Goal: Task Accomplishment & Management: Use online tool/utility

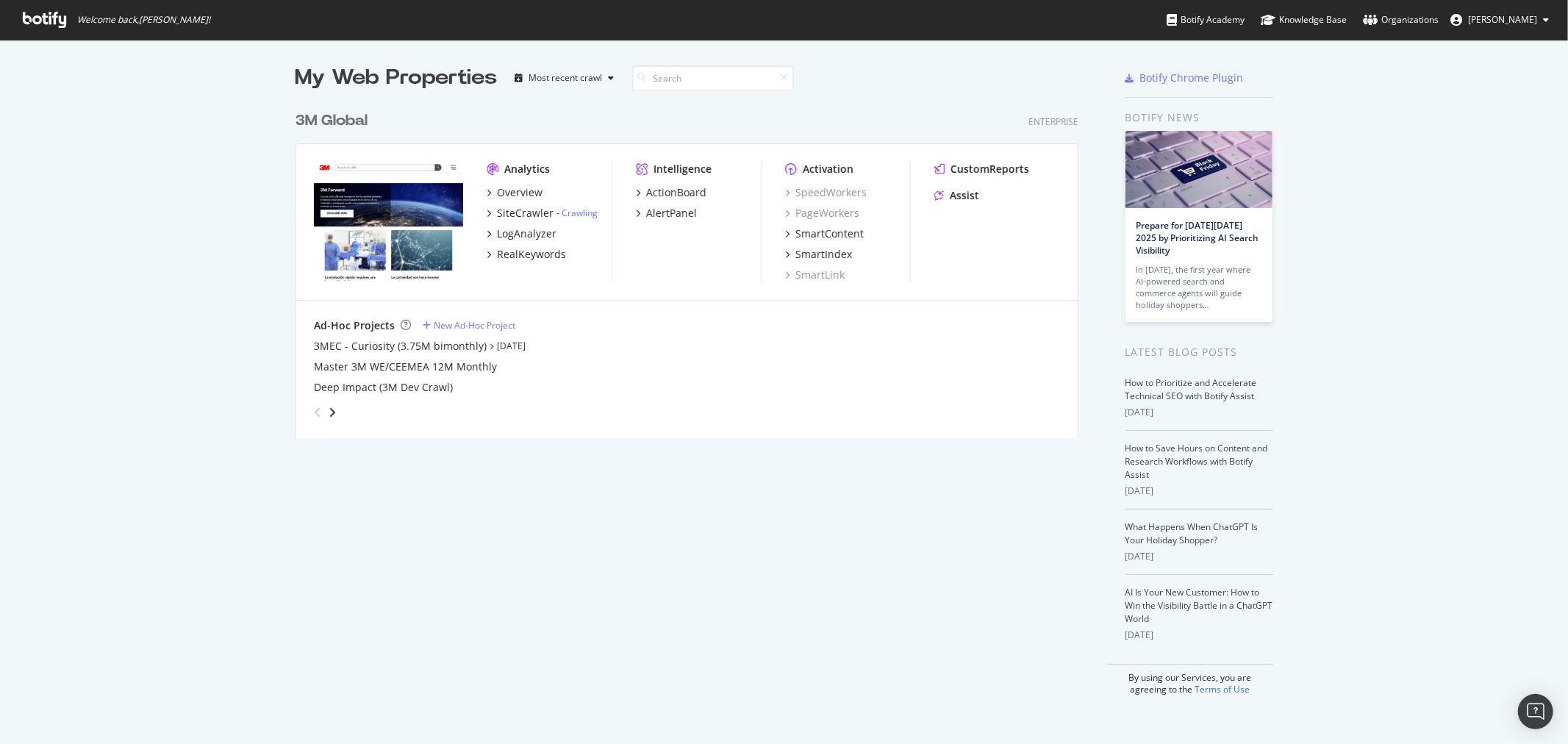
scroll to position [732, 1544]
click at [335, 123] on div "3M Global" at bounding box center [331, 121] width 72 height 22
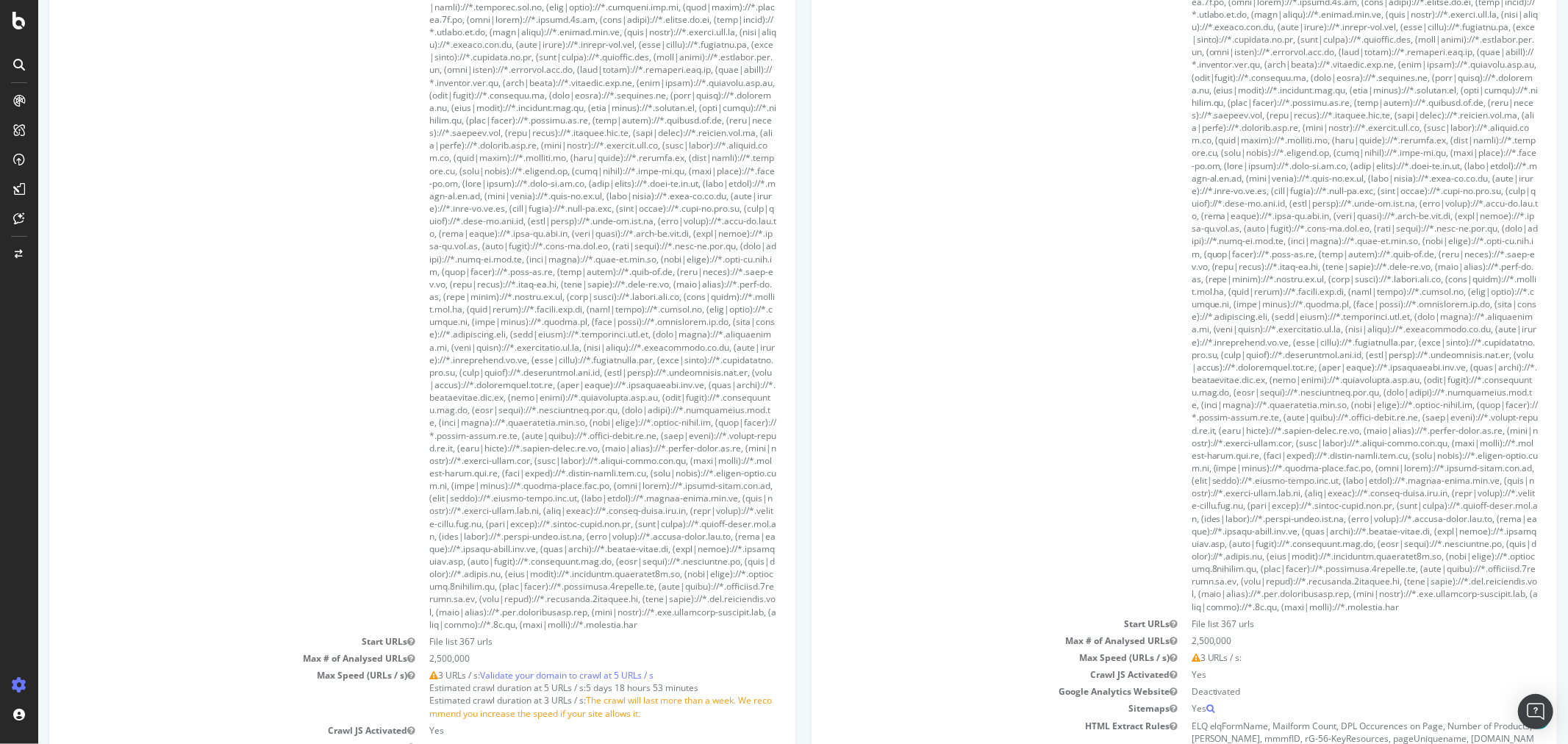
scroll to position [1062, 0]
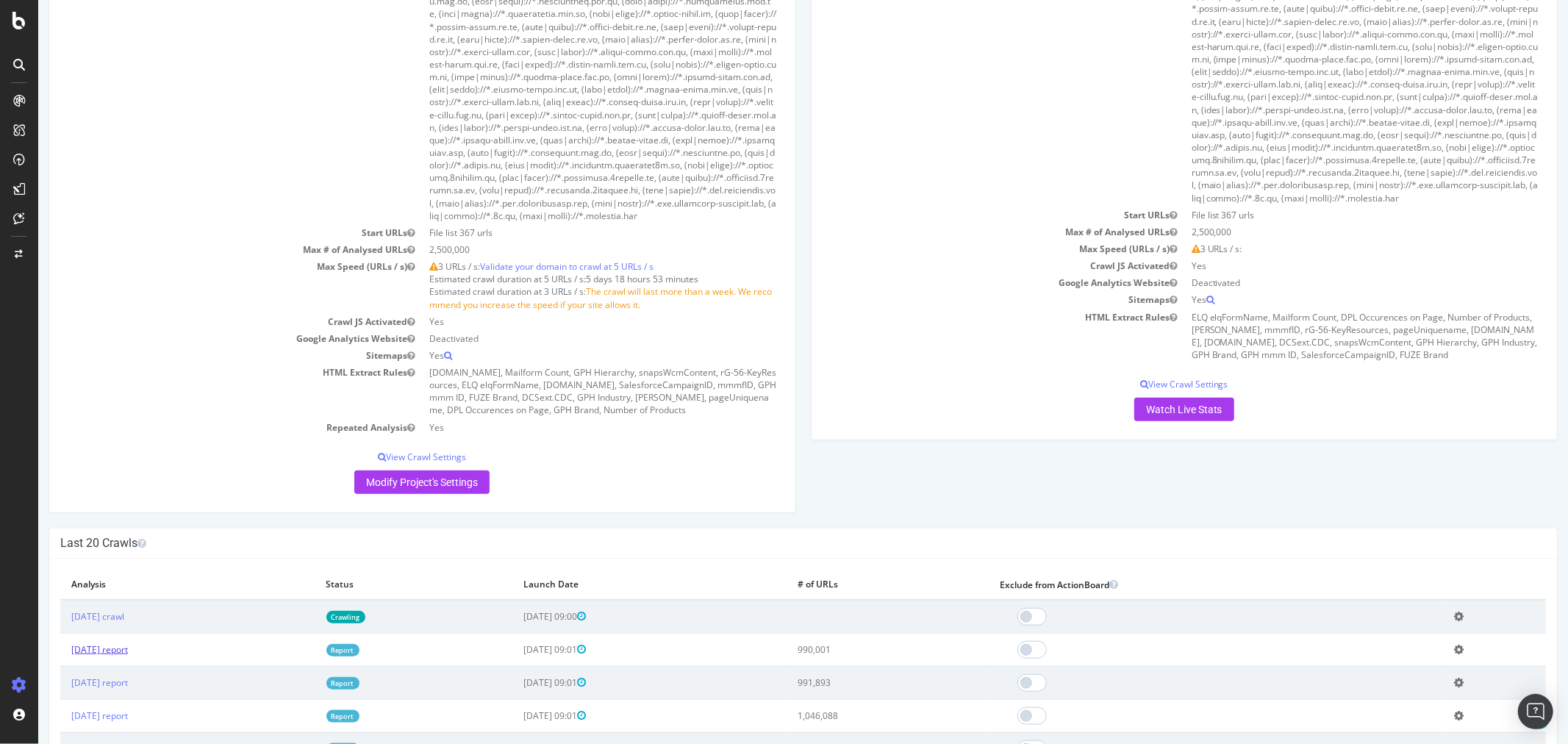
click at [127, 656] on link "[DATE] report" at bounding box center [98, 649] width 57 height 12
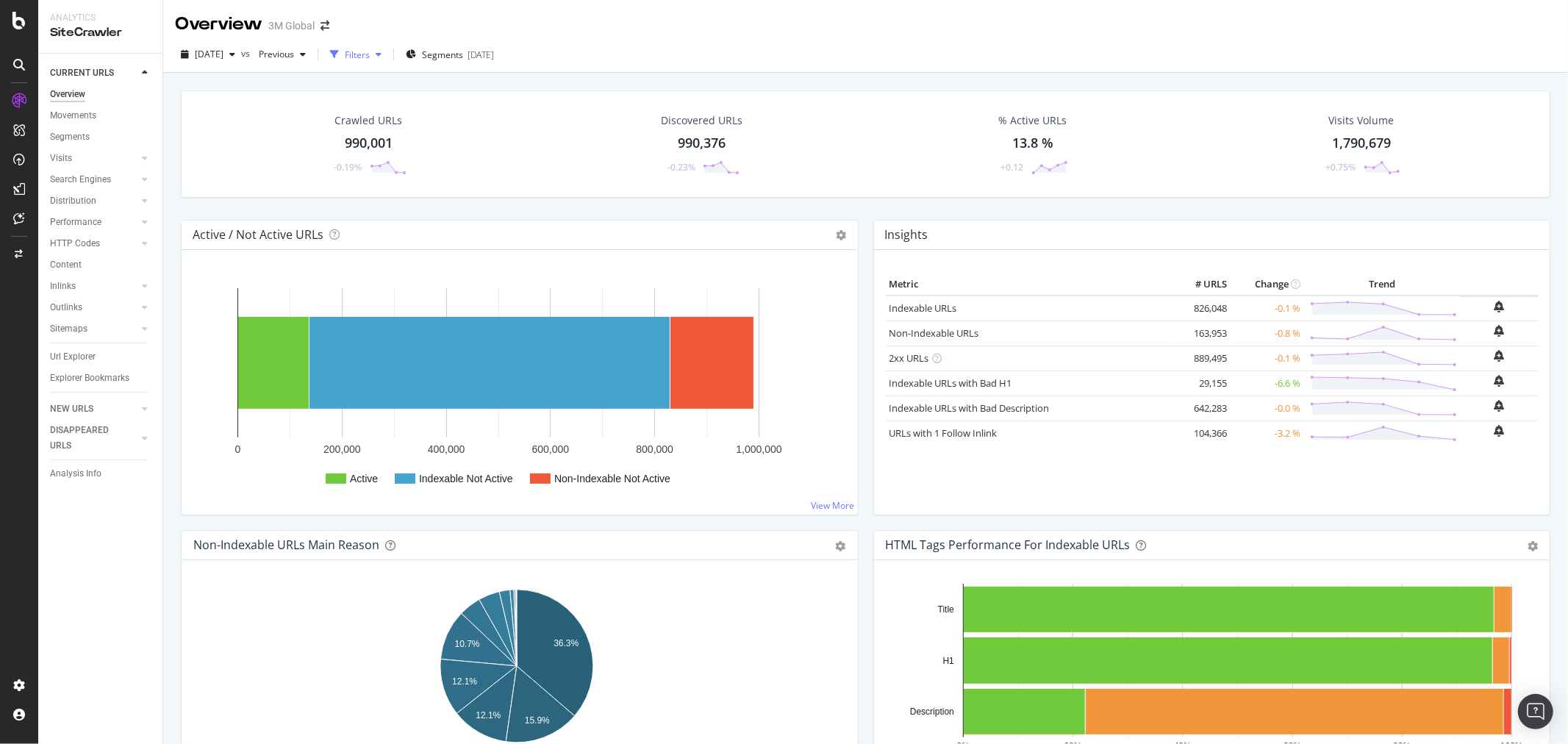
click at [382, 50] on icon "button" at bounding box center [379, 53] width 6 height 8
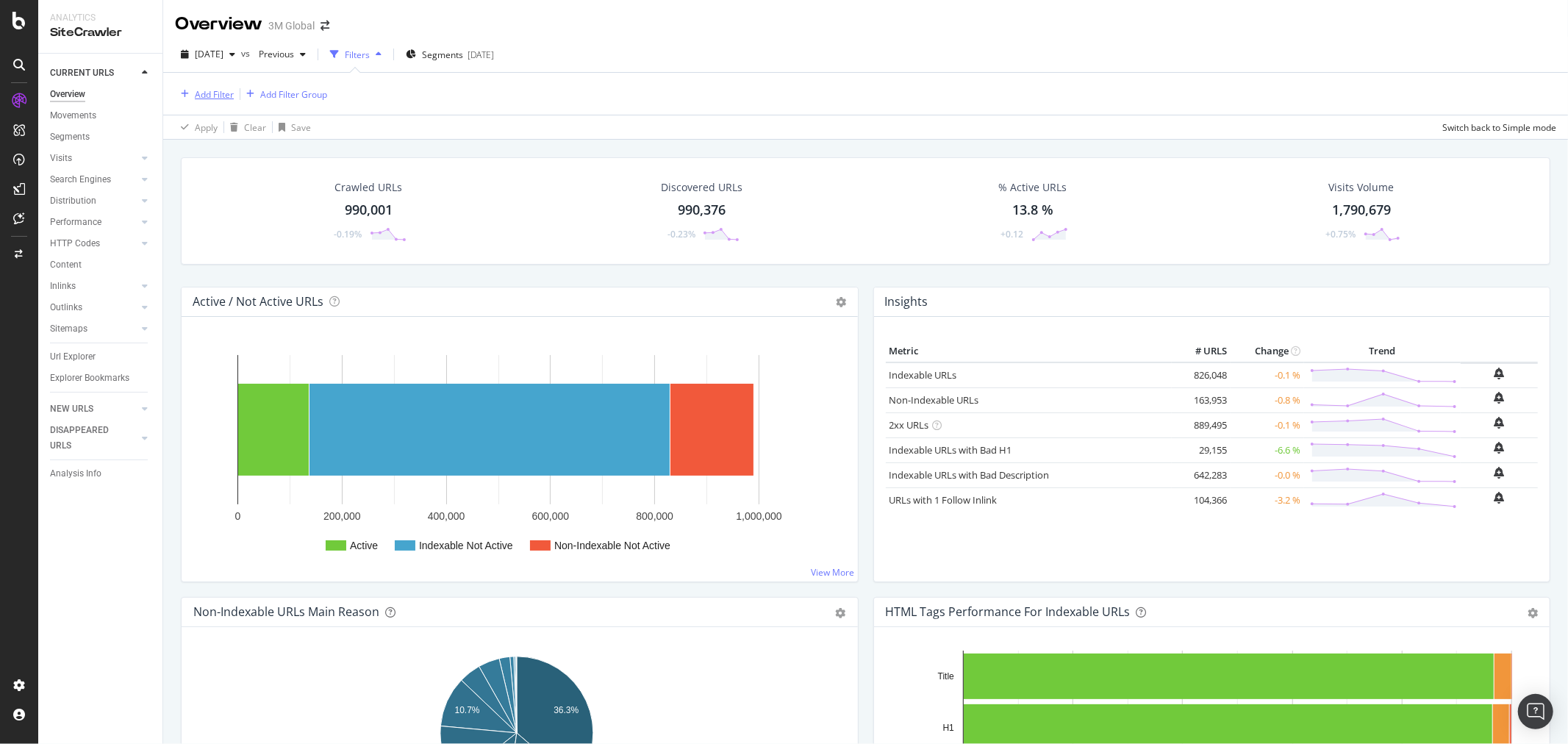
click at [222, 95] on div "Add Filter" at bounding box center [214, 94] width 39 height 12
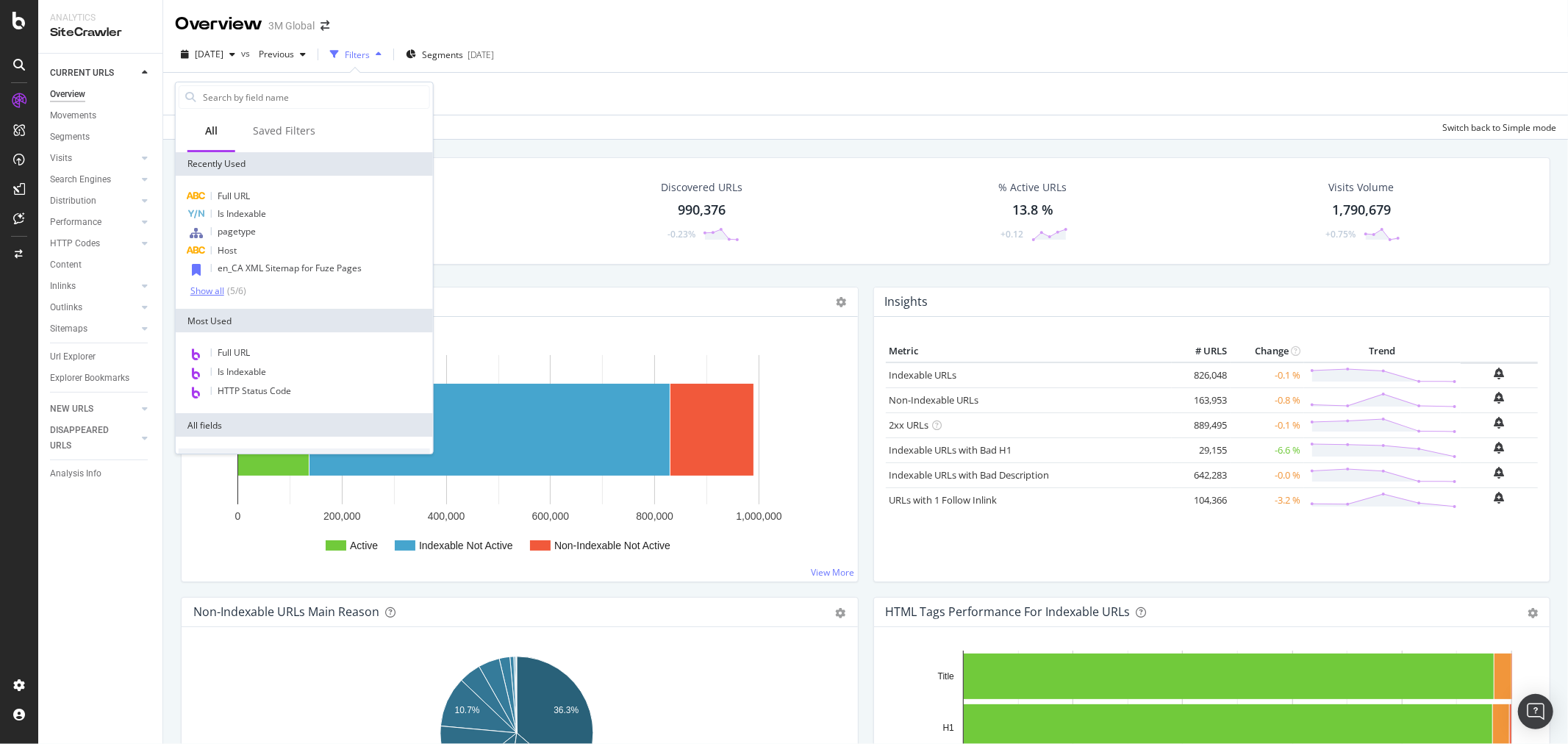
click at [204, 288] on div "Show all" at bounding box center [208, 291] width 34 height 10
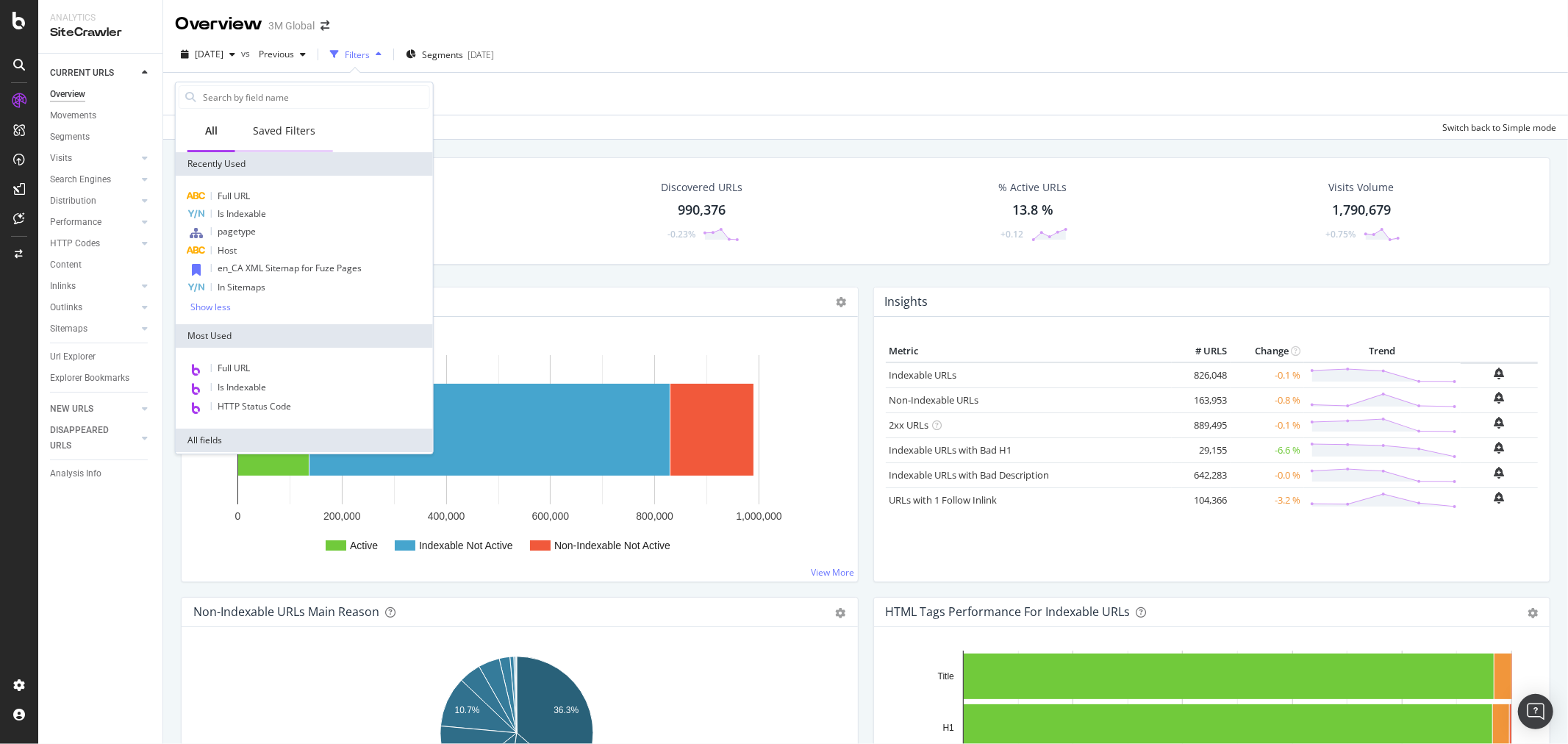
click at [272, 128] on div "Saved Filters" at bounding box center [283, 131] width 63 height 15
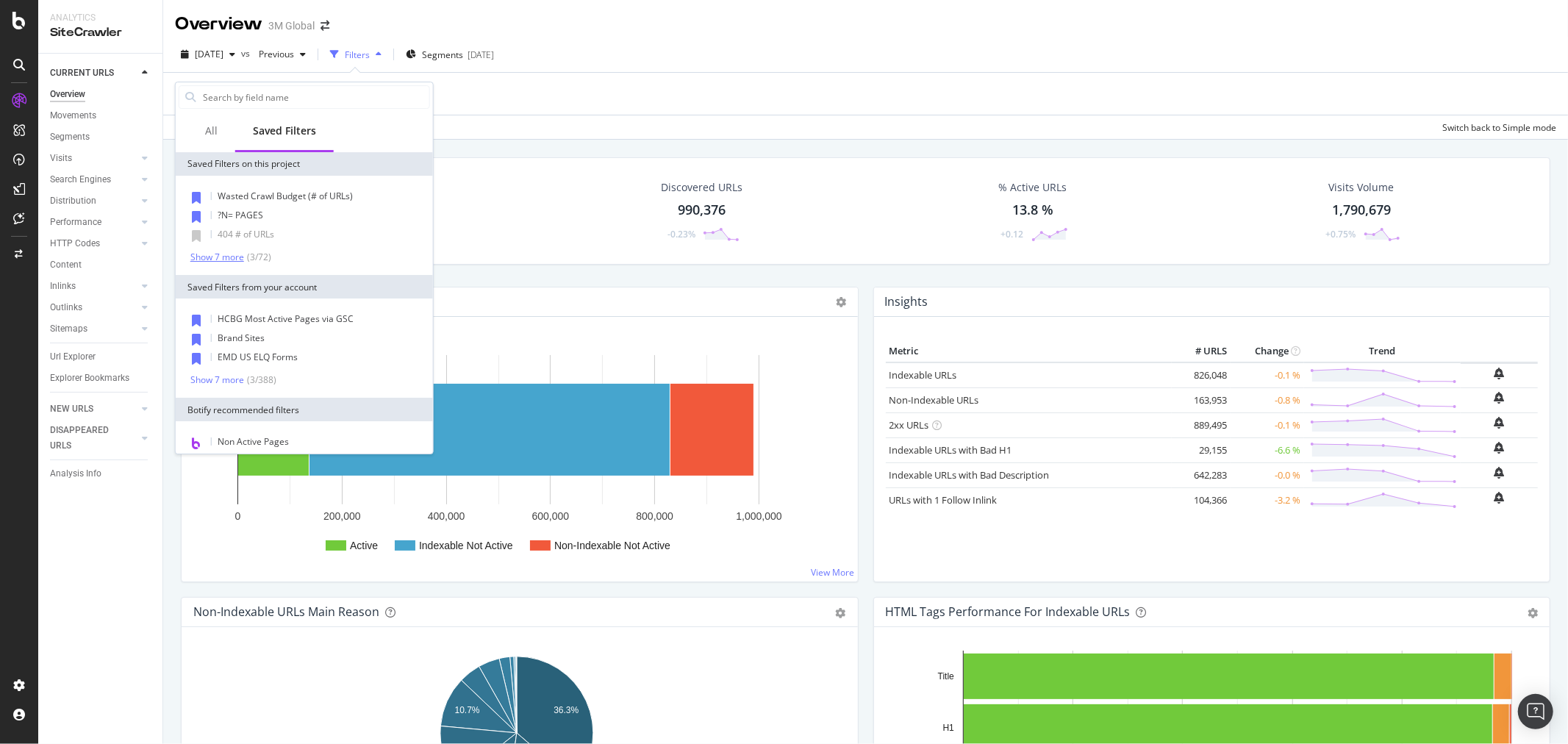
click at [219, 258] on div "Show 7 more" at bounding box center [217, 257] width 53 height 10
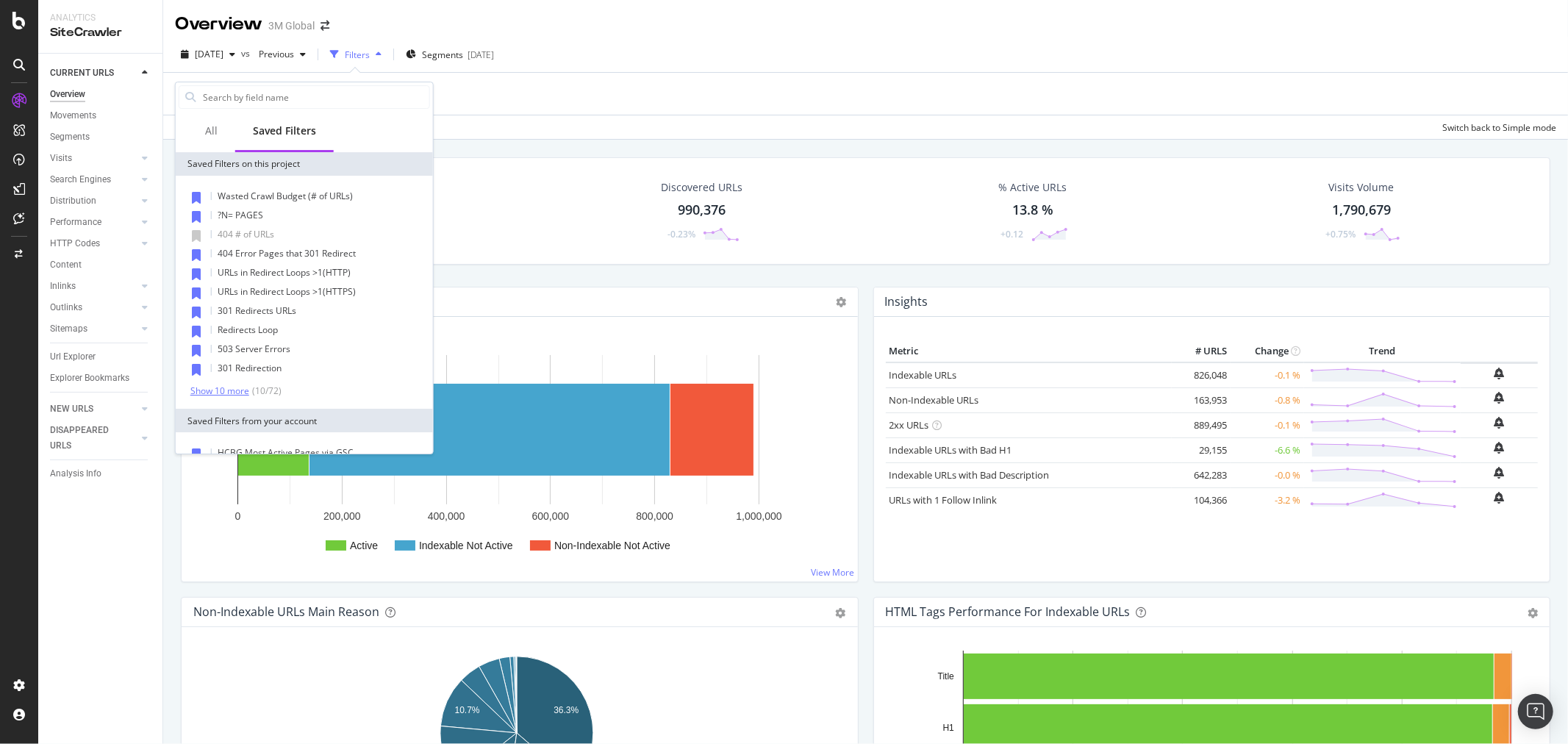
click at [222, 383] on div "Wasted Crawl Budget (# of URLs) ?N= PAGES 404 # of URLs 404 Error Pages that 30…" at bounding box center [304, 292] width 252 height 210
click at [222, 387] on div "Show 10 more" at bounding box center [220, 391] width 59 height 10
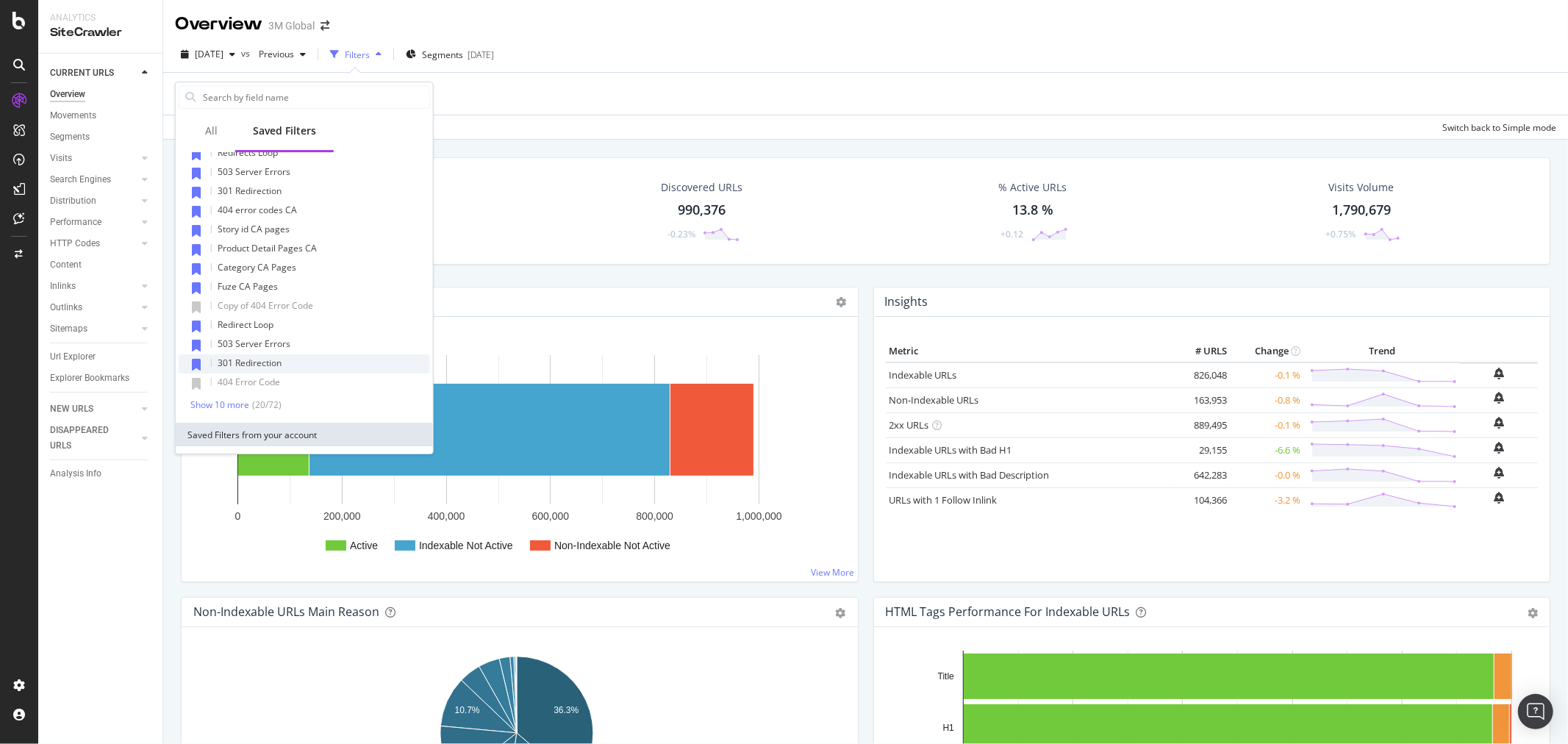
scroll to position [245, 0]
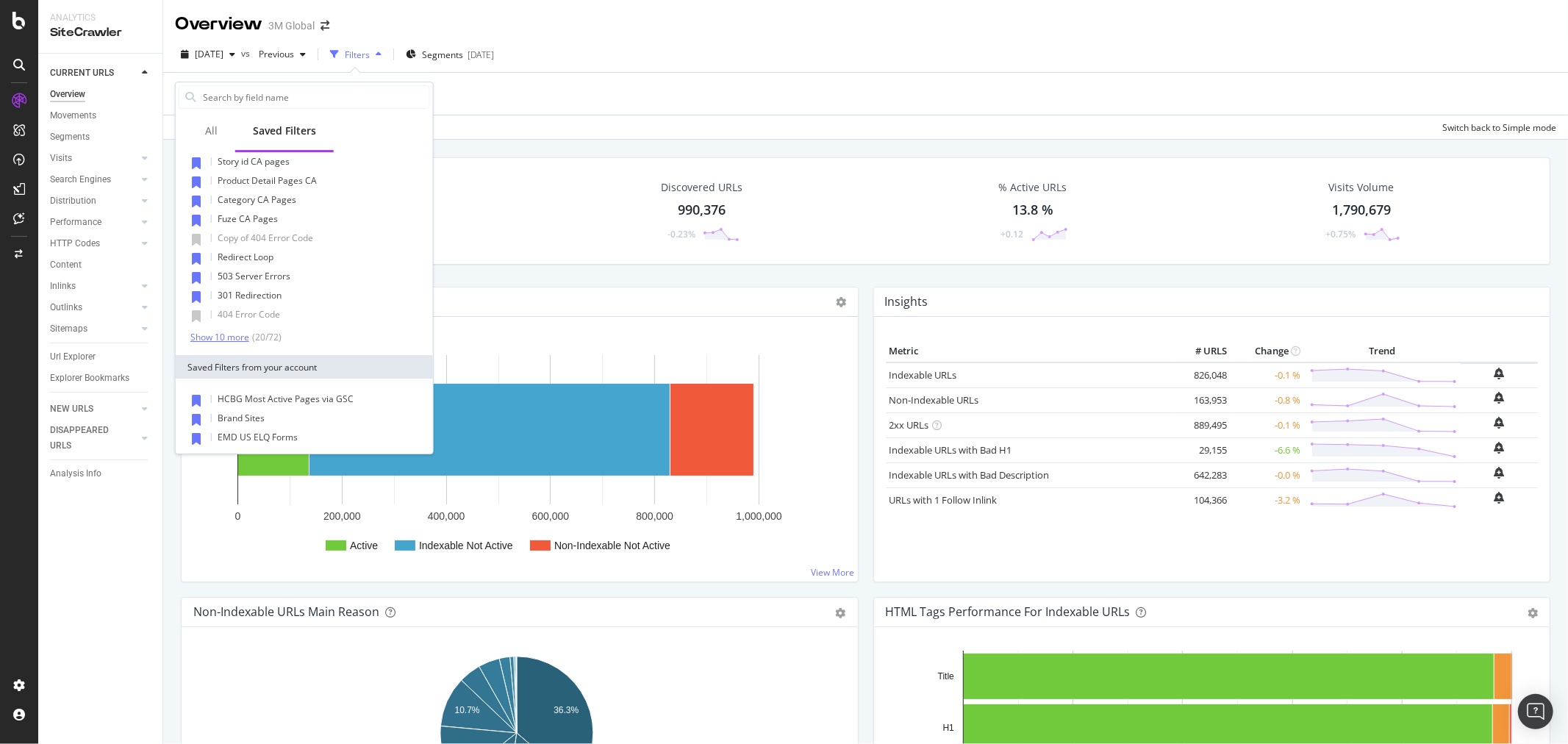
click at [230, 335] on div "Show 10 more" at bounding box center [220, 337] width 59 height 10
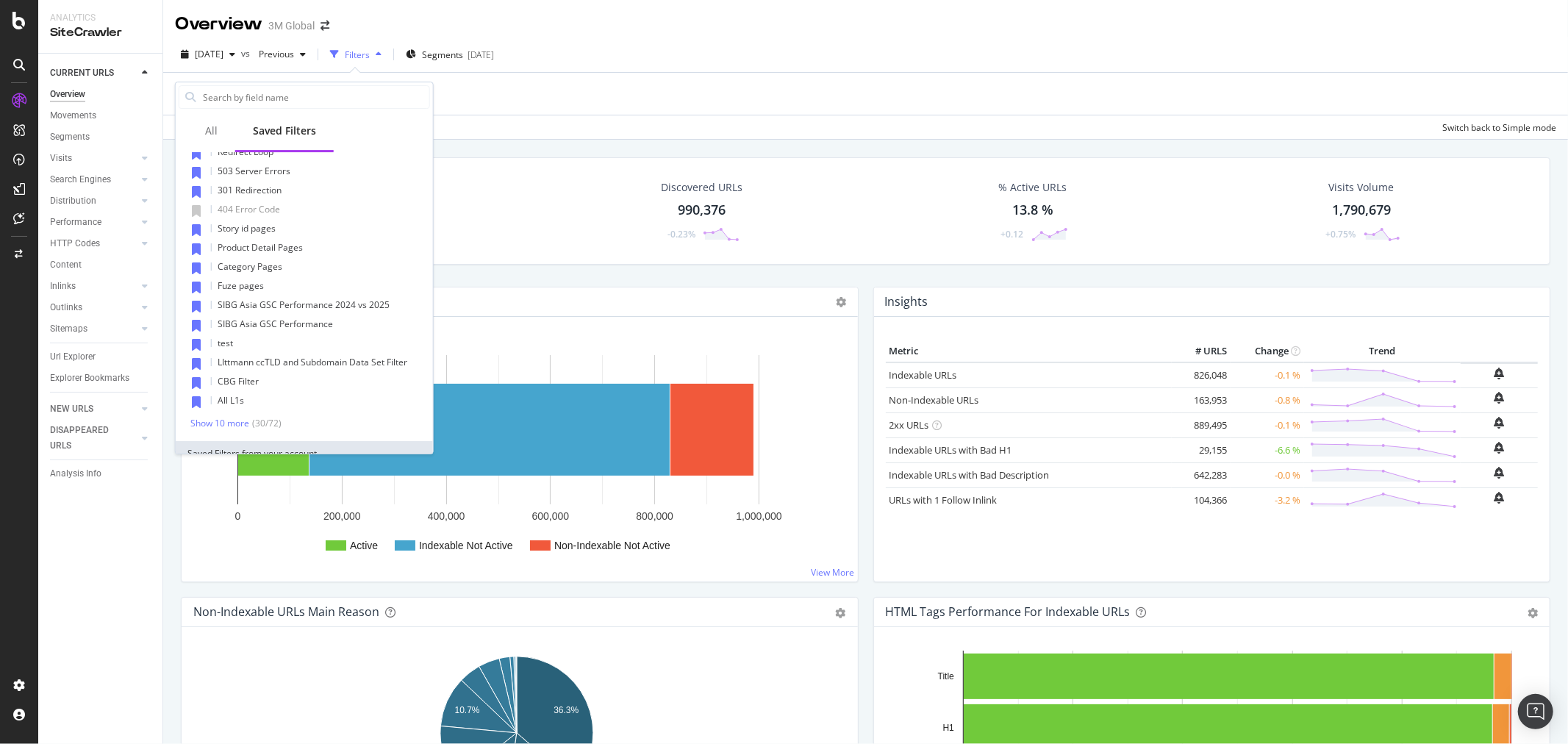
scroll to position [489, 0]
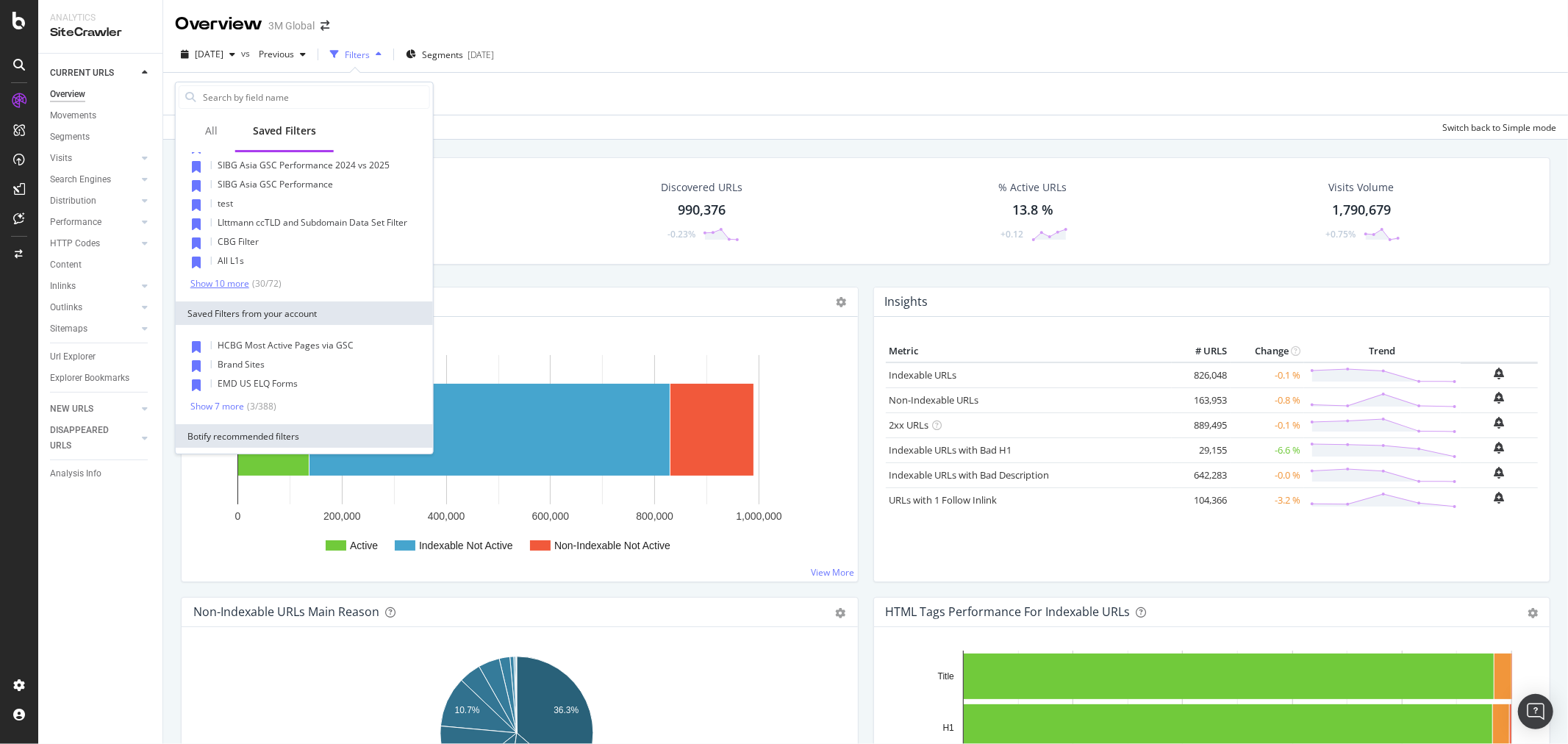
click at [222, 281] on div "Show 10 more" at bounding box center [220, 284] width 59 height 10
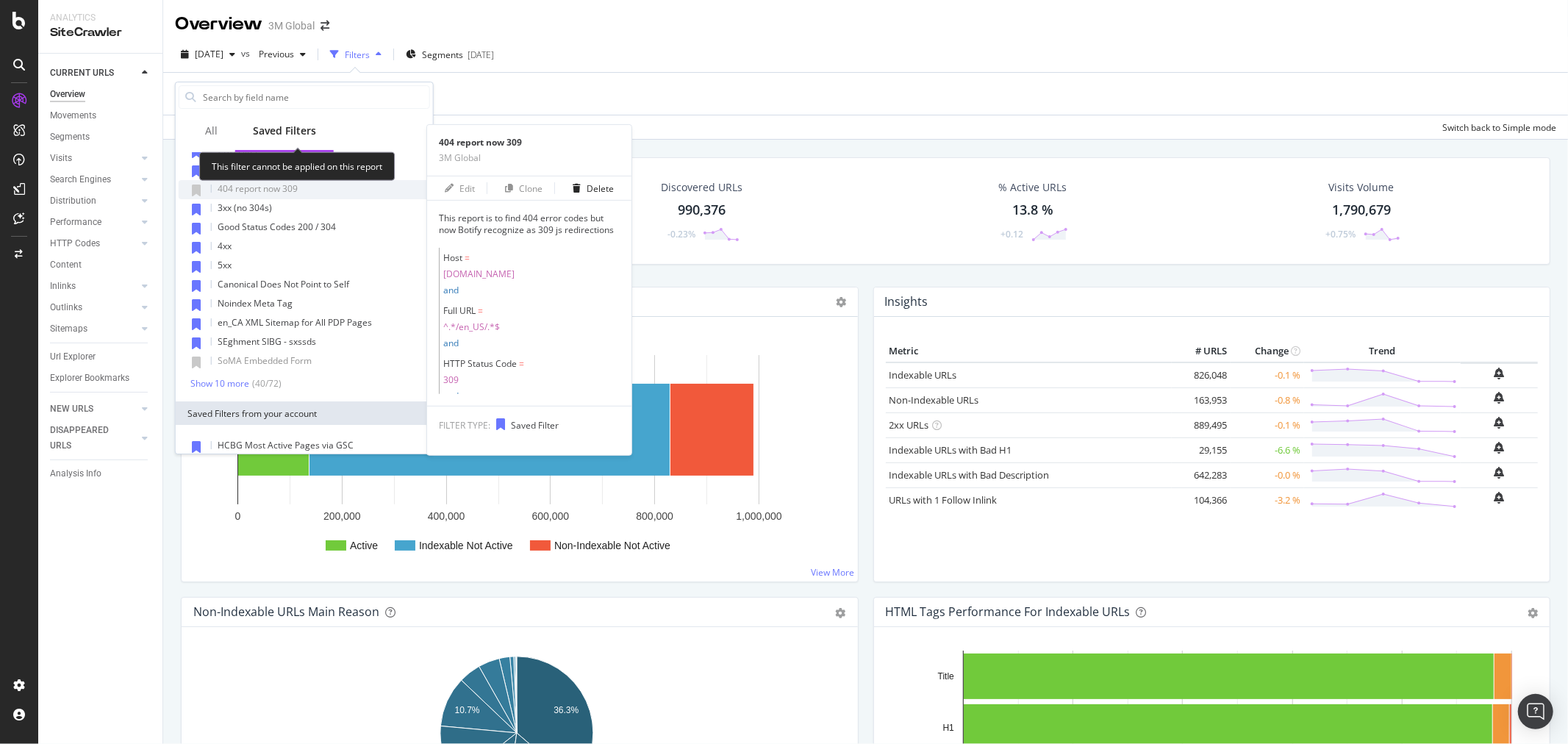
scroll to position [653, 0]
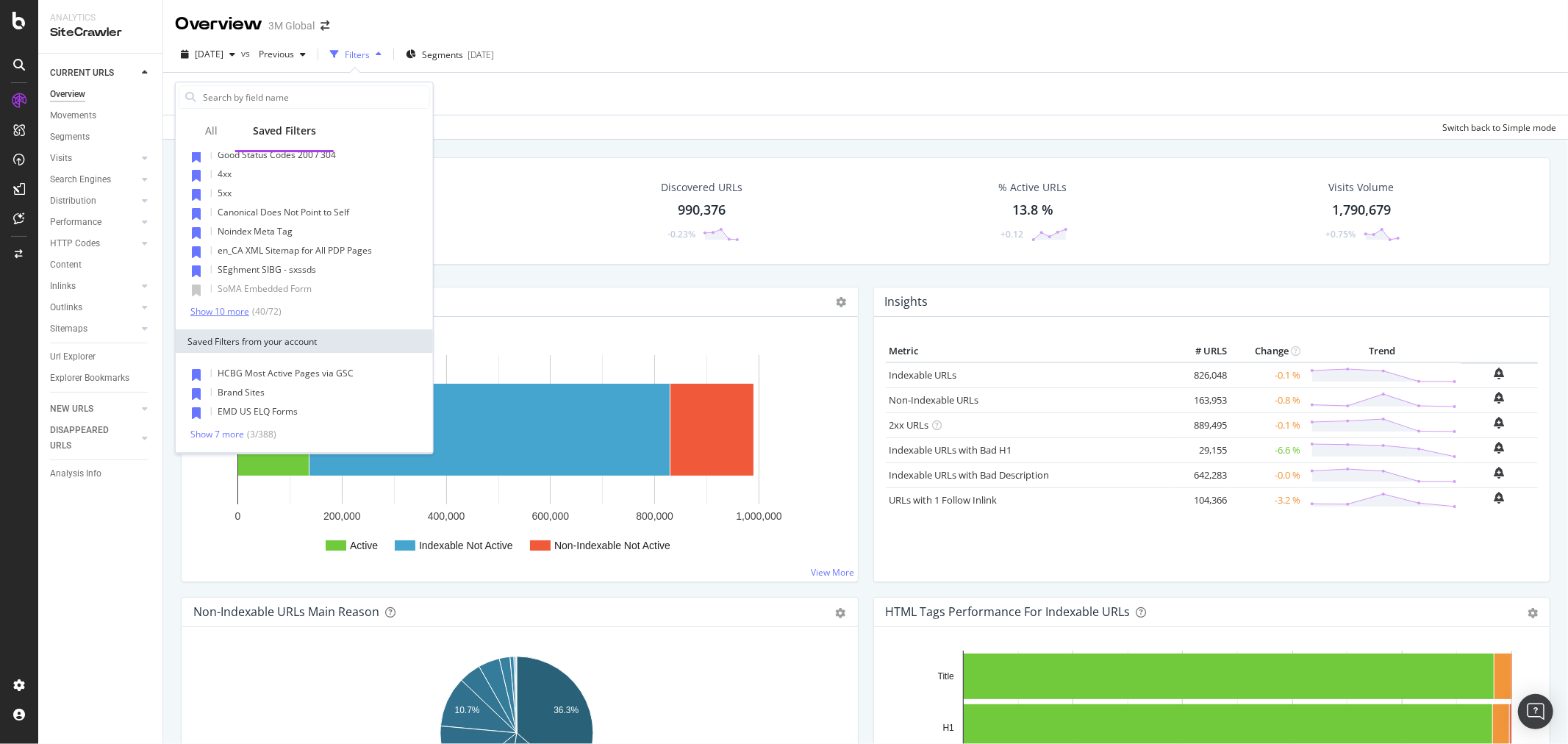
click at [221, 307] on div "Show 10 more" at bounding box center [220, 312] width 59 height 10
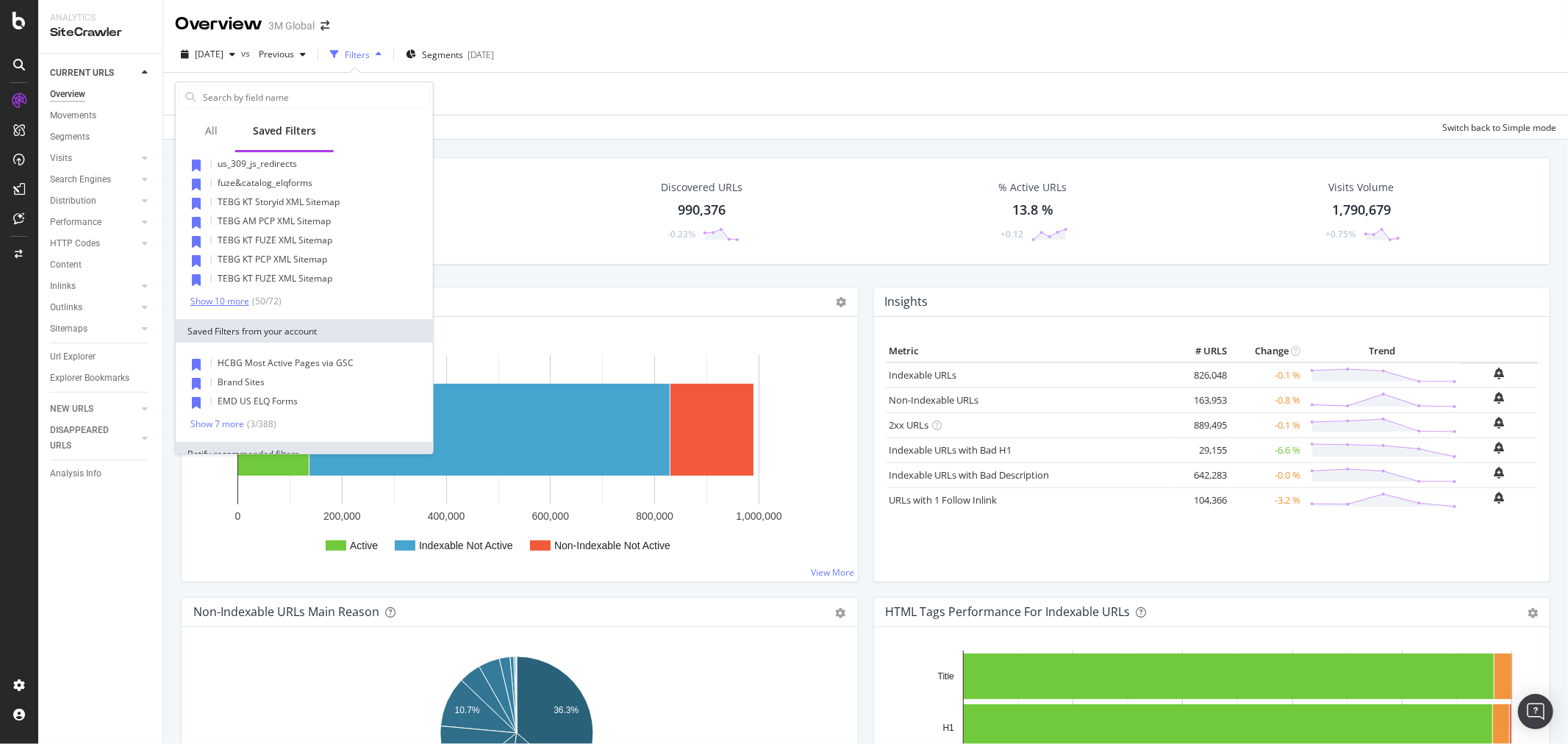
scroll to position [898, 0]
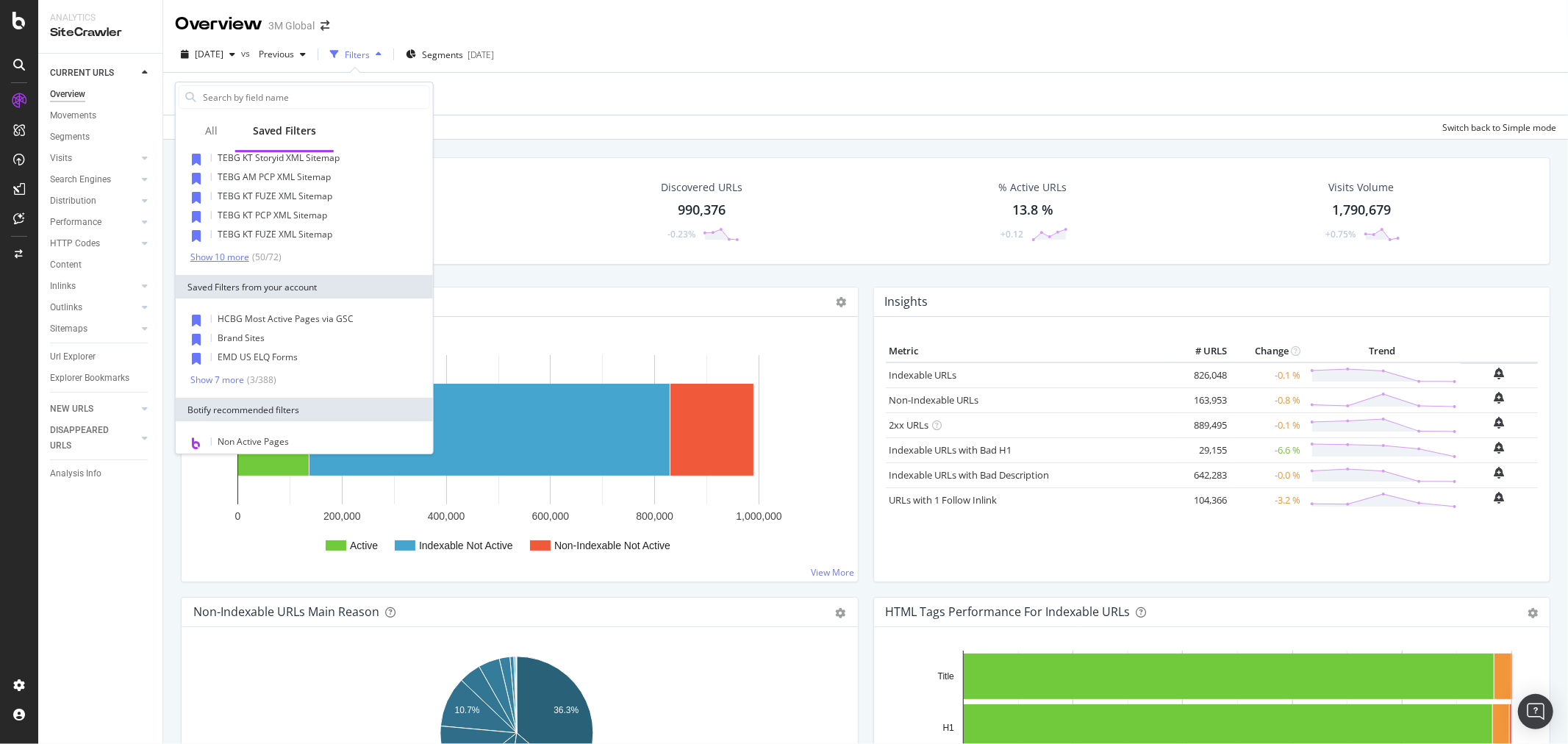
click at [231, 255] on div "Show 10 more" at bounding box center [220, 257] width 59 height 10
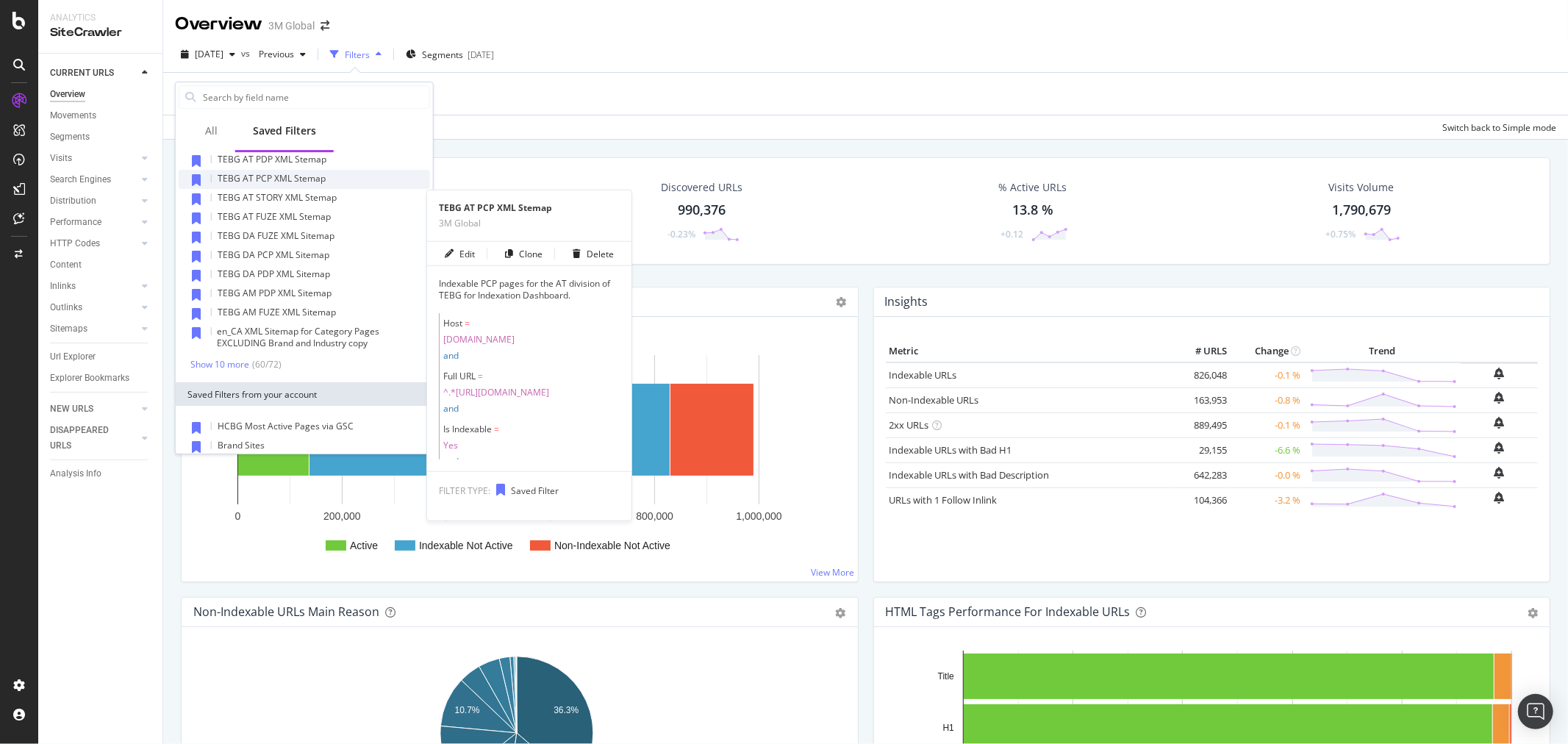
scroll to position [1062, 0]
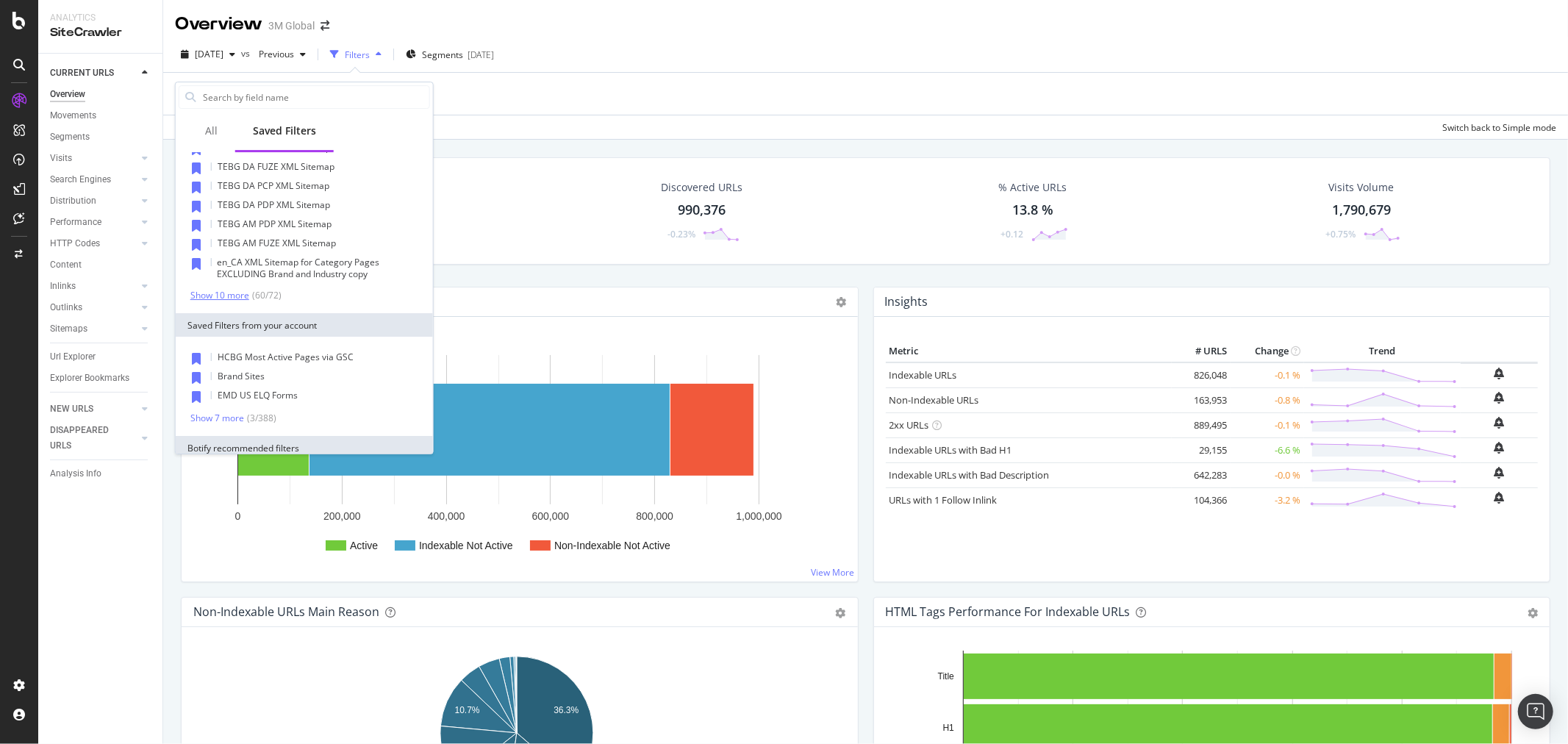
click at [240, 291] on div "Show 10 more" at bounding box center [220, 295] width 59 height 10
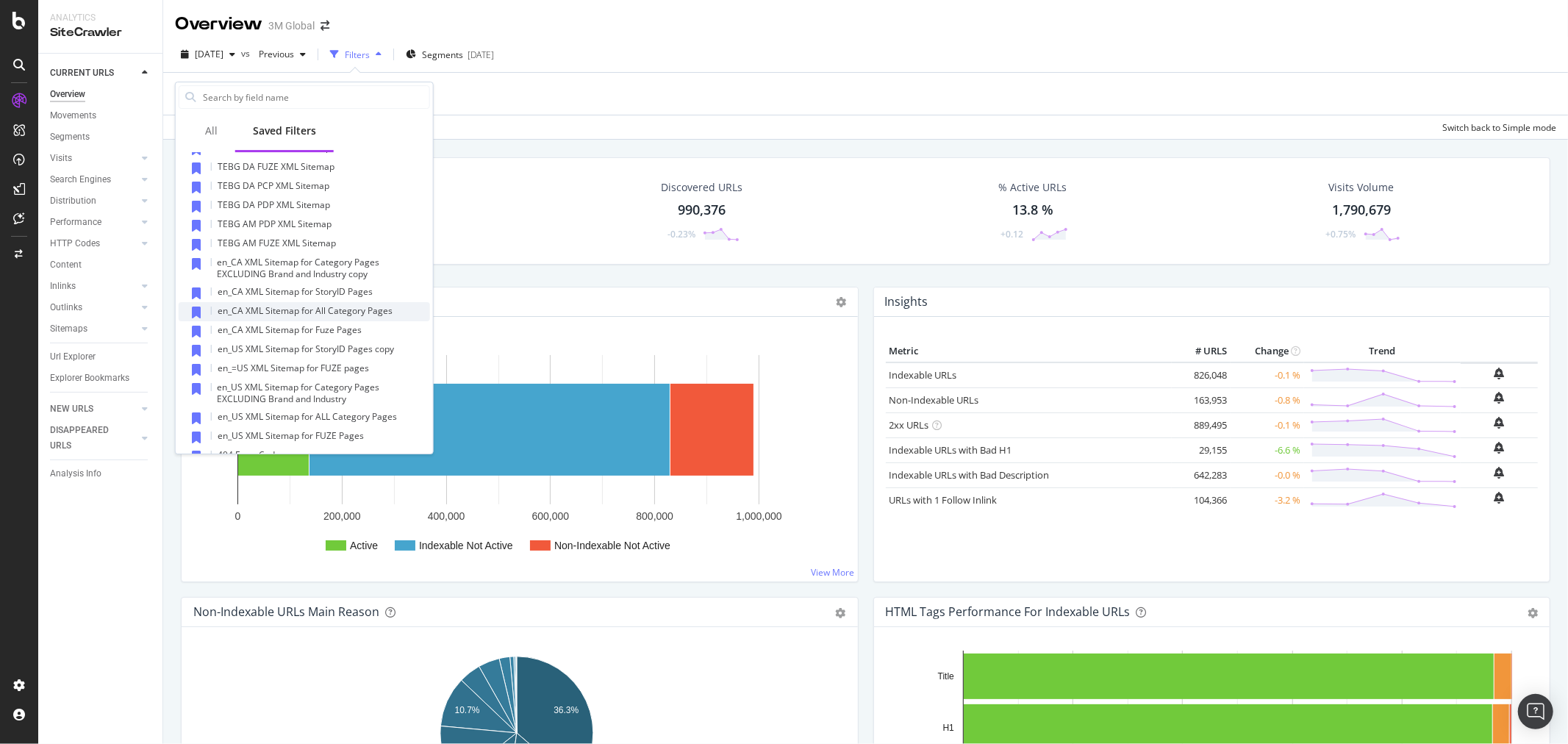
click at [341, 310] on span "en_CA XML Sitemap for All Category Pages" at bounding box center [305, 310] width 175 height 12
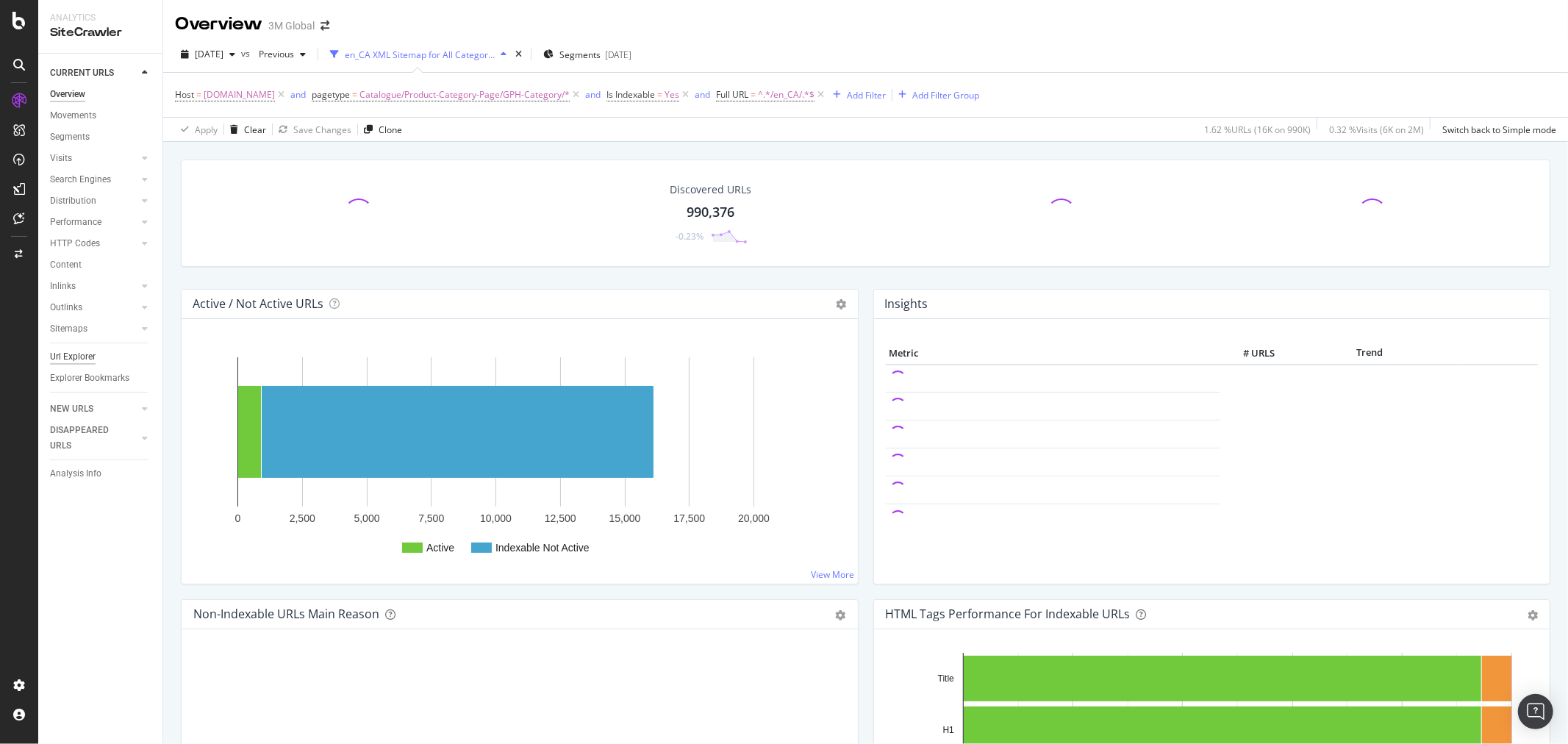
click at [67, 357] on div "Url Explorer" at bounding box center [72, 357] width 46 height 16
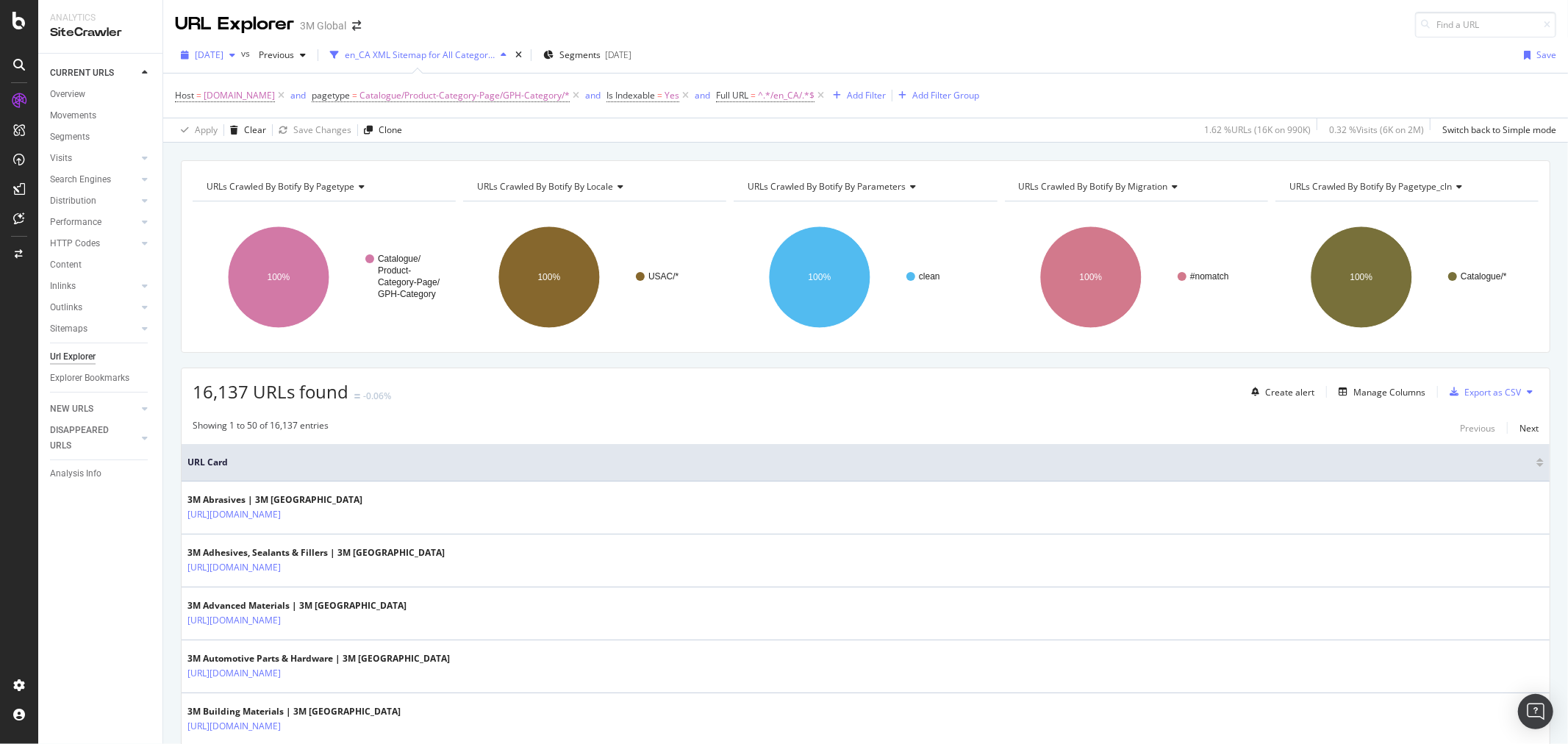
click at [241, 57] on div "button" at bounding box center [232, 54] width 18 height 8
click at [240, 136] on div "[DATE]" at bounding box center [236, 136] width 79 height 13
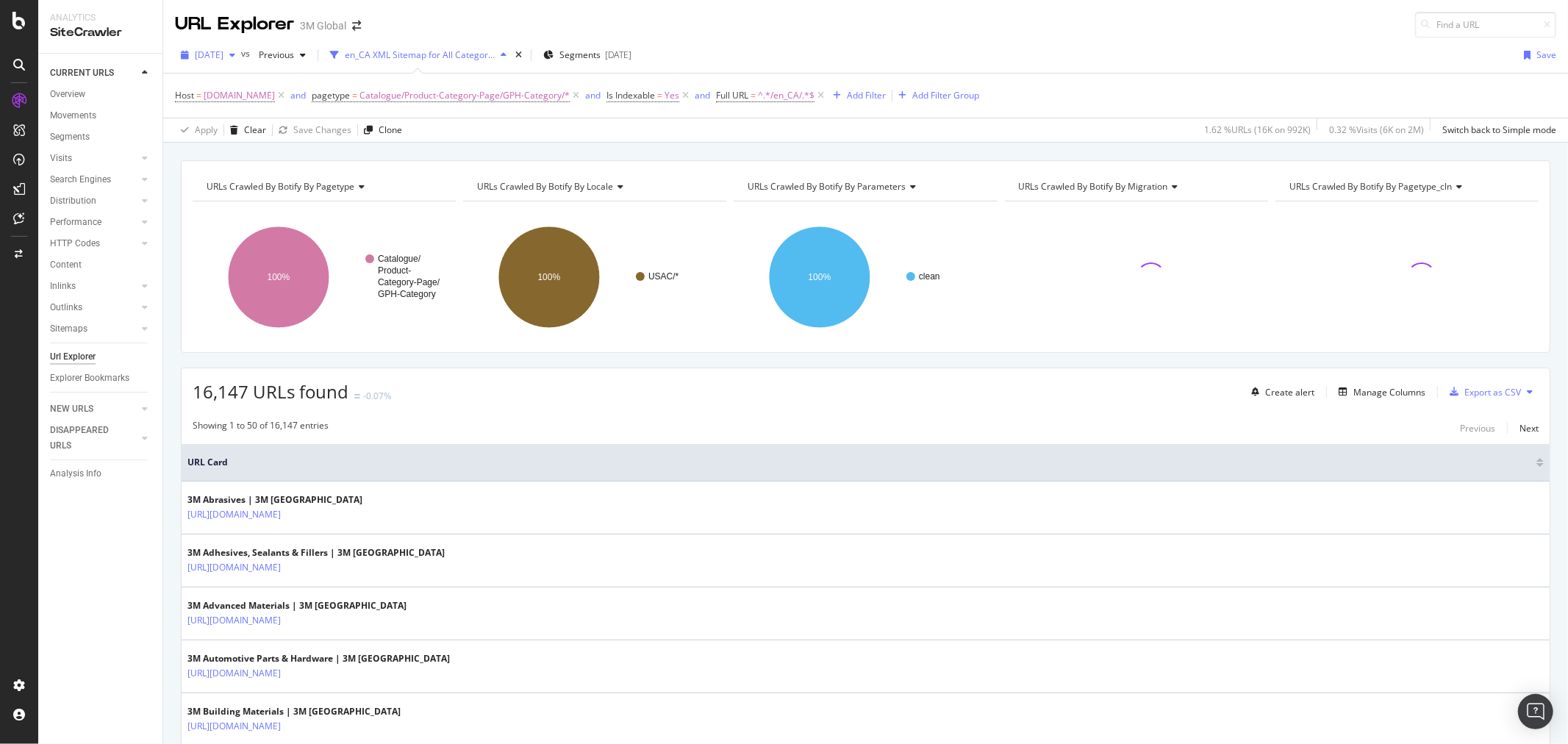
click at [241, 56] on div "button" at bounding box center [232, 54] width 18 height 8
click at [253, 166] on div "[DATE]" at bounding box center [236, 163] width 79 height 13
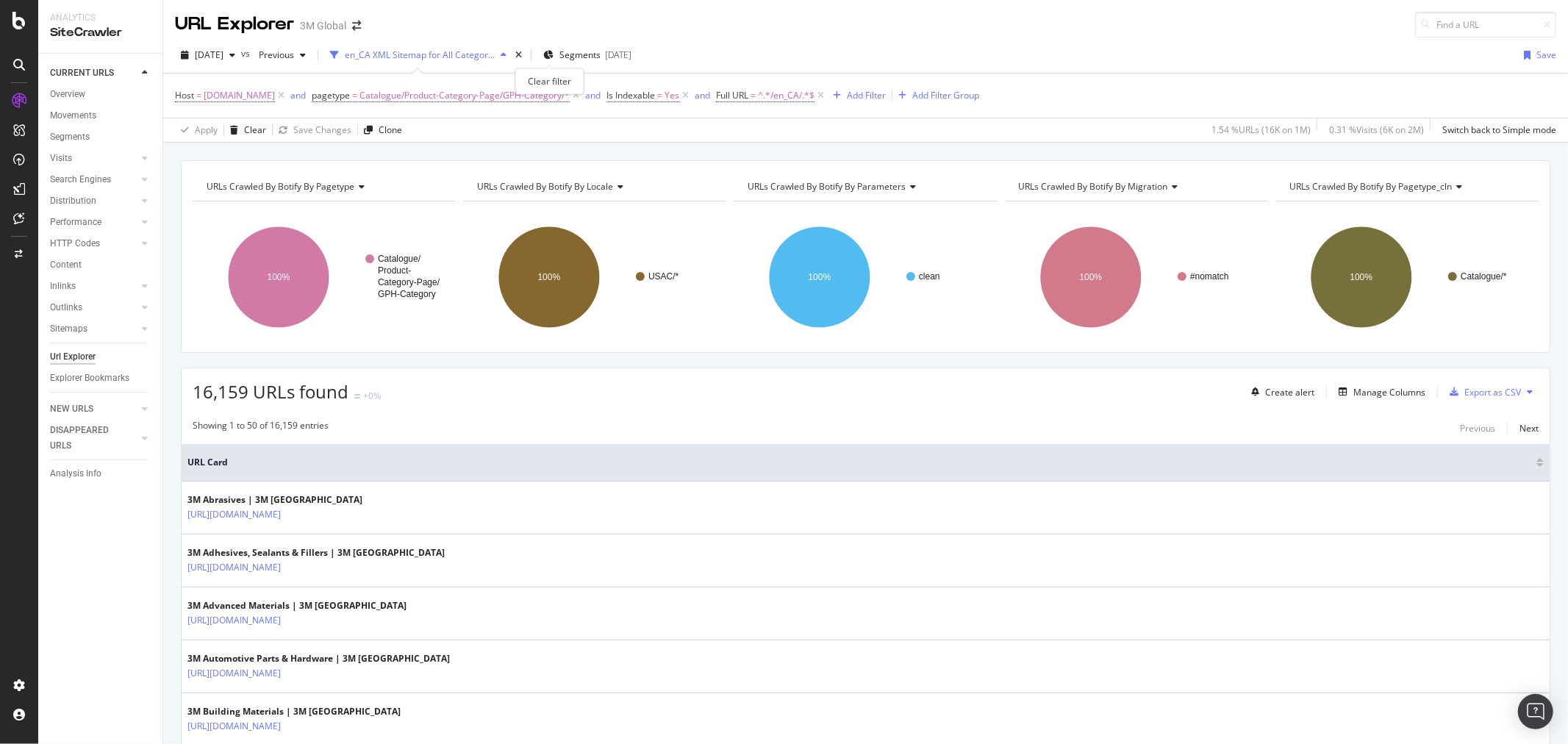
click at [525, 51] on div "times" at bounding box center [518, 55] width 12 height 15
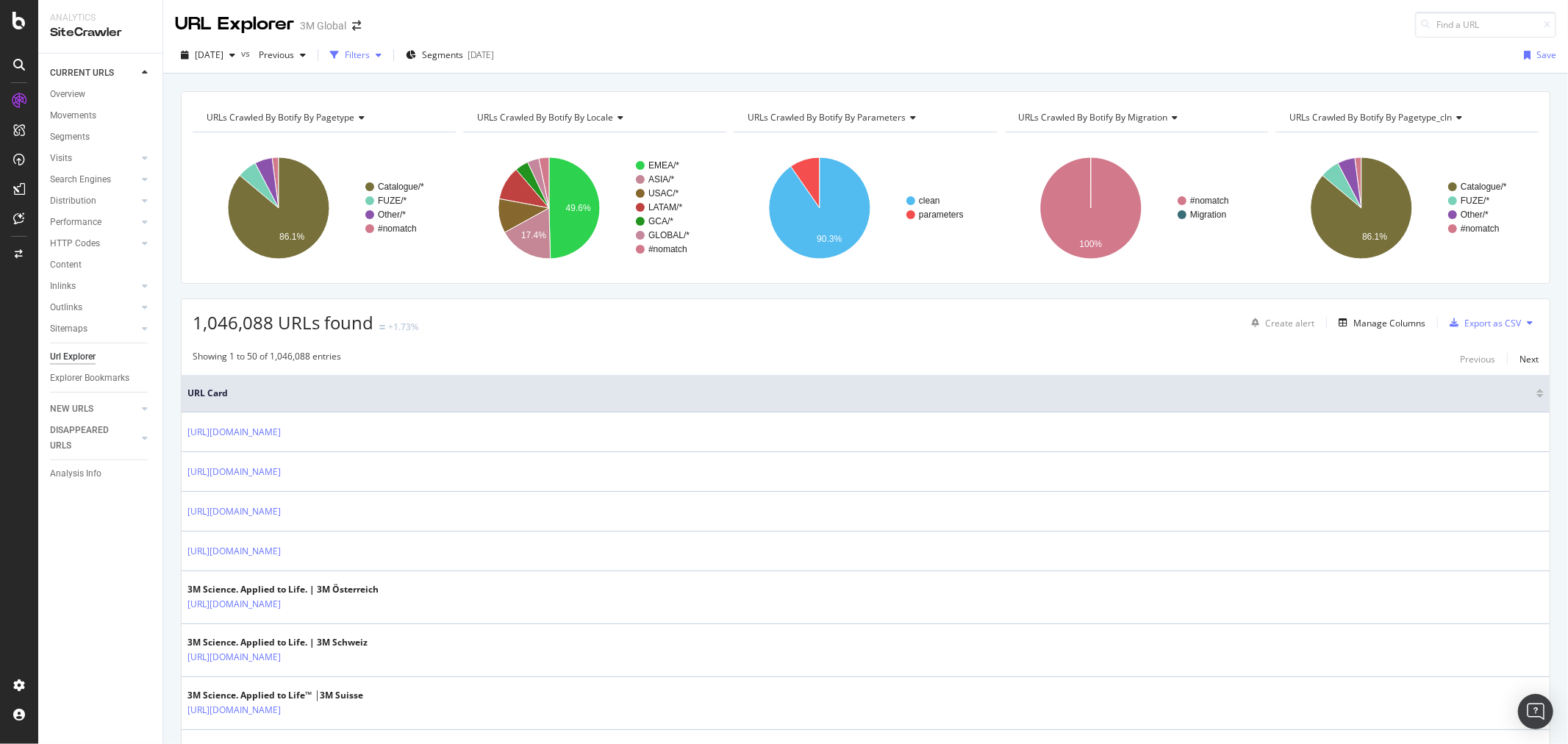
click at [370, 55] on div "Filters" at bounding box center [357, 54] width 25 height 12
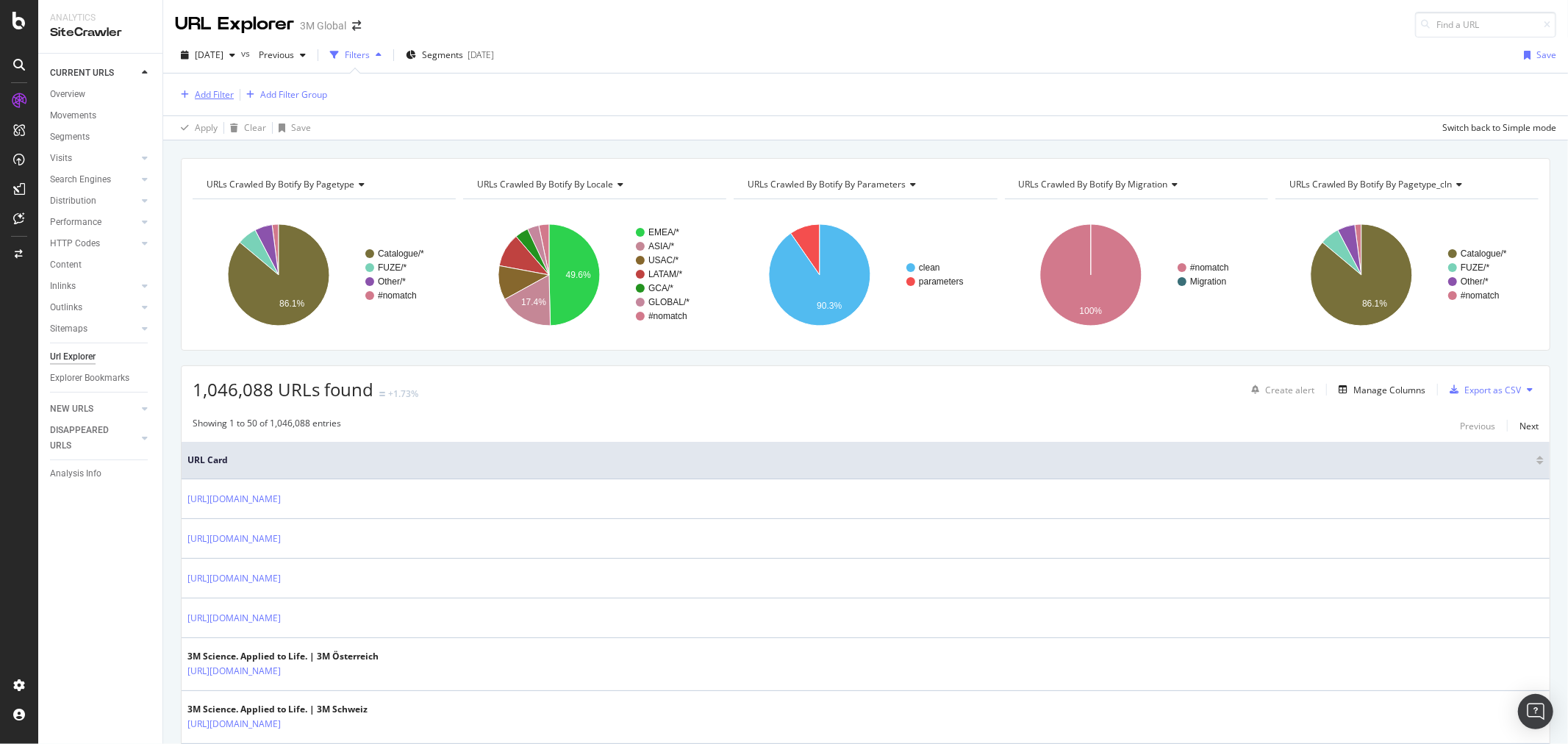
click at [218, 86] on button "Add Filter" at bounding box center [204, 95] width 59 height 18
click at [573, 88] on div "Add Filter Add Filter Group" at bounding box center [865, 95] width 1381 height 42
click at [201, 84] on div "Add Filter Add Filter Group" at bounding box center [865, 95] width 1381 height 42
click at [208, 93] on div "Add Filter" at bounding box center [214, 94] width 39 height 12
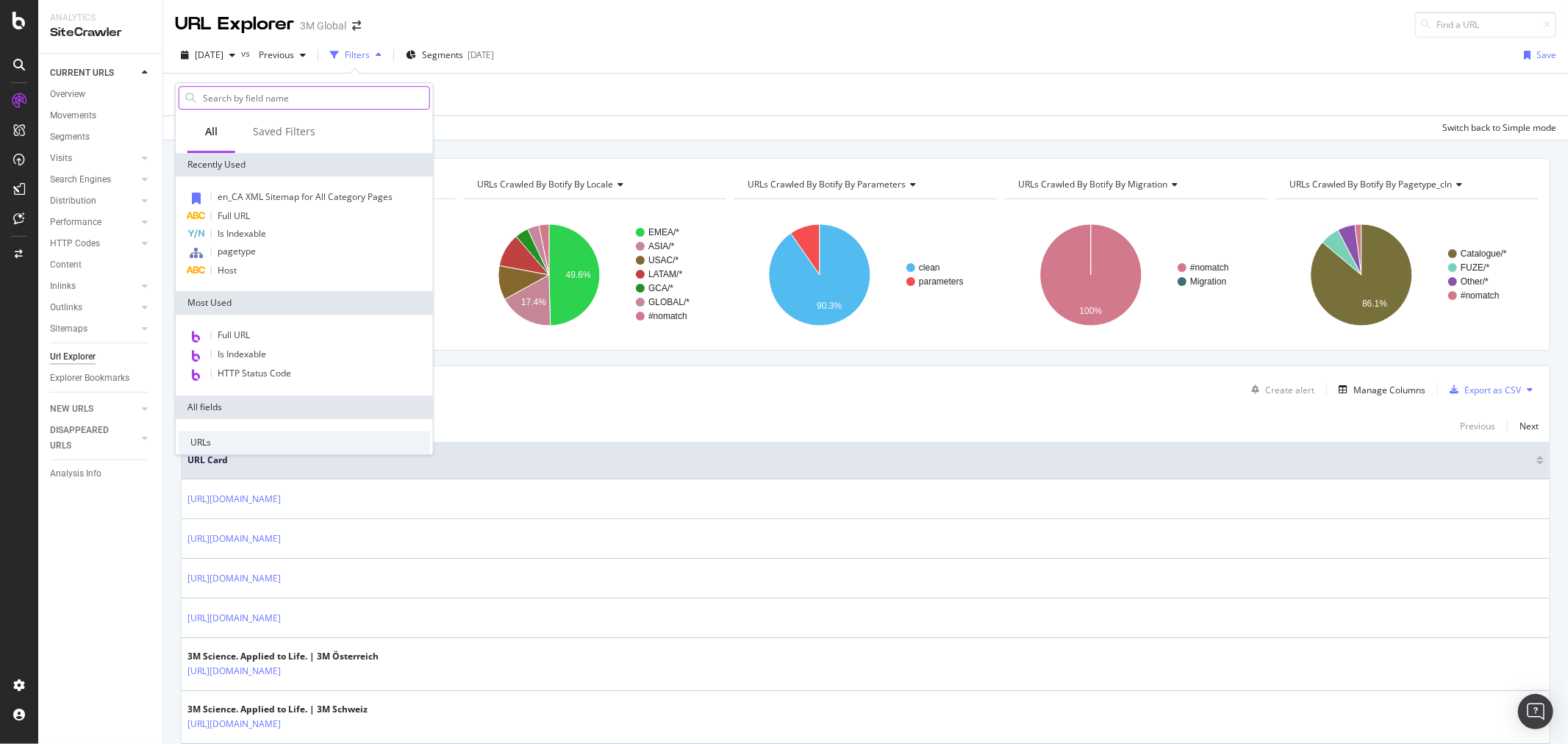
click at [267, 100] on input "text" at bounding box center [315, 98] width 228 height 22
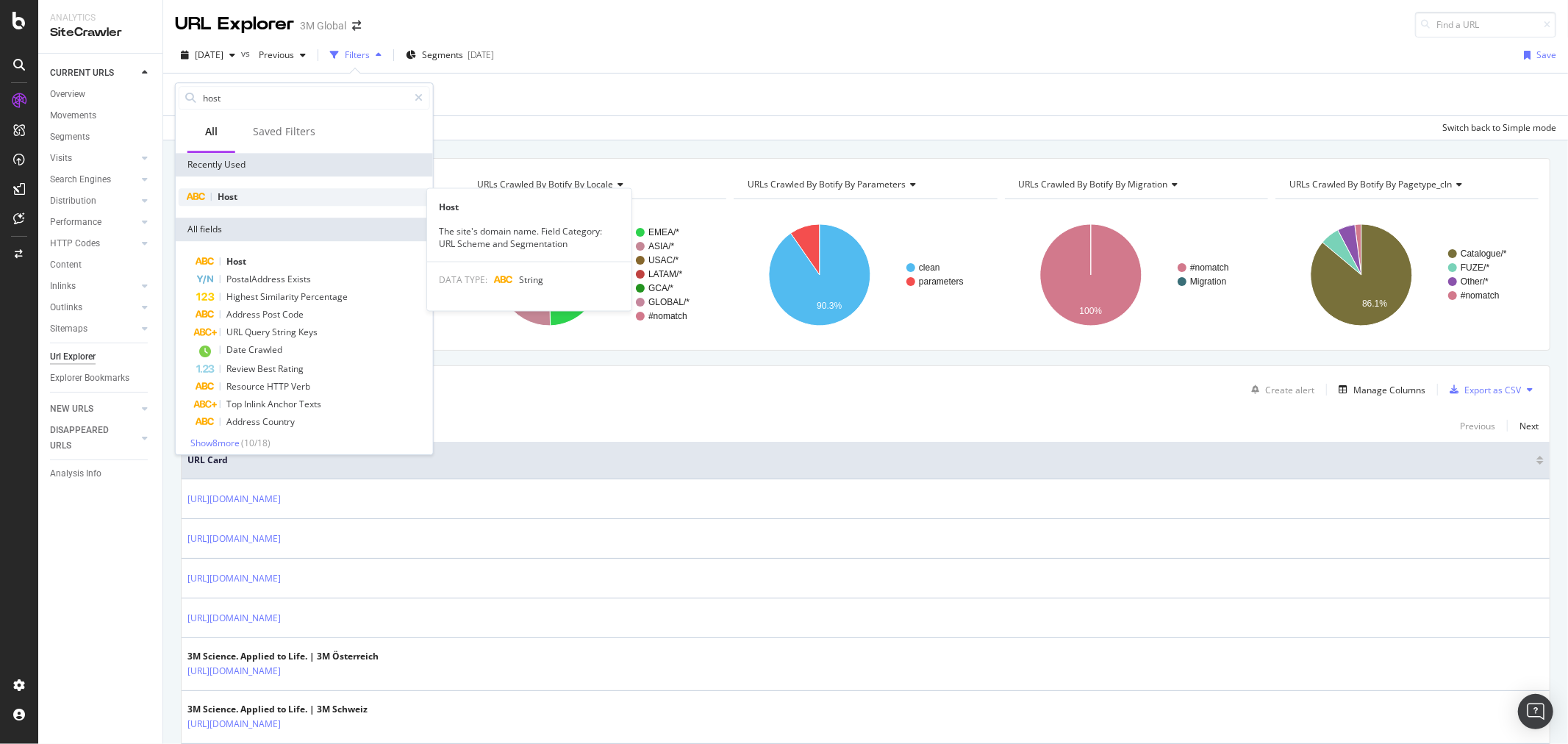
type input "host"
click at [253, 197] on div "Host" at bounding box center [304, 197] width 252 height 18
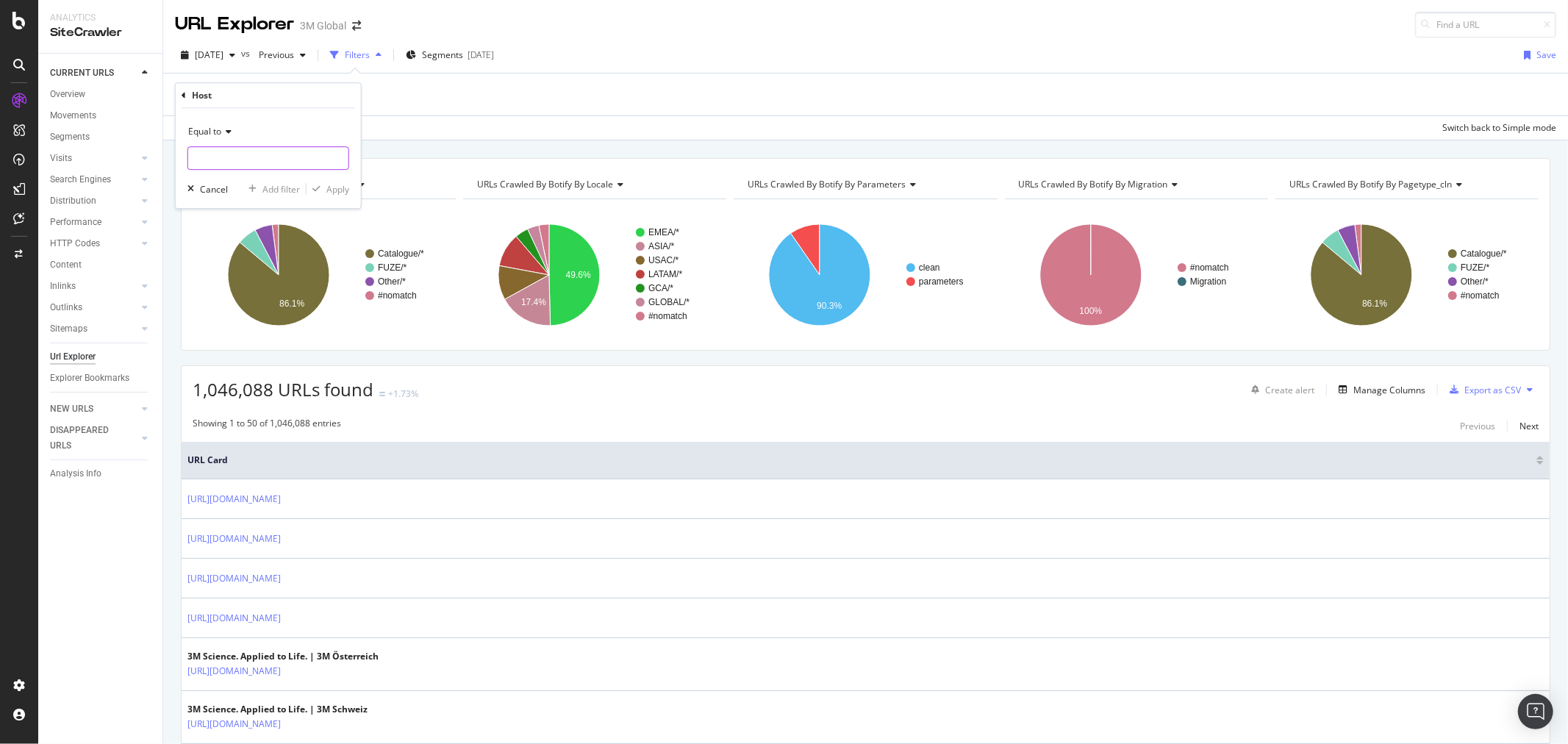
click at [248, 160] on input "text" at bounding box center [268, 157] width 160 height 23
click at [298, 181] on span "12,653 URLS" at bounding box center [323, 177] width 50 height 12
type input "[DOMAIN_NAME]"
click at [333, 194] on div "Apply" at bounding box center [338, 189] width 22 height 12
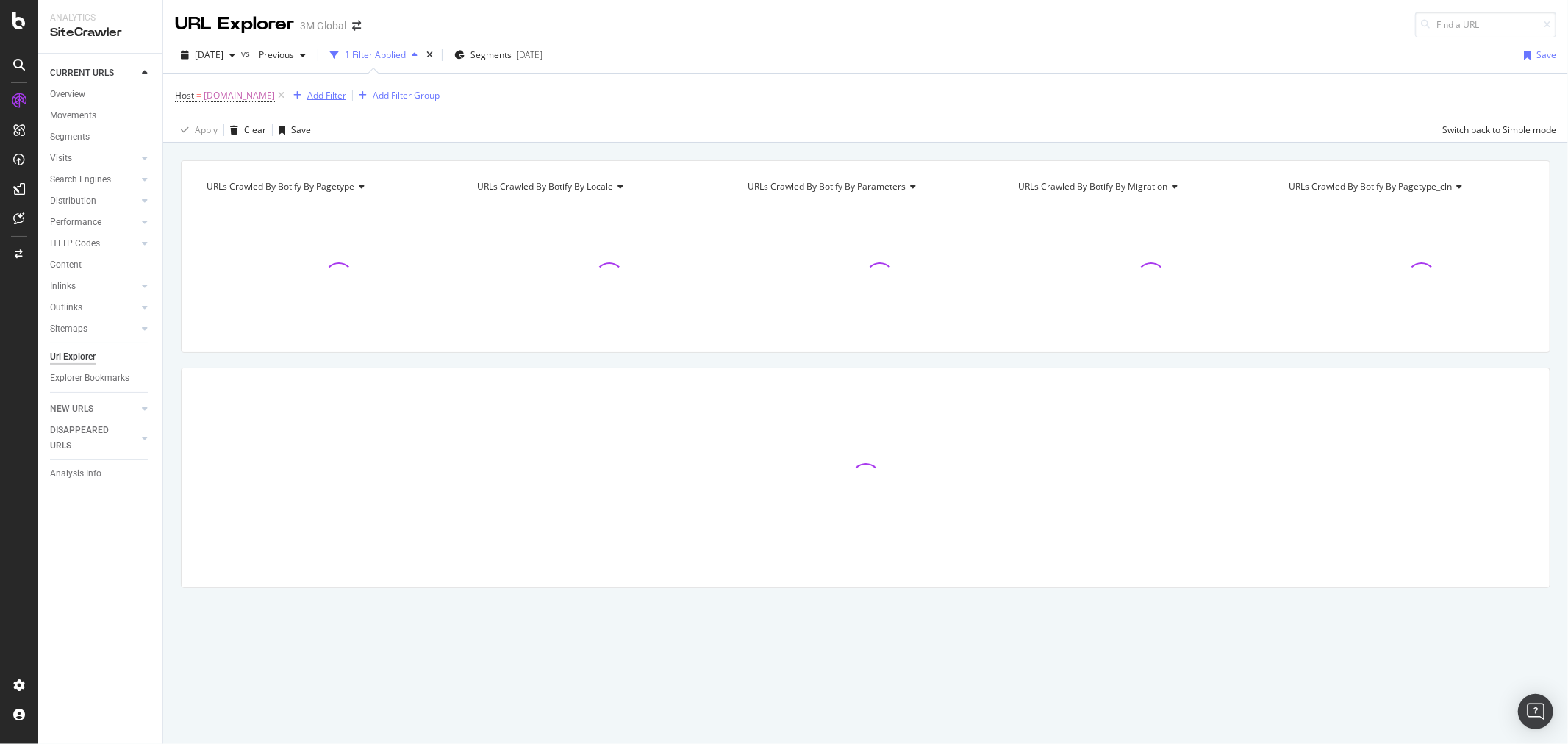
click at [325, 101] on div "Add Filter" at bounding box center [327, 95] width 39 height 12
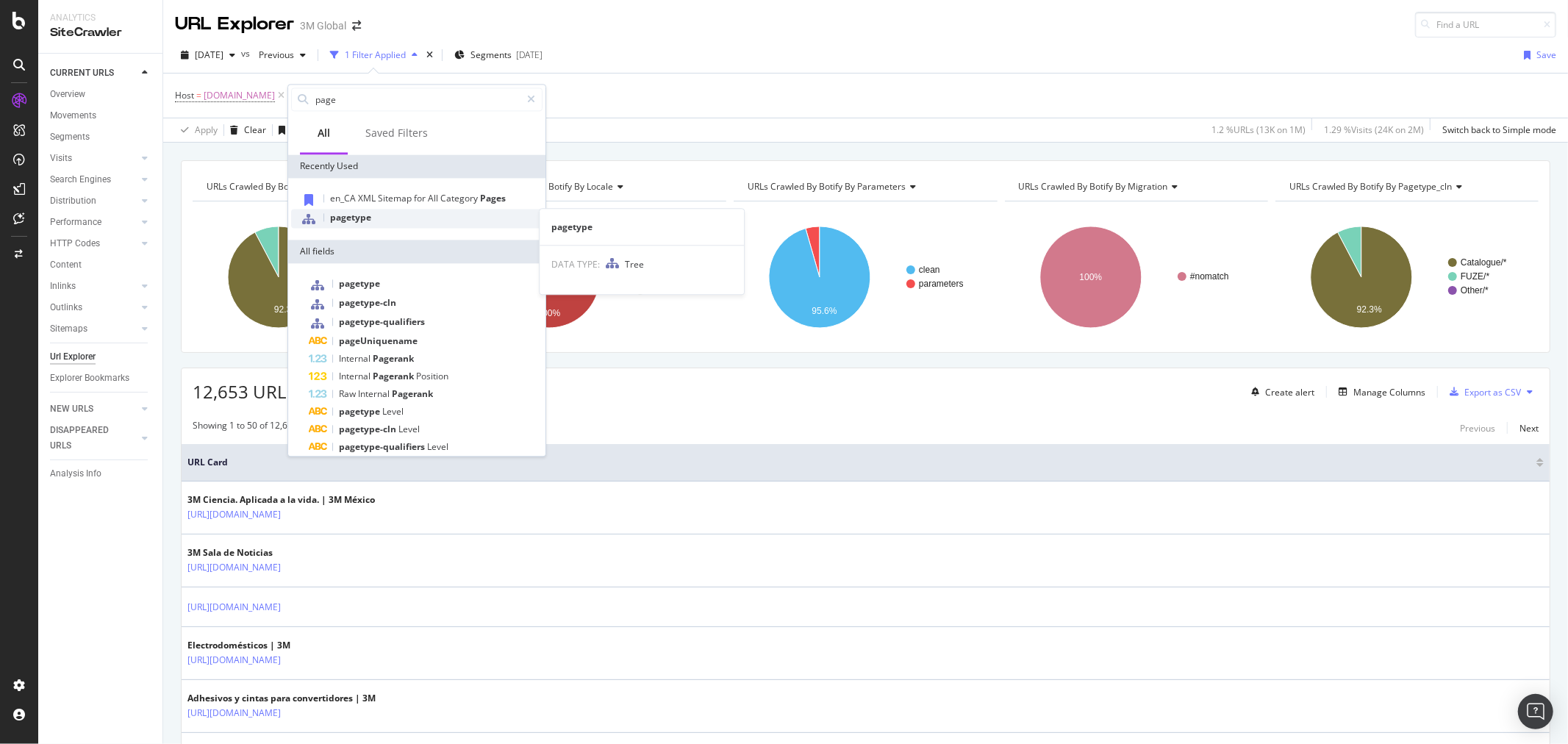
type input "page"
click at [386, 216] on div "pagetype" at bounding box center [416, 218] width 252 height 19
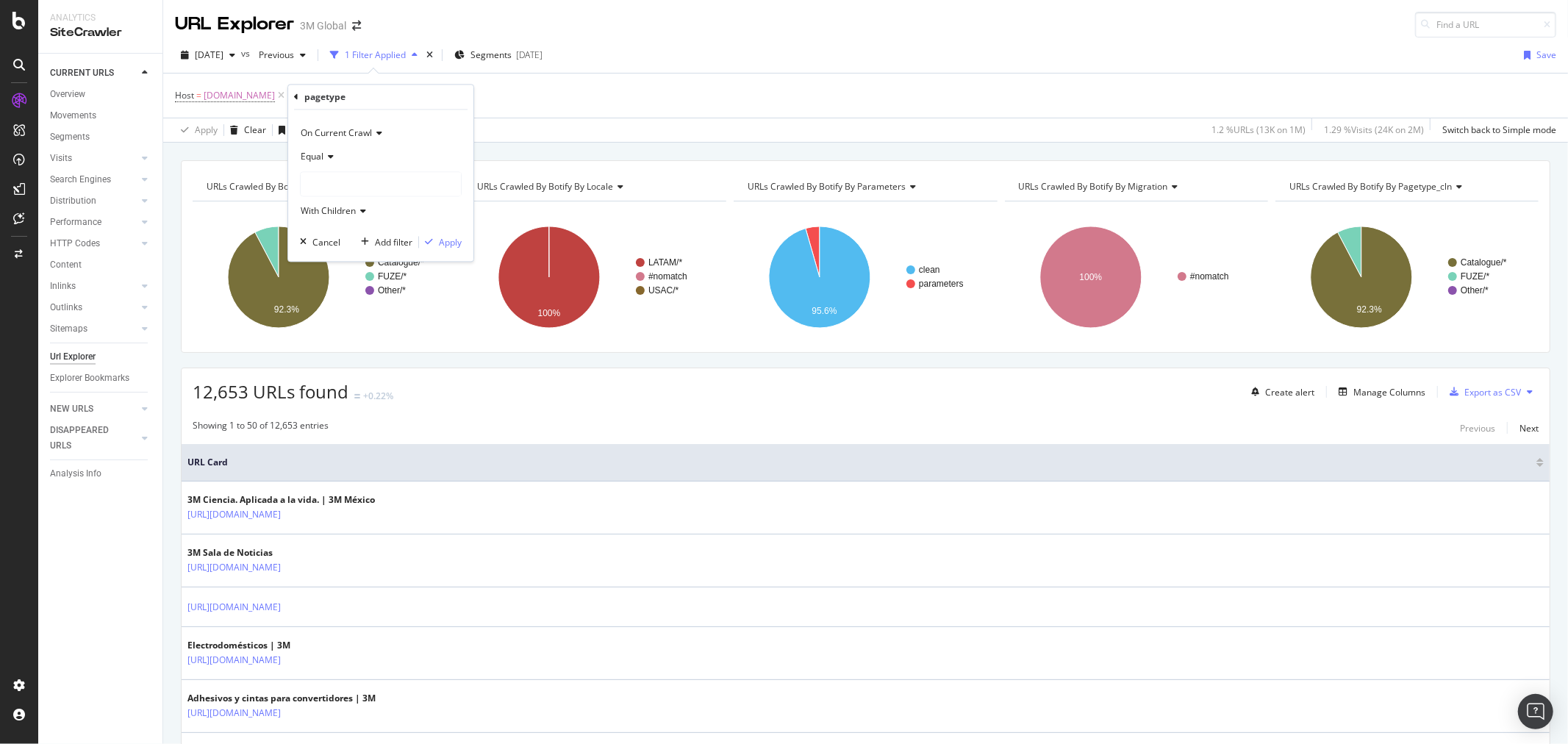
click at [381, 172] on div at bounding box center [381, 184] width 162 height 25
click at [380, 175] on div at bounding box center [380, 184] width 160 height 23
click at [308, 231] on icon at bounding box center [311, 228] width 6 height 8
click at [430, 238] on span "Select" at bounding box center [425, 243] width 26 height 12
click at [461, 239] on div "Apply" at bounding box center [450, 241] width 22 height 12
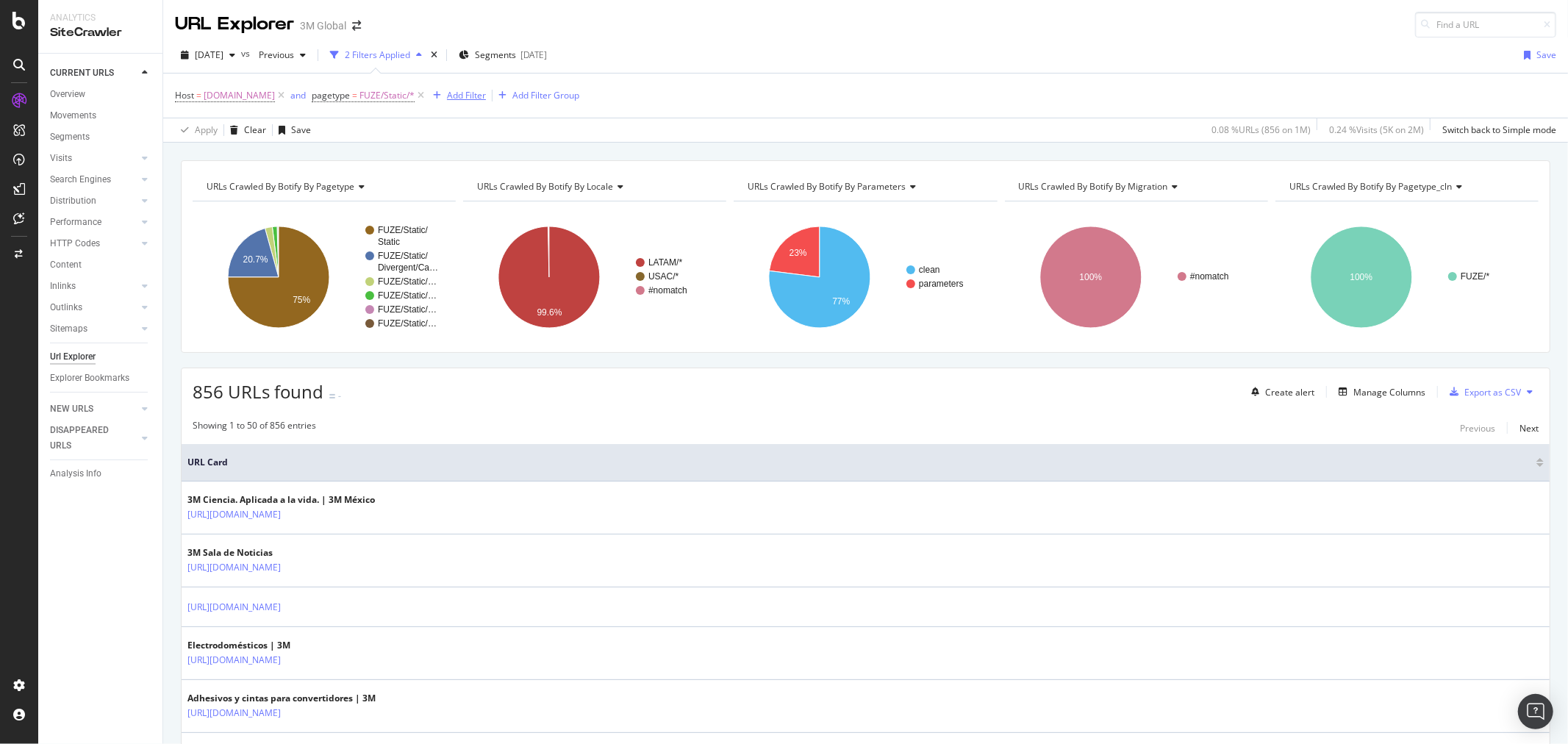
click at [471, 91] on div "Add Filter" at bounding box center [467, 95] width 39 height 12
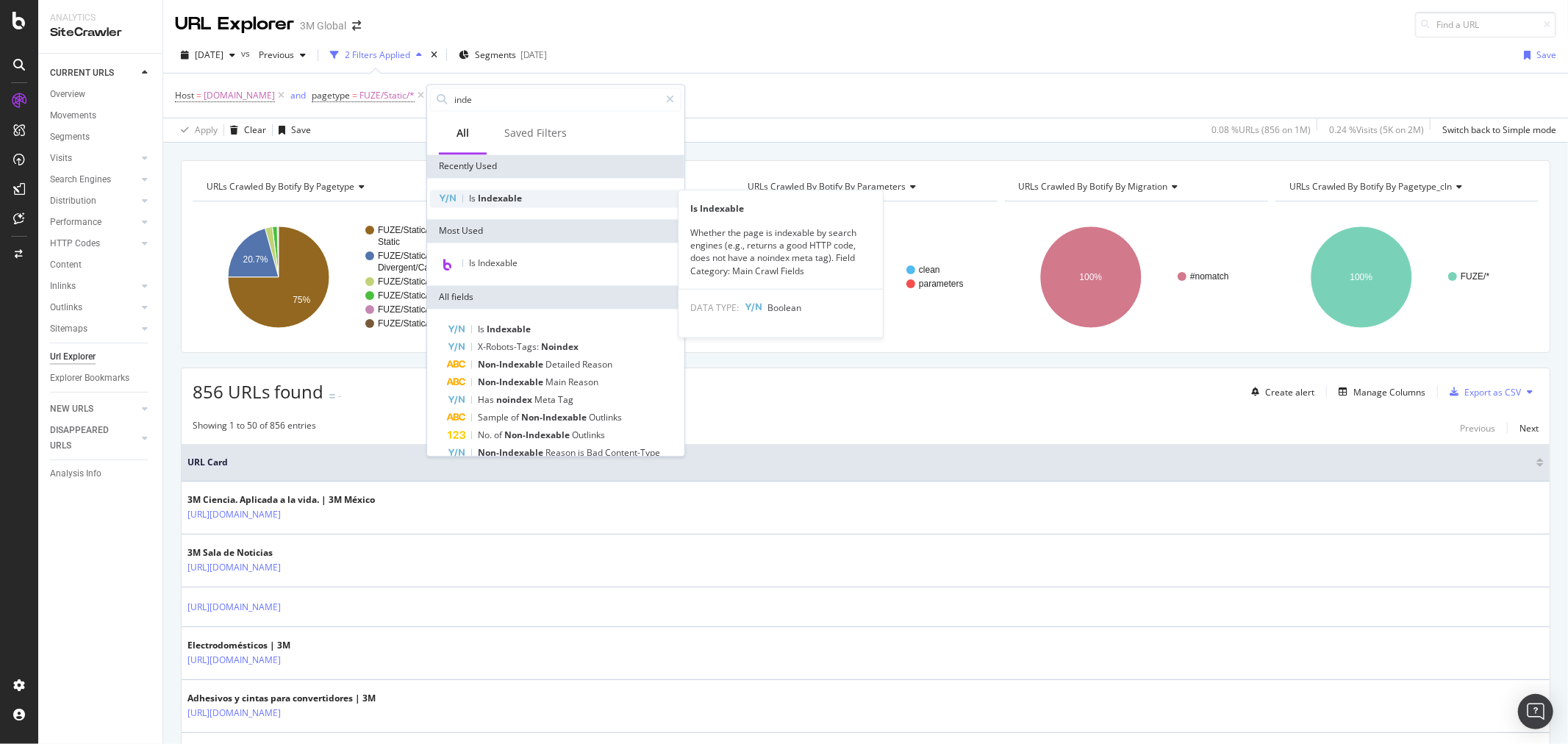
type input "inde"
click at [559, 196] on div "Is Indexable" at bounding box center [556, 198] width 252 height 18
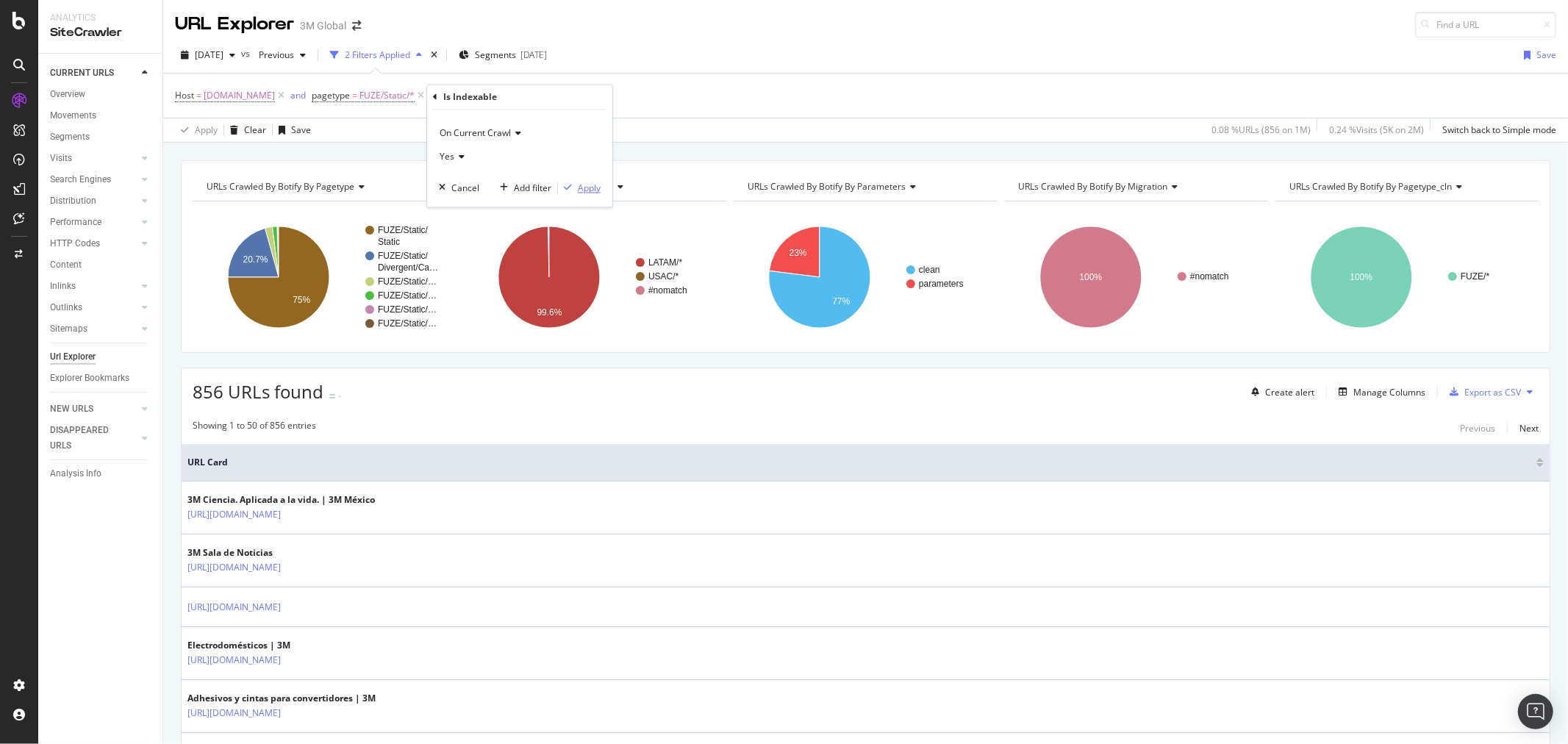
click at [597, 191] on div "Apply" at bounding box center [589, 187] width 22 height 12
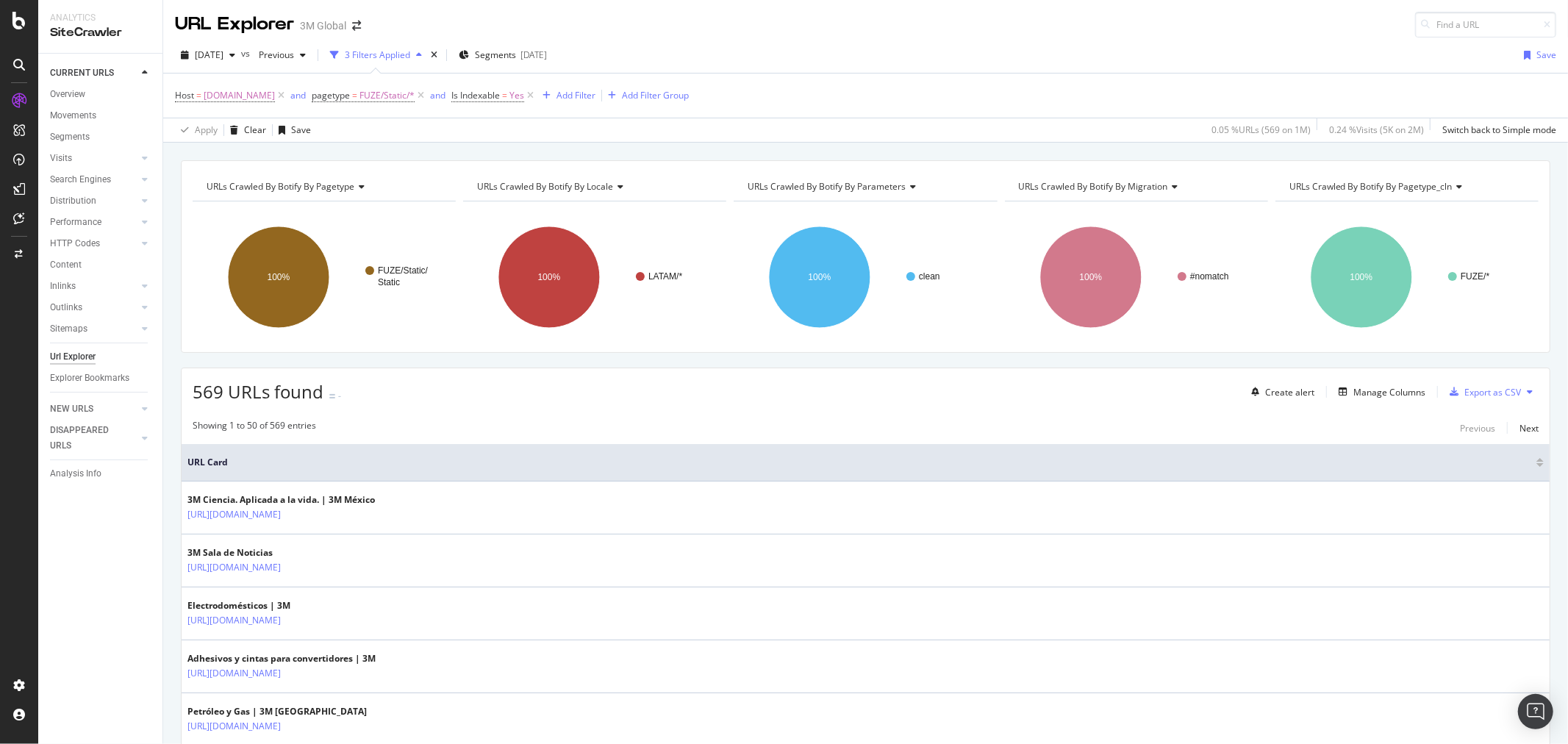
click at [986, 73] on div "Host = [DOMAIN_NAME] and pagetype = FUZE/Static/* and Is Indexable = Yes Add Fi…" at bounding box center [865, 108] width 1405 height 69
click at [224, 56] on span "[DATE]" at bounding box center [209, 54] width 29 height 12
click at [234, 107] on div "[DATE]" at bounding box center [236, 108] width 79 height 13
click at [1527, 393] on icon at bounding box center [1530, 391] width 6 height 8
click at [1457, 394] on span "Export XML Sitemaps" at bounding box center [1453, 393] width 87 height 13
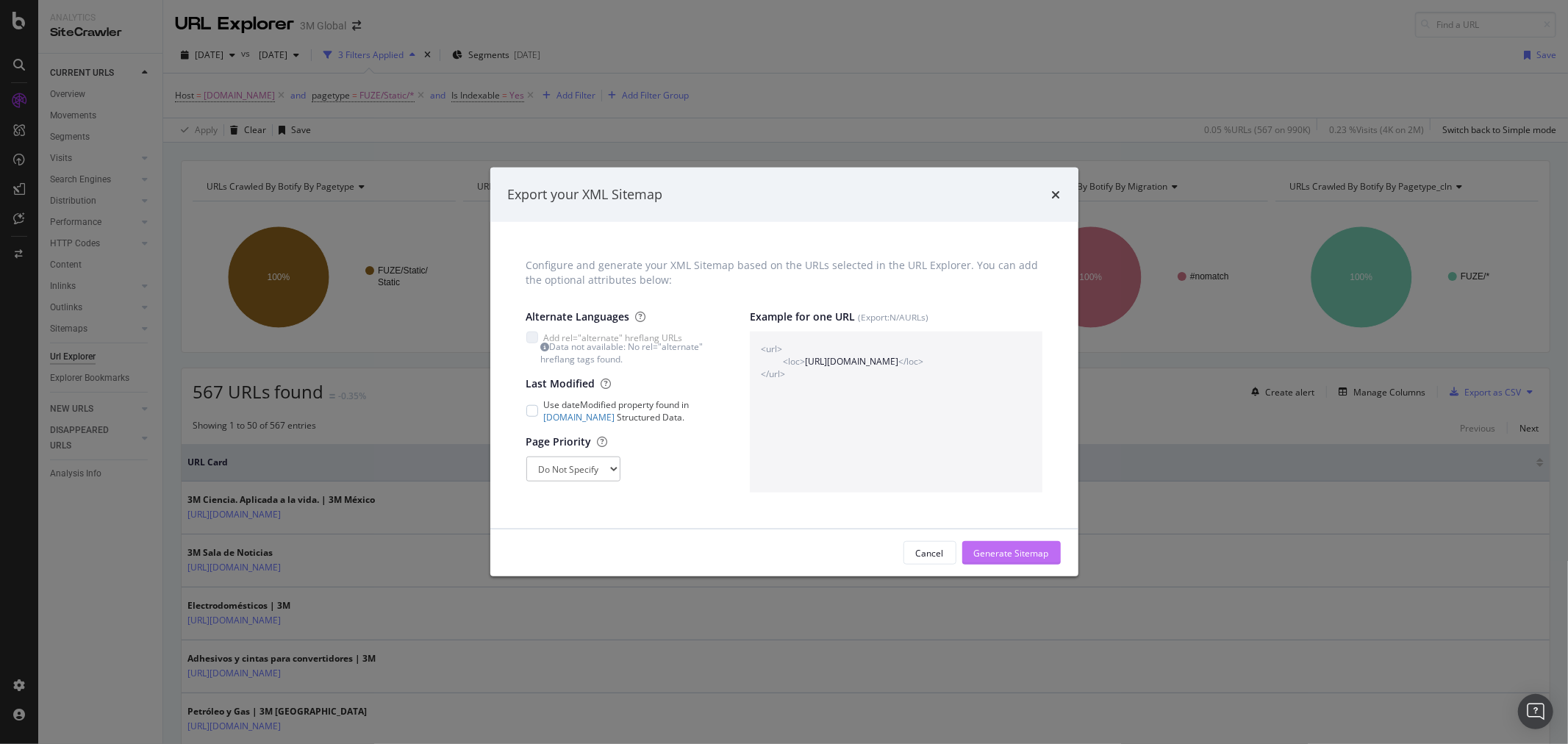
click at [1039, 555] on div "Generate Sitemap" at bounding box center [1011, 553] width 75 height 12
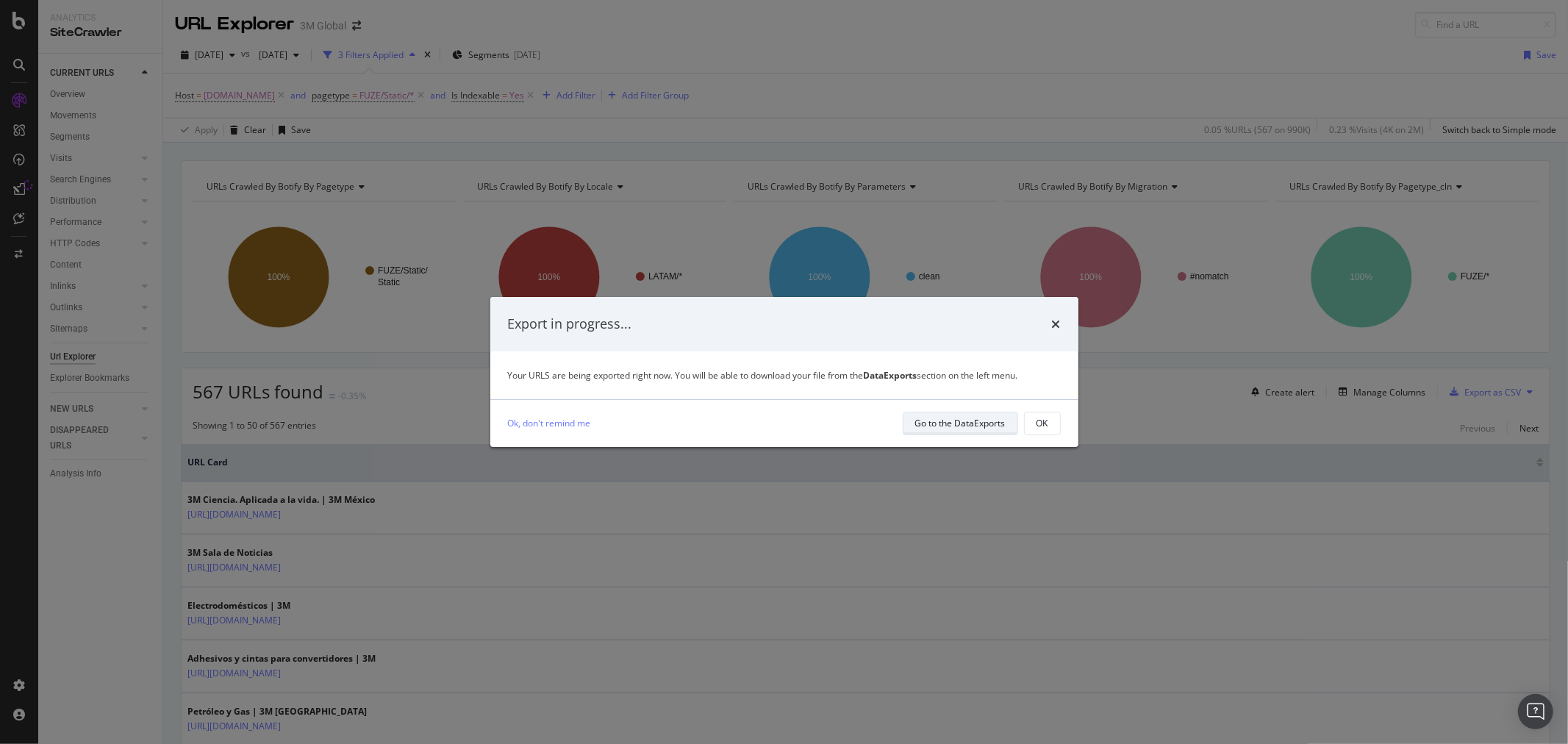
click at [973, 428] on div "Go to the DataExports" at bounding box center [960, 423] width 91 height 12
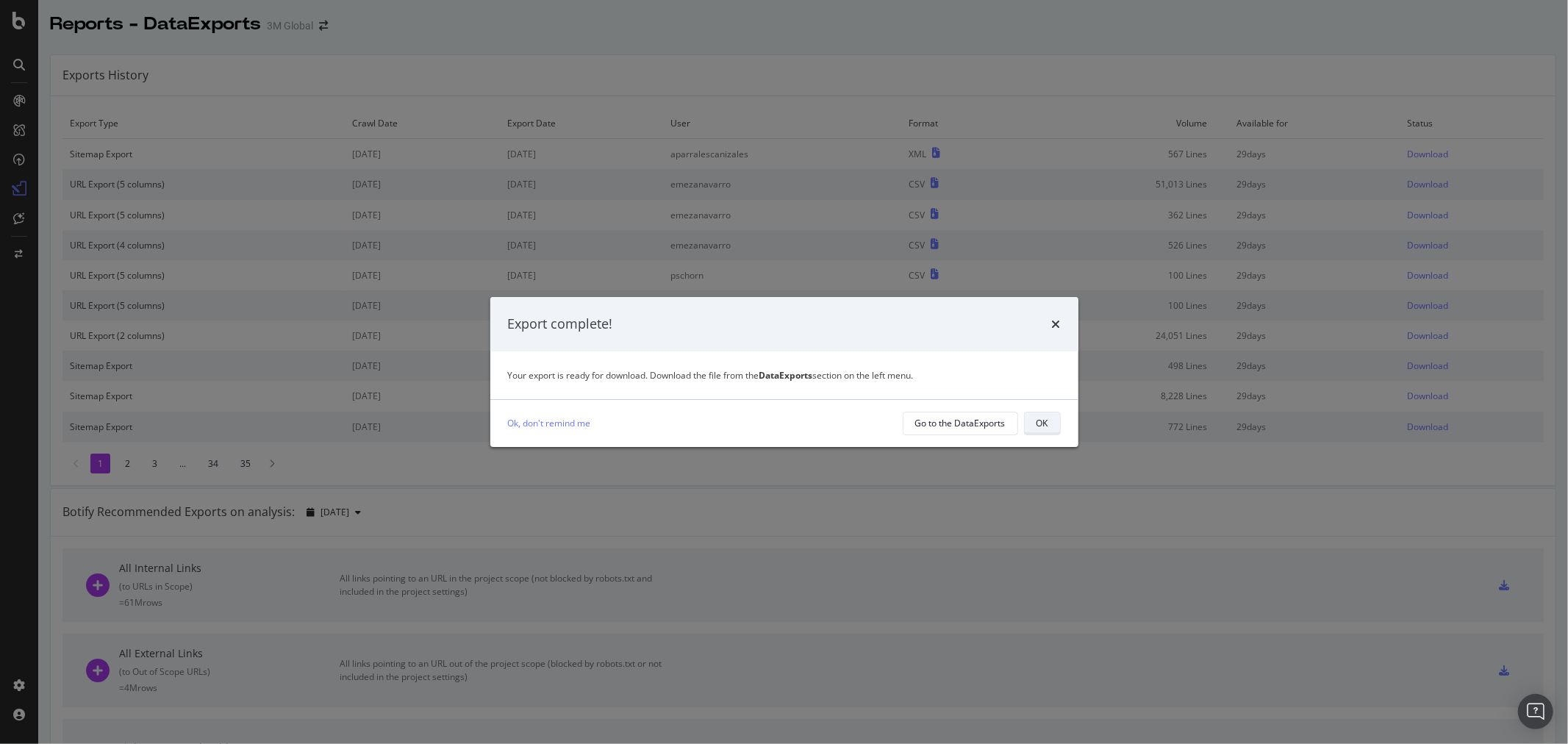
click at [1037, 431] on div "OK" at bounding box center [1042, 424] width 12 height 21
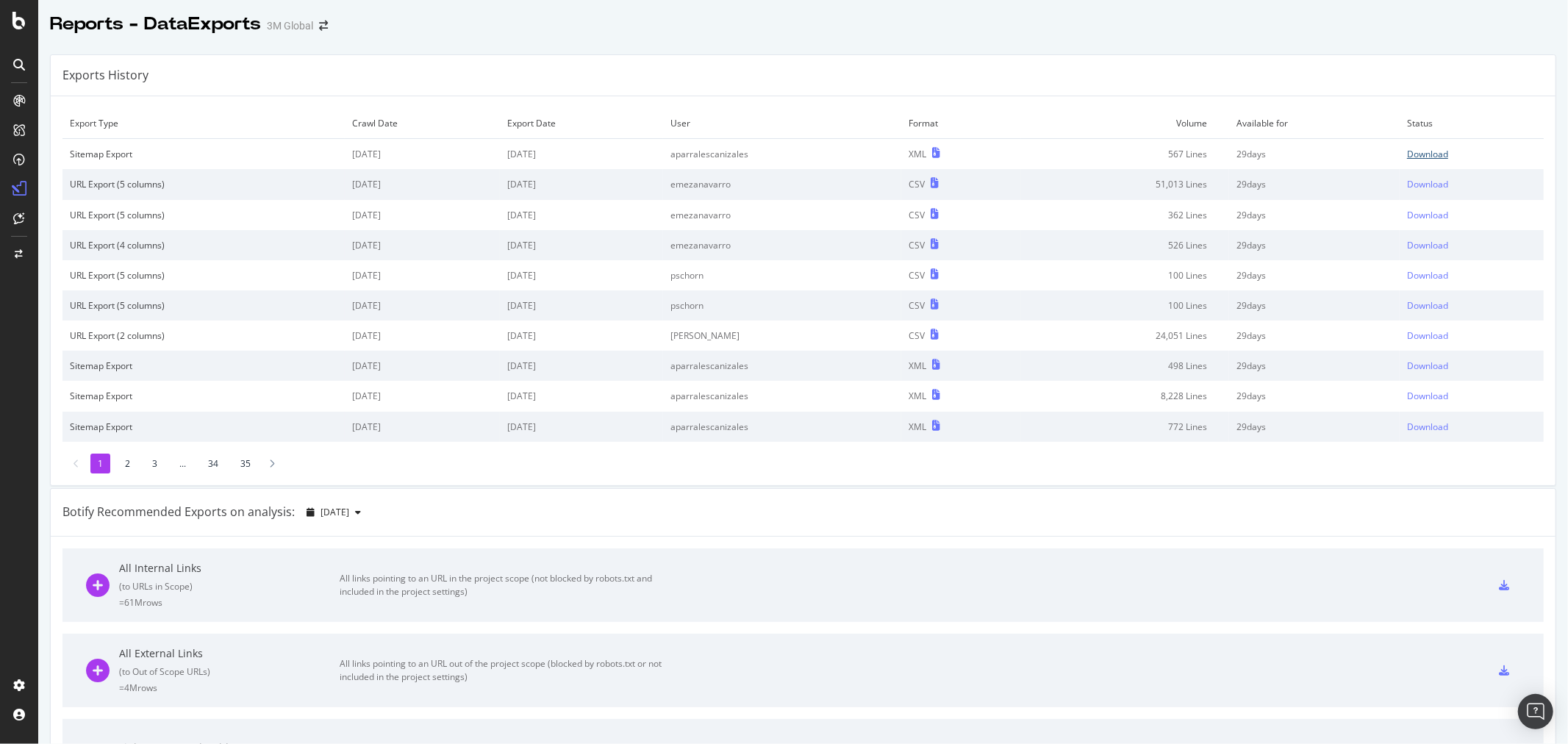
click at [1408, 156] on div "Download" at bounding box center [1428, 153] width 41 height 12
click at [985, 65] on div "Exports History" at bounding box center [803, 76] width 1504 height 41
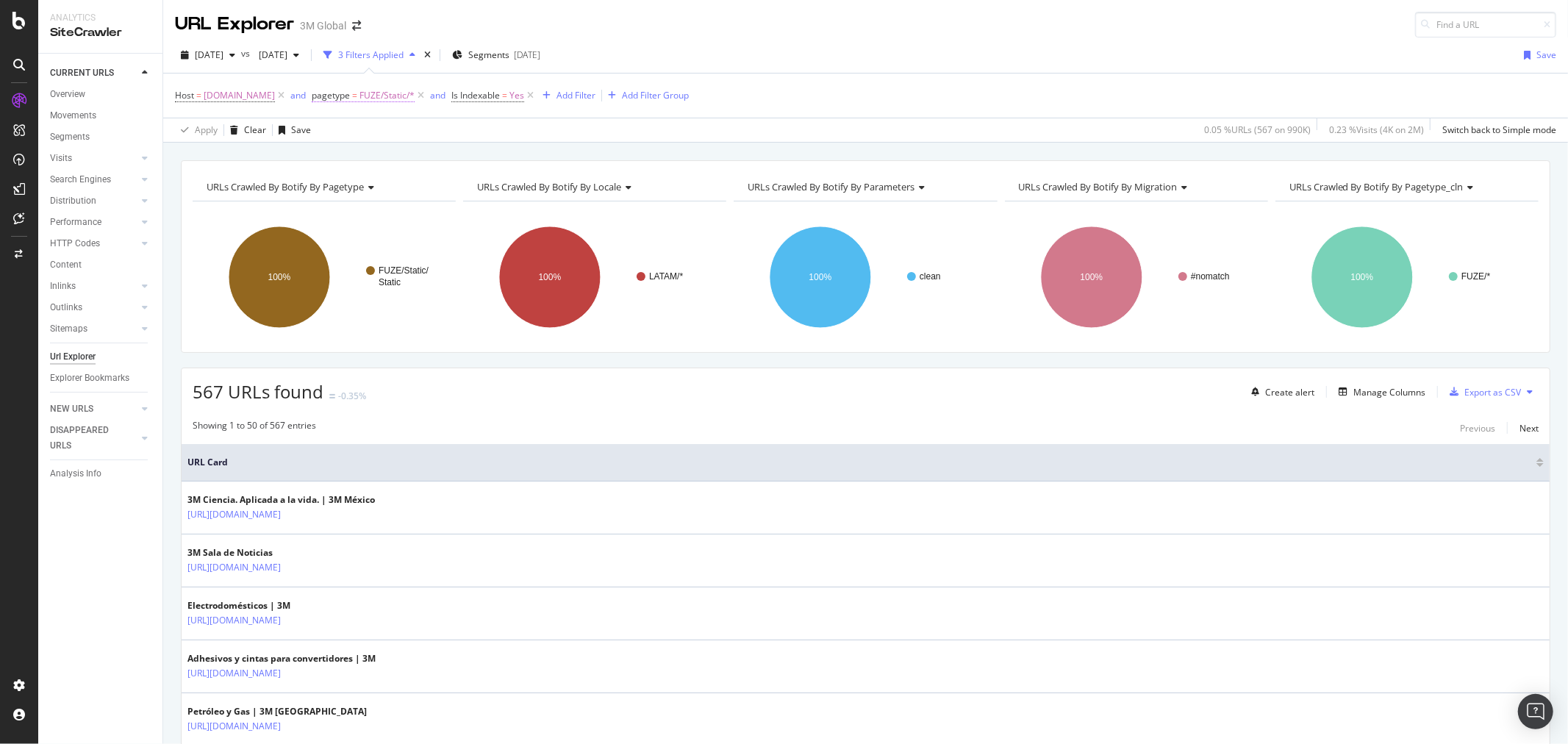
click at [348, 91] on span "pagetype" at bounding box center [330, 95] width 38 height 12
click at [393, 173] on div at bounding box center [404, 182] width 160 height 23
click at [335, 222] on icon at bounding box center [335, 226] width 6 height 8
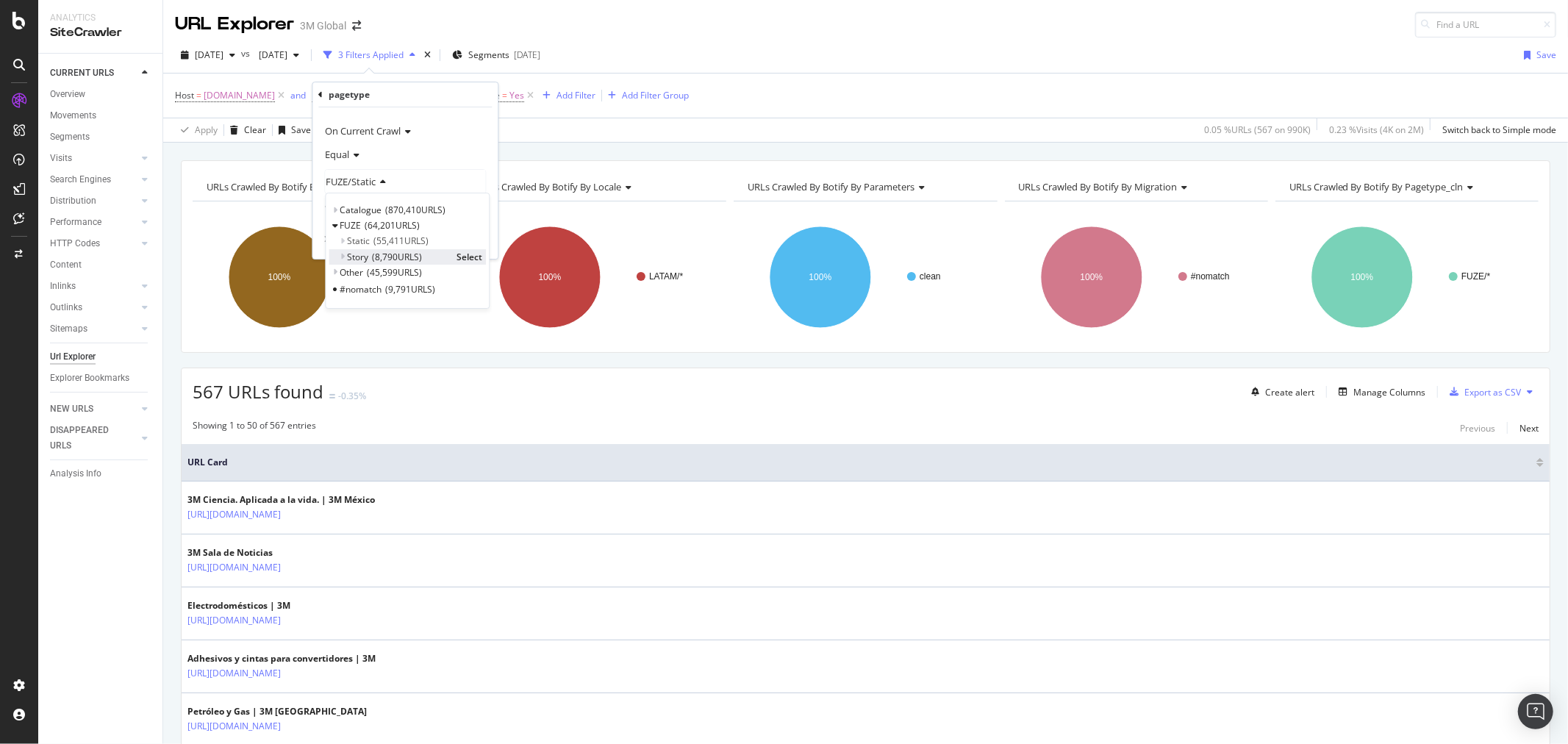
click at [464, 255] on span "Select" at bounding box center [470, 256] width 26 height 12
click at [471, 244] on div "Apply" at bounding box center [474, 240] width 22 height 12
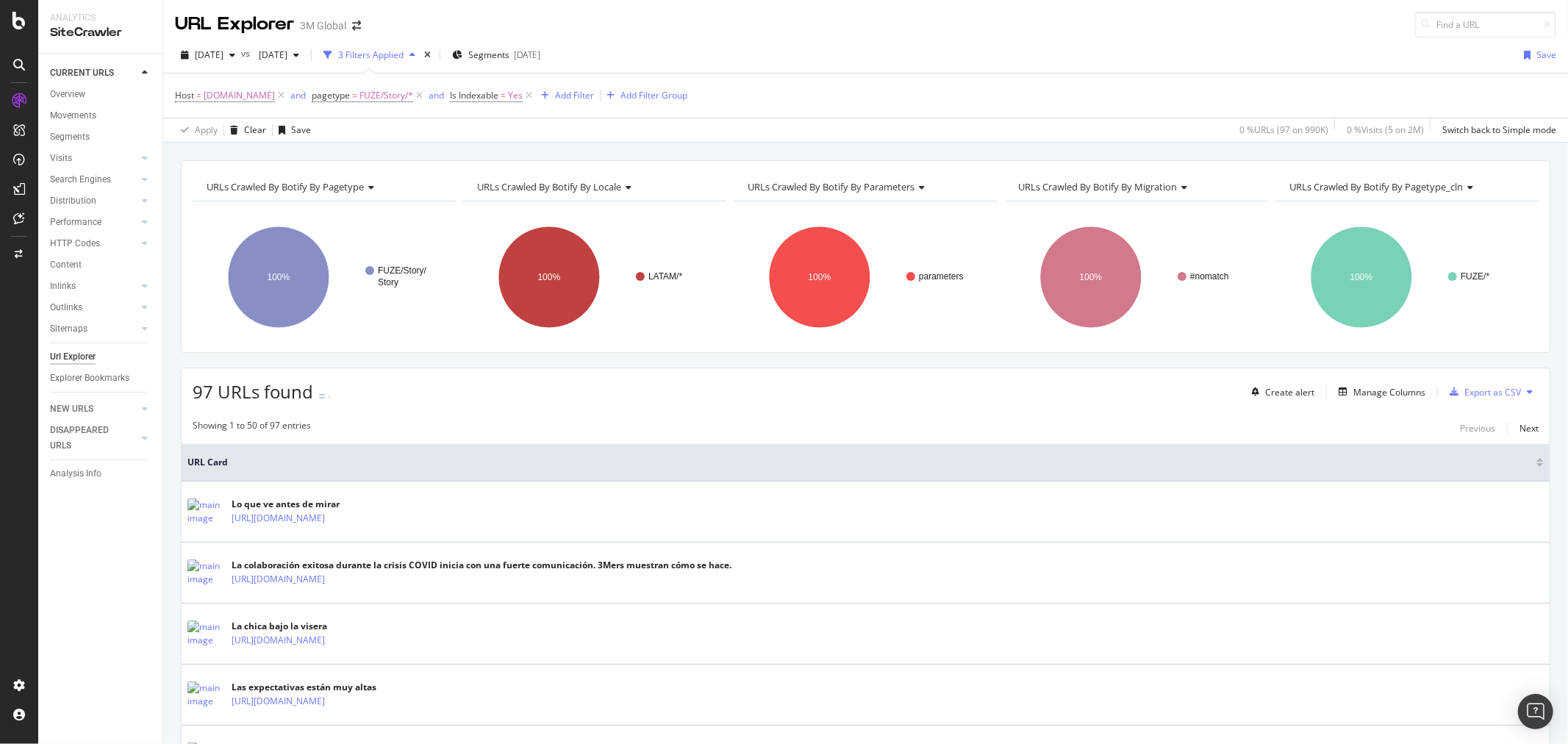
click at [1527, 394] on icon at bounding box center [1530, 391] width 6 height 8
click at [1454, 392] on span "Export XML Sitemaps" at bounding box center [1453, 393] width 87 height 13
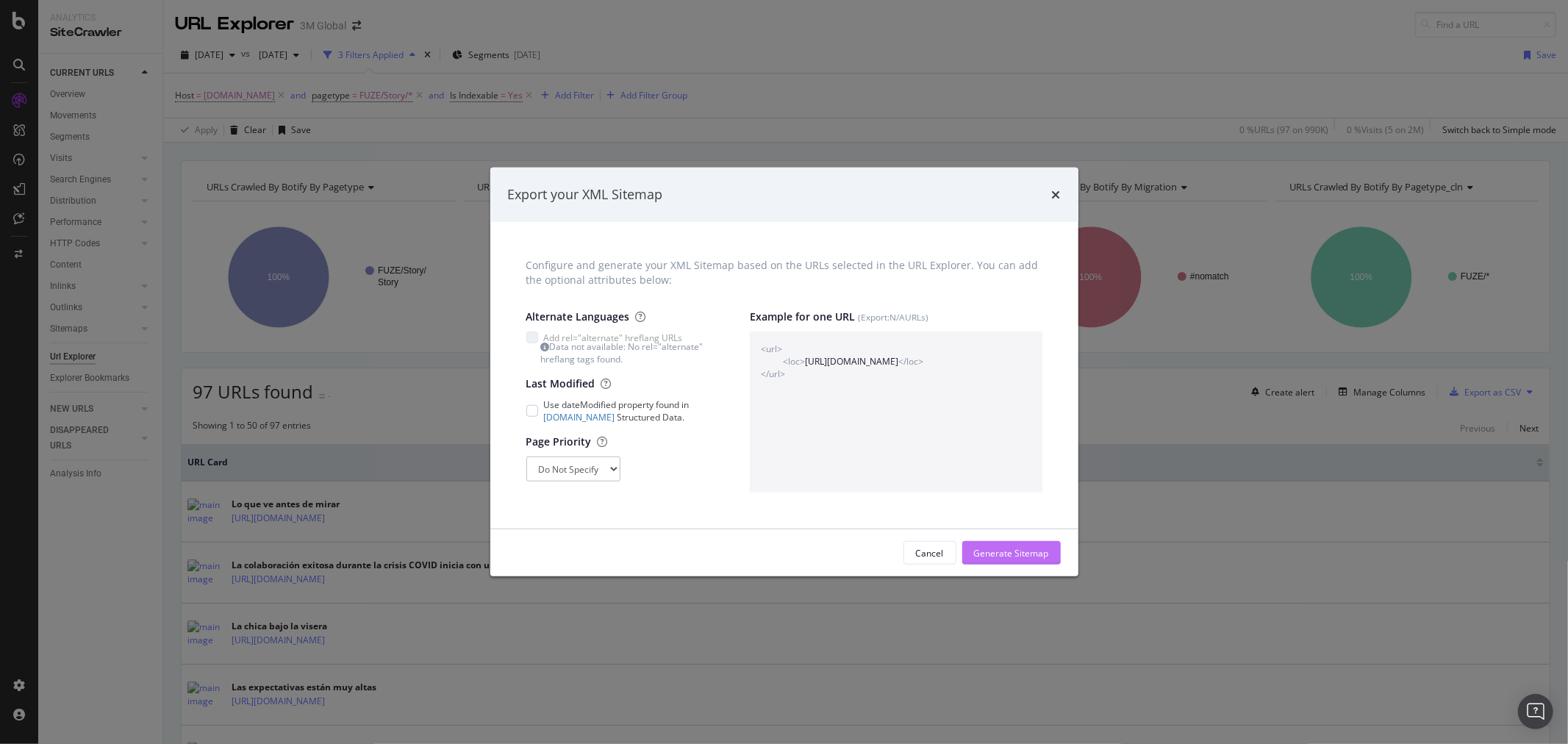
click at [1031, 553] on div "Generate Sitemap" at bounding box center [1011, 553] width 75 height 12
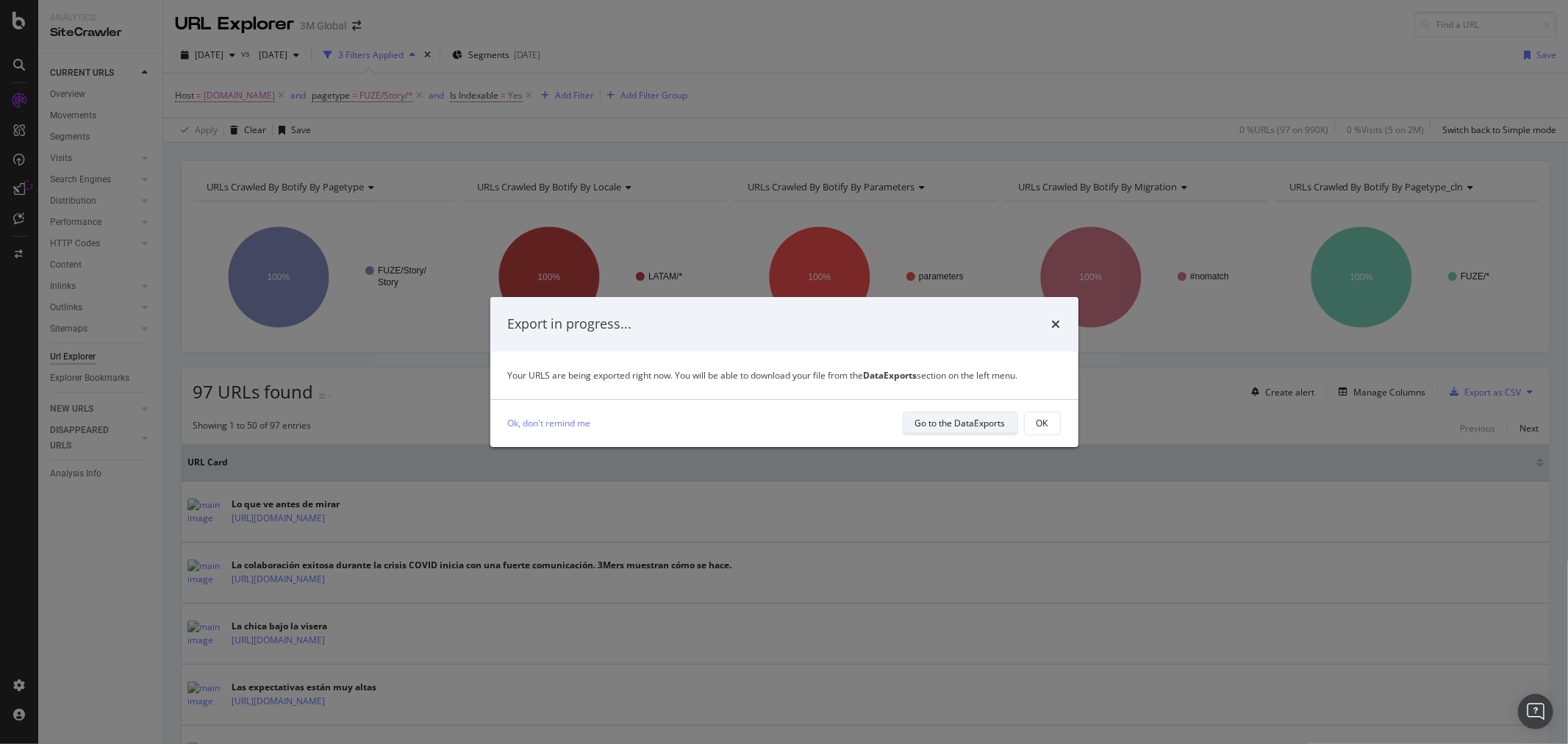
click at [967, 421] on div "Go to the DataExports" at bounding box center [960, 423] width 91 height 12
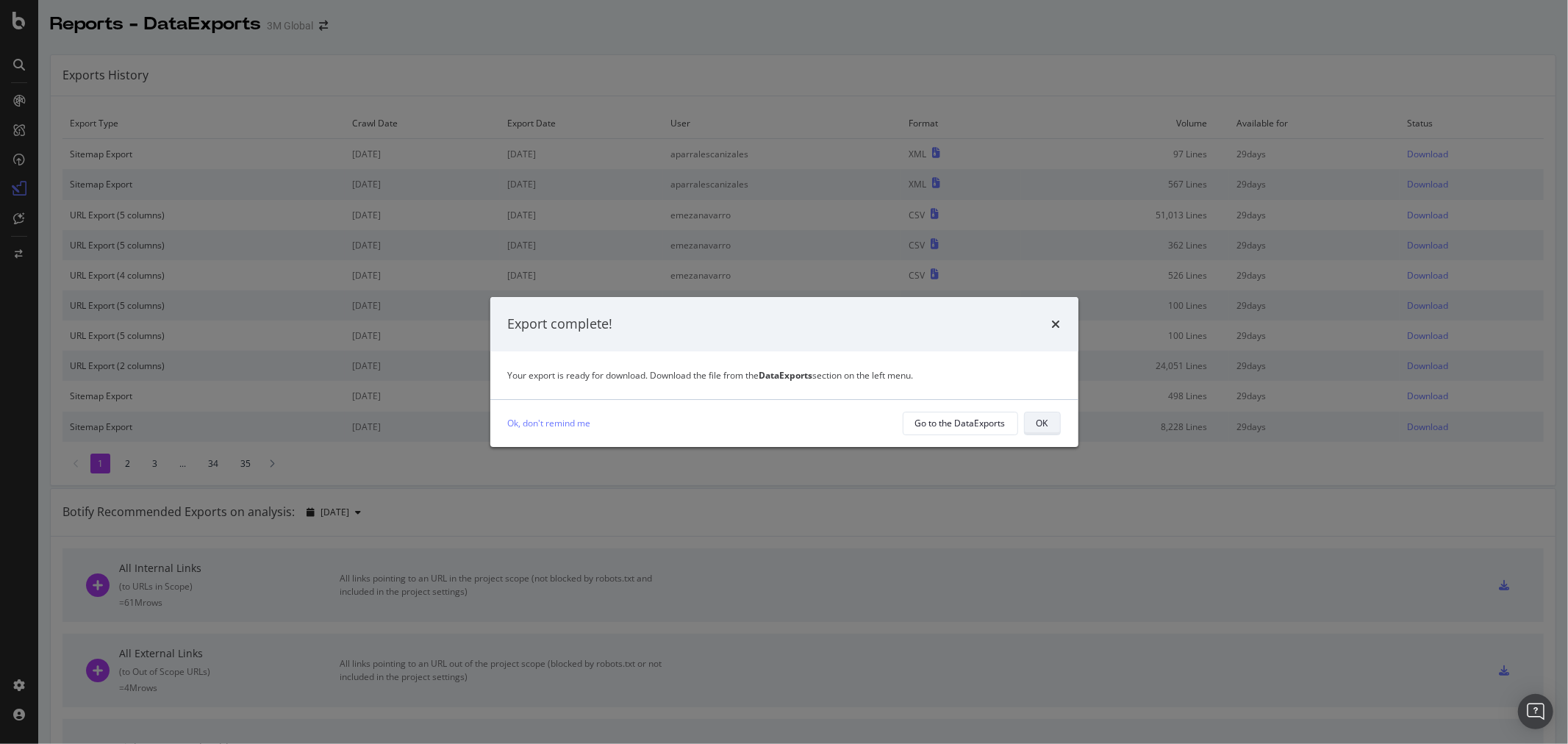
click at [1053, 421] on button "OK" at bounding box center [1042, 423] width 36 height 23
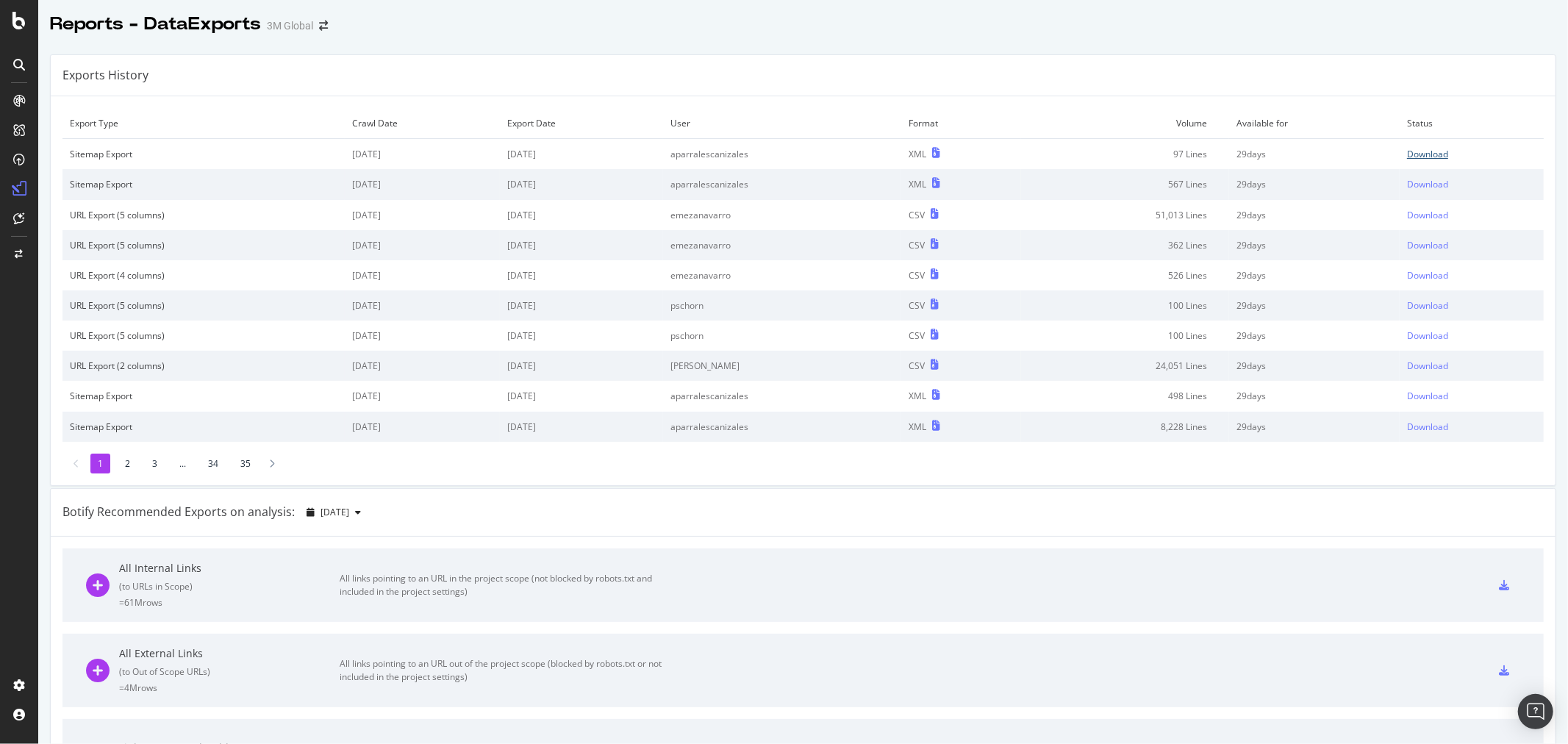
click at [1407, 150] on div "Download" at bounding box center [1428, 153] width 41 height 12
click at [750, 21] on div "Reports - DataExports 3M Global" at bounding box center [803, 18] width 1530 height 36
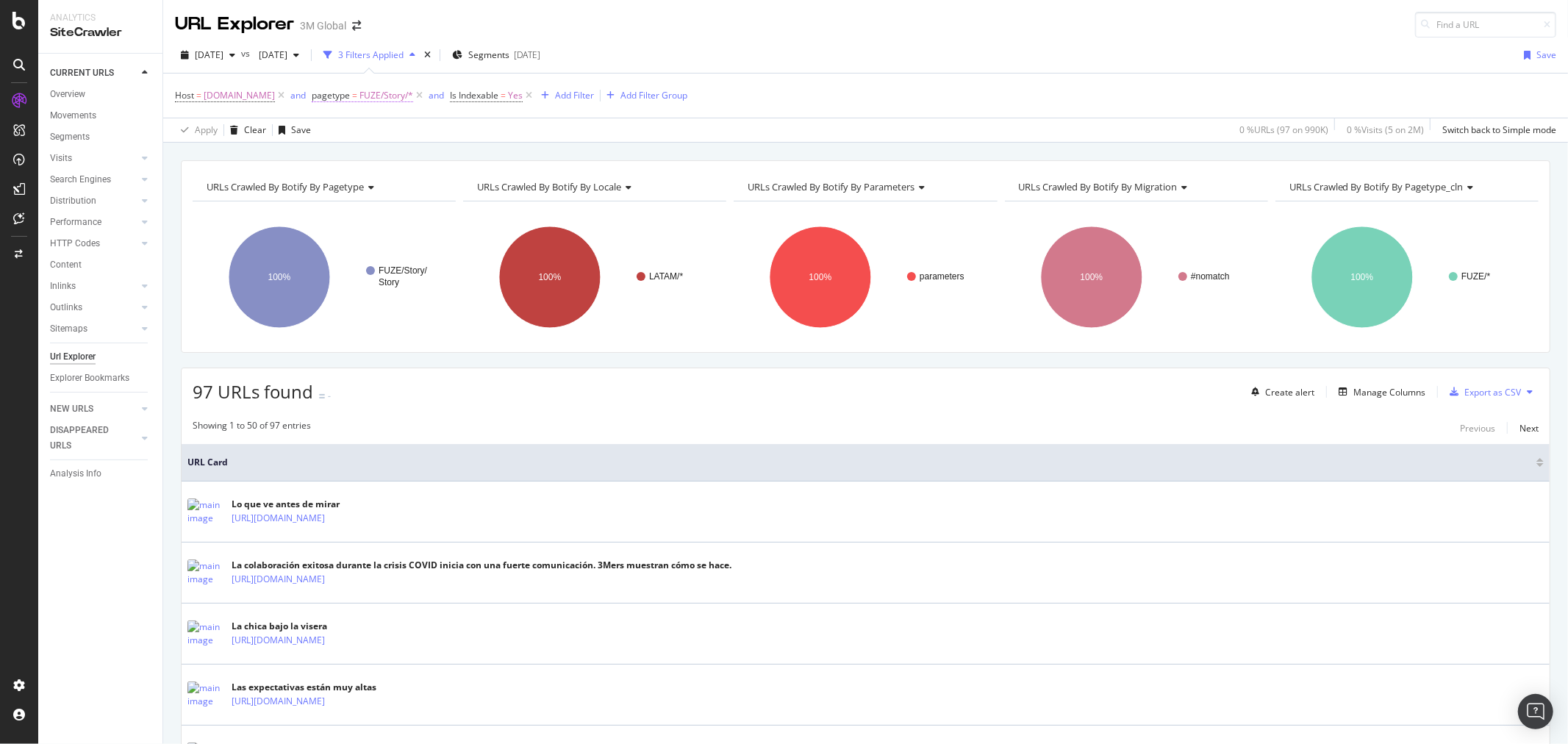
click at [390, 95] on span "FUZE/Story/*" at bounding box center [385, 95] width 53 height 21
click at [386, 186] on div "FUZE/Story" at bounding box center [404, 182] width 160 height 23
click at [339, 209] on div "Catalogue 870,410 URLS Select" at bounding box center [407, 210] width 157 height 16
click at [334, 209] on icon at bounding box center [335, 210] width 6 height 8
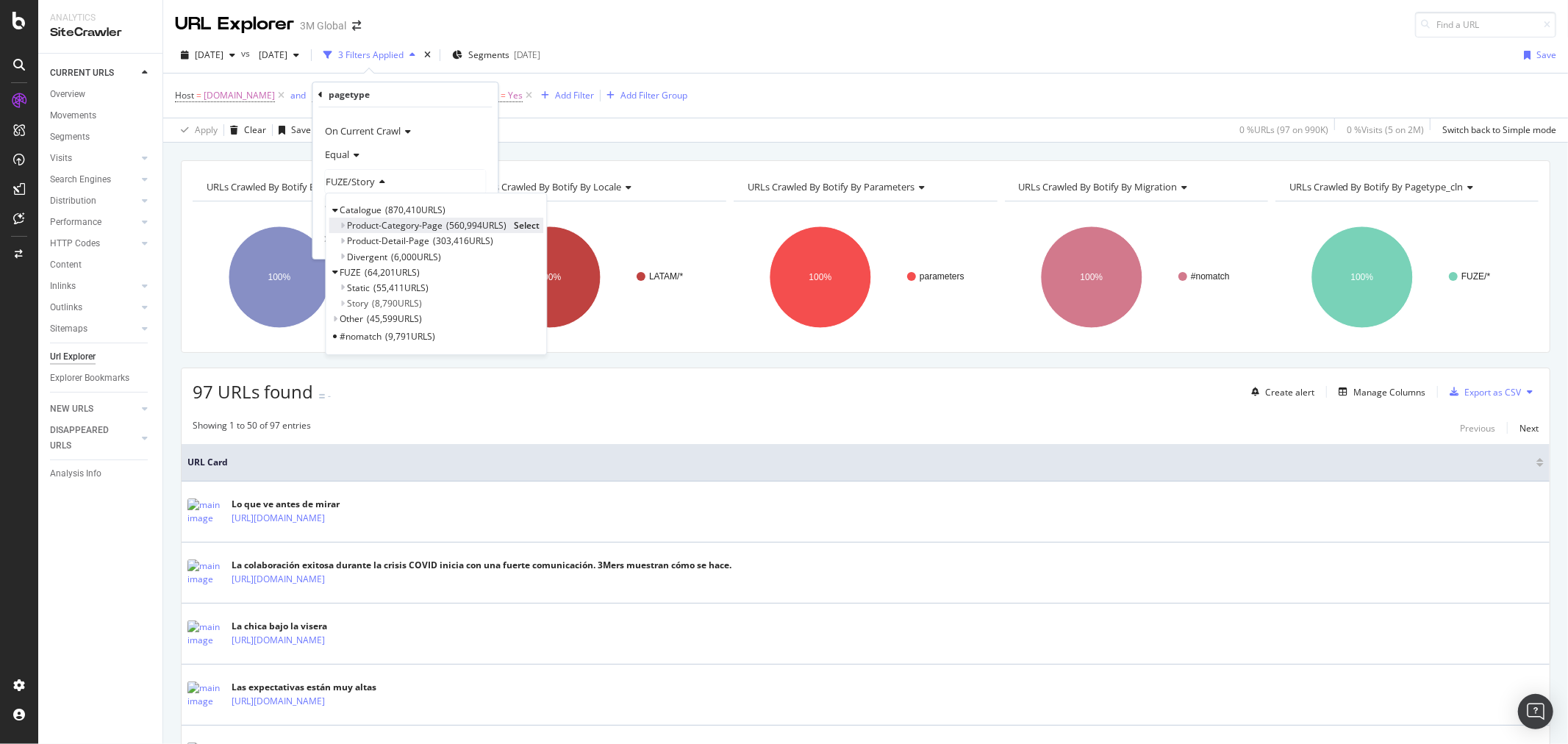
click at [520, 223] on span "Select" at bounding box center [527, 225] width 26 height 12
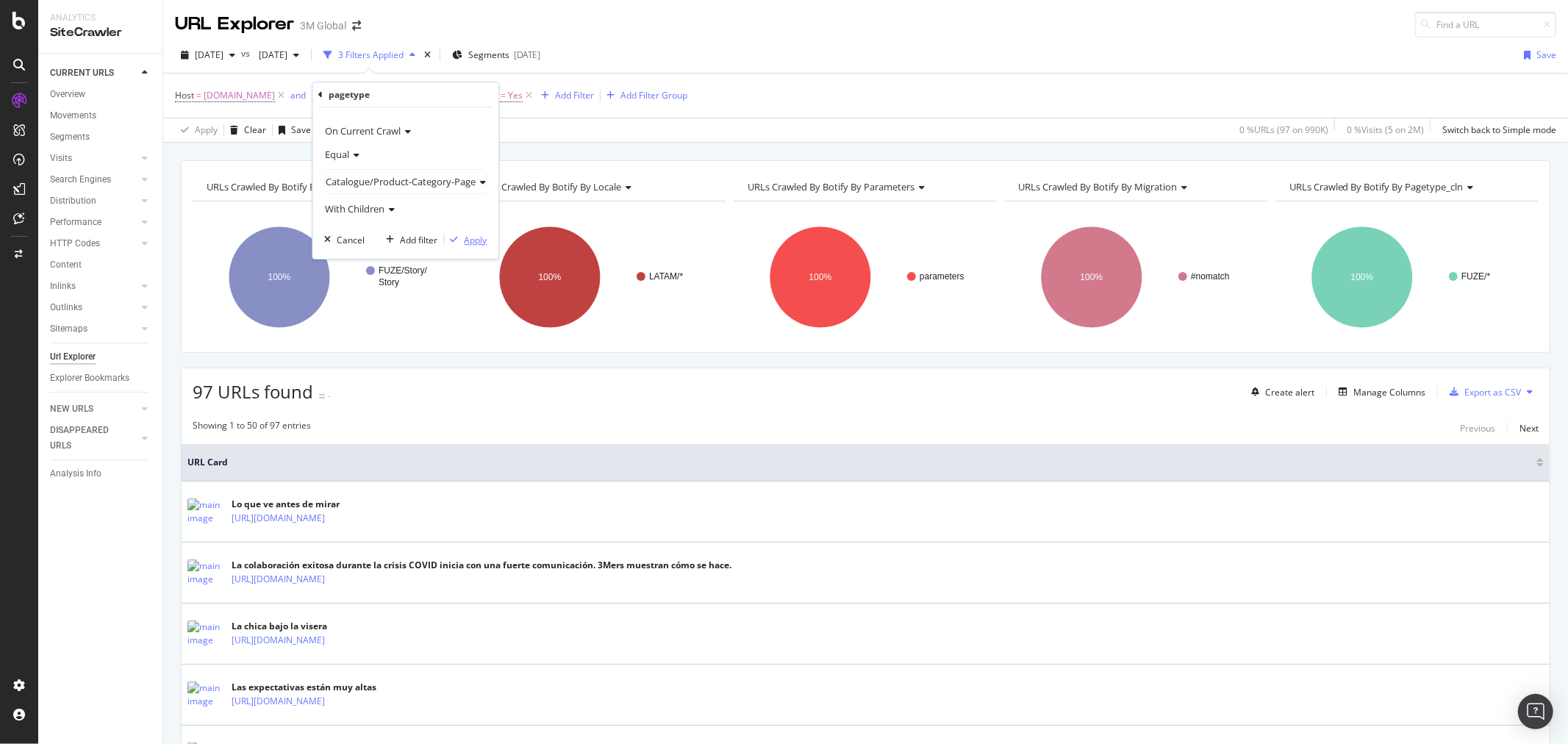
click at [479, 239] on div "Apply" at bounding box center [475, 240] width 22 height 12
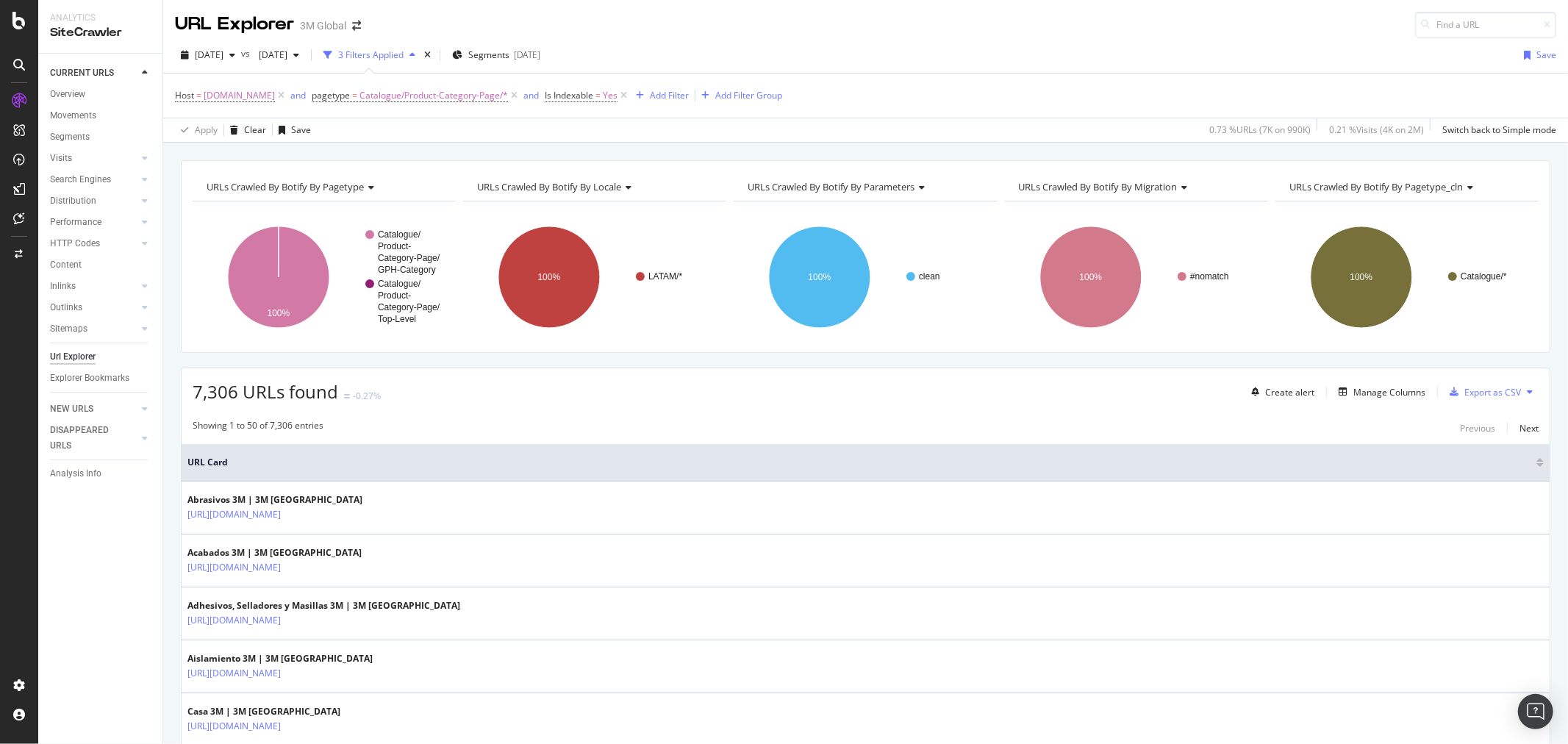
click at [1527, 390] on icon at bounding box center [1530, 391] width 6 height 8
click at [1461, 390] on span "Export XML Sitemaps" at bounding box center [1453, 393] width 87 height 13
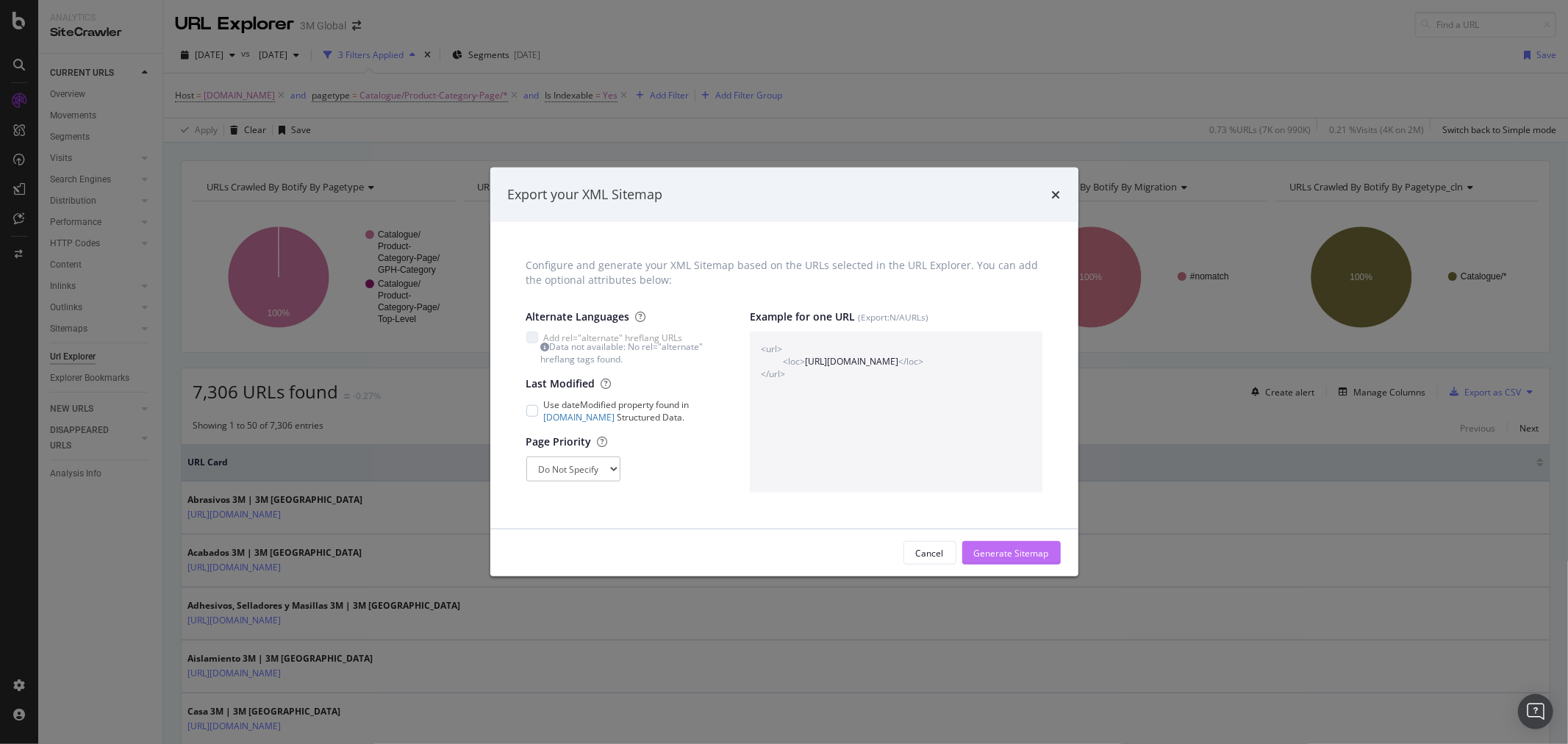
click at [1009, 550] on div "Generate Sitemap" at bounding box center [1011, 553] width 75 height 12
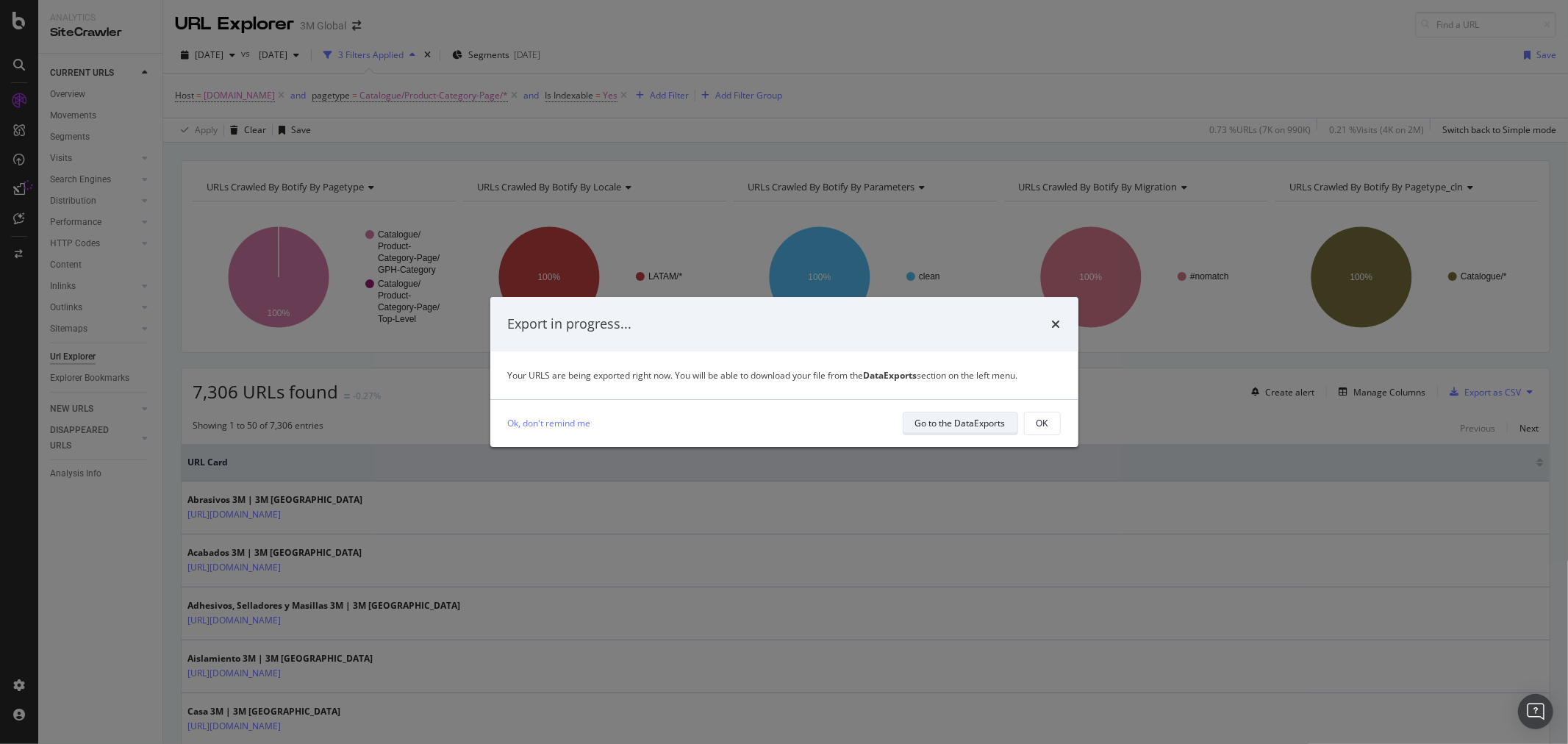
click at [987, 420] on div "Go to the DataExports" at bounding box center [960, 423] width 91 height 12
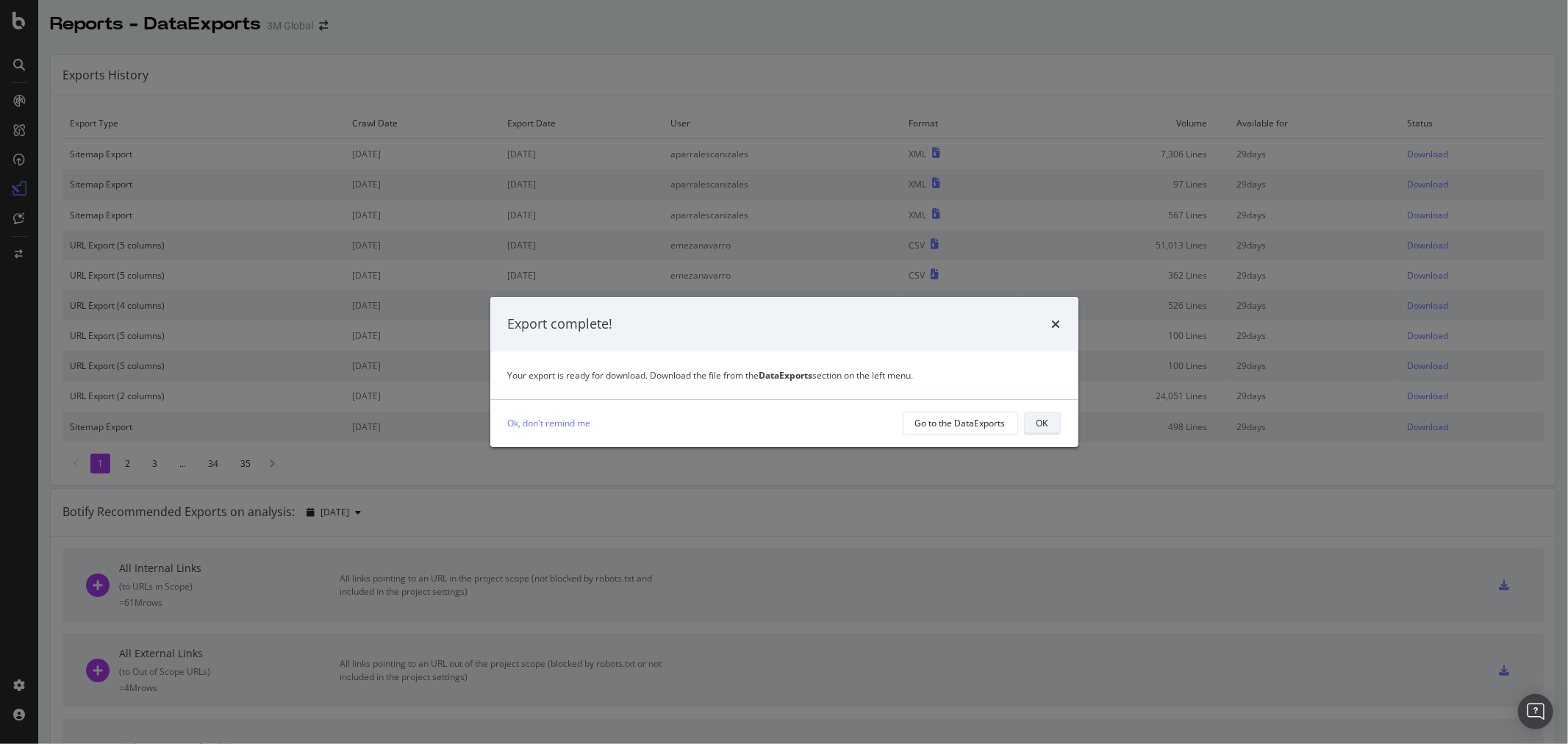
click at [1052, 423] on button "OK" at bounding box center [1042, 423] width 36 height 23
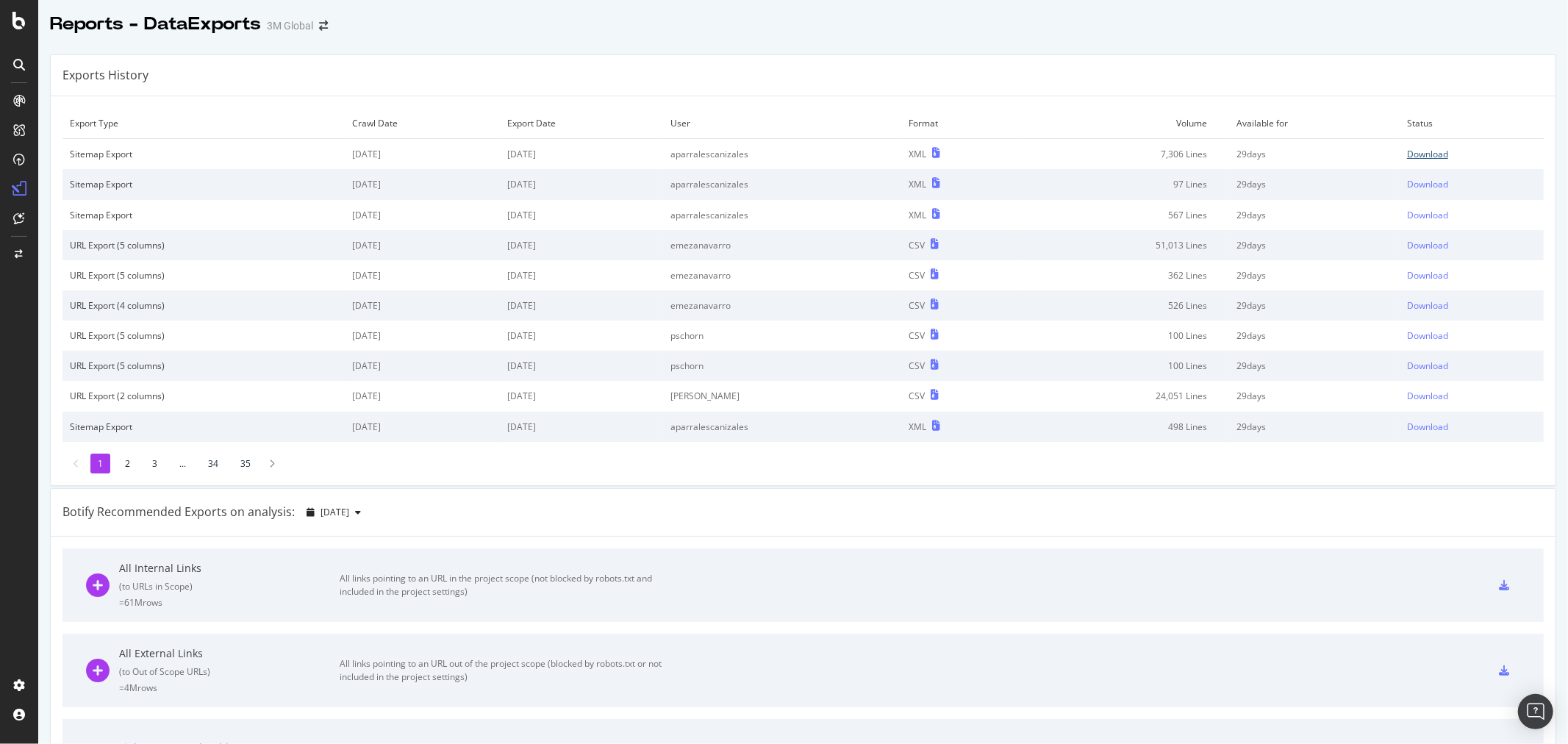
click at [1407, 153] on div "Download" at bounding box center [1428, 153] width 41 height 12
click at [789, 84] on div "Exports History" at bounding box center [803, 76] width 1504 height 41
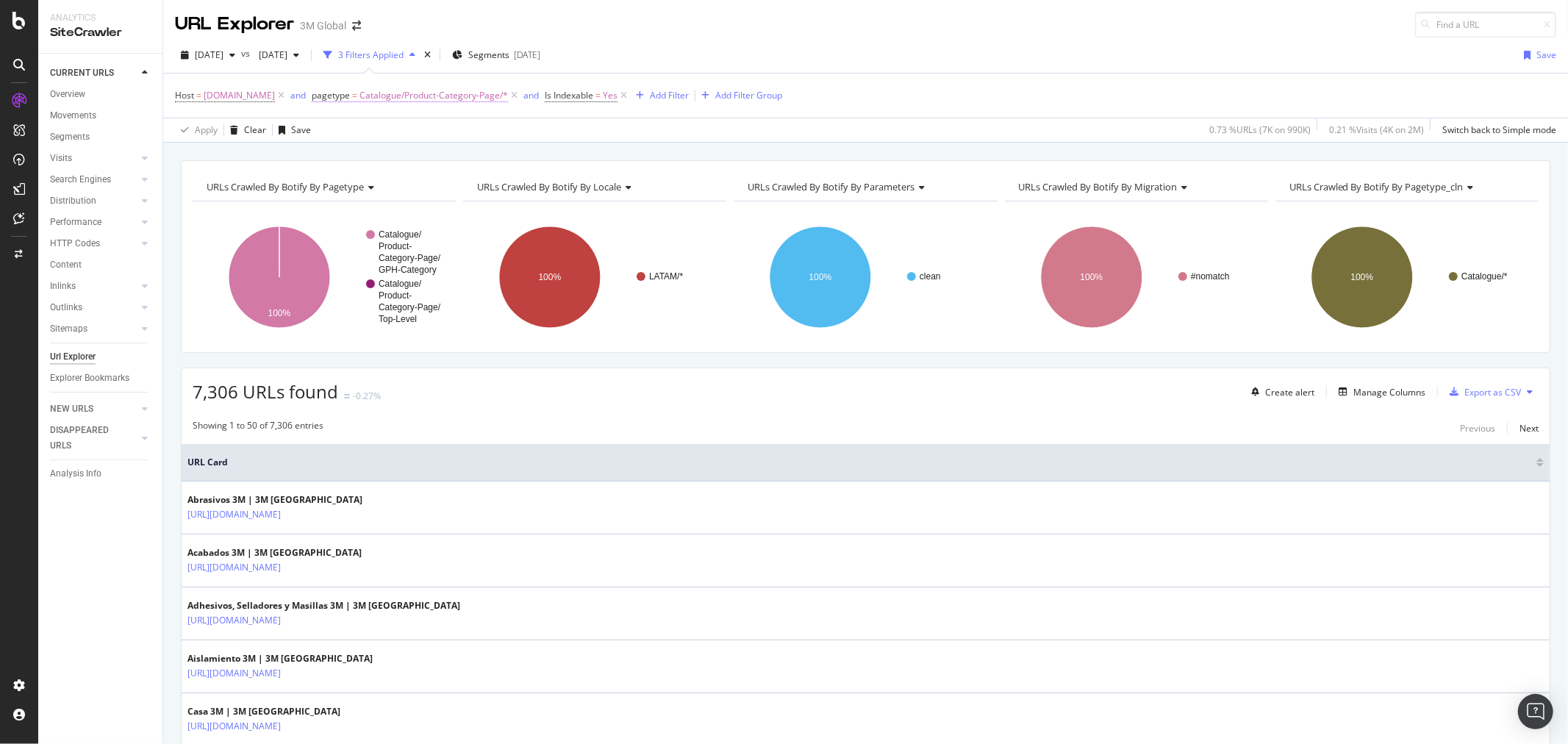
click at [460, 98] on span "Catalogue/Product-Category-Page/*" at bounding box center [433, 95] width 149 height 21
click at [438, 184] on span "Catalogue/Product-Category-Page" at bounding box center [400, 182] width 150 height 13
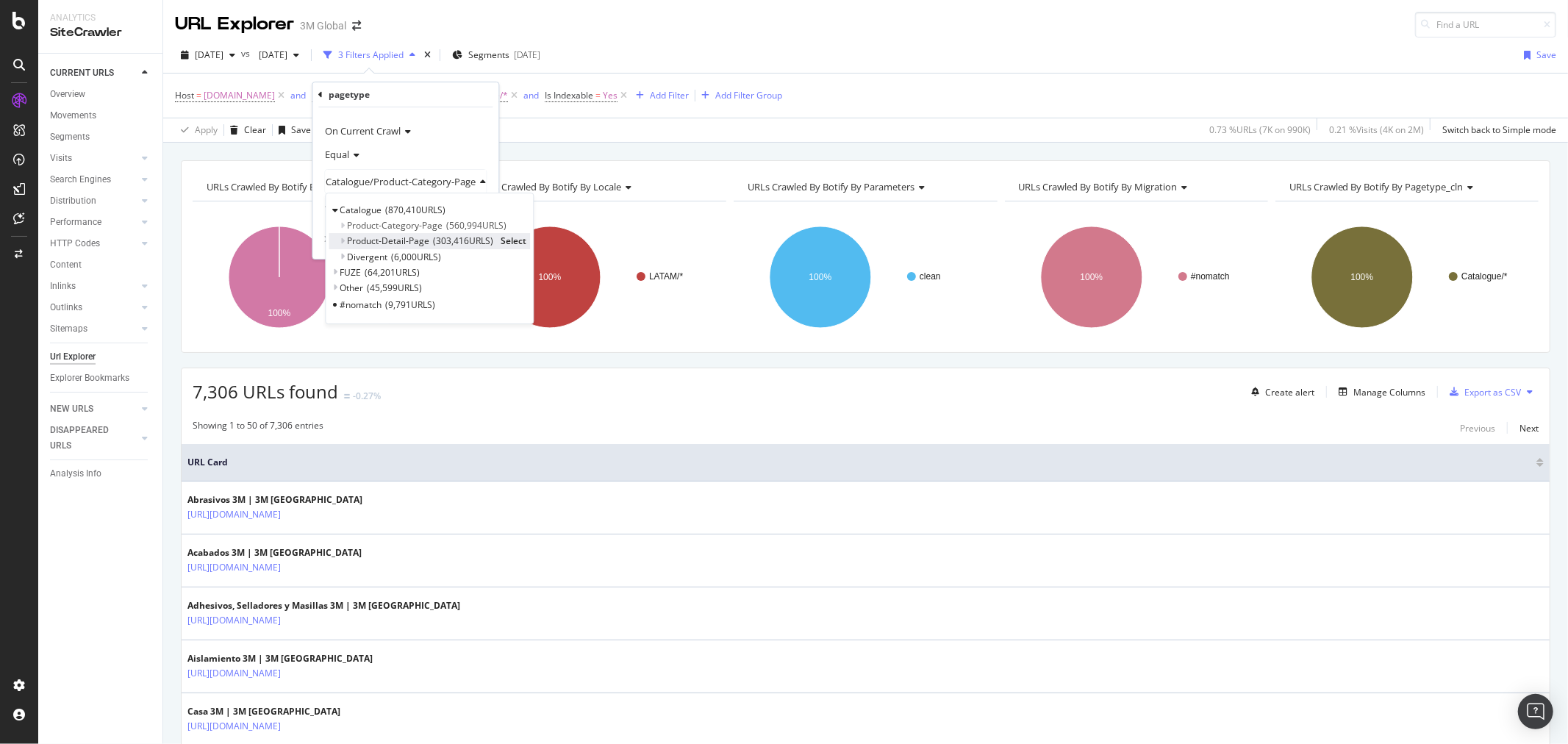
click at [523, 241] on span "Select" at bounding box center [514, 241] width 26 height 12
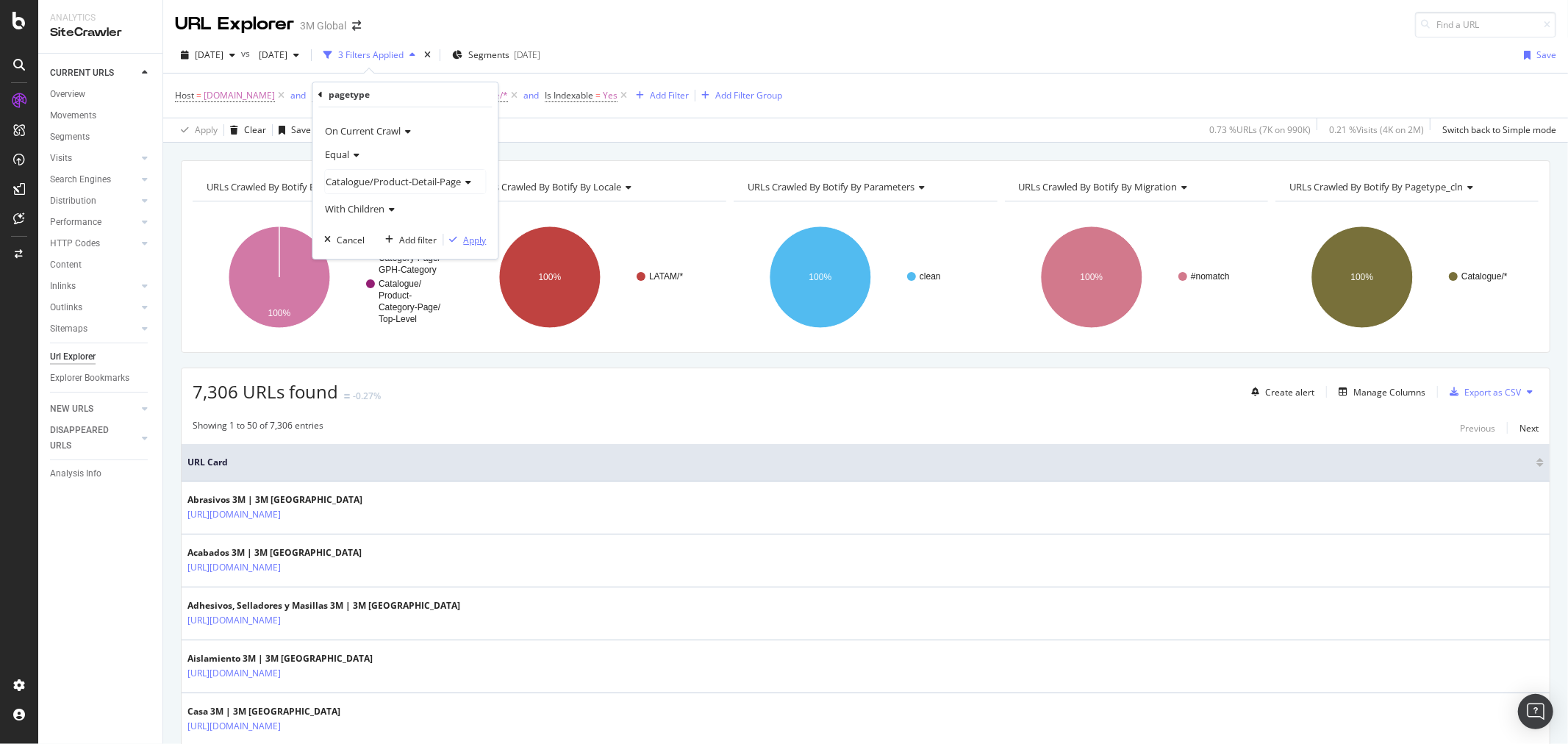
click at [483, 241] on div "Apply" at bounding box center [474, 240] width 22 height 12
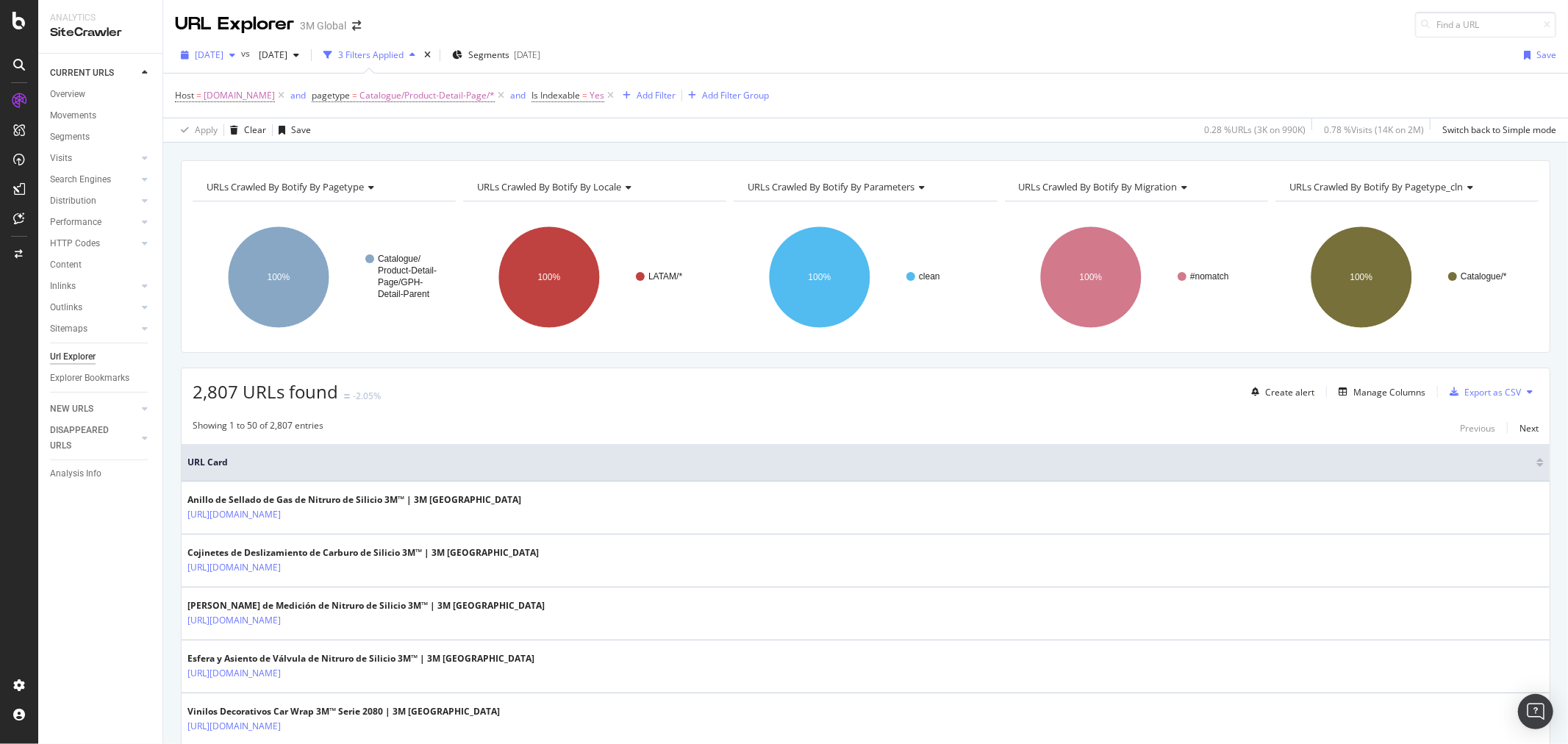
click at [224, 53] on span "[DATE]" at bounding box center [209, 54] width 29 height 12
click at [243, 132] on div "[DATE]" at bounding box center [236, 136] width 79 height 13
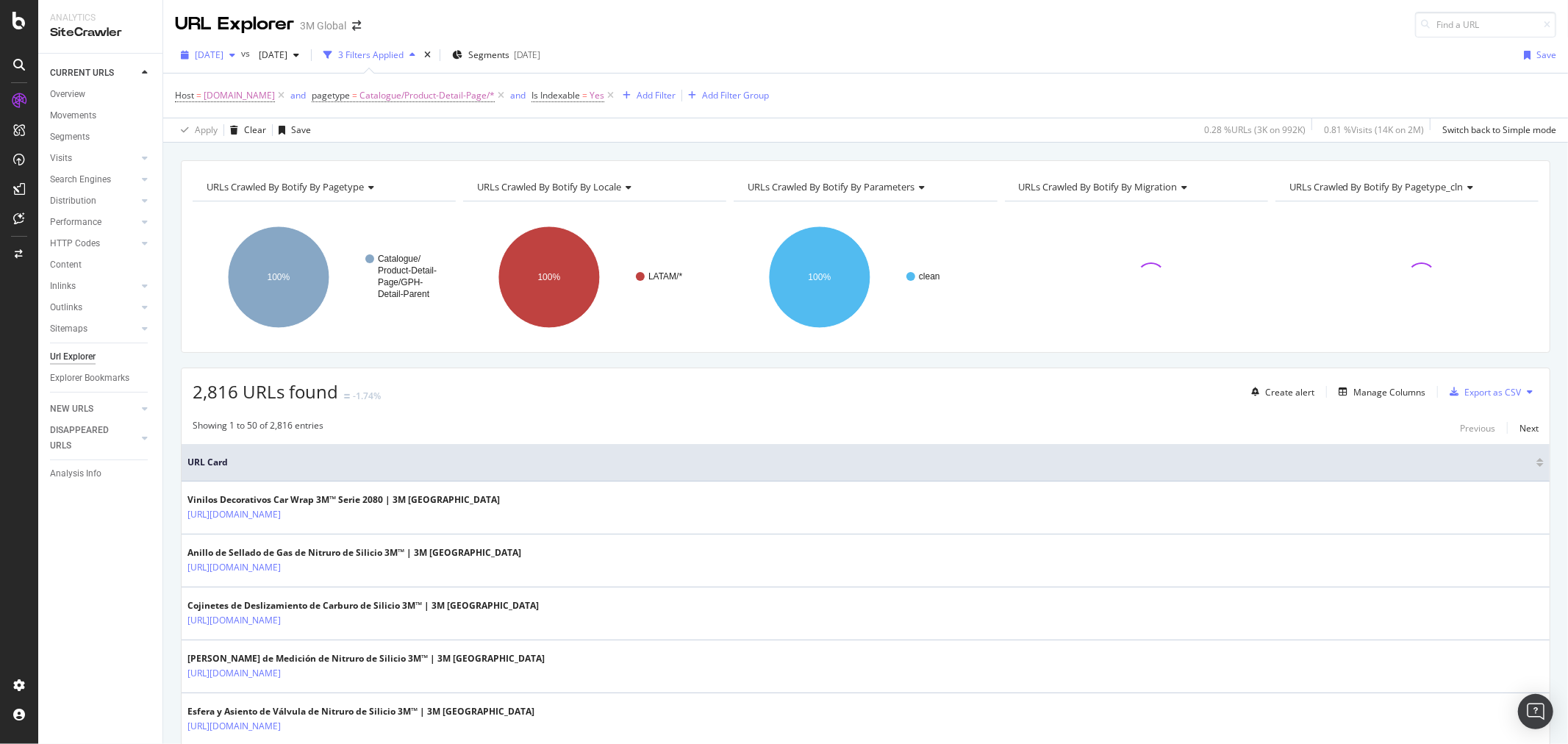
click at [241, 57] on div "button" at bounding box center [232, 54] width 18 height 8
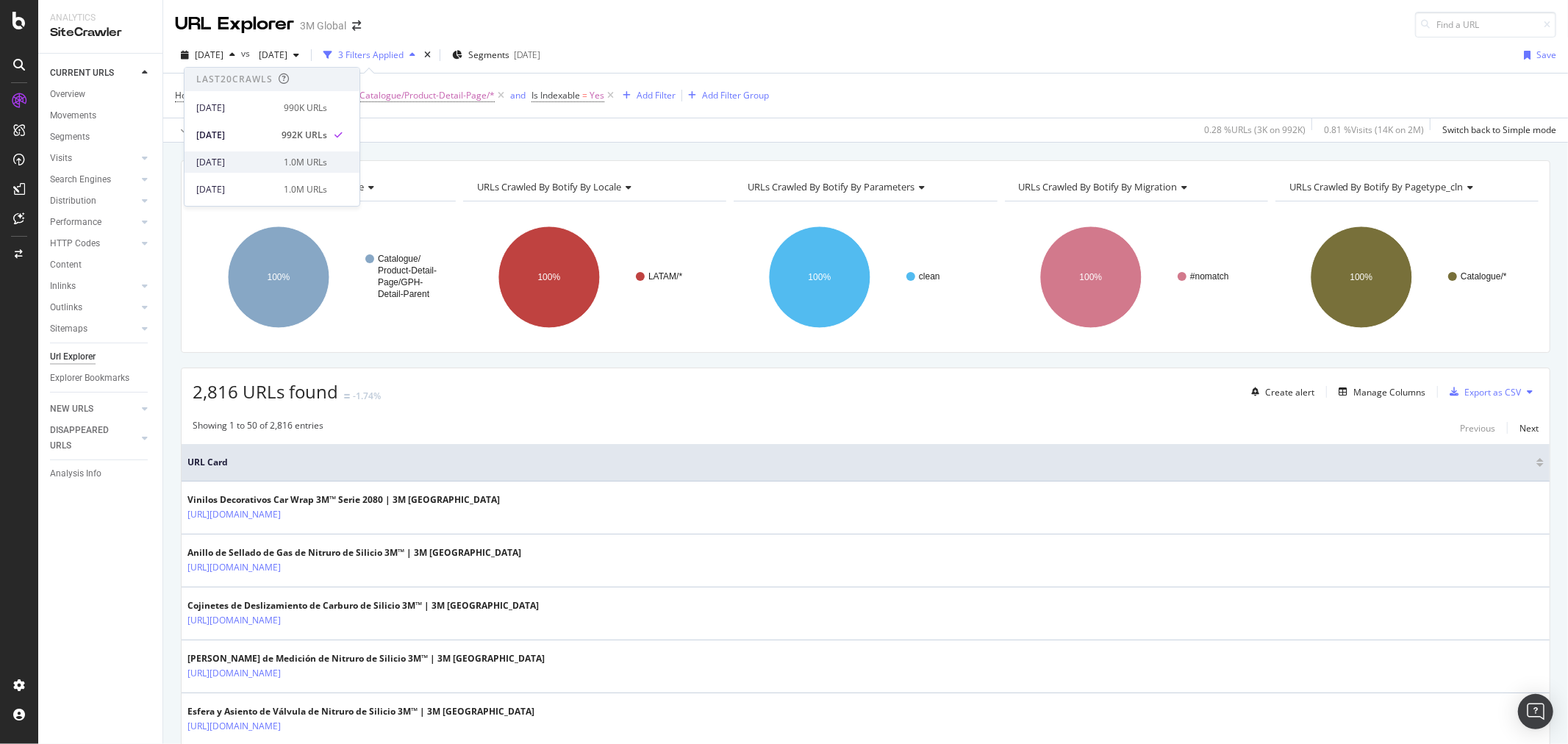
click at [250, 164] on div "[DATE]" at bounding box center [236, 163] width 79 height 13
click at [224, 55] on span "[DATE]" at bounding box center [209, 54] width 29 height 12
click at [244, 105] on div "[DATE]" at bounding box center [236, 108] width 79 height 13
click at [1527, 392] on icon at bounding box center [1530, 391] width 6 height 8
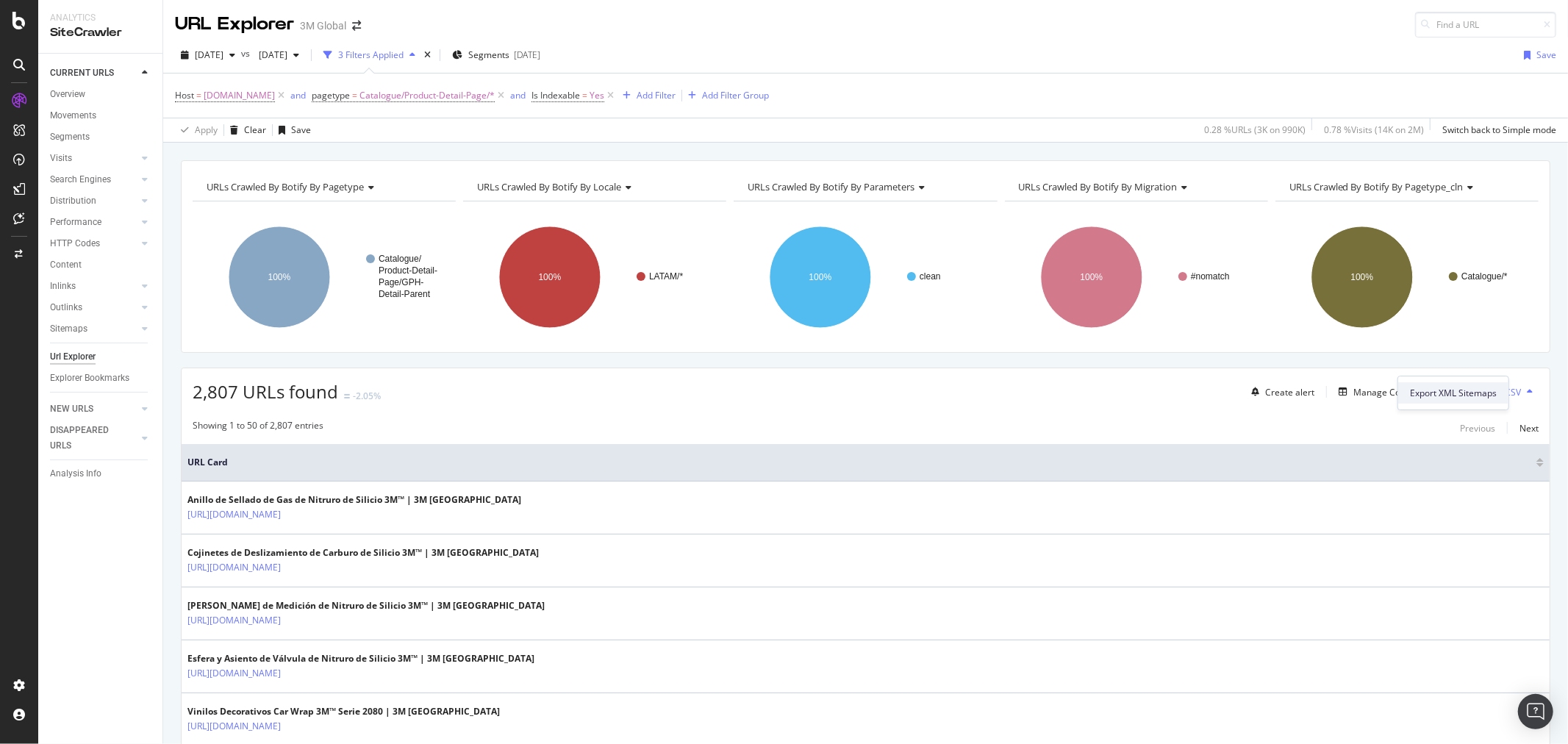
click at [1445, 393] on span "Export XML Sitemaps" at bounding box center [1453, 393] width 87 height 13
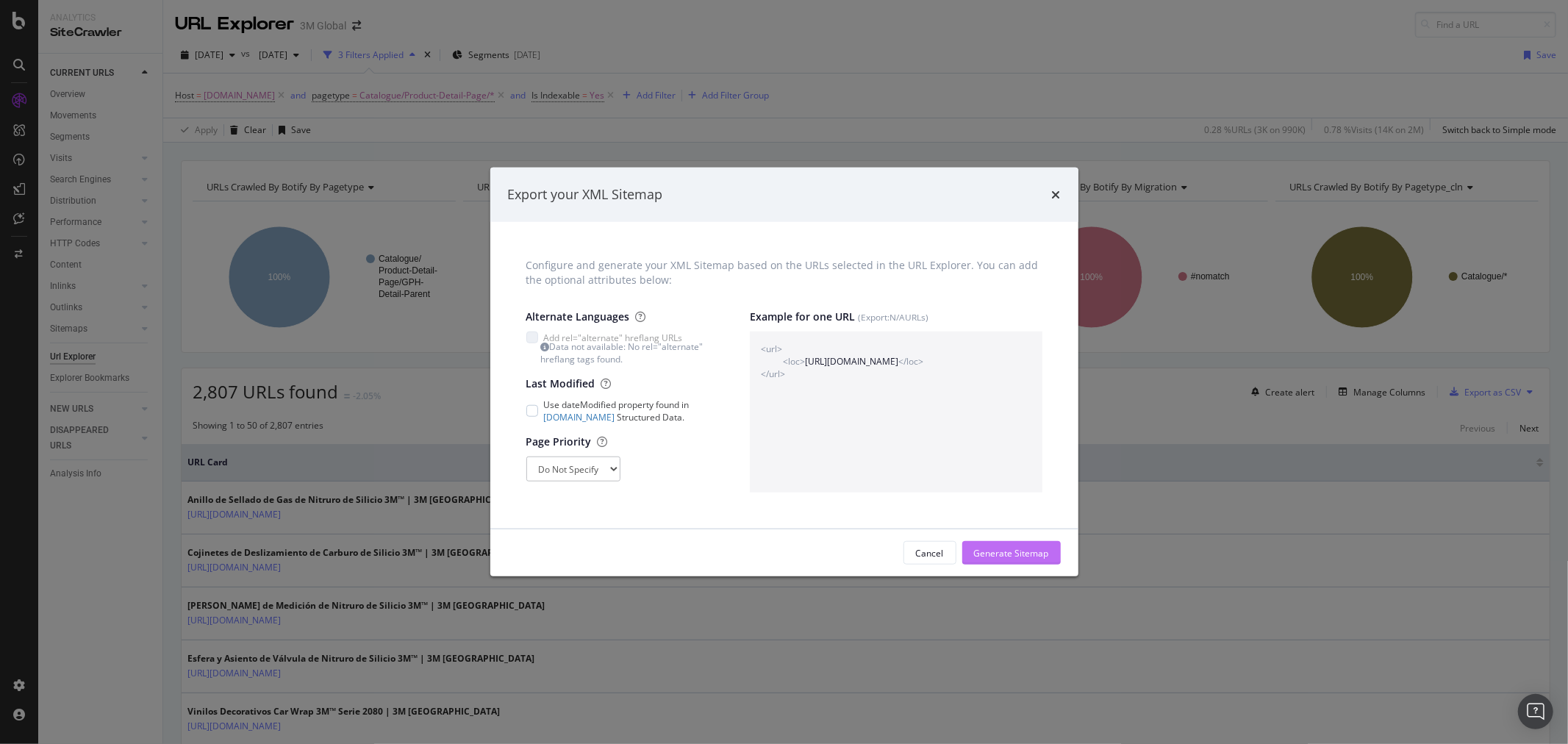
click at [1020, 554] on div "Generate Sitemap" at bounding box center [1011, 553] width 75 height 12
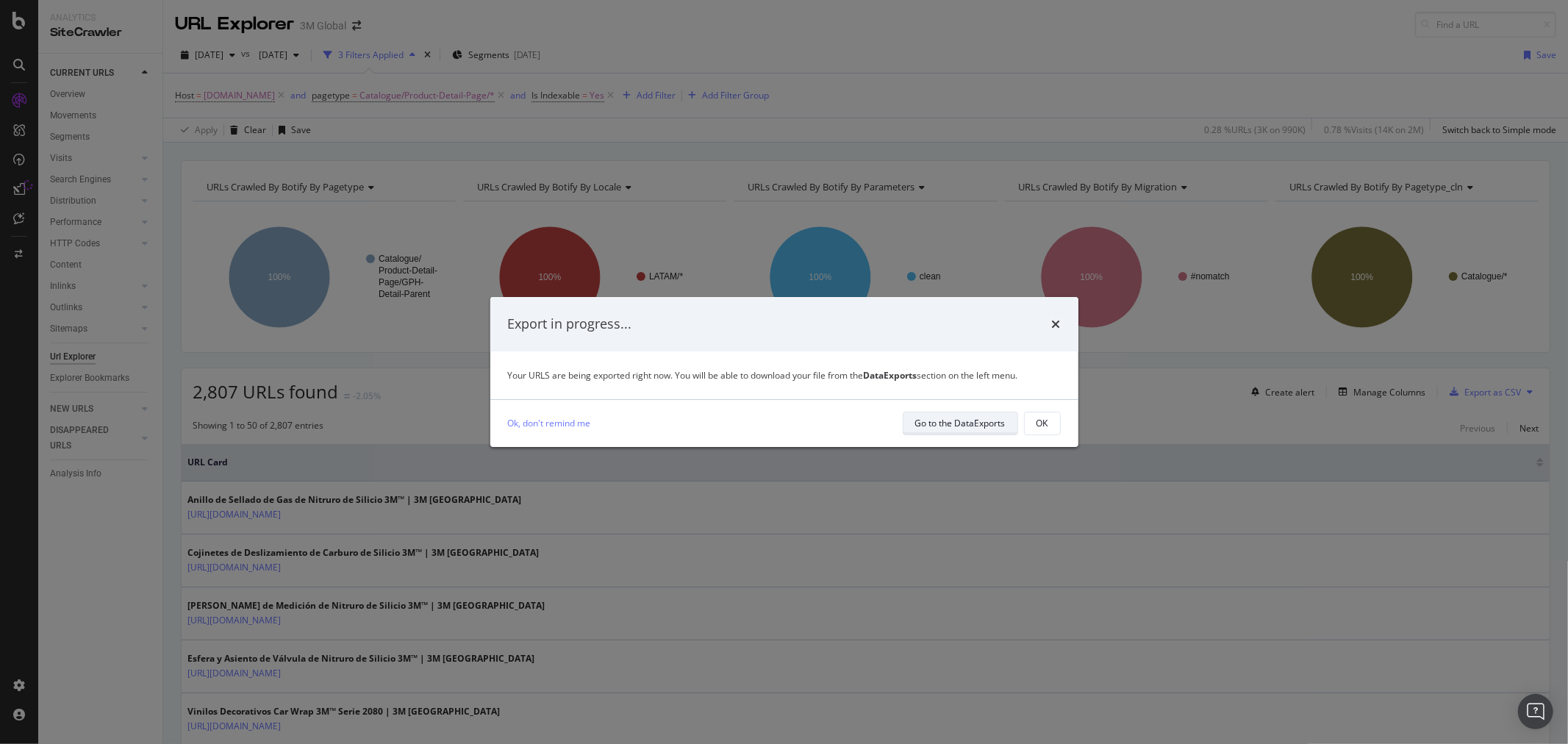
click at [973, 420] on div "Go to the DataExports" at bounding box center [960, 423] width 91 height 12
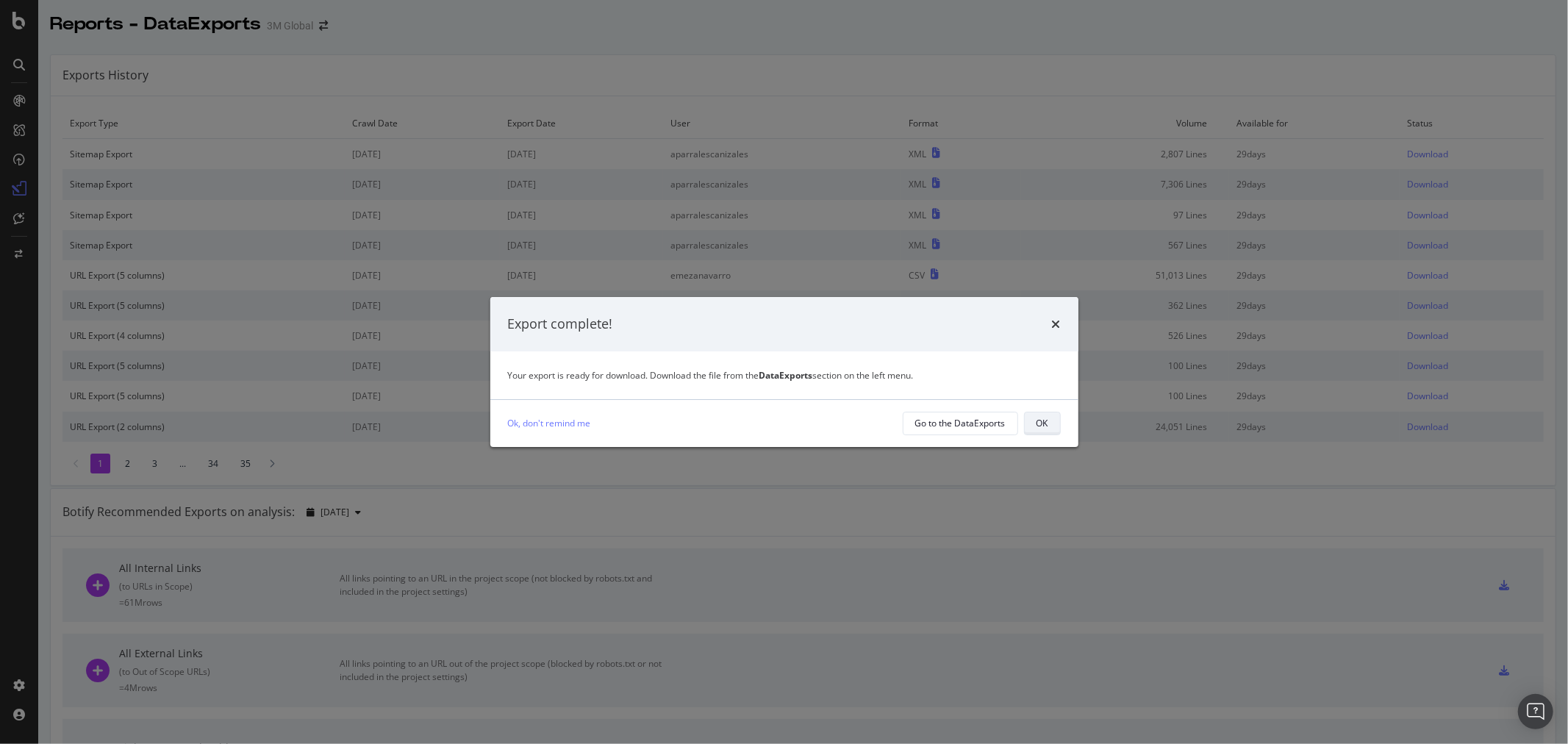
click at [1048, 420] on div "OK" at bounding box center [1042, 423] width 12 height 12
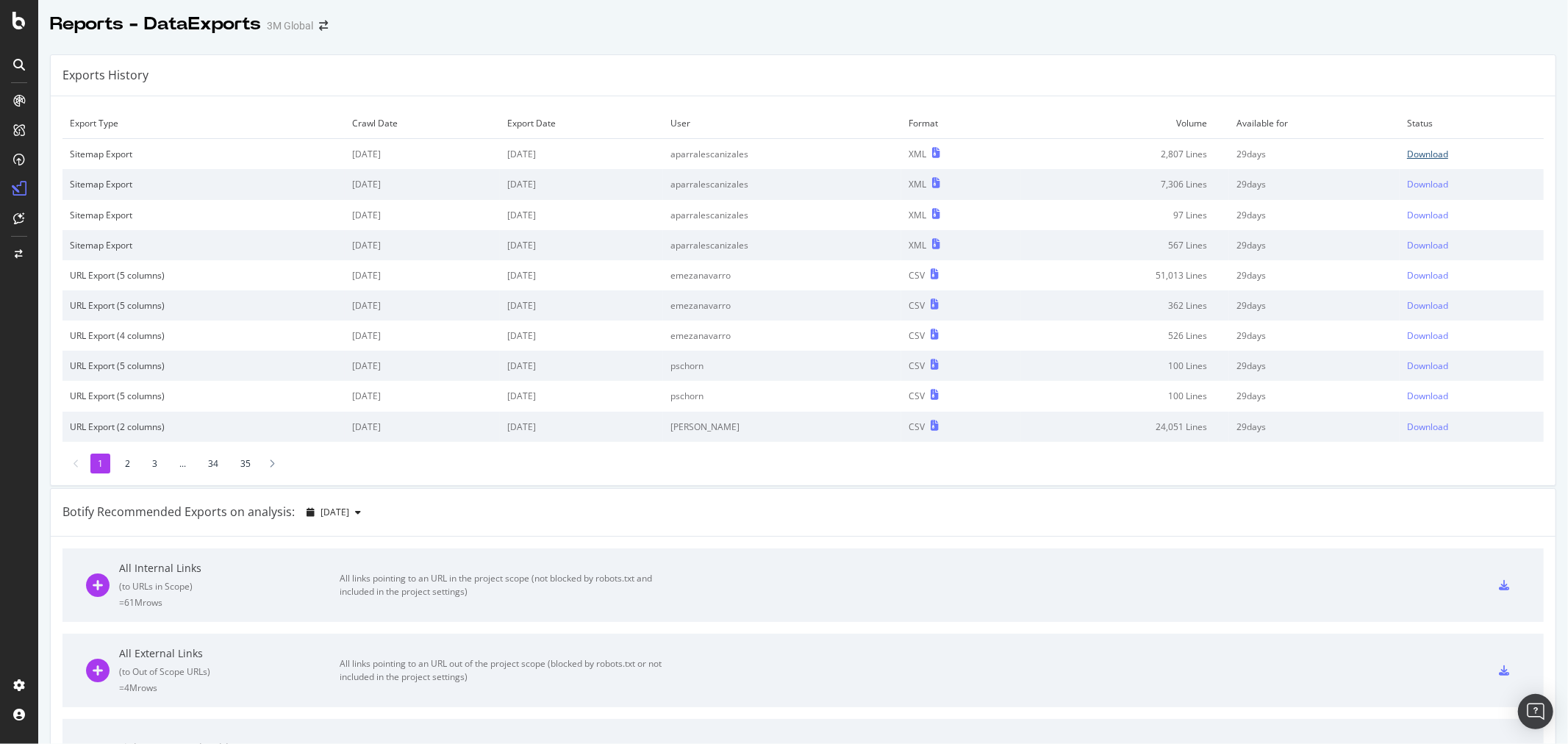
click at [1407, 157] on div "Download" at bounding box center [1428, 153] width 41 height 12
click at [724, 80] on div "Exports History" at bounding box center [803, 76] width 1504 height 41
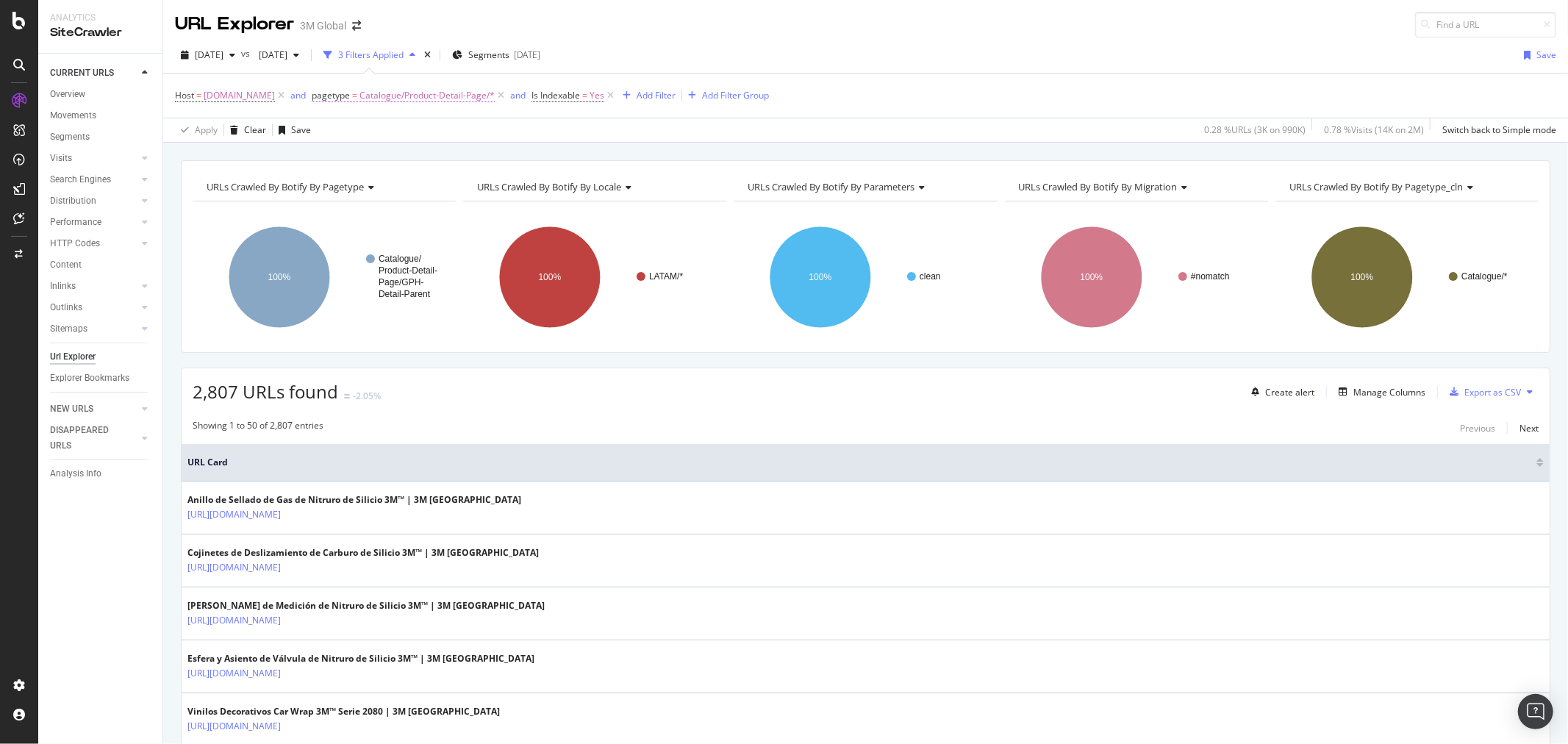
click at [463, 101] on span "Catalogue/Product-Detail-Page/*" at bounding box center [427, 95] width 136 height 21
click at [835, 70] on div "[DATE] vs [DATE] 3 Filters Applied Segments [DATE] Save" at bounding box center [865, 57] width 1405 height 29
click at [249, 96] on span "[DOMAIN_NAME]" at bounding box center [240, 95] width 71 height 21
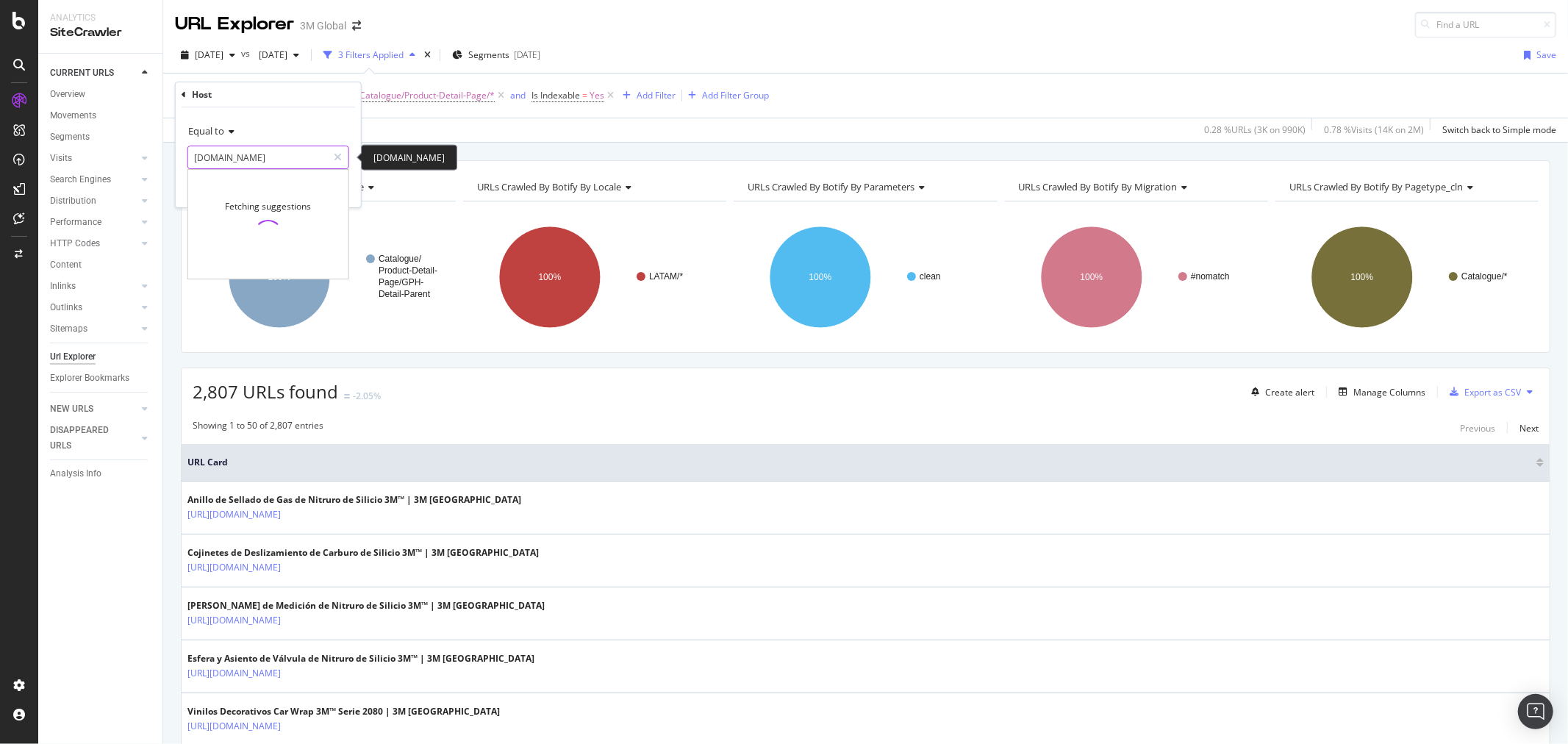
click at [291, 156] on input "[DOMAIN_NAME]" at bounding box center [257, 157] width 139 height 23
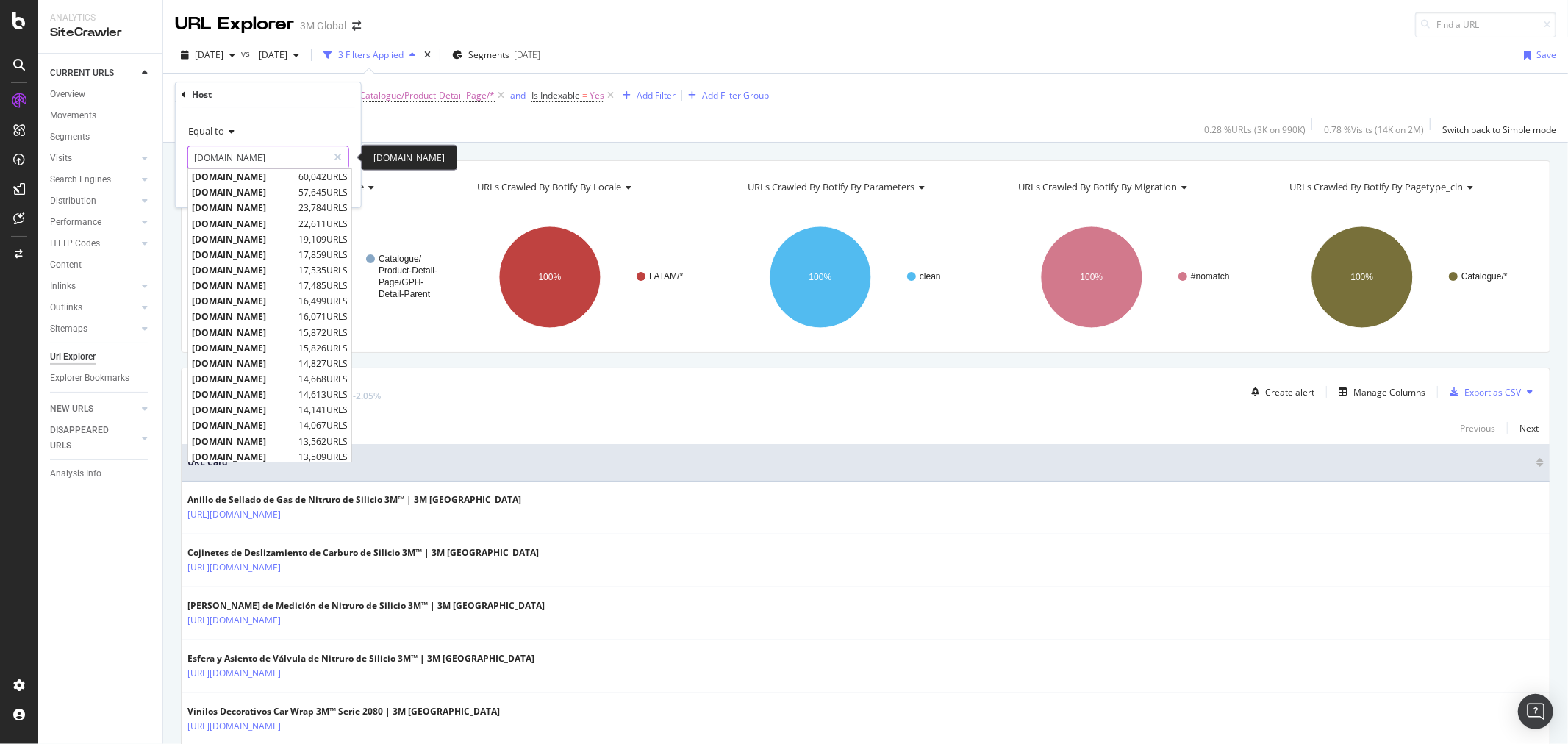
click at [292, 156] on input "[DOMAIN_NAME]" at bounding box center [257, 157] width 139 height 23
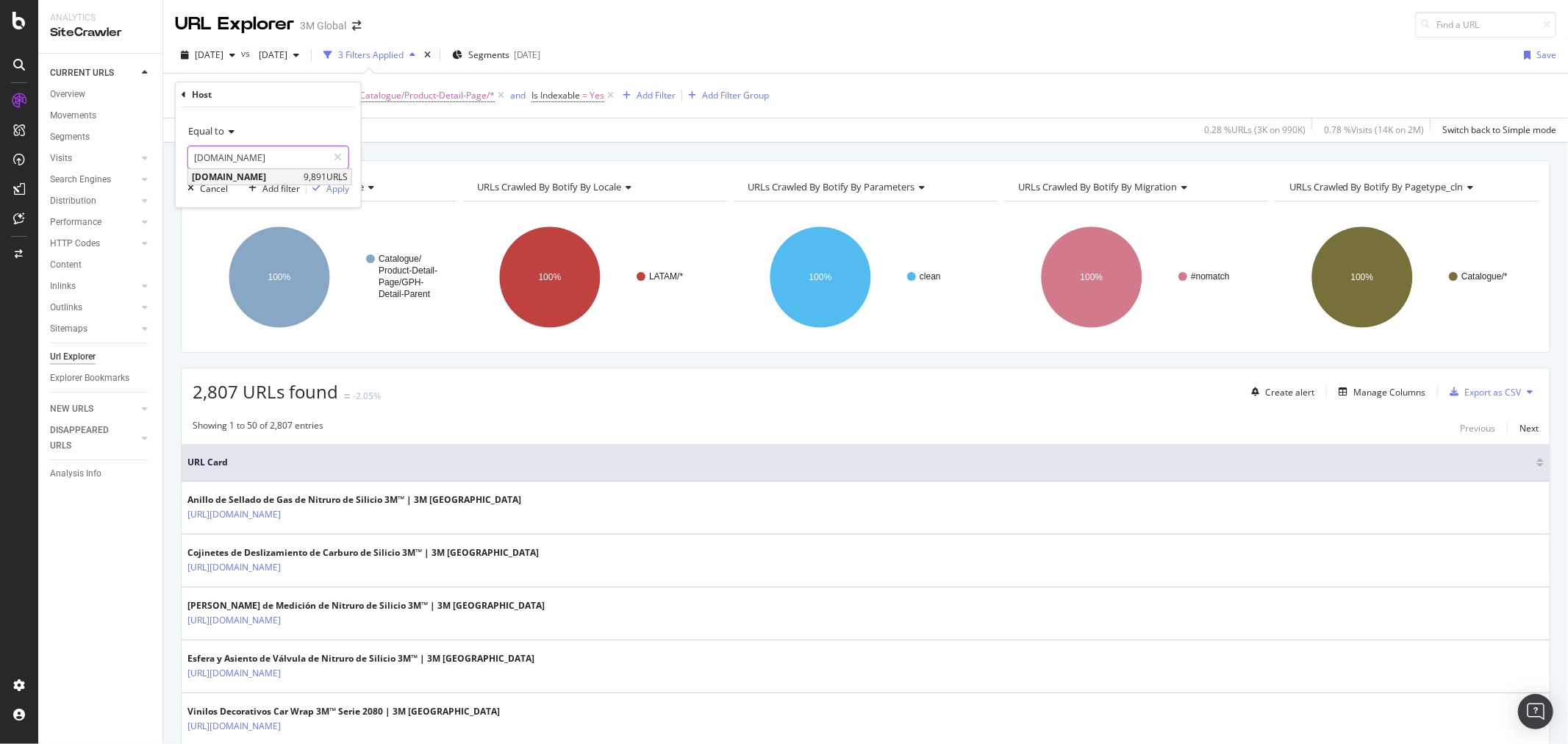
type input "[DOMAIN_NAME]"
click at [278, 175] on span "[DOMAIN_NAME]" at bounding box center [246, 176] width 109 height 12
click at [338, 191] on div "Apply" at bounding box center [338, 188] width 22 height 12
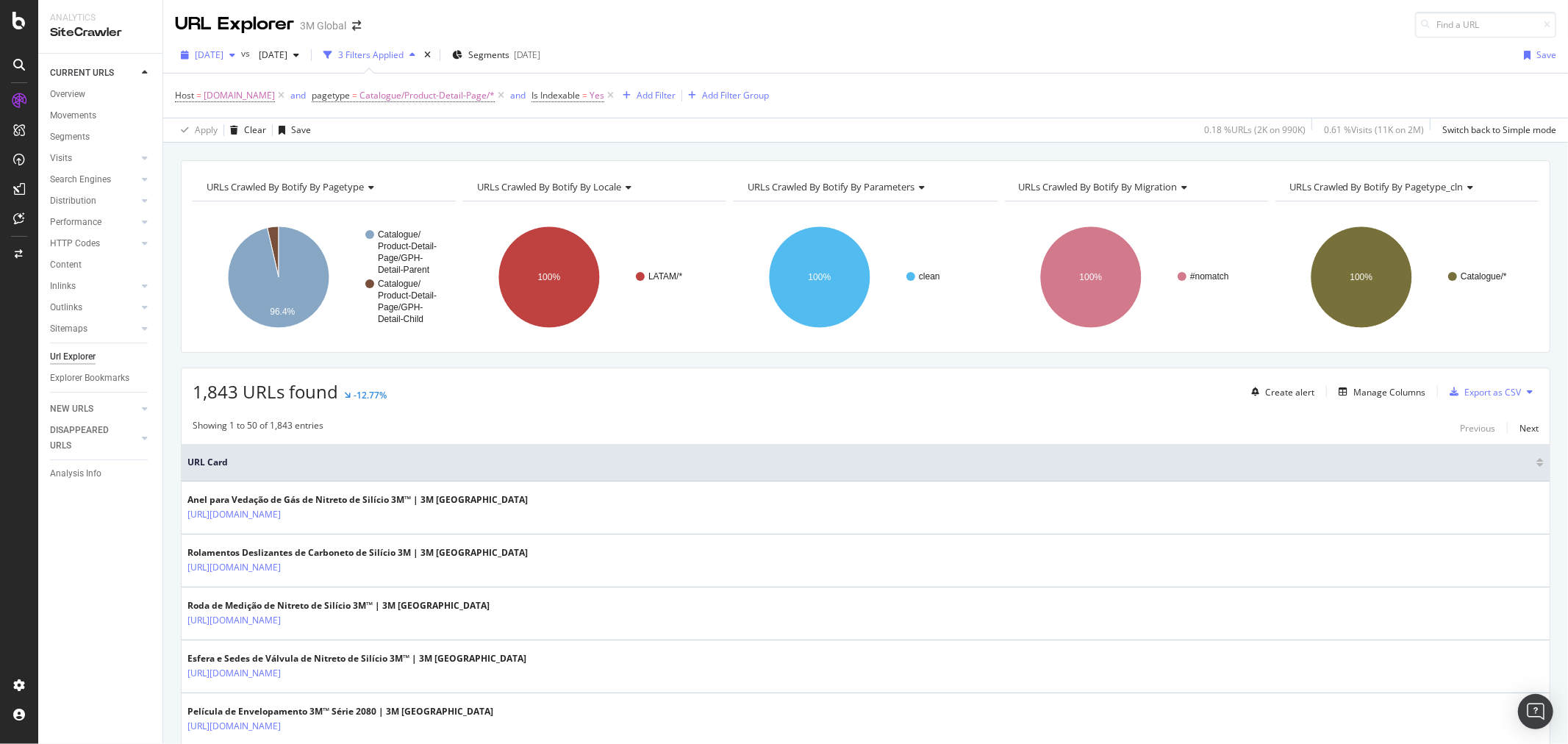
click at [224, 55] on span "[DATE]" at bounding box center [209, 54] width 29 height 12
click at [239, 130] on div "[DATE]" at bounding box center [236, 136] width 79 height 13
click at [1527, 393] on icon at bounding box center [1530, 391] width 6 height 8
click at [1476, 393] on span "Export XML Sitemaps" at bounding box center [1453, 393] width 87 height 13
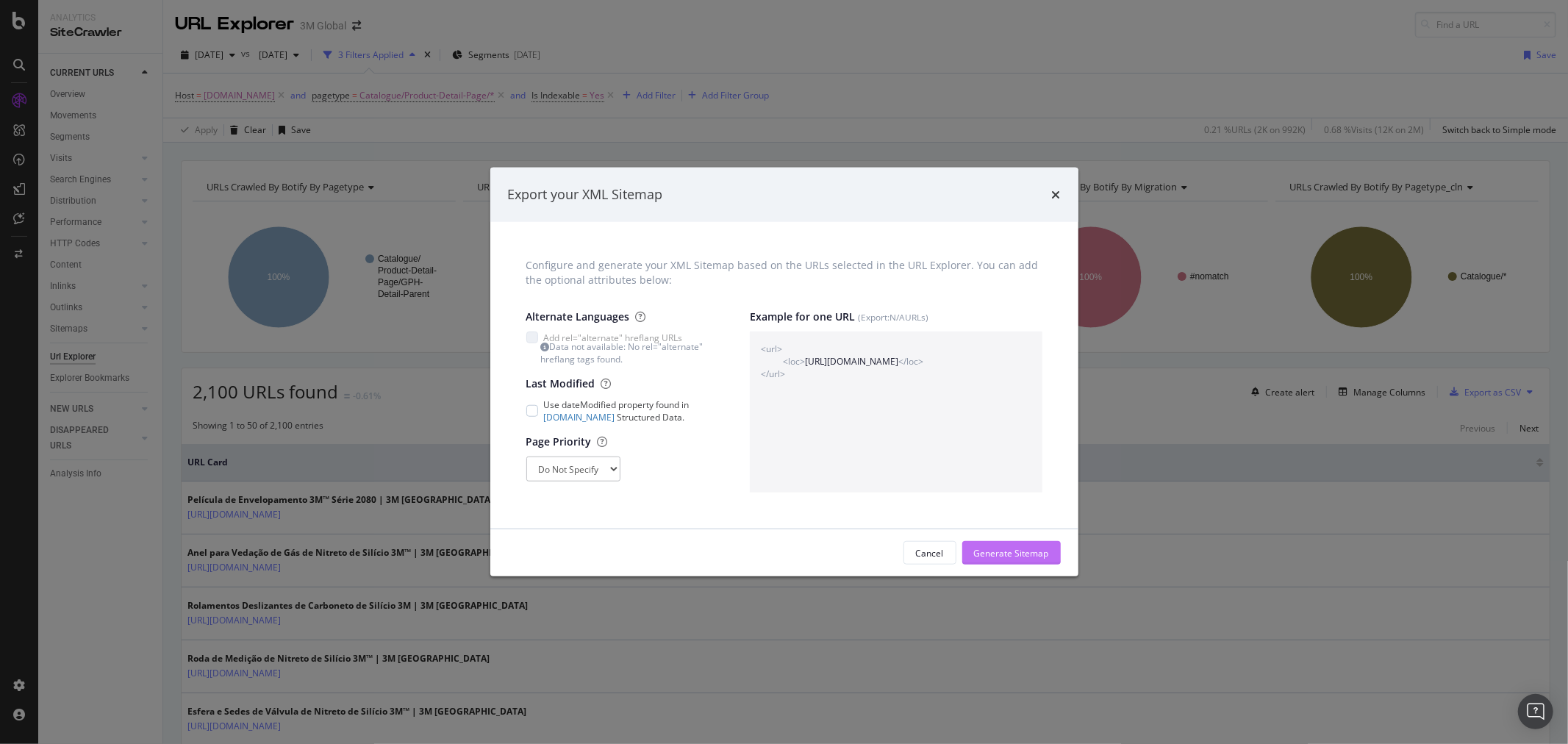
click at [1038, 544] on div "Generate Sitemap" at bounding box center [1011, 553] width 75 height 22
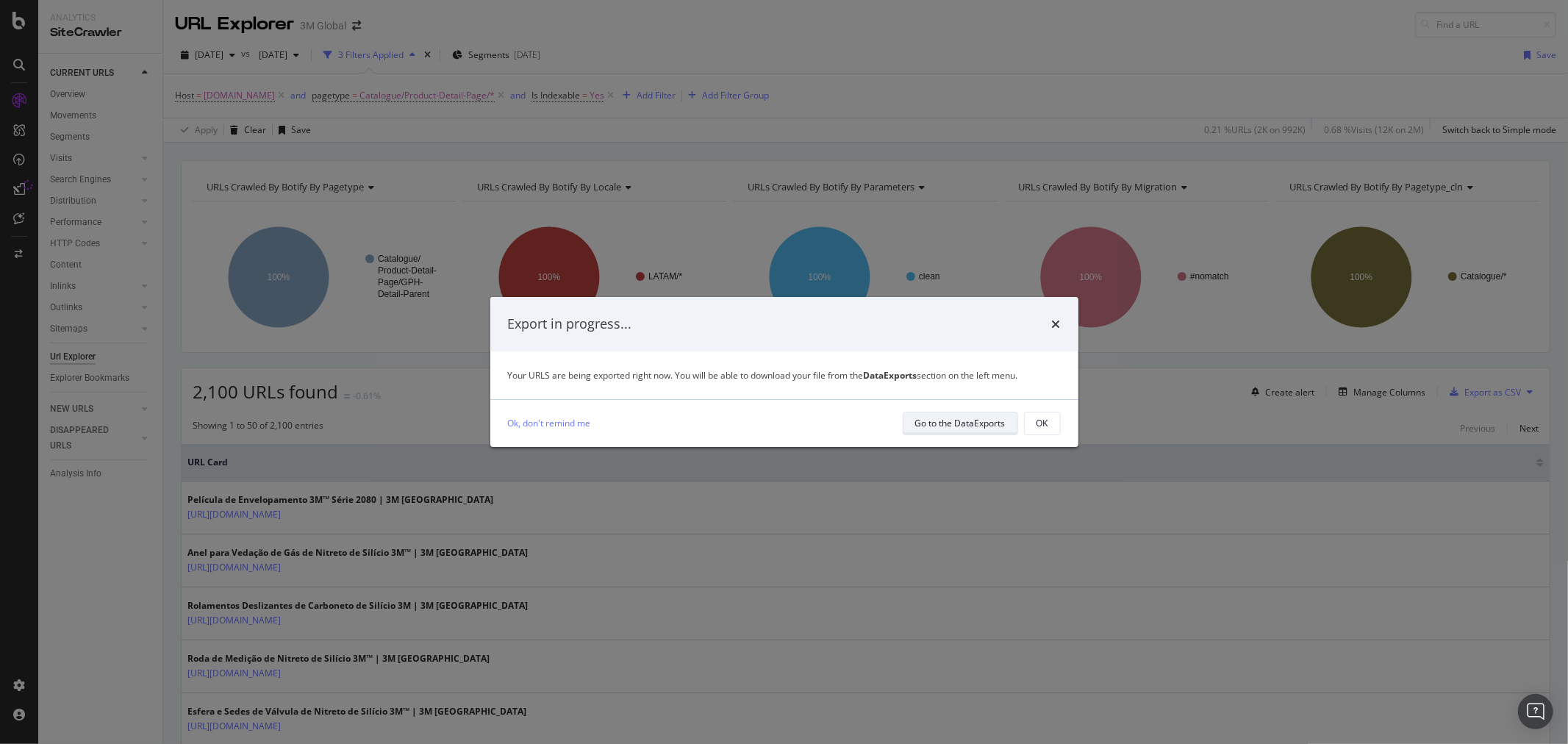
click at [973, 430] on div "Go to the DataExports" at bounding box center [960, 424] width 91 height 21
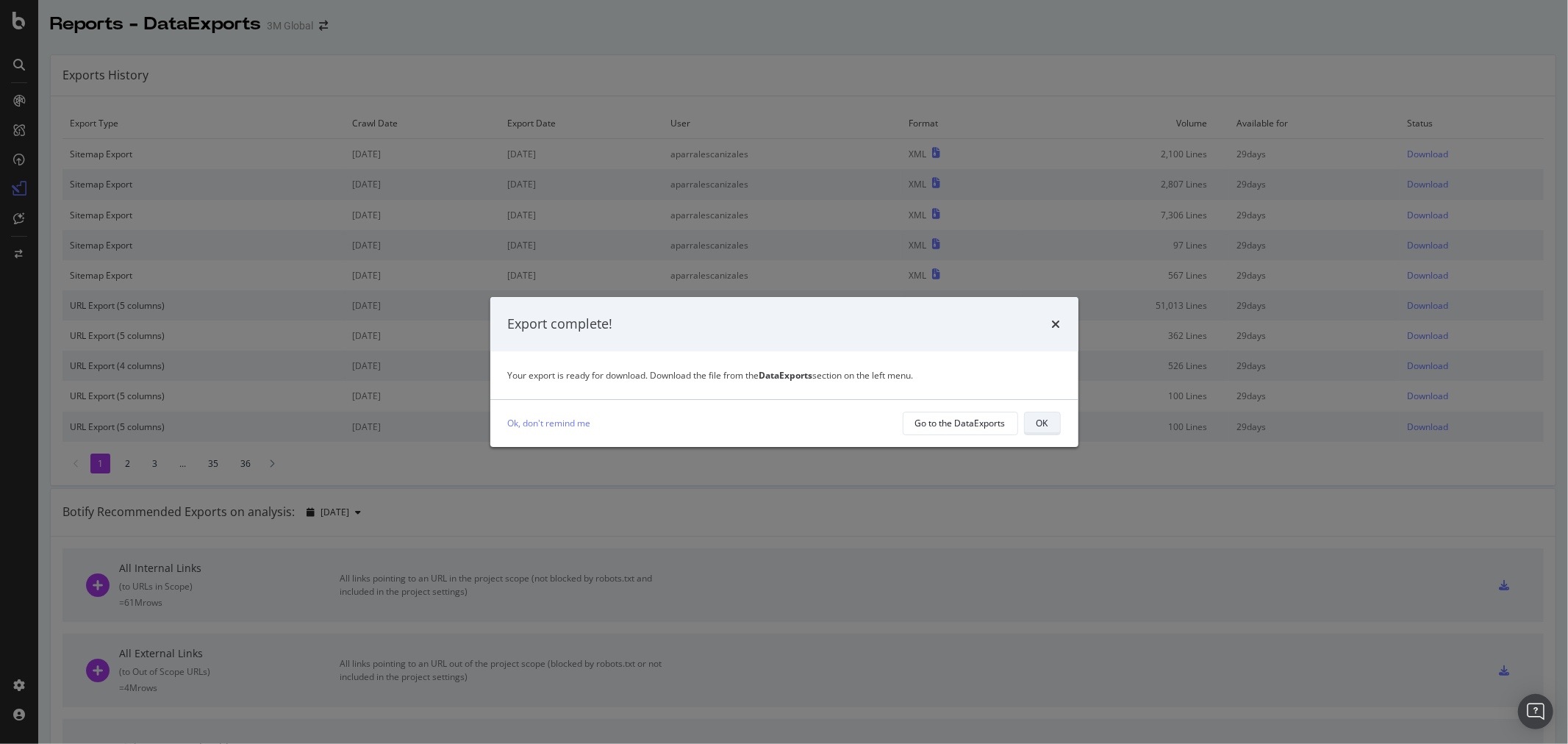
click at [1038, 428] on div "OK" at bounding box center [1042, 423] width 12 height 12
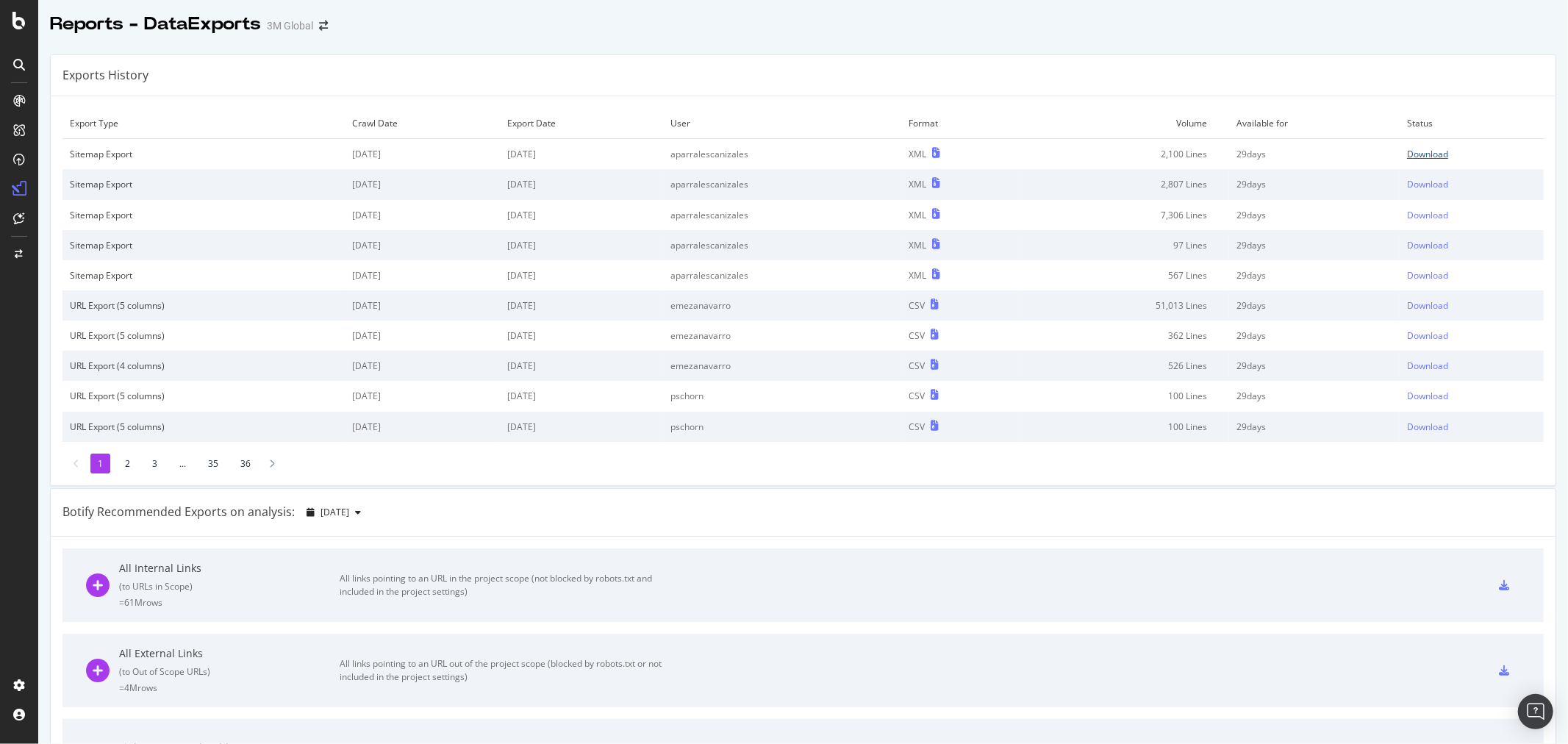
click at [1407, 157] on div "Download" at bounding box center [1428, 153] width 41 height 12
click at [730, 39] on div at bounding box center [803, 39] width 1530 height 6
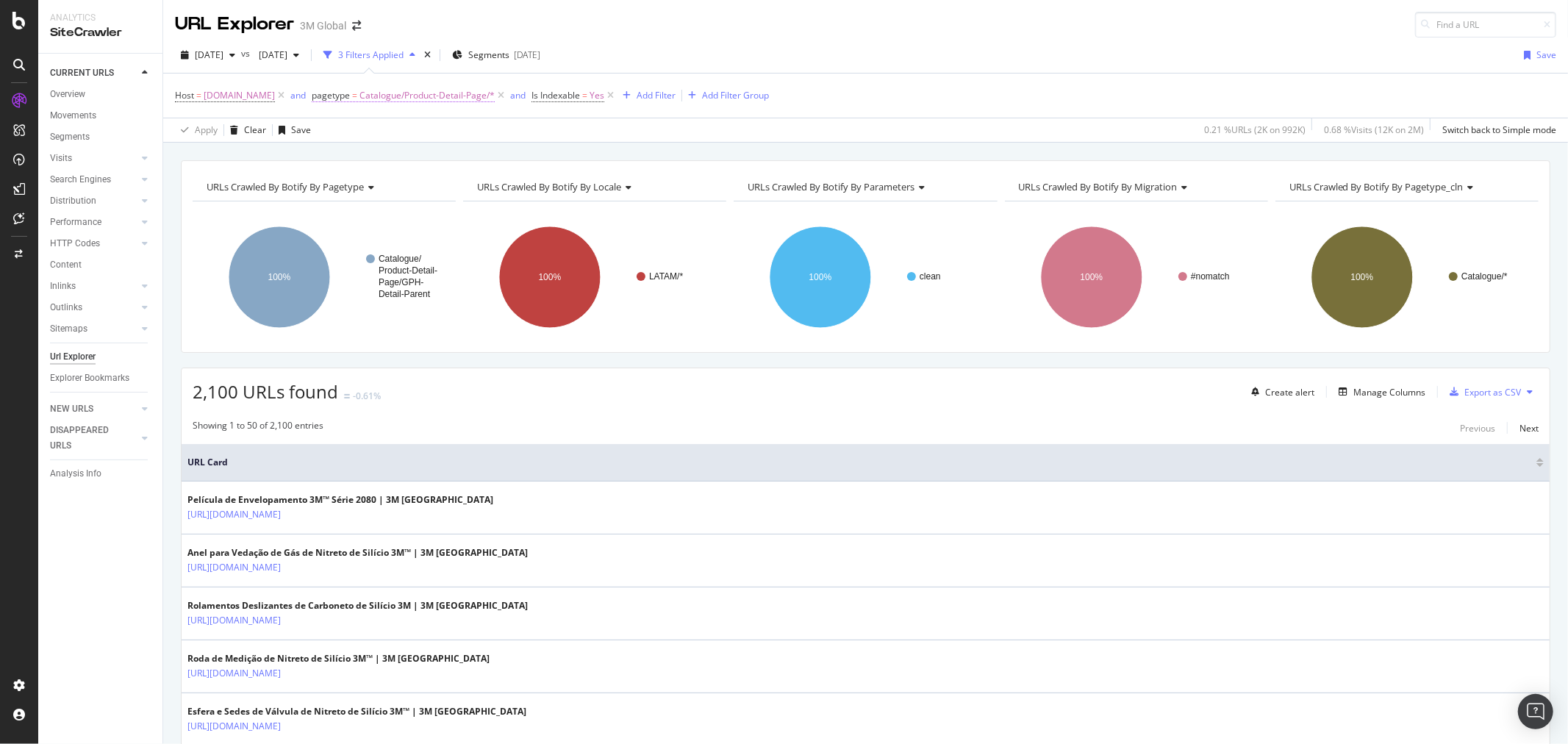
click at [460, 99] on span "Catalogue/Product-Detail-Page/*" at bounding box center [427, 95] width 136 height 21
click at [343, 181] on span "Catalogue/Product-Detail-Page" at bounding box center [389, 182] width 136 height 13
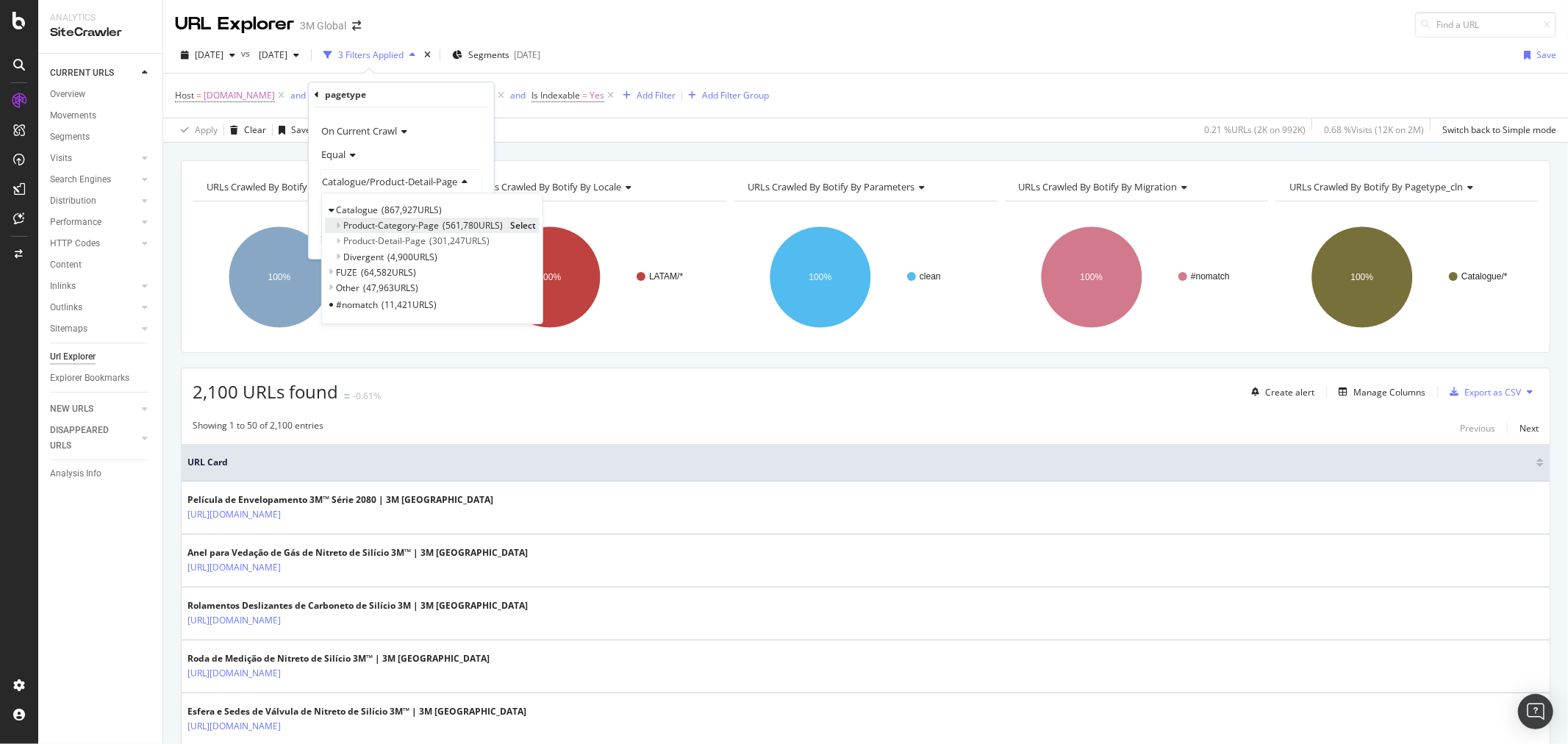
click at [526, 223] on span "Select" at bounding box center [523, 225] width 26 height 12
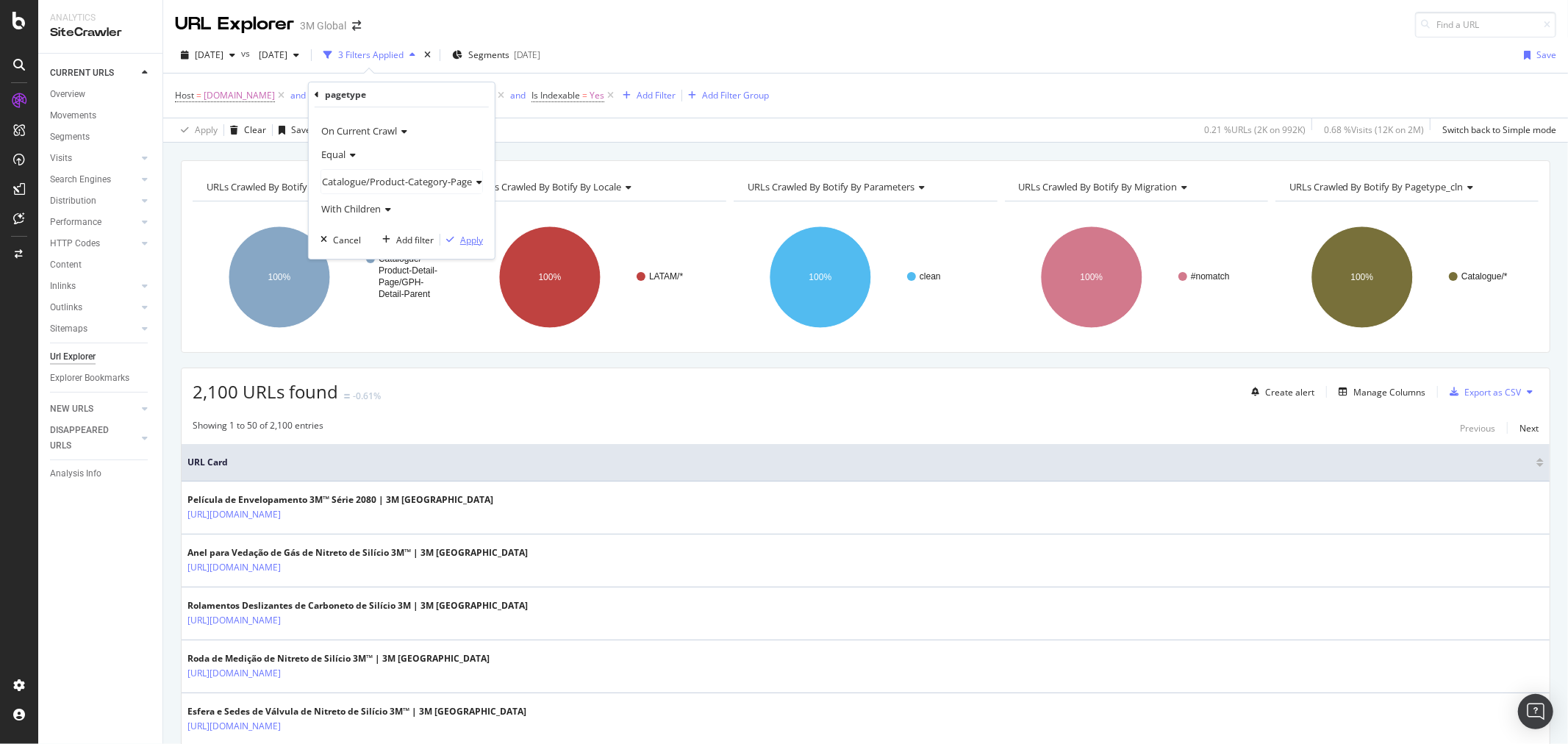
click at [475, 240] on div "Apply" at bounding box center [472, 240] width 22 height 12
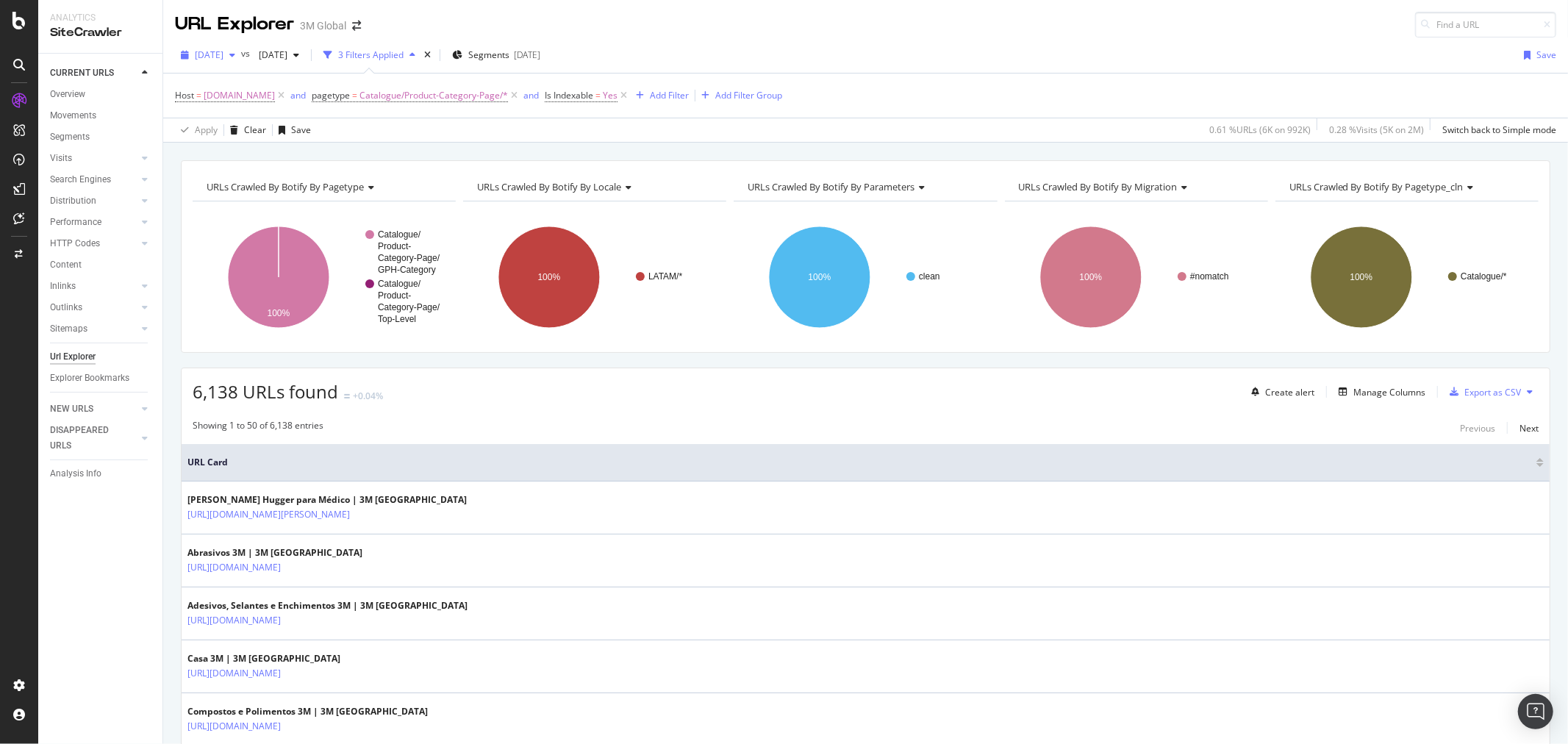
click at [224, 57] on span "[DATE]" at bounding box center [209, 54] width 29 height 12
click at [237, 104] on div "[DATE]" at bounding box center [236, 108] width 79 height 13
click at [1521, 391] on button at bounding box center [1530, 391] width 18 height 23
click at [1477, 388] on span "Export XML Sitemaps" at bounding box center [1453, 393] width 87 height 13
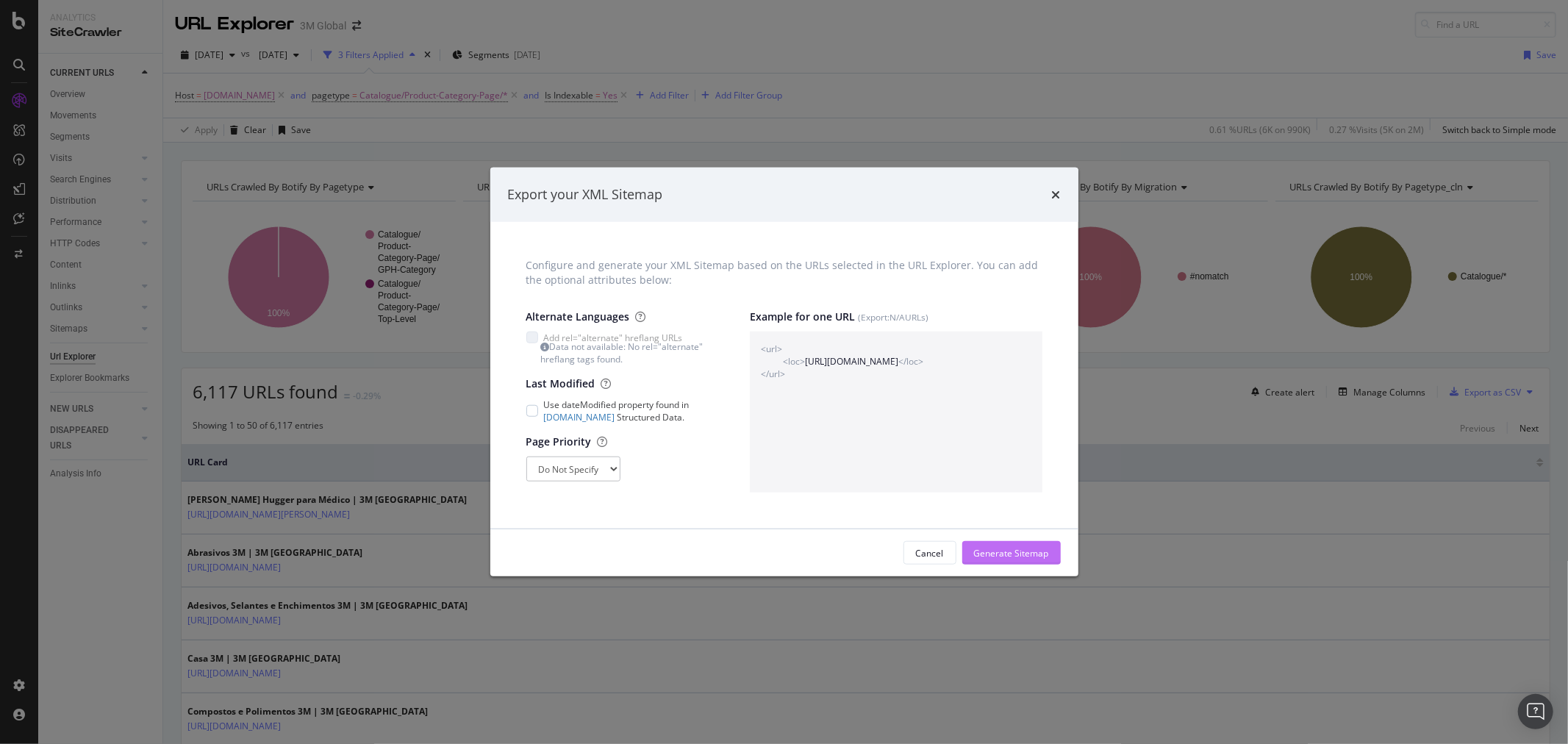
click at [1032, 547] on div "Generate Sitemap" at bounding box center [1011, 553] width 75 height 12
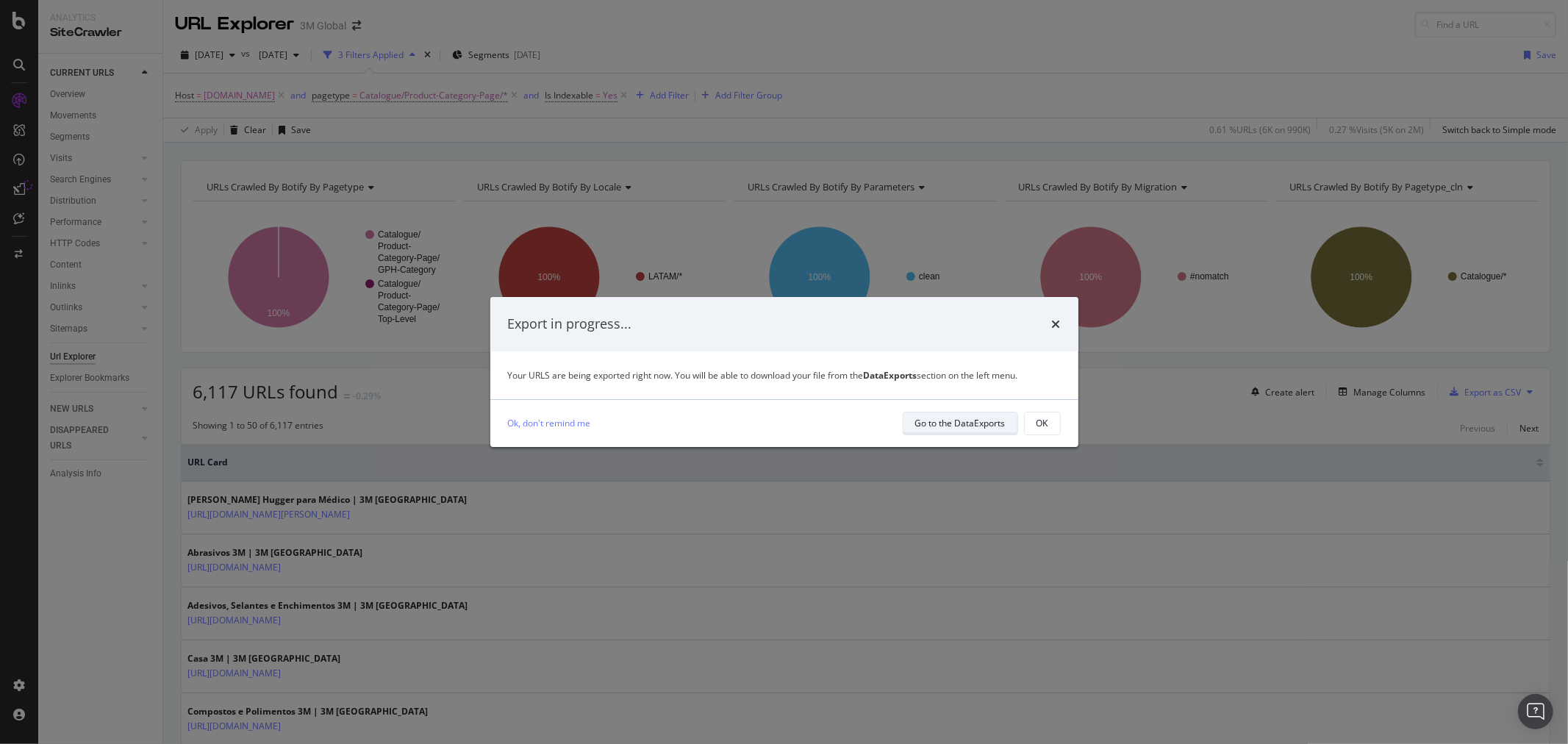
click at [980, 424] on div "Go to the DataExports" at bounding box center [960, 423] width 91 height 12
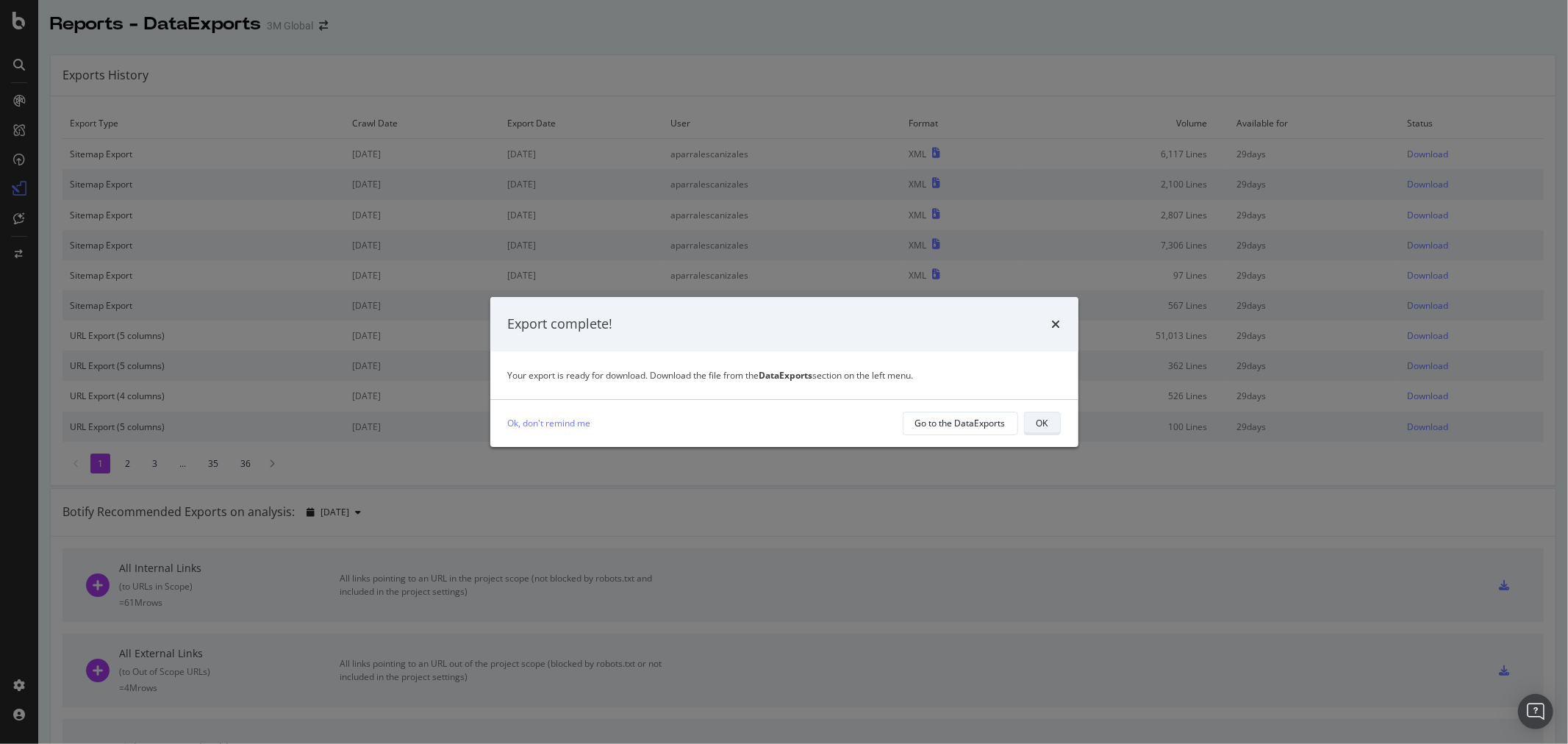
click at [1041, 422] on div "OK" at bounding box center [1042, 423] width 12 height 12
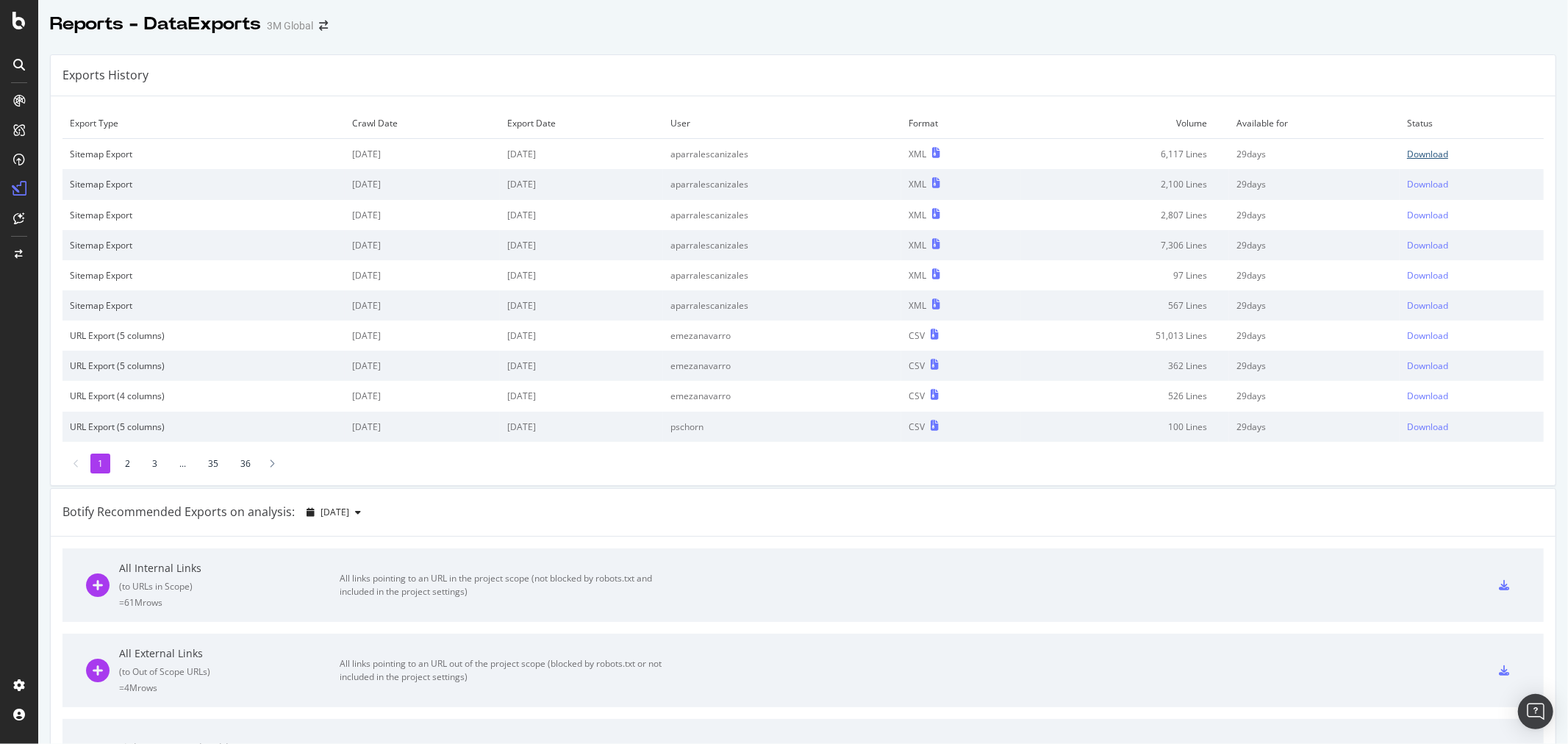
click at [1412, 156] on div "Download" at bounding box center [1428, 153] width 41 height 12
click at [707, 66] on div "Exports History" at bounding box center [803, 76] width 1504 height 41
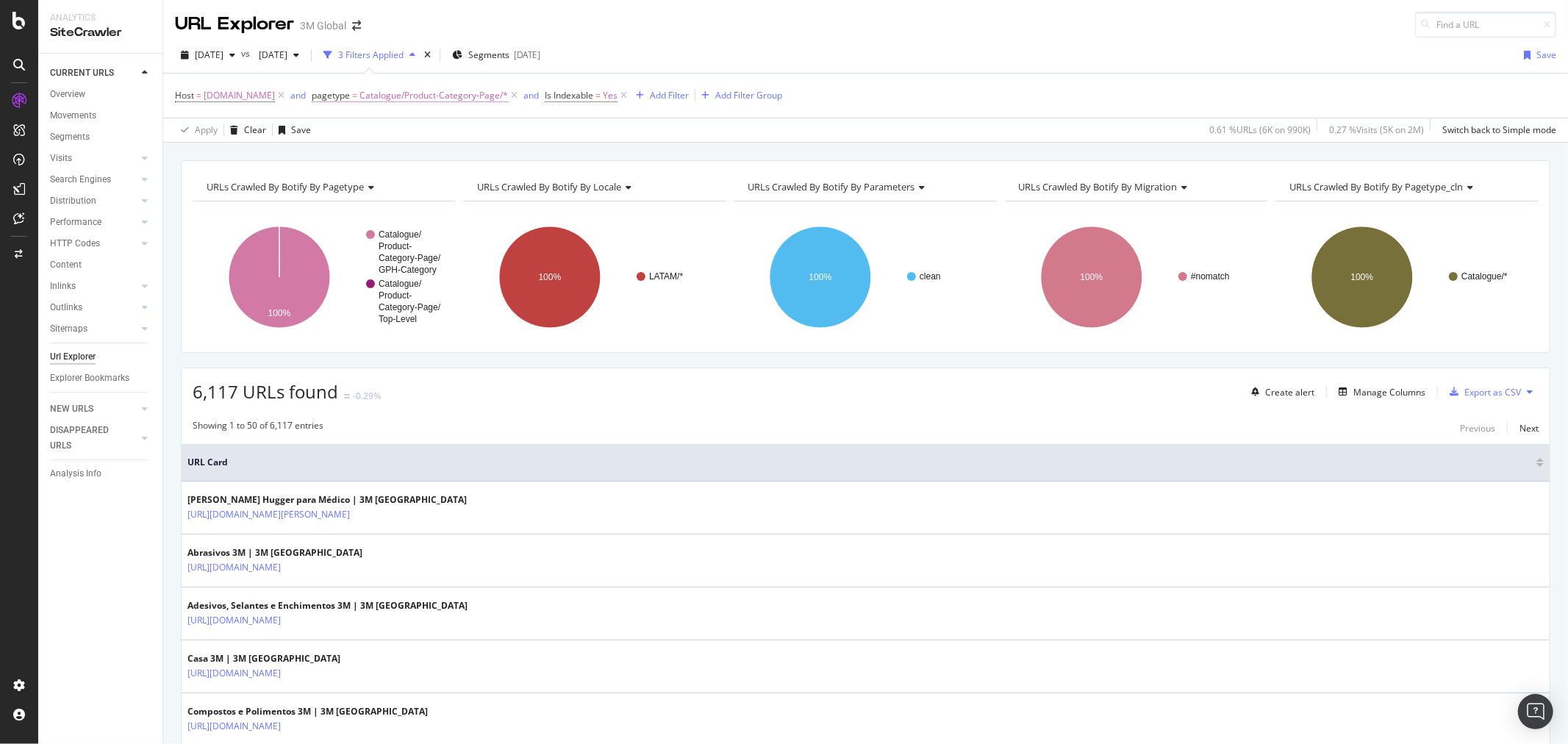
click at [445, 92] on span "Catalogue/Product-Category-Page/*" at bounding box center [433, 95] width 149 height 21
click at [386, 180] on span "Catalogue/Product-Category-Page" at bounding box center [397, 182] width 150 height 13
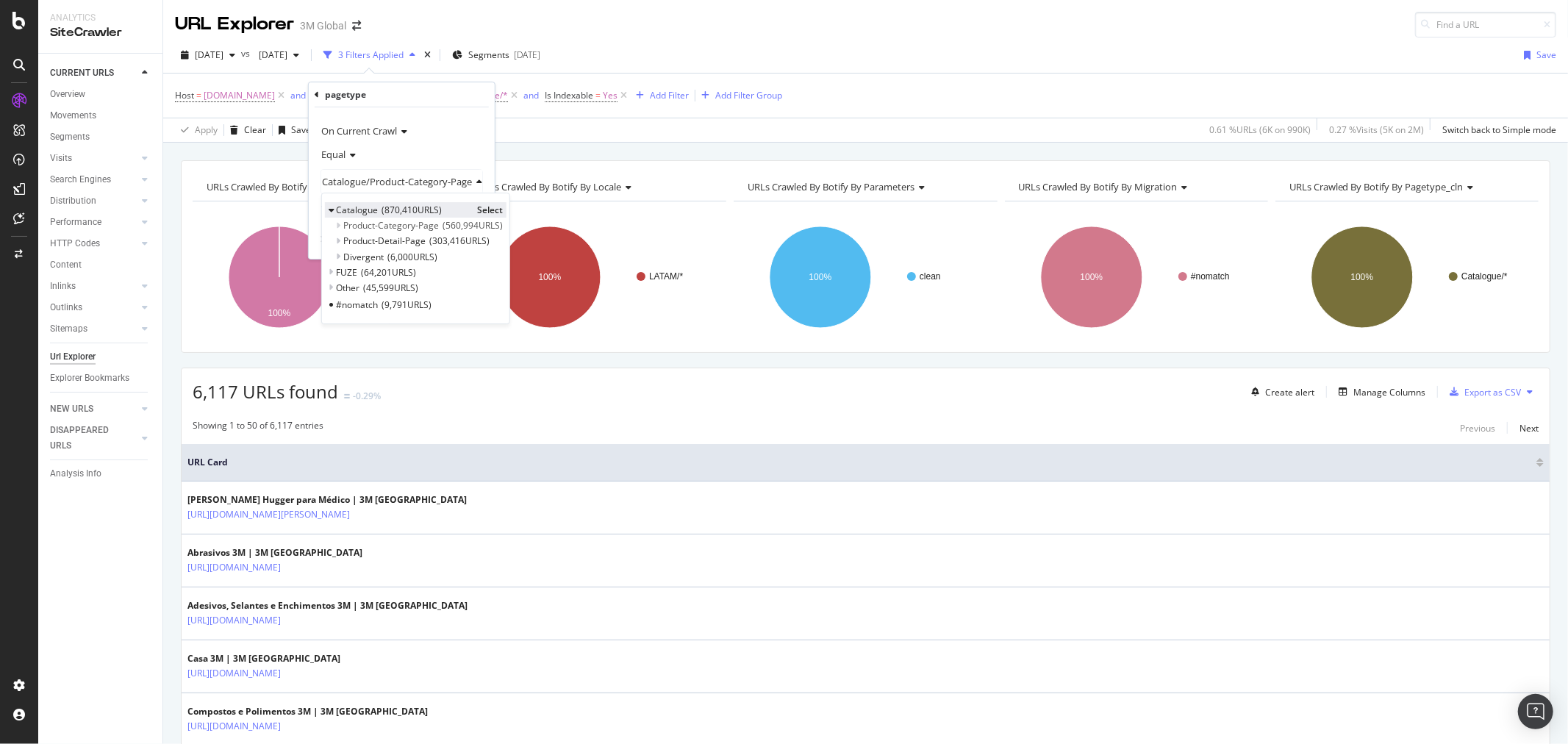
click at [333, 209] on icon at bounding box center [331, 210] width 6 height 8
click at [332, 225] on icon at bounding box center [331, 226] width 6 height 8
click at [473, 236] on span "Select" at bounding box center [466, 241] width 26 height 12
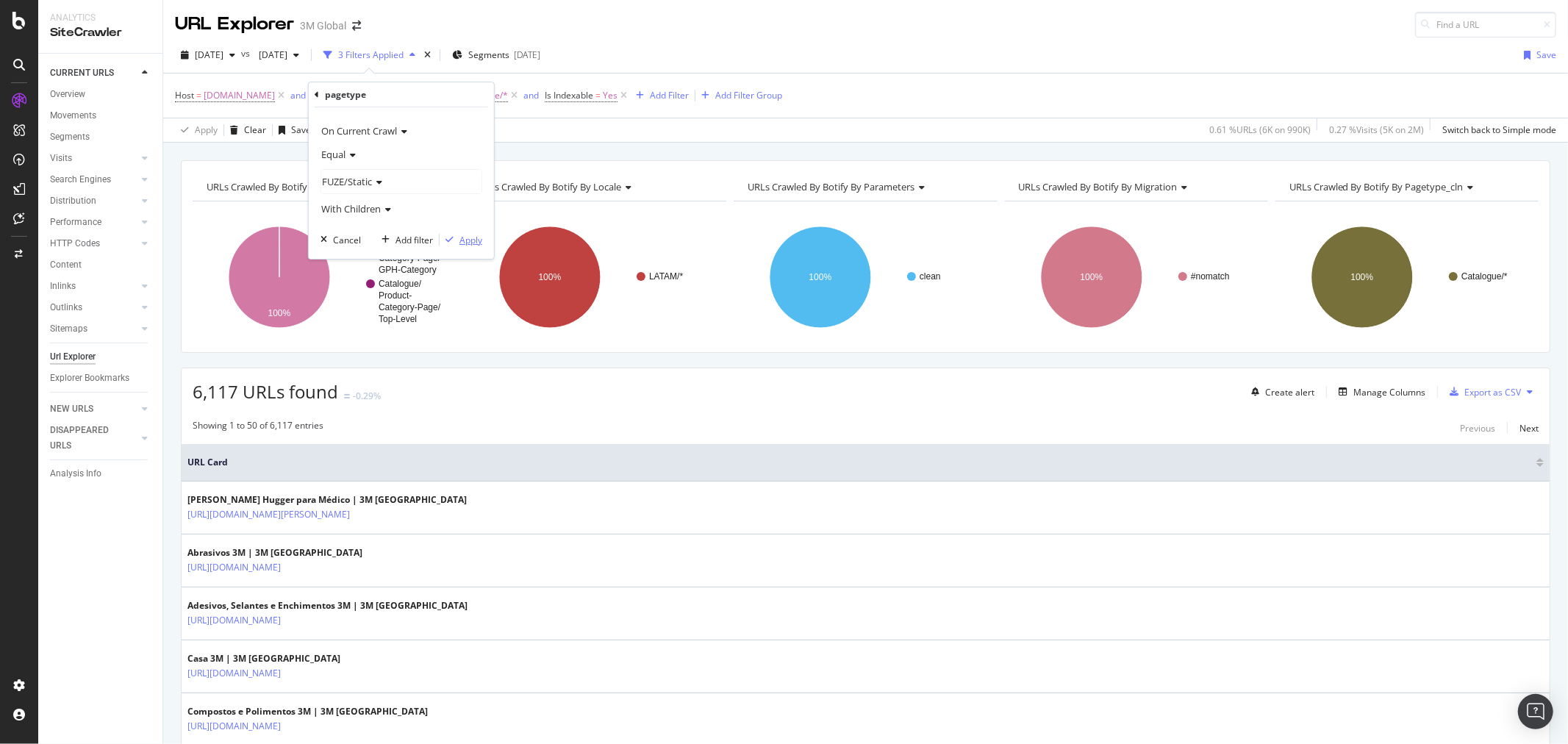
click at [473, 236] on div "Apply" at bounding box center [471, 240] width 22 height 12
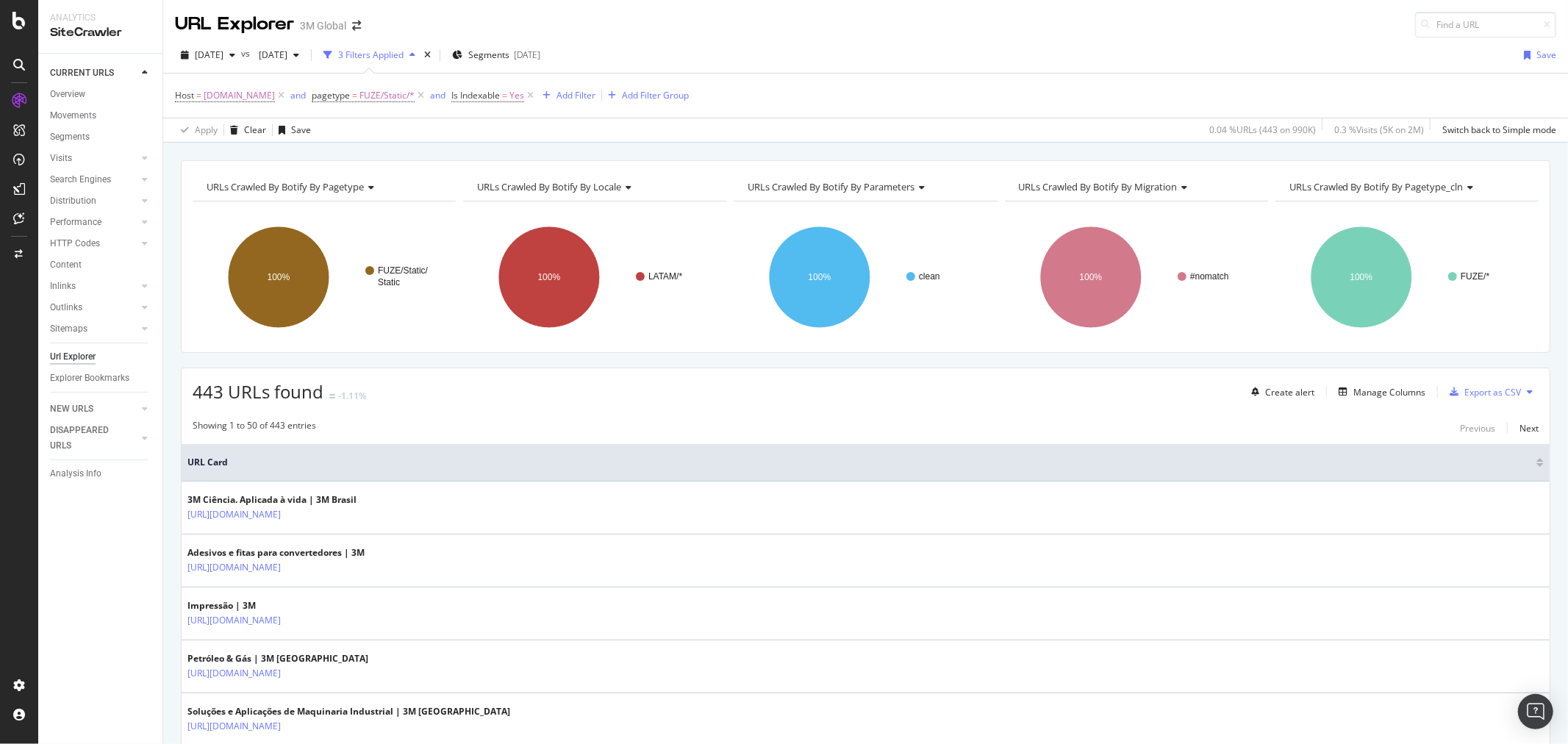
click at [1521, 387] on button at bounding box center [1530, 391] width 18 height 23
click at [1465, 387] on span "Export XML Sitemaps" at bounding box center [1453, 393] width 87 height 13
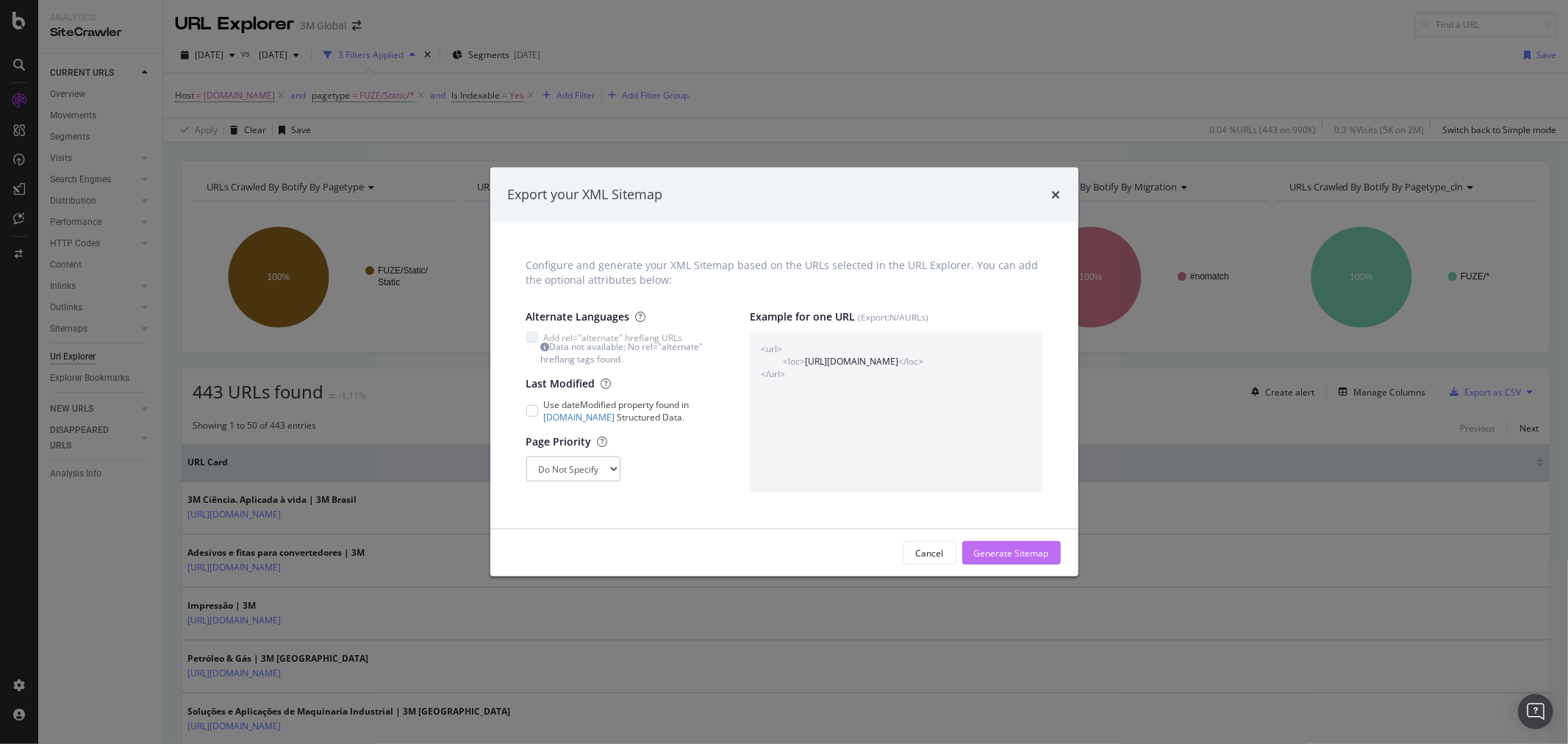
click at [1013, 556] on div "Generate Sitemap" at bounding box center [1011, 553] width 75 height 12
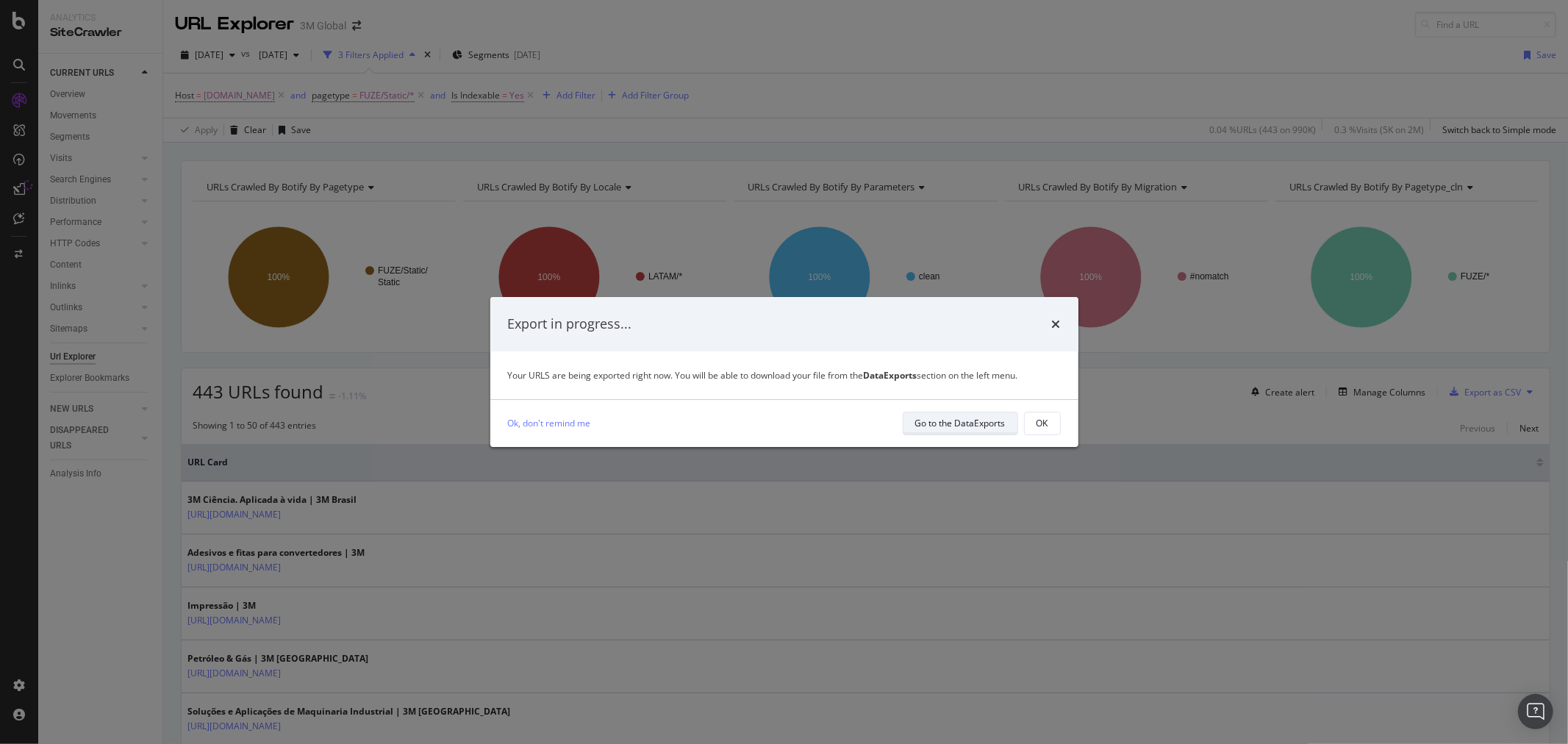
click at [971, 422] on div "Go to the DataExports" at bounding box center [960, 423] width 91 height 12
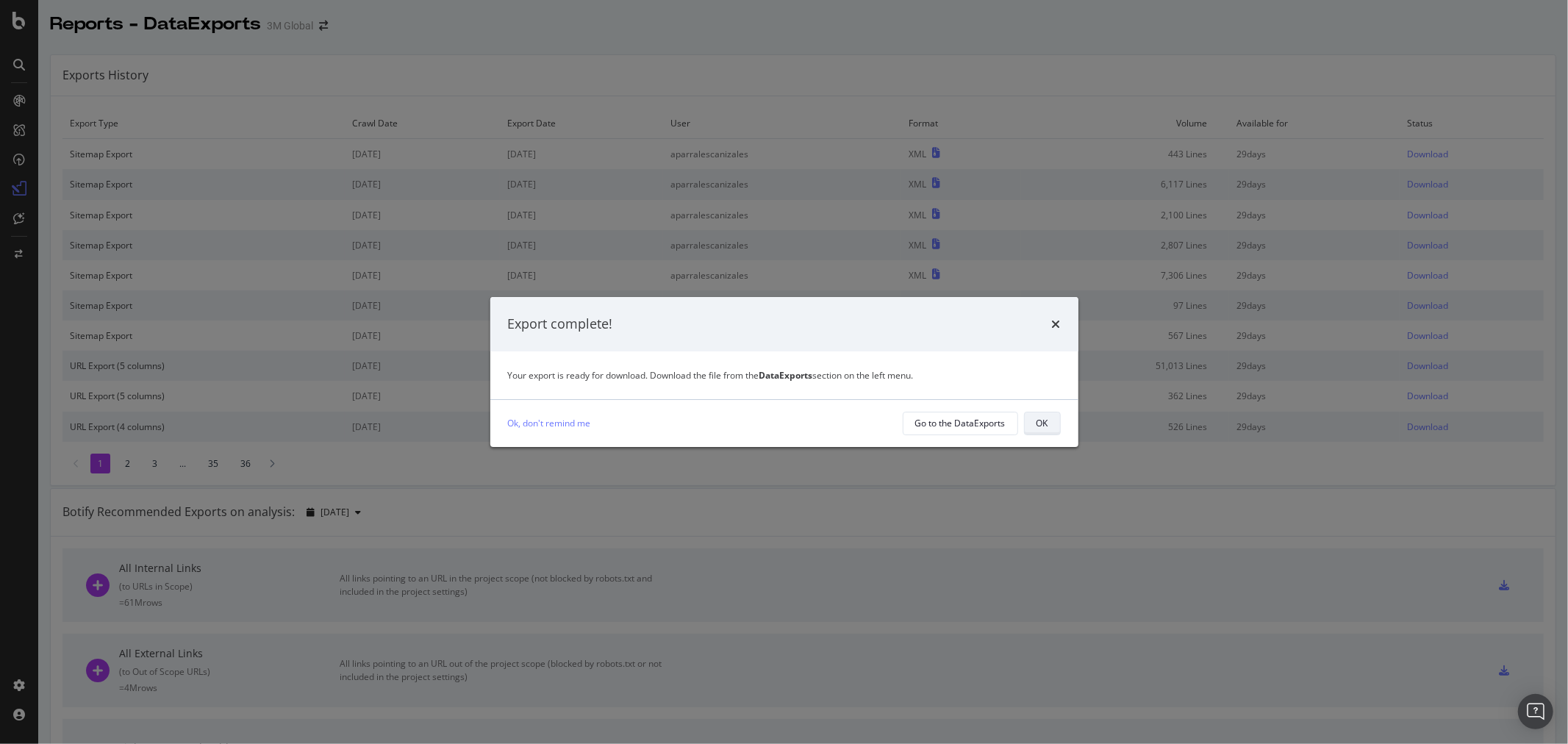
click at [1040, 419] on div "OK" at bounding box center [1042, 423] width 12 height 12
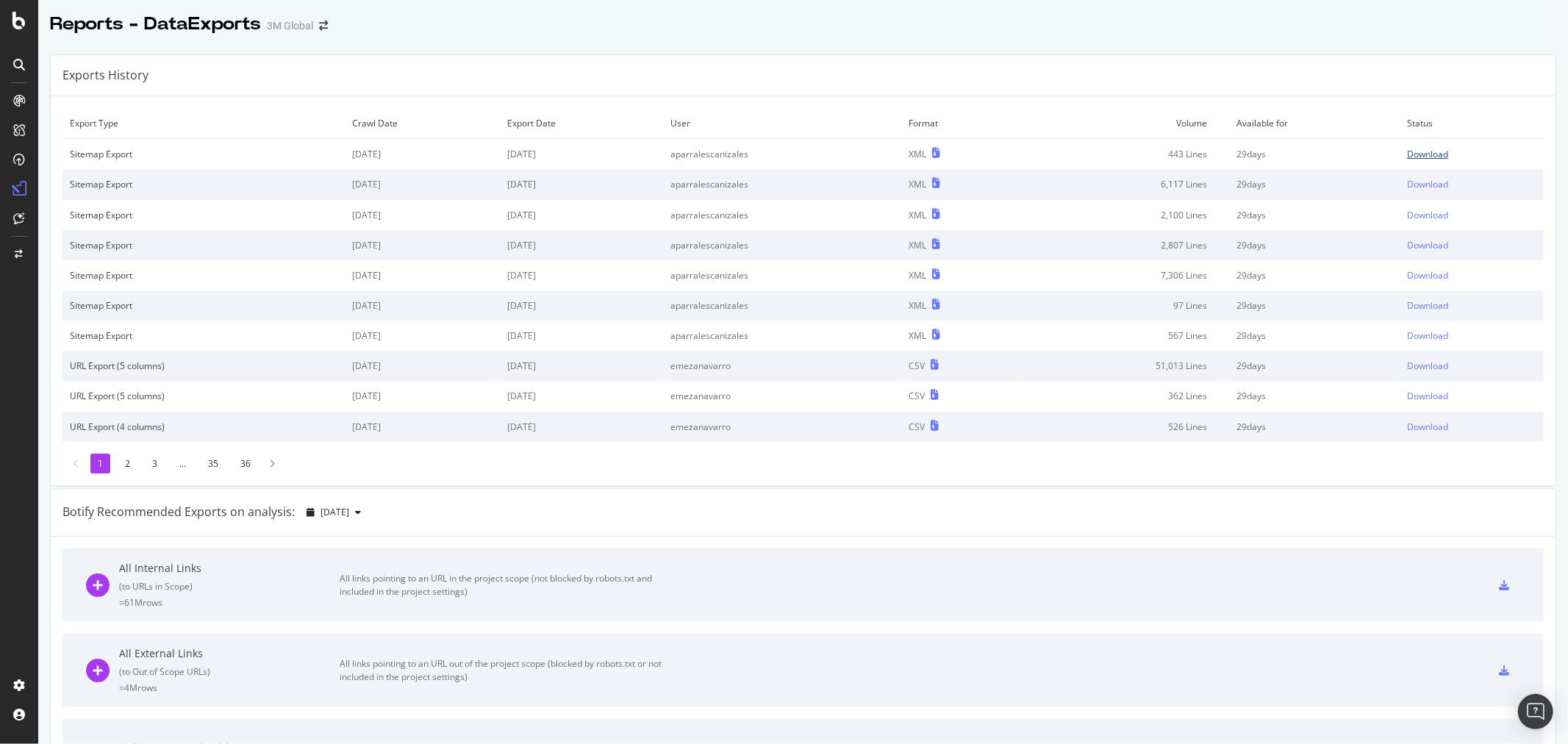
click at [1410, 150] on div "Download" at bounding box center [1428, 153] width 41 height 12
click at [1067, 122] on td "Volume" at bounding box center [1125, 124] width 208 height 31
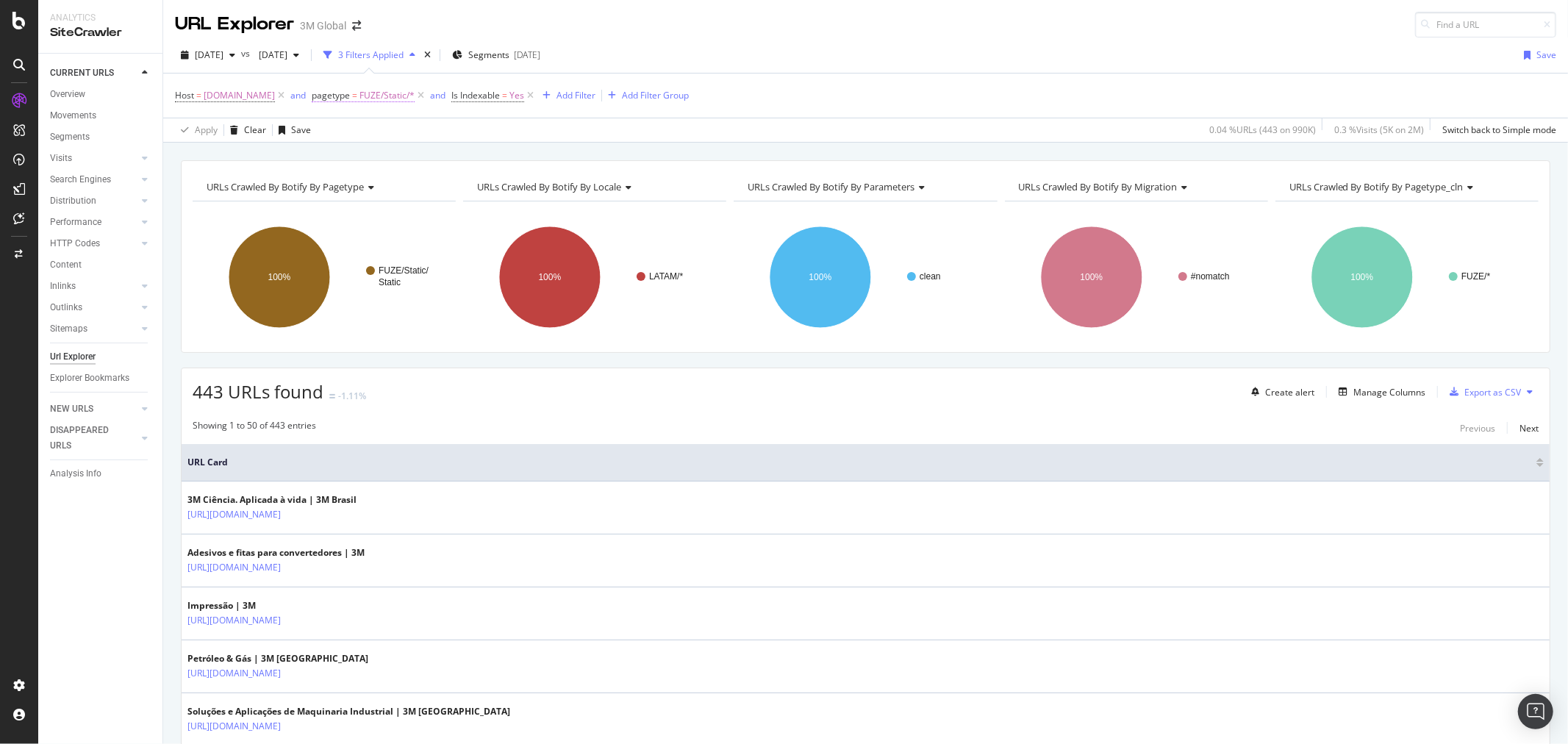
click at [381, 93] on span "FUZE/Static/*" at bounding box center [386, 95] width 55 height 21
click at [379, 184] on icon at bounding box center [377, 182] width 10 height 8
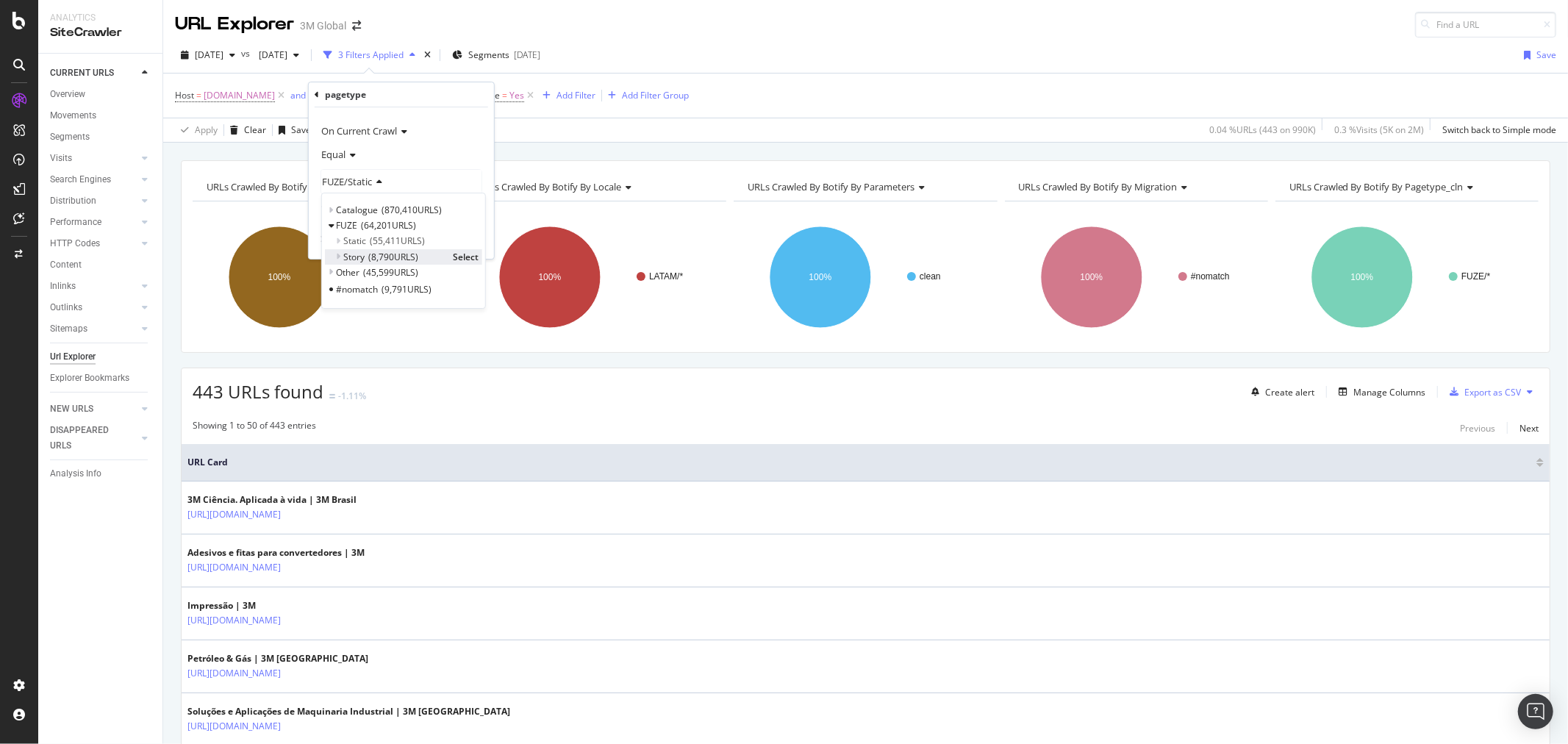
click at [464, 255] on span "Select" at bounding box center [466, 256] width 26 height 12
click at [472, 245] on div "Apply" at bounding box center [471, 240] width 22 height 12
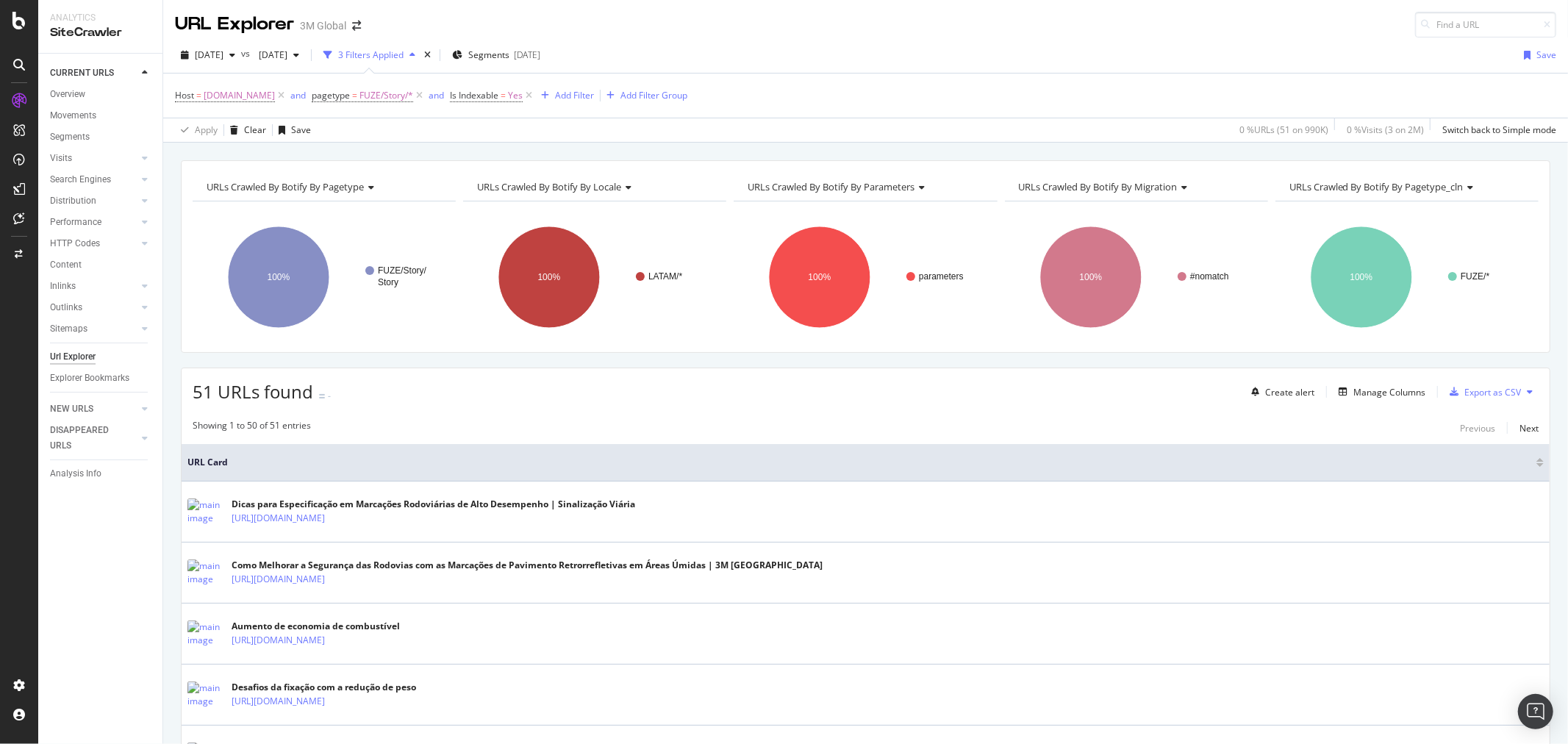
click at [1527, 391] on icon at bounding box center [1530, 391] width 6 height 8
click at [1480, 391] on span "Export XML Sitemaps" at bounding box center [1453, 393] width 87 height 13
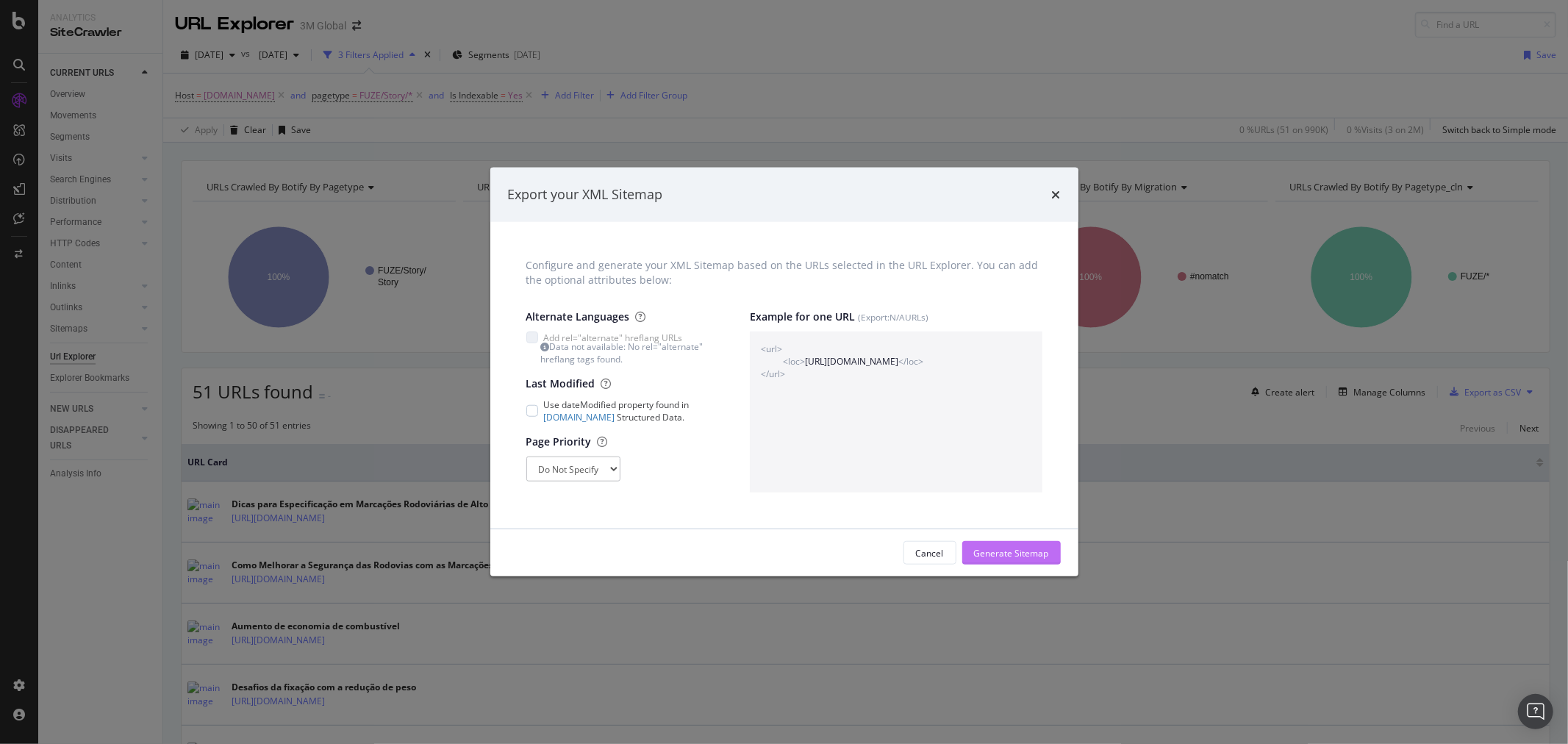
click at [1017, 542] on div "Generate Sitemap" at bounding box center [1011, 553] width 75 height 22
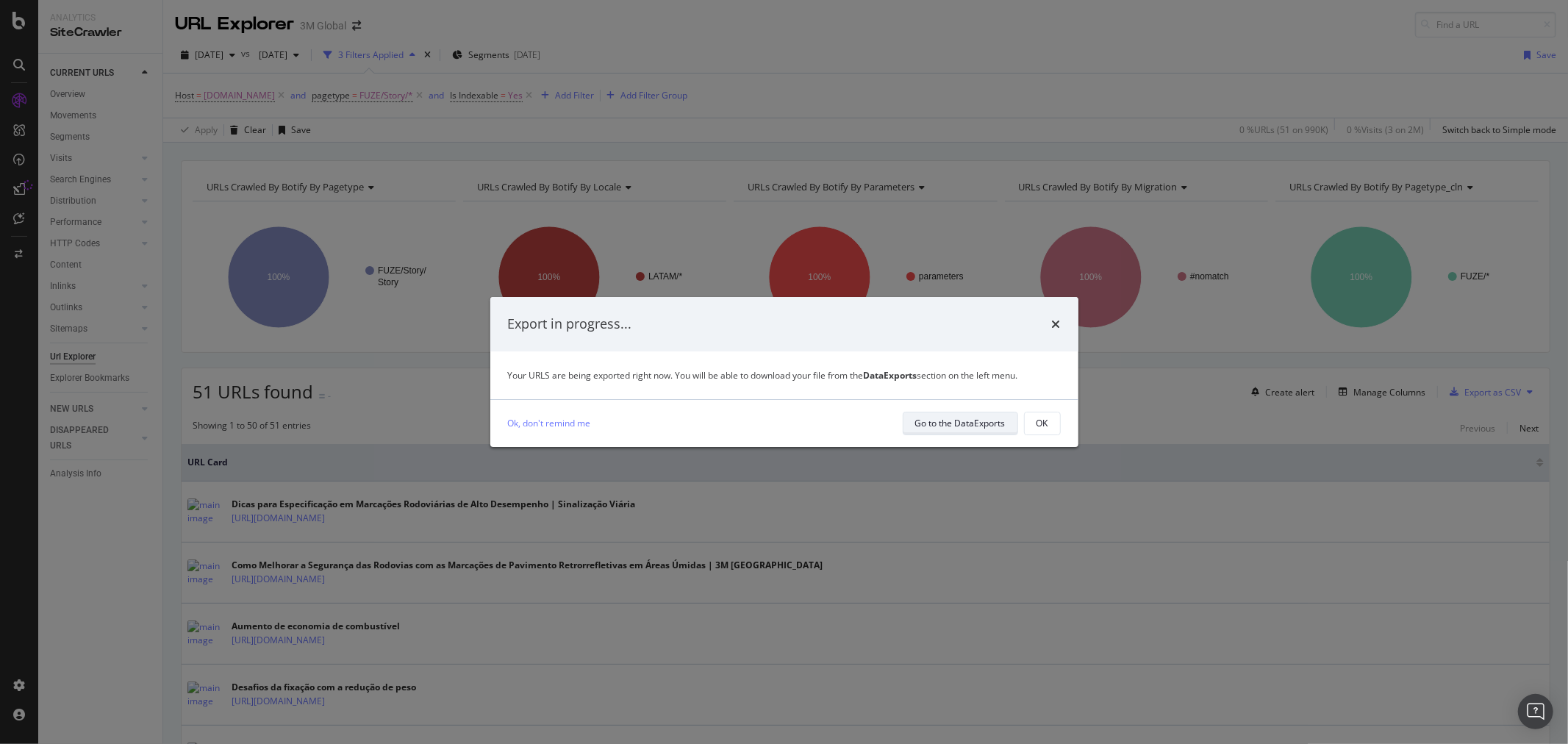
click at [988, 414] on div "Go to the DataExports" at bounding box center [960, 424] width 91 height 21
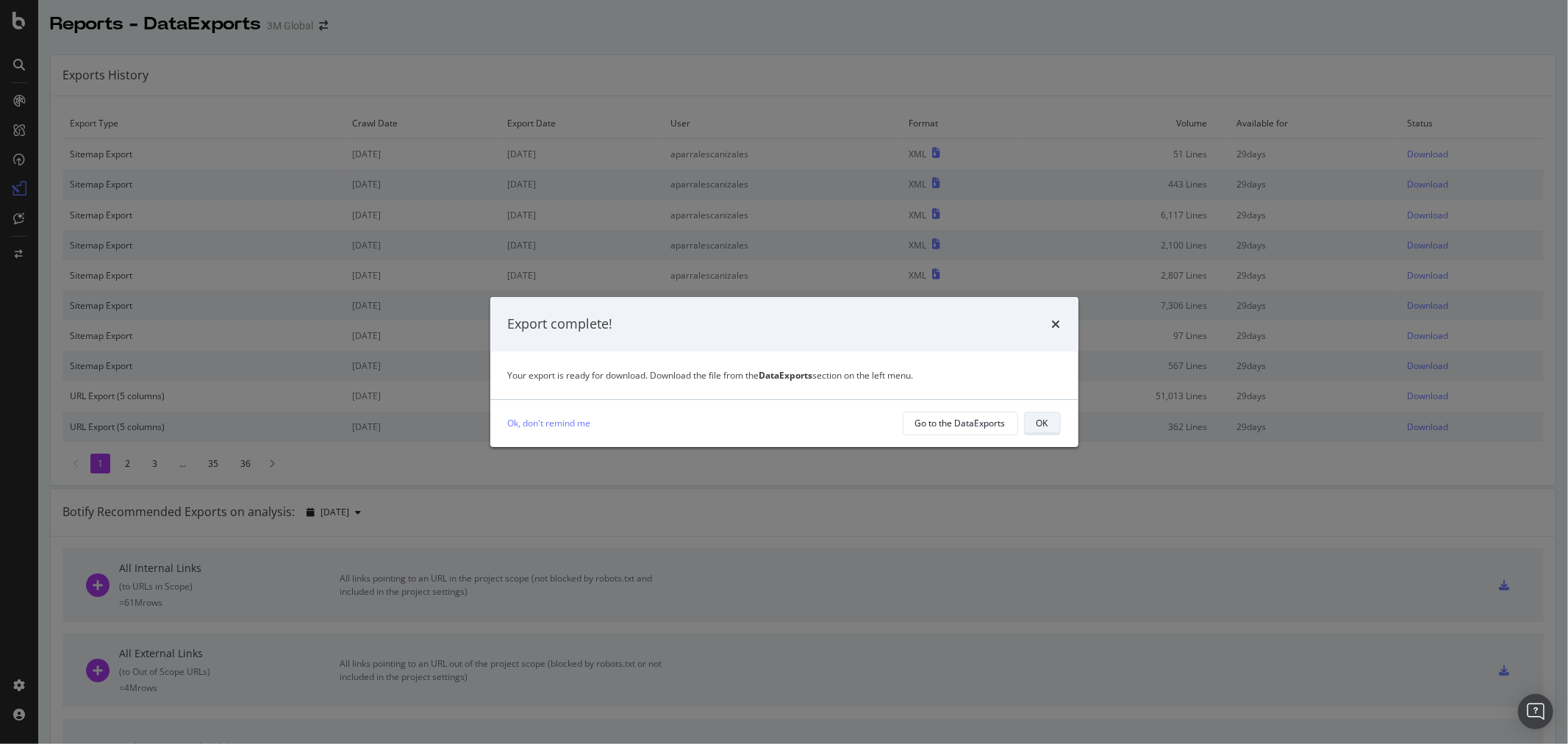
click at [1037, 424] on div "OK" at bounding box center [1042, 423] width 12 height 12
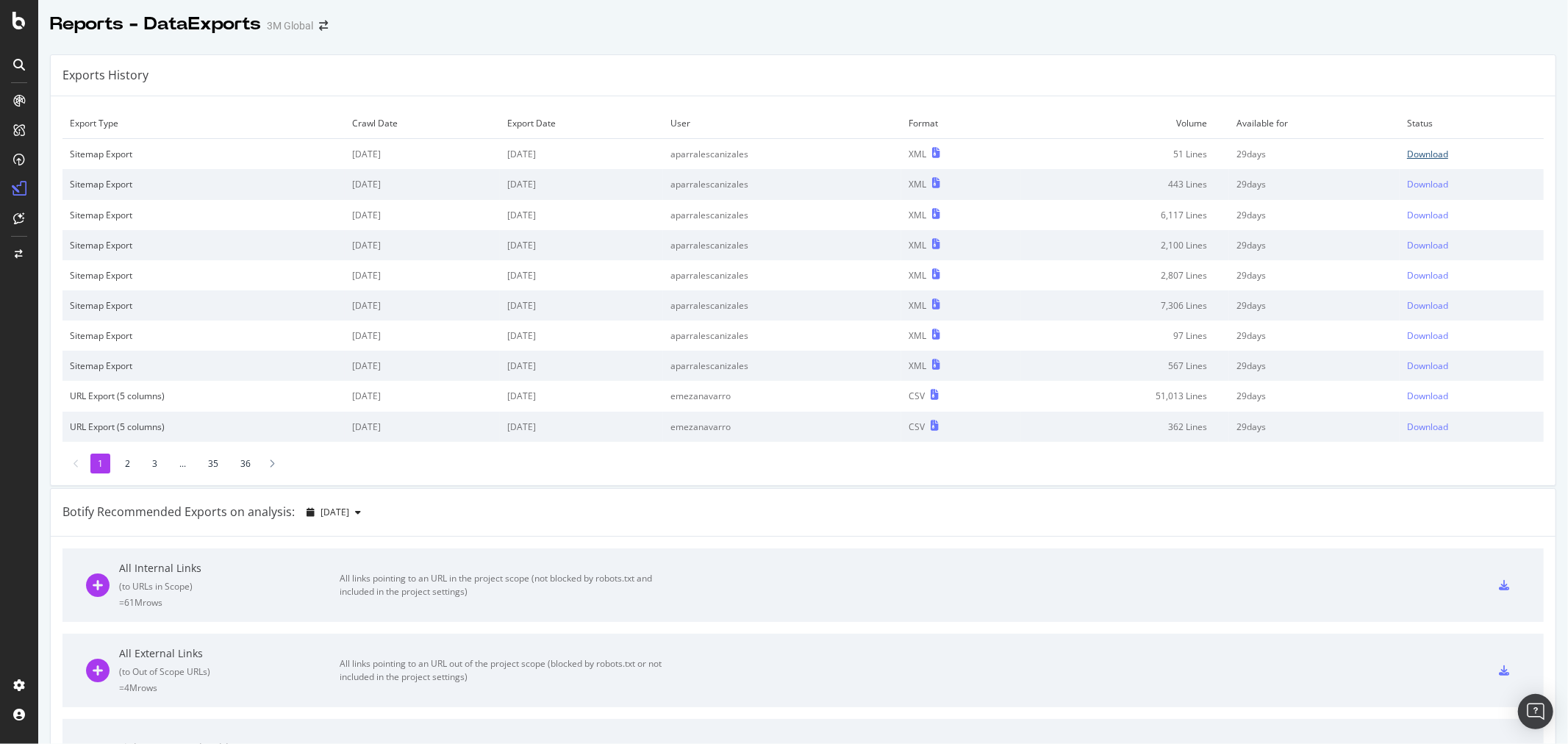
click at [1408, 157] on div "Download" at bounding box center [1428, 153] width 41 height 12
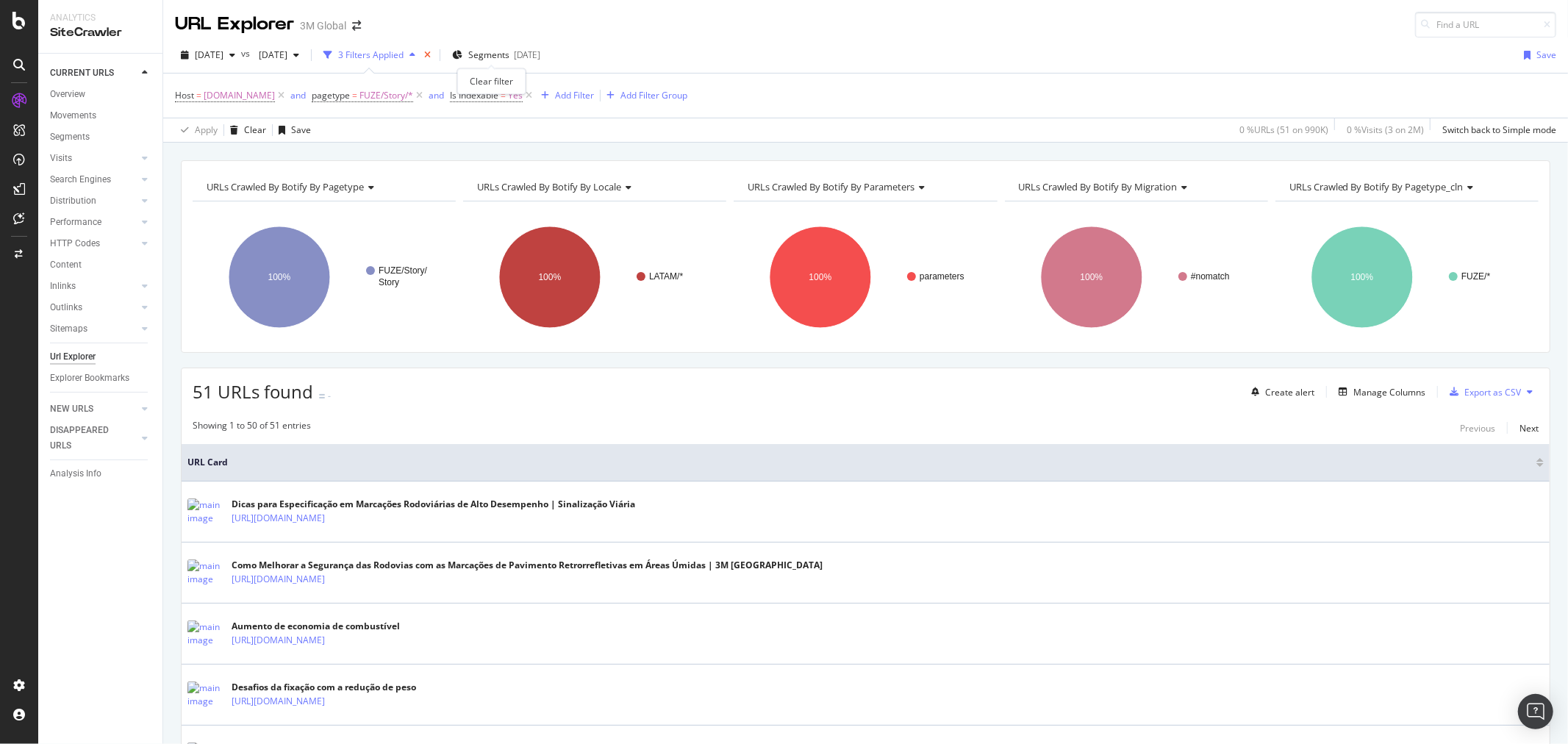
click at [430, 56] on icon "times" at bounding box center [427, 54] width 7 height 8
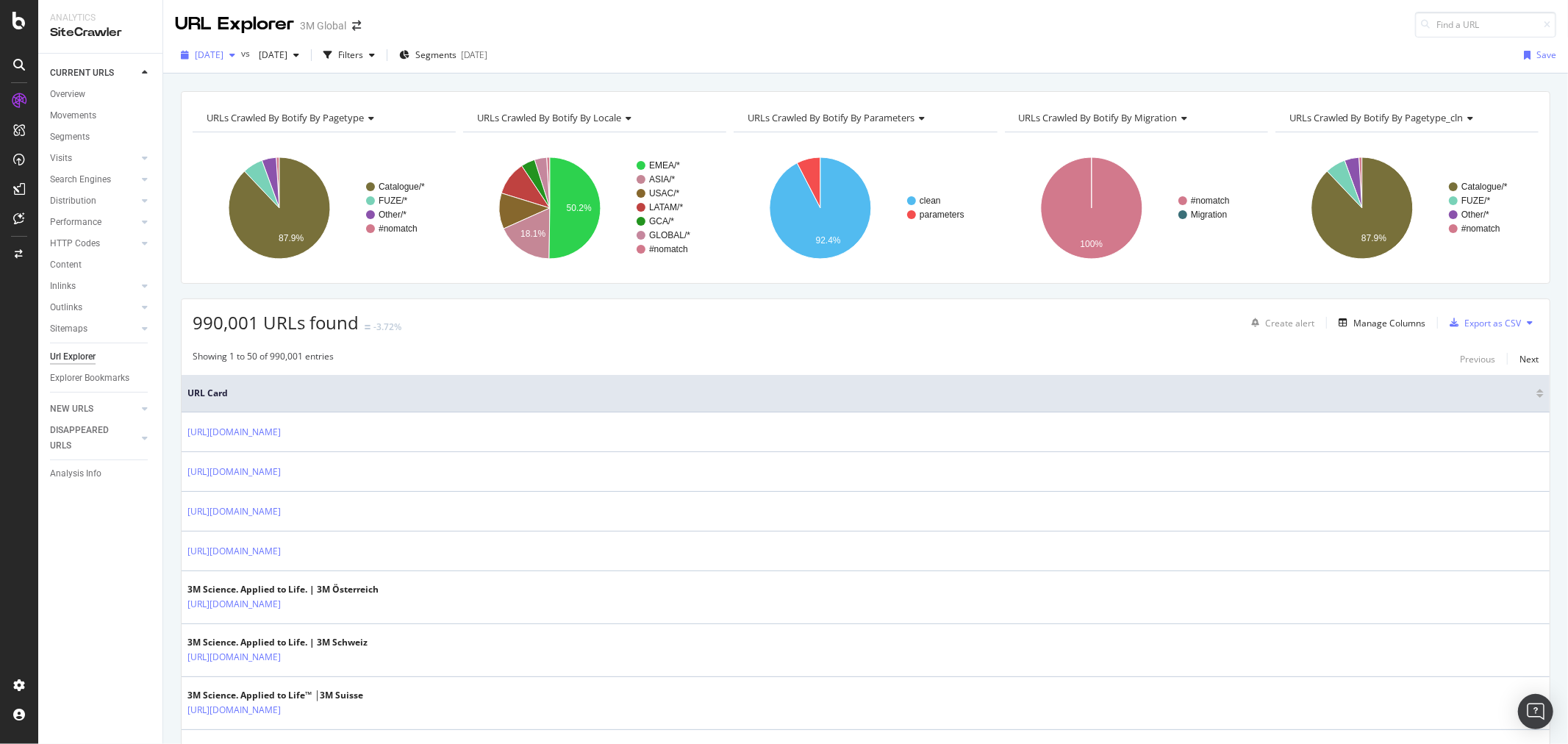
click at [235, 53] on icon "button" at bounding box center [232, 54] width 6 height 8
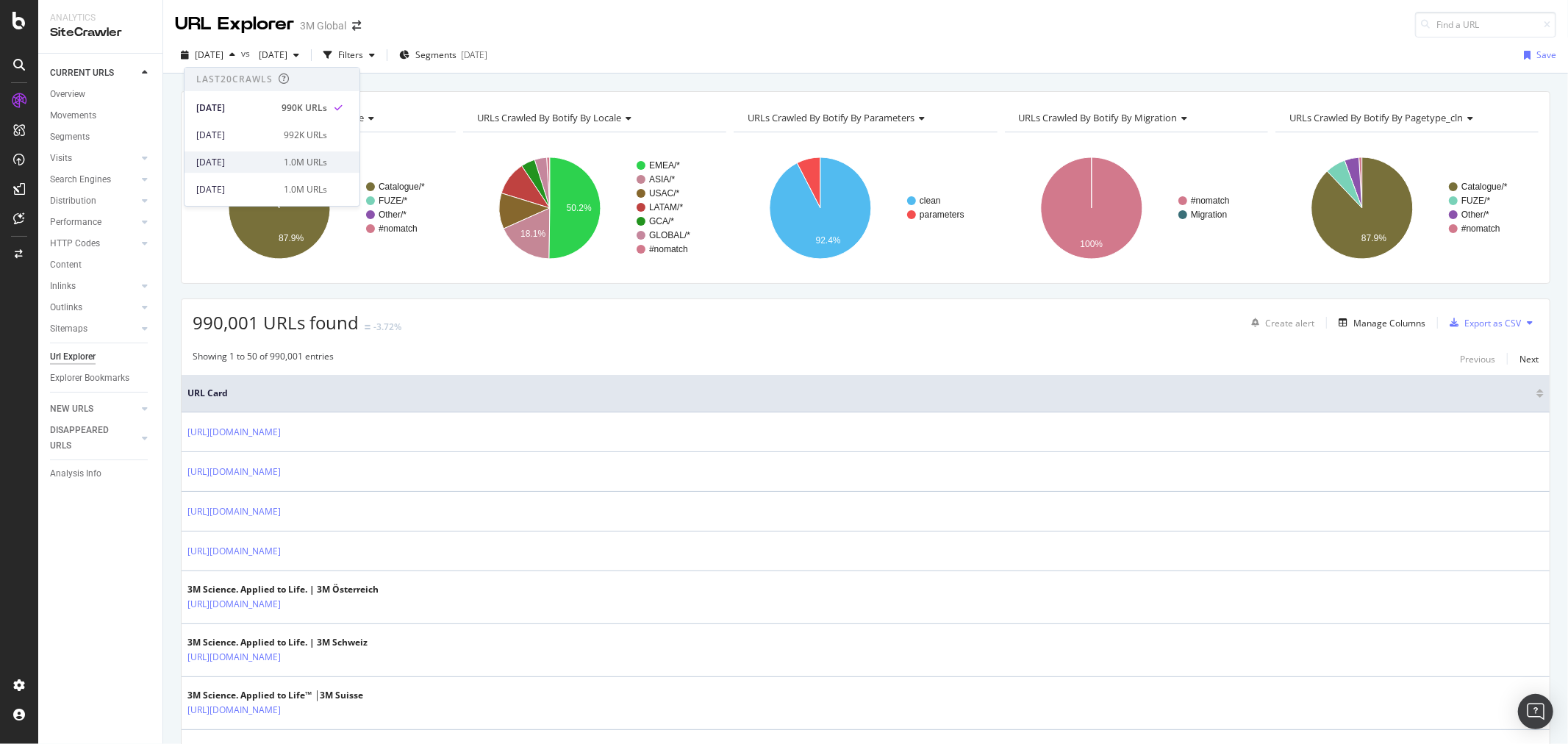
click at [253, 160] on div "[DATE]" at bounding box center [236, 163] width 79 height 13
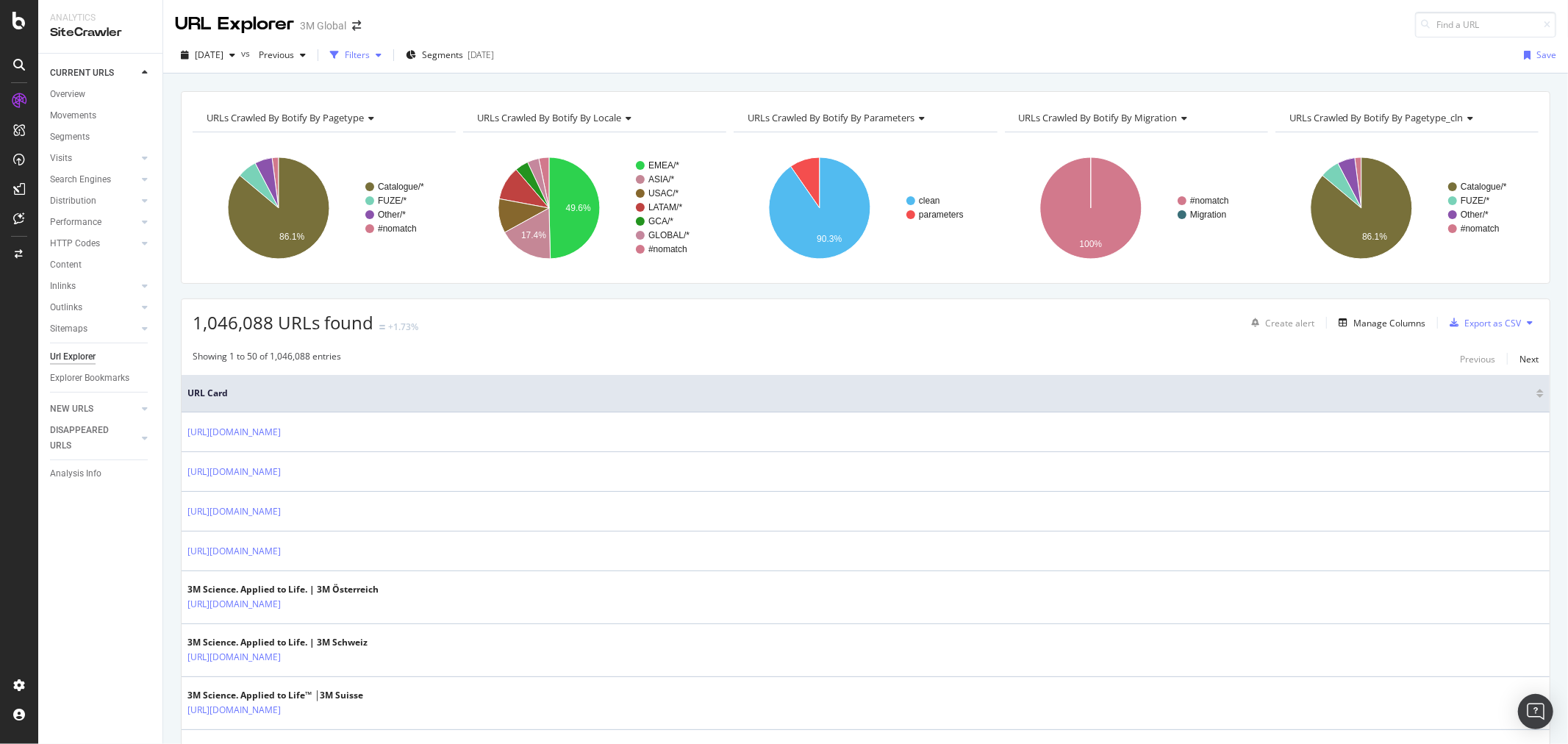
click at [387, 53] on div "button" at bounding box center [378, 54] width 18 height 8
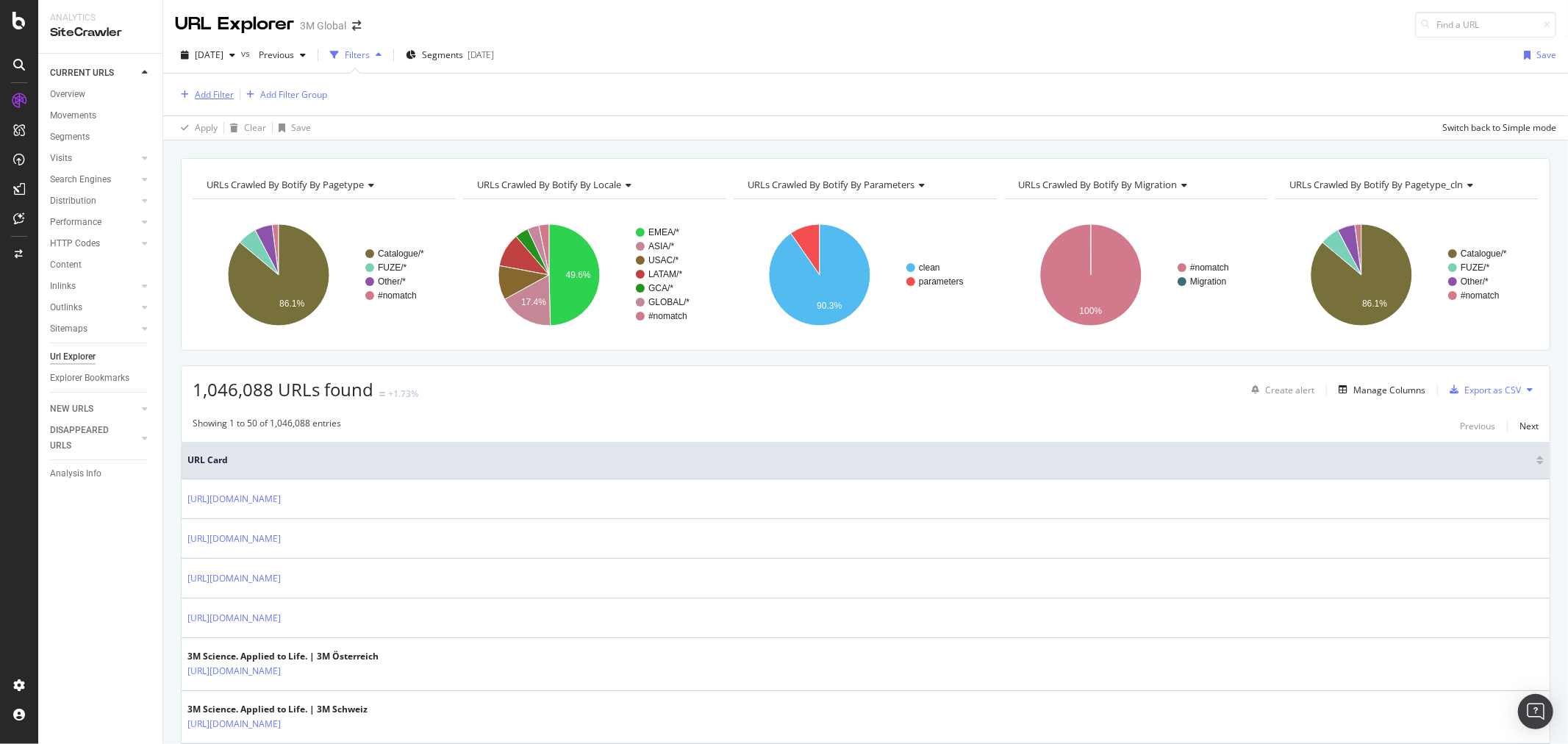
click at [209, 96] on div "Add Filter" at bounding box center [214, 94] width 39 height 12
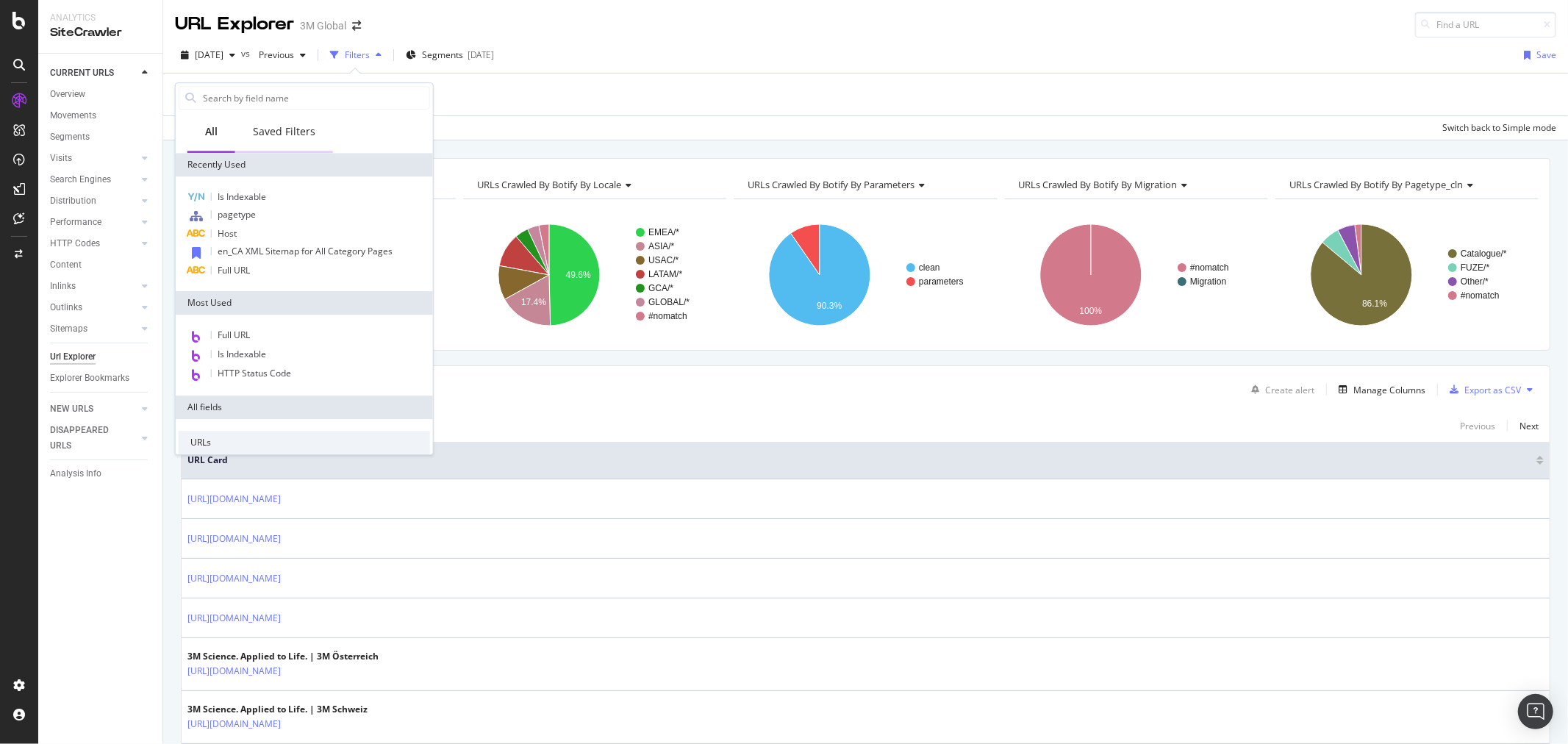
click at [282, 125] on div "Saved Filters" at bounding box center [283, 132] width 63 height 15
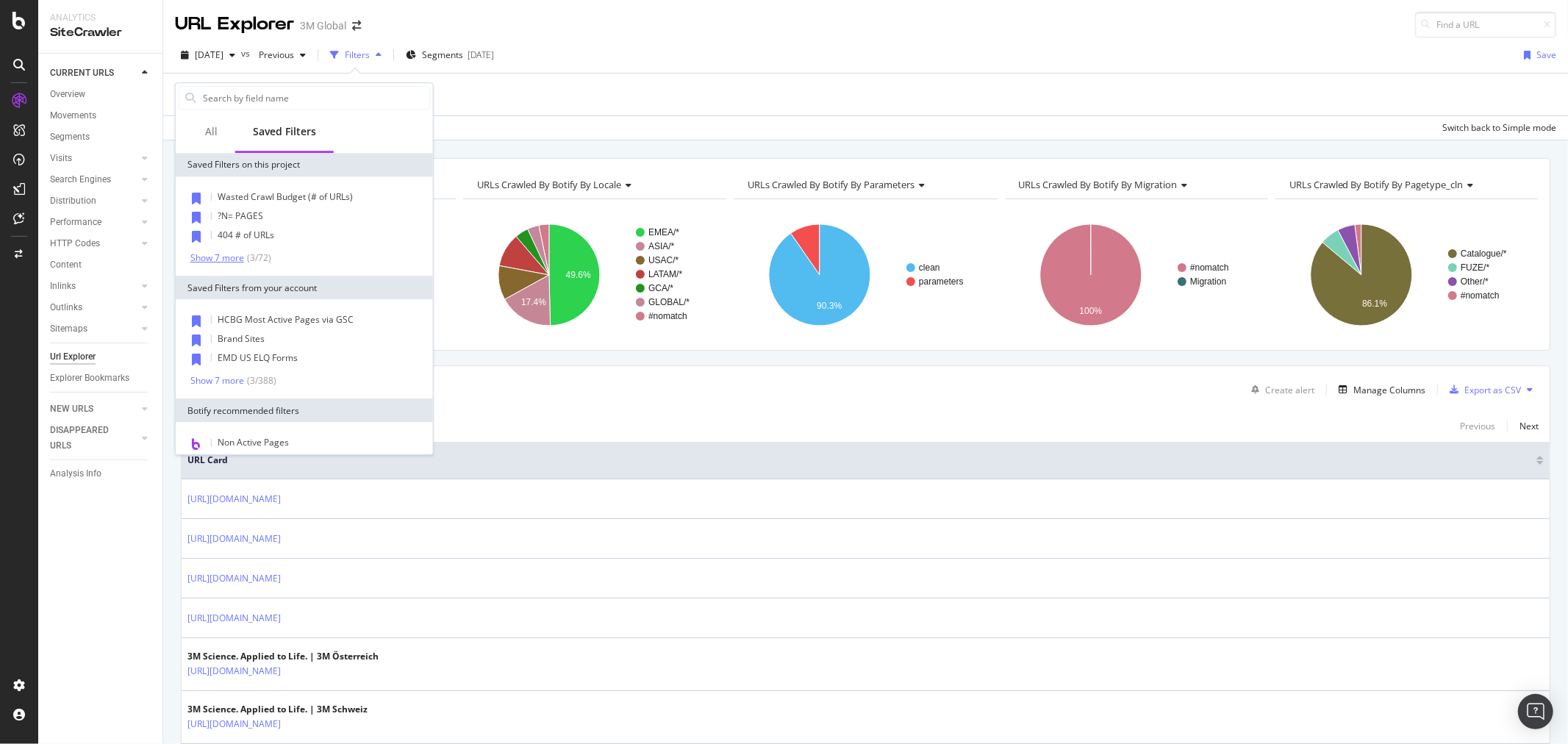
click at [231, 255] on div "Show 7 more" at bounding box center [217, 257] width 53 height 10
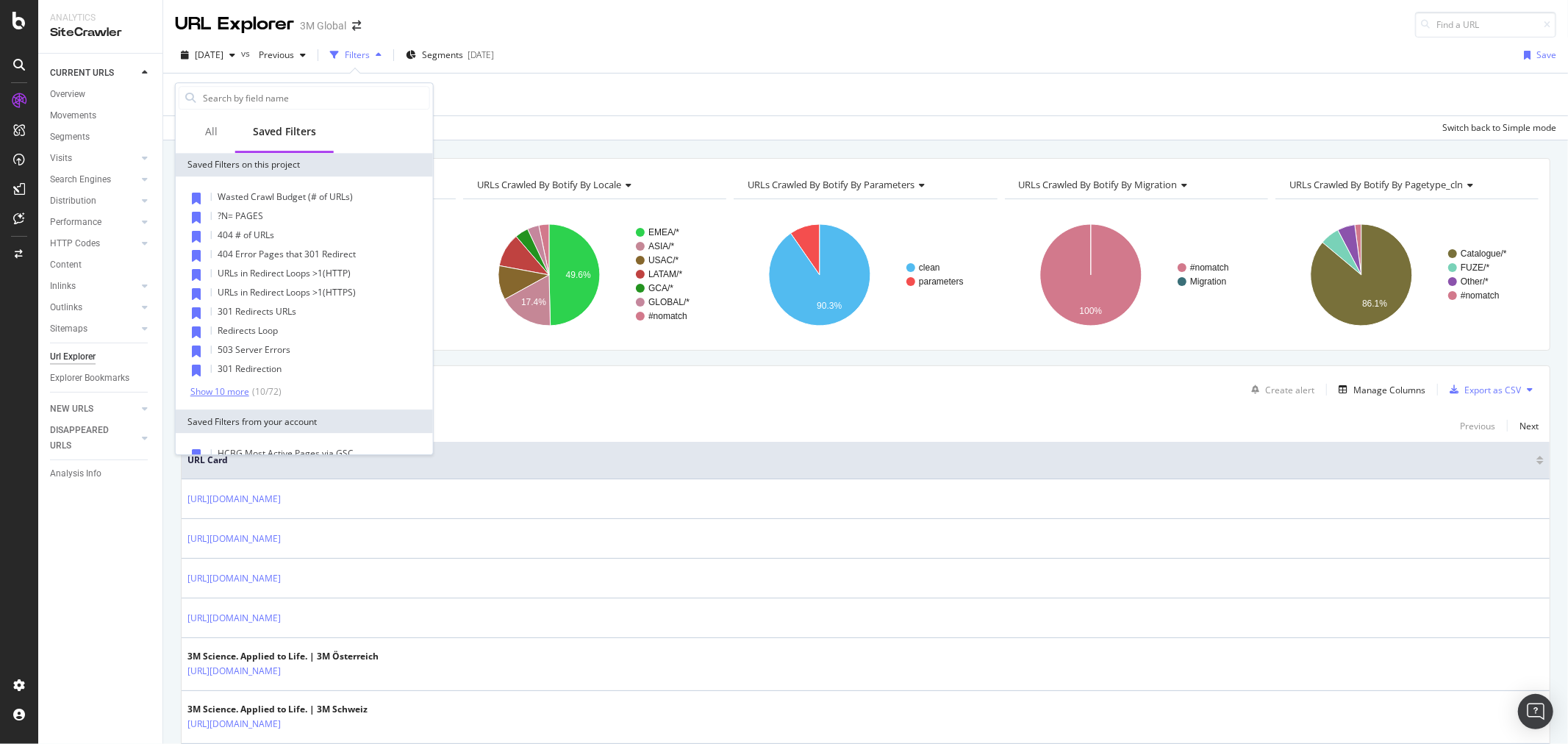
click at [222, 391] on div "Show 10 more" at bounding box center [220, 391] width 59 height 10
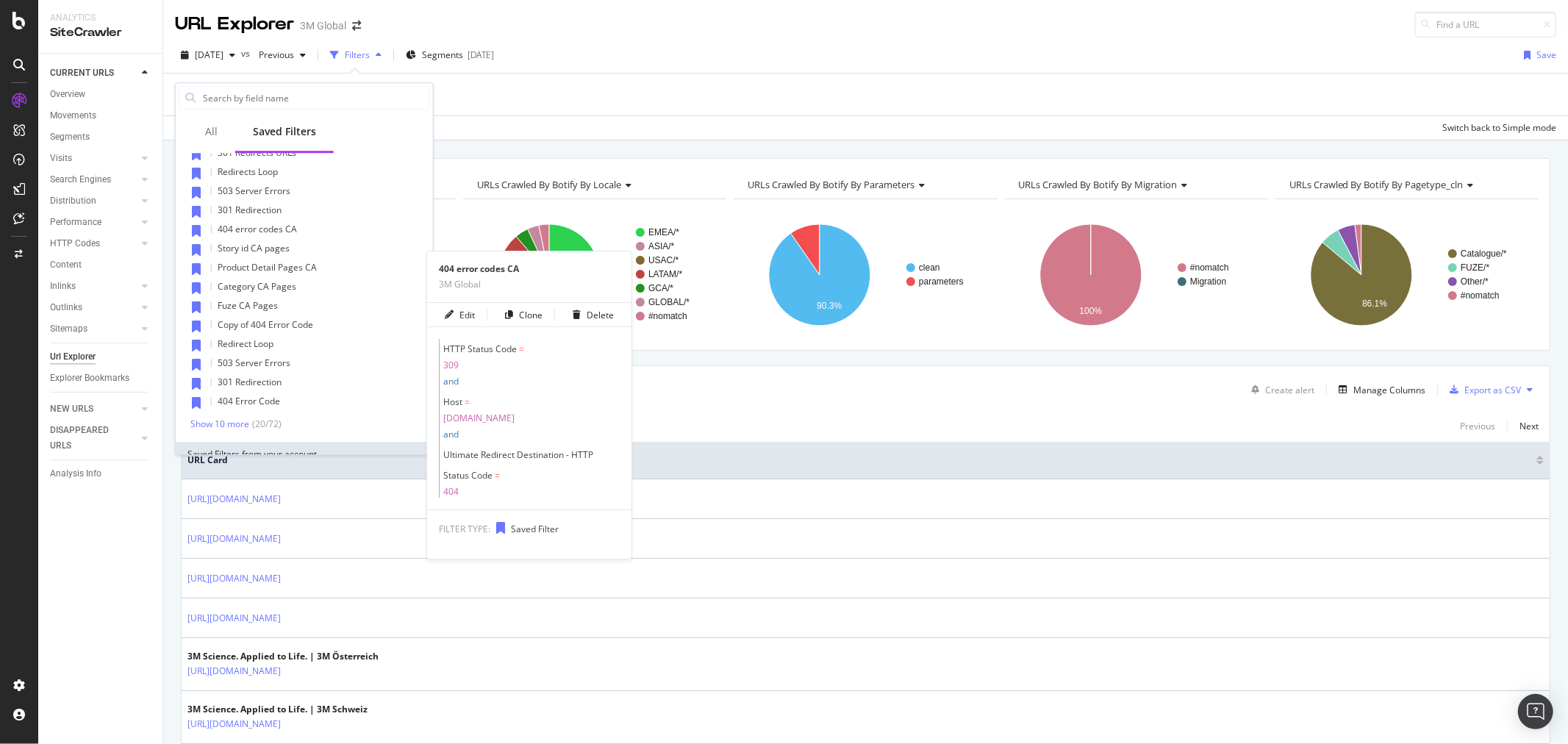
scroll to position [163, 0]
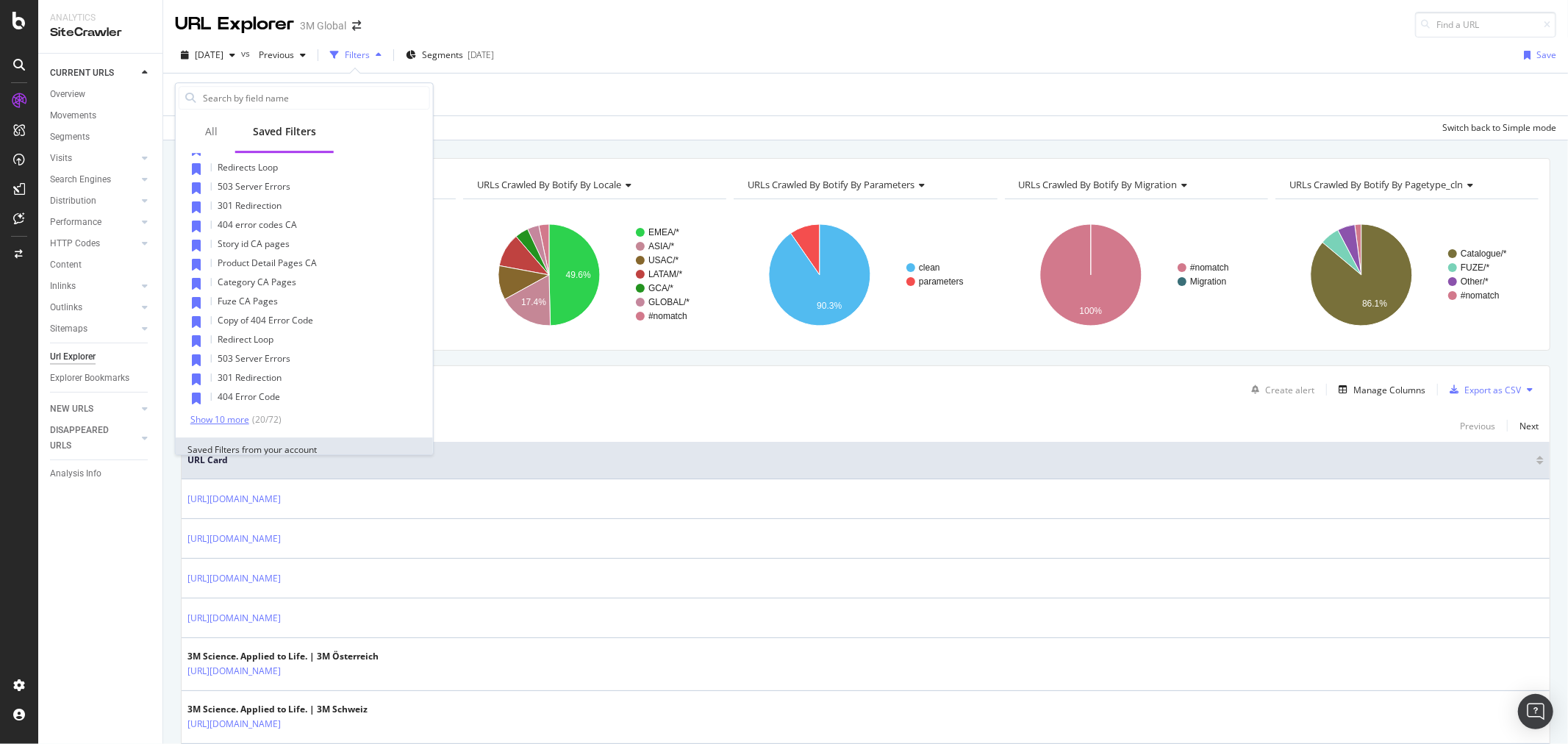
click at [228, 423] on div "Show 10 more" at bounding box center [220, 419] width 59 height 10
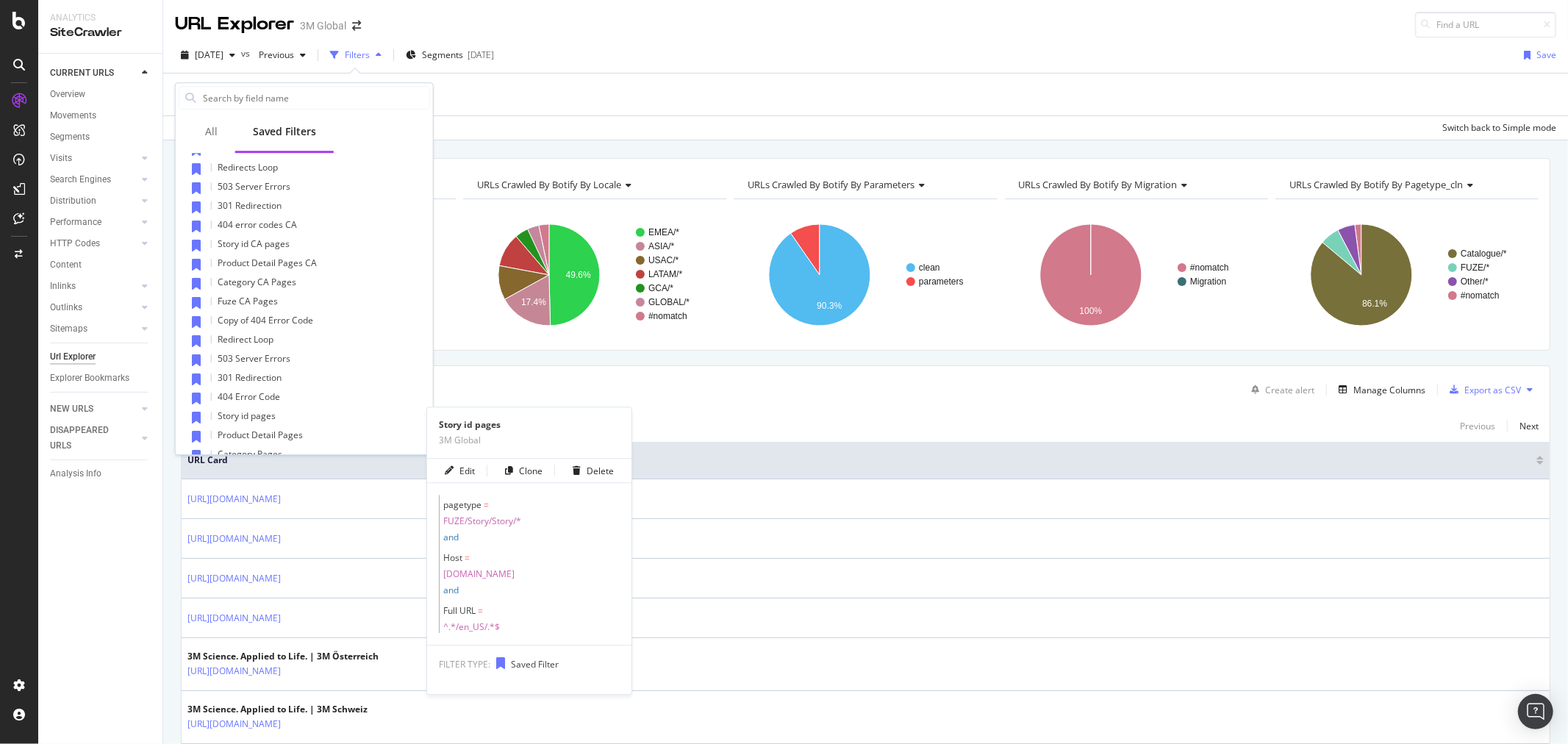
scroll to position [408, 0]
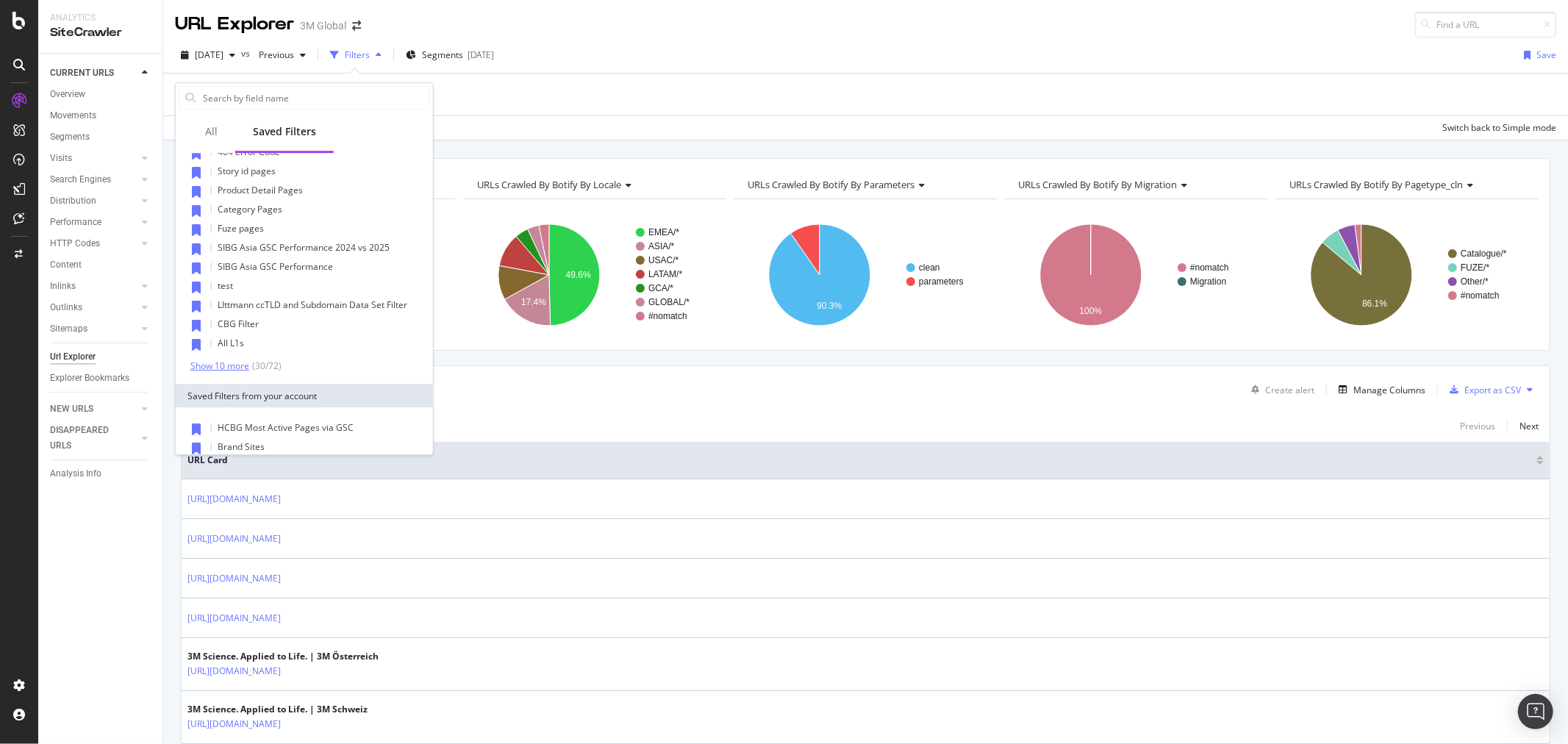
click at [222, 362] on div "Show 10 more" at bounding box center [220, 366] width 59 height 10
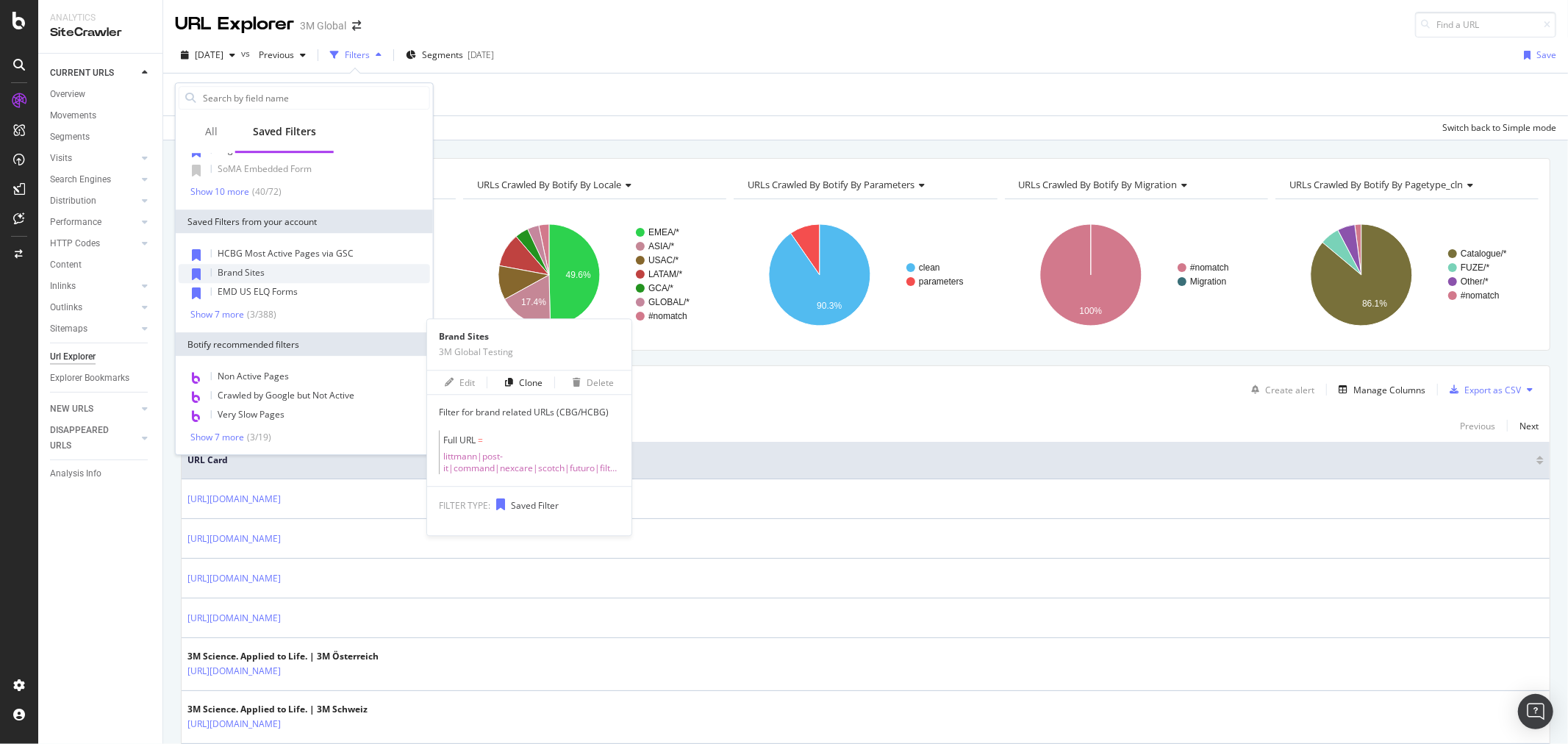
scroll to position [692, 0]
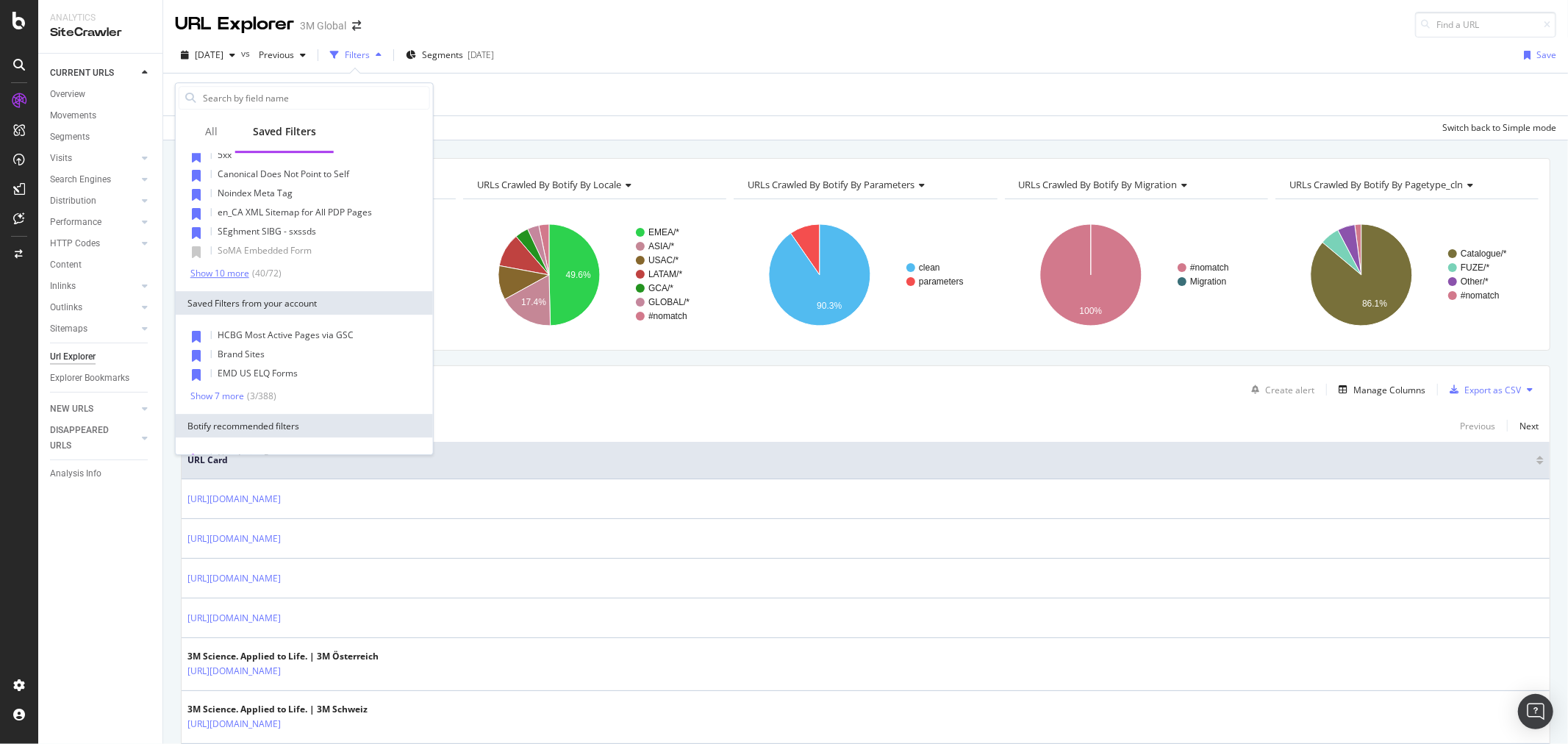
click at [232, 275] on div "Show 10 more" at bounding box center [220, 273] width 59 height 10
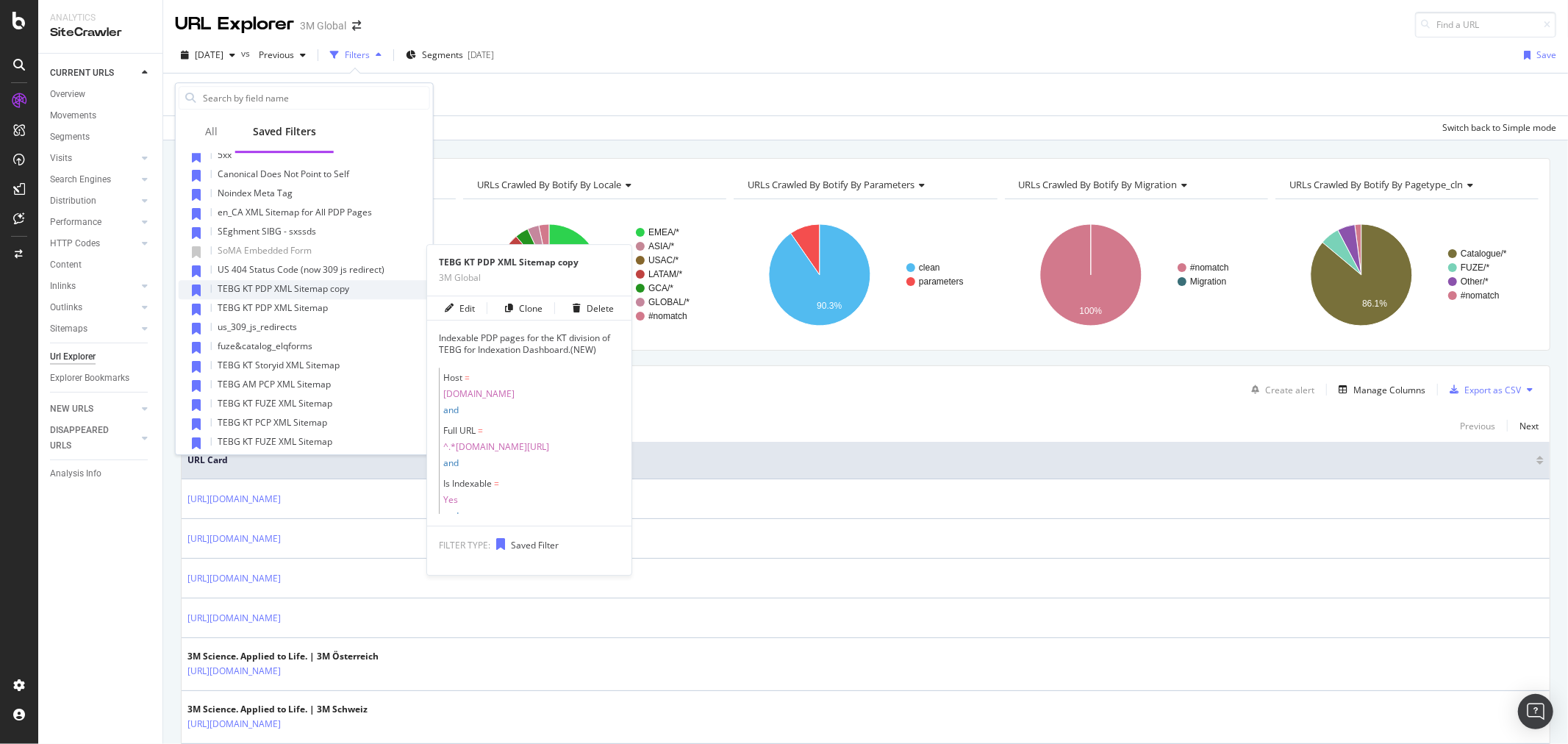
scroll to position [855, 0]
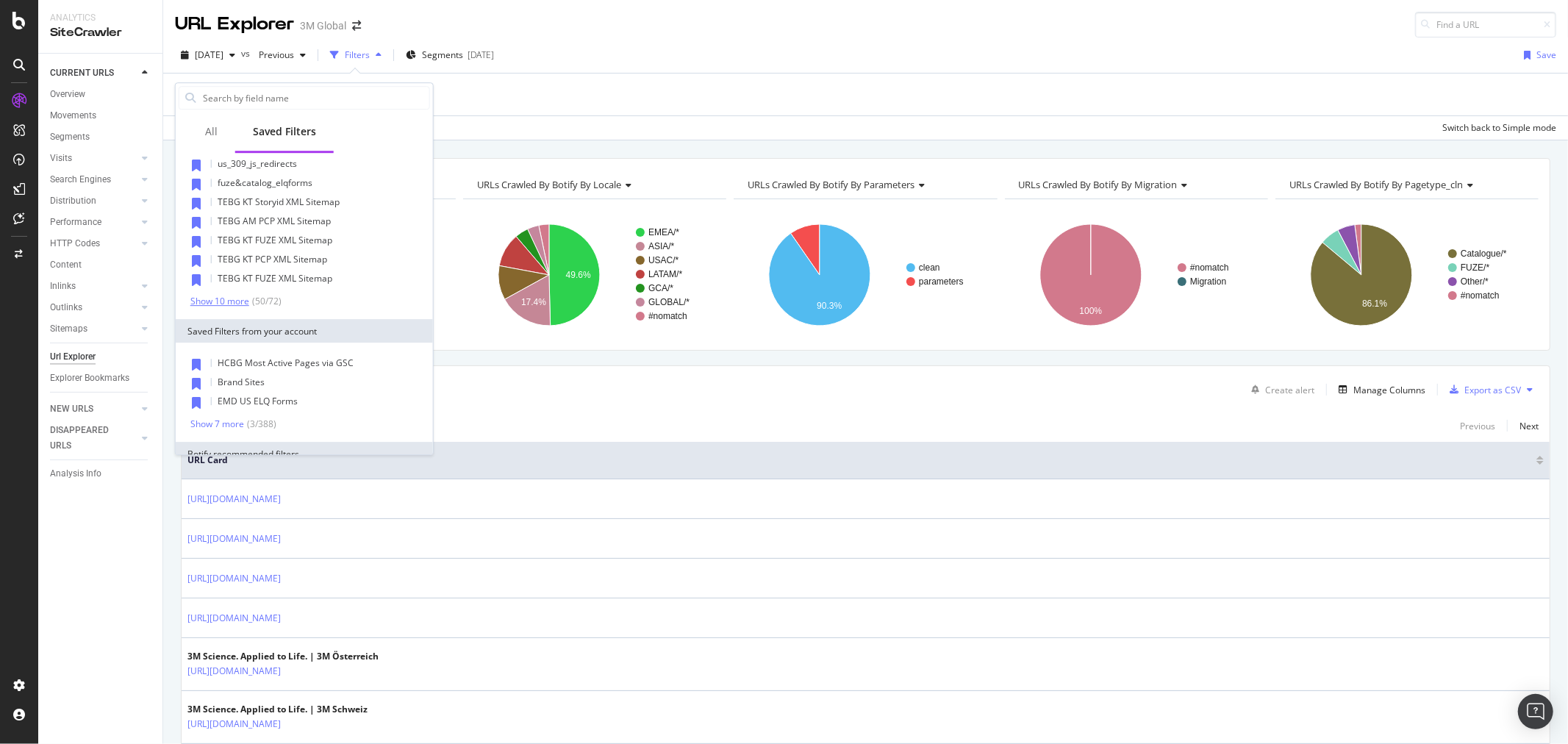
click at [221, 298] on div "Show 10 more" at bounding box center [220, 301] width 59 height 10
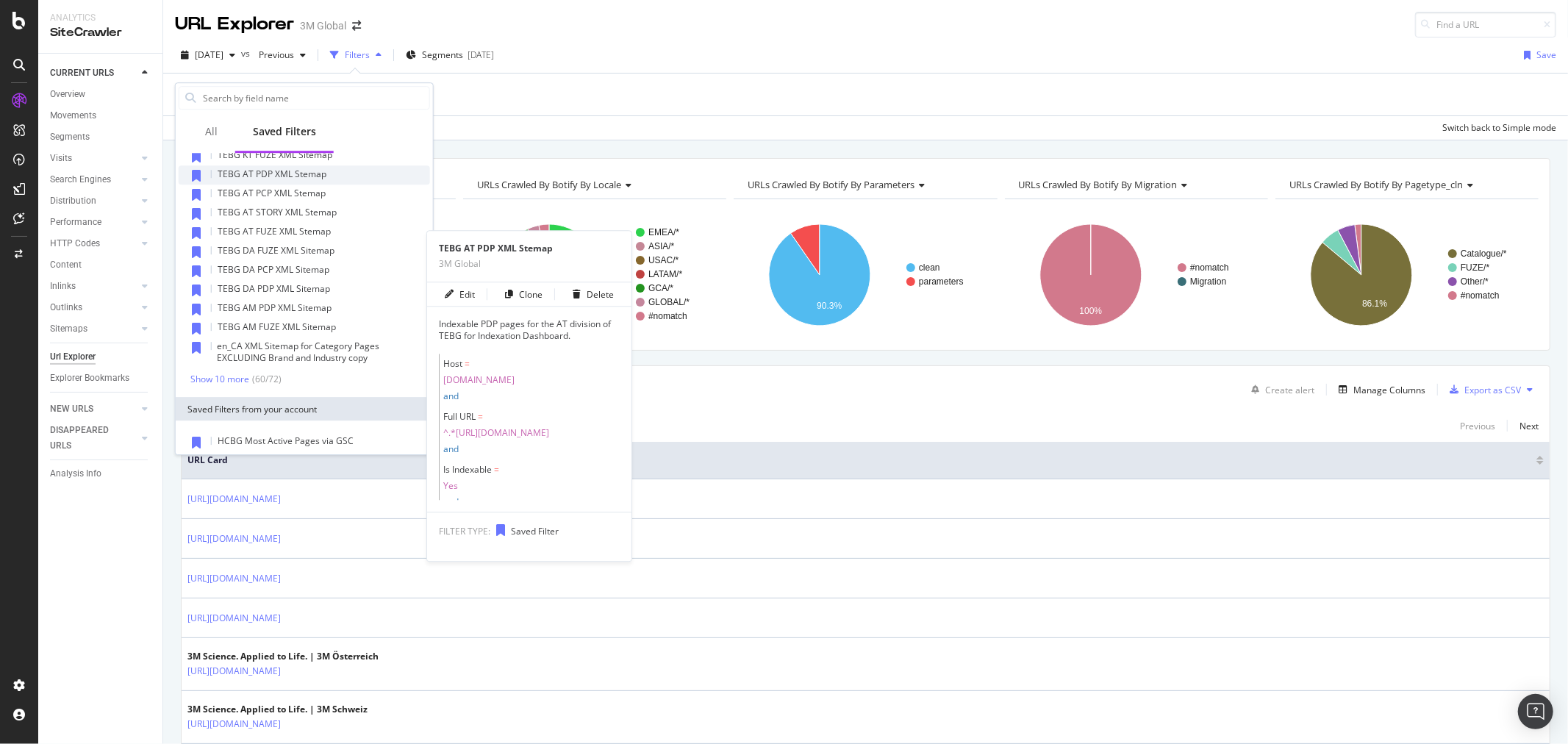
scroll to position [1018, 0]
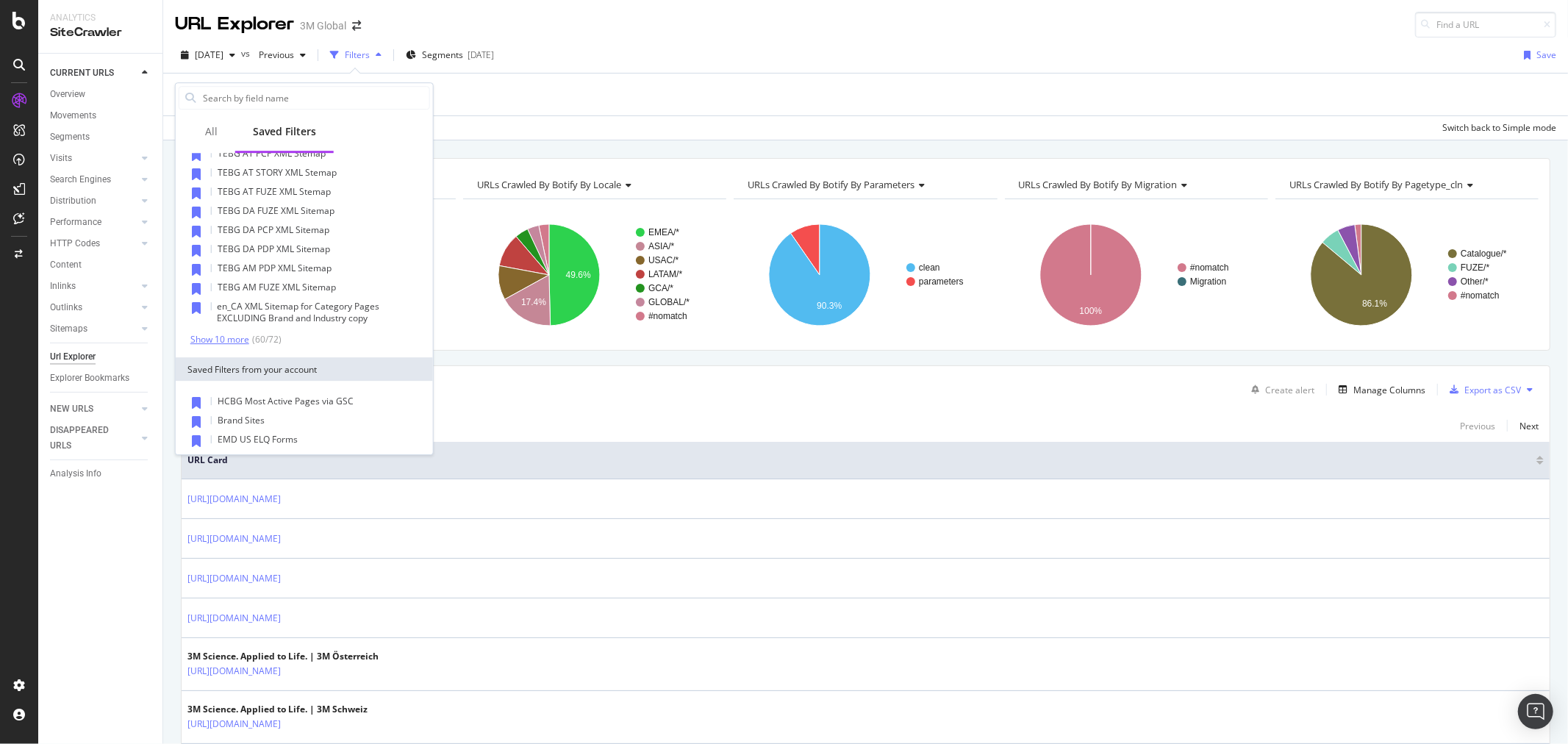
click at [214, 339] on div "Show 10 more" at bounding box center [220, 340] width 59 height 10
click at [340, 372] on span "en_CA XML Sitemap for Fuze Pages" at bounding box center [290, 373] width 144 height 12
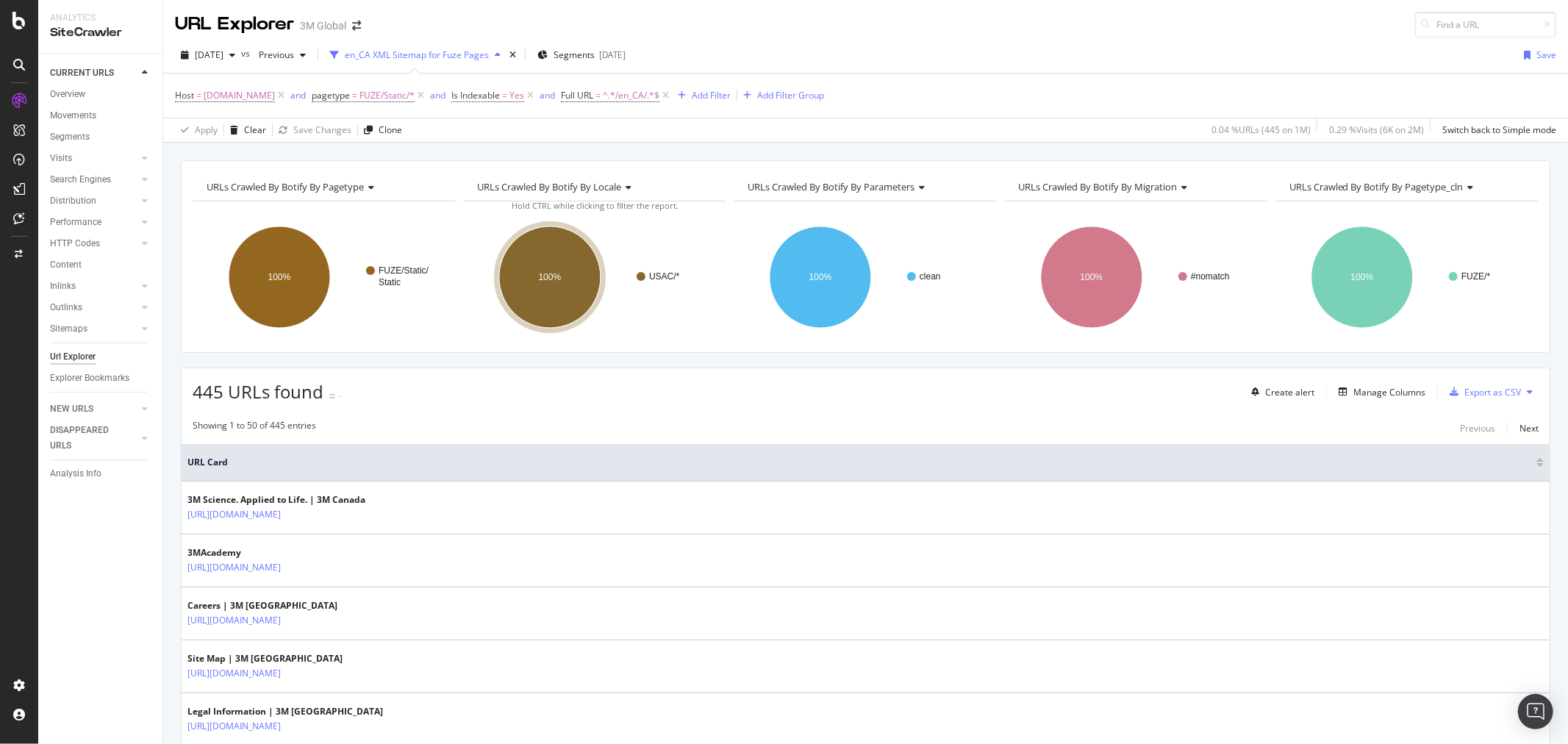
click at [1527, 393] on icon at bounding box center [1530, 391] width 6 height 8
click at [1467, 393] on span "Export XML Sitemaps" at bounding box center [1453, 393] width 87 height 13
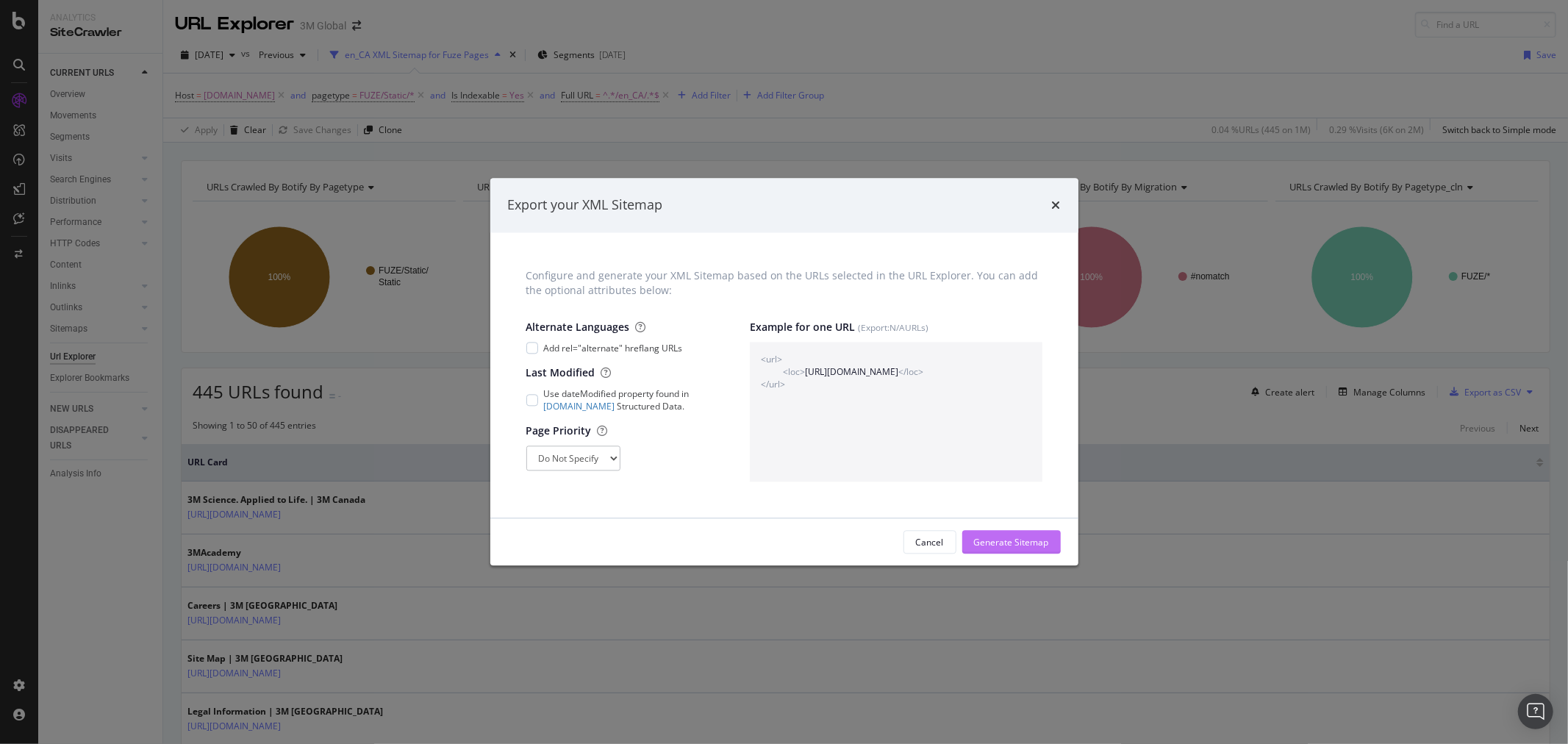
click at [1018, 541] on div "Generate Sitemap" at bounding box center [1011, 542] width 75 height 12
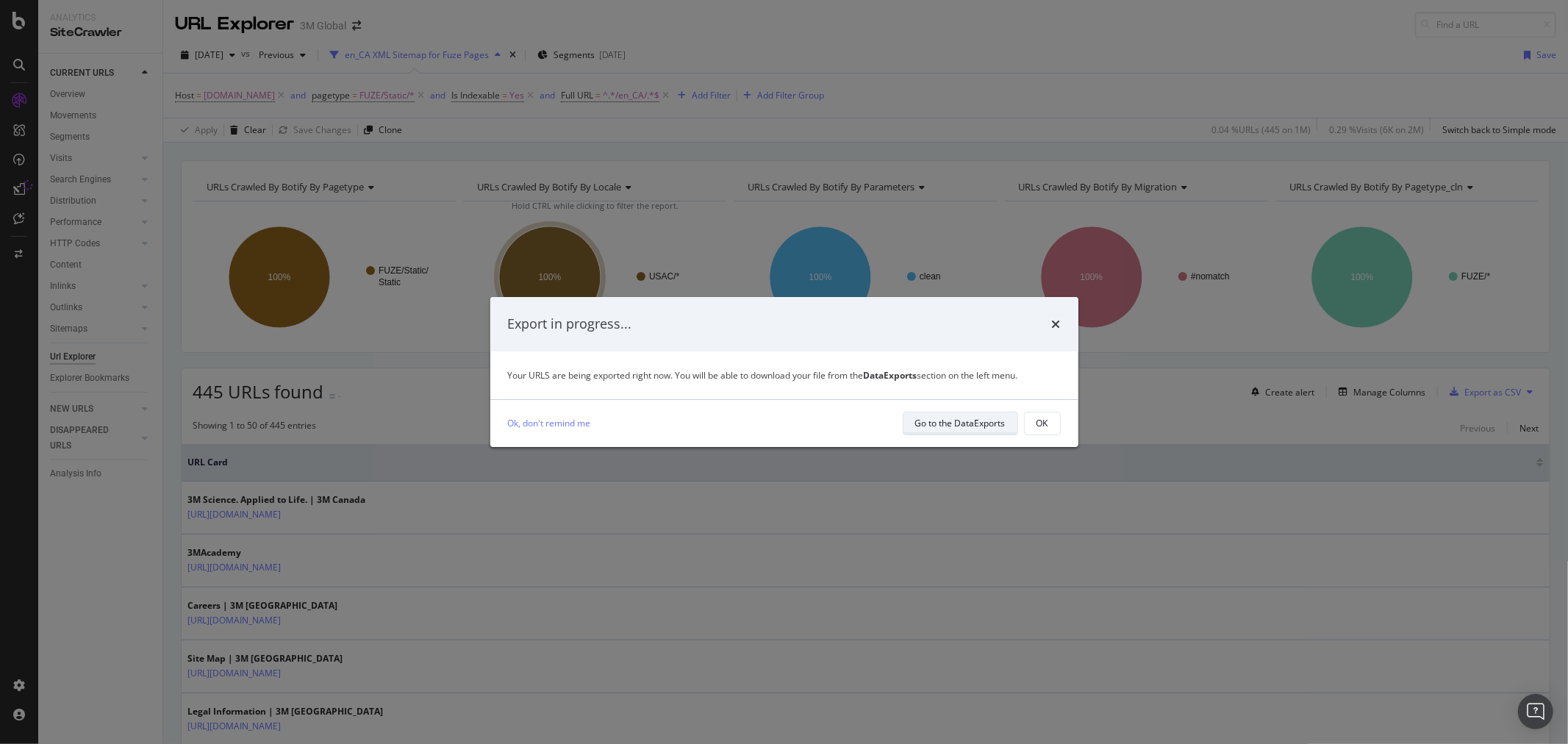
click at [972, 428] on div "Go to the DataExports" at bounding box center [960, 423] width 91 height 12
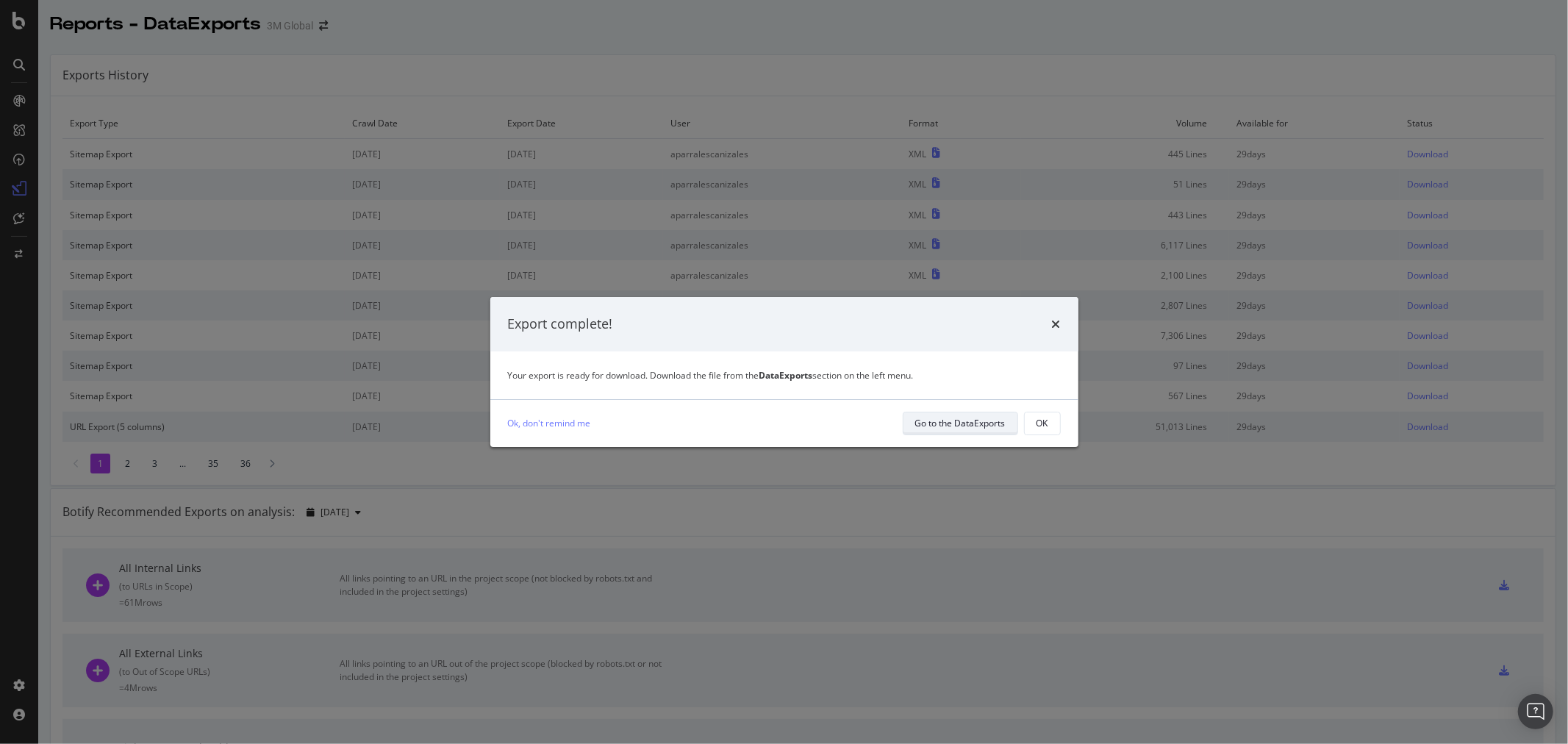
click at [976, 425] on div "Go to the DataExports" at bounding box center [960, 423] width 91 height 12
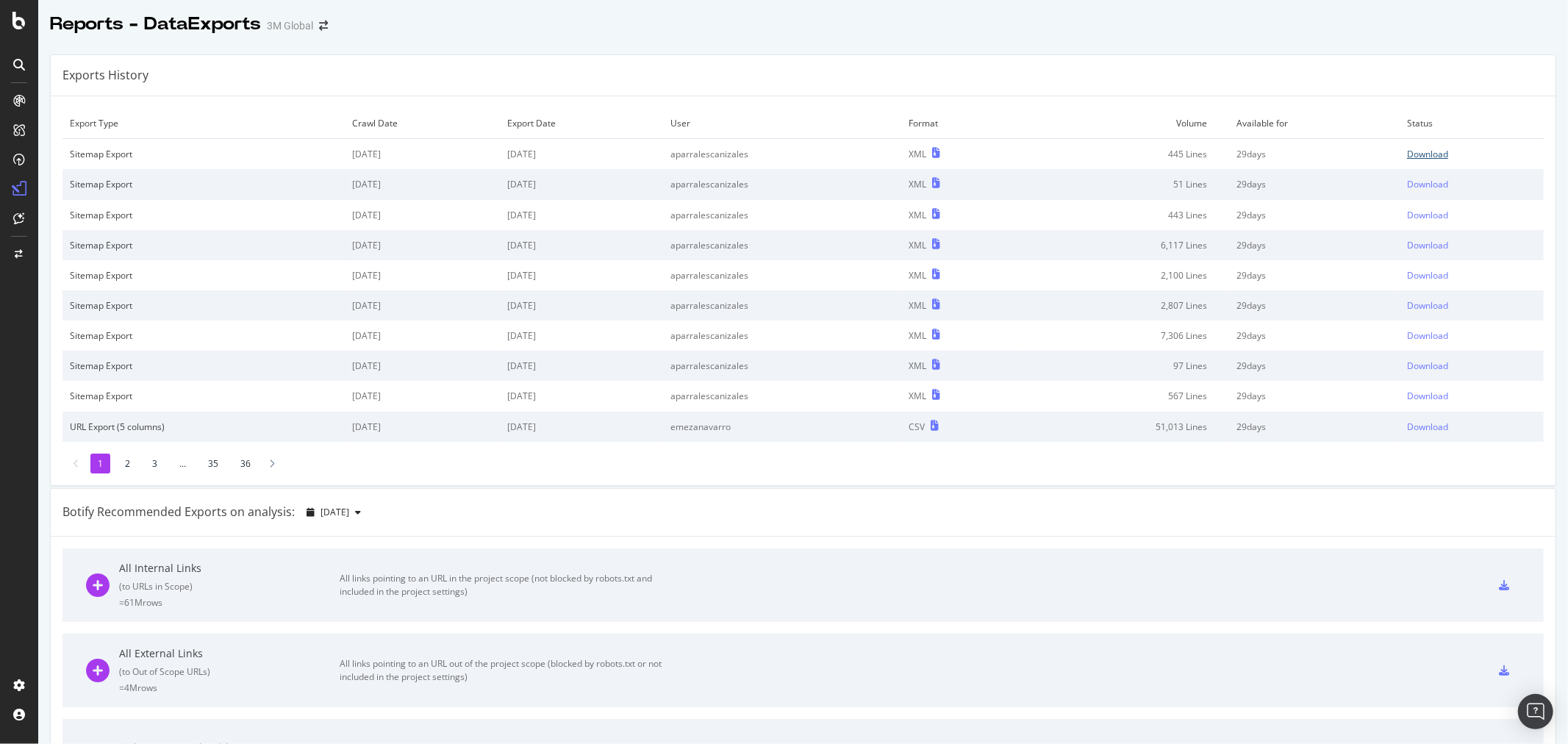
click at [1410, 151] on div "Download" at bounding box center [1428, 153] width 41 height 12
click at [811, 78] on div "Exports History" at bounding box center [803, 76] width 1504 height 41
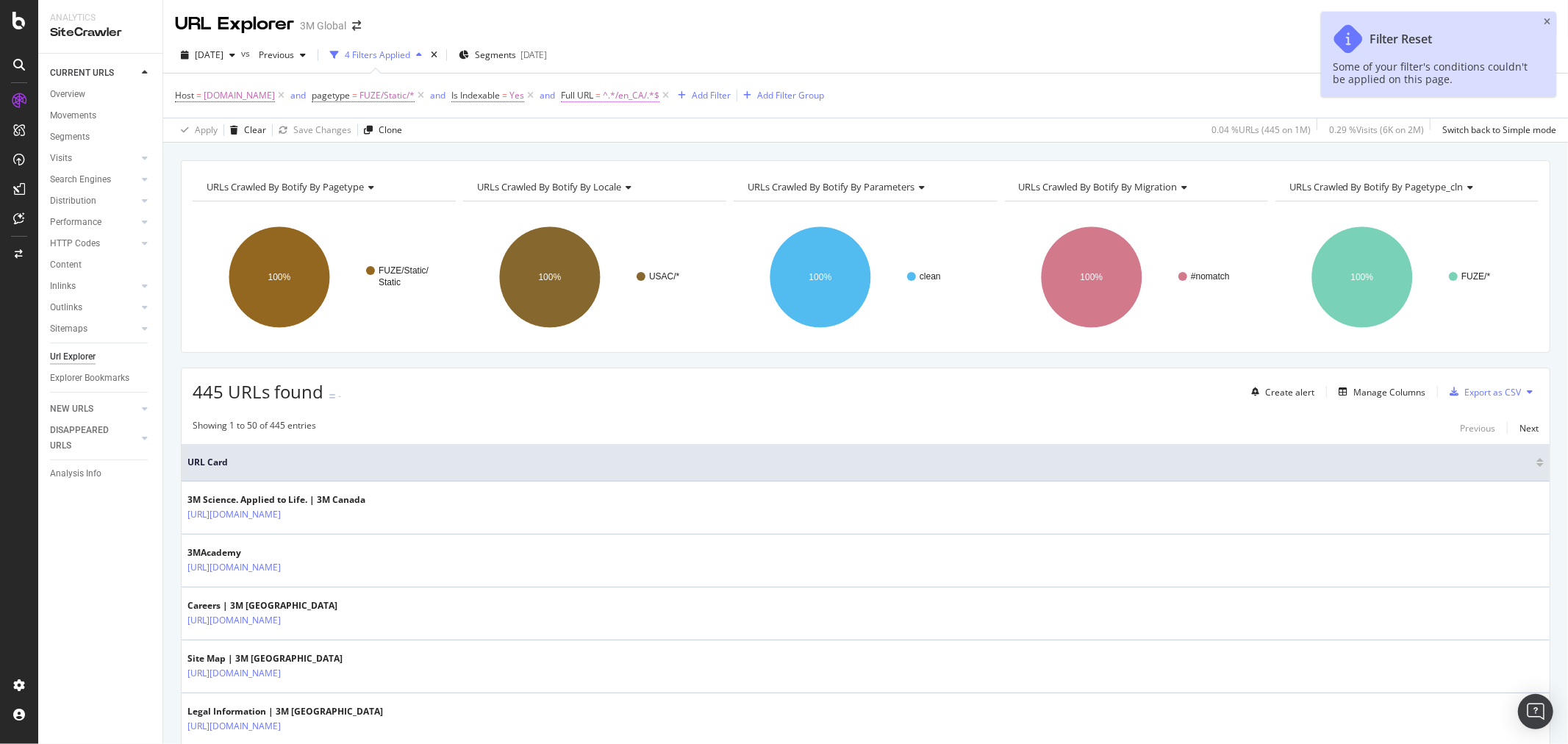
click at [630, 98] on span "^.*/en_CA/.*$" at bounding box center [631, 95] width 57 height 21
click at [599, 158] on input "/en_CA/" at bounding box center [649, 157] width 139 height 23
click at [599, 156] on input "/en_CA/" at bounding box center [649, 157] width 139 height 23
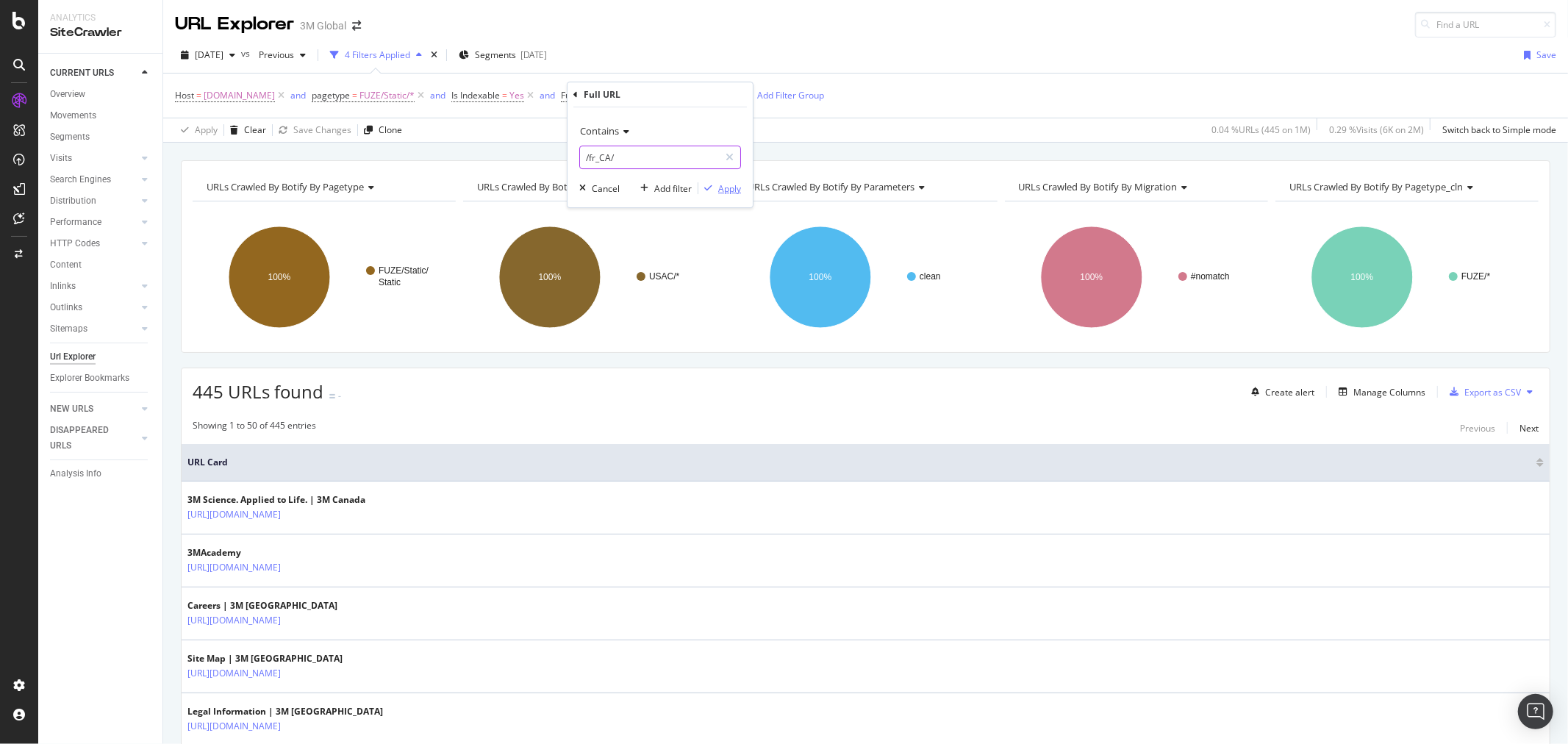
type input "/fr_CA/"
click at [723, 194] on div "Apply" at bounding box center [730, 188] width 22 height 12
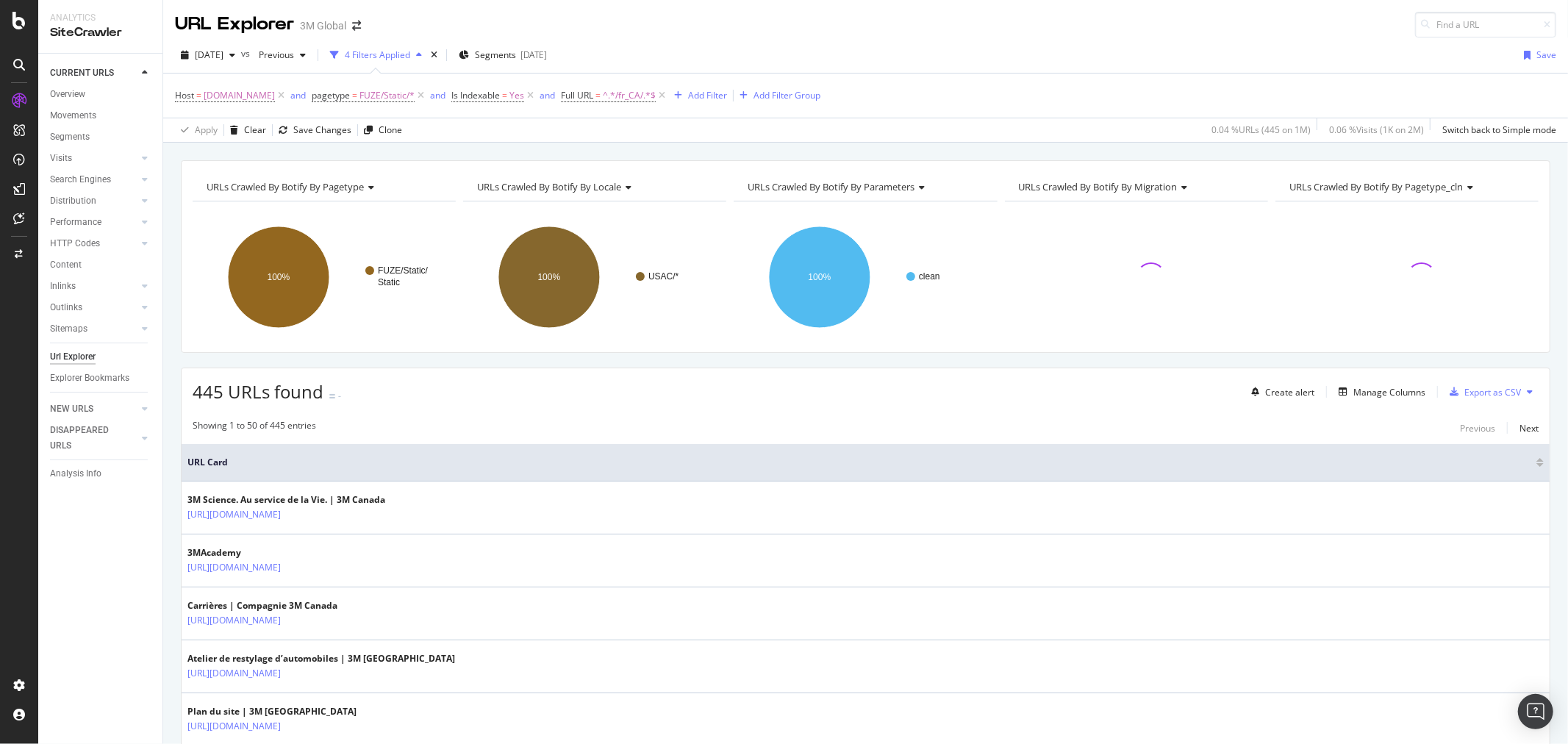
click at [1527, 392] on icon at bounding box center [1530, 391] width 6 height 8
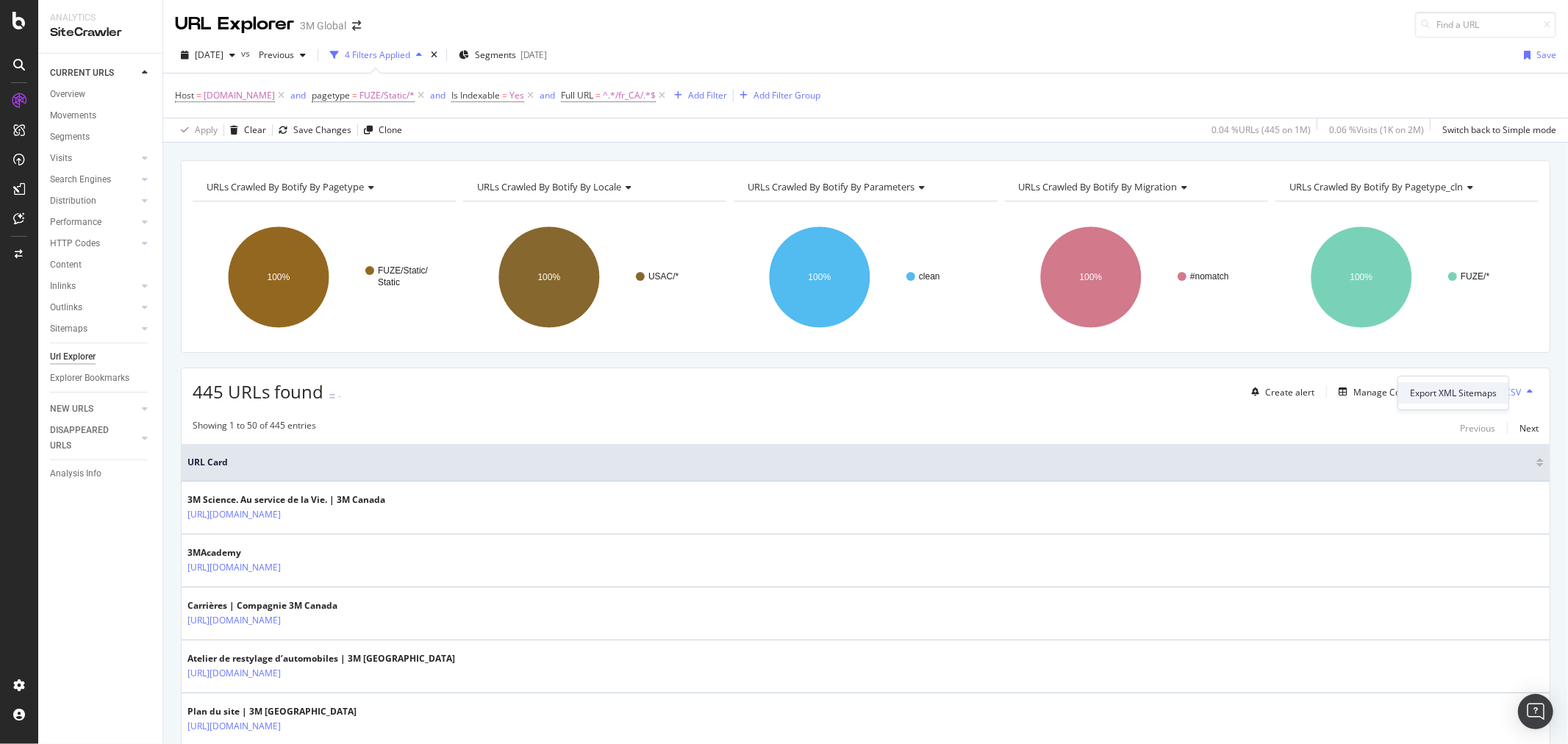
click at [1471, 396] on span "Export XML Sitemaps" at bounding box center [1453, 393] width 87 height 13
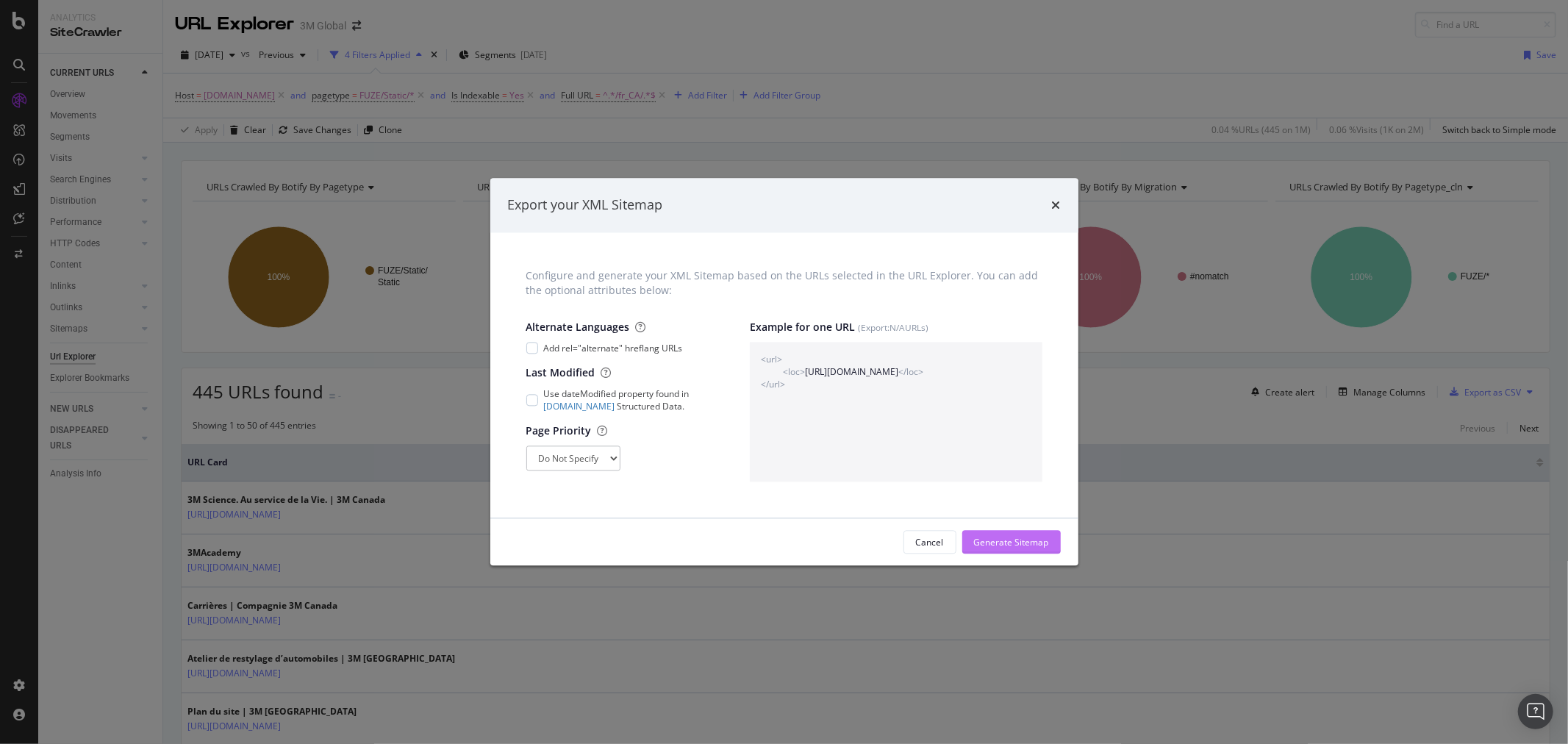
click at [1033, 537] on div "Generate Sitemap" at bounding box center [1011, 542] width 75 height 12
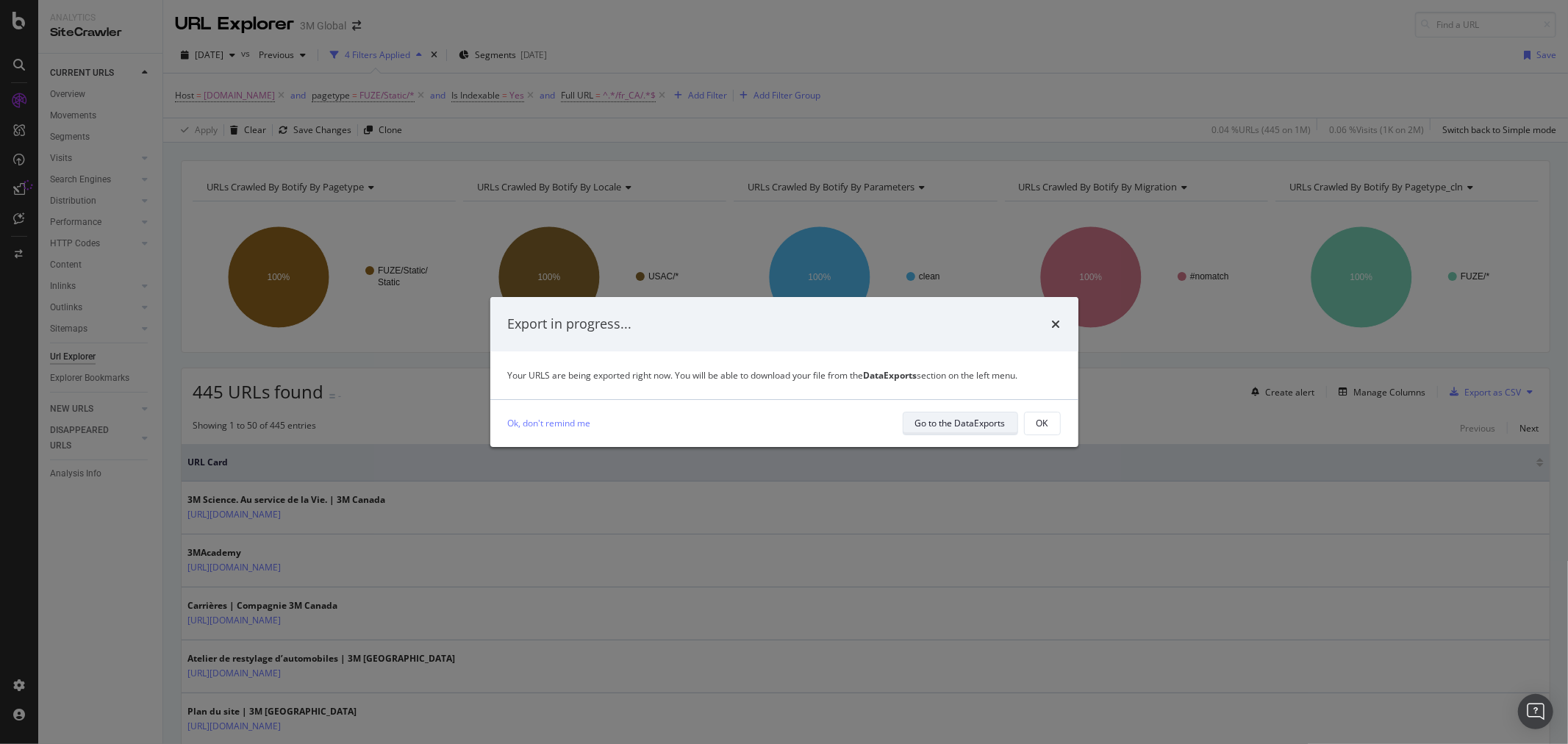
click at [982, 421] on div "Go to the DataExports" at bounding box center [960, 423] width 91 height 12
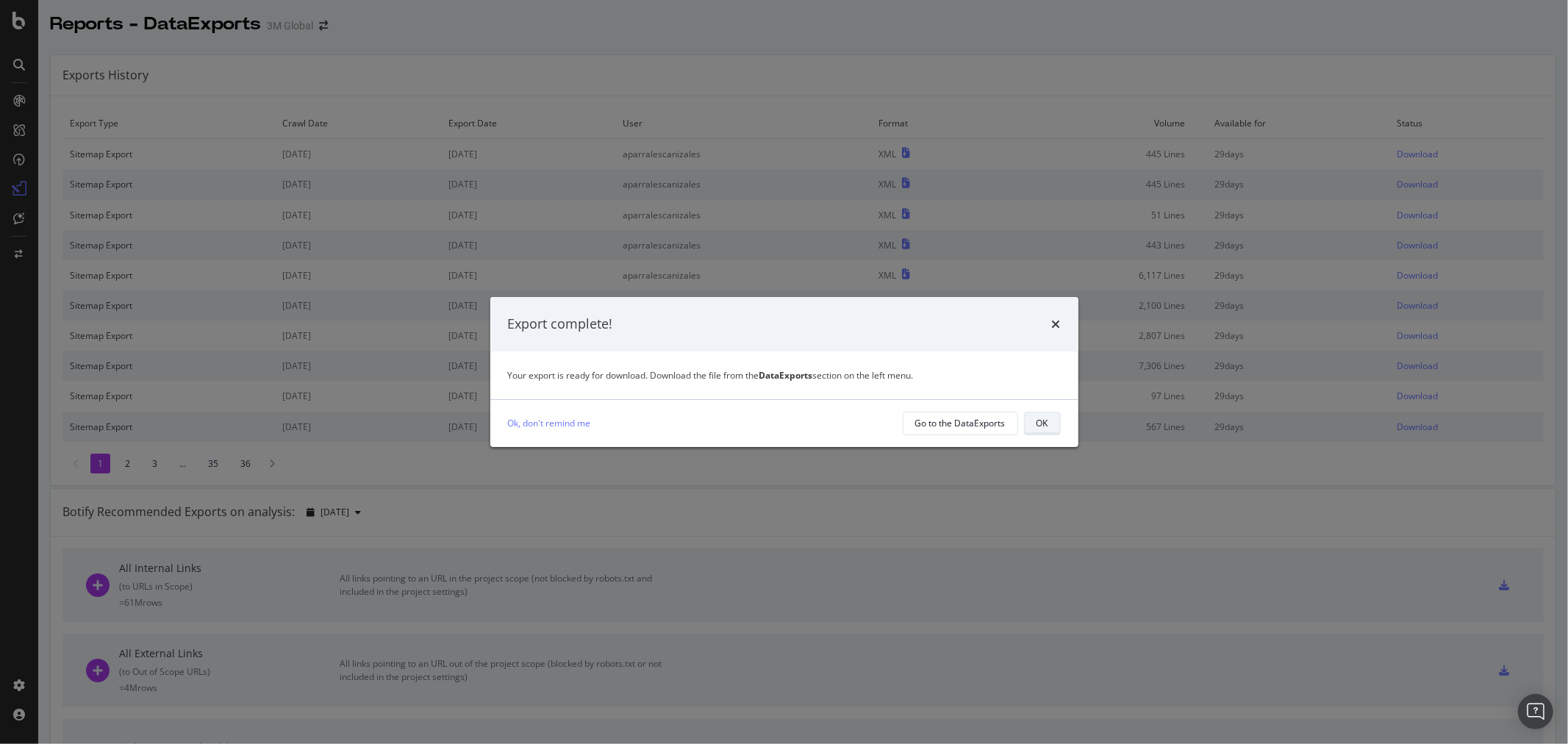
click at [1039, 420] on div "OK" at bounding box center [1042, 423] width 12 height 12
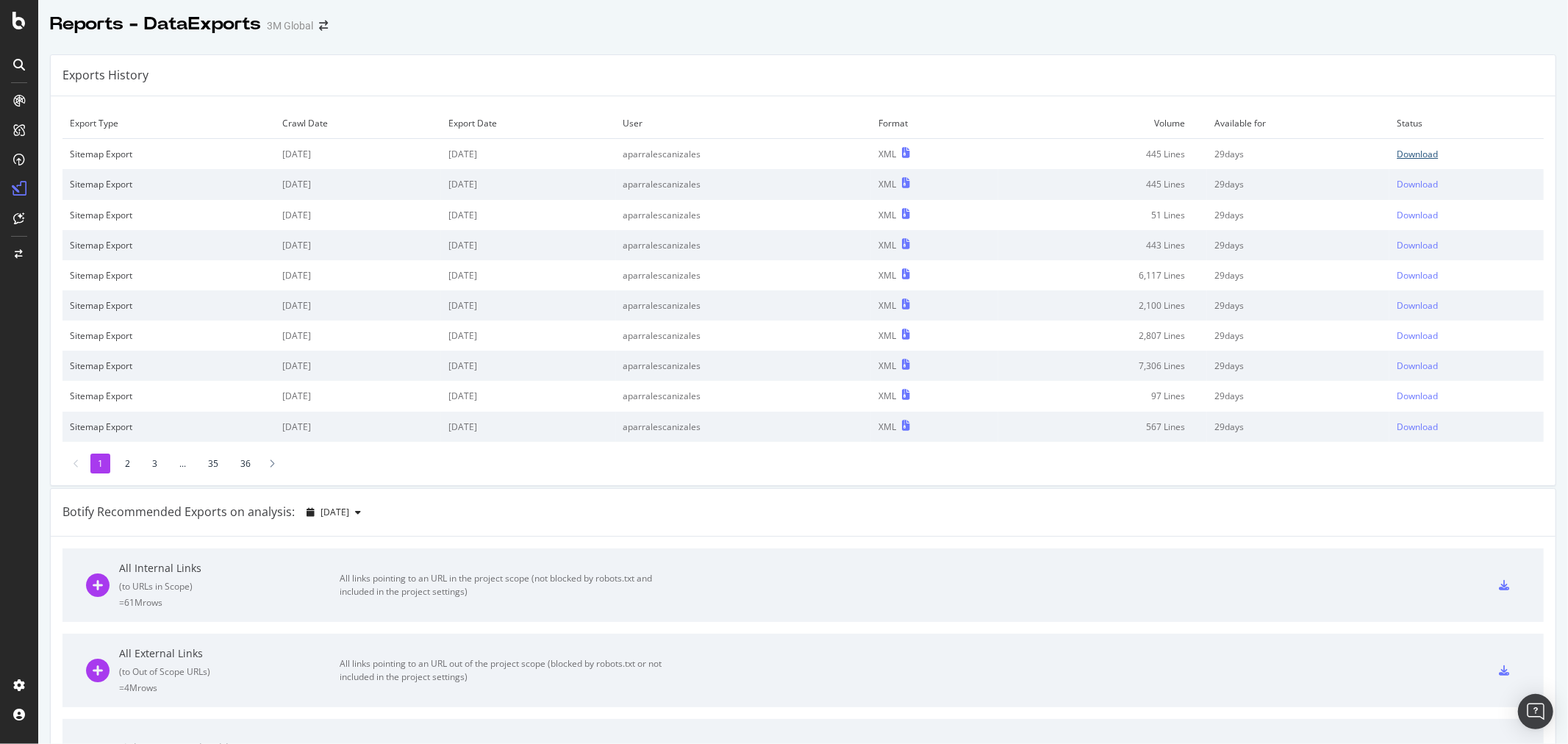
click at [1397, 153] on div "Download" at bounding box center [1417, 153] width 41 height 12
click at [819, 56] on div "Exports History" at bounding box center [803, 76] width 1504 height 41
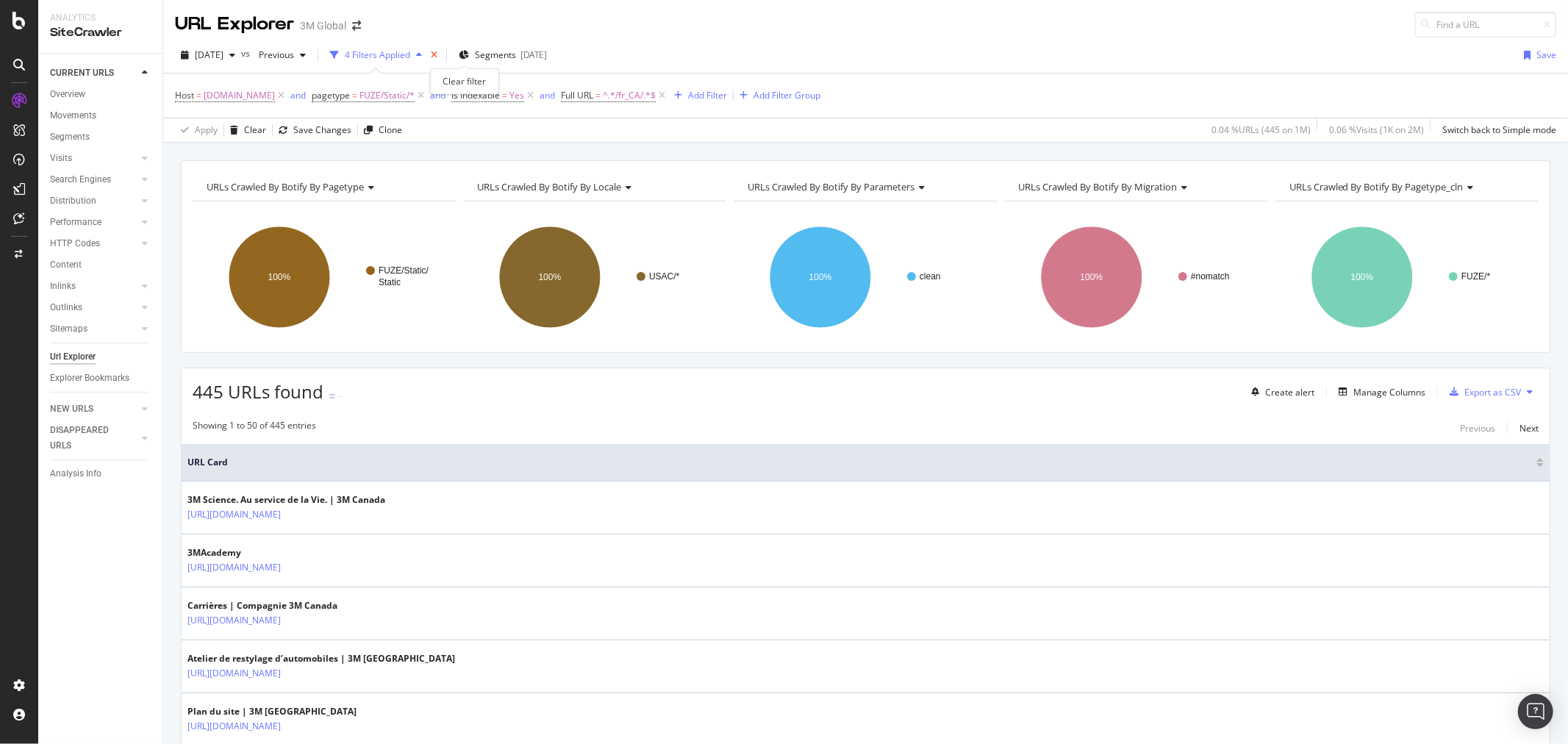
click at [438, 57] on icon "times" at bounding box center [433, 54] width 7 height 8
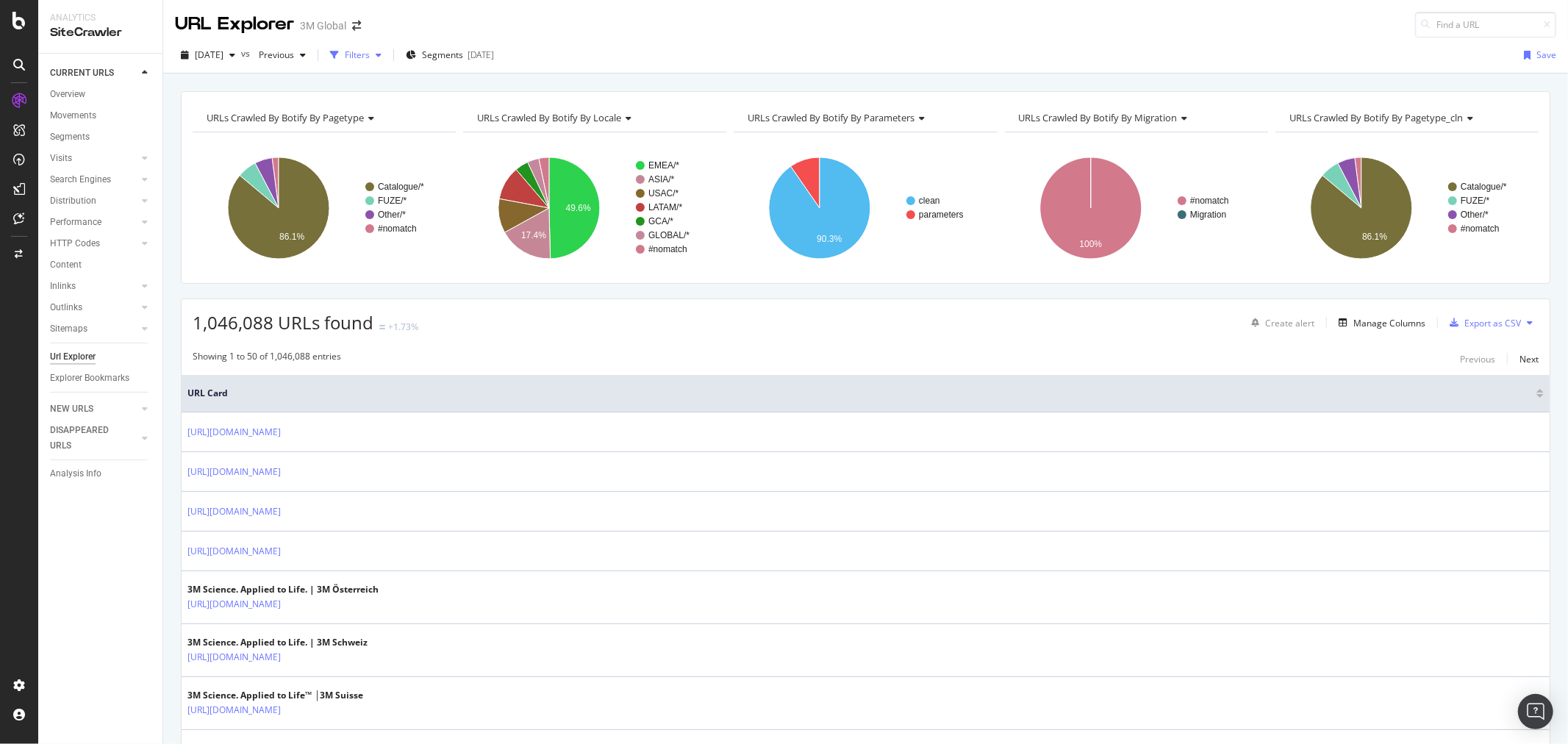
click at [370, 51] on div "Filters" at bounding box center [357, 54] width 25 height 12
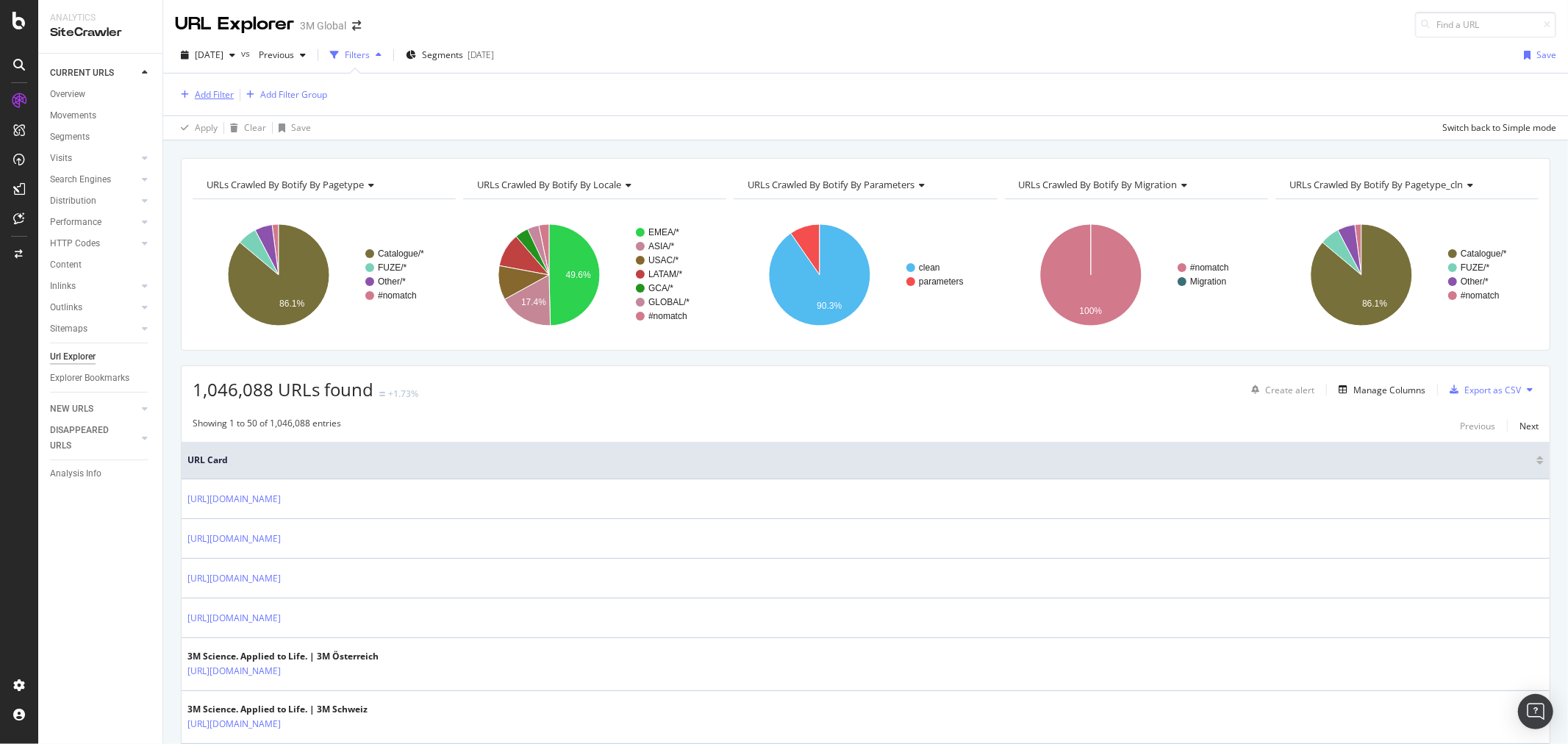
click at [214, 95] on div "Add Filter" at bounding box center [214, 94] width 39 height 12
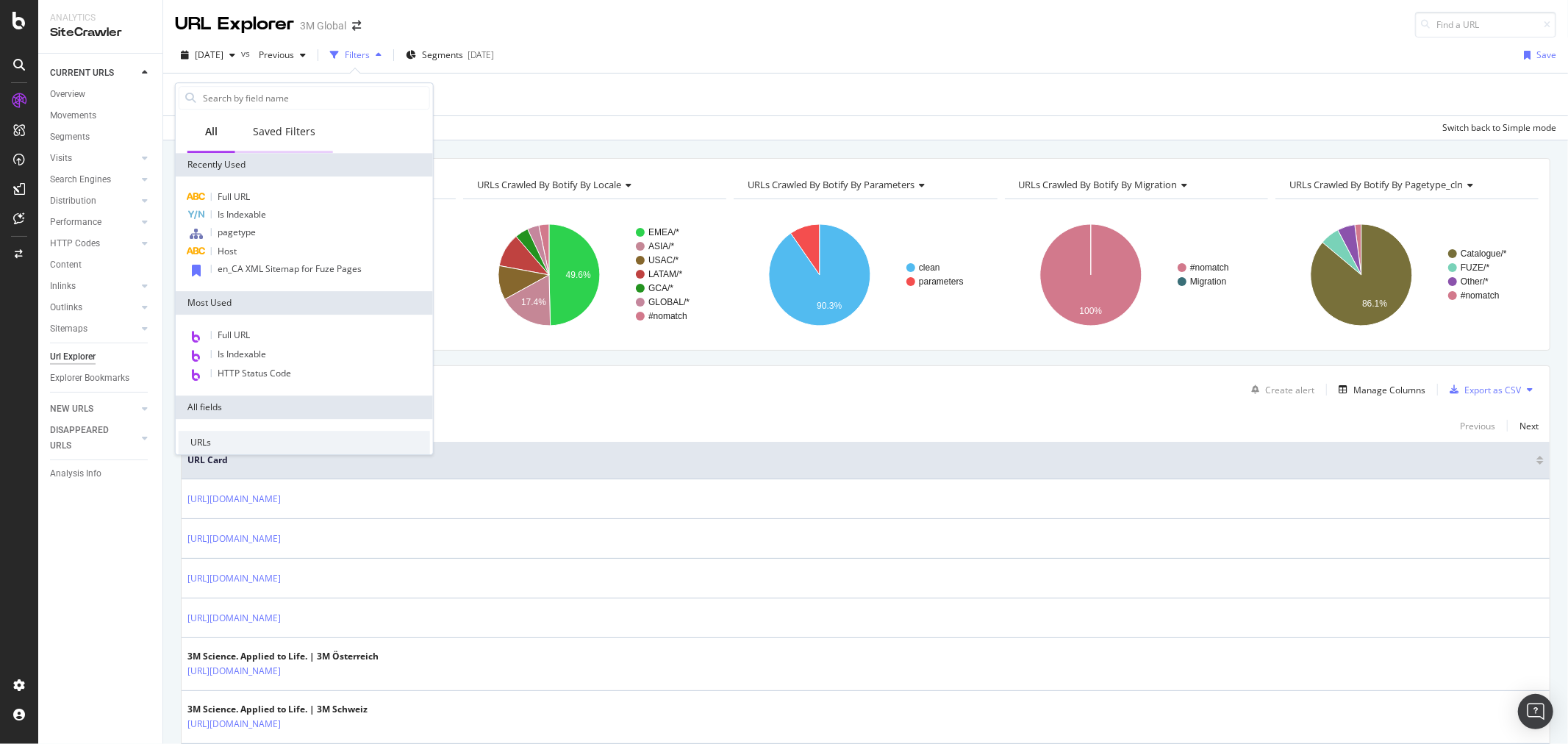
click at [276, 131] on div "Saved Filters" at bounding box center [283, 132] width 63 height 15
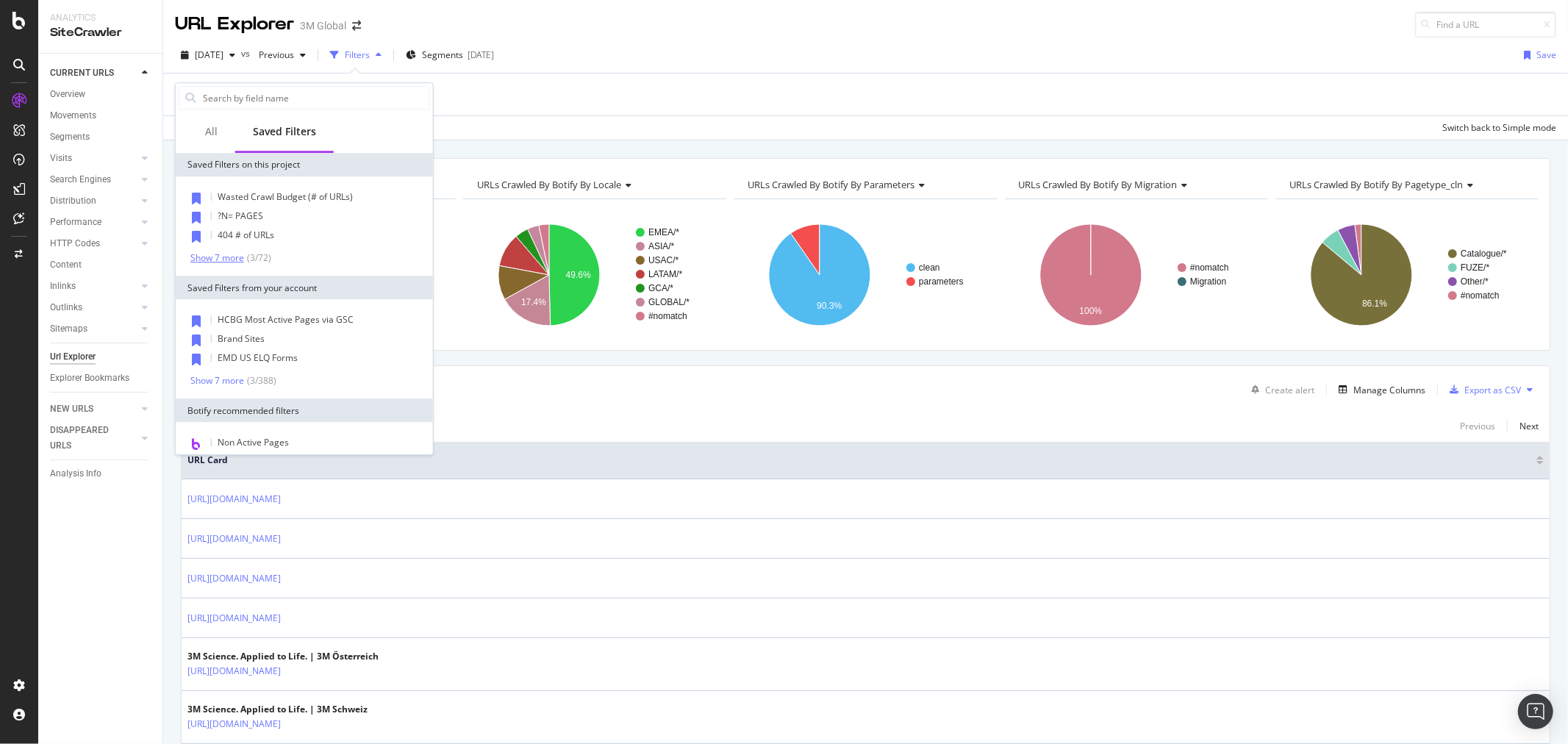
click at [234, 255] on div "Show 7 more" at bounding box center [217, 257] width 53 height 10
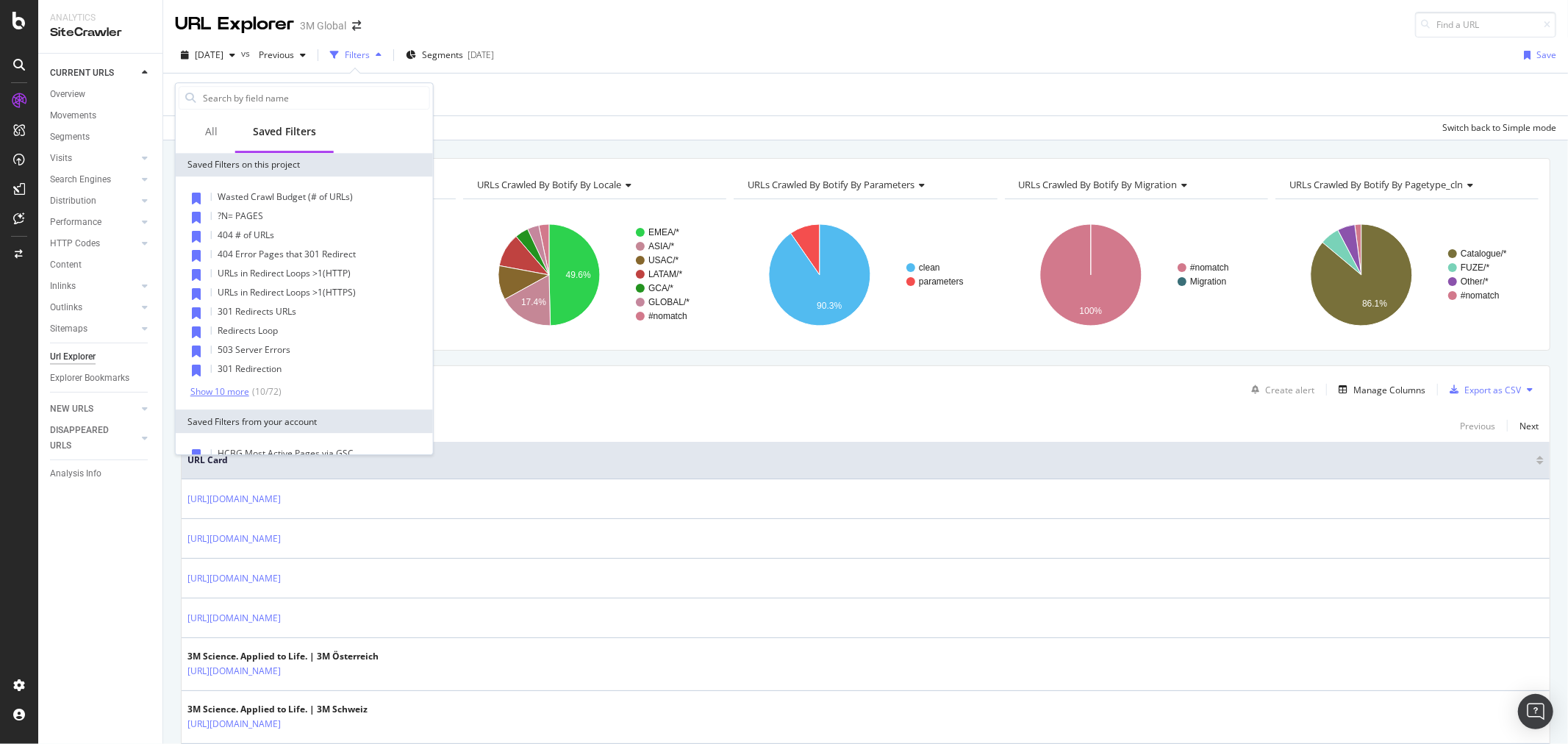
click at [228, 387] on div "Show 10 more" at bounding box center [220, 391] width 59 height 10
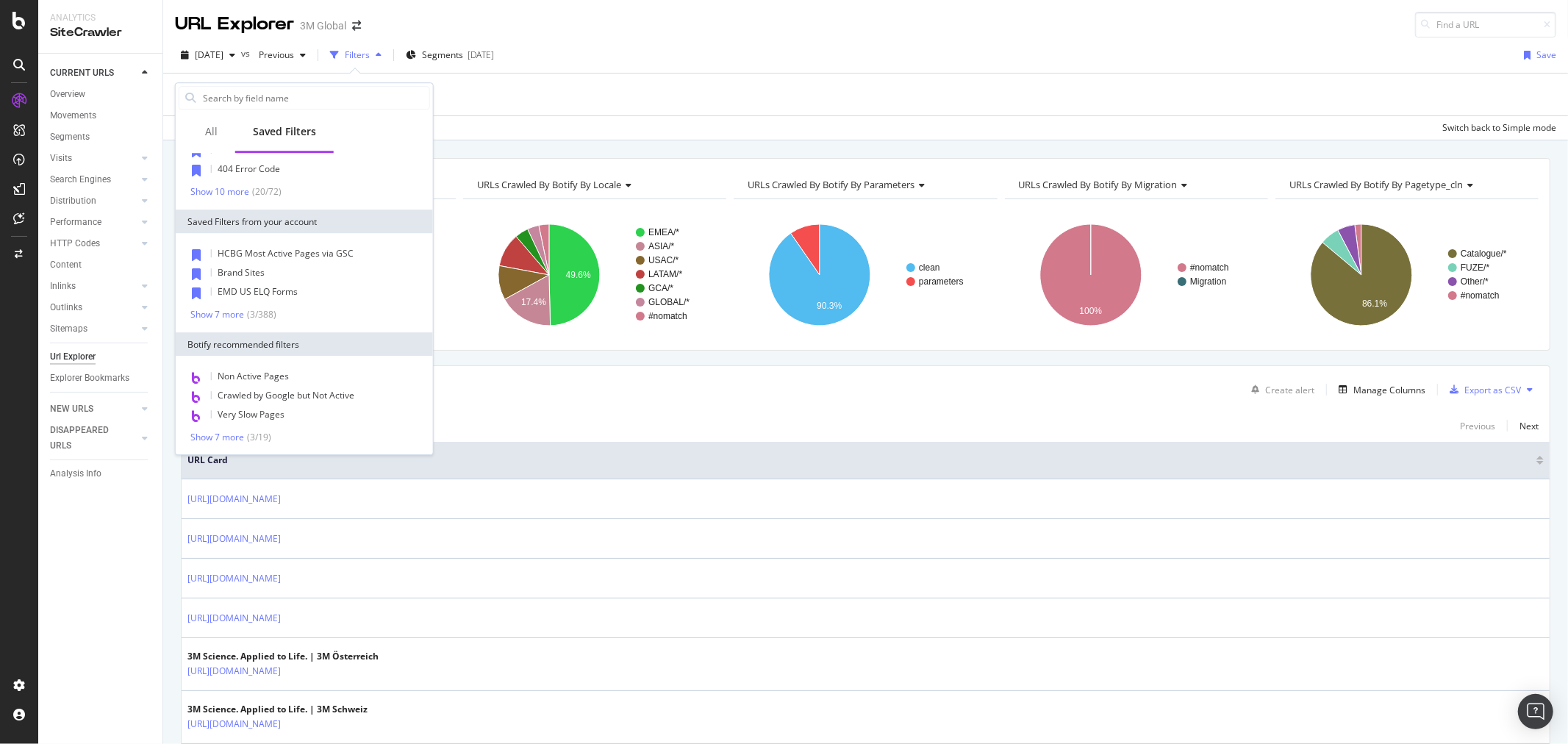
scroll to position [310, 0]
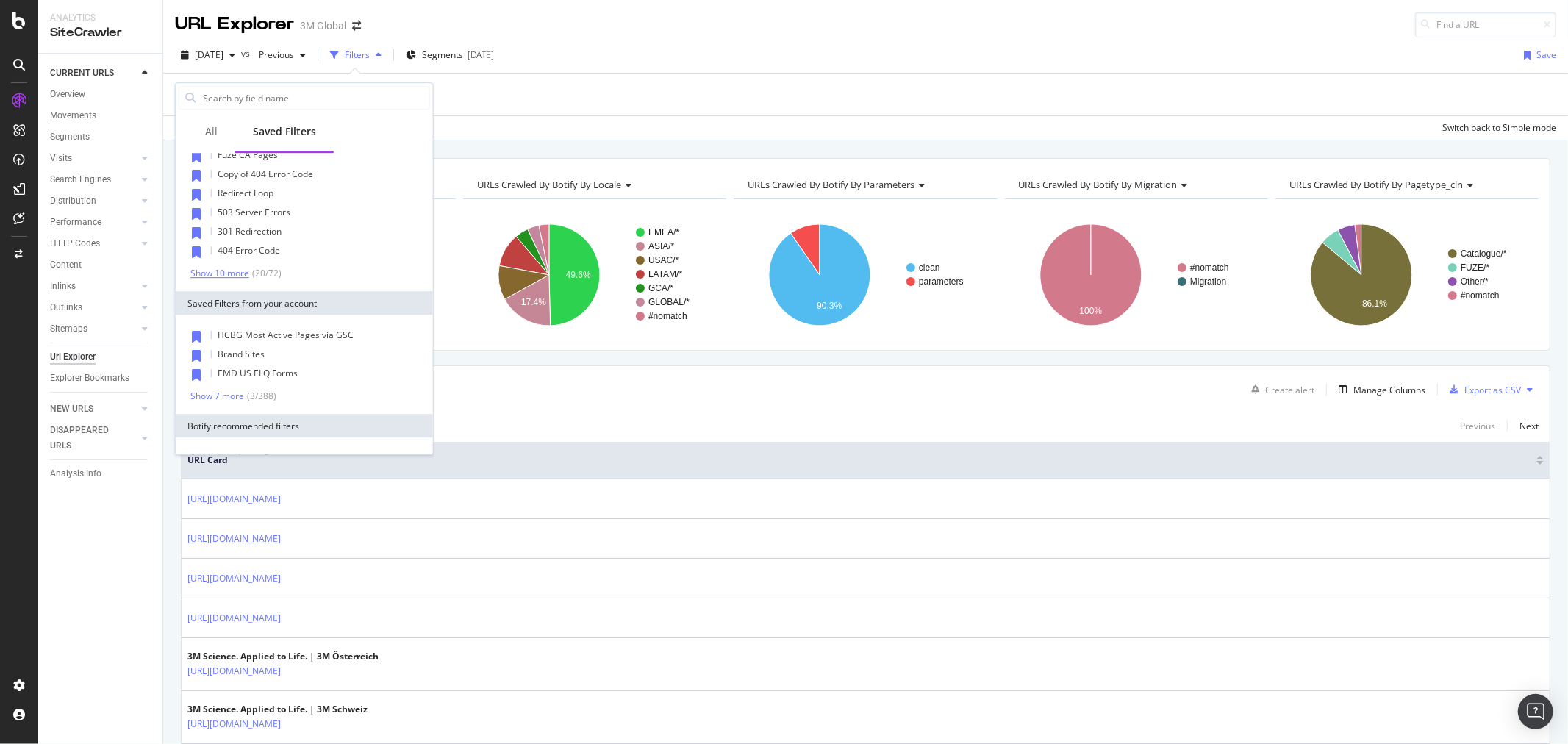
click at [233, 272] on div "Show 10 more" at bounding box center [220, 273] width 59 height 10
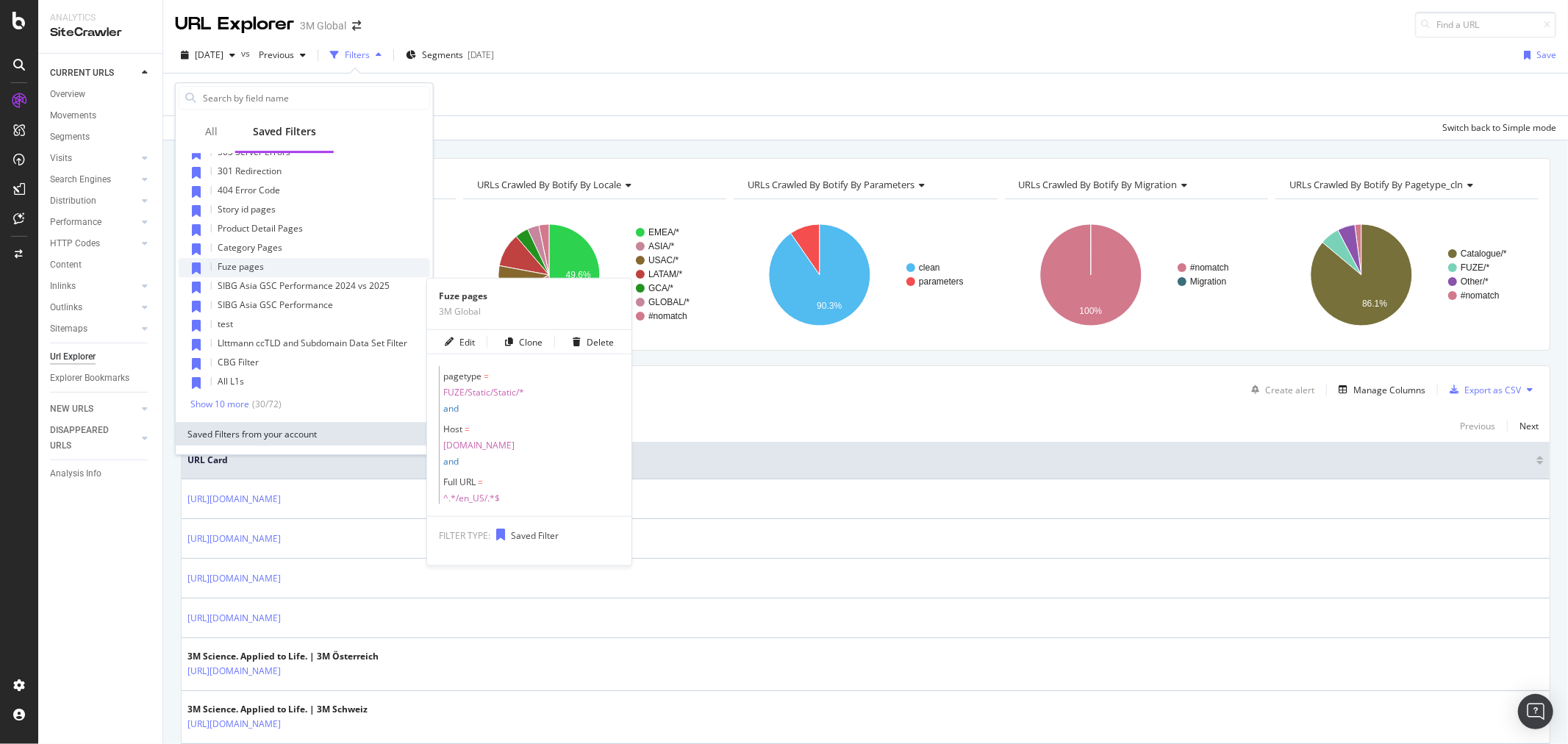
scroll to position [473, 0]
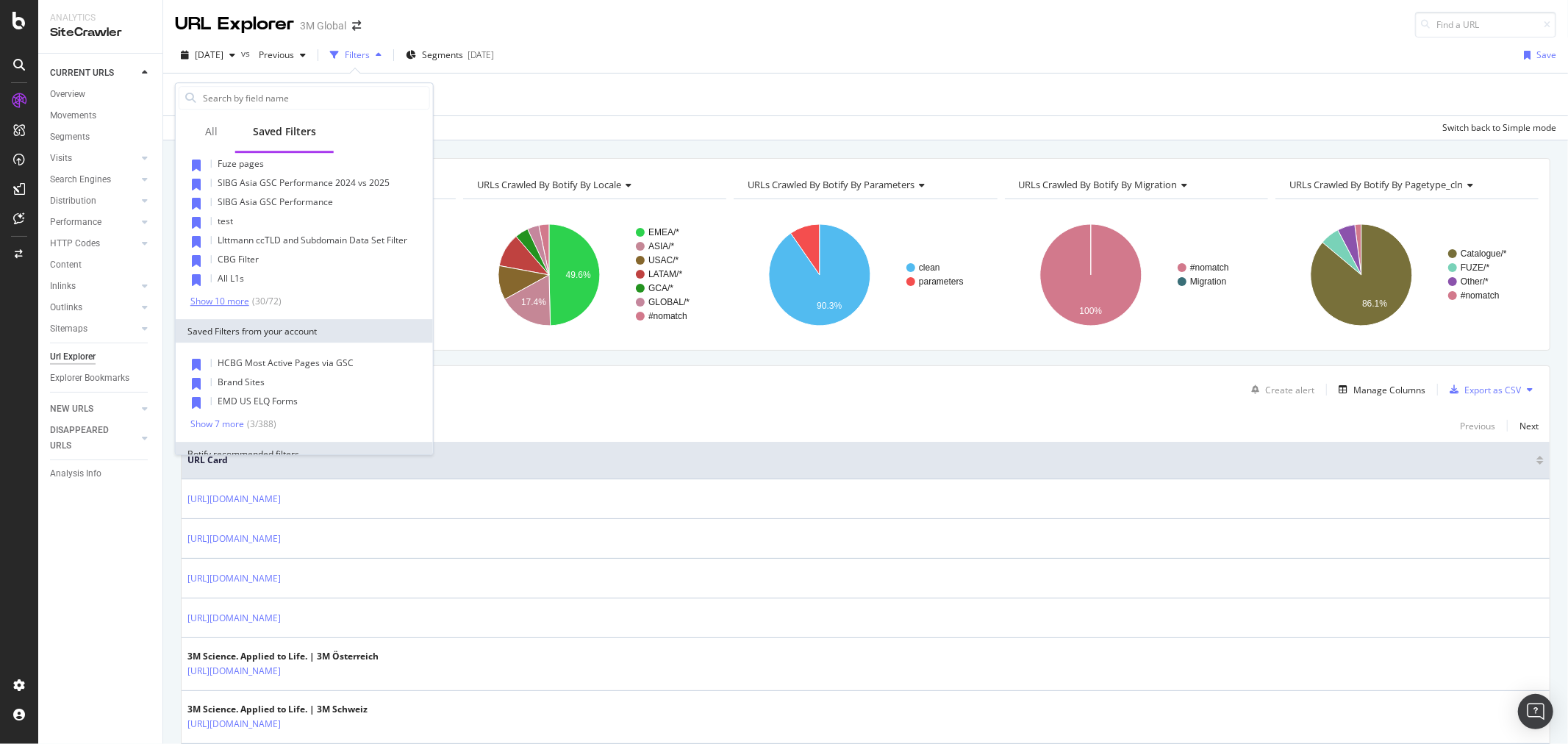
click at [239, 303] on div "Show 10 more" at bounding box center [220, 301] width 59 height 10
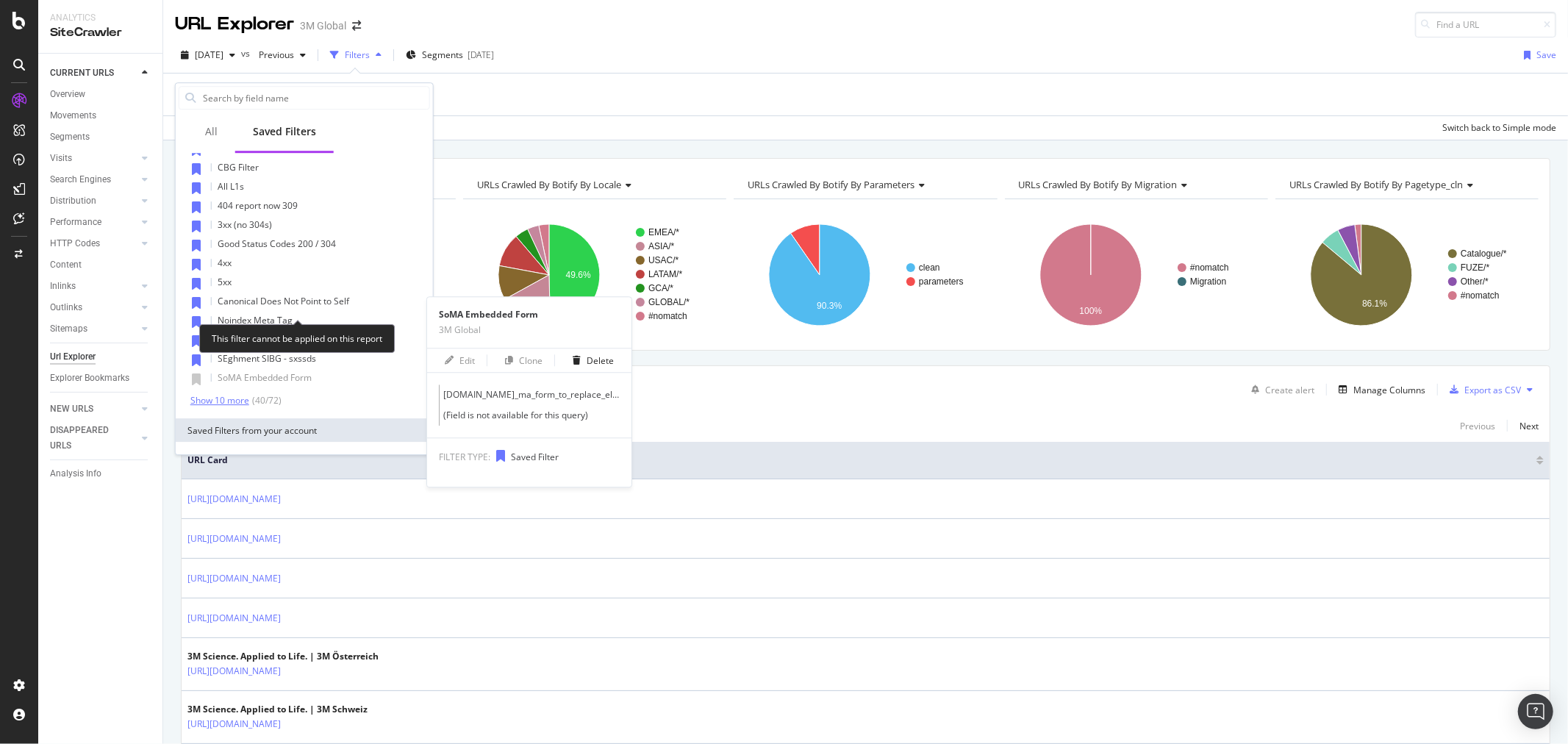
scroll to position [636, 0]
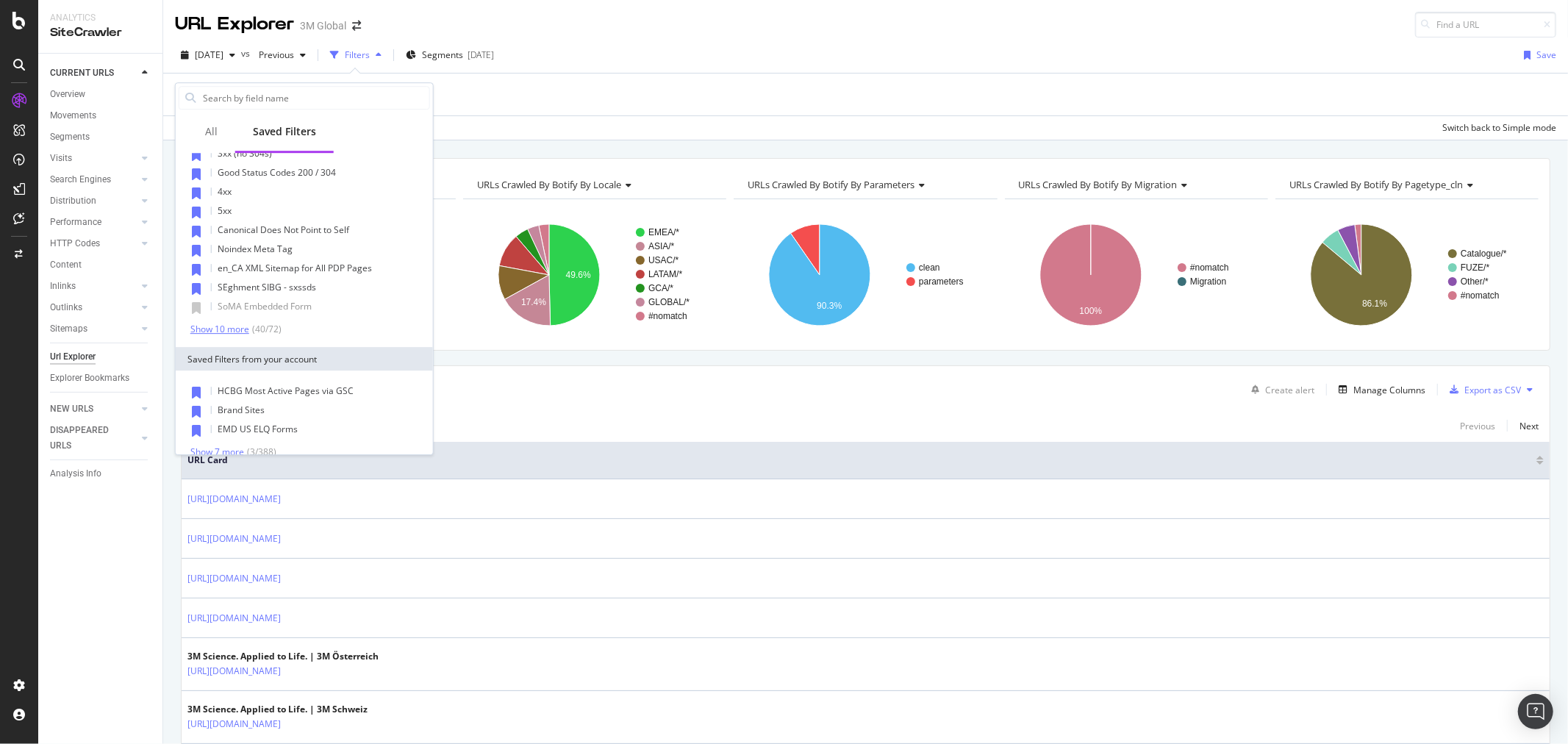
click at [232, 328] on div "Show 10 more" at bounding box center [220, 329] width 59 height 10
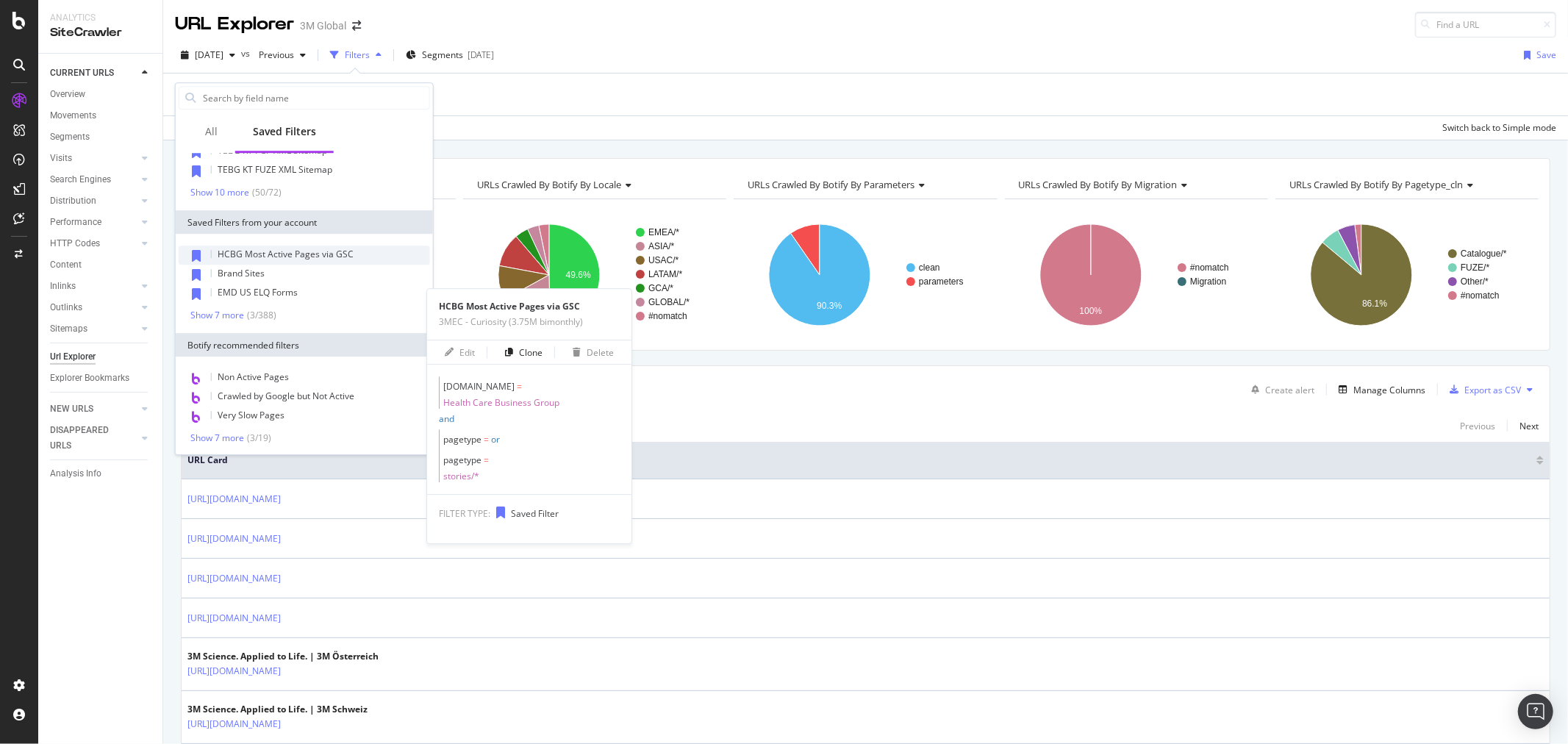
scroll to position [883, 0]
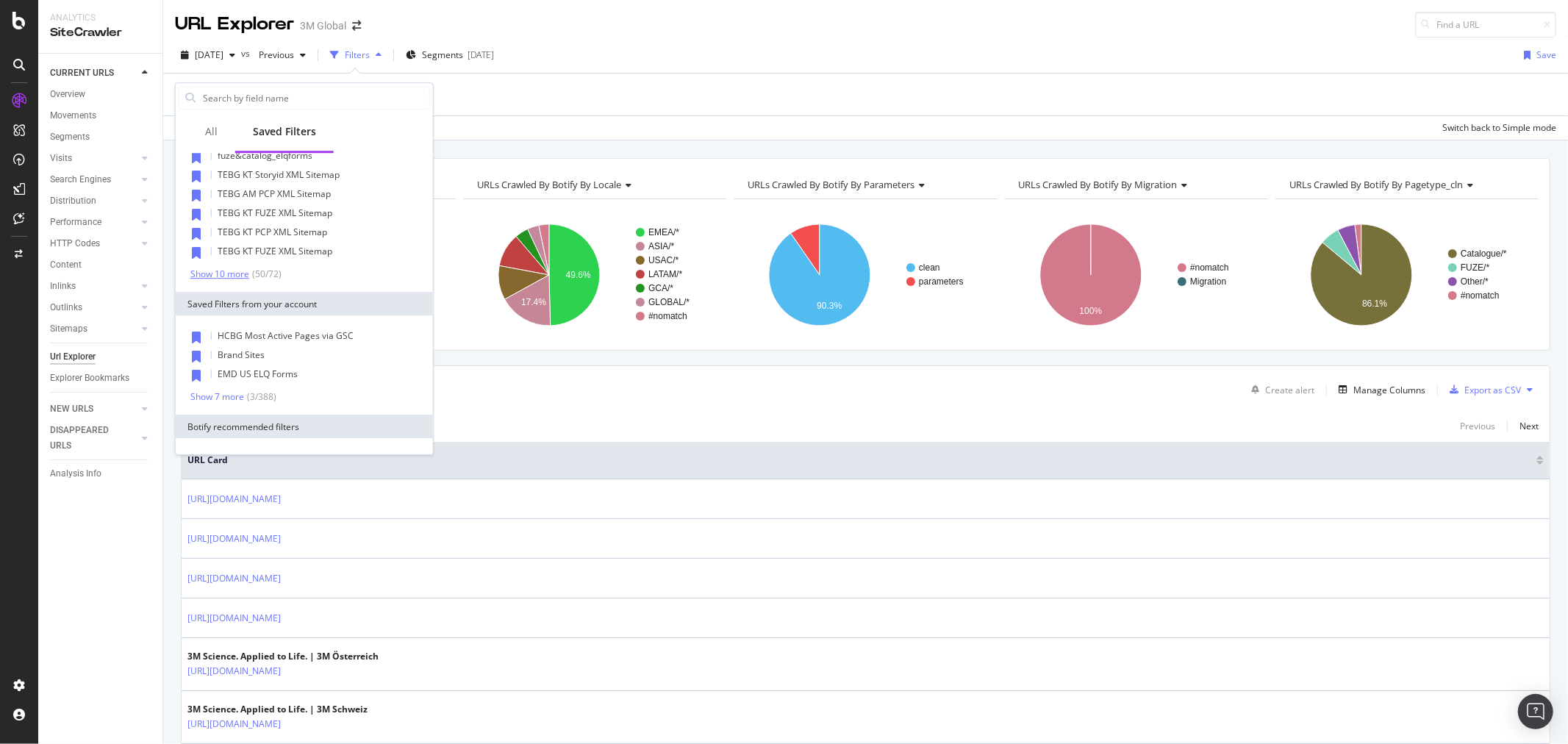
click at [239, 270] on div "Show 10 more" at bounding box center [220, 274] width 59 height 10
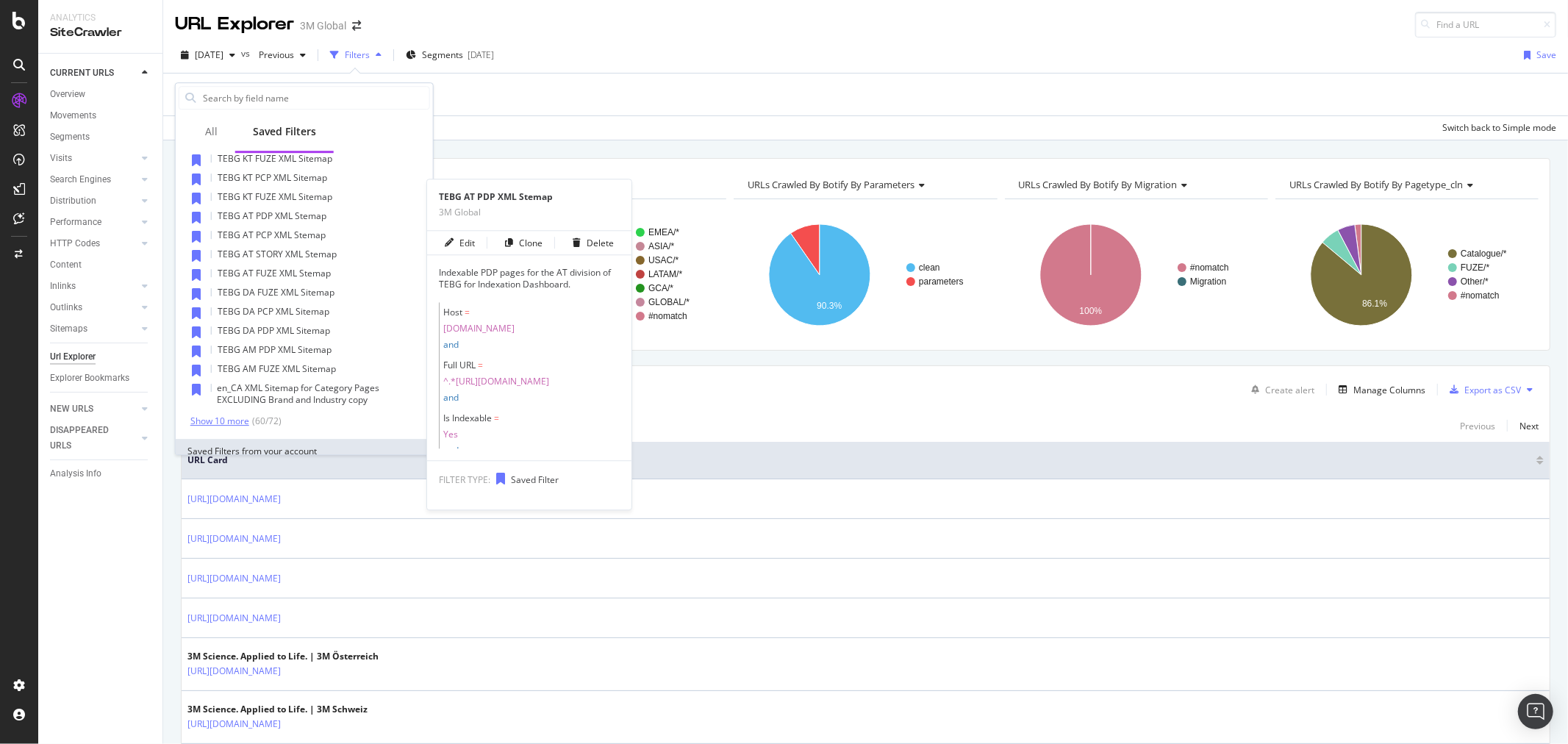
scroll to position [964, 0]
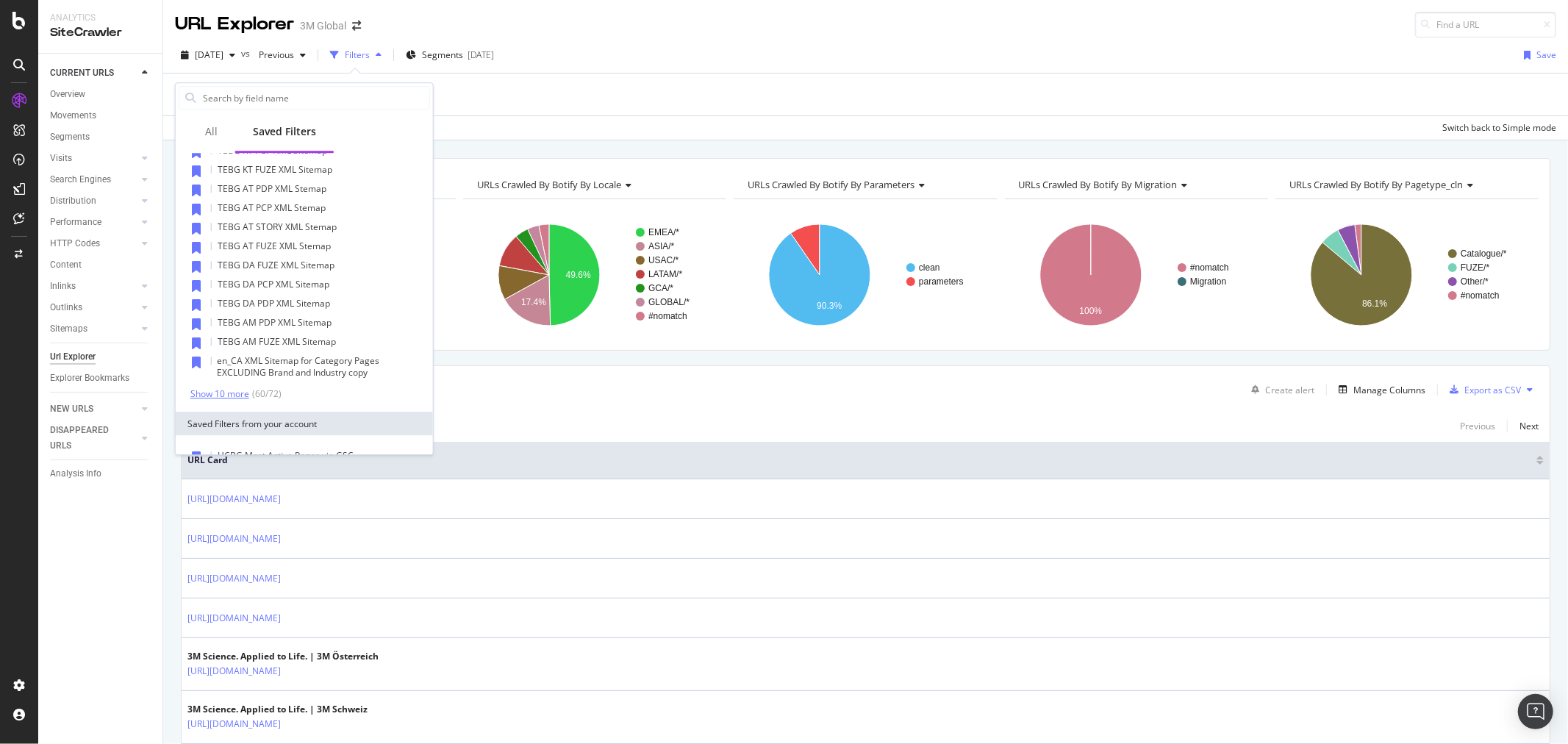
click at [226, 389] on div "Show 10 more" at bounding box center [220, 394] width 59 height 10
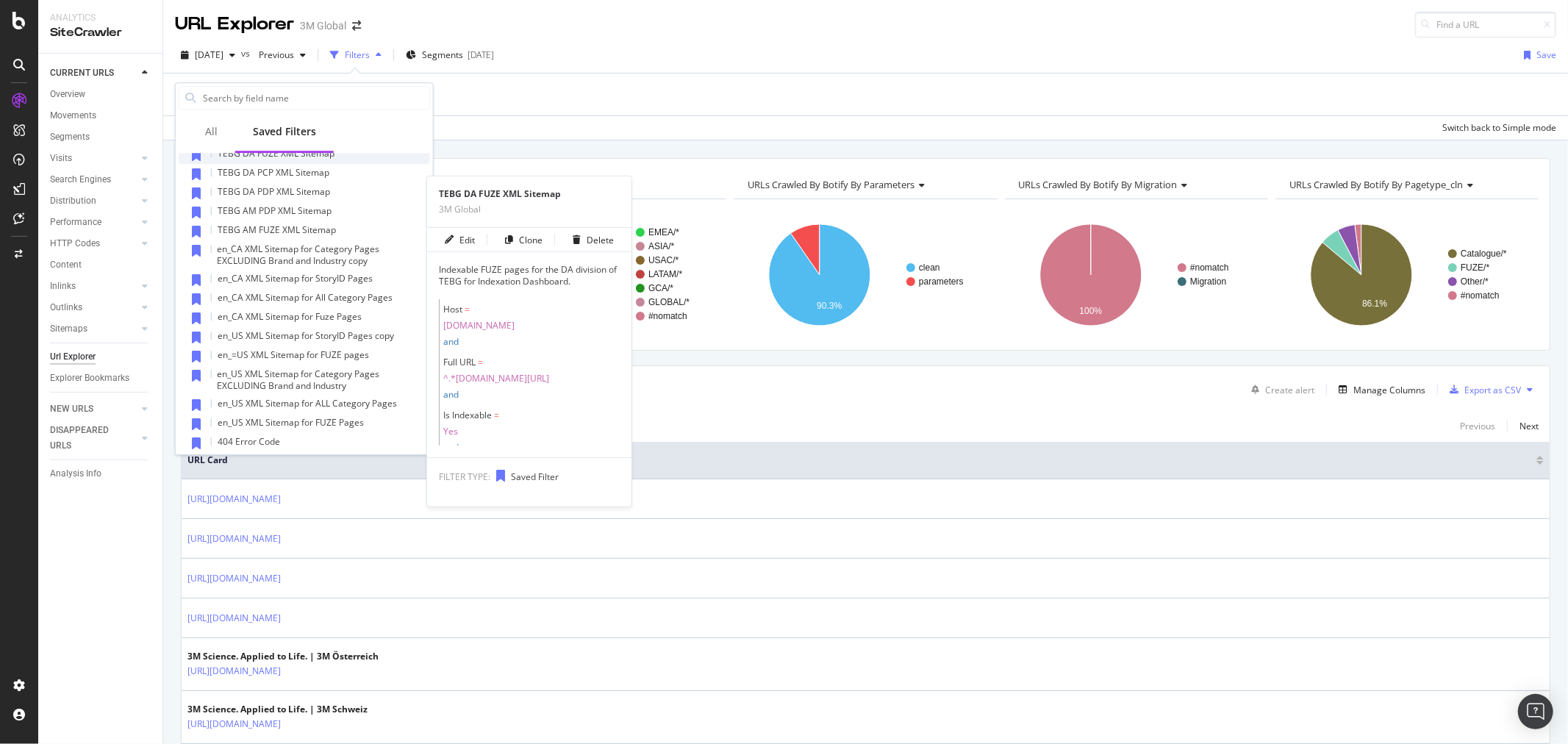
scroll to position [1128, 0]
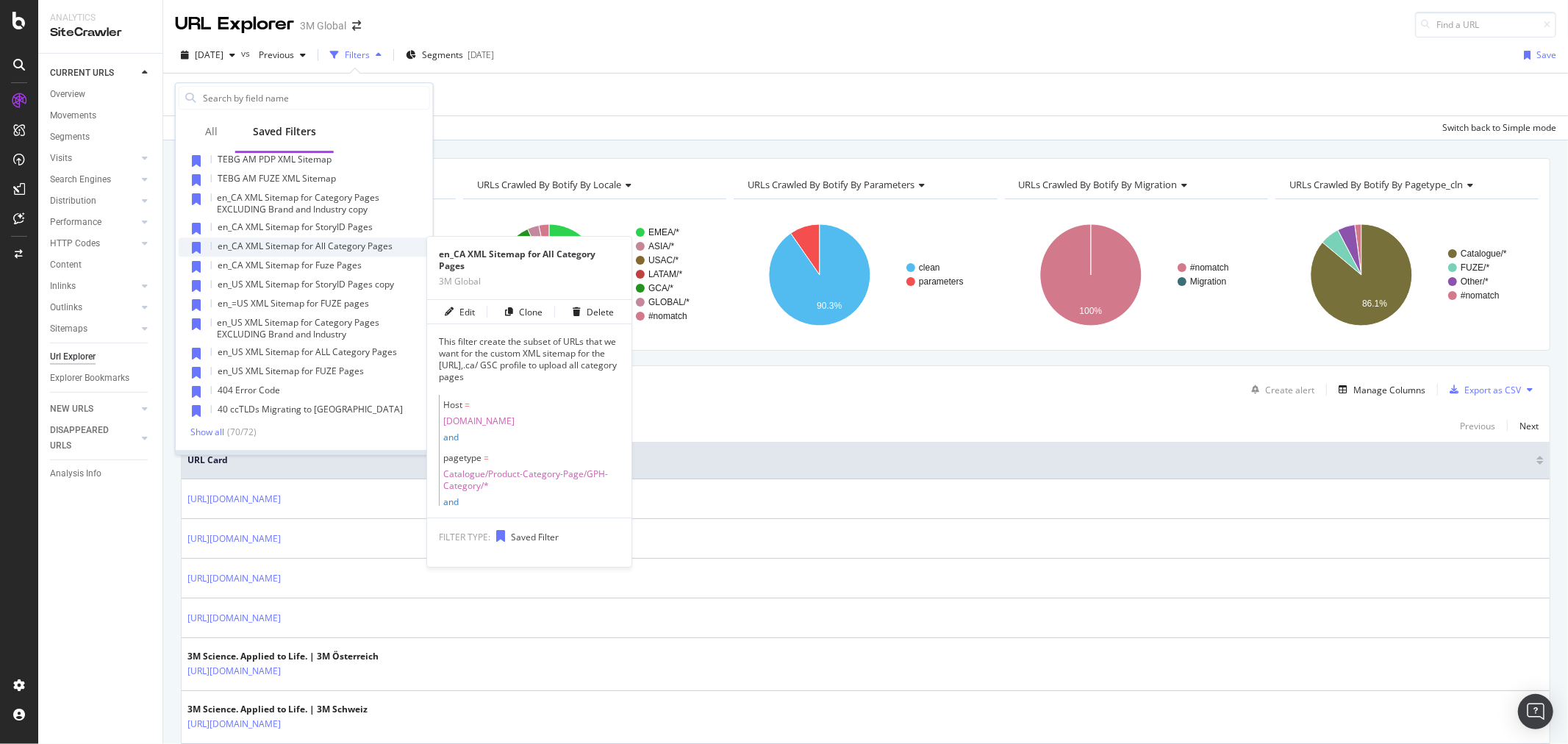
click at [366, 246] on span "en_CA XML Sitemap for All Category Pages" at bounding box center [305, 245] width 175 height 12
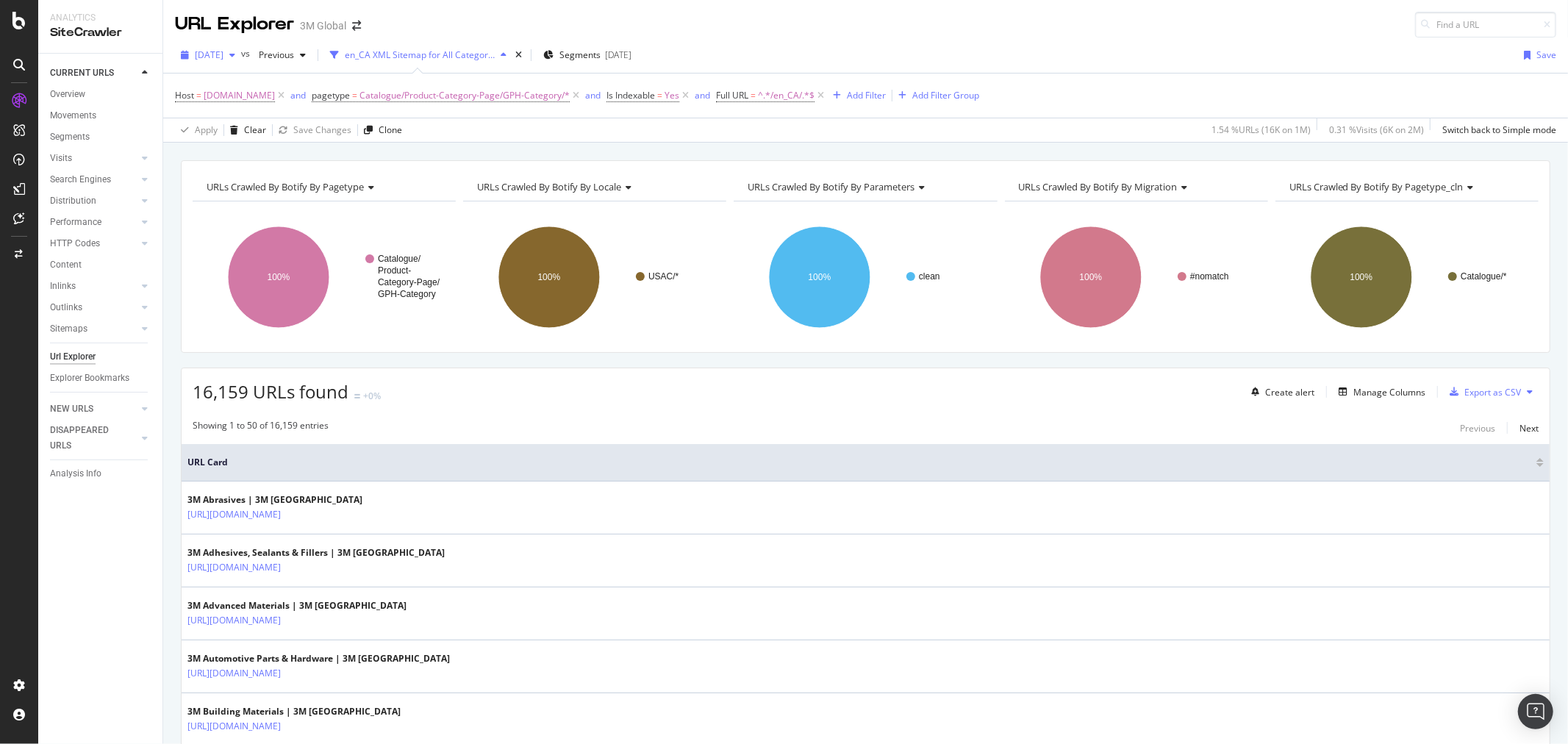
click at [224, 54] on span "[DATE]" at bounding box center [209, 54] width 29 height 12
click at [241, 111] on div "[DATE]" at bounding box center [236, 108] width 79 height 13
click at [1527, 393] on icon at bounding box center [1530, 391] width 6 height 8
click at [1450, 391] on span "Export XML Sitemaps" at bounding box center [1453, 393] width 87 height 13
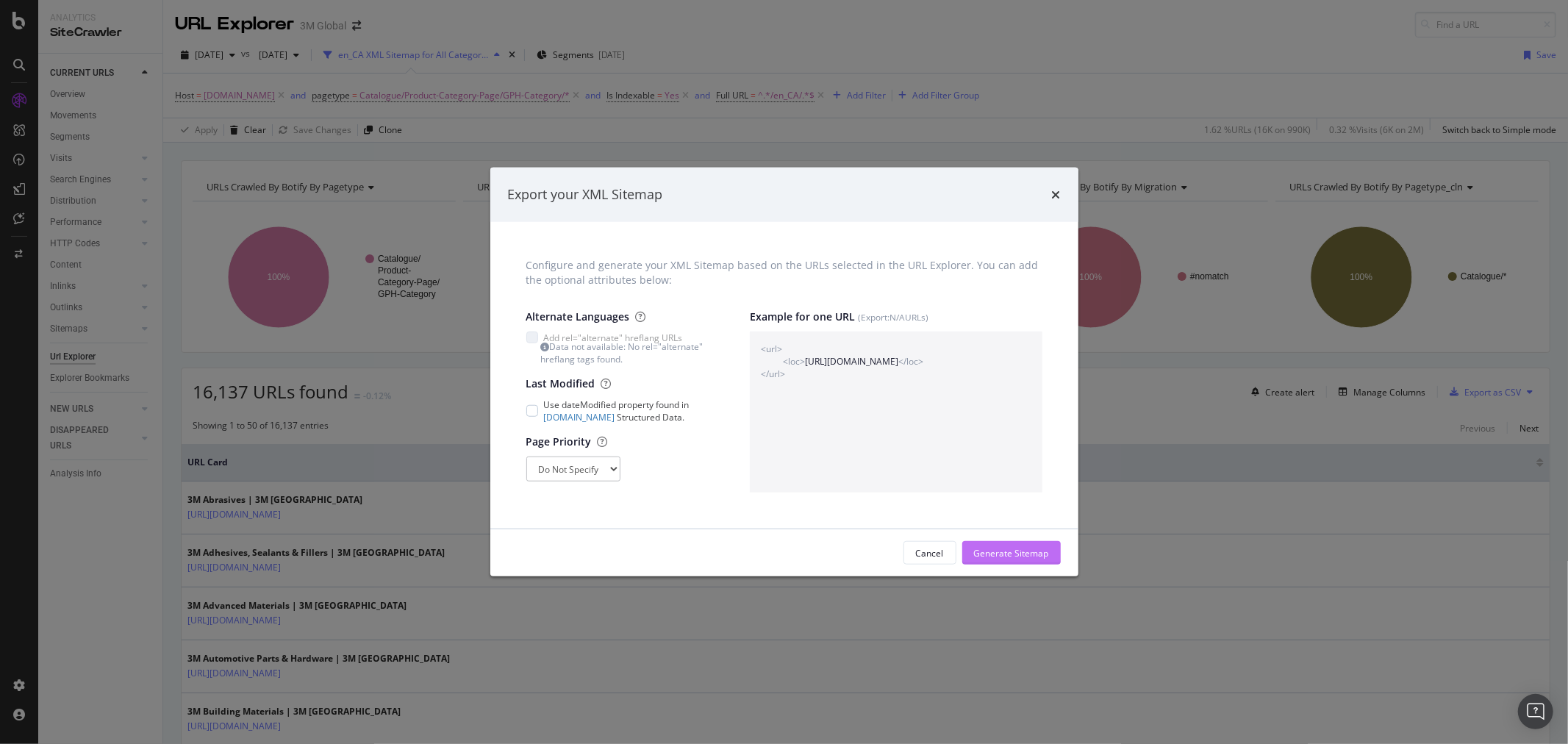
click at [1006, 555] on div "Generate Sitemap" at bounding box center [1011, 553] width 75 height 12
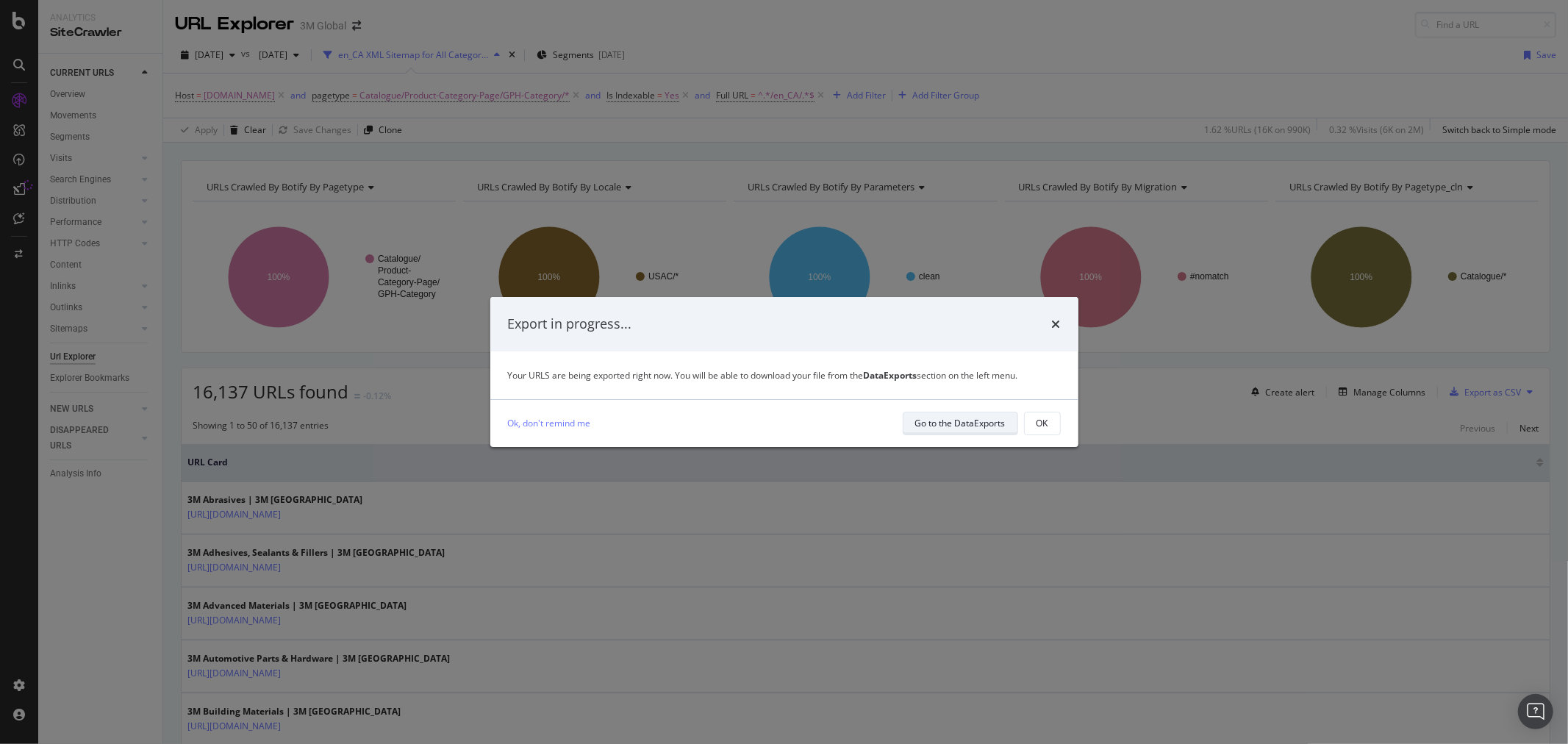
click at [994, 422] on div "Go to the DataExports" at bounding box center [960, 423] width 91 height 12
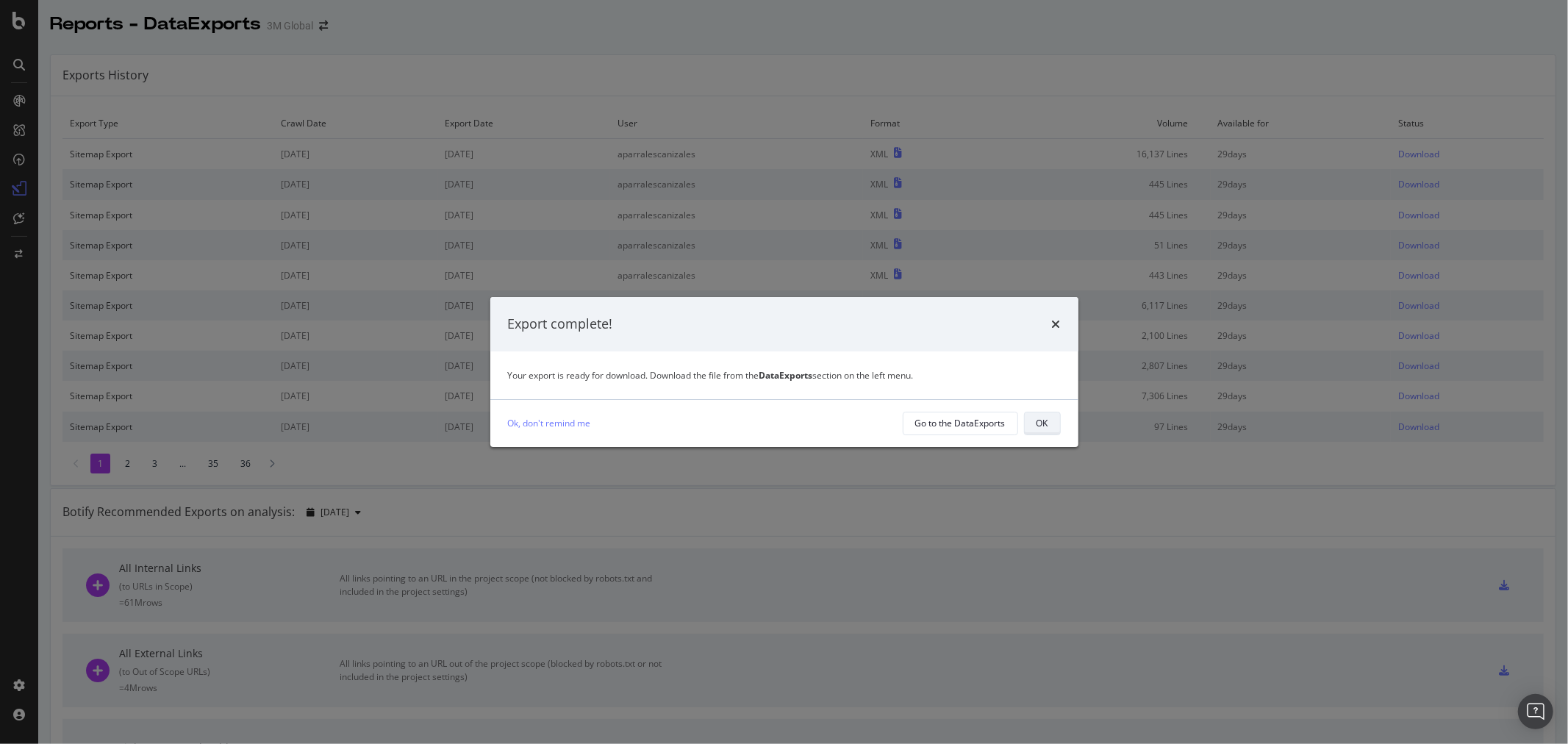
click at [1050, 423] on button "OK" at bounding box center [1042, 423] width 36 height 23
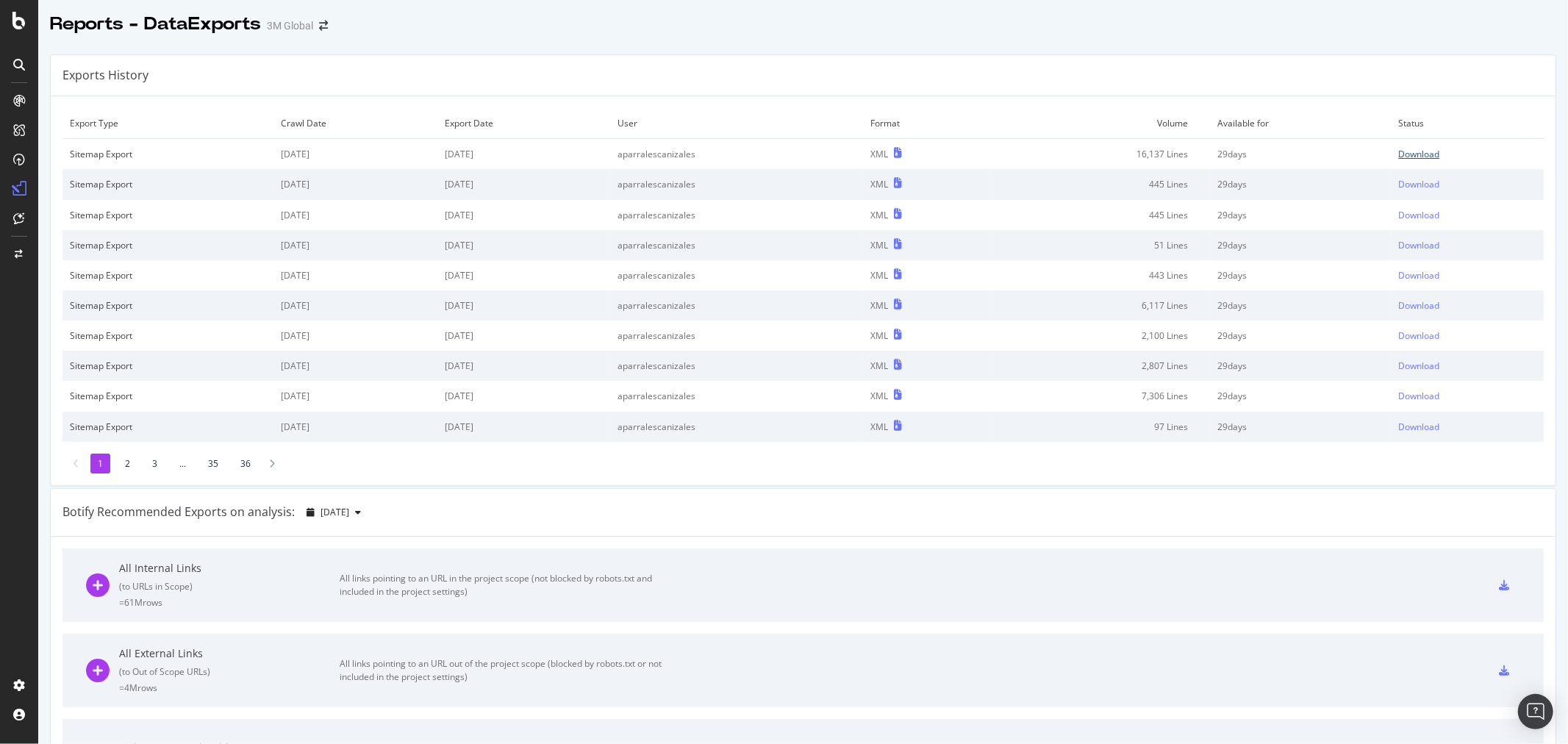
click at [1398, 153] on div "Download" at bounding box center [1418, 153] width 41 height 12
click at [842, 76] on div "Exports History" at bounding box center [803, 76] width 1504 height 41
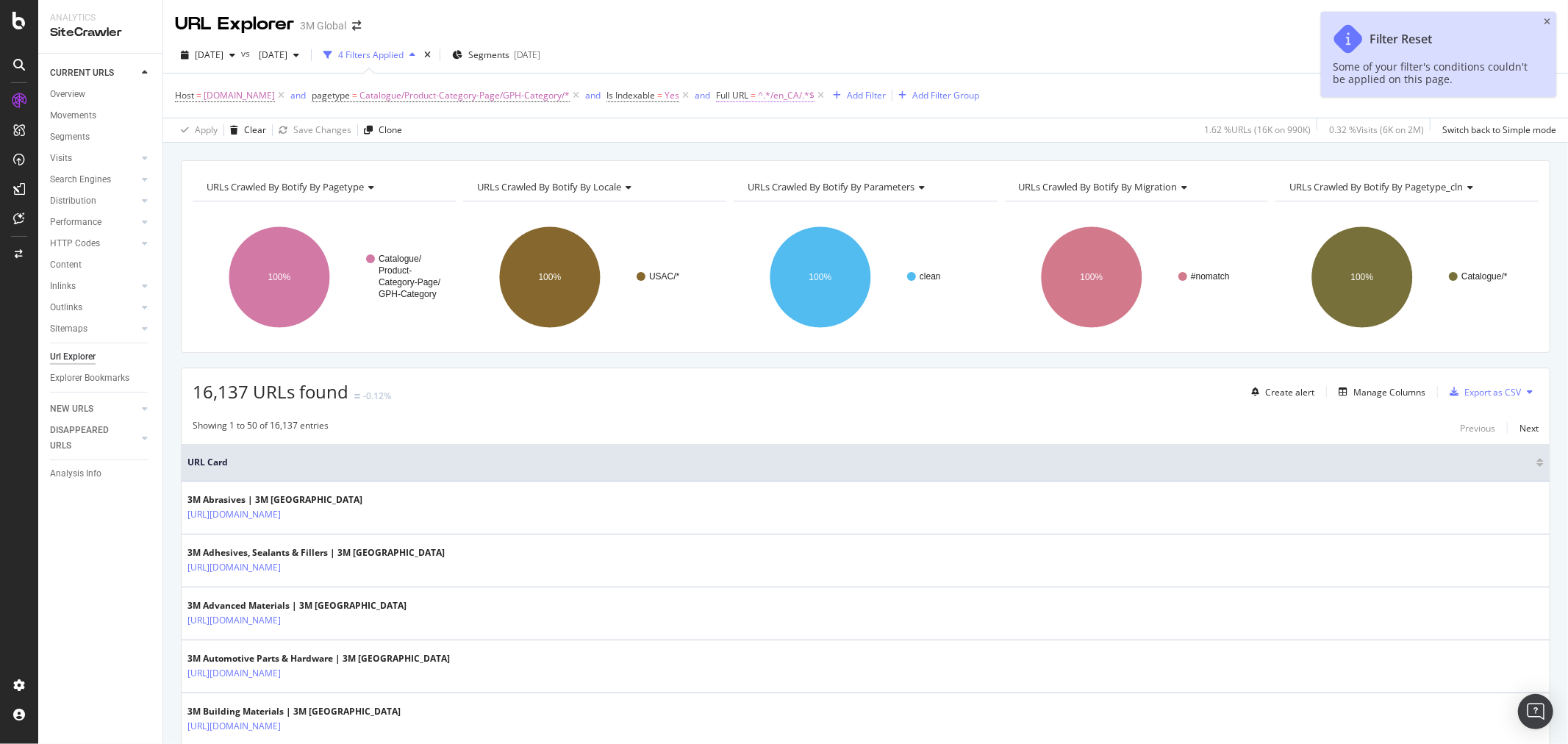
click at [772, 95] on span "^.*/en_CA/.*$" at bounding box center [786, 95] width 57 height 21
click at [753, 155] on input "/en_CA/" at bounding box center [803, 157] width 139 height 23
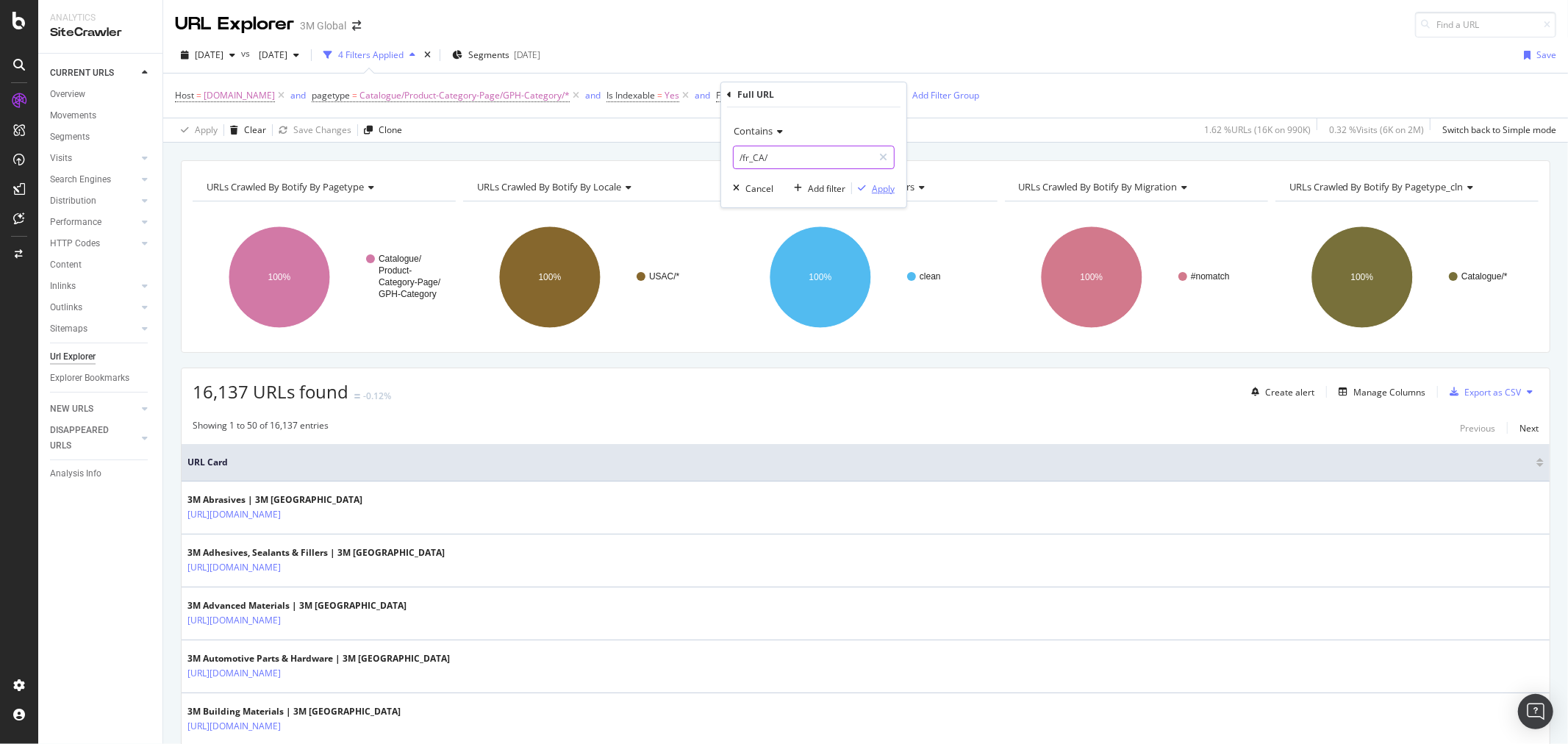
type input "/fr_CA/"
click at [890, 194] on div "Apply" at bounding box center [883, 188] width 22 height 12
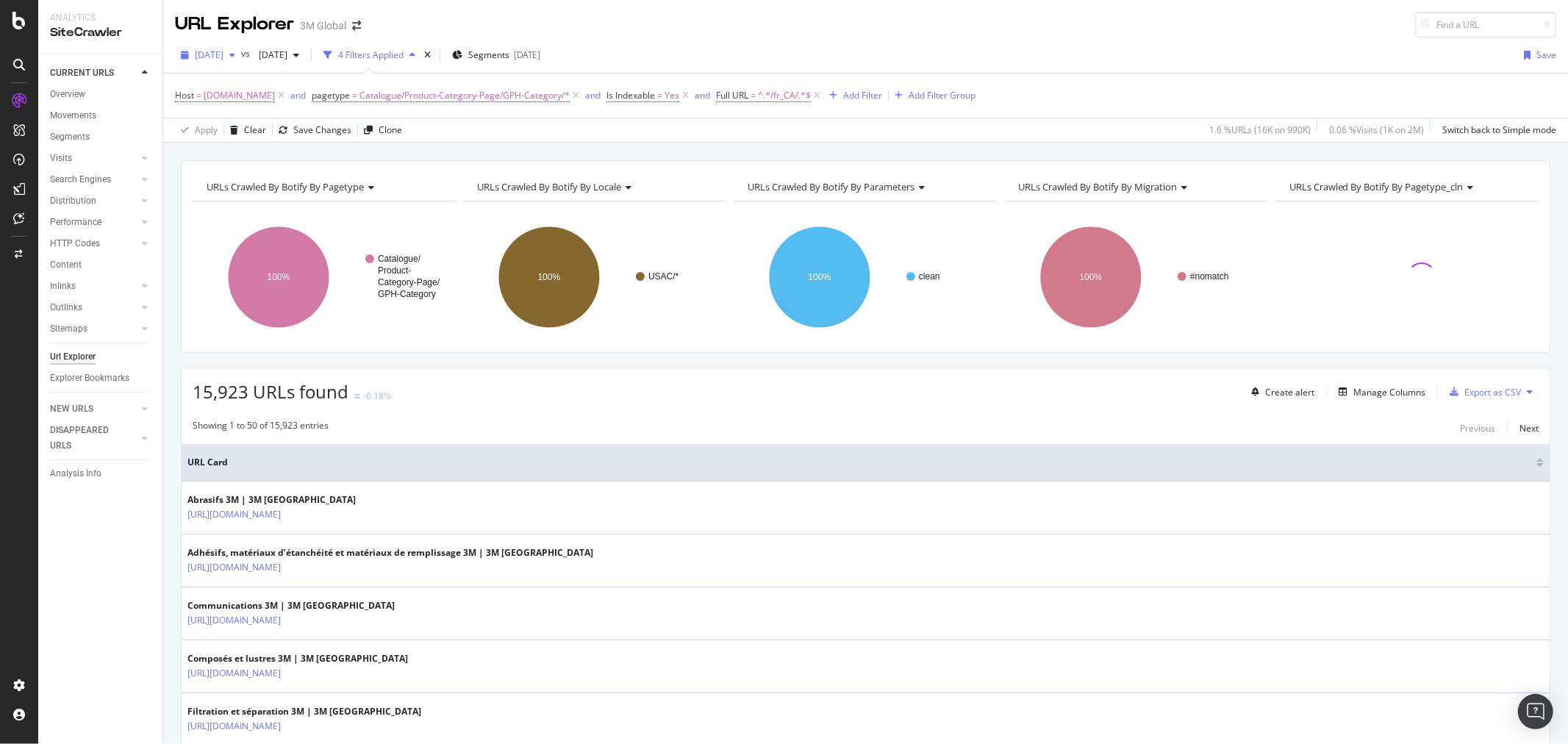
click at [241, 56] on div "button" at bounding box center [232, 54] width 18 height 8
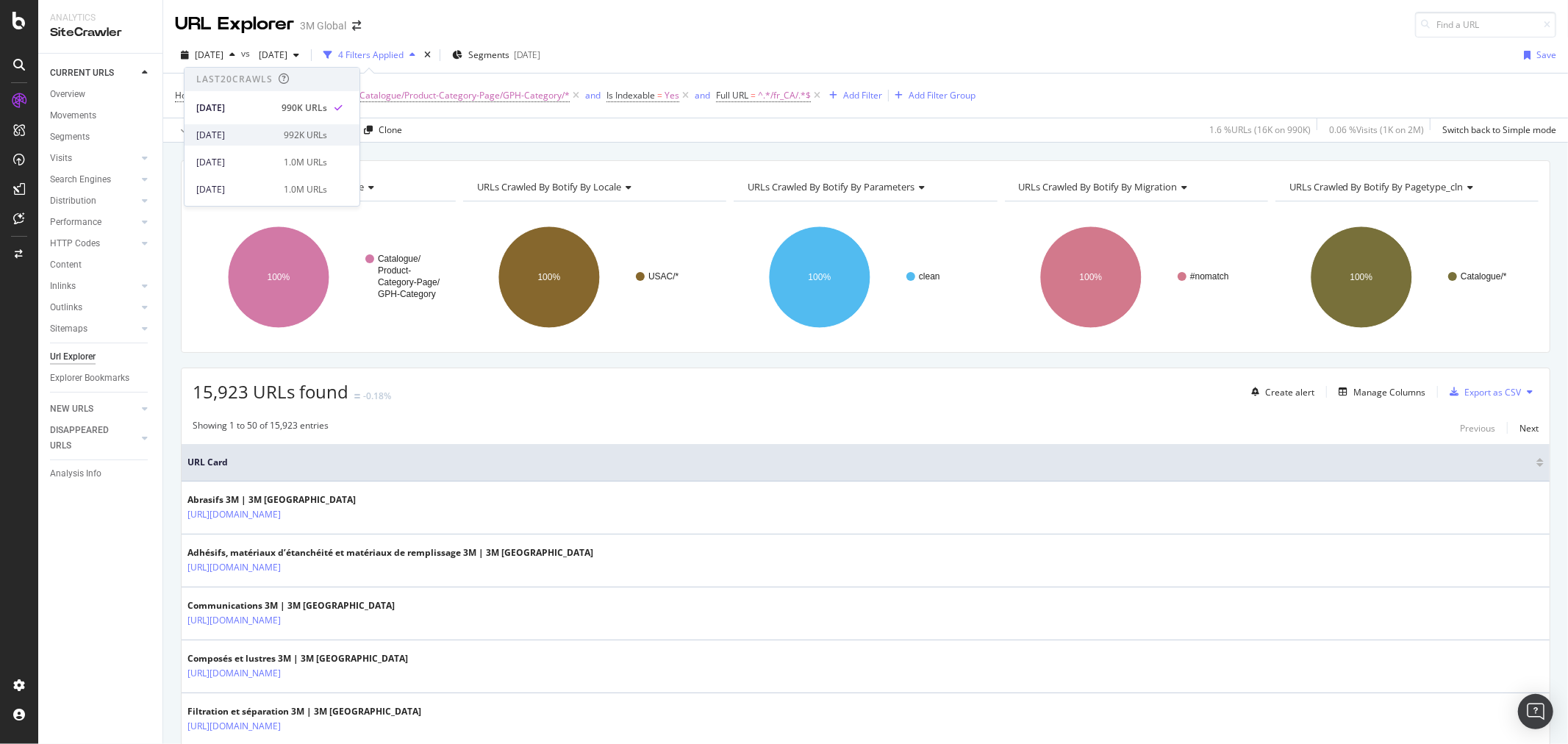
click at [240, 134] on div "[DATE]" at bounding box center [236, 136] width 79 height 13
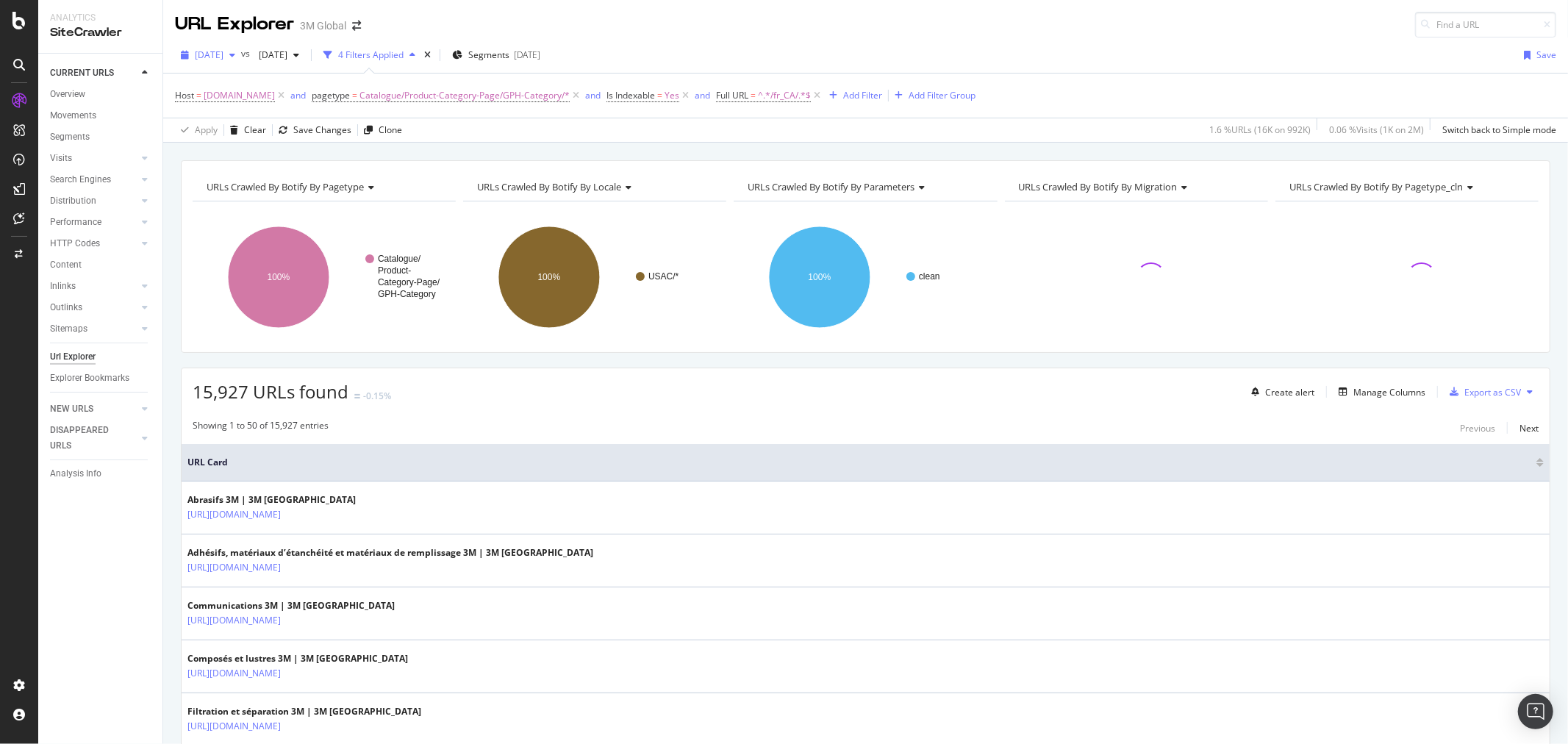
click at [241, 52] on div "button" at bounding box center [232, 54] width 18 height 8
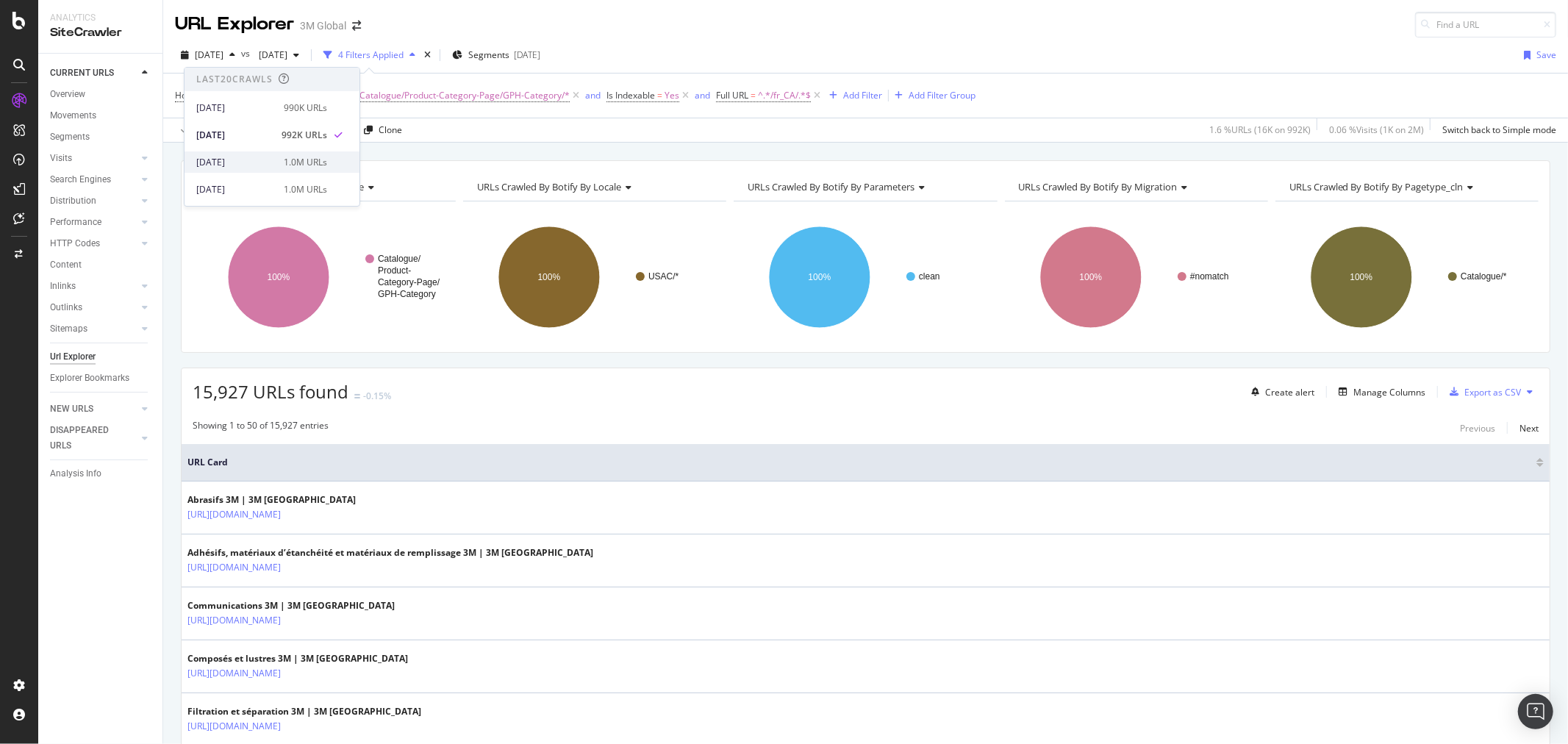
click at [250, 162] on div "[DATE]" at bounding box center [236, 163] width 79 height 13
click at [241, 51] on div "button" at bounding box center [232, 54] width 18 height 8
click at [247, 106] on div "[DATE]" at bounding box center [236, 108] width 79 height 13
click at [1527, 391] on icon at bounding box center [1530, 391] width 6 height 8
click at [1475, 391] on span "Export XML Sitemaps" at bounding box center [1453, 393] width 87 height 13
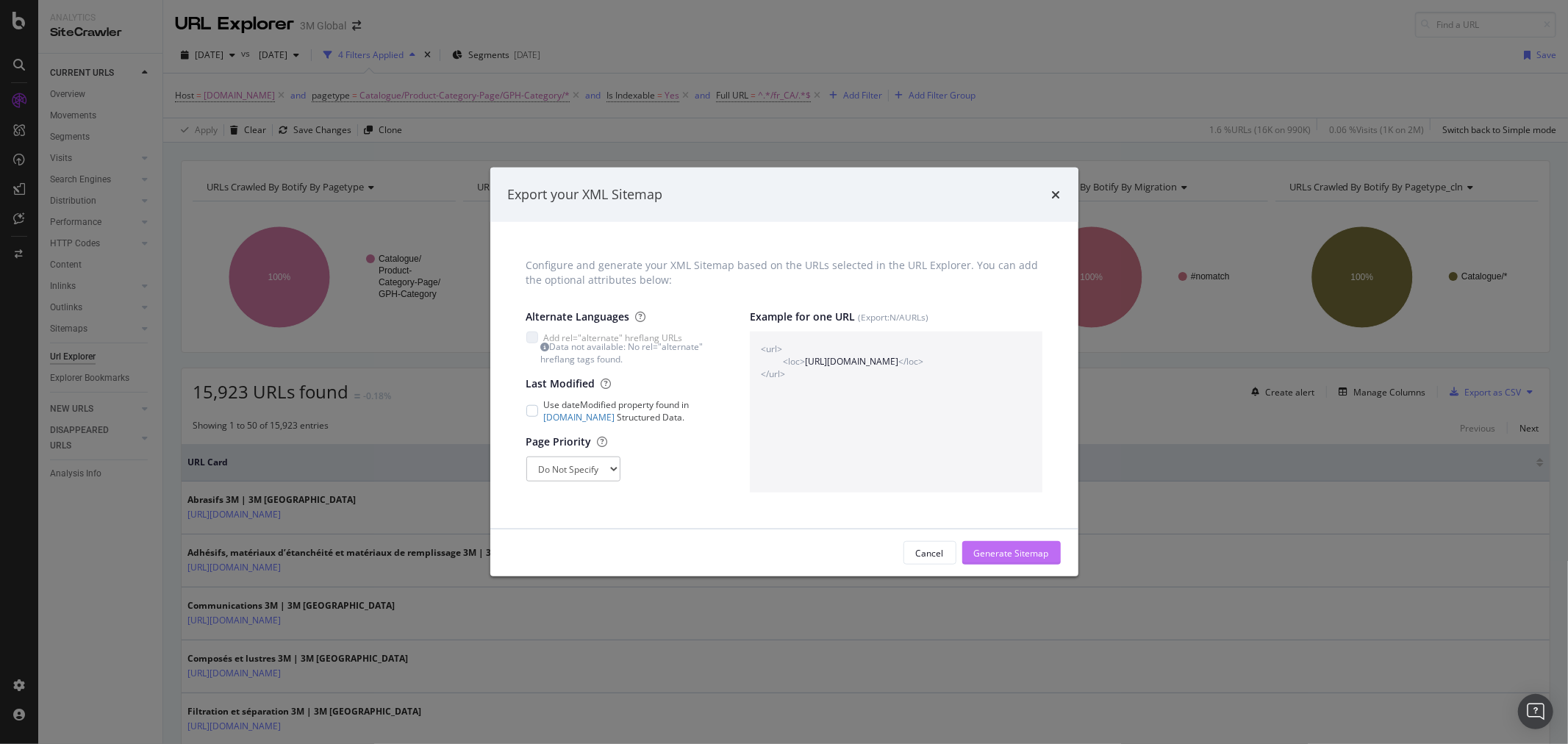
click at [1041, 553] on div "Generate Sitemap" at bounding box center [1011, 553] width 75 height 12
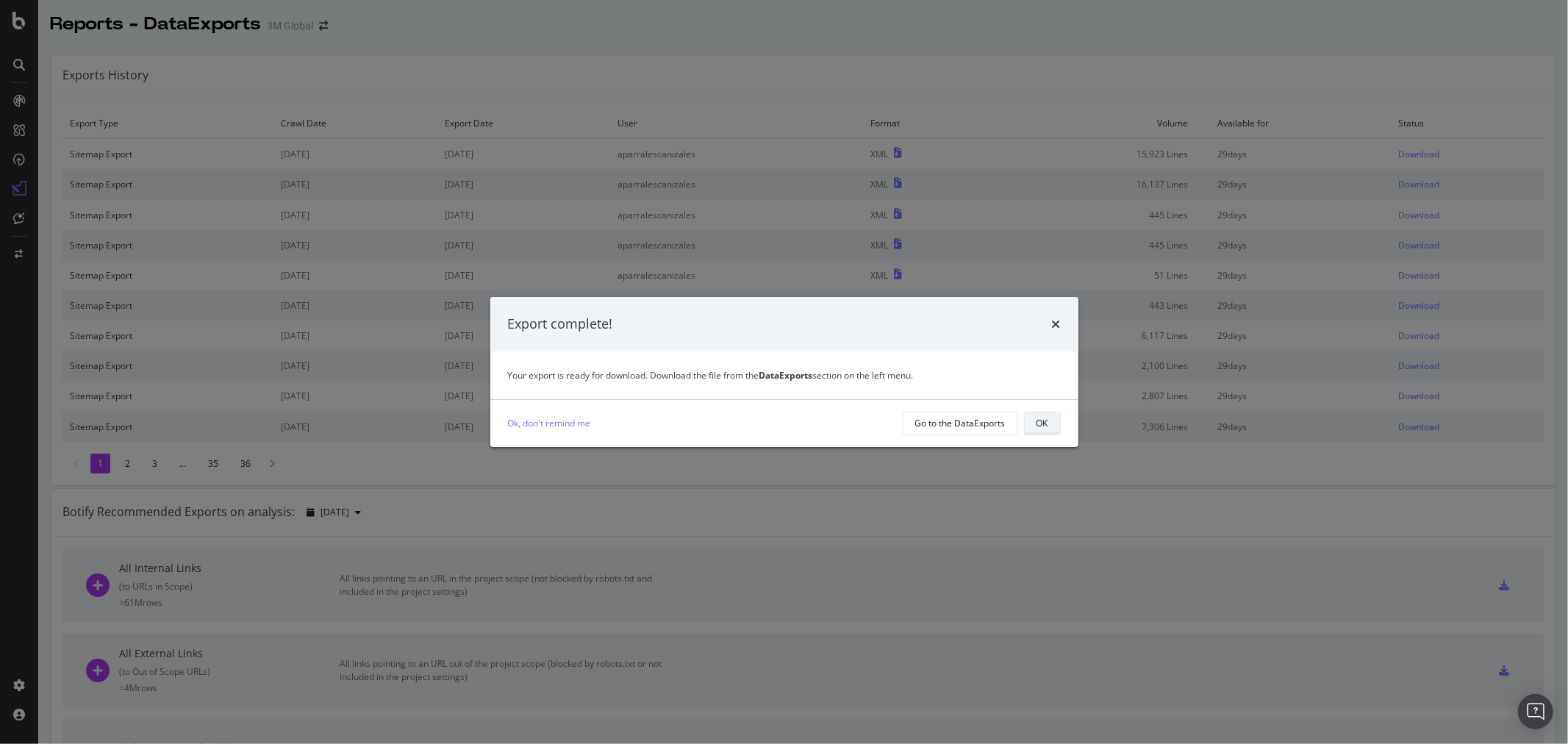
click at [1032, 420] on button "OK" at bounding box center [1042, 423] width 36 height 23
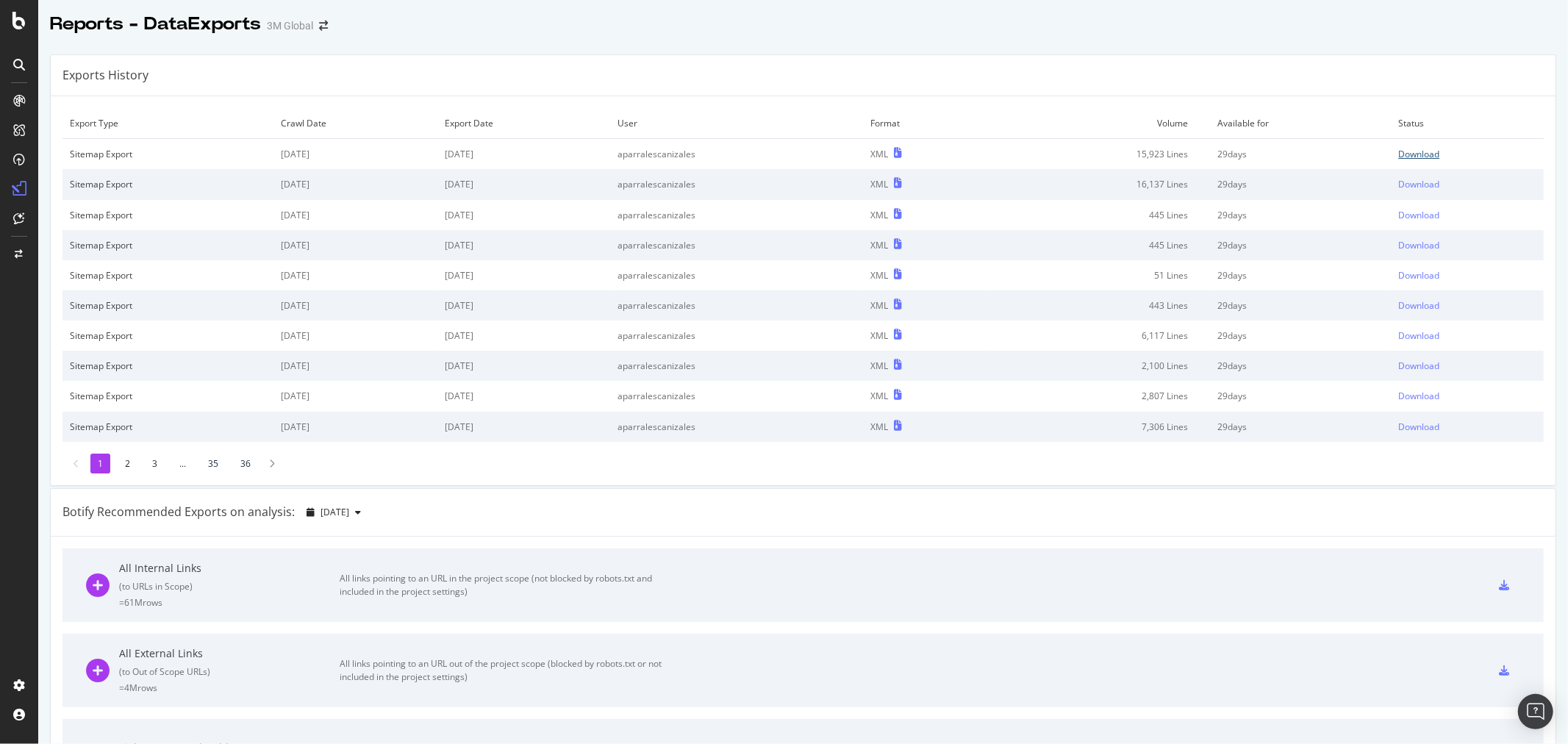
click at [1401, 155] on div "Download" at bounding box center [1418, 153] width 41 height 12
click at [985, 128] on td "Format" at bounding box center [925, 124] width 126 height 31
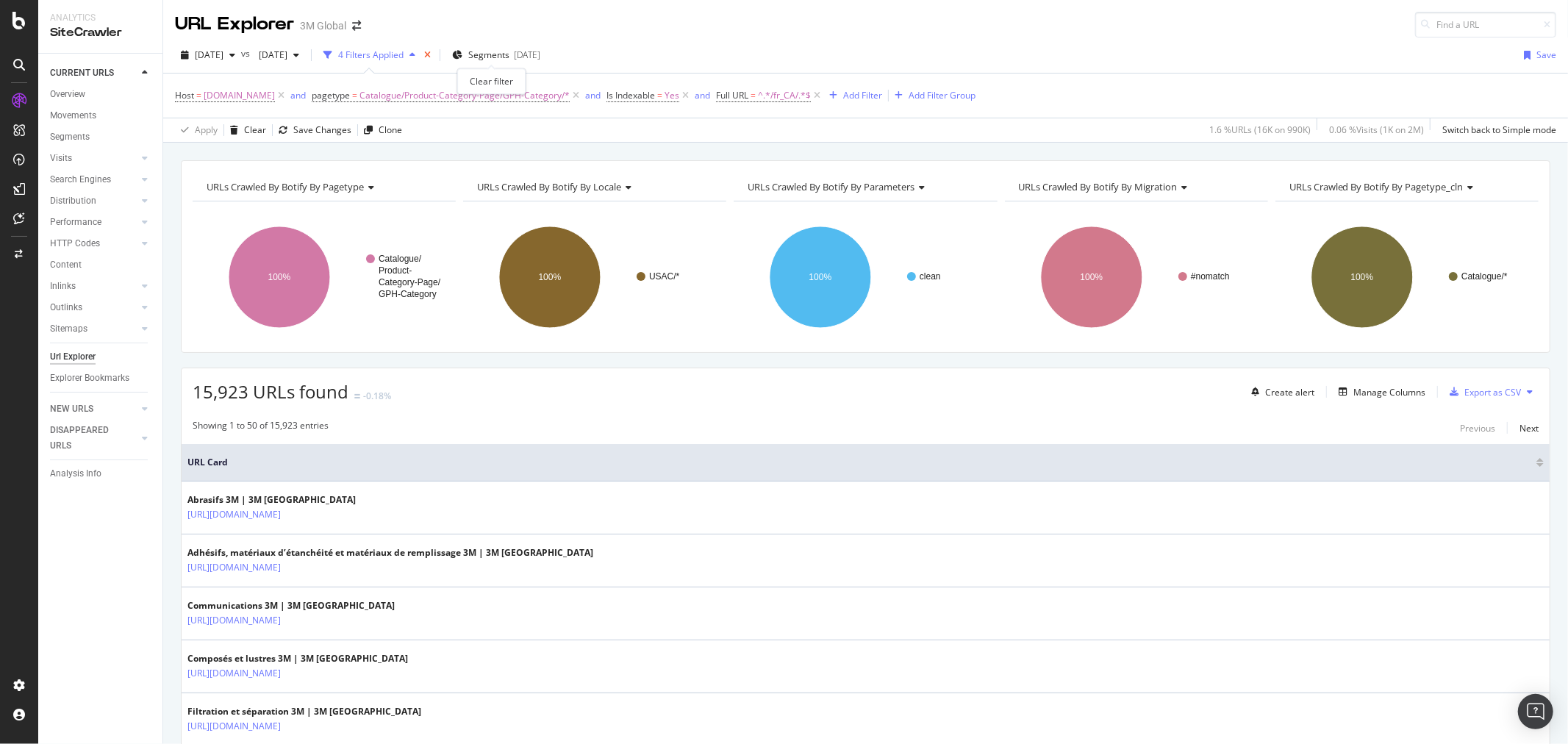
click at [430, 55] on icon "times" at bounding box center [427, 54] width 7 height 8
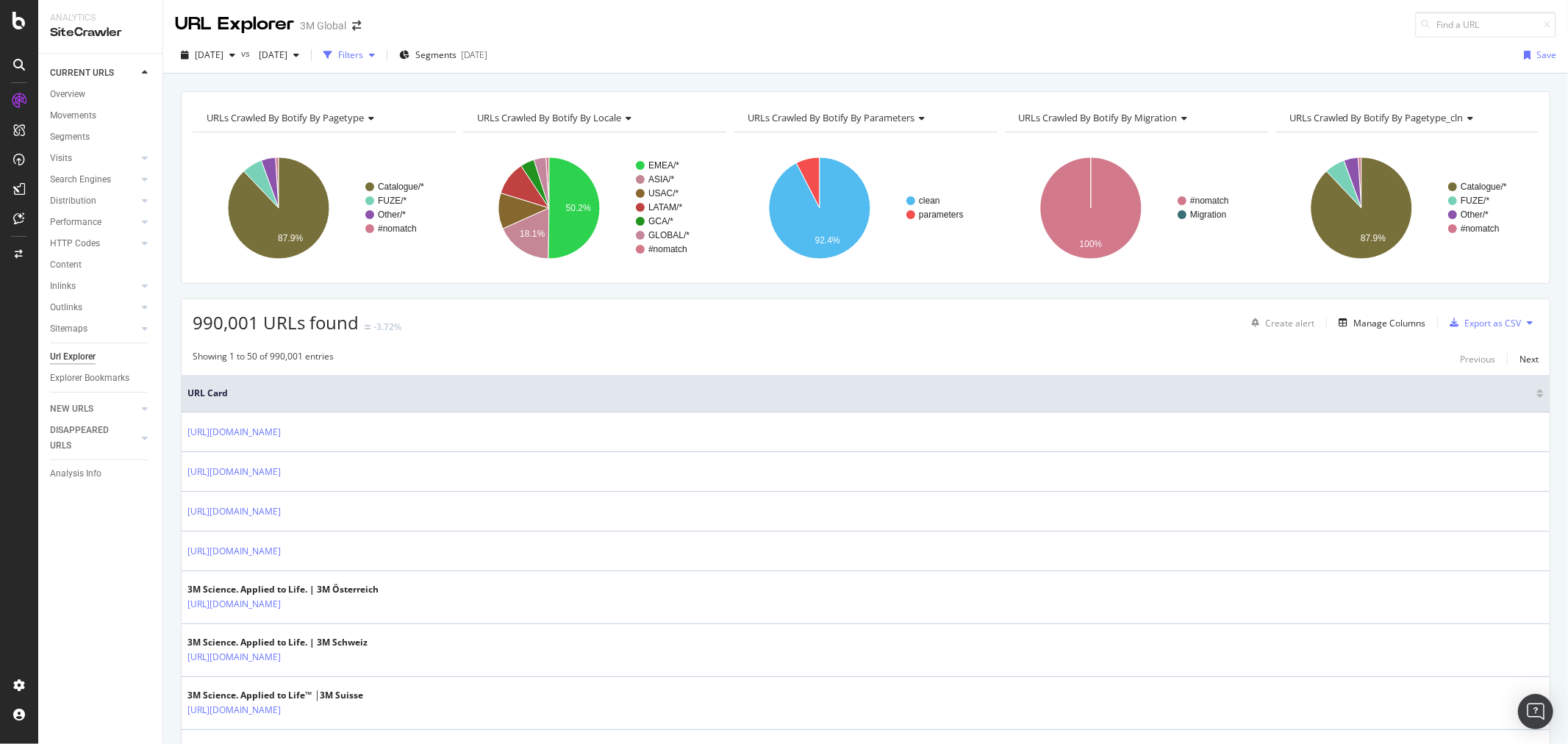
click at [363, 57] on div "Filters" at bounding box center [350, 54] width 25 height 12
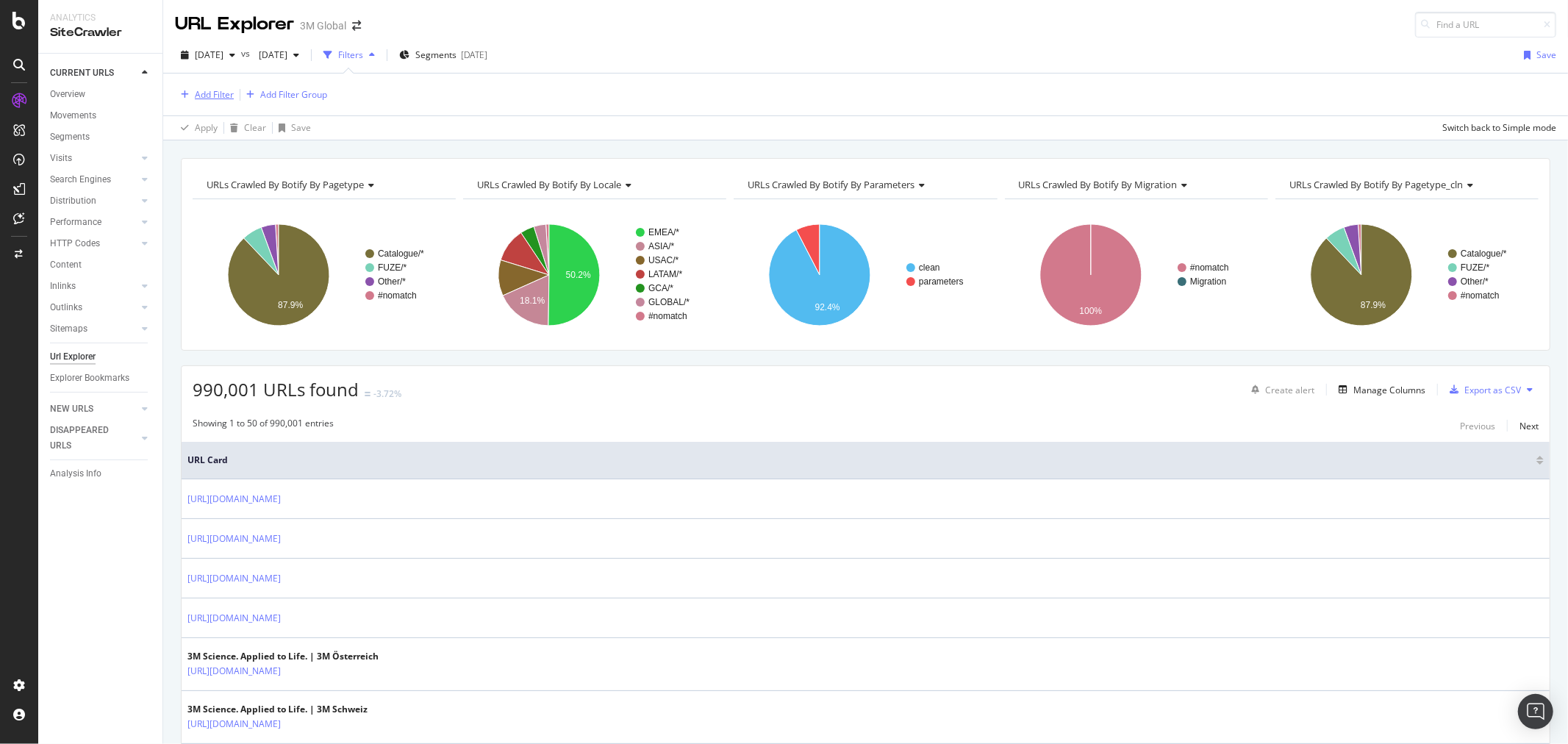
click at [207, 98] on div "Add Filter" at bounding box center [214, 94] width 39 height 12
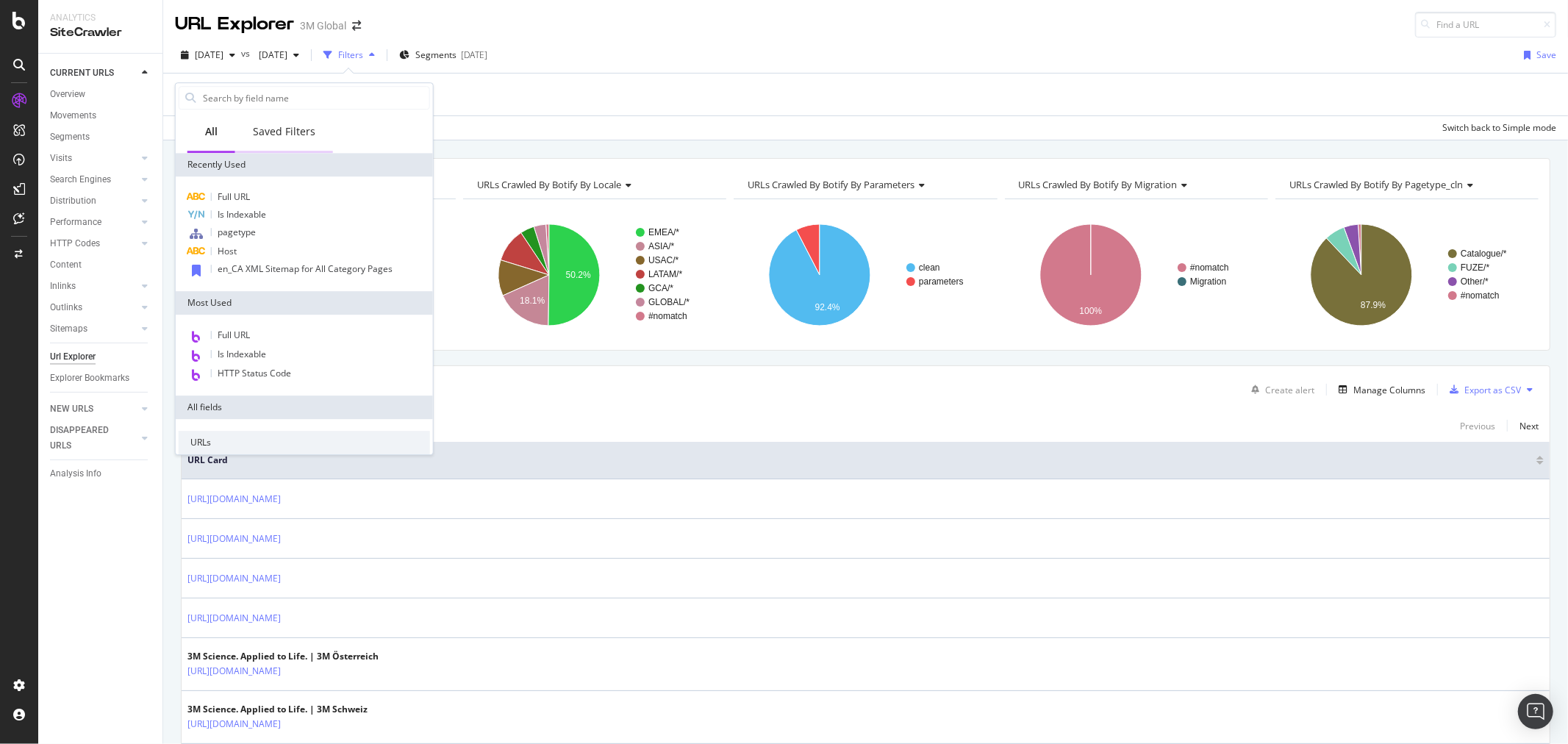
click at [272, 131] on div "Saved Filters" at bounding box center [283, 132] width 63 height 15
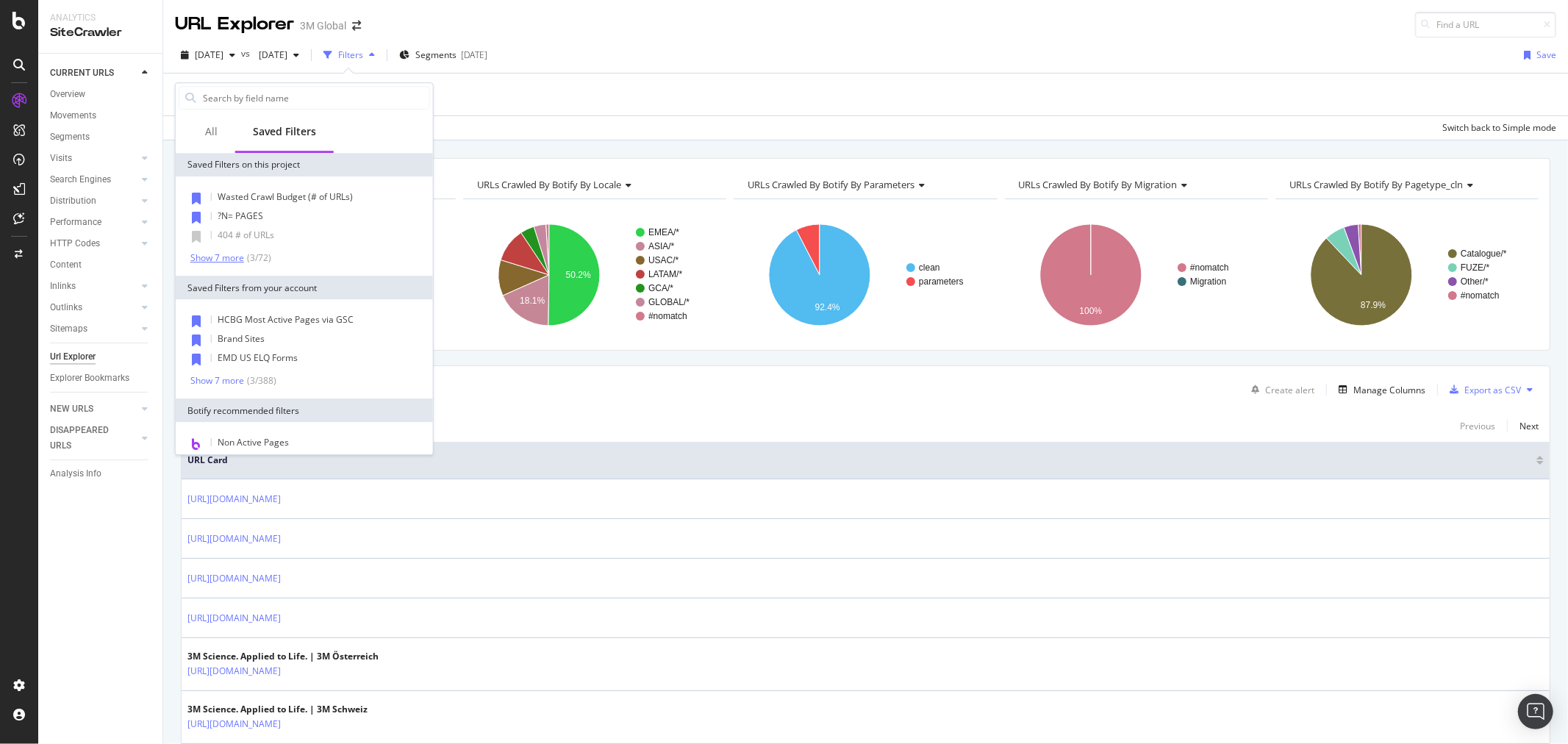
click at [225, 259] on div "Show 7 more" at bounding box center [217, 257] width 53 height 10
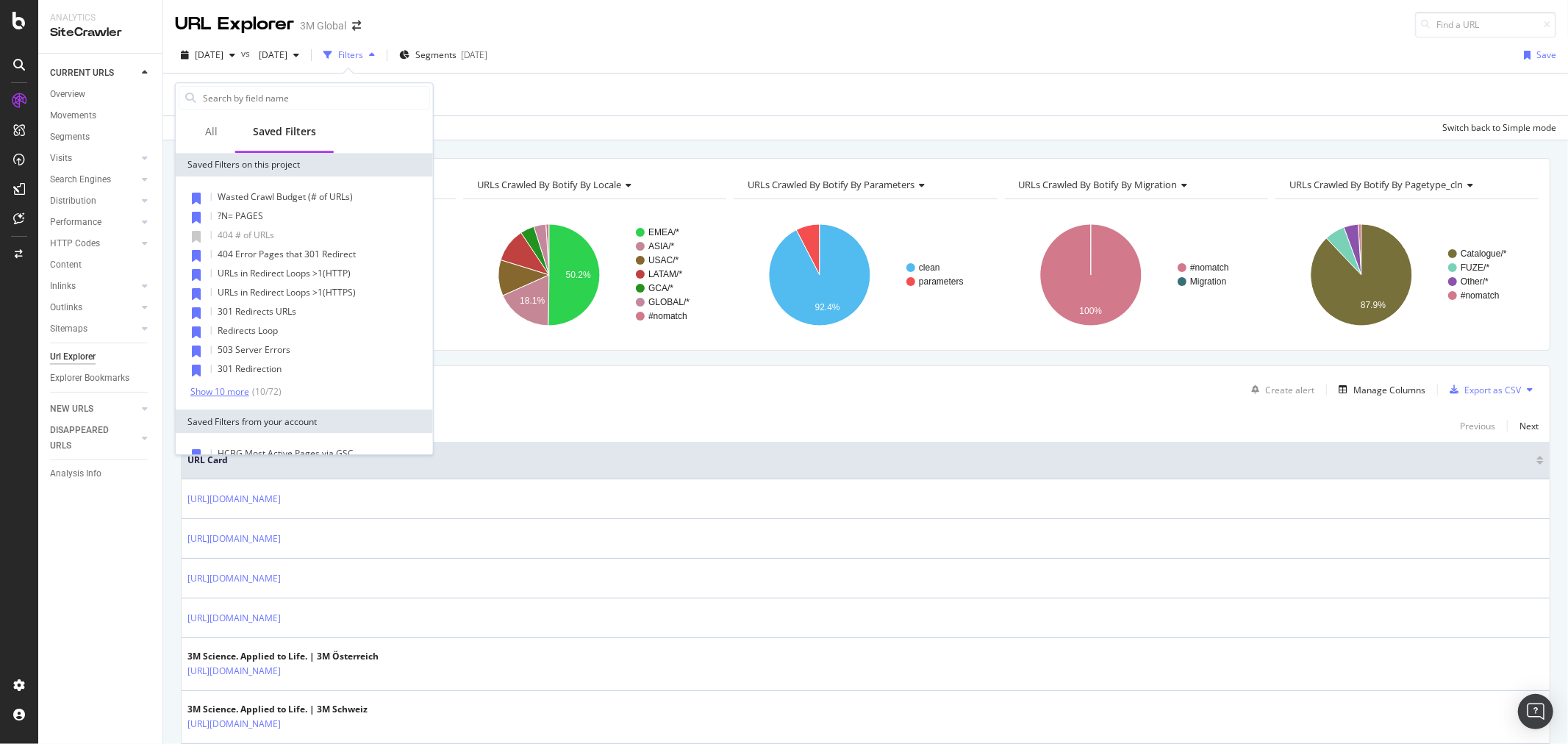
click at [226, 387] on div "Show 10 more" at bounding box center [220, 391] width 59 height 10
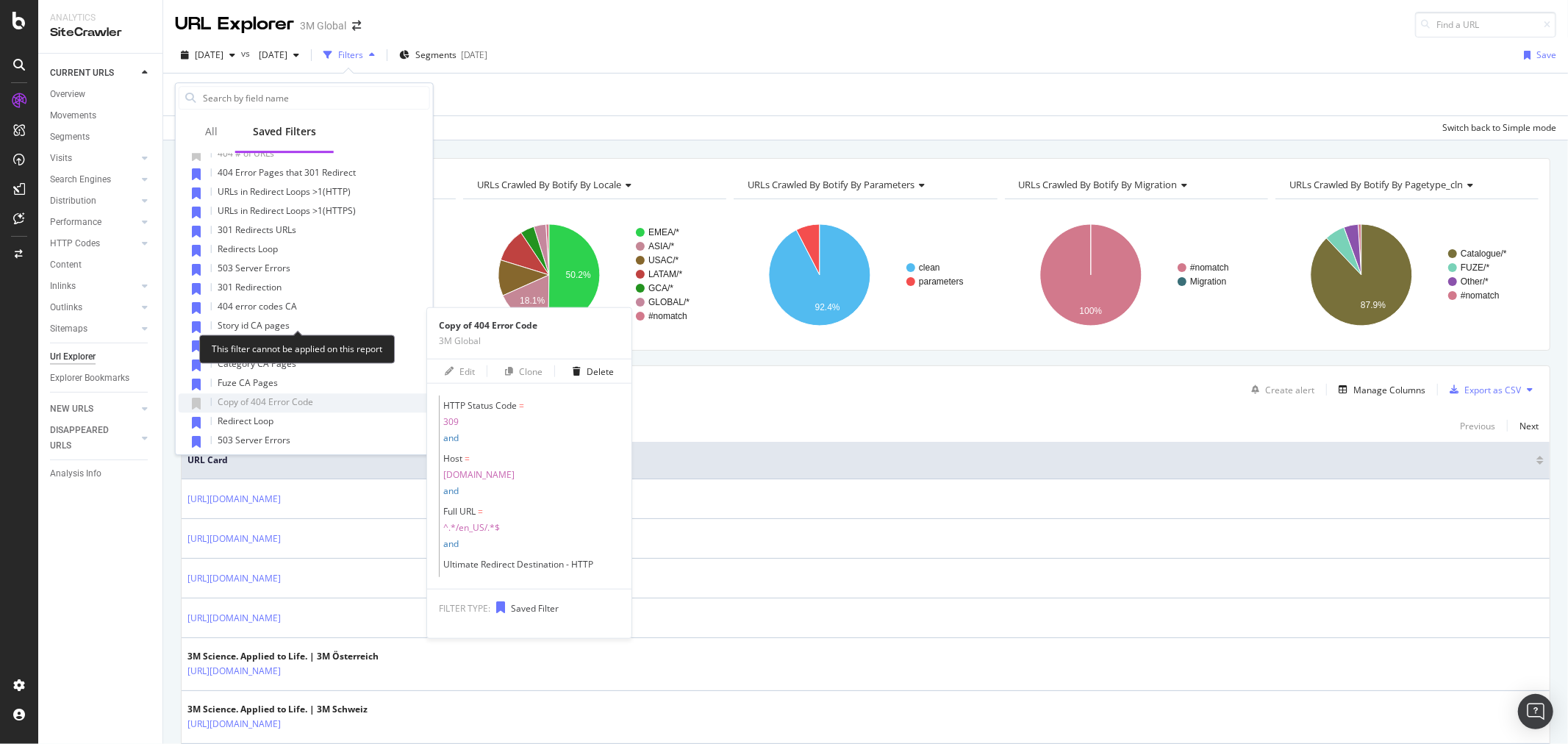
scroll to position [245, 0]
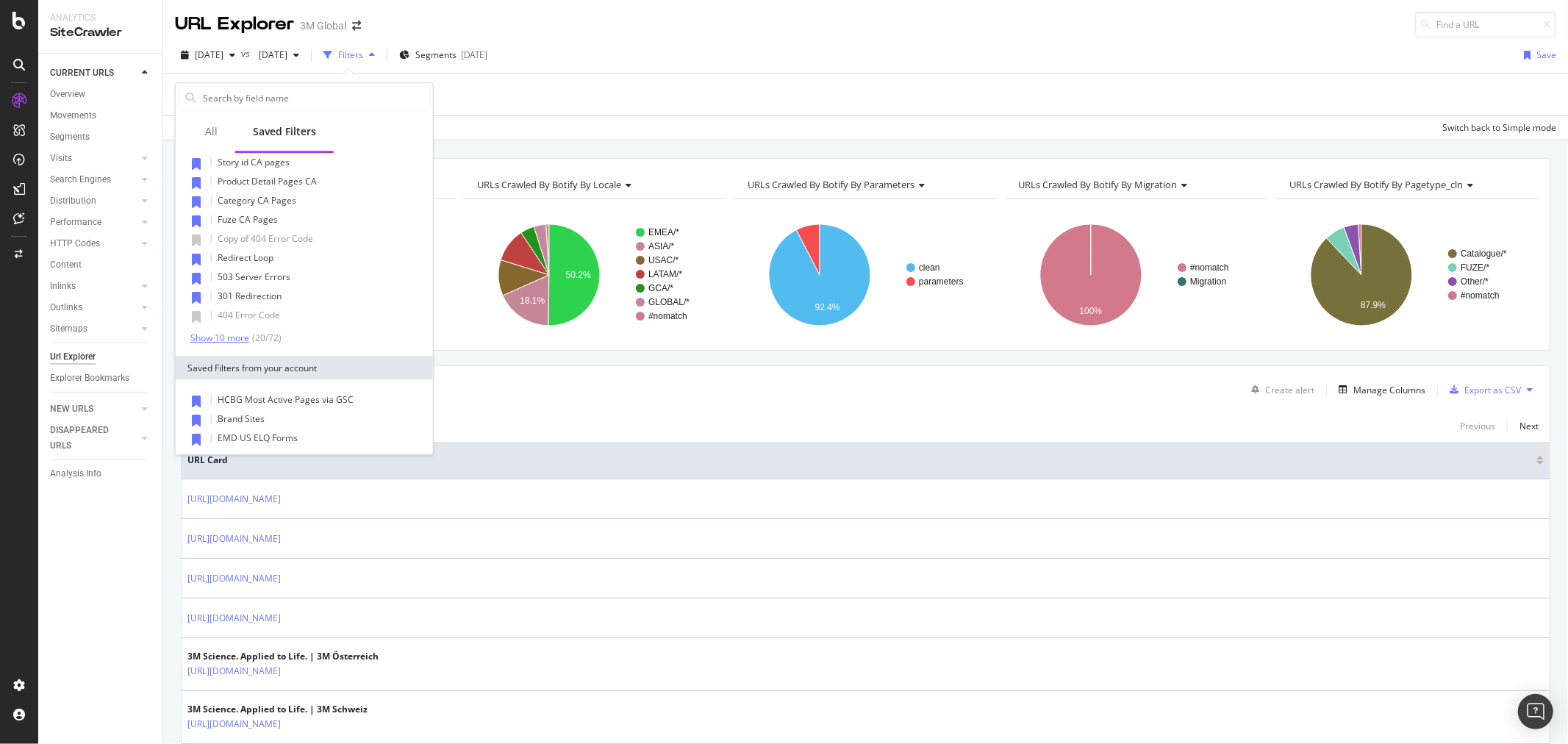
click at [238, 335] on div "Show 10 more" at bounding box center [220, 338] width 59 height 10
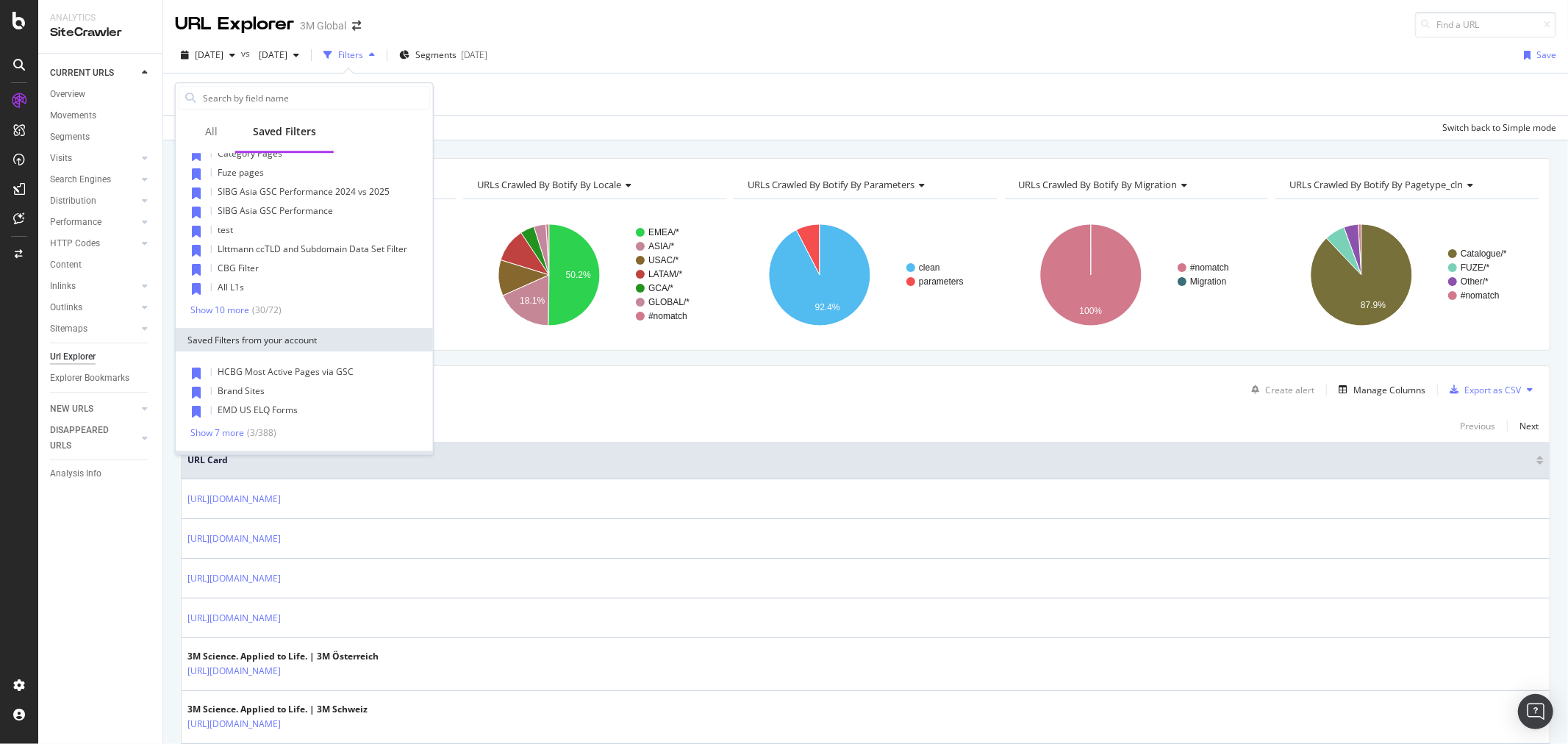
scroll to position [489, 0]
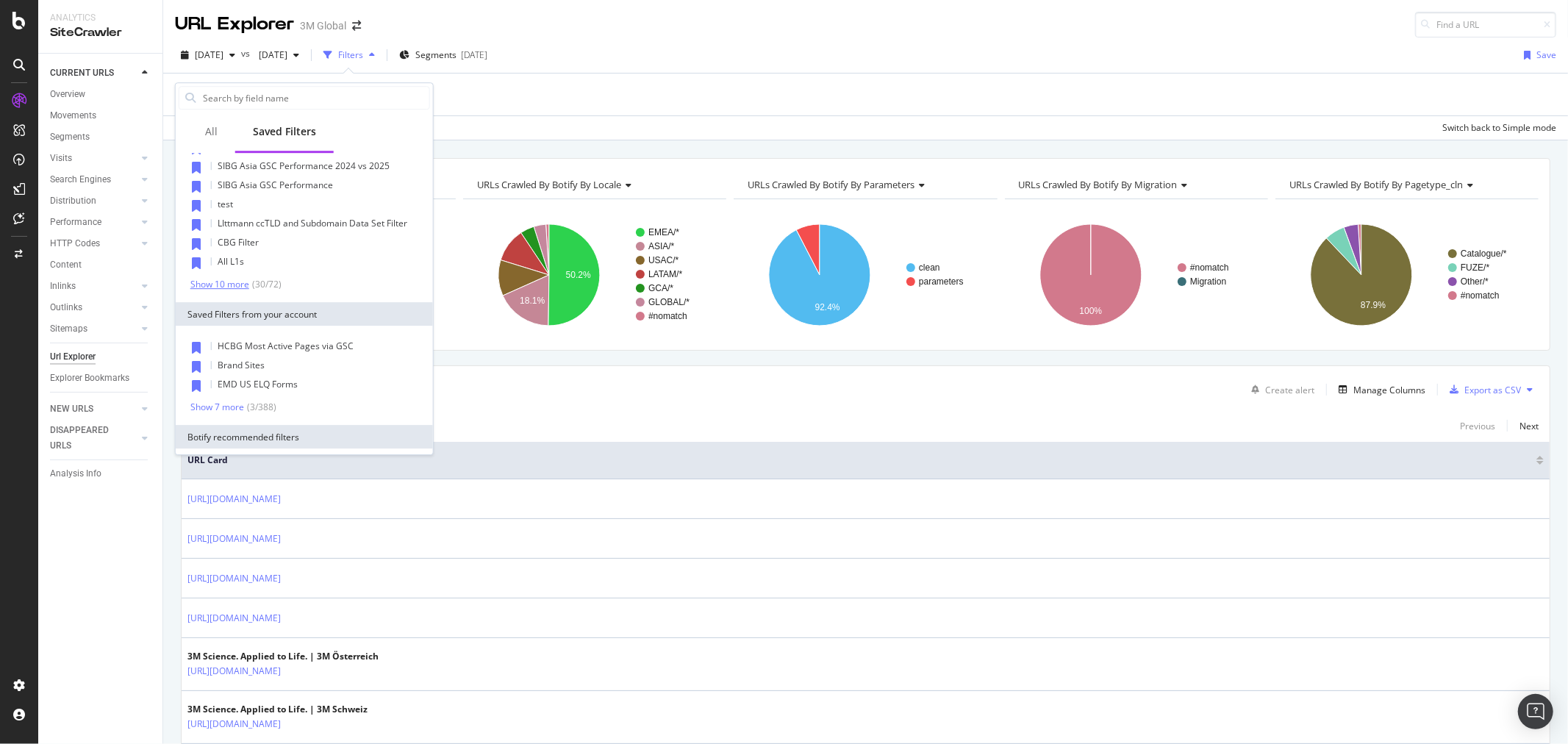
click at [229, 283] on div "Show 10 more" at bounding box center [220, 284] width 59 height 10
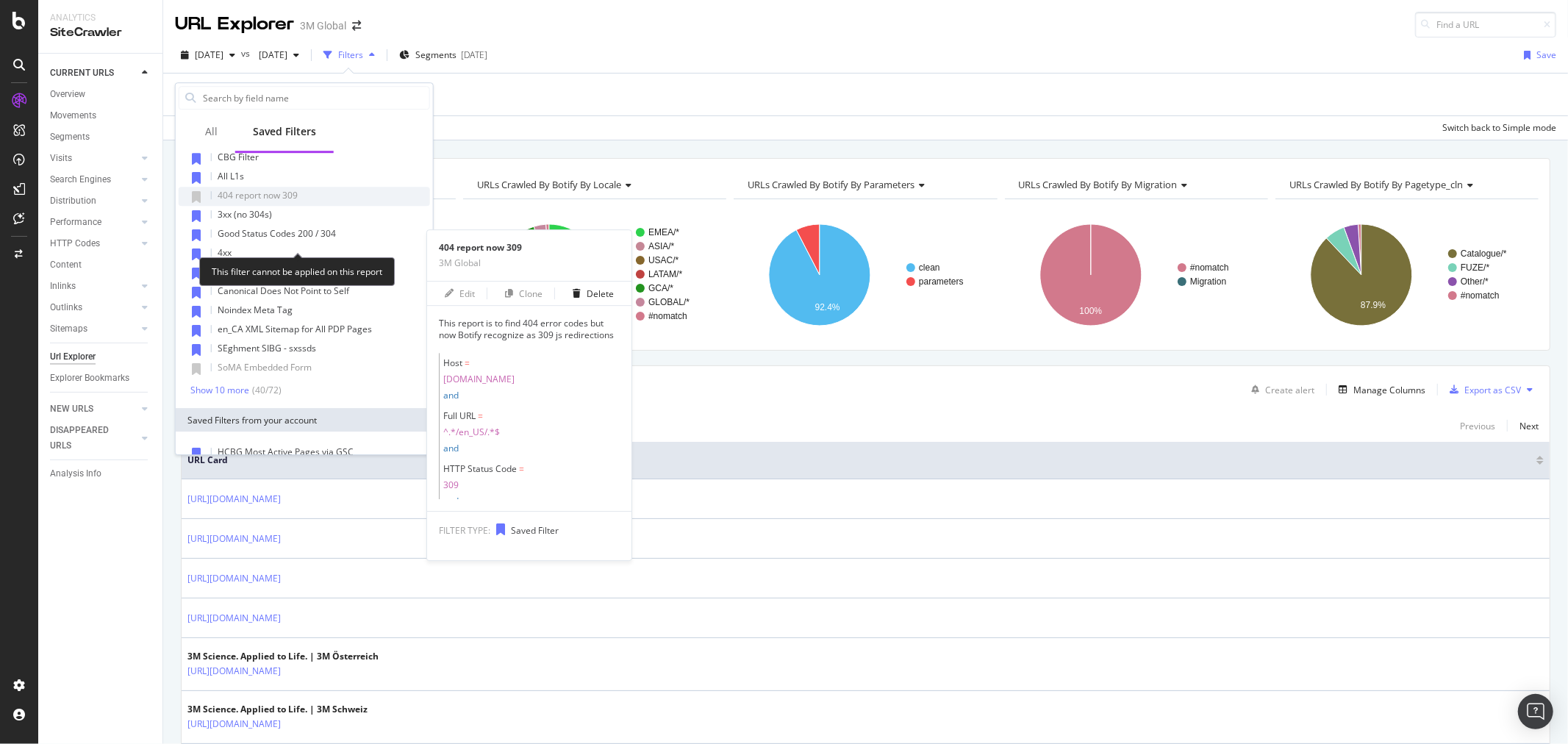
scroll to position [653, 0]
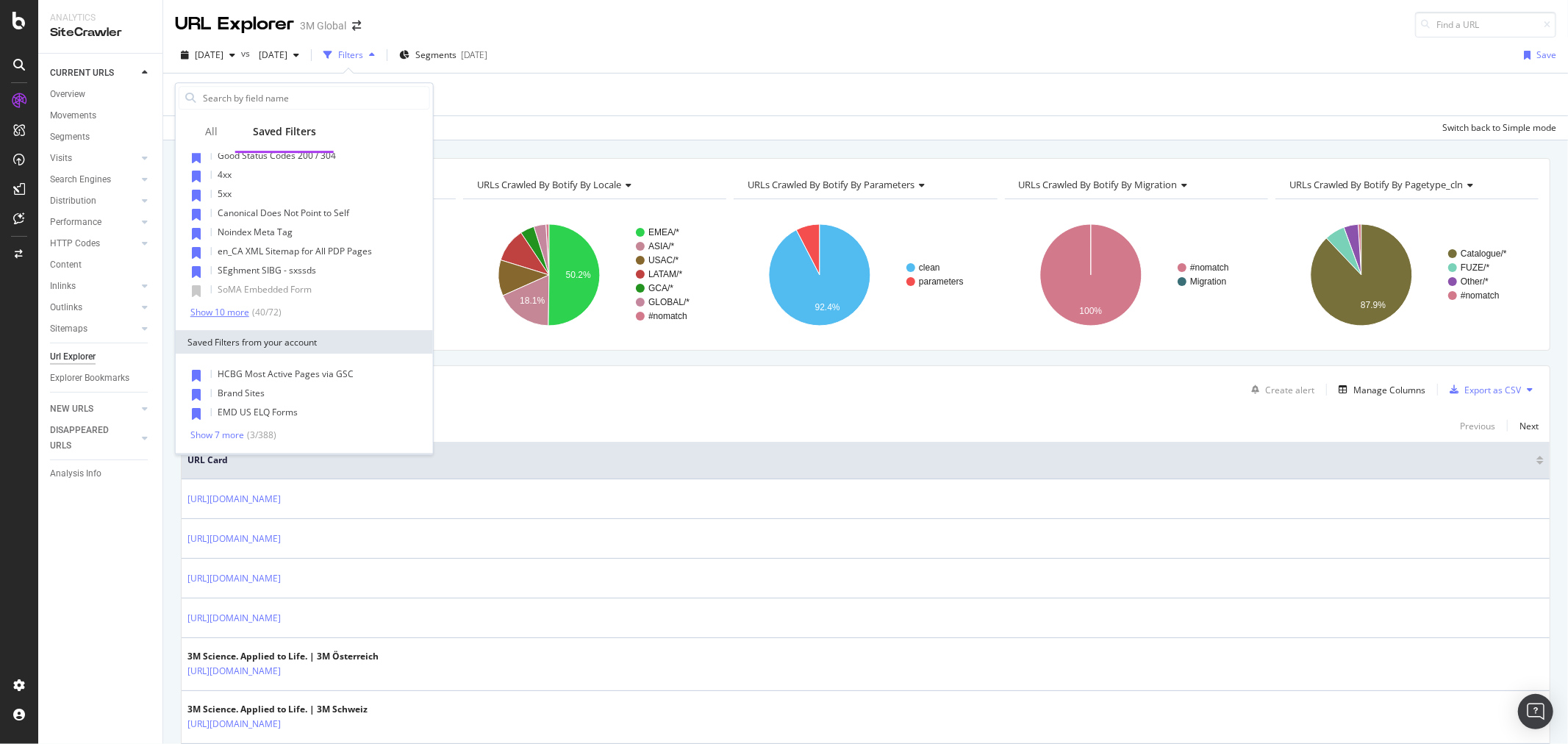
click at [226, 311] on div "Show 10 more" at bounding box center [220, 312] width 59 height 10
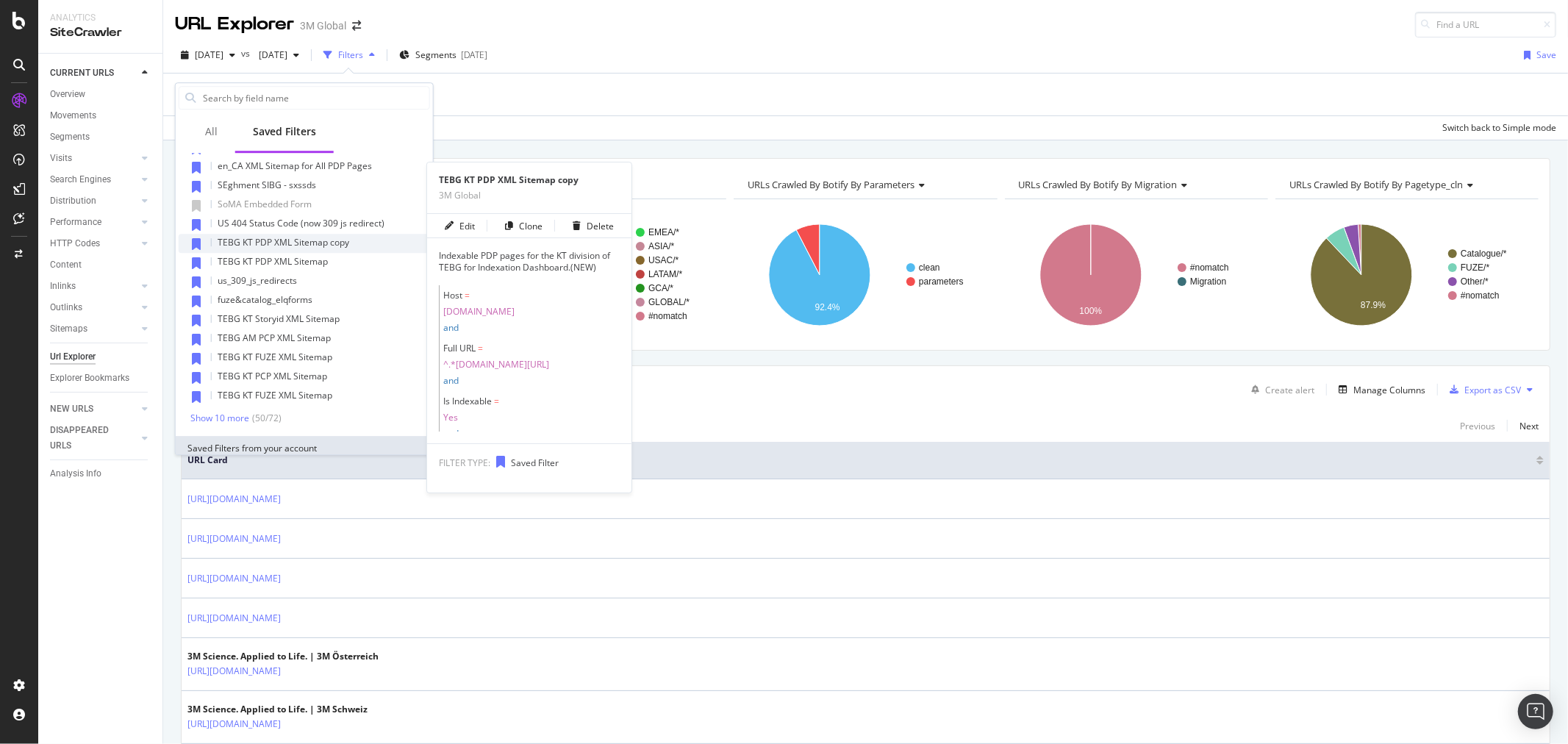
scroll to position [817, 0]
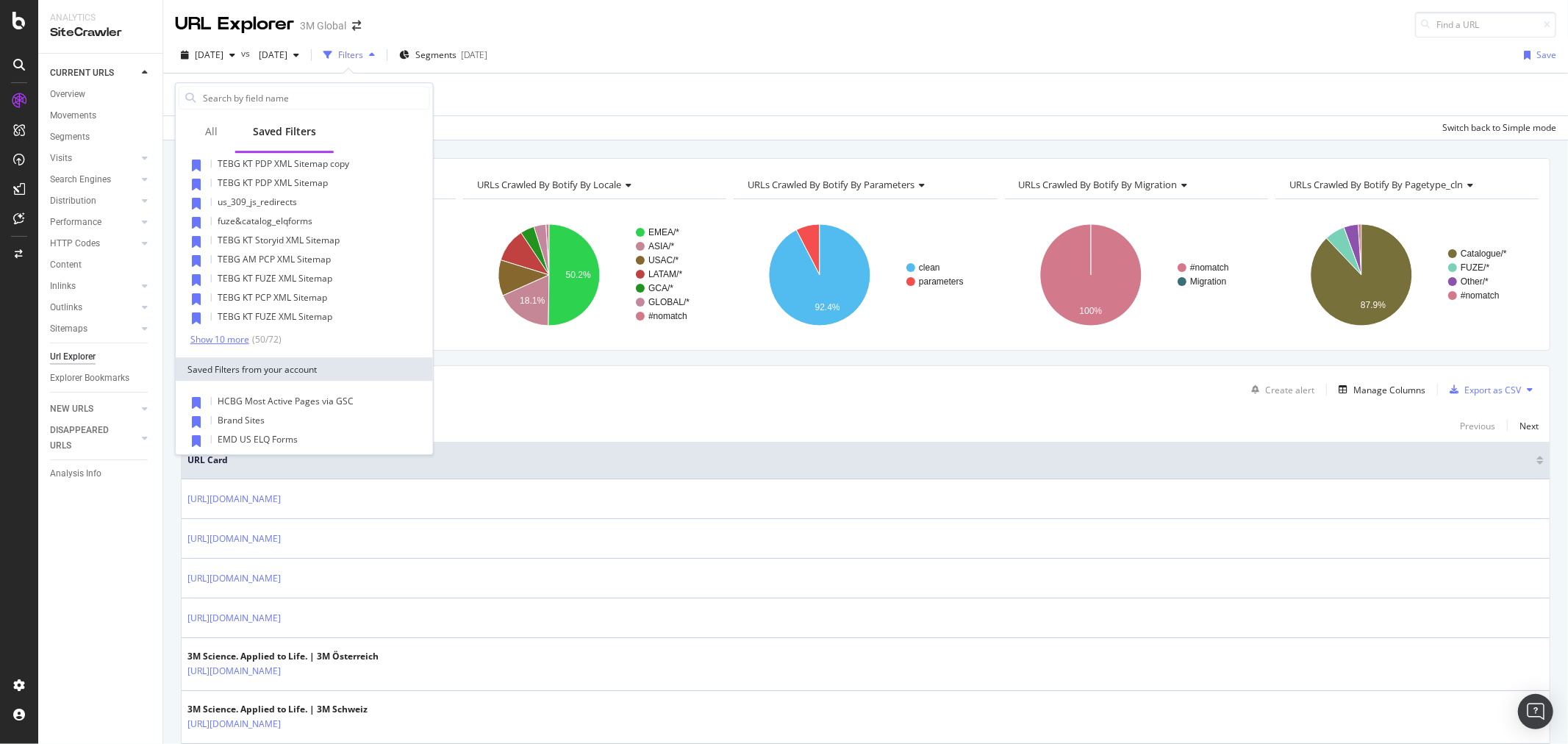
click at [229, 342] on div "Show 10 more" at bounding box center [220, 340] width 59 height 10
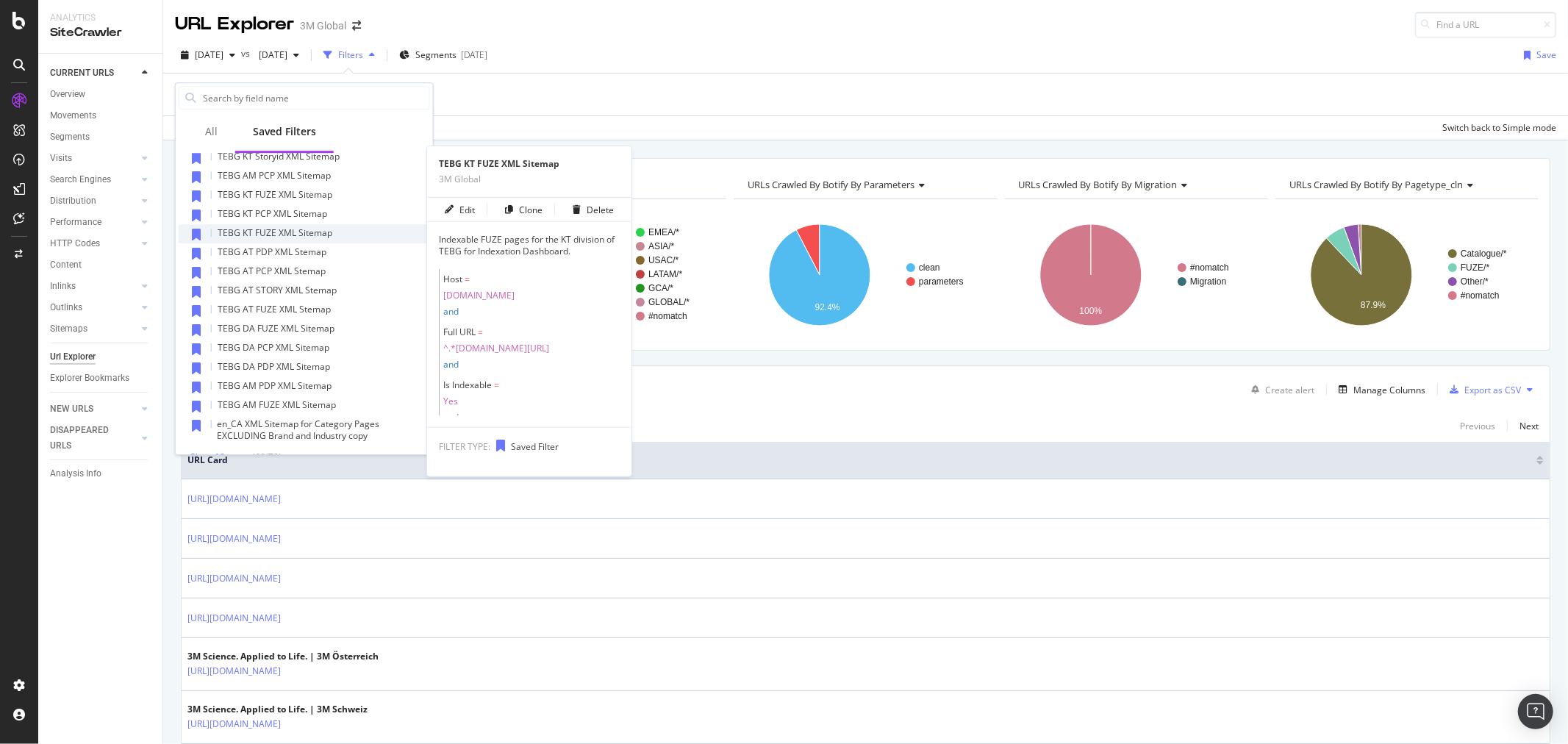
scroll to position [980, 0]
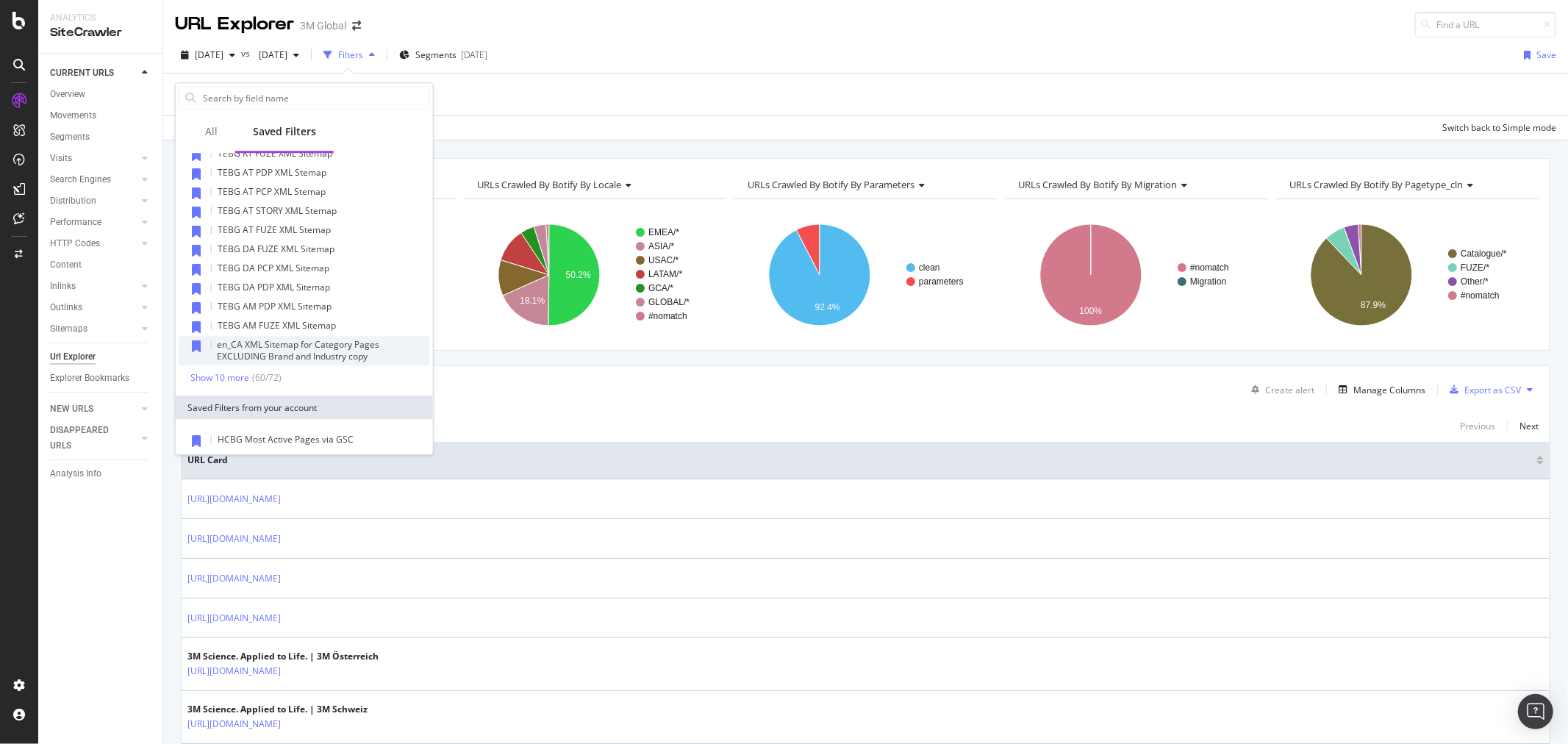
click at [338, 351] on span "en_CA XML Sitemap for Category Pages EXCLUDING Brand and Industry copy" at bounding box center [298, 350] width 163 height 24
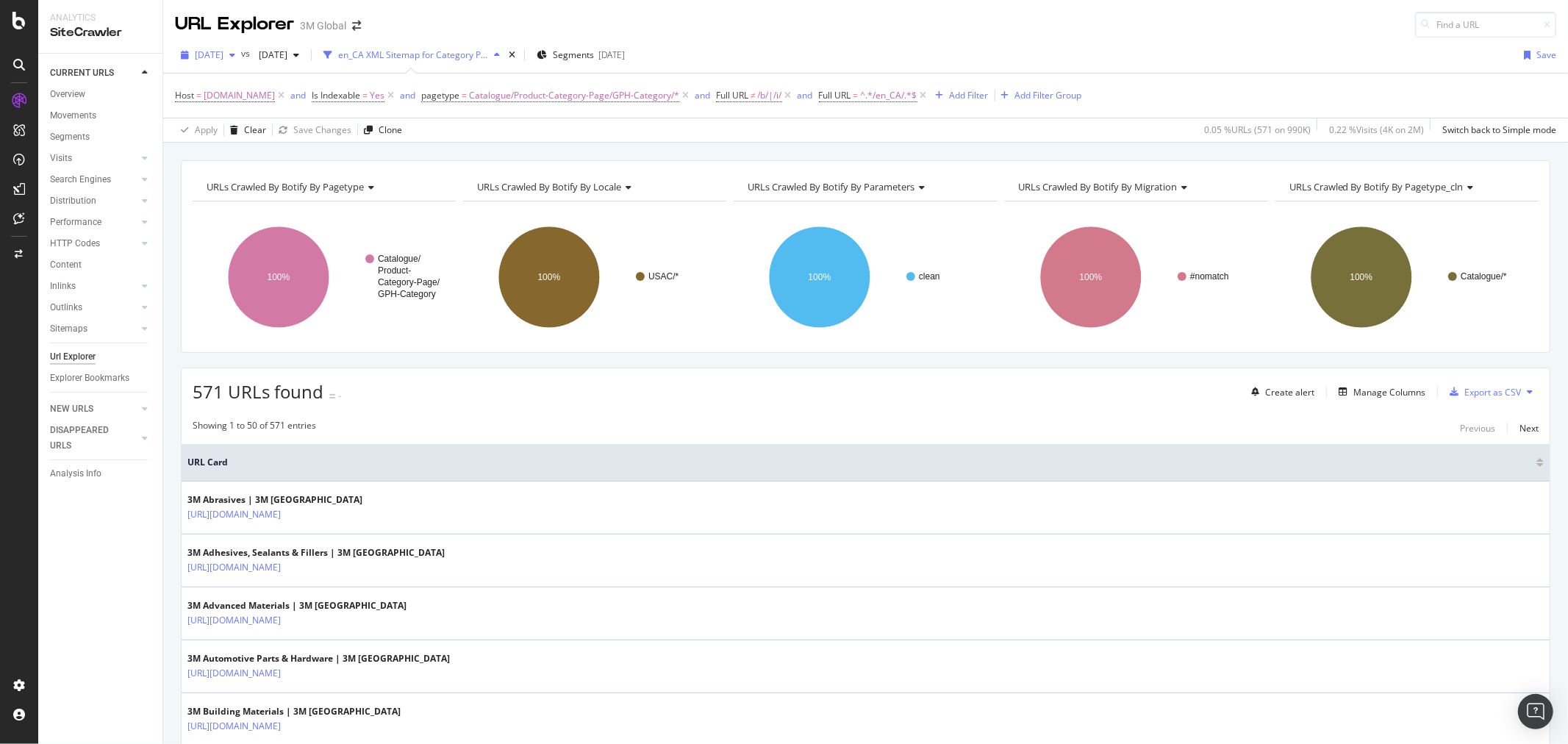
click at [224, 57] on span "[DATE]" at bounding box center [209, 54] width 29 height 12
click at [259, 162] on div "[DATE]" at bounding box center [236, 163] width 79 height 13
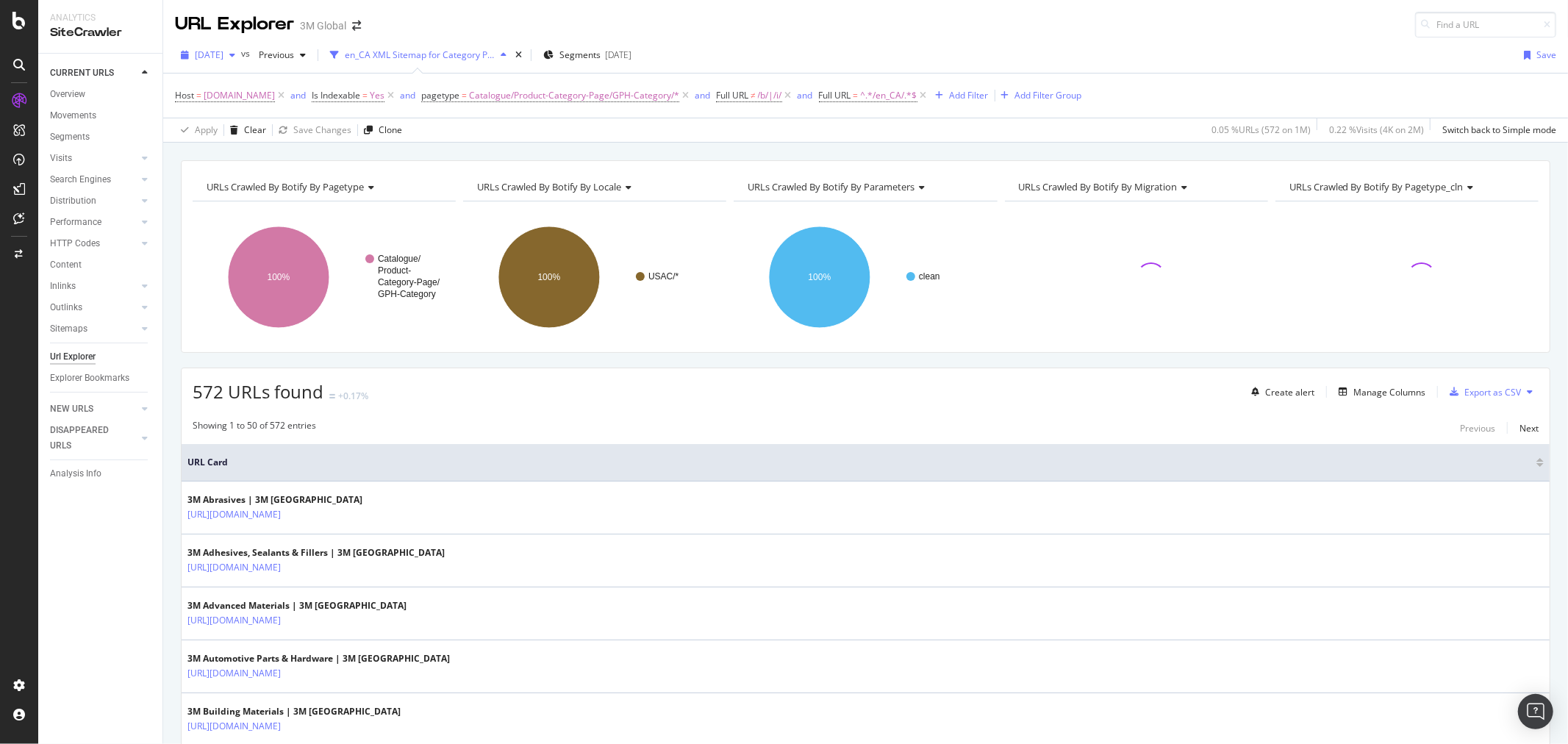
click at [224, 53] on span "[DATE]" at bounding box center [209, 54] width 29 height 12
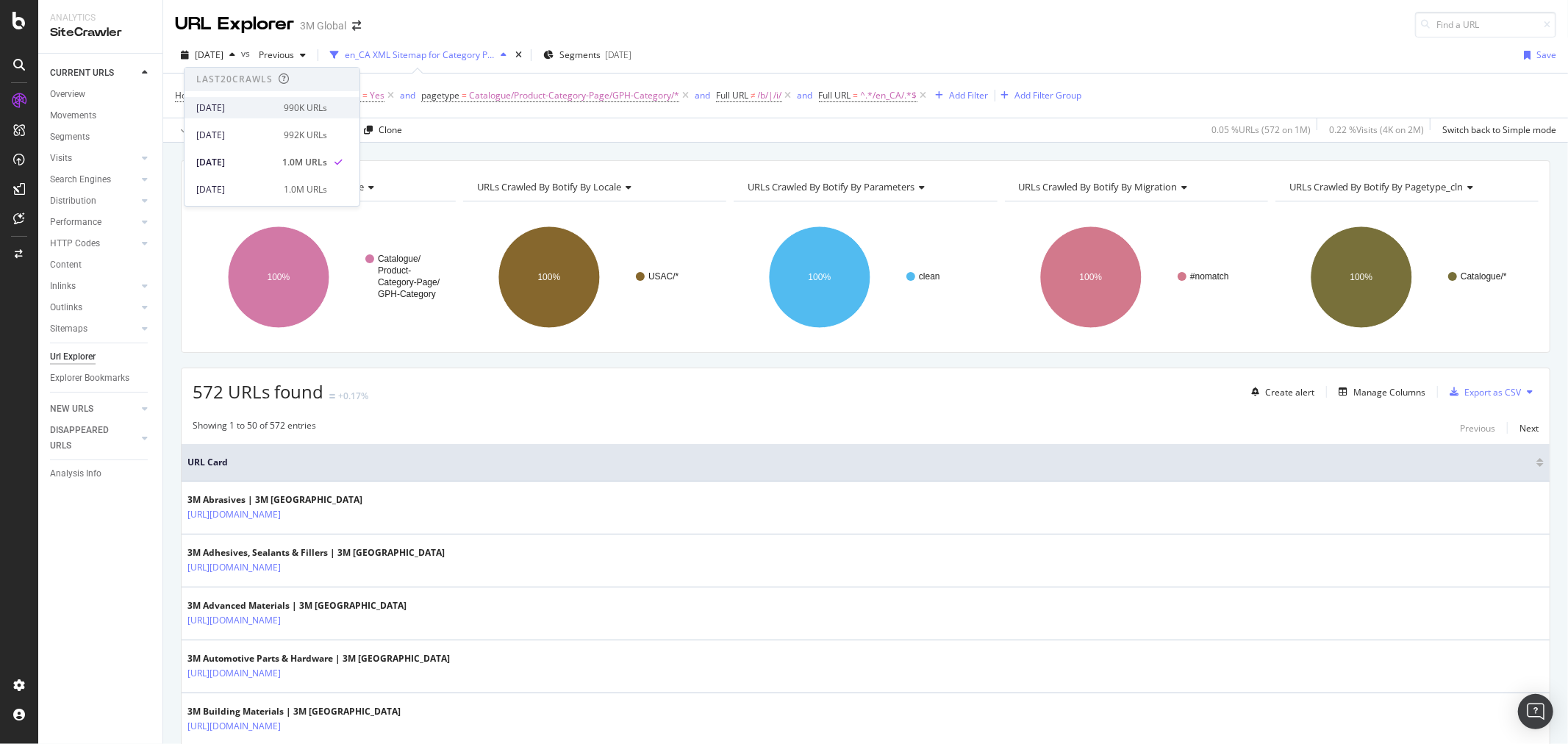
click at [239, 112] on div "[DATE]" at bounding box center [236, 108] width 79 height 13
click at [1527, 392] on icon at bounding box center [1530, 391] width 6 height 8
click at [1474, 394] on span "Export XML Sitemaps" at bounding box center [1453, 393] width 87 height 13
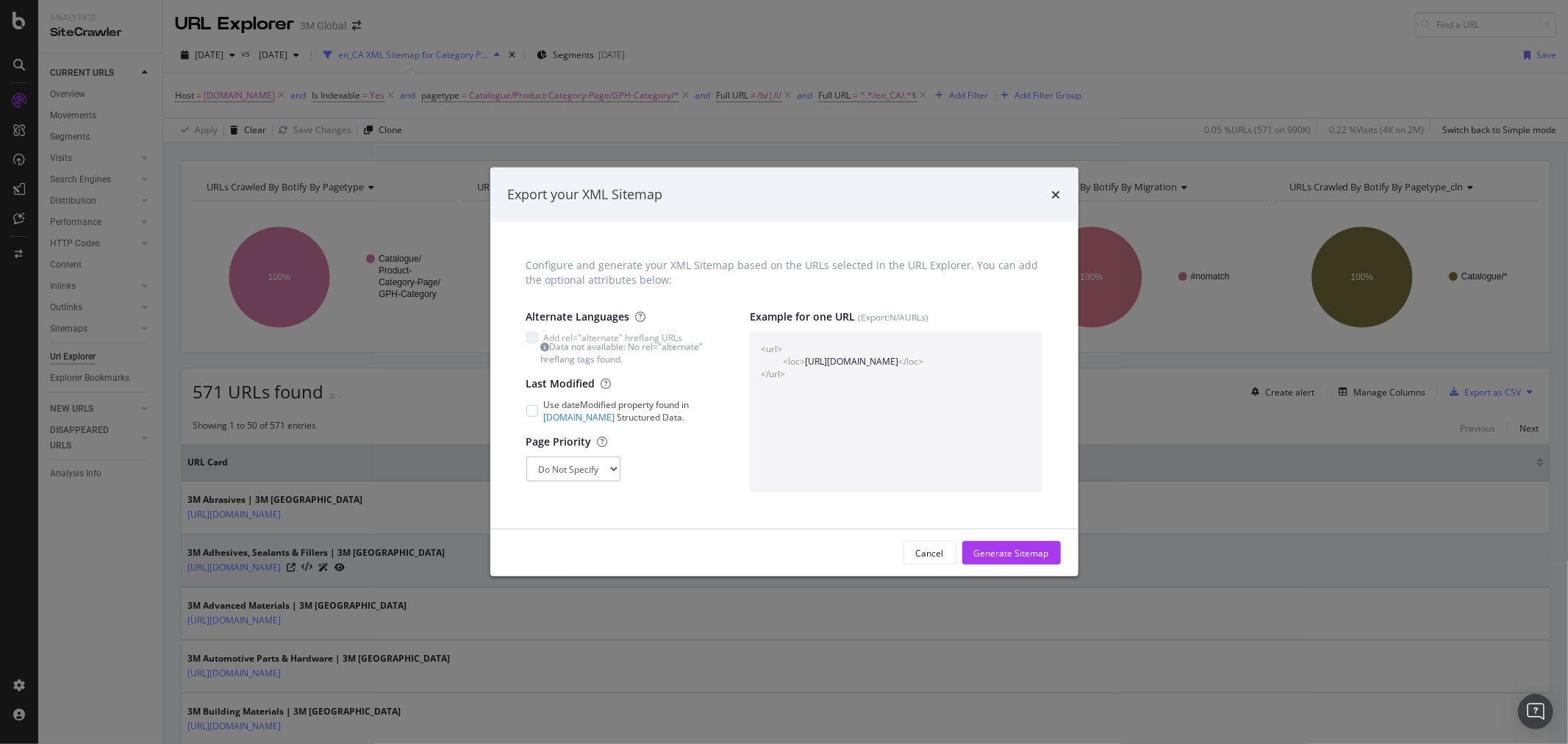
click at [1022, 554] on div "Generate Sitemap" at bounding box center [1011, 553] width 75 height 12
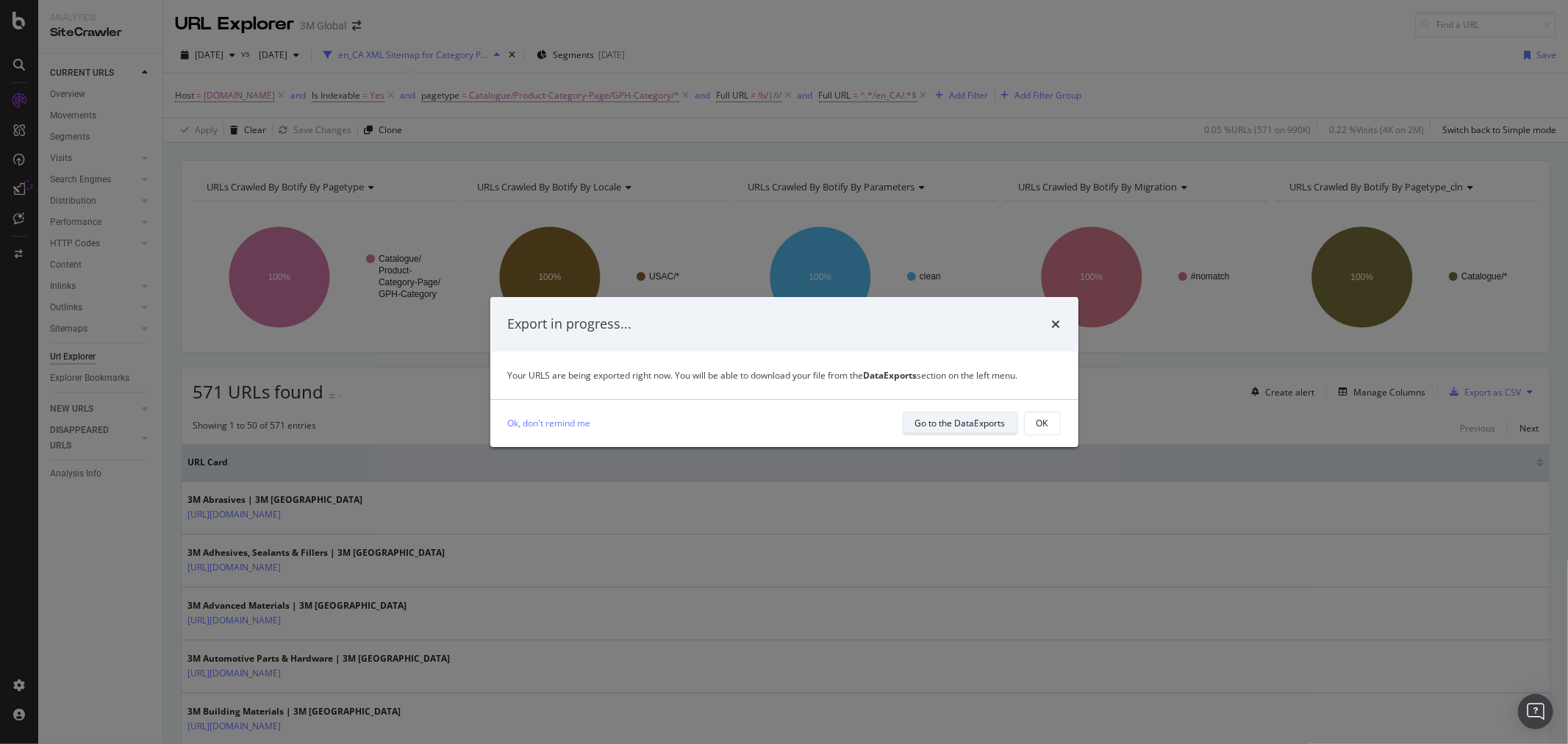
click at [975, 425] on div "Go to the DataExports" at bounding box center [960, 423] width 91 height 12
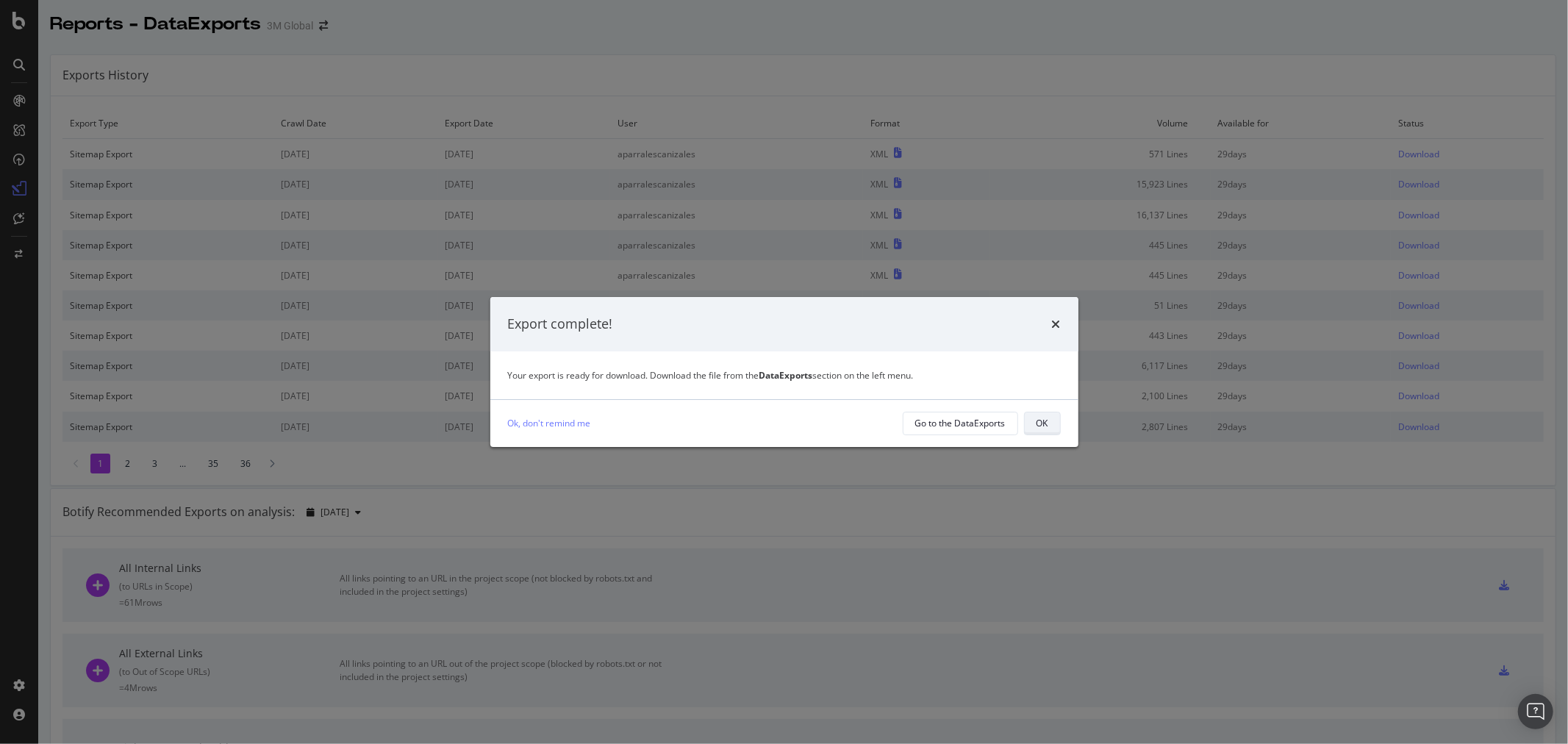
click at [1040, 417] on div "OK" at bounding box center [1042, 423] width 12 height 12
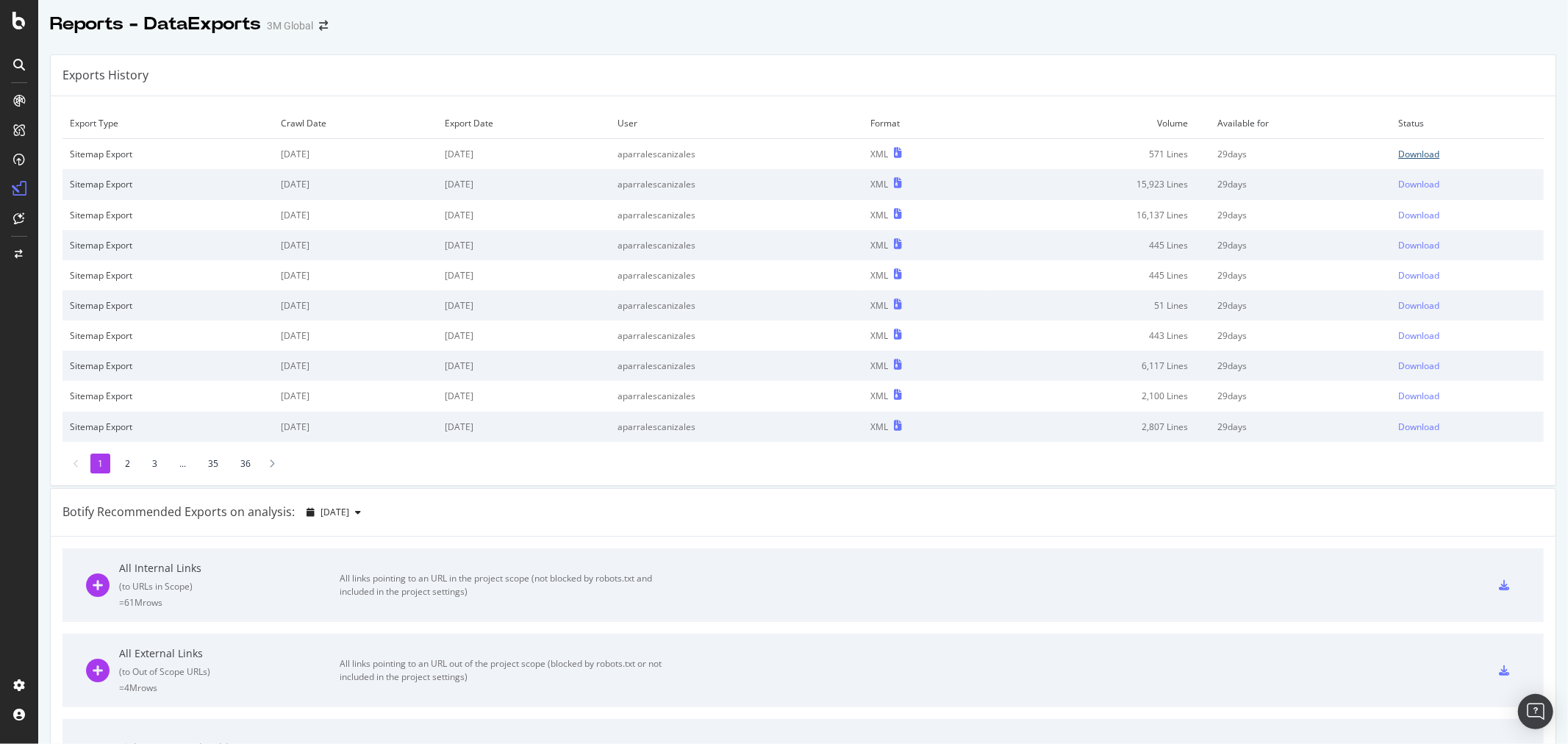
click at [1398, 150] on div "Download" at bounding box center [1418, 153] width 41 height 12
click at [1004, 89] on div "Exports History" at bounding box center [803, 76] width 1504 height 41
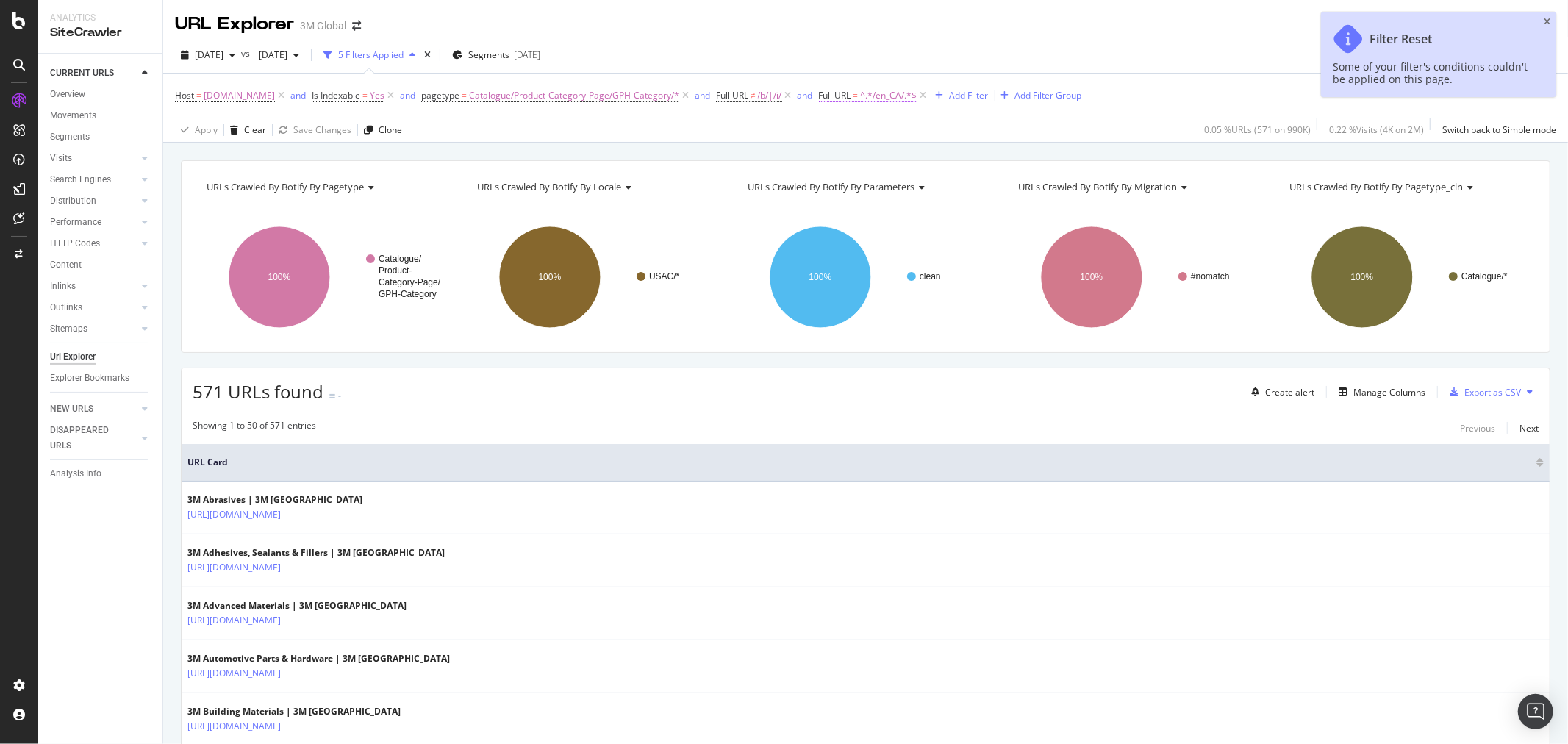
click at [897, 97] on span "^.*/en_CA/.*$" at bounding box center [889, 95] width 57 height 21
click at [858, 158] on input "/en_CA/" at bounding box center [908, 157] width 139 height 23
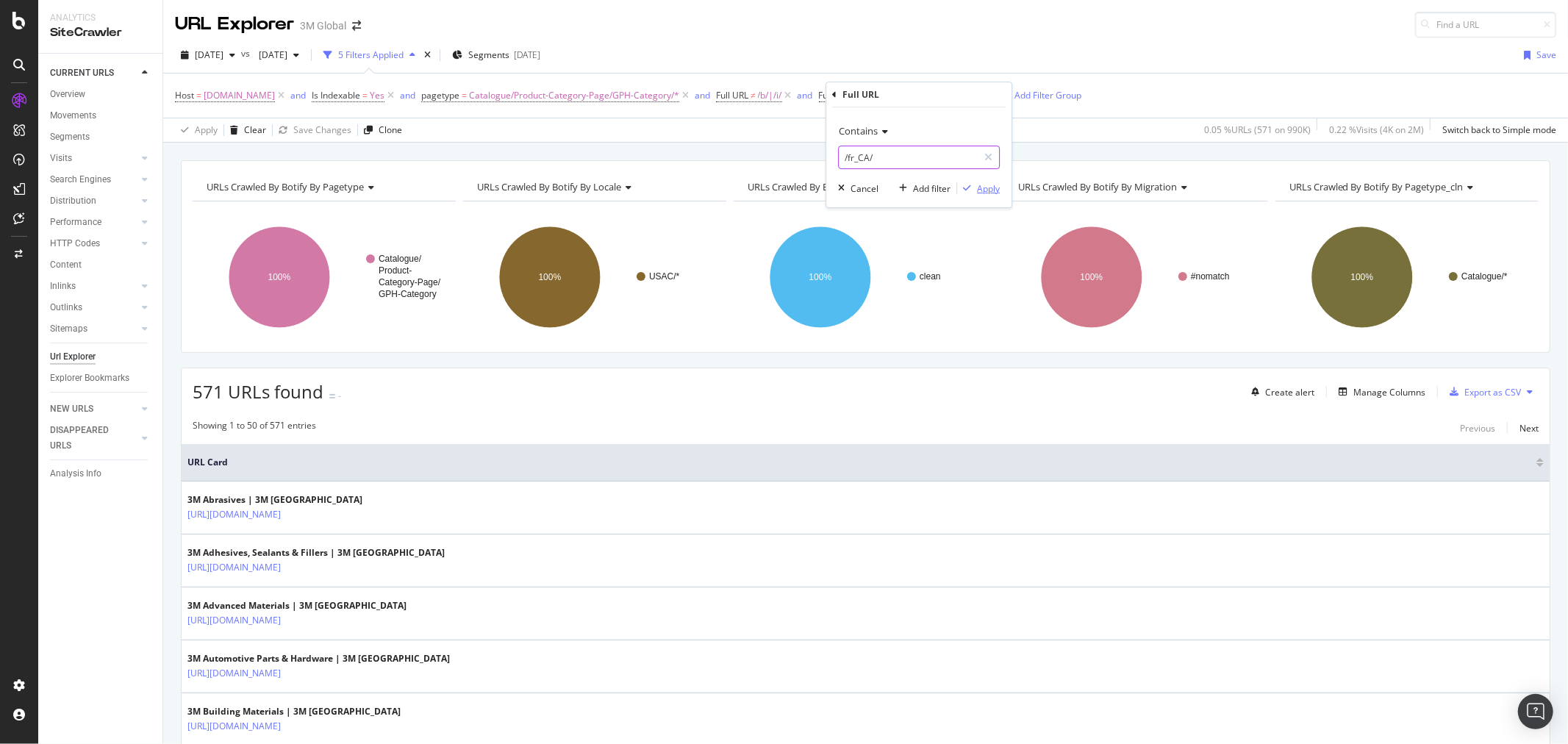
type input "/fr_CA/"
click at [995, 185] on div "Apply" at bounding box center [988, 188] width 22 height 12
click at [1527, 391] on icon at bounding box center [1530, 391] width 6 height 8
click at [1478, 391] on span "Export XML Sitemaps" at bounding box center [1453, 393] width 87 height 13
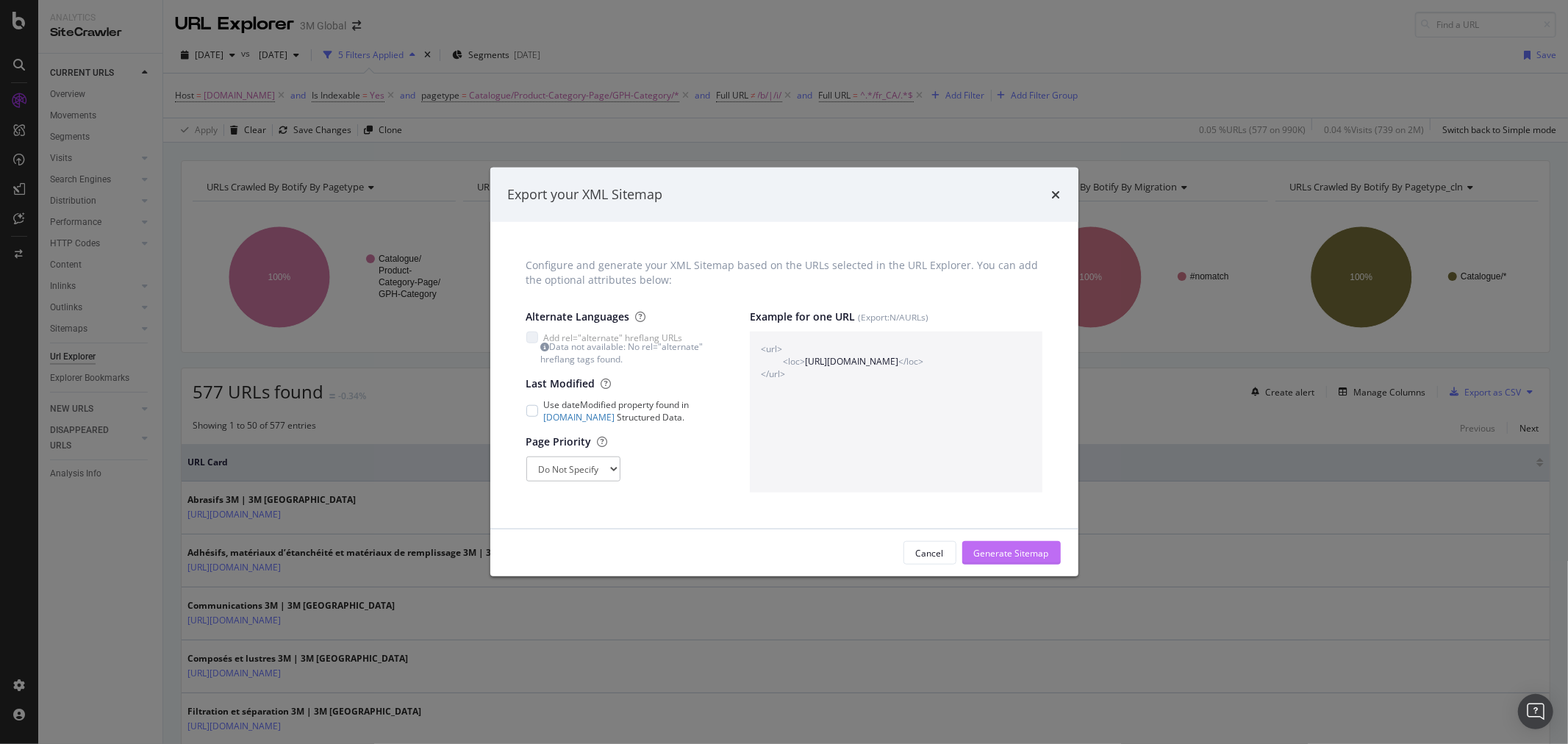
click at [995, 553] on div "Generate Sitemap" at bounding box center [1011, 553] width 75 height 12
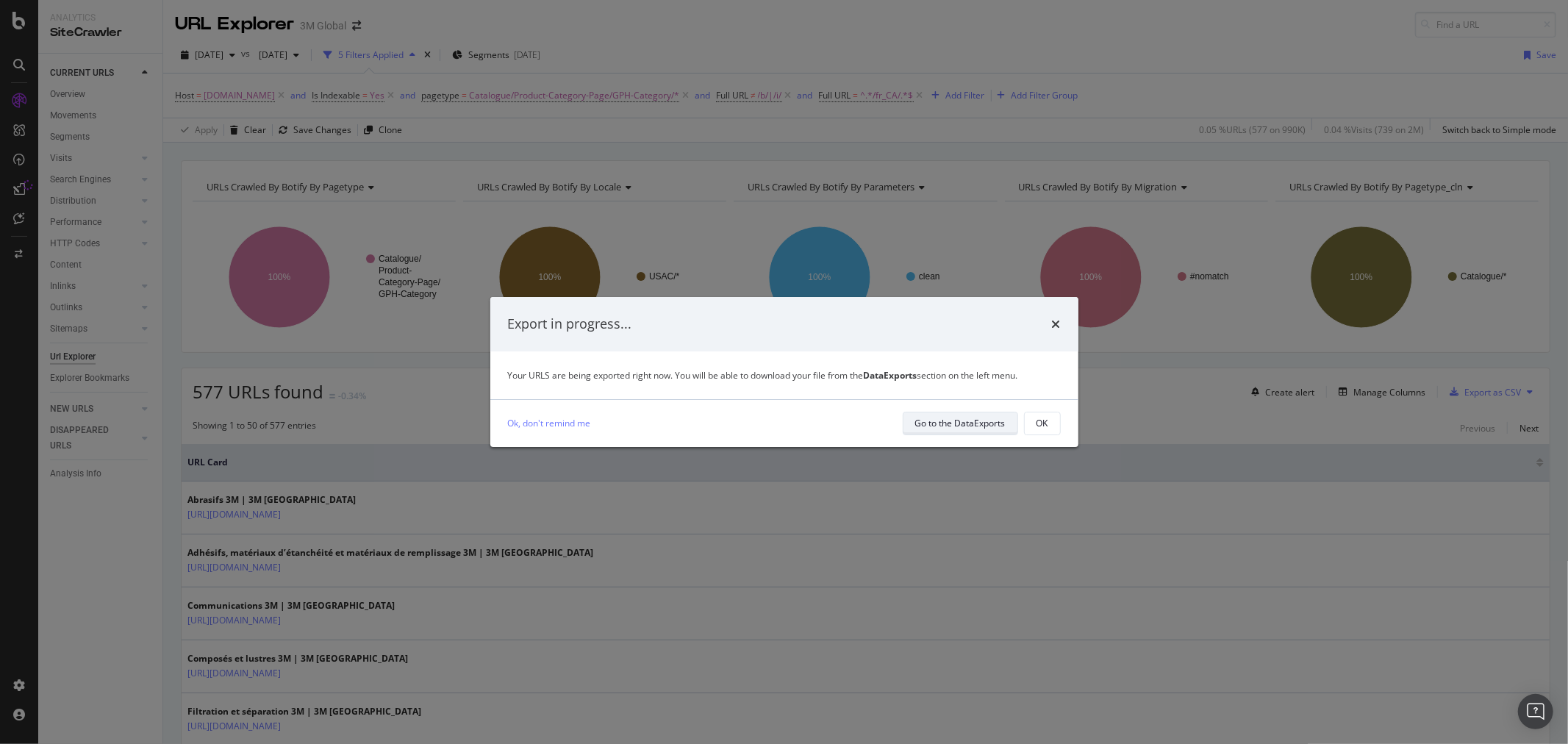
click at [953, 422] on div "Go to the DataExports" at bounding box center [960, 423] width 91 height 12
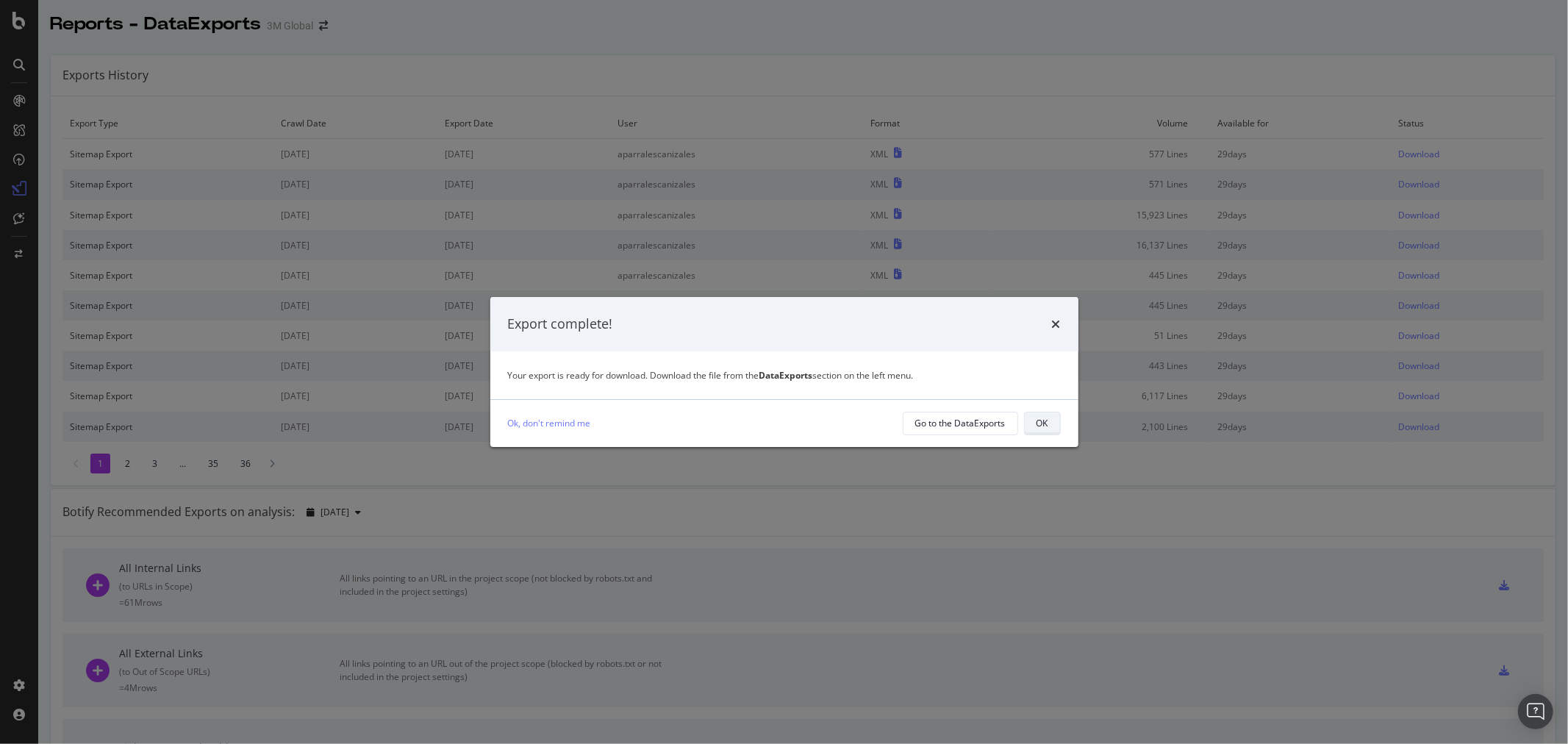
click at [1037, 417] on div "OK" at bounding box center [1042, 423] width 12 height 12
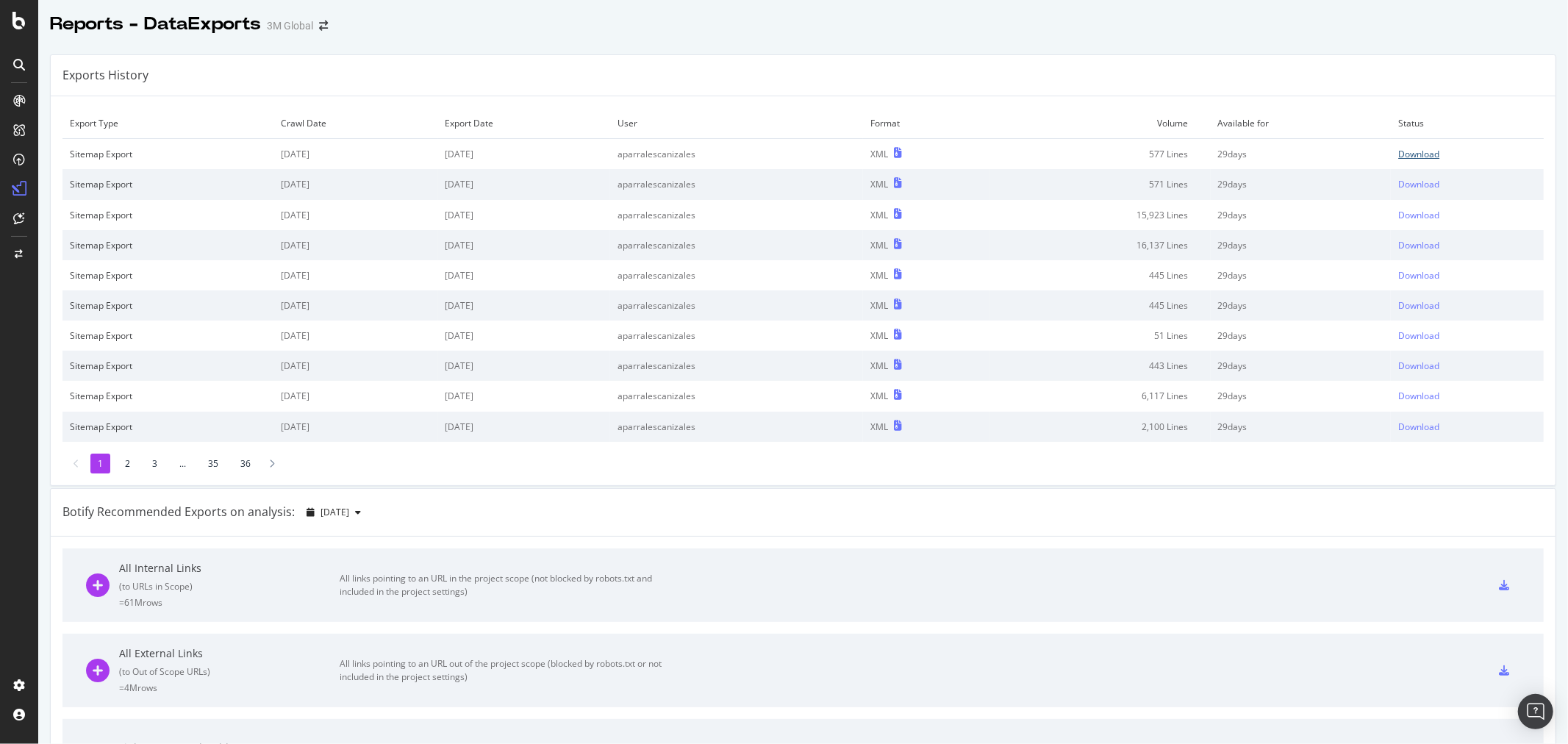
click at [1405, 151] on div "Download" at bounding box center [1418, 153] width 41 height 12
click at [673, 86] on div "Exports History" at bounding box center [803, 76] width 1504 height 41
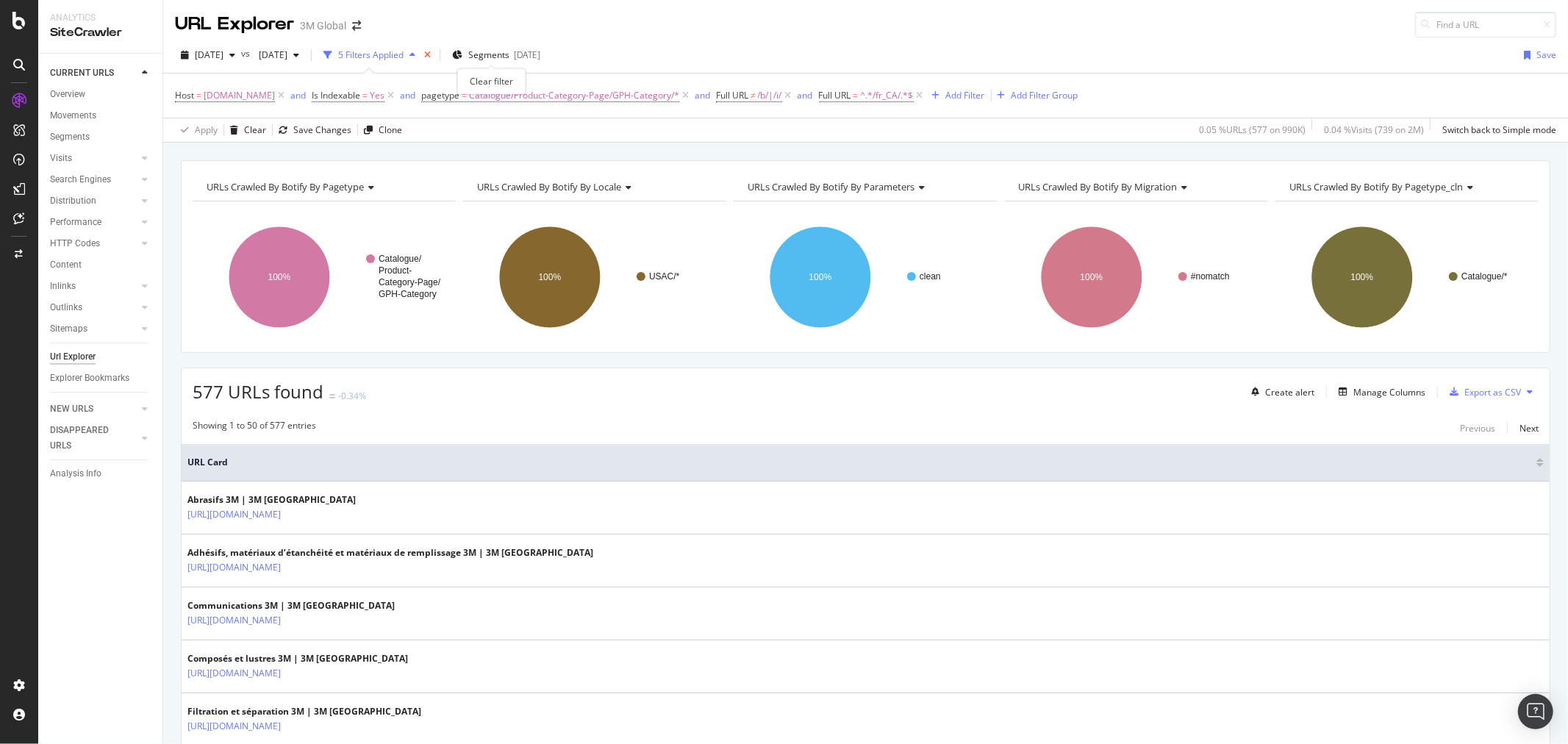
click at [430, 53] on icon "times" at bounding box center [427, 54] width 7 height 8
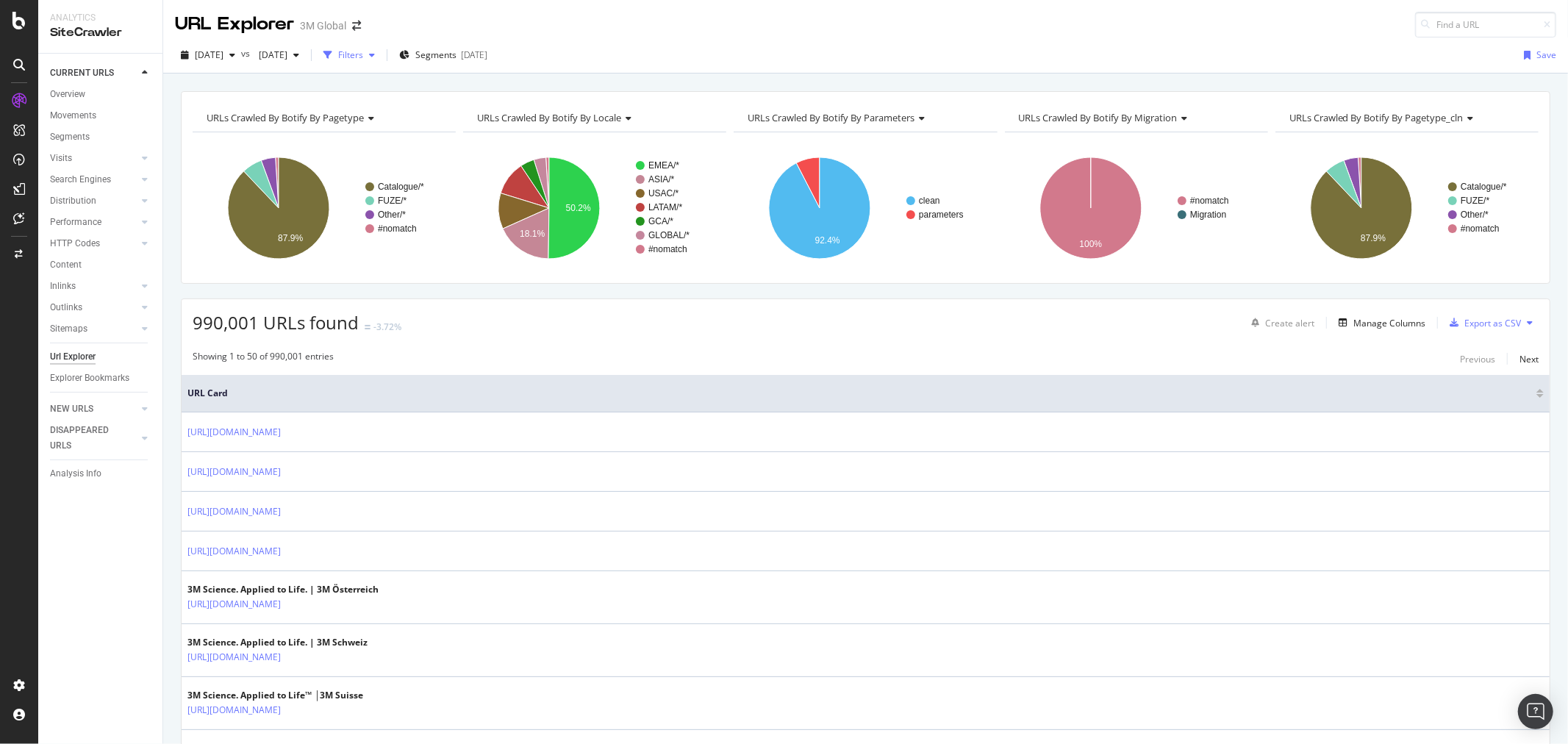
click at [381, 57] on div "button" at bounding box center [371, 54] width 18 height 8
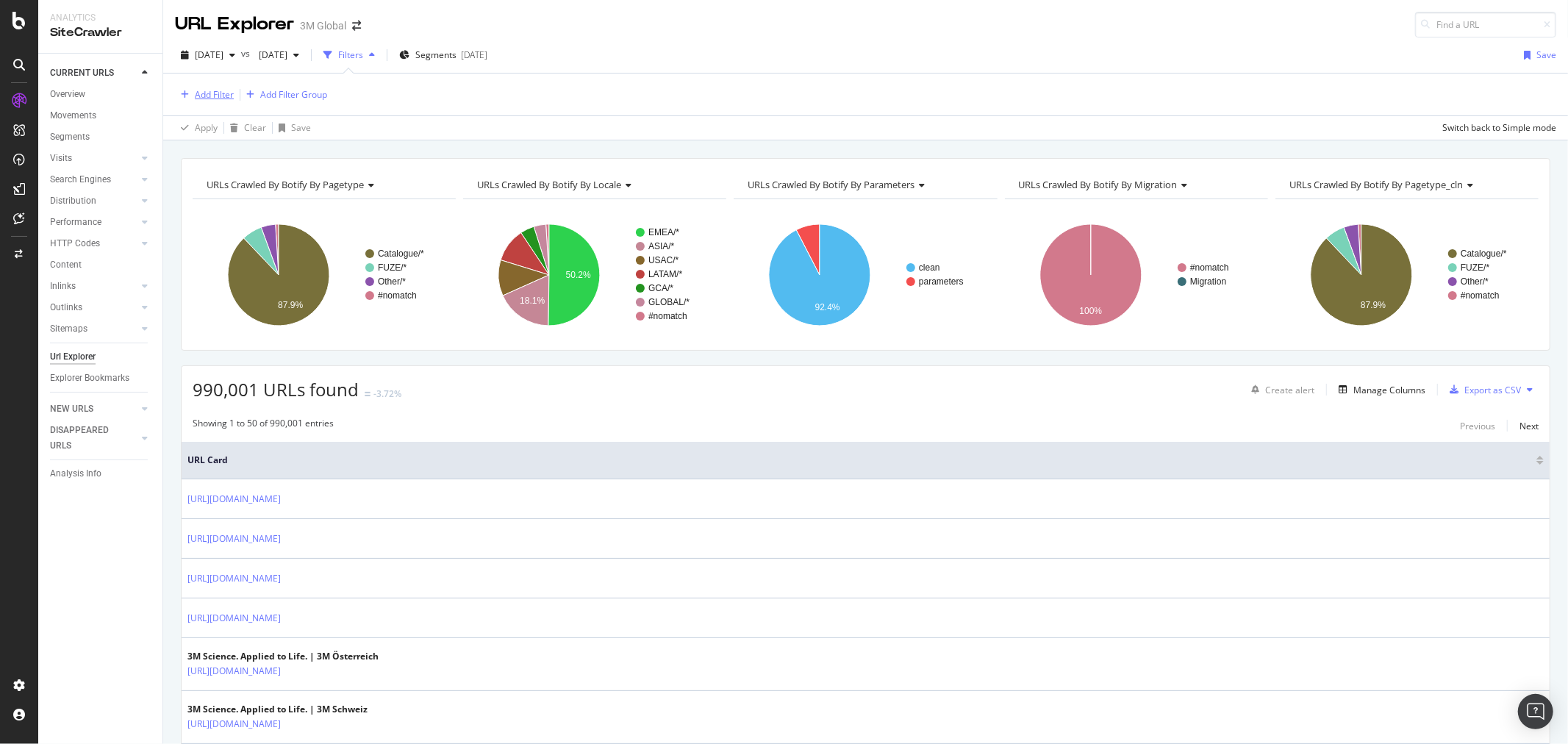
click at [218, 93] on div "Add Filter" at bounding box center [214, 94] width 39 height 12
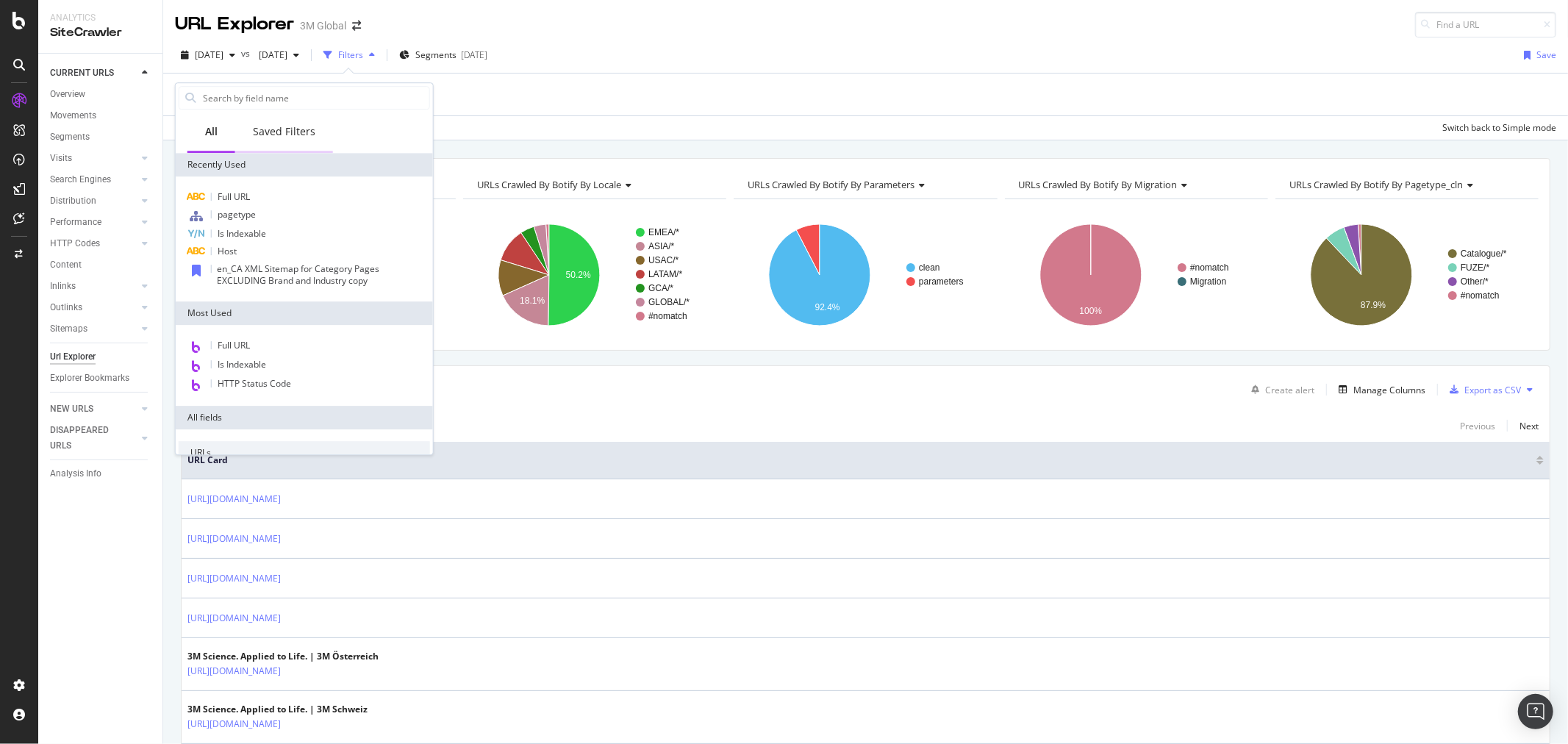
click at [283, 135] on div "Saved Filters" at bounding box center [283, 132] width 63 height 15
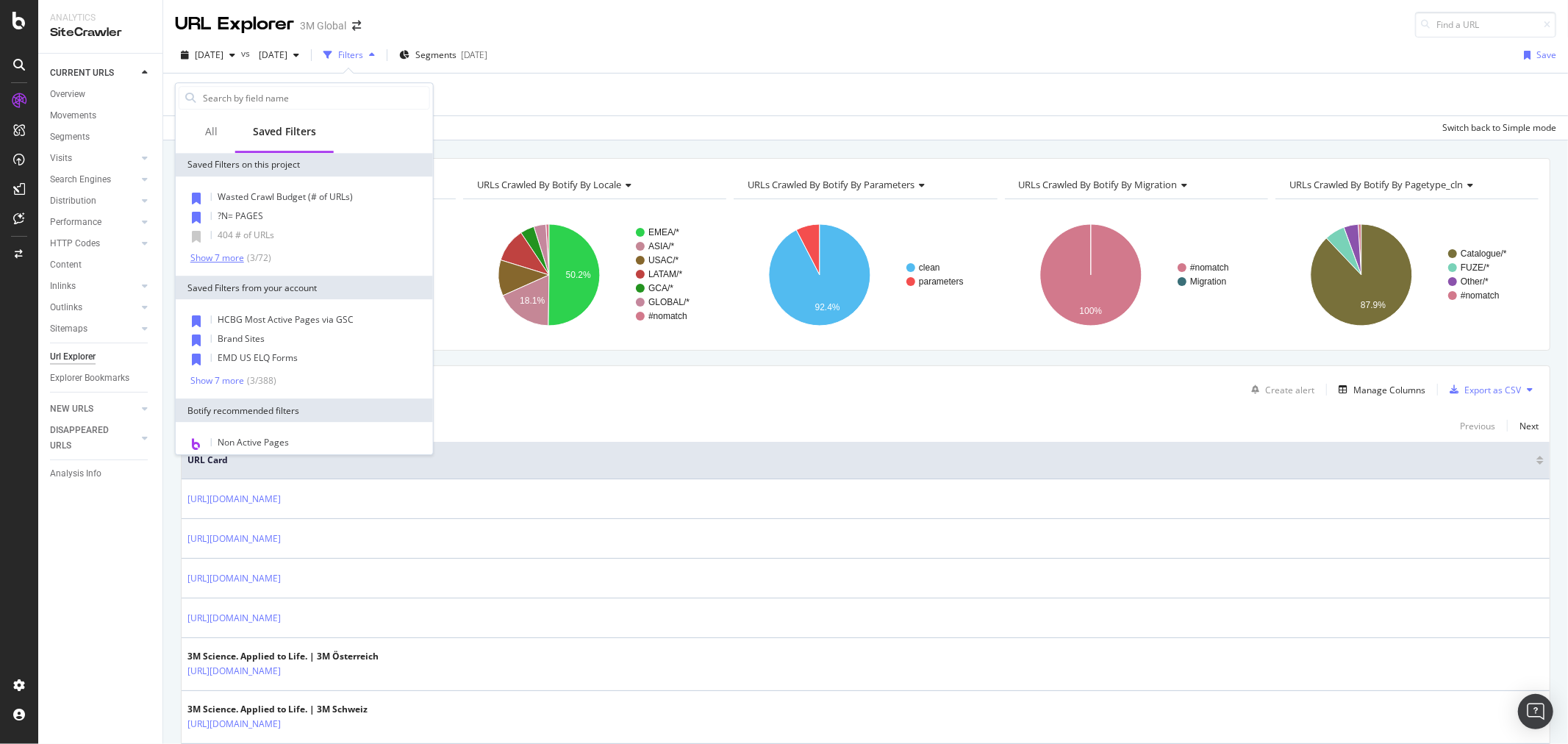
click at [222, 255] on div "Show 7 more" at bounding box center [217, 257] width 53 height 10
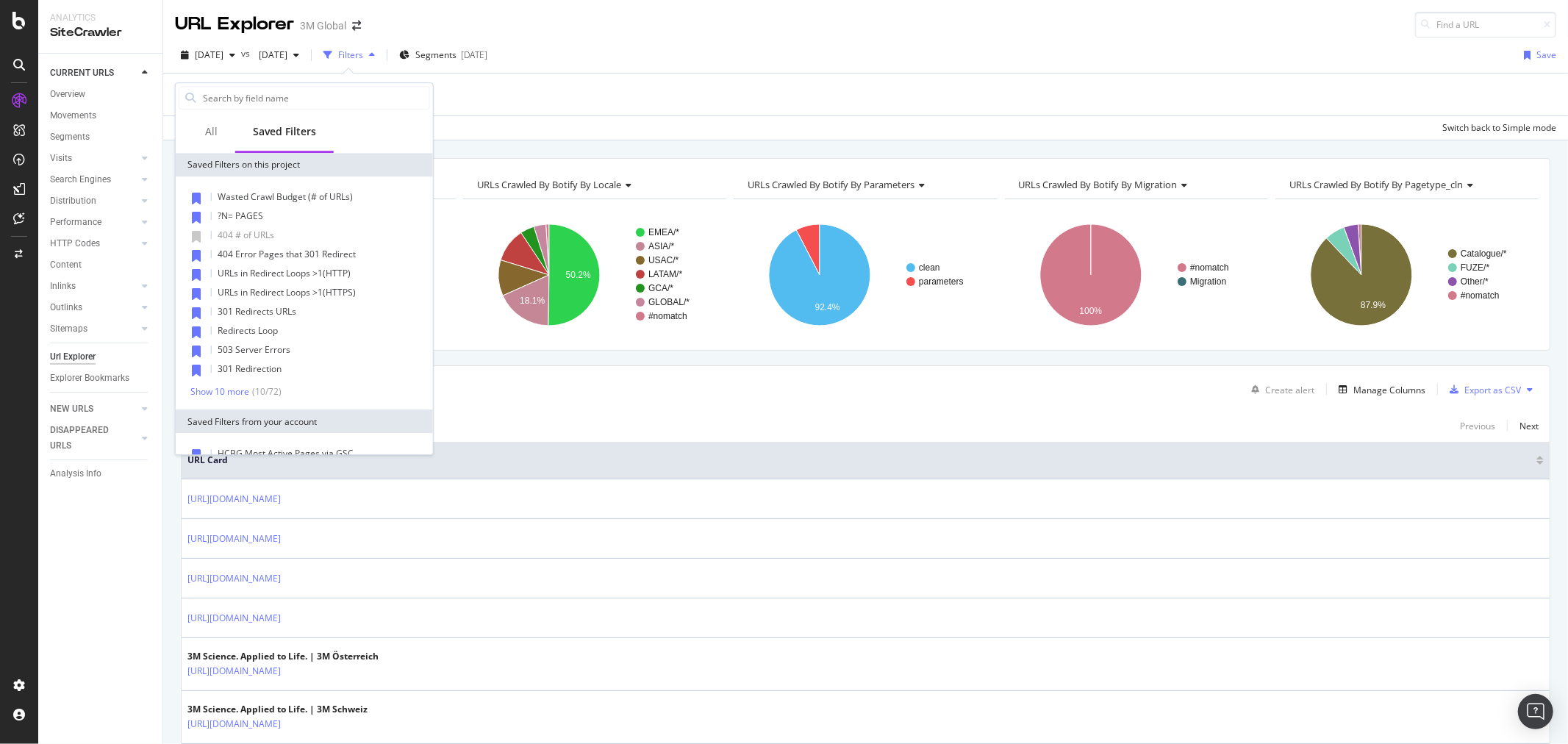
click at [225, 399] on div "Wasted Crawl Budget (# of URLs) ?N= PAGES 404 # of URLs 404 Error Pages that 30…" at bounding box center [304, 293] width 257 height 233
click at [225, 394] on div "Show 10 more" at bounding box center [220, 391] width 59 height 10
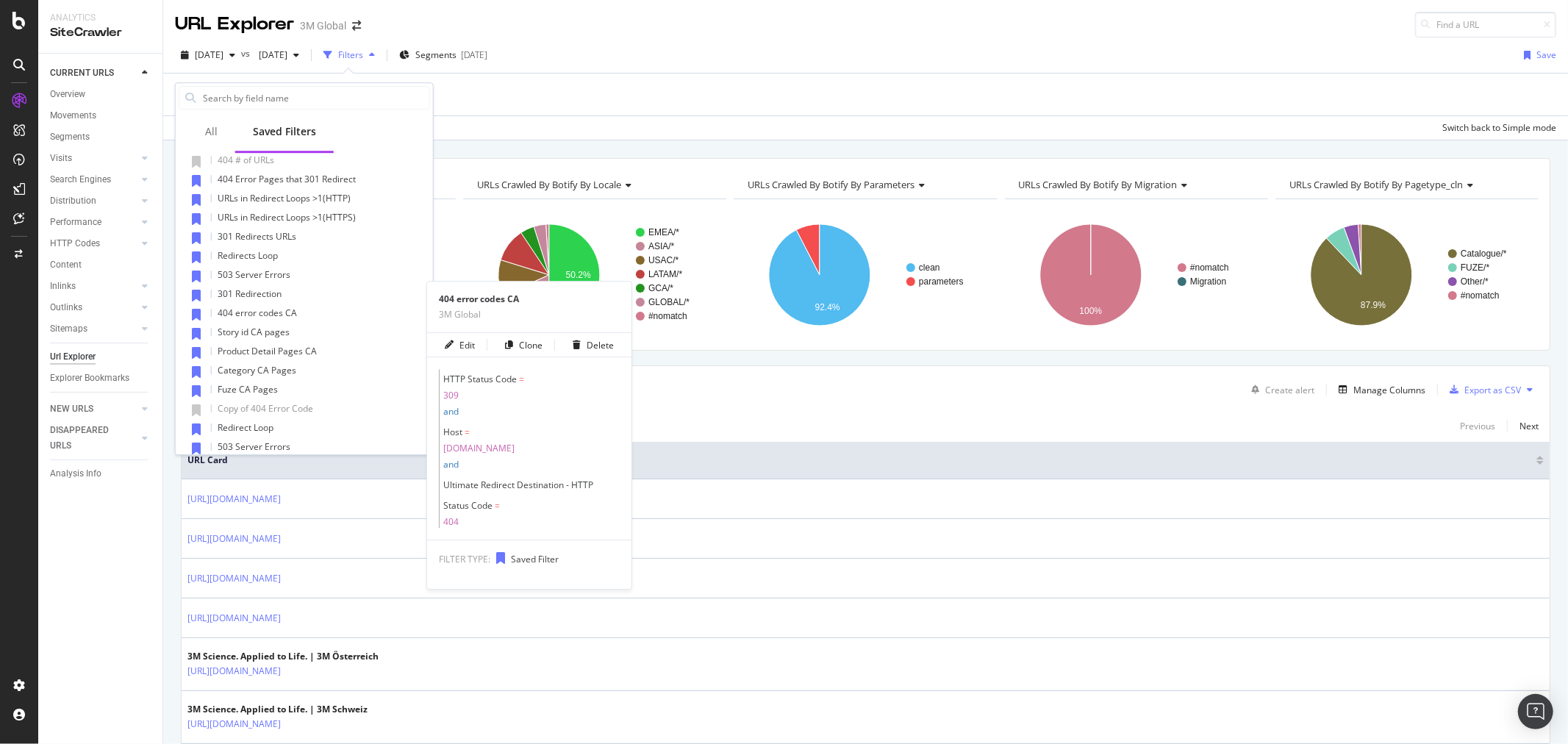
scroll to position [163, 0]
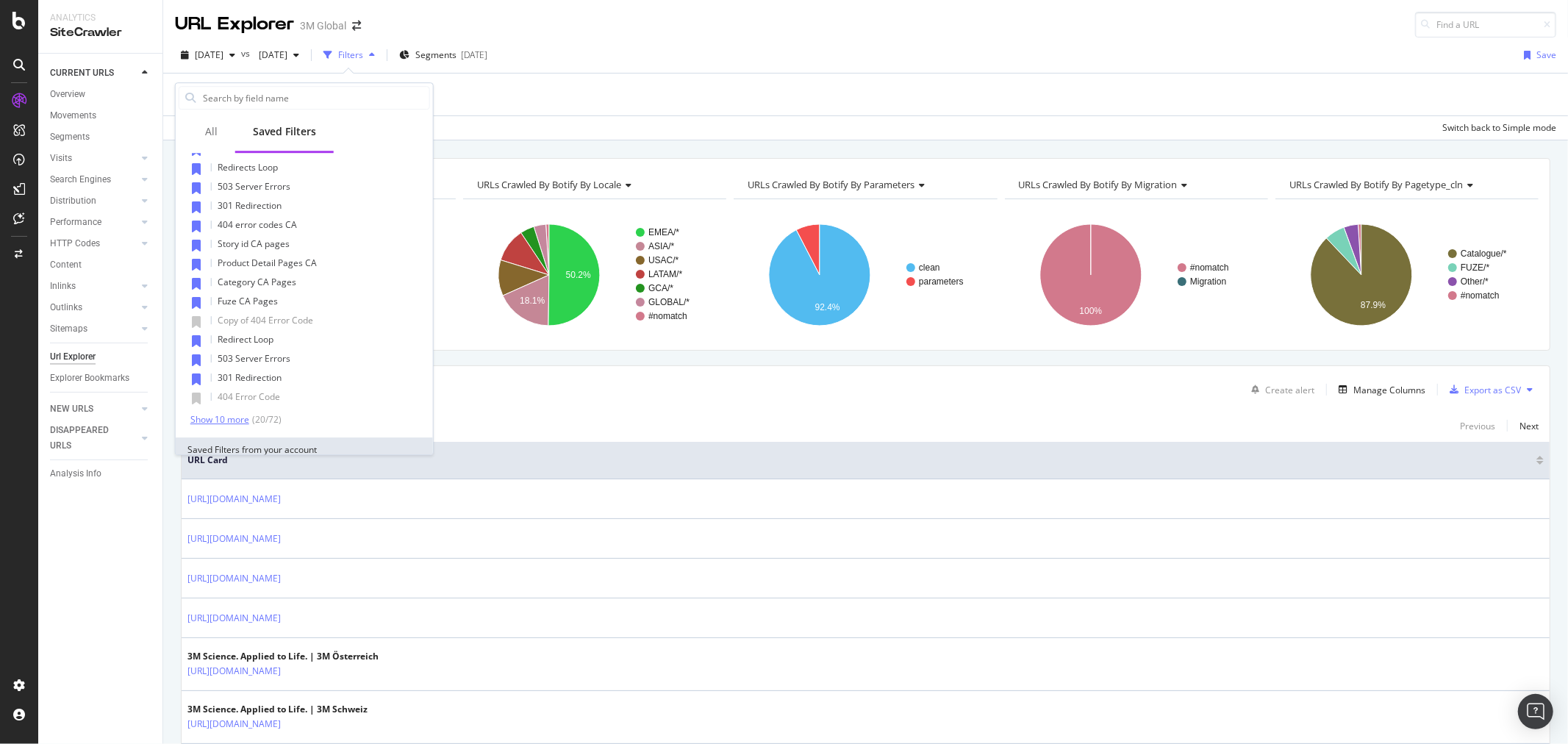
click at [225, 419] on div "Show 10 more" at bounding box center [220, 419] width 59 height 10
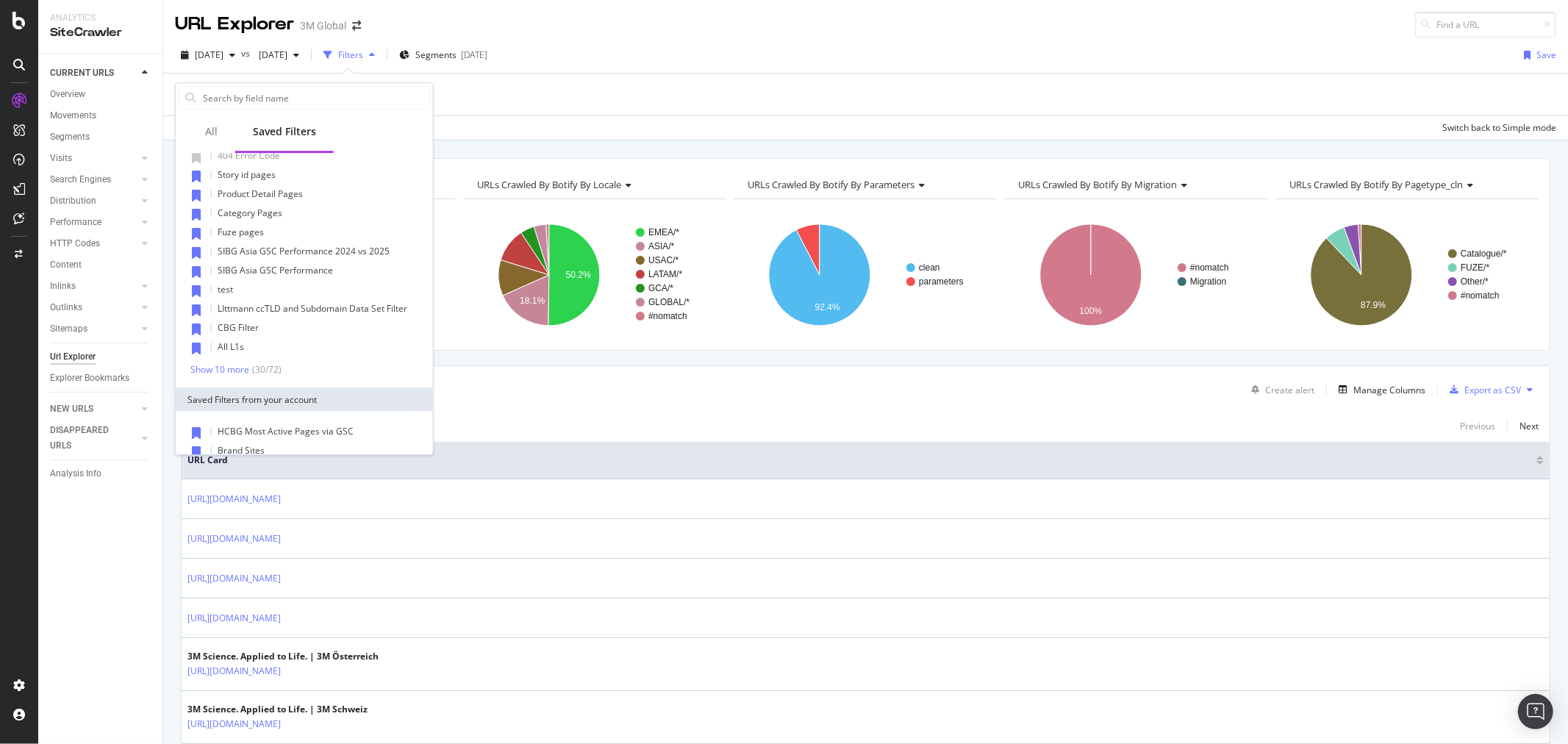
scroll to position [408, 0]
click at [229, 373] on div "Wasted Crawl Budget (# of URLs) ?N= PAGES 404 # of URLs 404 Error Pages that 30…" at bounding box center [304, 76] width 257 height 616
click at [229, 368] on div "Show 10 more" at bounding box center [220, 366] width 59 height 10
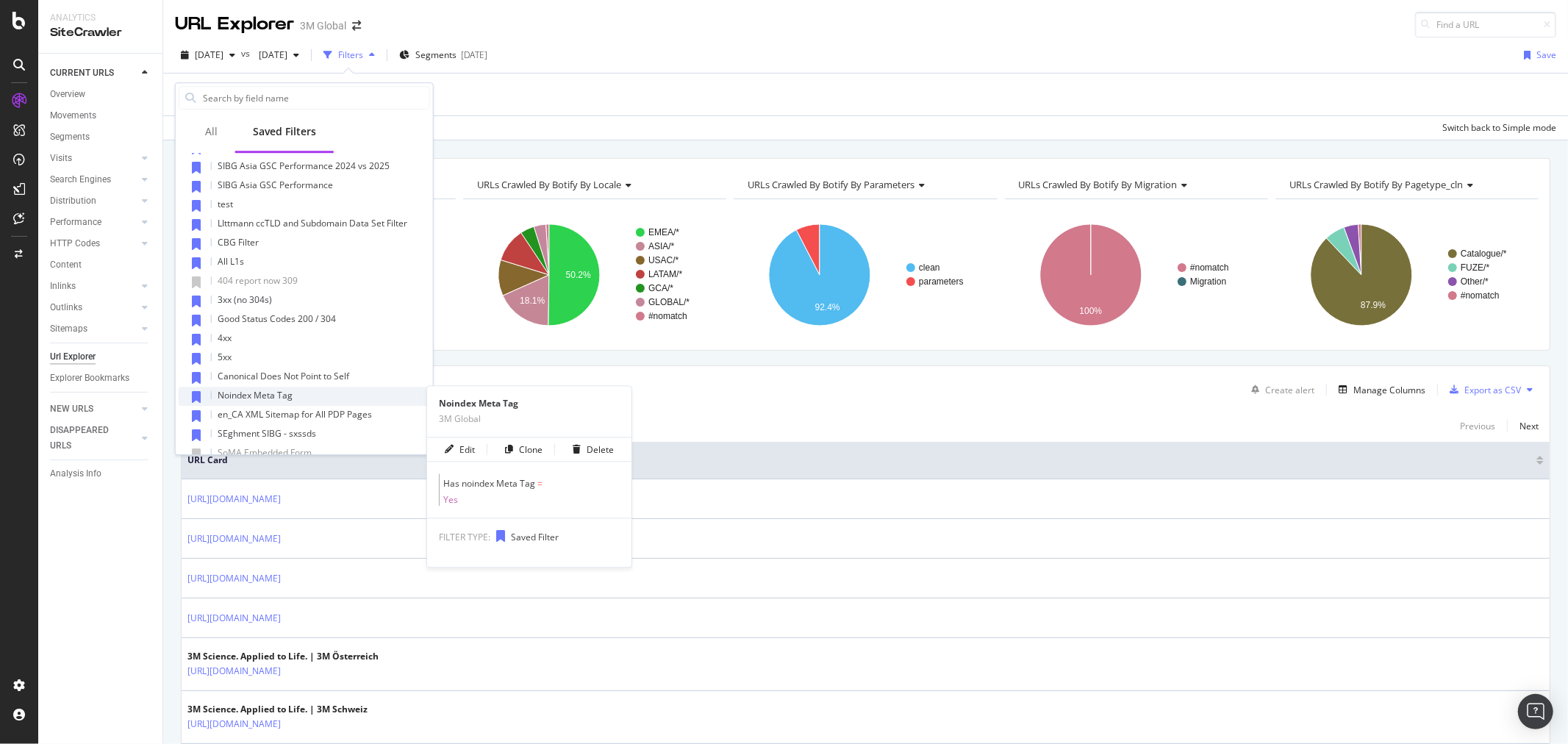
scroll to position [572, 0]
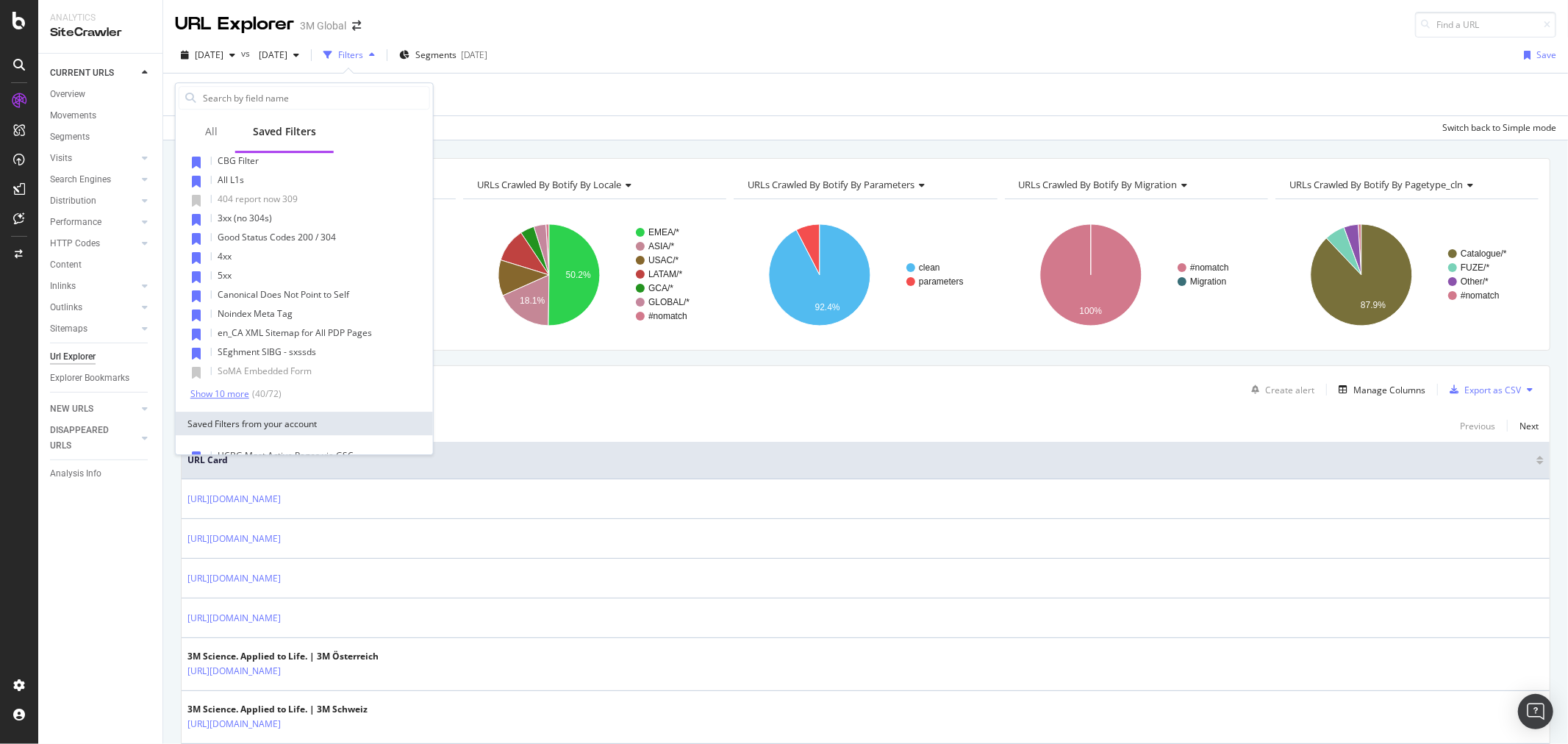
click at [225, 389] on div "Show 10 more" at bounding box center [220, 394] width 59 height 10
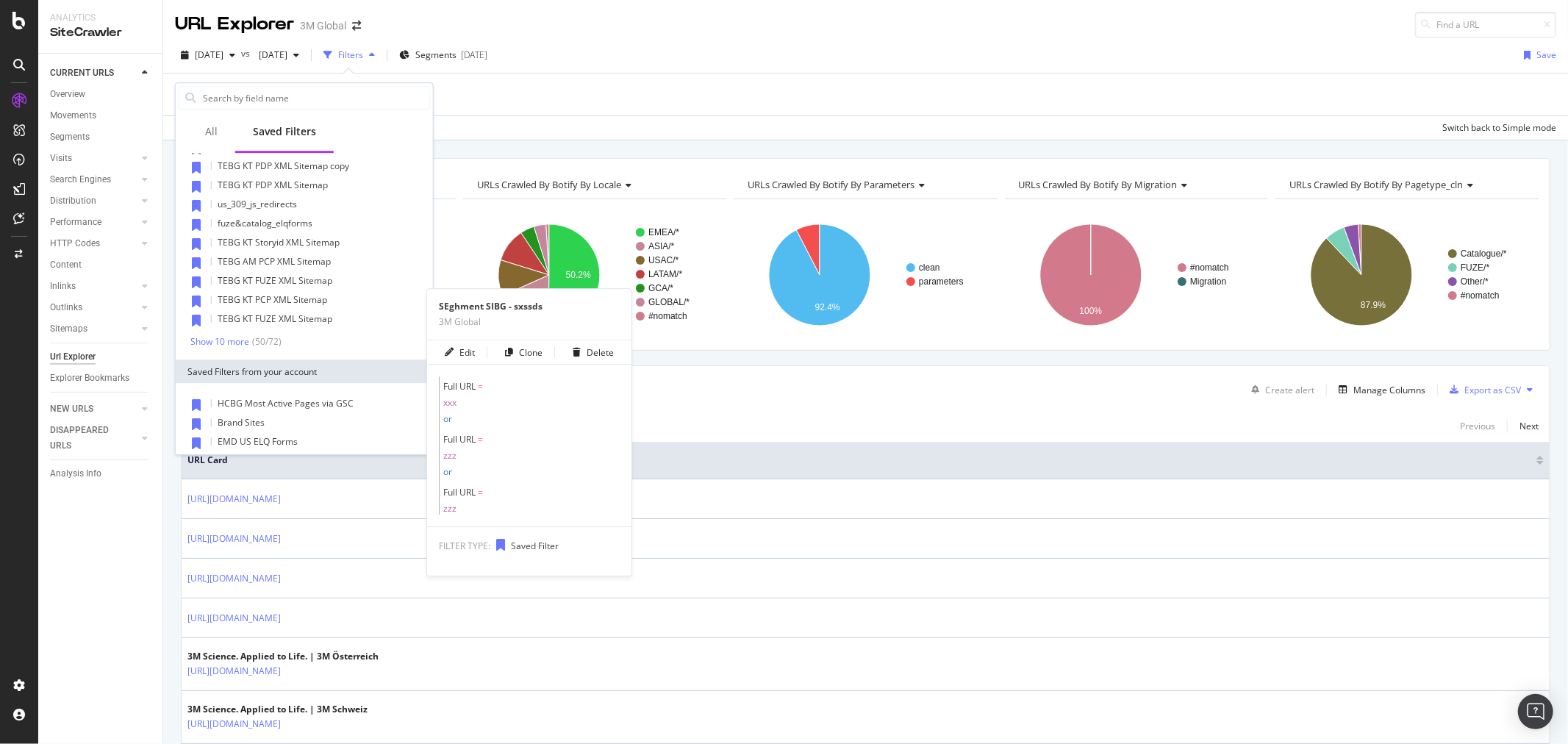
scroll to position [817, 0]
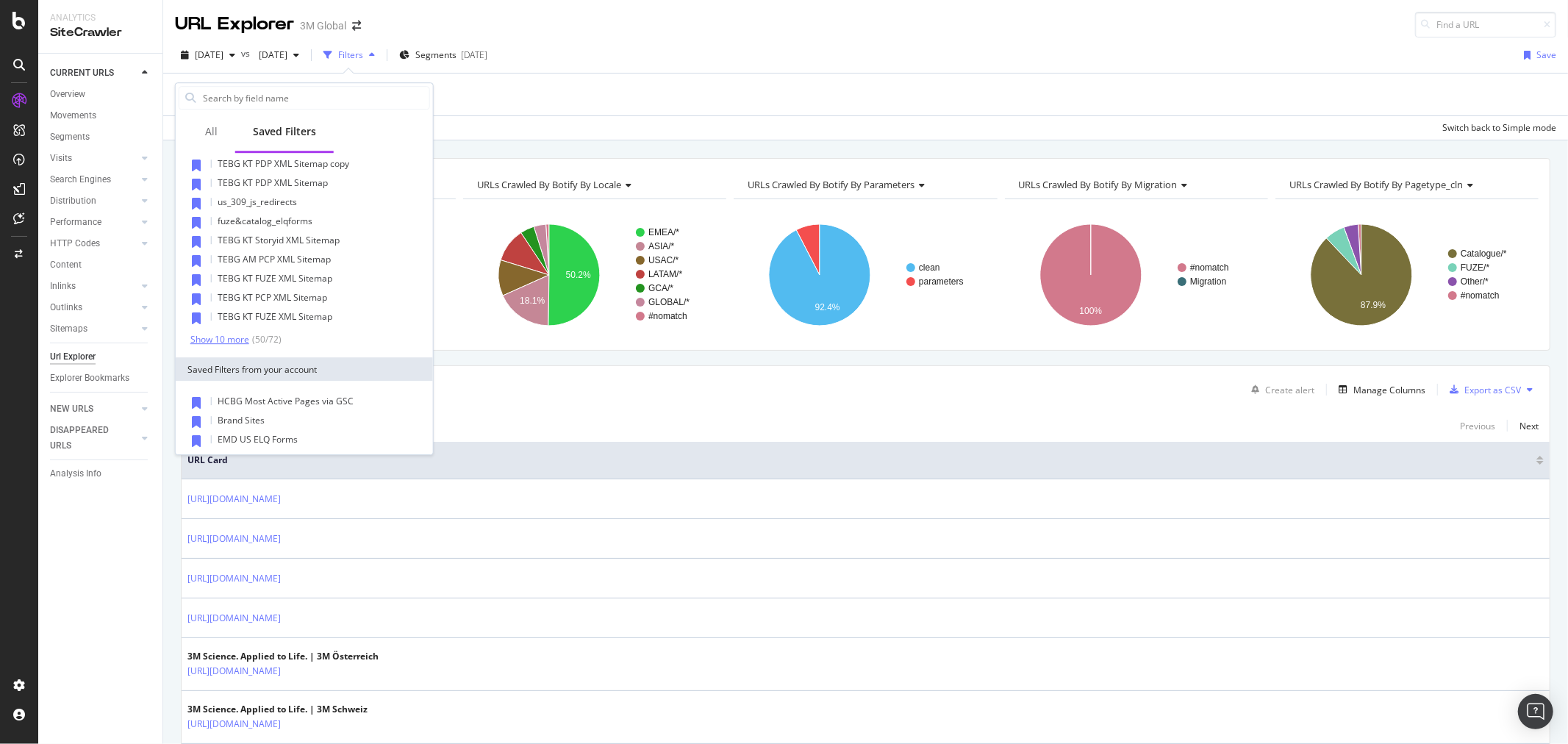
click at [228, 336] on div "Show 10 more" at bounding box center [220, 340] width 59 height 10
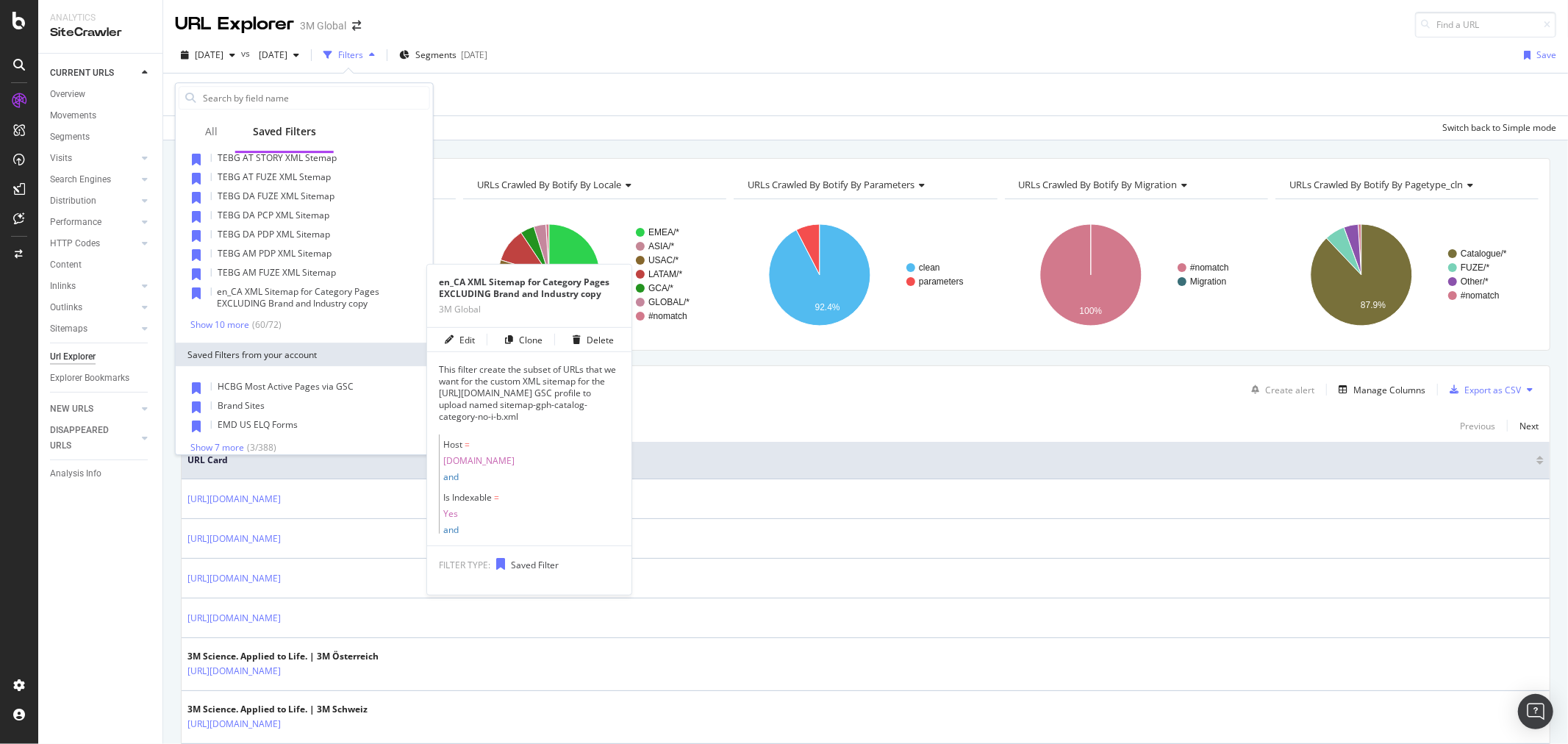
scroll to position [1062, 0]
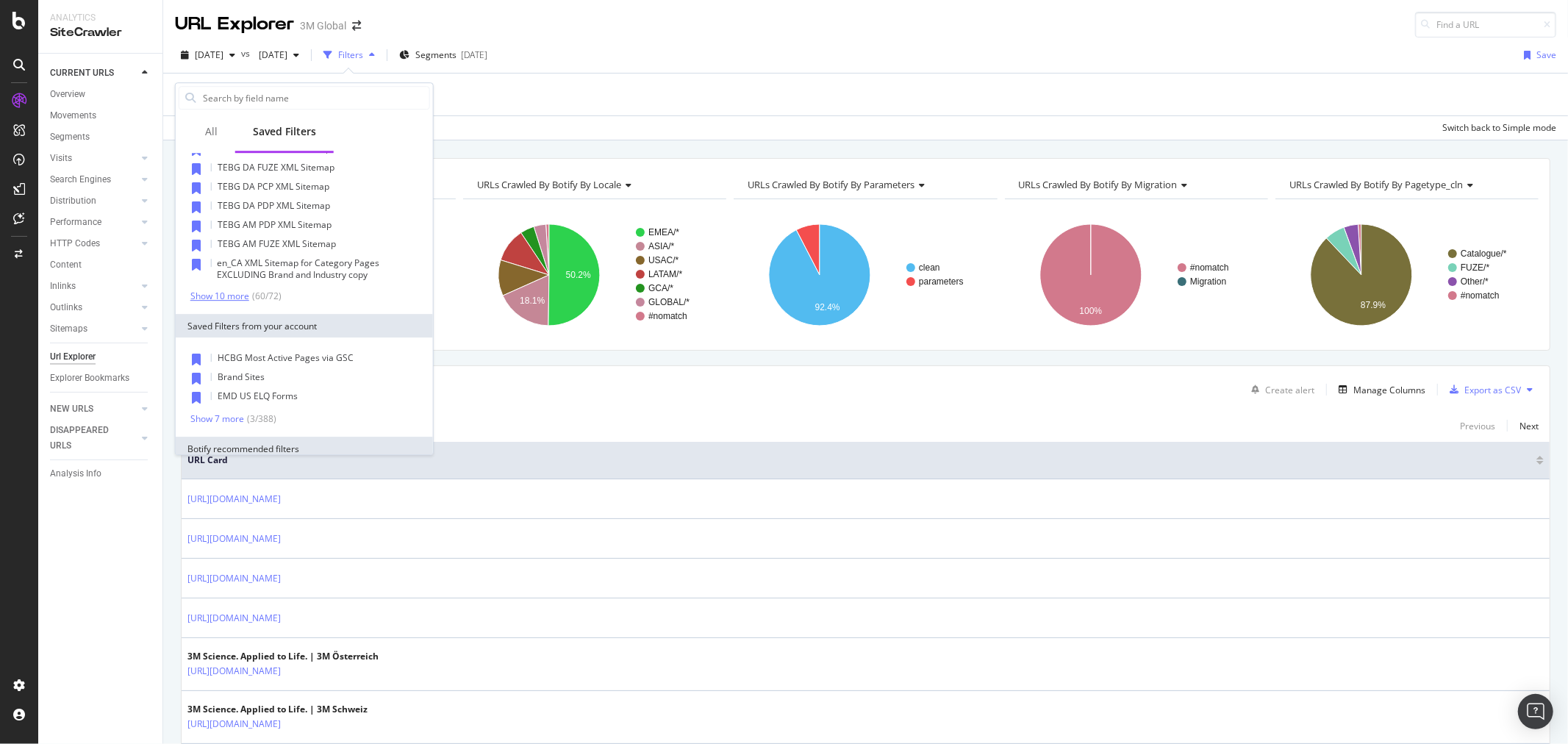
click at [224, 295] on div "Show 10 more" at bounding box center [220, 296] width 59 height 10
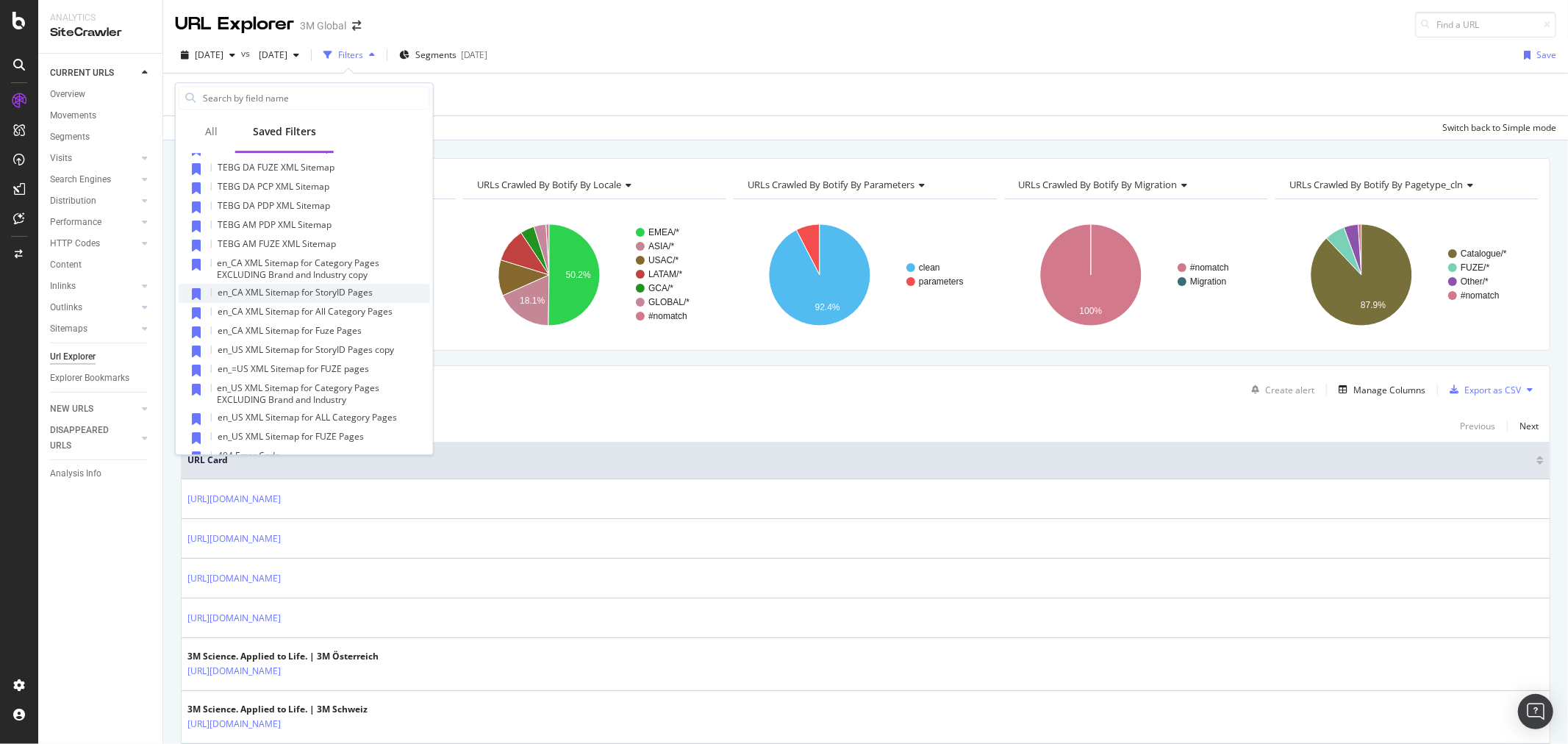
click at [368, 293] on span "en_CA XML Sitemap for StoryID Pages" at bounding box center [296, 292] width 155 height 12
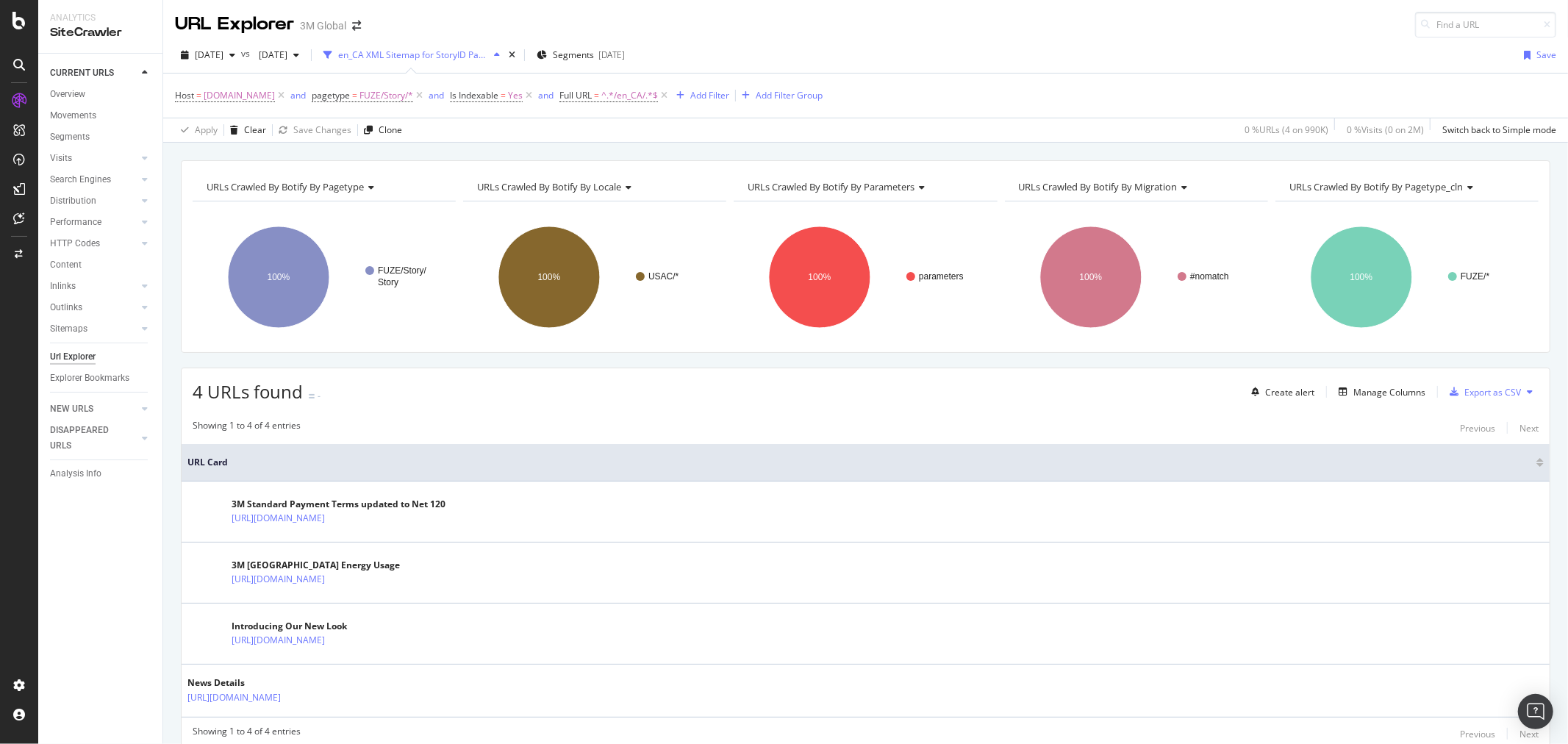
click at [1527, 391] on icon at bounding box center [1530, 391] width 6 height 8
click at [1480, 388] on span "Export XML Sitemaps" at bounding box center [1453, 393] width 87 height 13
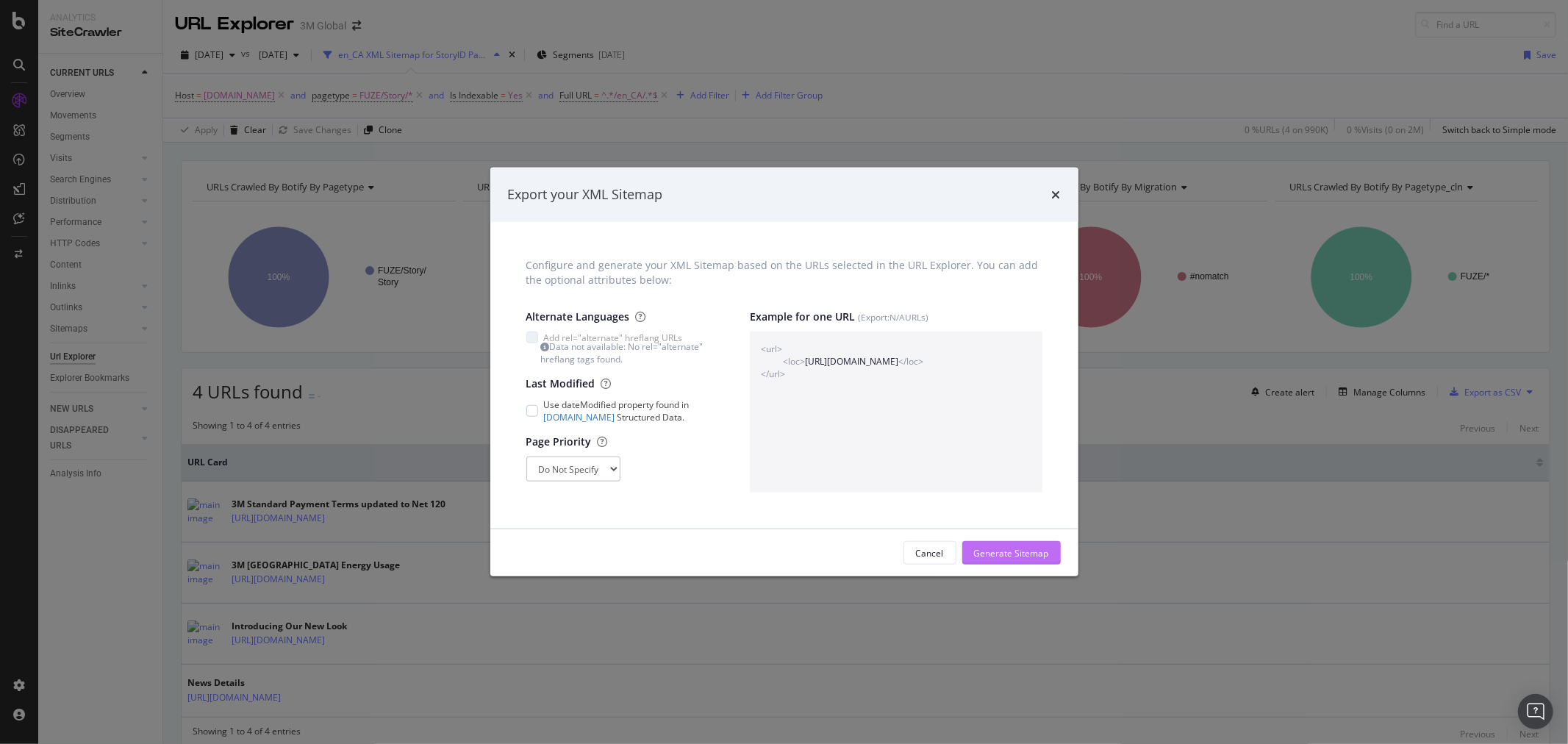
click at [1017, 547] on div "Generate Sitemap" at bounding box center [1011, 553] width 75 height 12
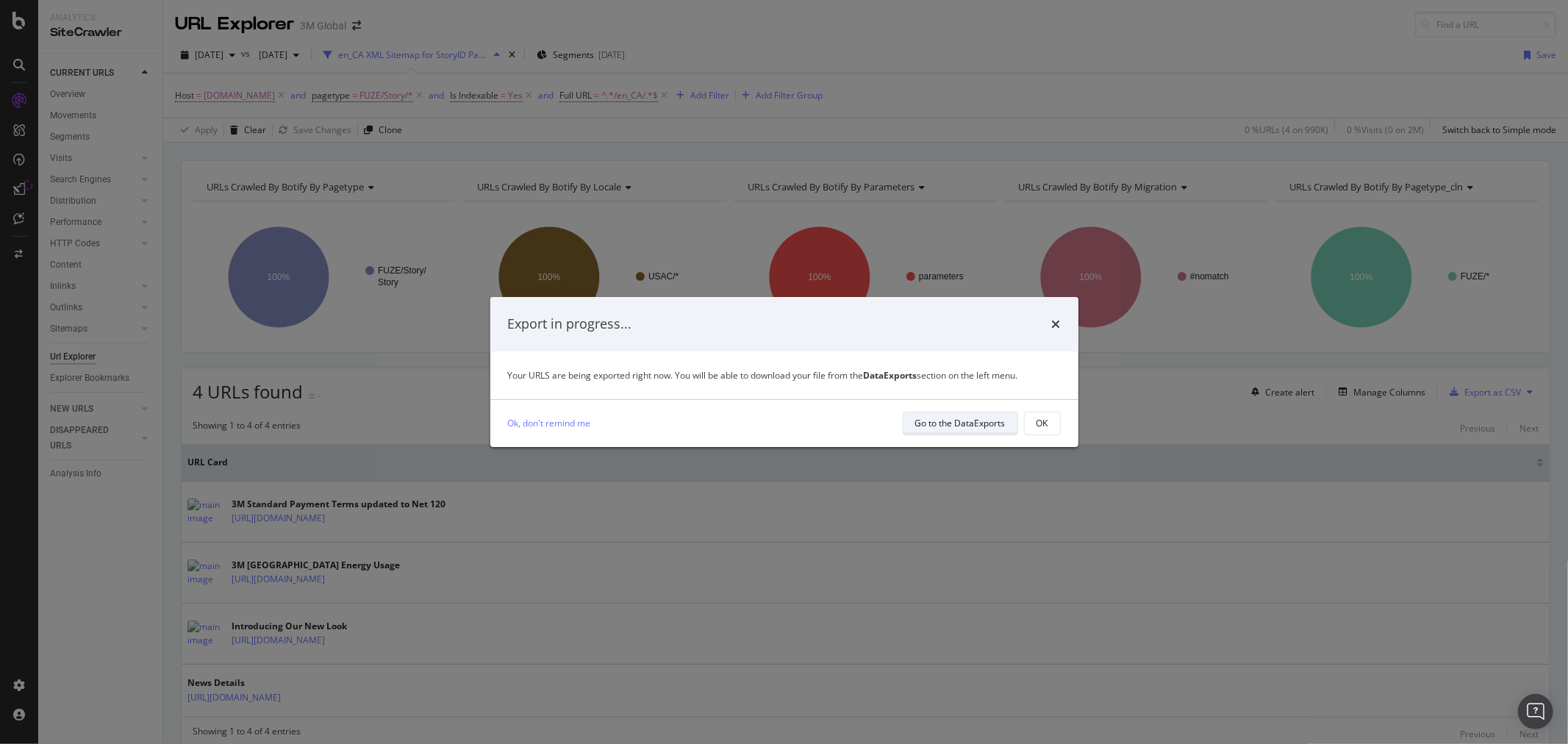
click at [986, 422] on div "Go to the DataExports" at bounding box center [960, 423] width 91 height 12
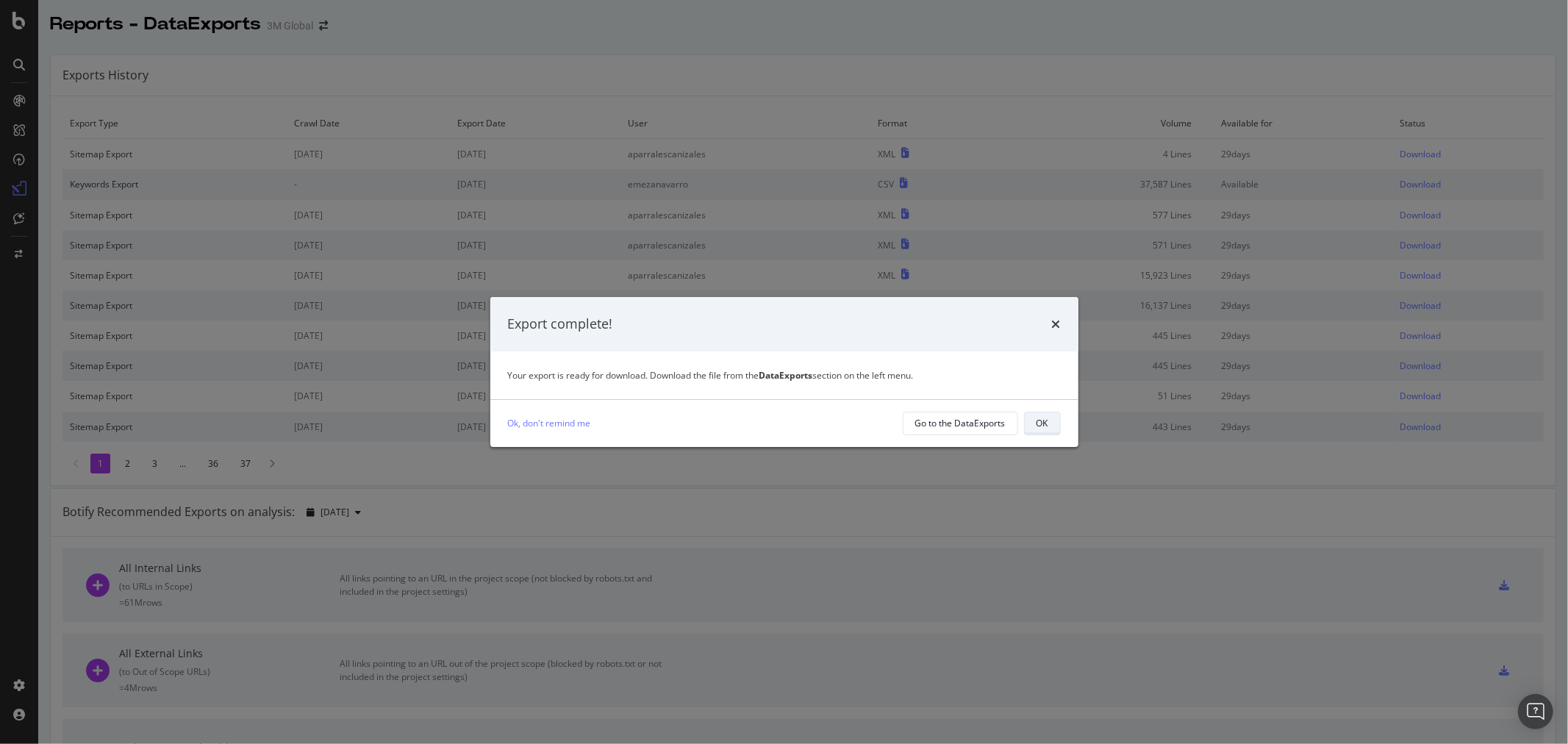
click at [1047, 421] on div "OK" at bounding box center [1042, 423] width 12 height 12
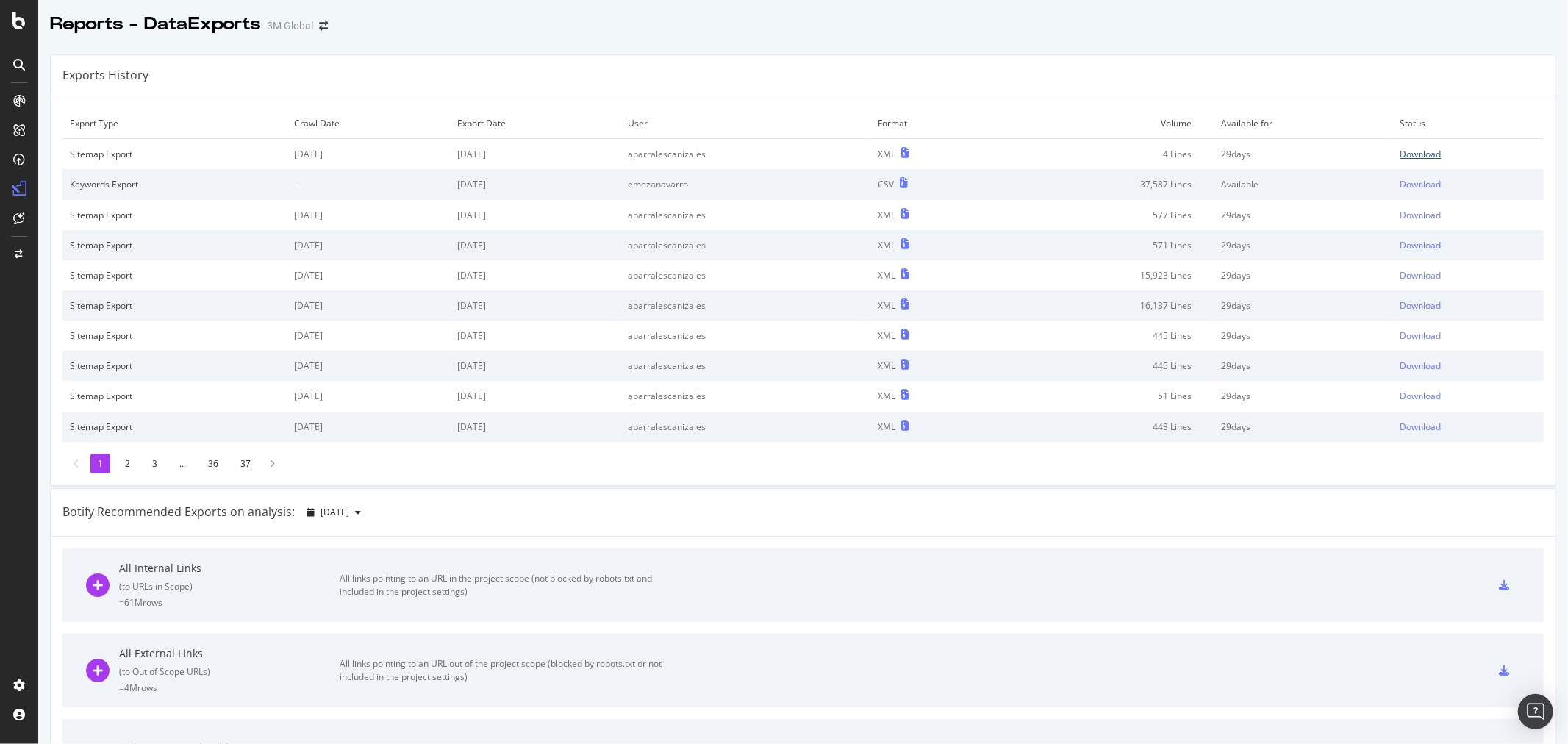
click at [1404, 149] on div "Download" at bounding box center [1421, 153] width 41 height 12
click at [1064, 113] on td "Volume" at bounding box center [1104, 124] width 218 height 31
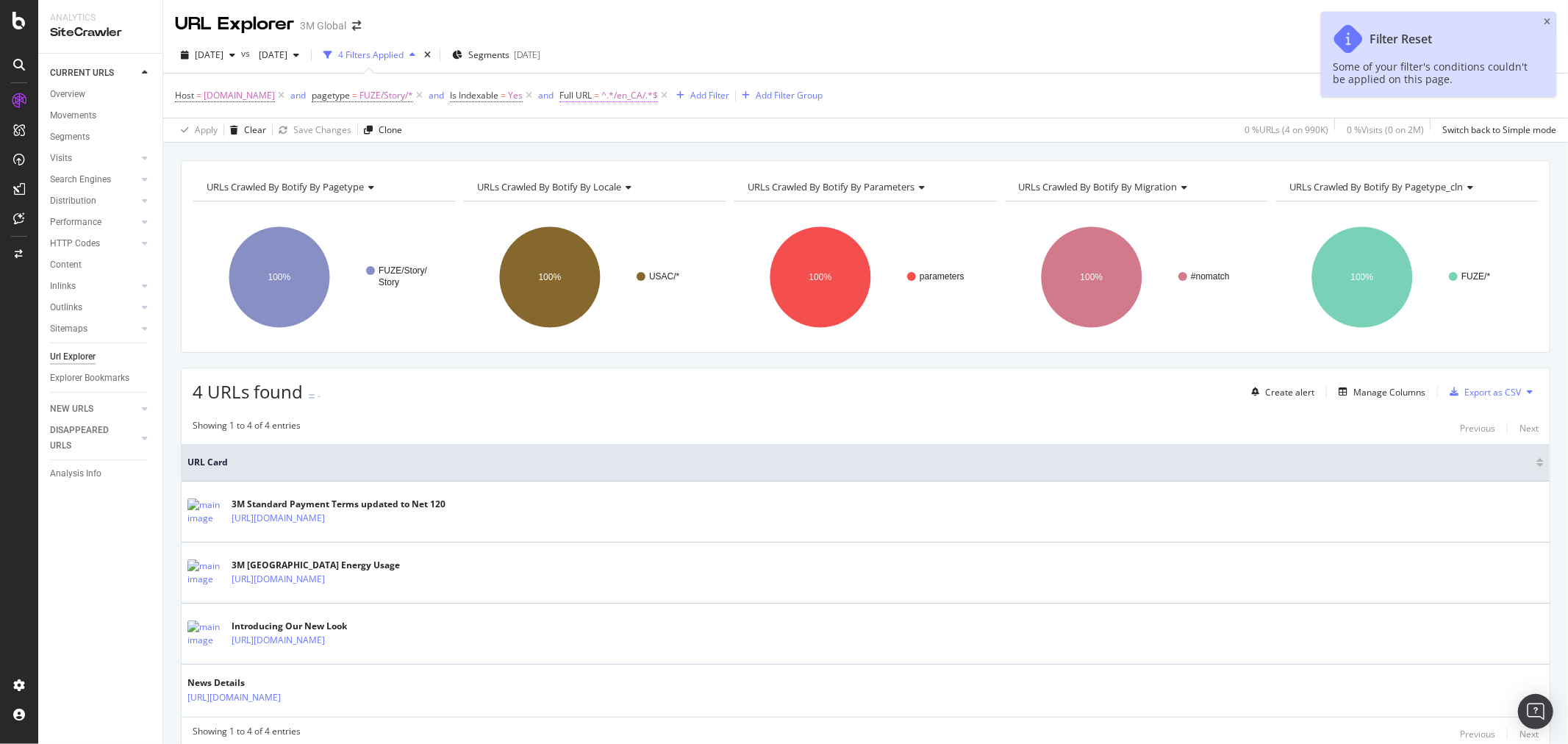
click at [630, 92] on span "^.*/en_CA/.*$" at bounding box center [630, 95] width 57 height 21
click at [597, 159] on input "/en_CA/" at bounding box center [648, 157] width 139 height 23
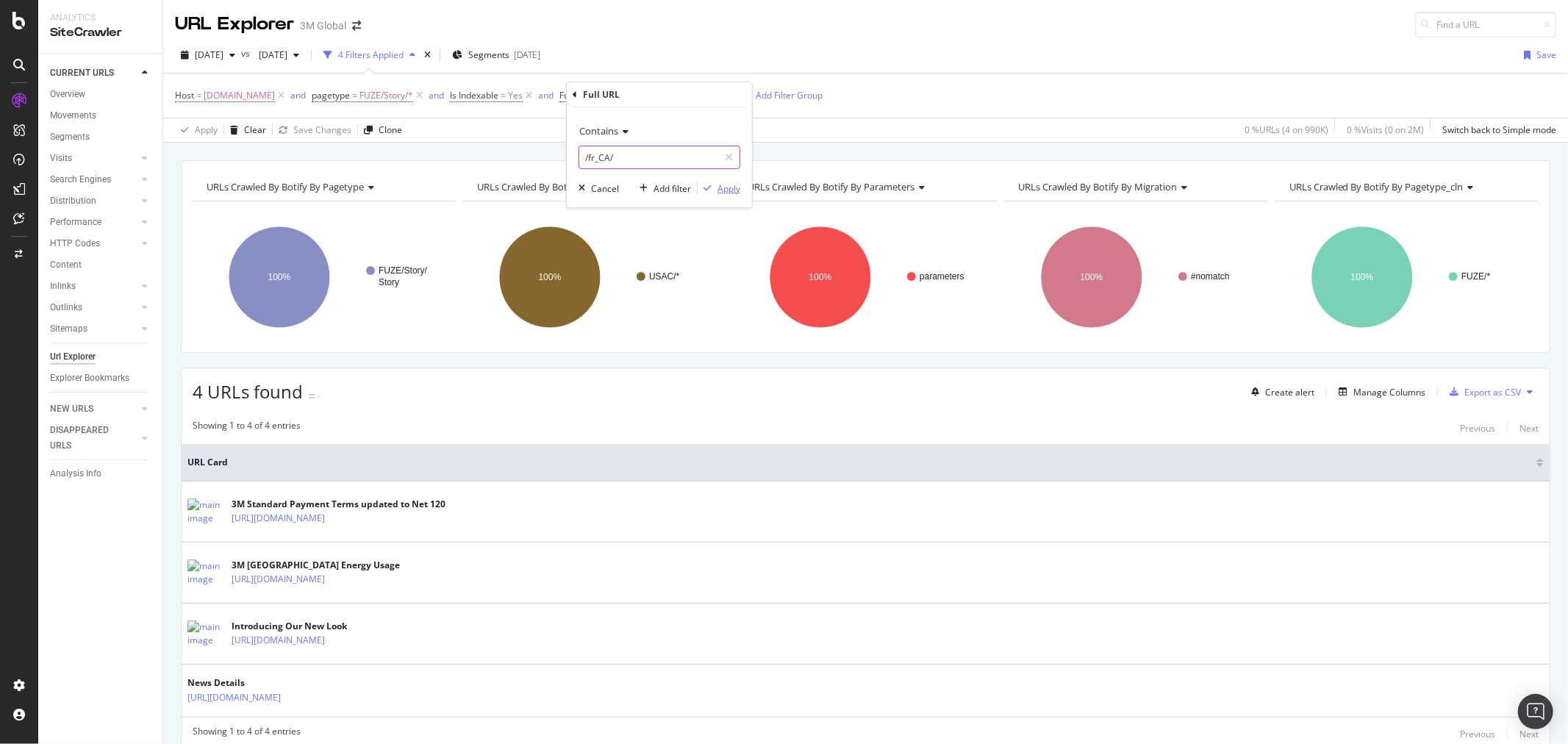
type input "/fr_CA/"
click at [731, 187] on div "Apply" at bounding box center [729, 188] width 22 height 12
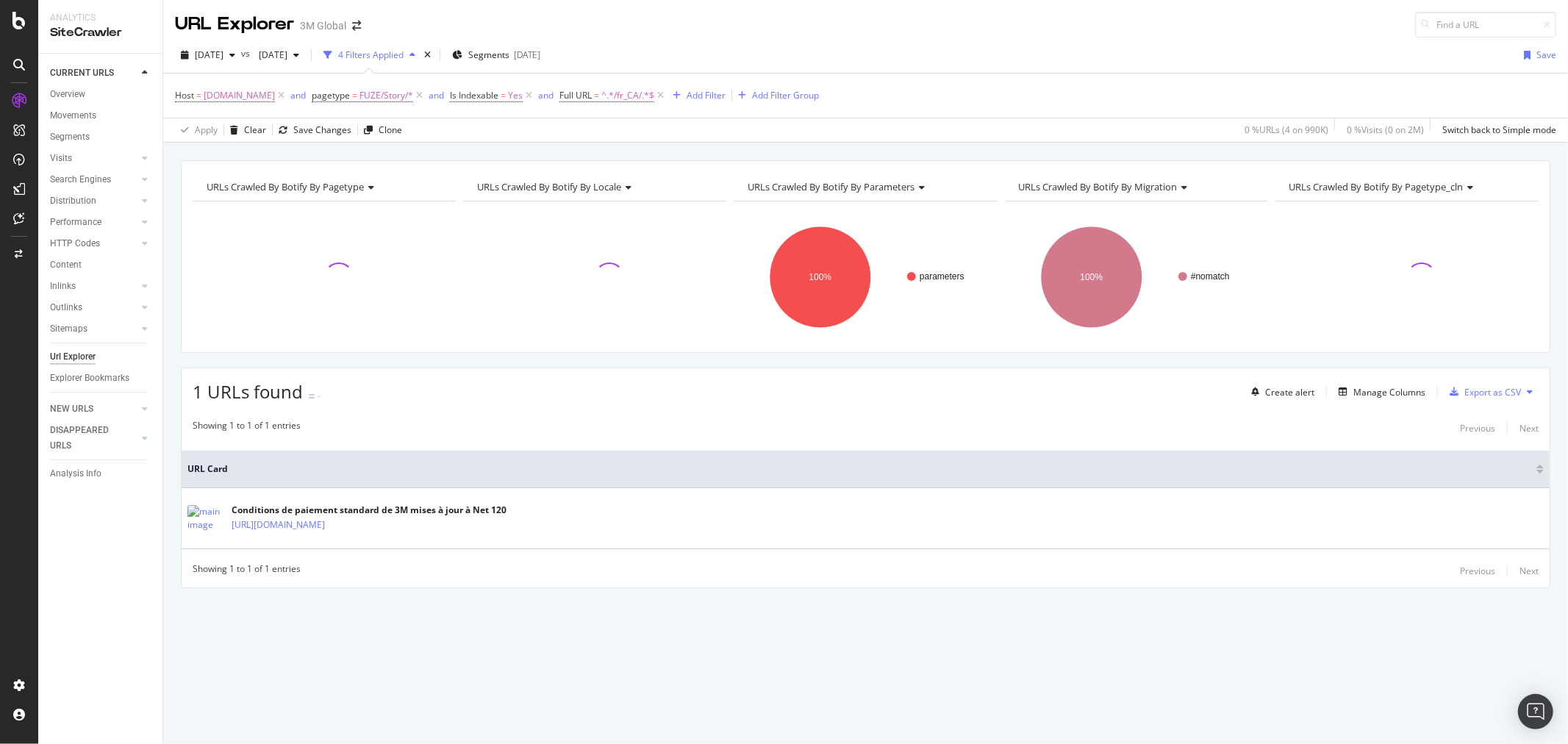
click at [1532, 387] on button at bounding box center [1530, 391] width 18 height 23
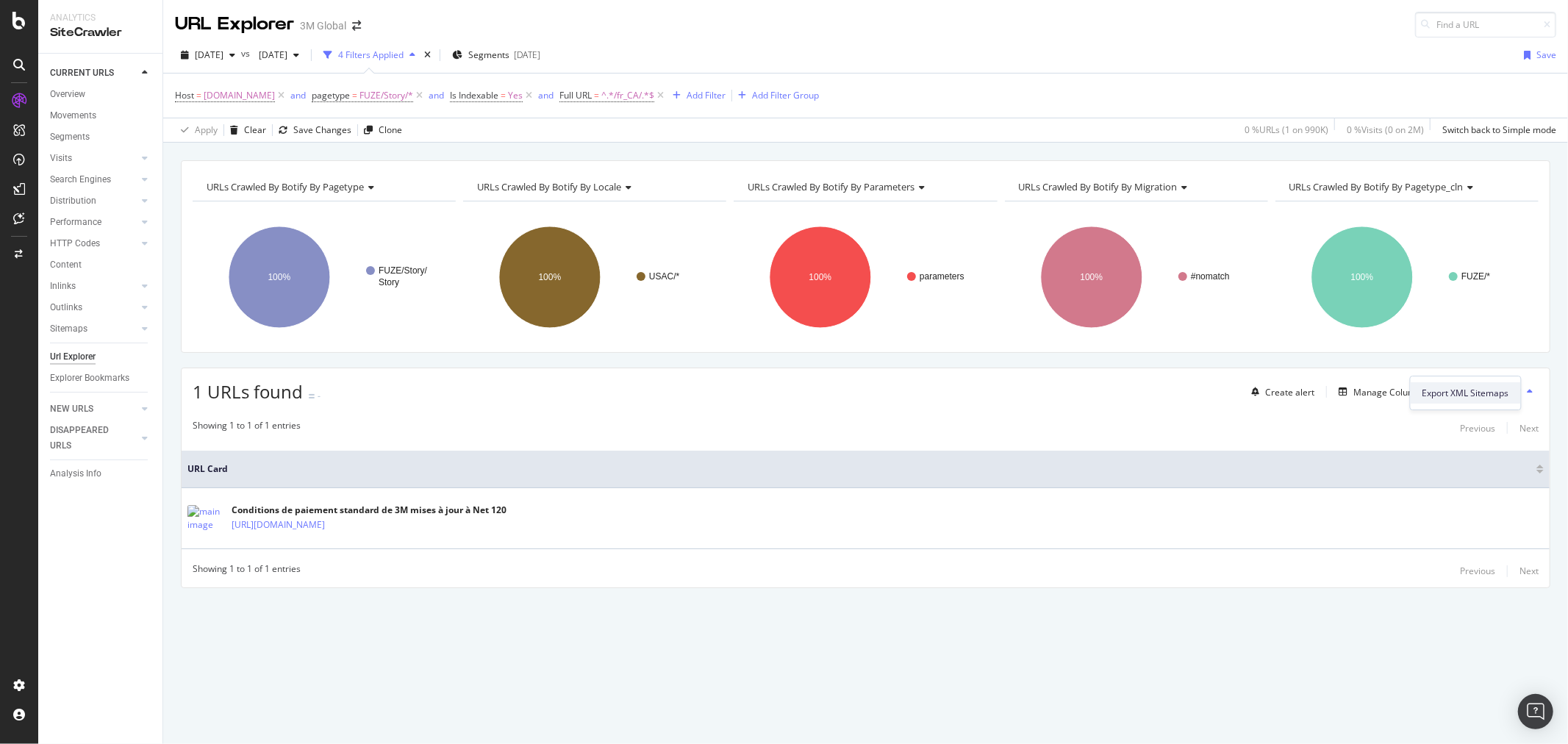
click at [1481, 387] on span "Export XML Sitemaps" at bounding box center [1465, 393] width 87 height 13
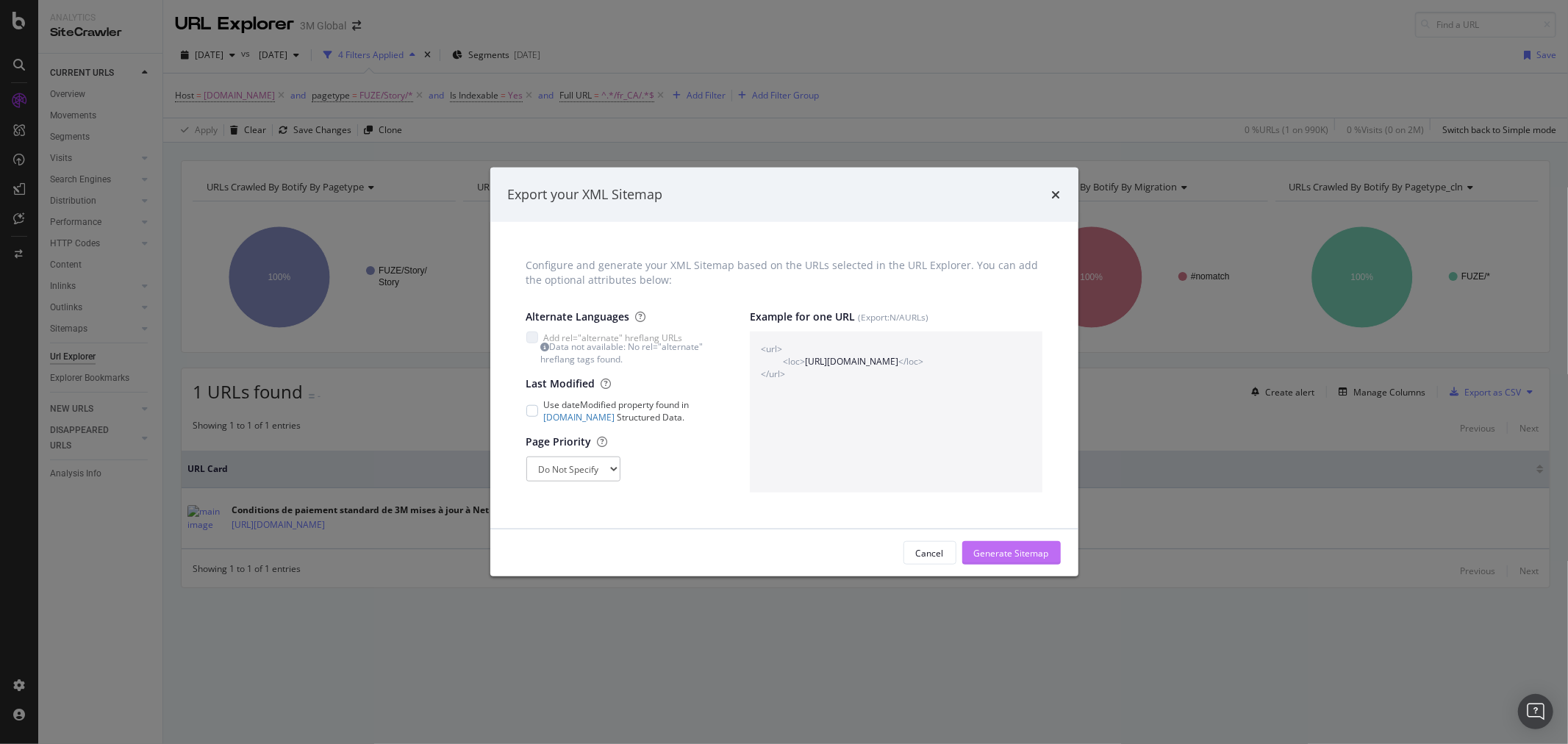
click at [1024, 553] on div "Generate Sitemap" at bounding box center [1011, 553] width 75 height 12
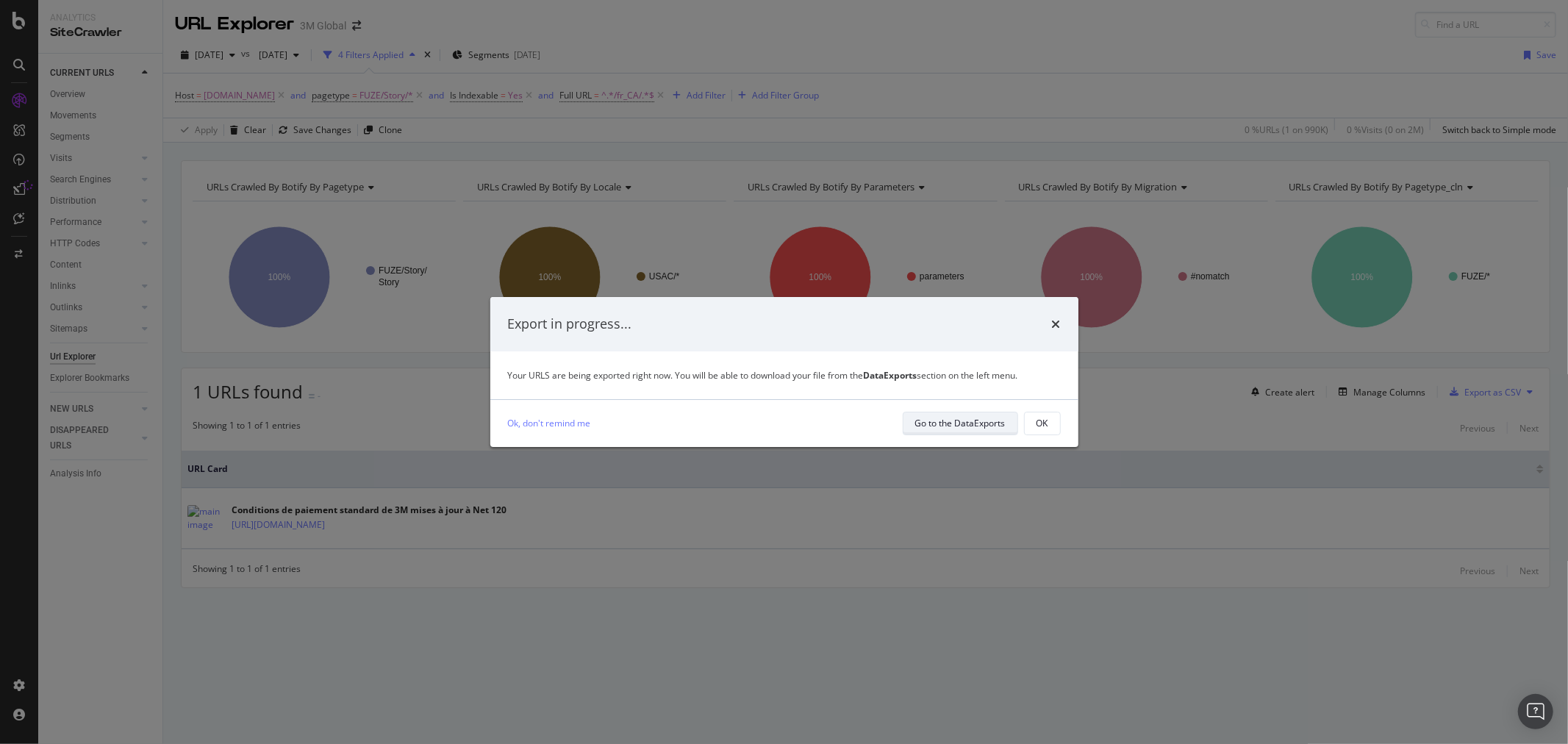
click at [951, 428] on div "Go to the DataExports" at bounding box center [960, 423] width 91 height 12
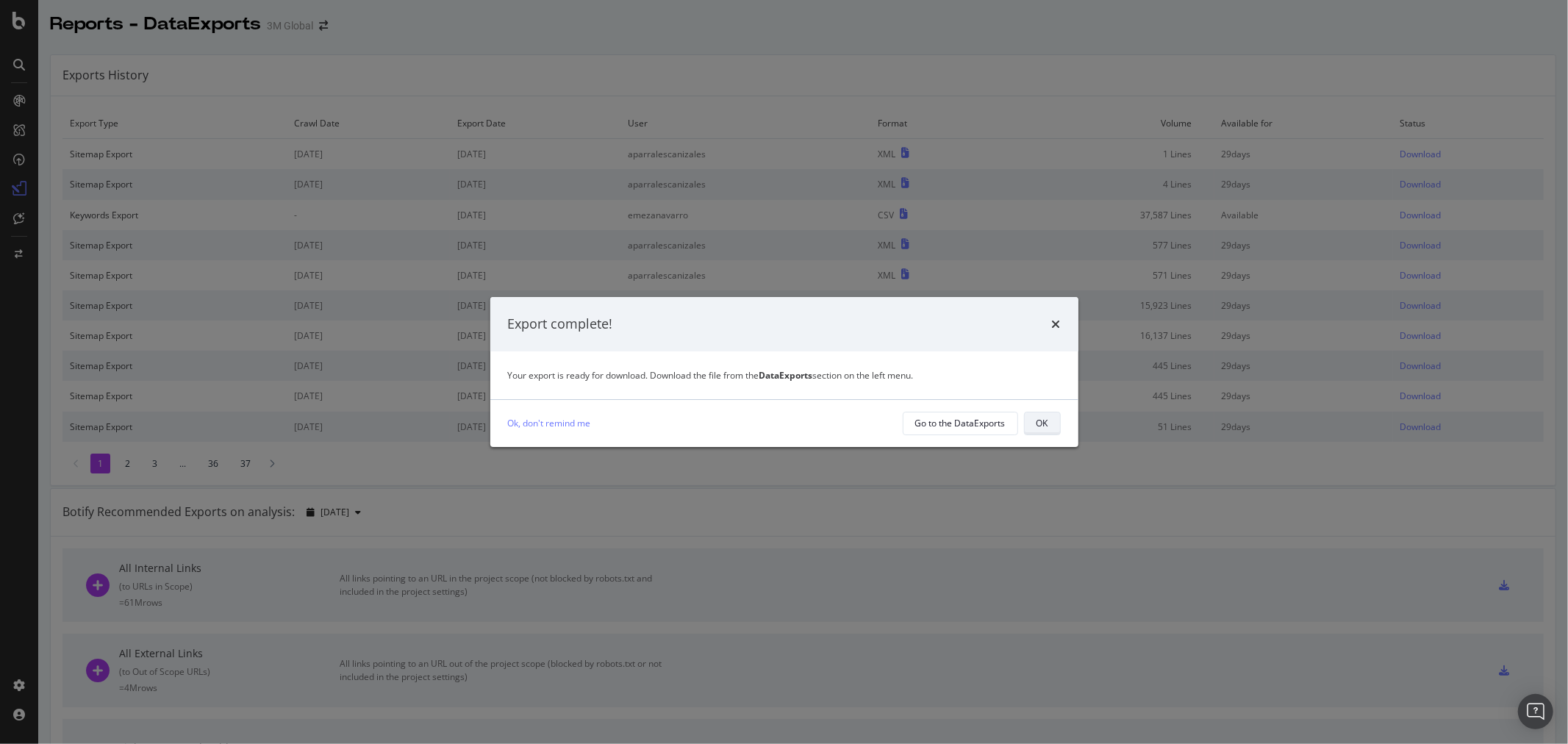
click at [1050, 420] on button "OK" at bounding box center [1042, 423] width 36 height 23
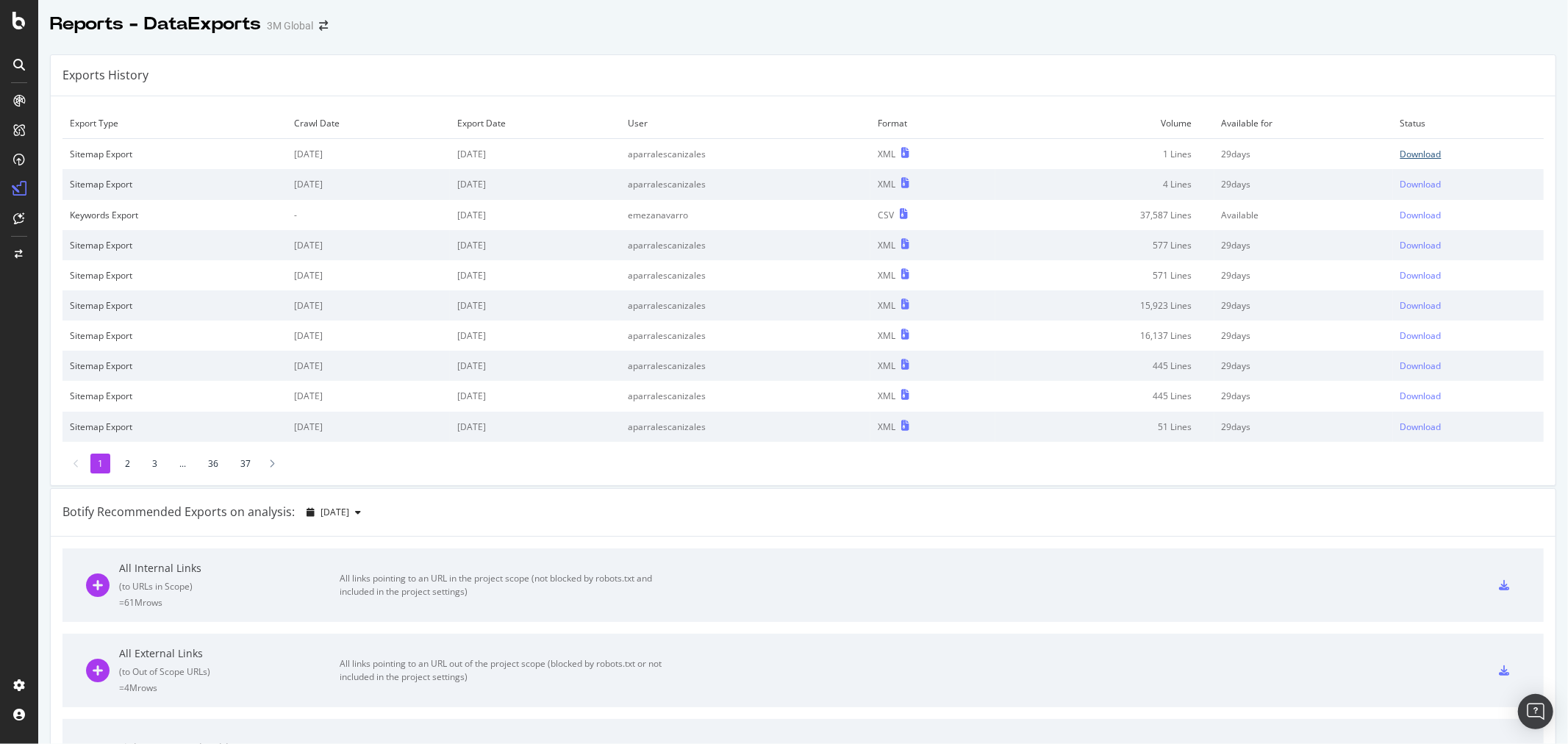
click at [1401, 148] on div "Download" at bounding box center [1421, 153] width 41 height 12
click at [846, 94] on div "Exports History" at bounding box center [803, 76] width 1504 height 41
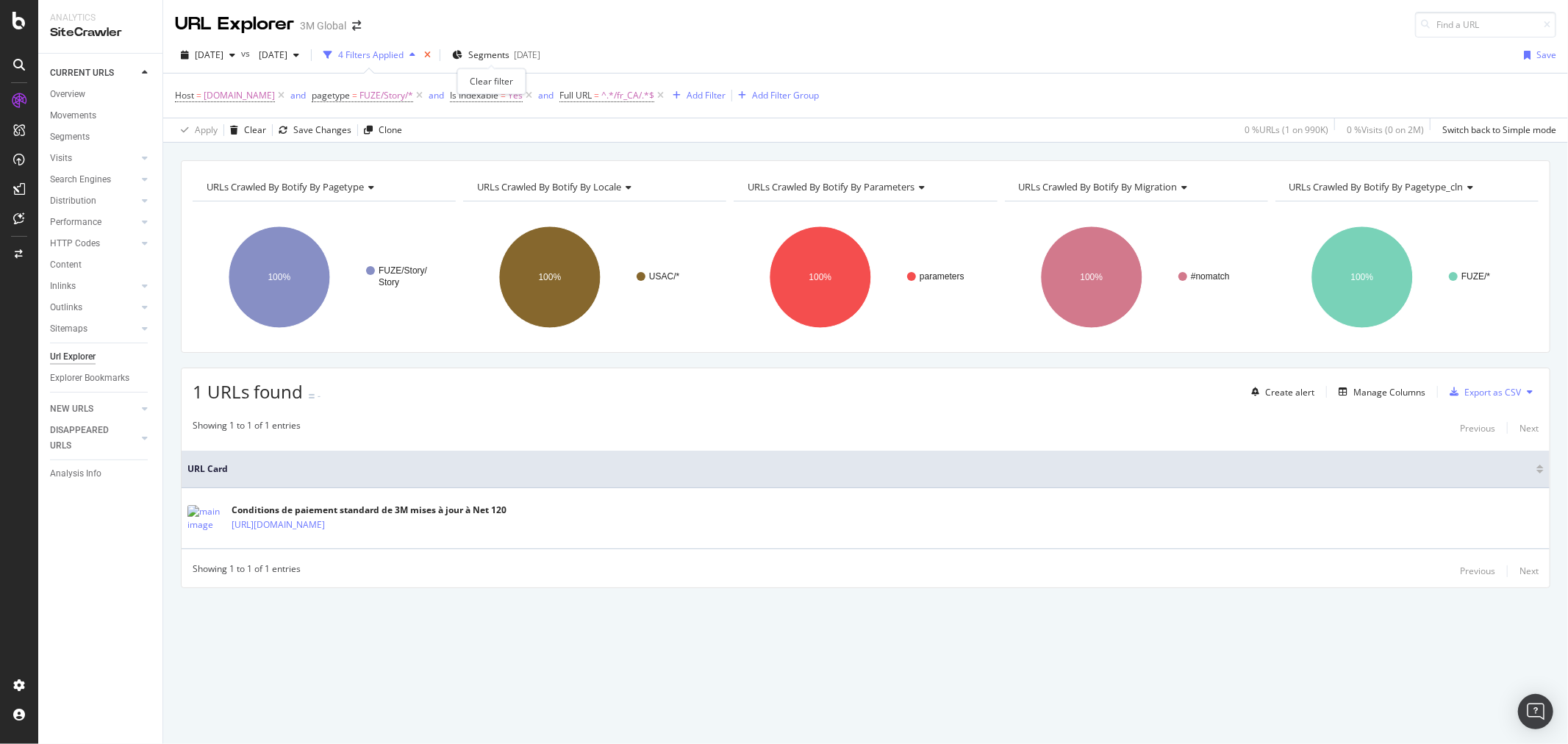
click at [430, 51] on icon "times" at bounding box center [427, 54] width 7 height 8
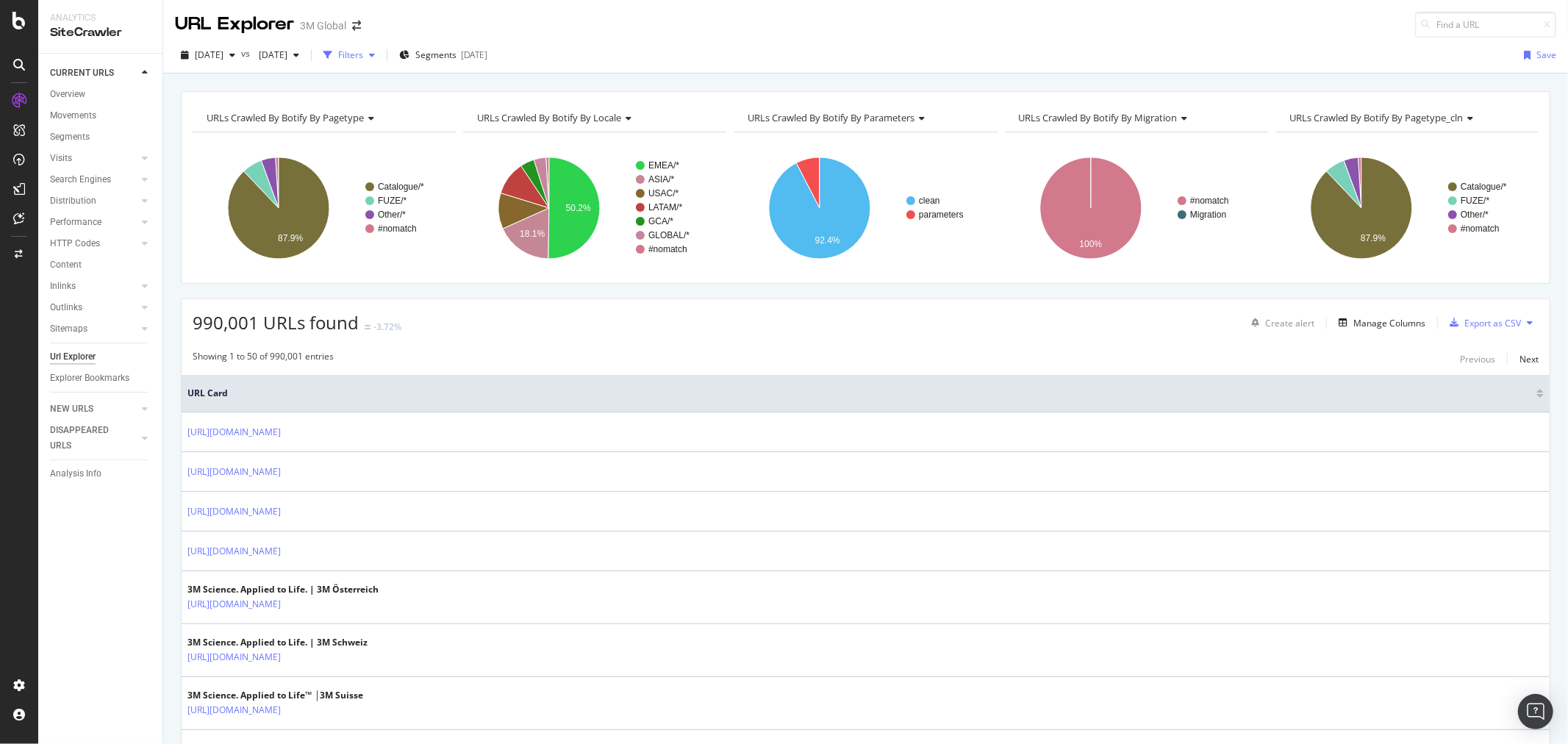
click at [363, 53] on div "Filters" at bounding box center [350, 54] width 25 height 12
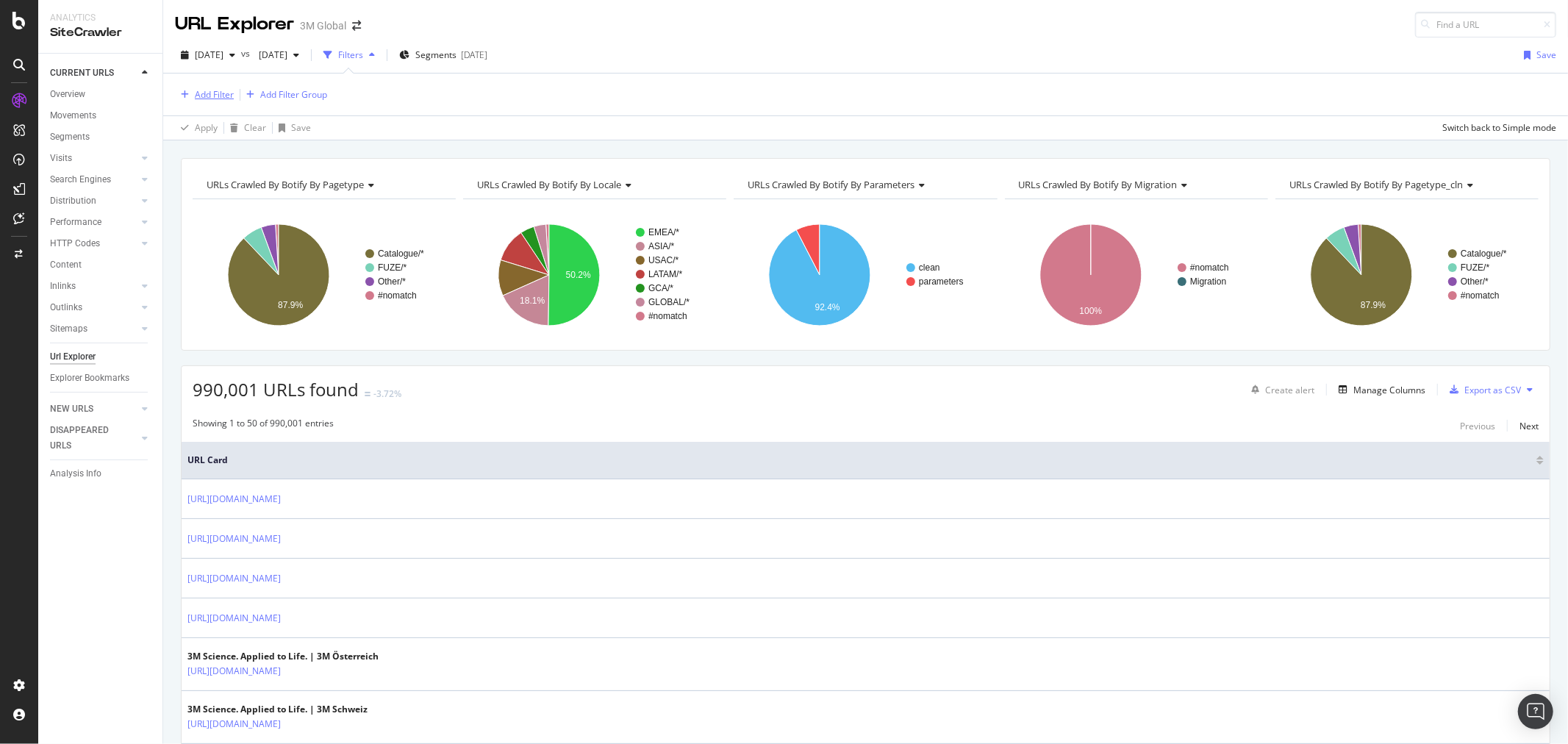
click at [223, 100] on div "Add Filter" at bounding box center [214, 94] width 39 height 12
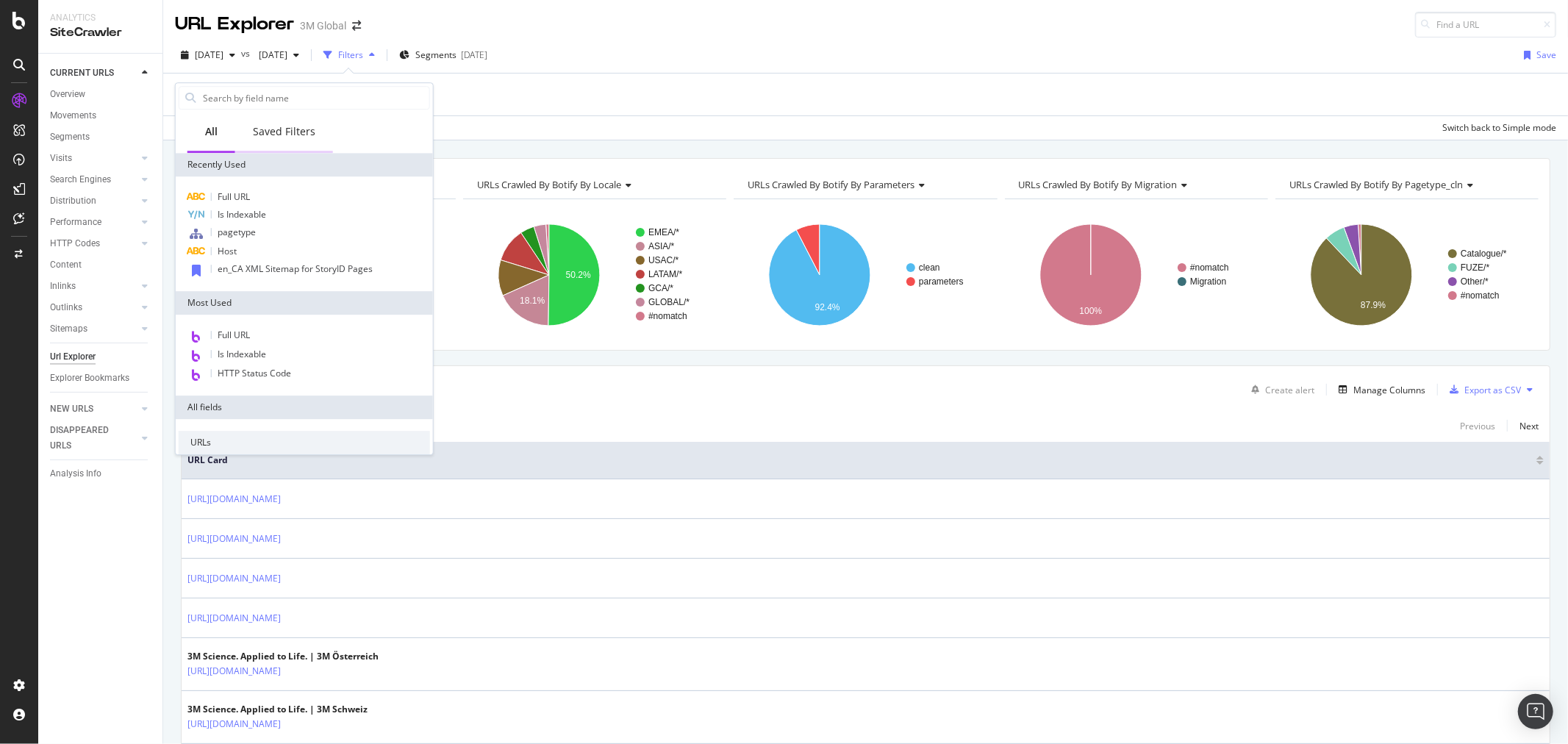
click at [285, 130] on div "Saved Filters" at bounding box center [283, 132] width 63 height 15
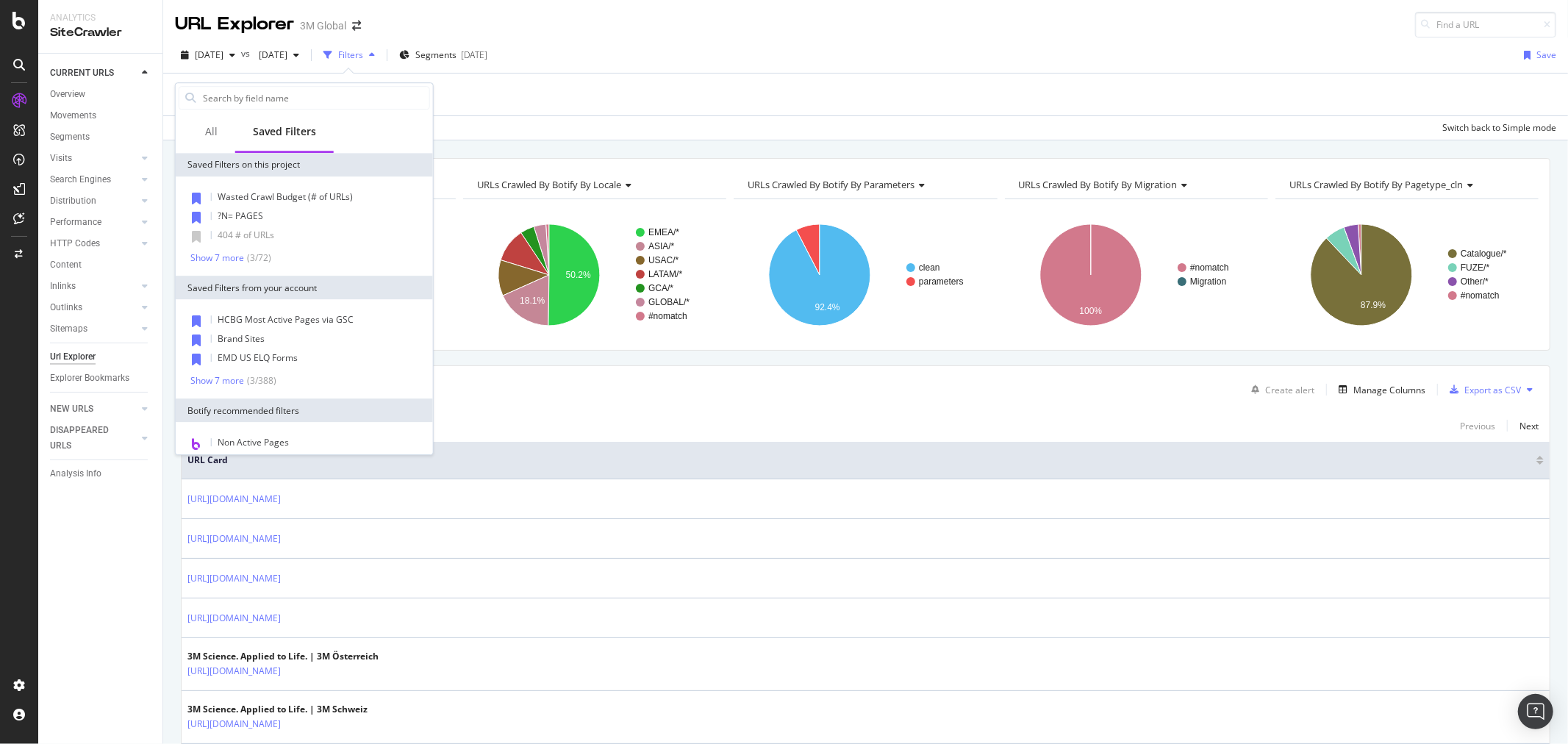
click at [217, 267] on div "Wasted Crawl Budget (# of URLs) ?N= PAGES 404 # of URLs Show 7 more ( 3 / 72 )" at bounding box center [304, 226] width 257 height 99
click at [217, 263] on div "Show 7 more ( 3 / 72 )" at bounding box center [231, 257] width 80 height 12
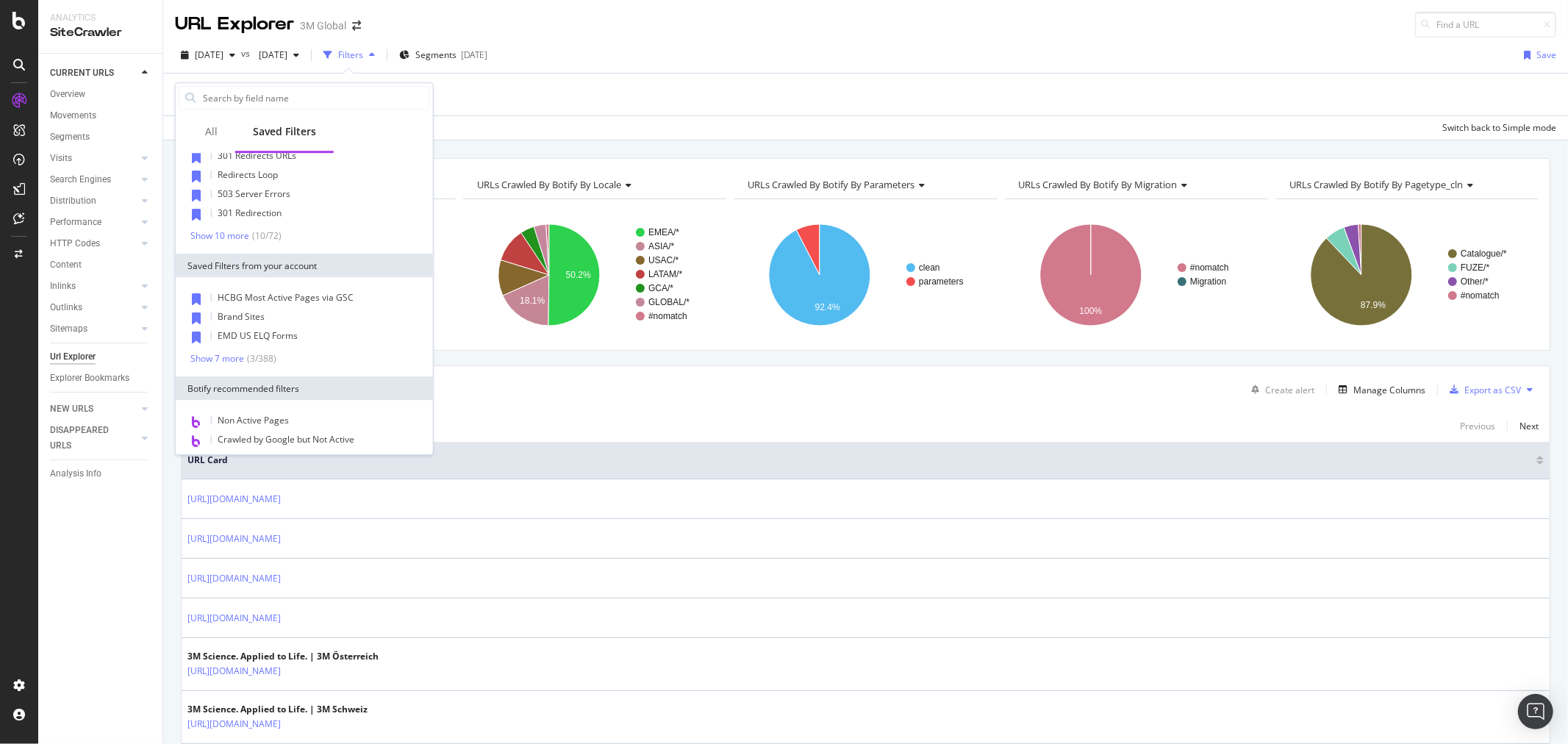
scroll to position [163, 0]
click at [222, 228] on div "Show 10 more" at bounding box center [220, 228] width 59 height 10
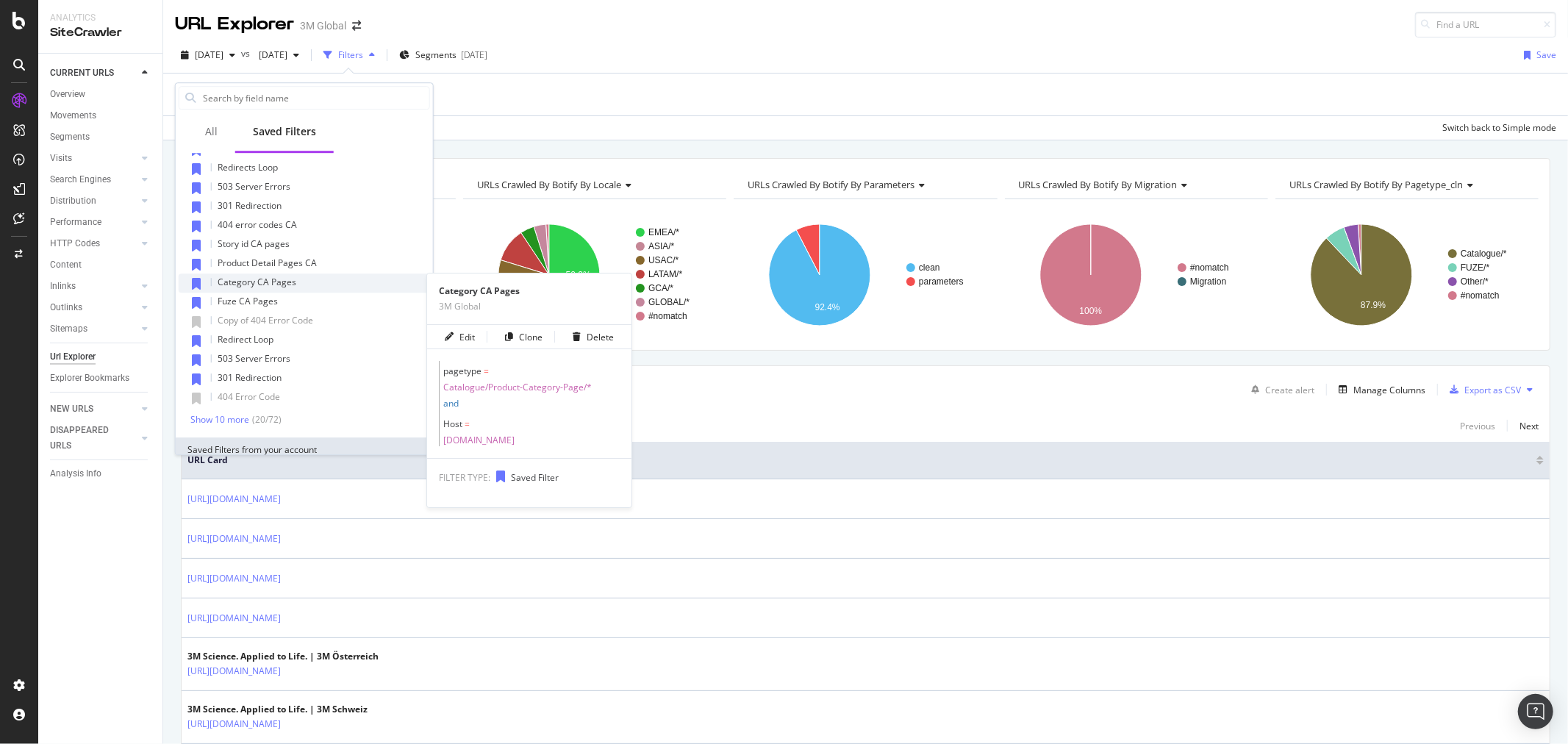
scroll to position [245, 0]
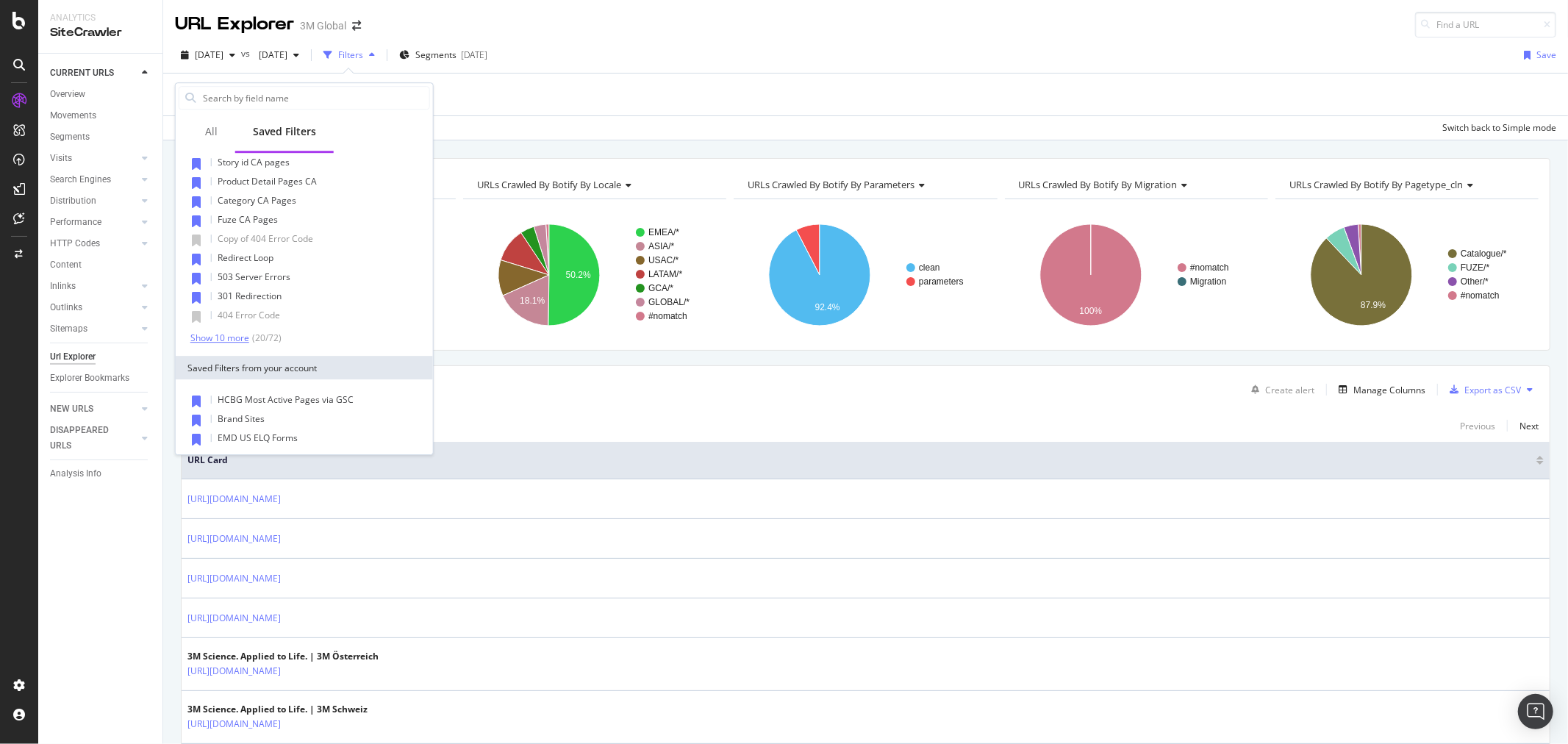
click at [226, 333] on div "Show 10 more" at bounding box center [220, 338] width 59 height 10
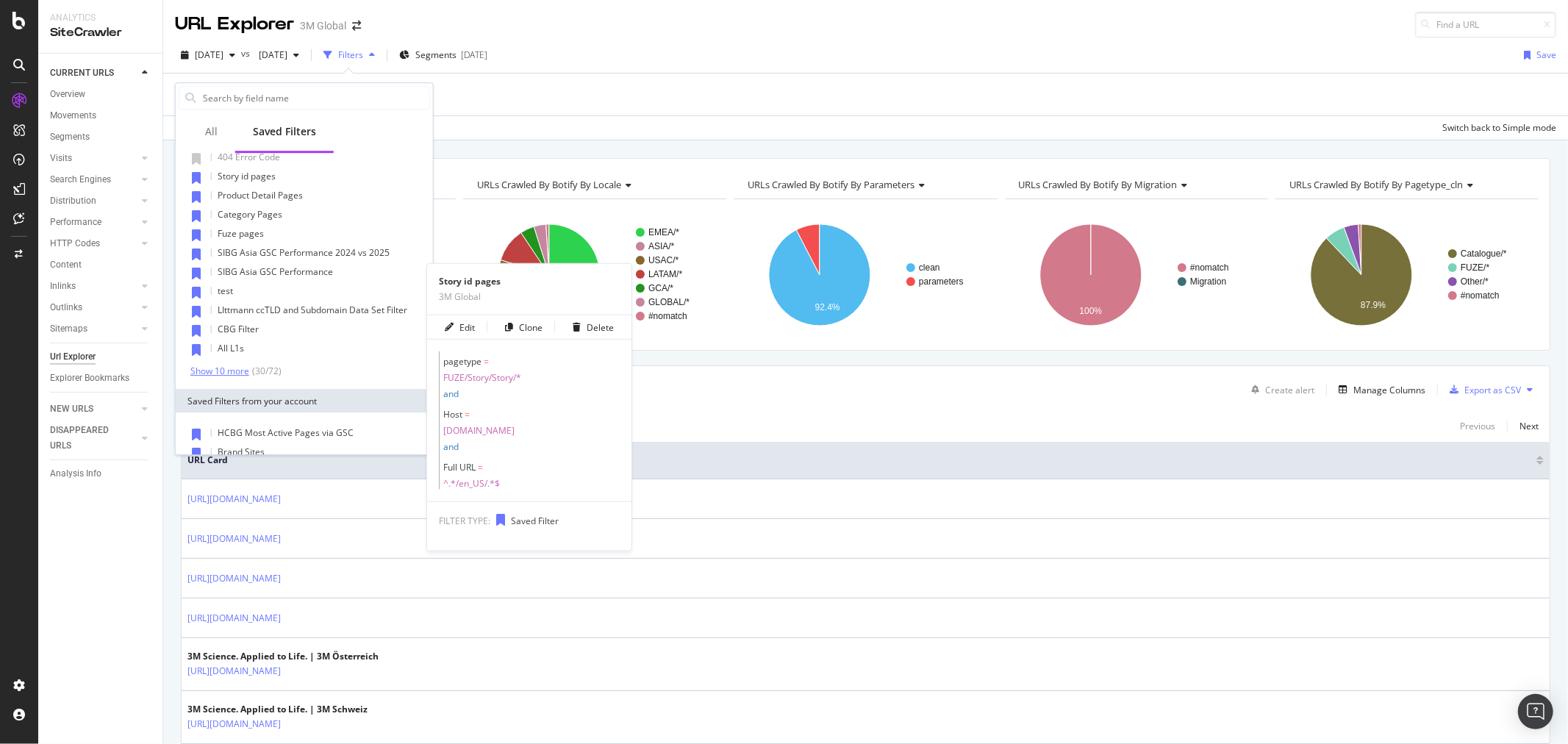
scroll to position [408, 0]
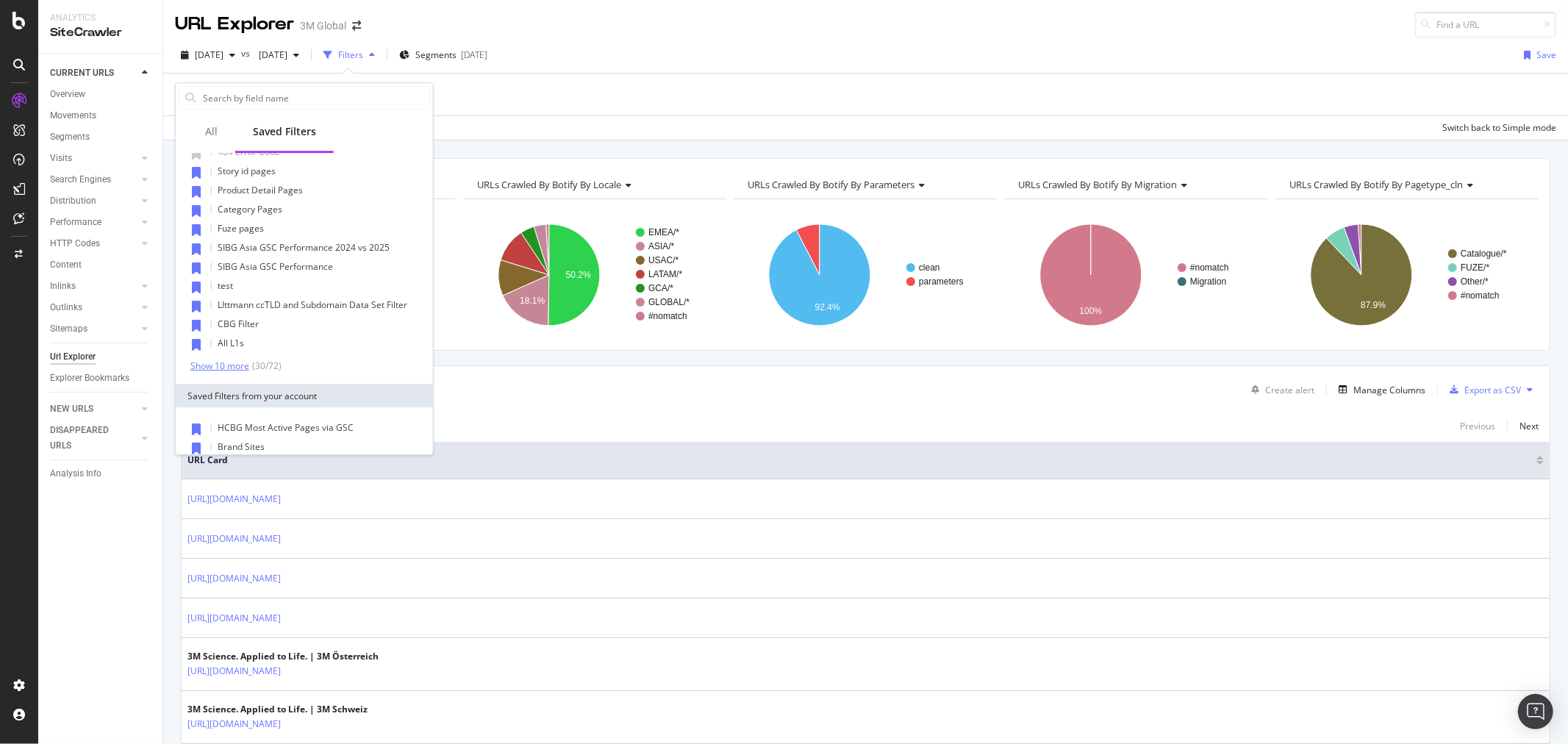
click at [226, 369] on div "Show 10 more" at bounding box center [220, 366] width 59 height 10
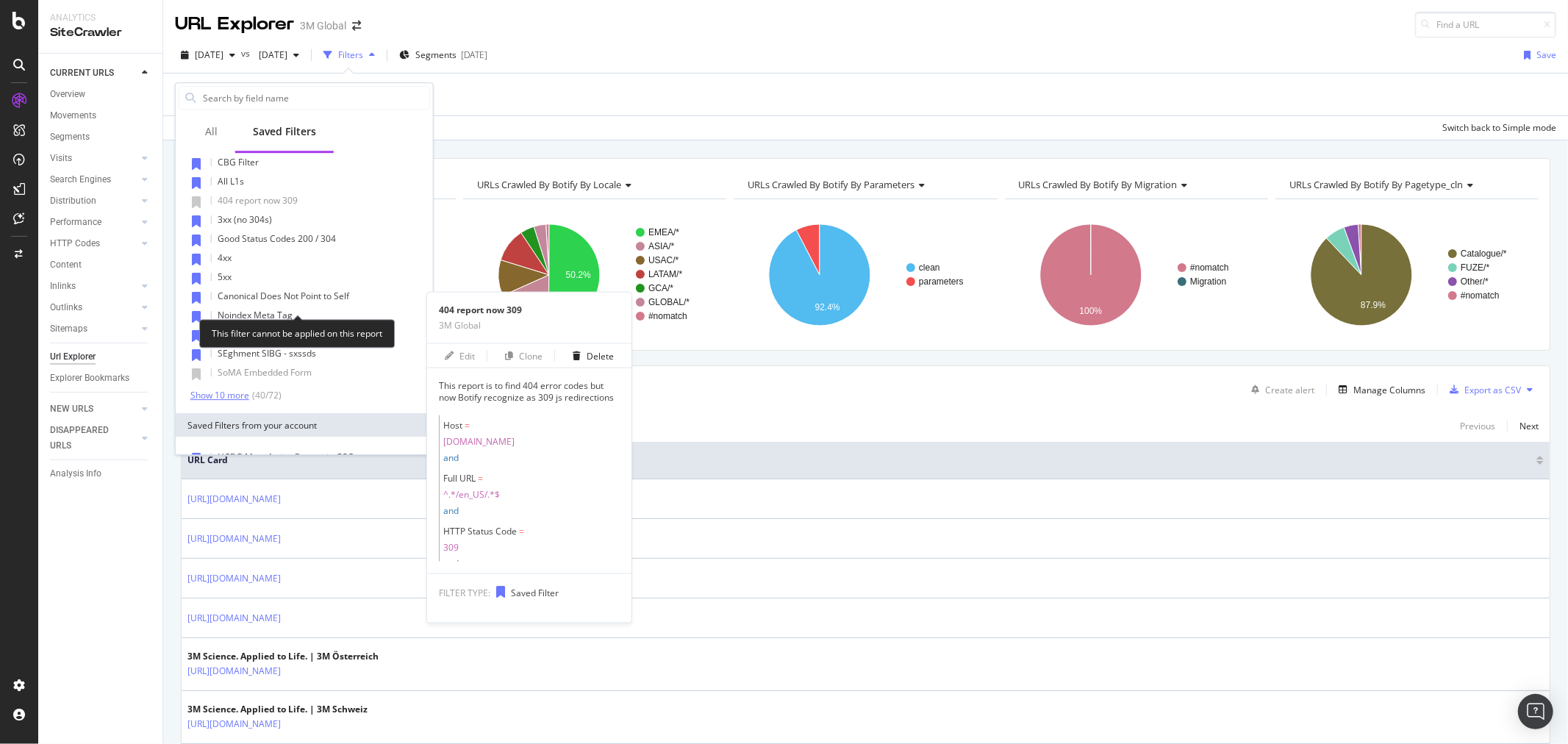
scroll to position [572, 0]
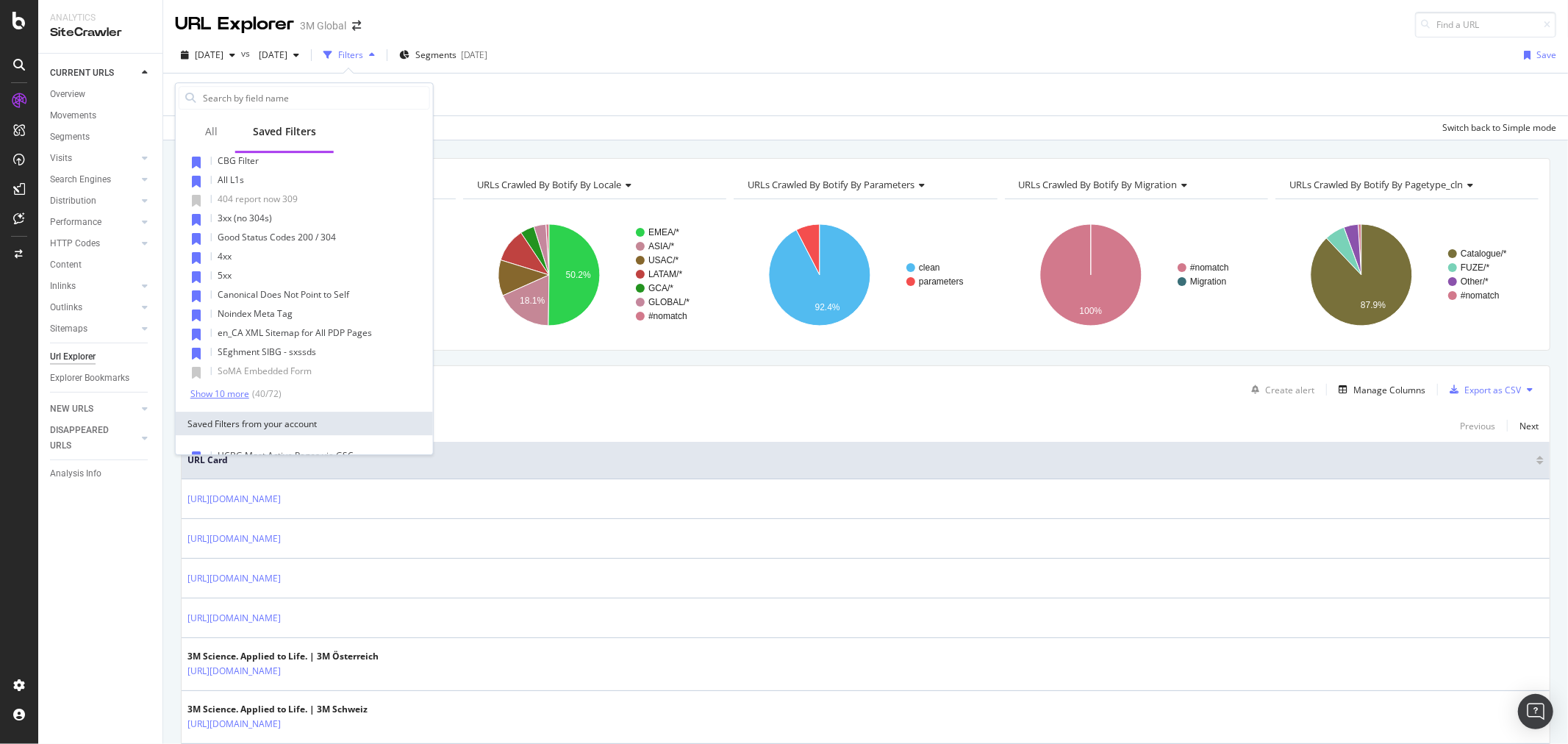
click at [228, 389] on div "Show 10 more" at bounding box center [220, 394] width 59 height 10
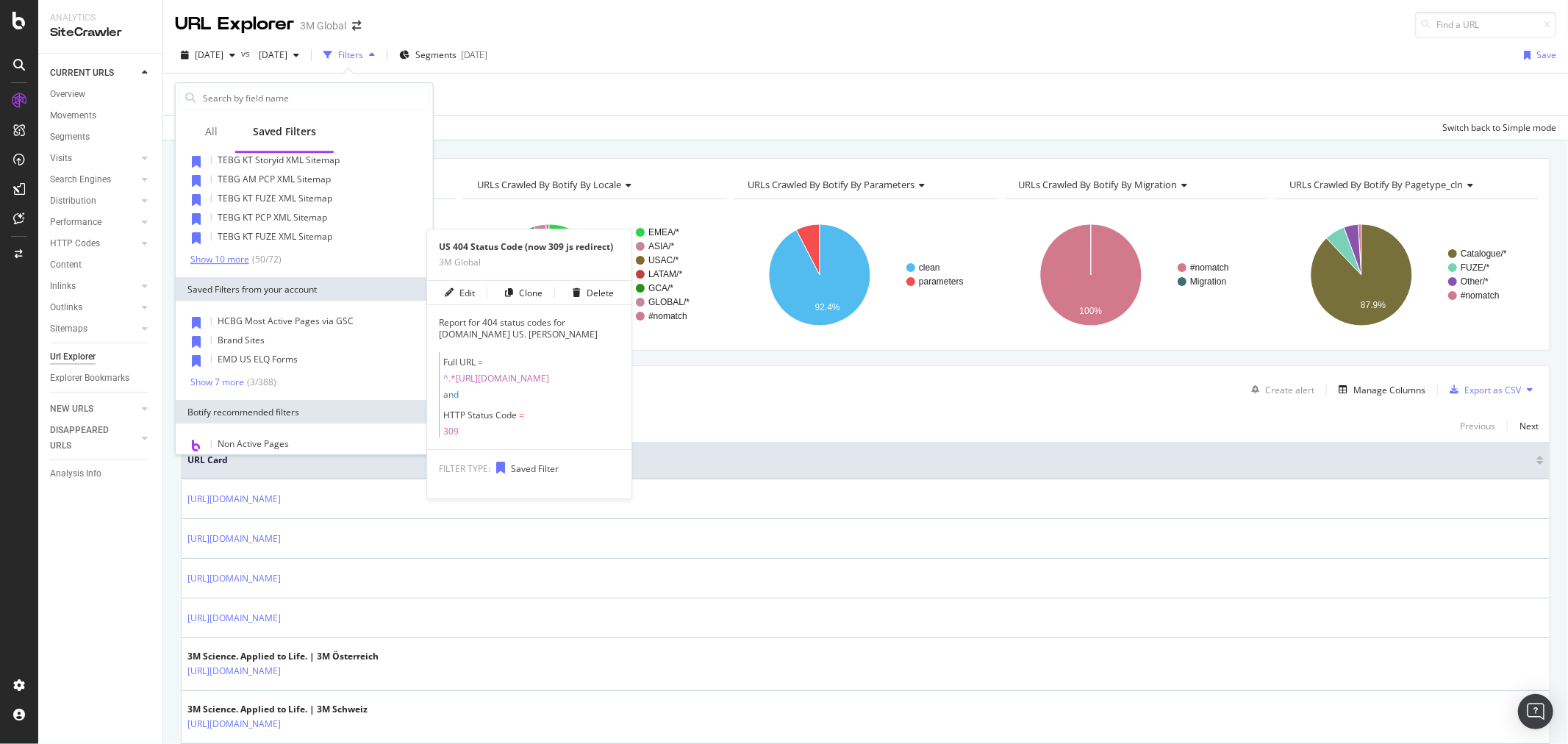
scroll to position [898, 0]
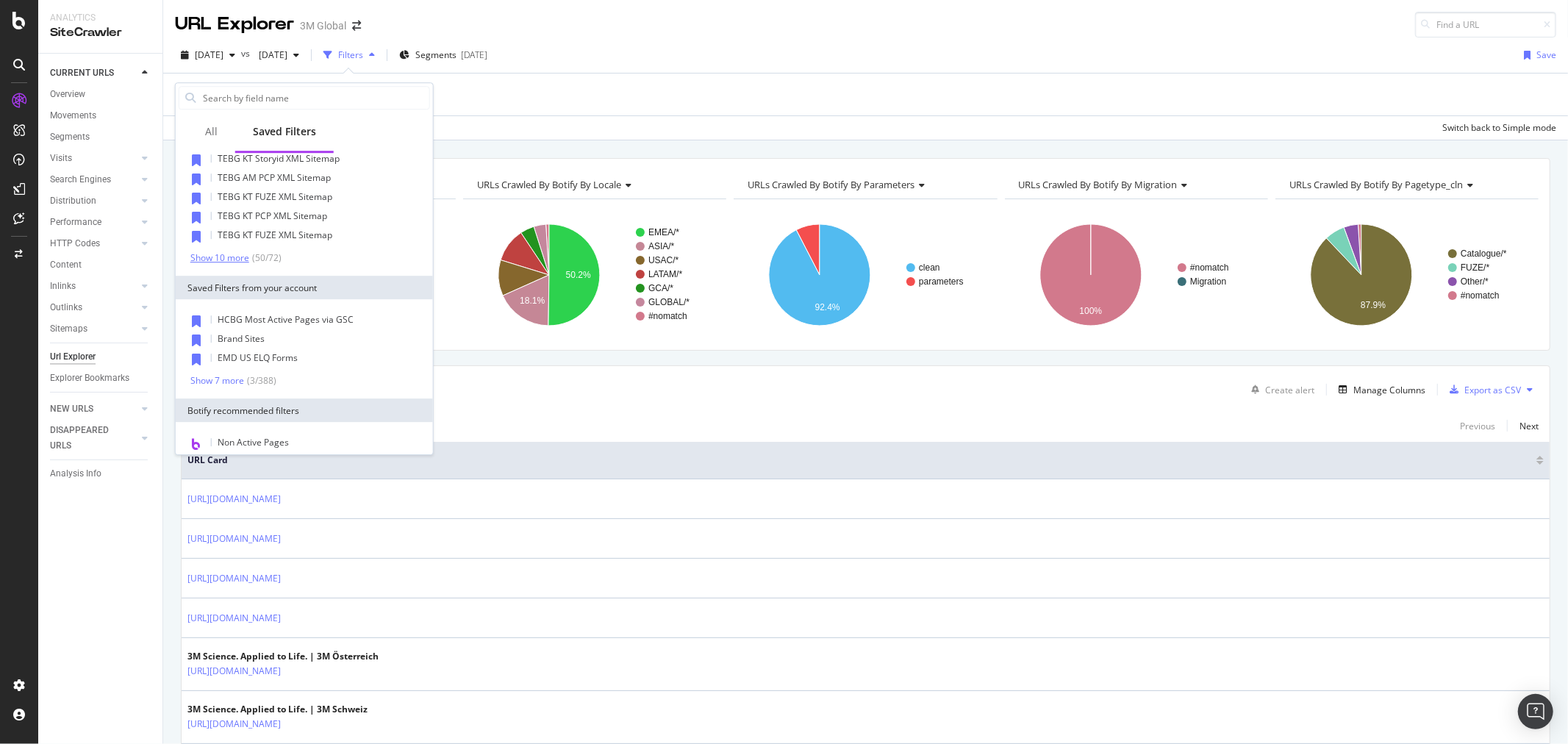
click at [231, 253] on div "Show 10 more" at bounding box center [220, 257] width 59 height 10
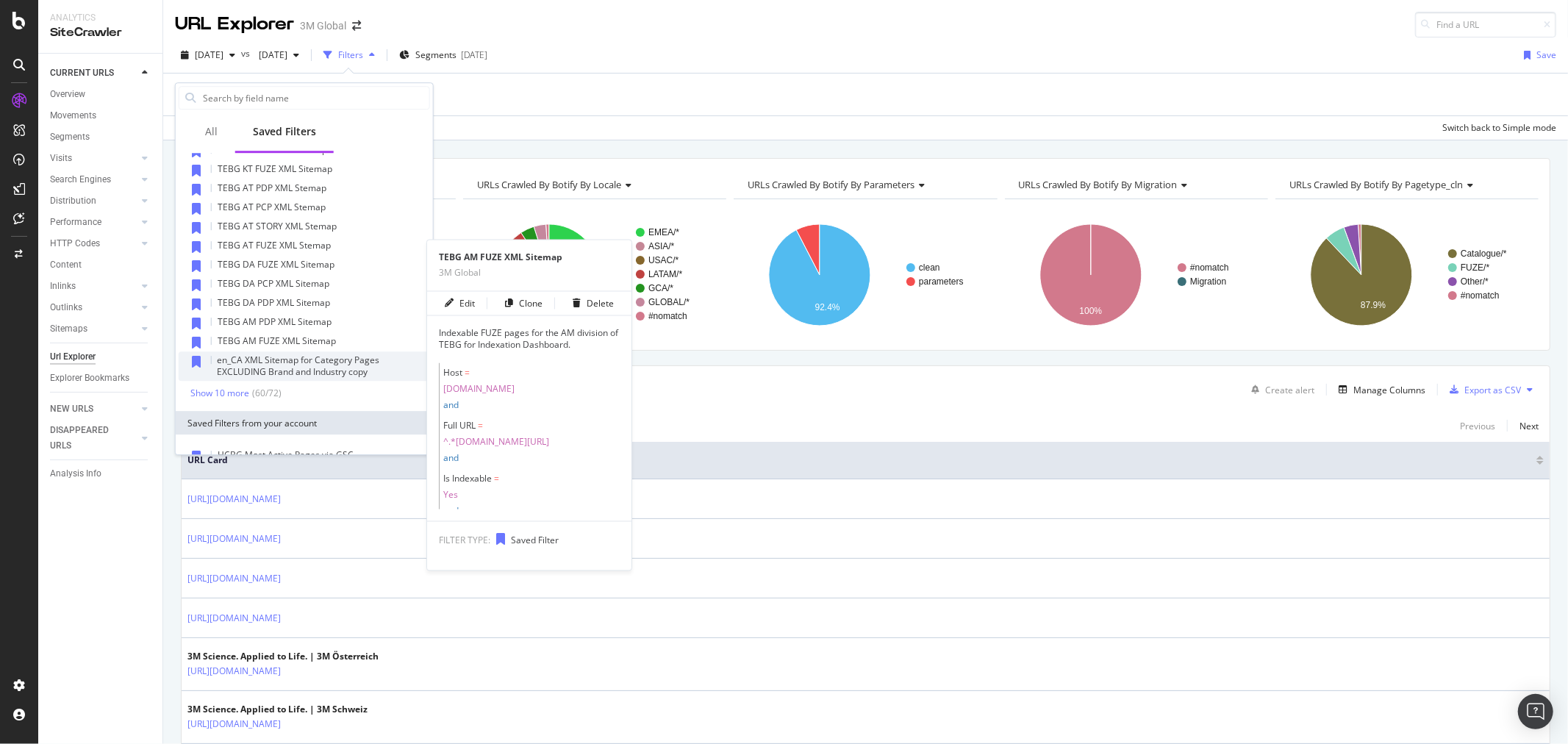
scroll to position [1062, 0]
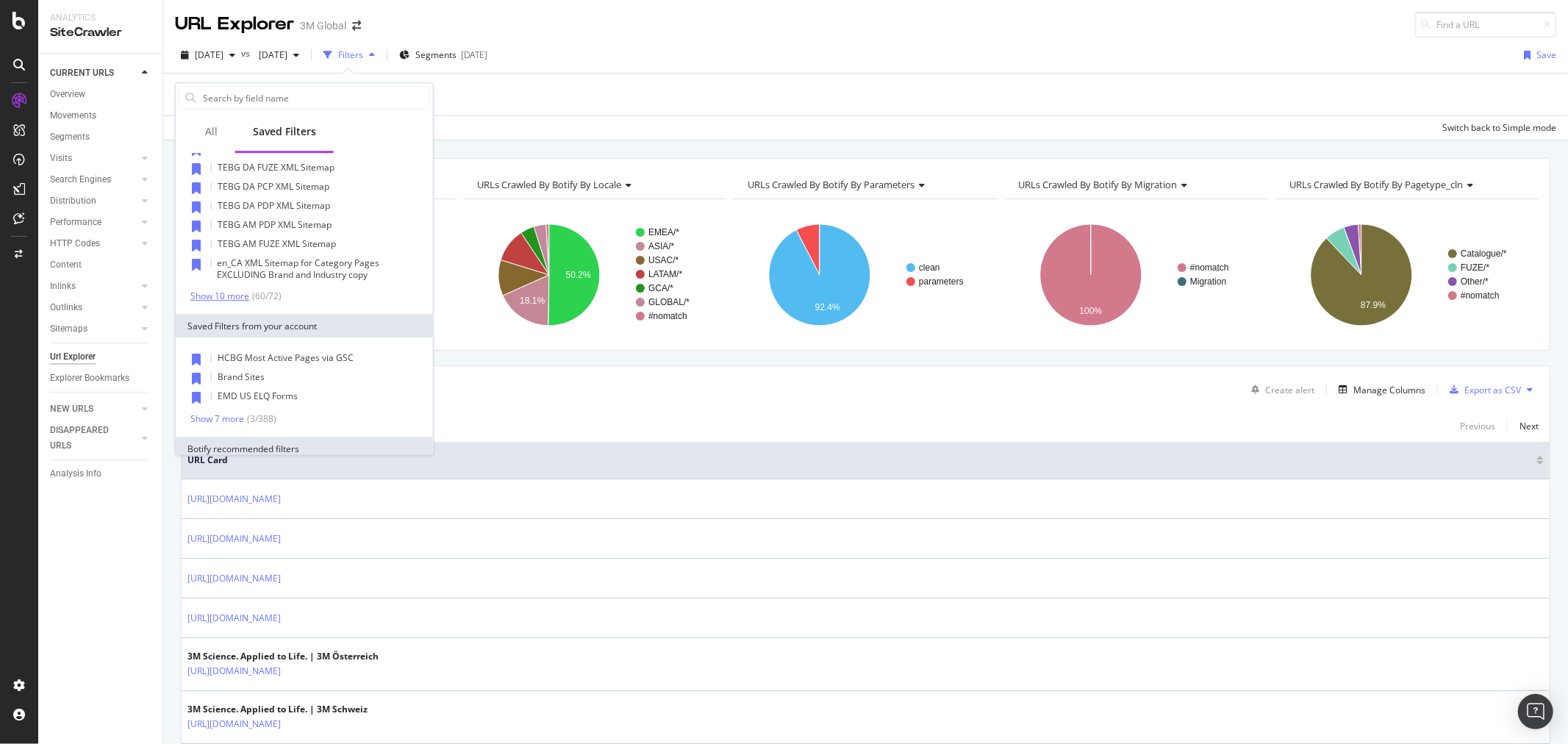
click at [242, 291] on div "Show 10 more" at bounding box center [220, 296] width 59 height 10
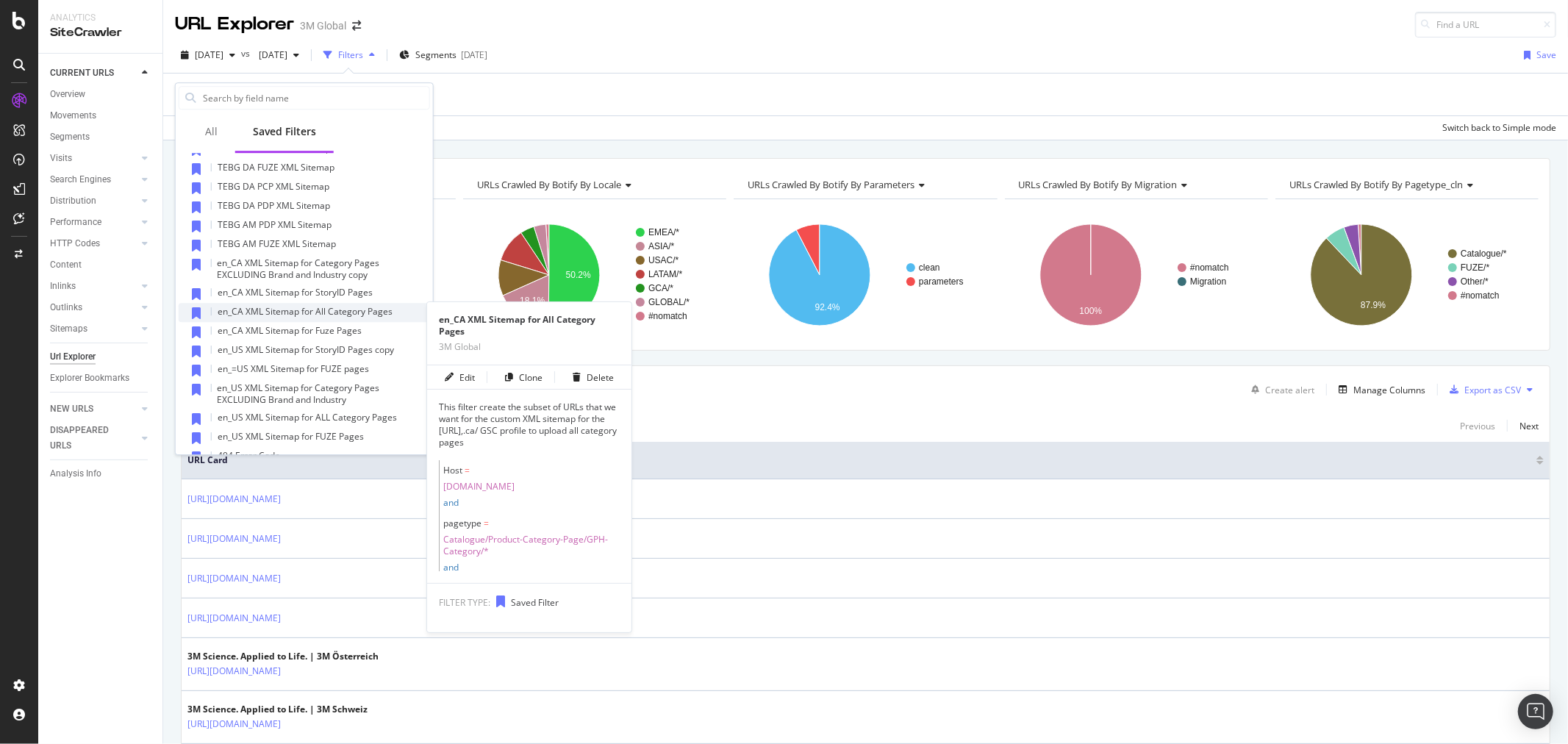
click at [348, 311] on span "en_CA XML Sitemap for All Category Pages" at bounding box center [305, 311] width 175 height 12
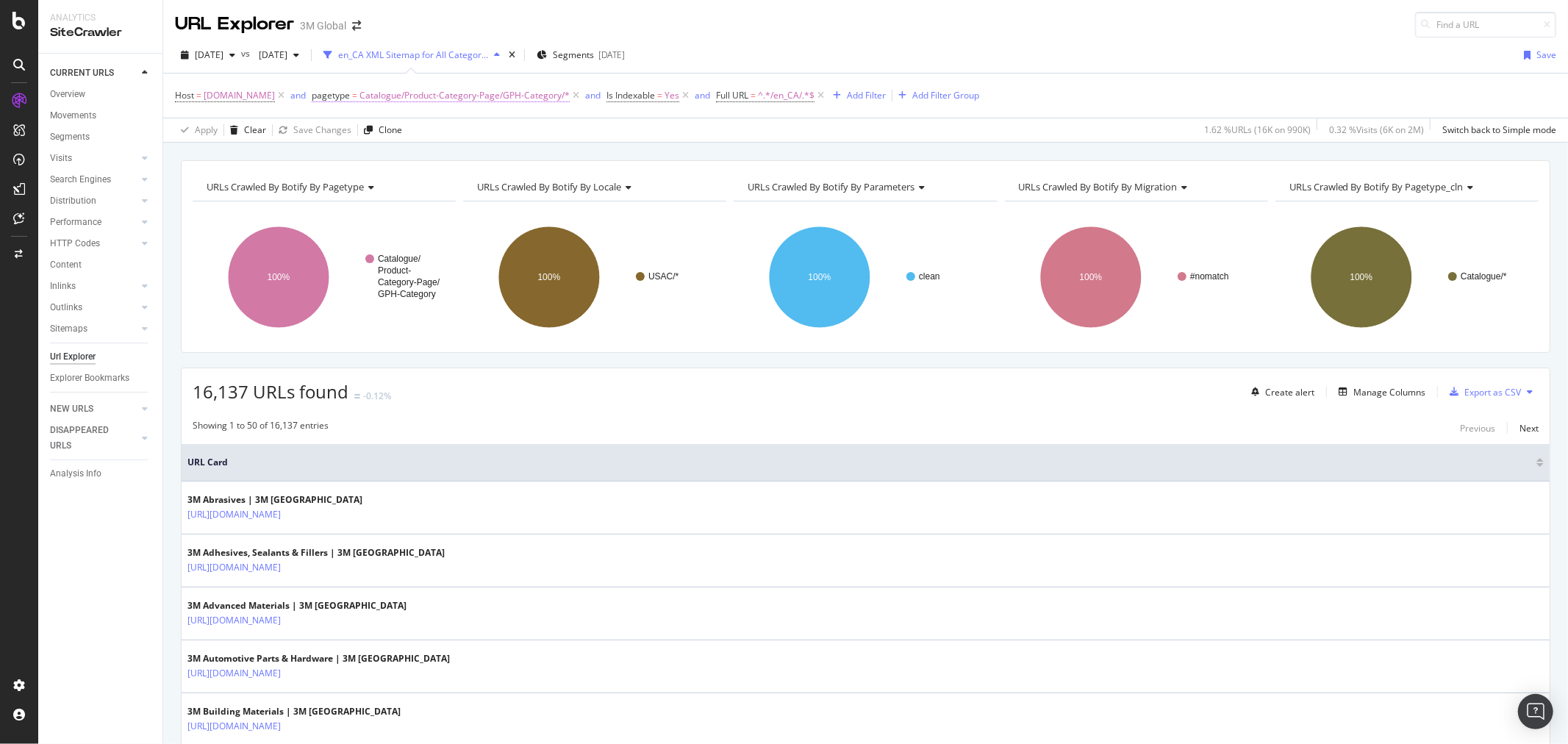
click at [516, 96] on span "Catalogue/Product-Category-Page/GPH-Category/*" at bounding box center [464, 95] width 211 height 21
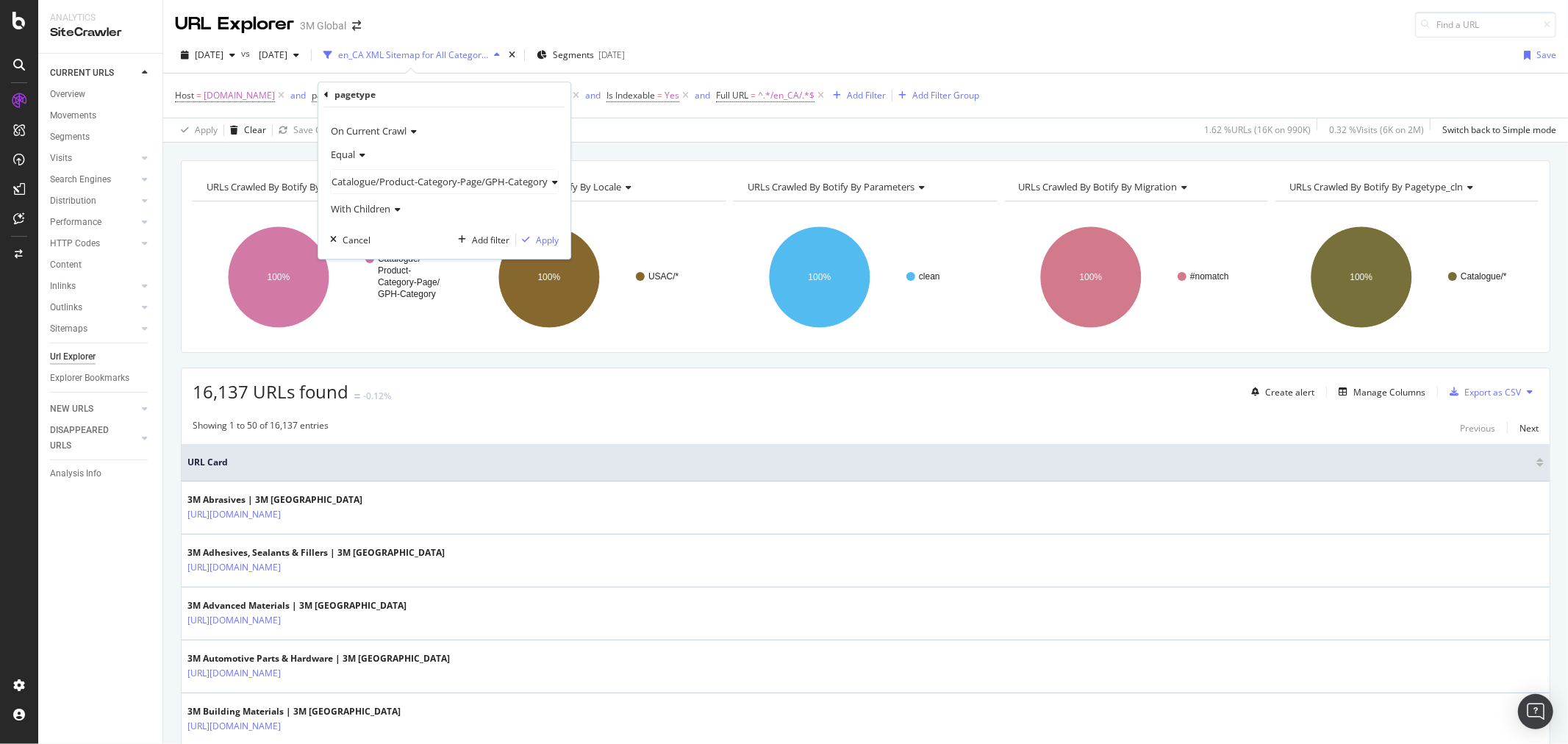
click at [449, 181] on span "Catalogue/Product-Category-Page/GPH-Category" at bounding box center [439, 182] width 216 height 13
click at [513, 245] on span "Select" at bounding box center [519, 241] width 26 height 12
click at [476, 244] on div "Apply" at bounding box center [480, 240] width 22 height 12
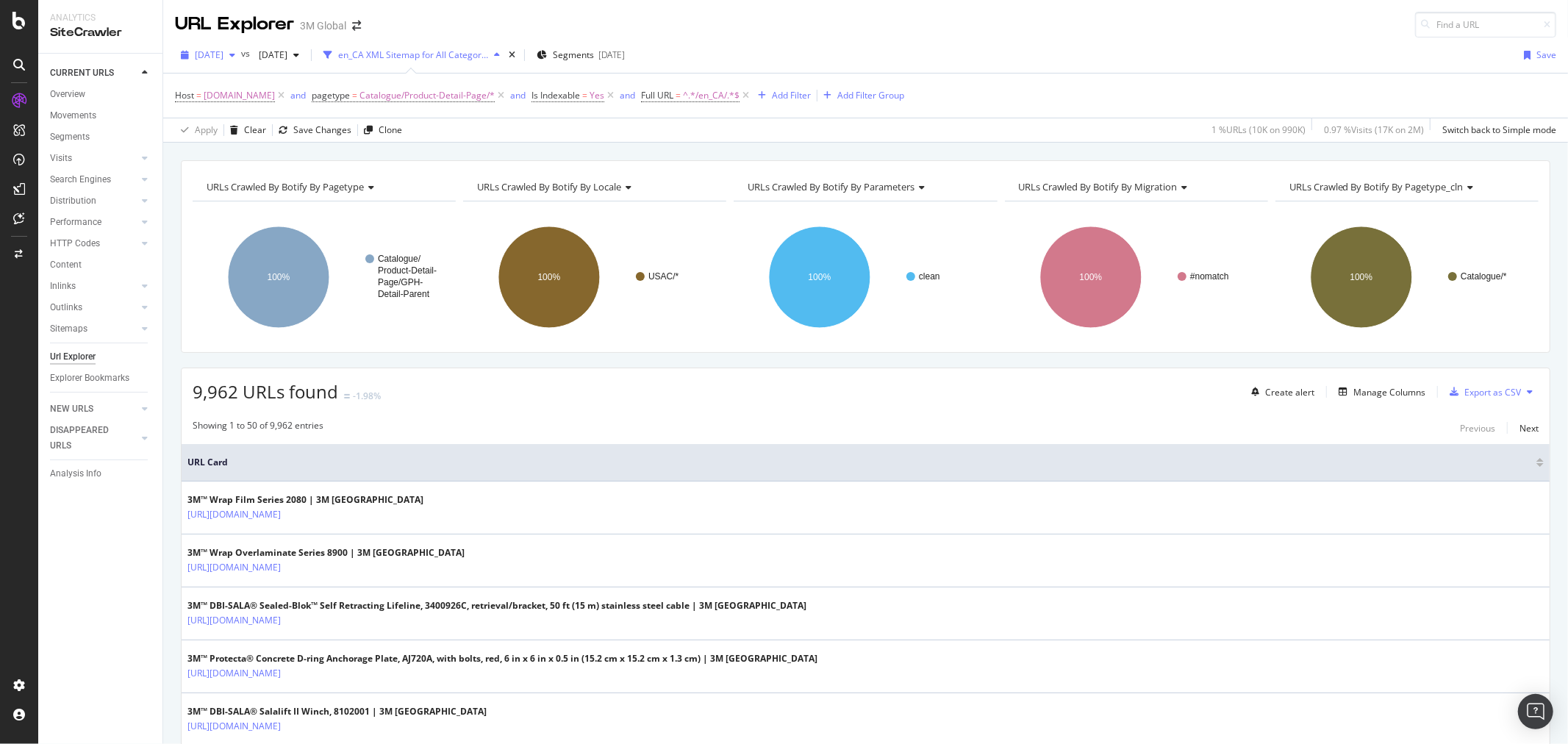
click at [224, 53] on span "[DATE]" at bounding box center [209, 54] width 29 height 12
click at [251, 163] on div "[DATE]" at bounding box center [236, 163] width 79 height 13
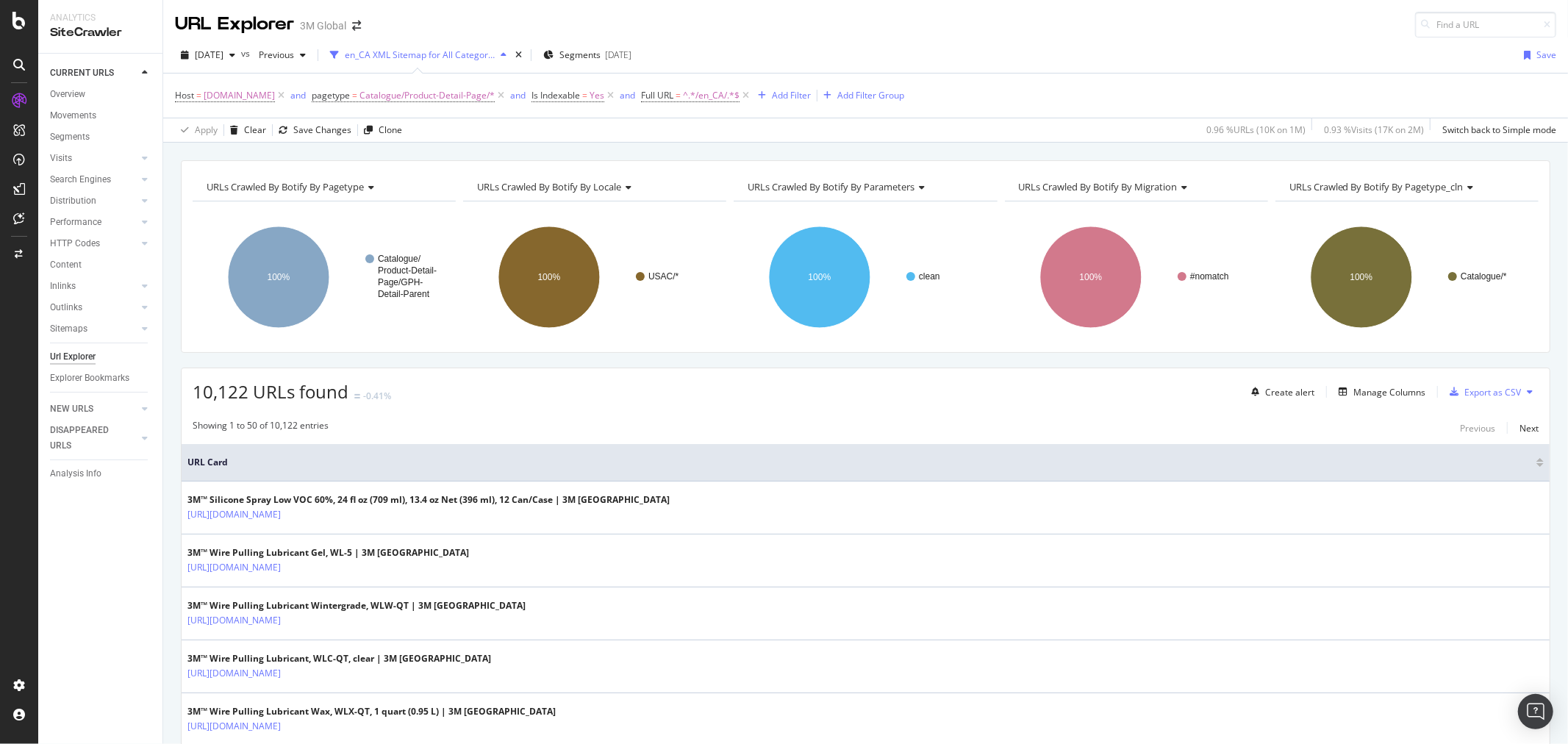
click at [1526, 391] on div "10,122 URLs found -0.41% Create alert Manage Columns Export as CSV" at bounding box center [865, 387] width 1368 height 36
click at [1527, 391] on icon at bounding box center [1530, 391] width 6 height 8
click at [1474, 391] on span "Export XML Sitemaps" at bounding box center [1453, 393] width 87 height 13
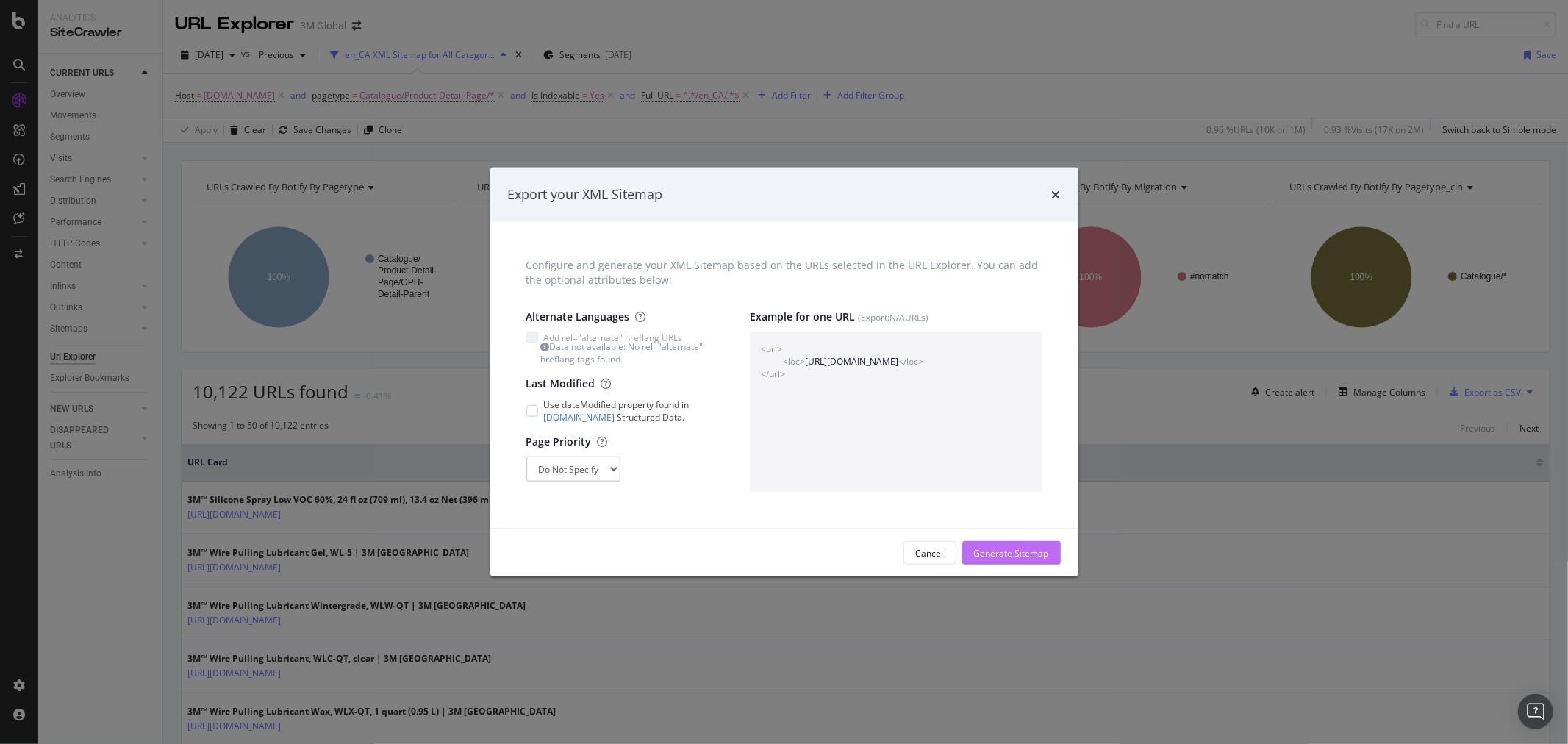
click at [1000, 551] on div "Generate Sitemap" at bounding box center [1011, 553] width 75 height 12
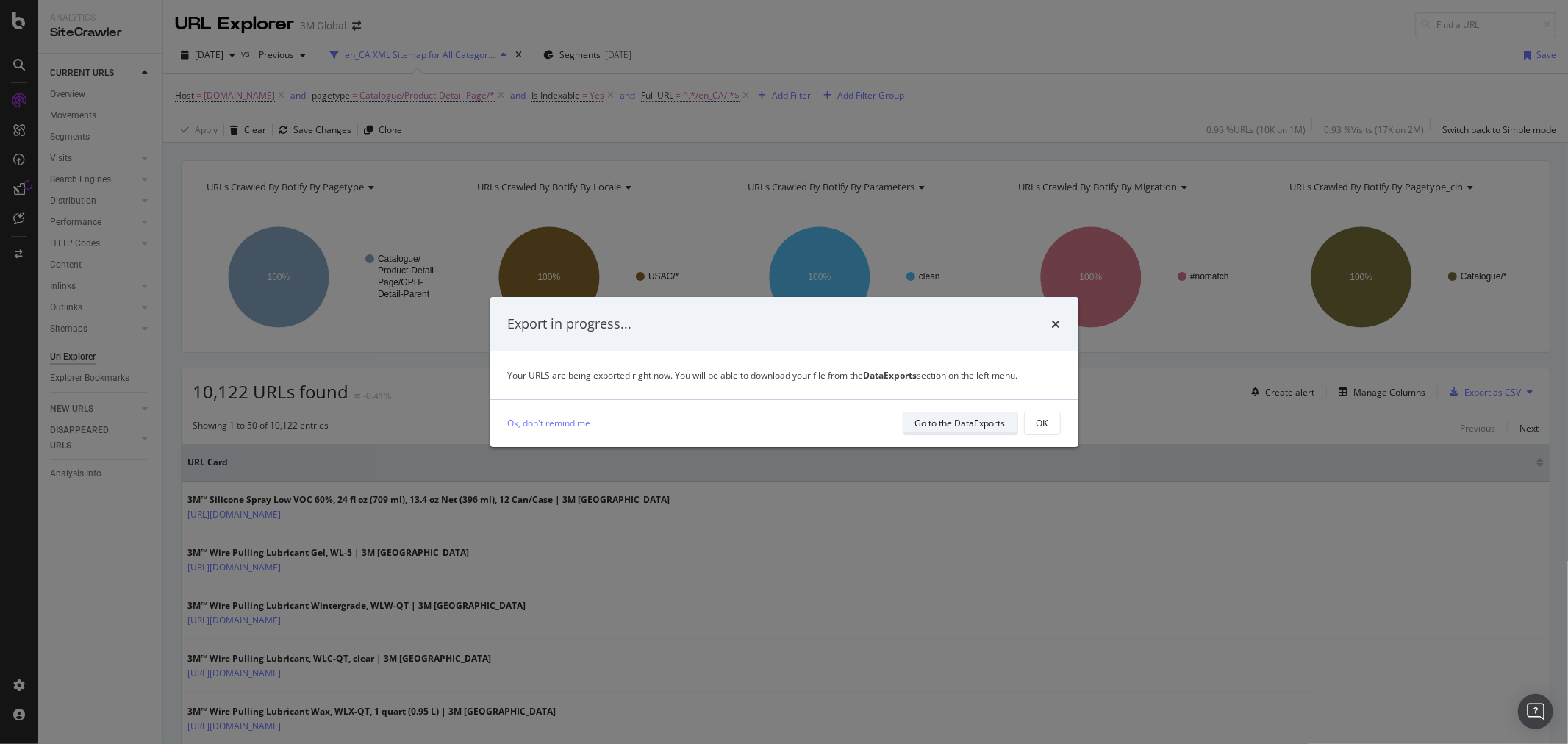
click at [974, 417] on div "Go to the DataExports" at bounding box center [960, 423] width 91 height 12
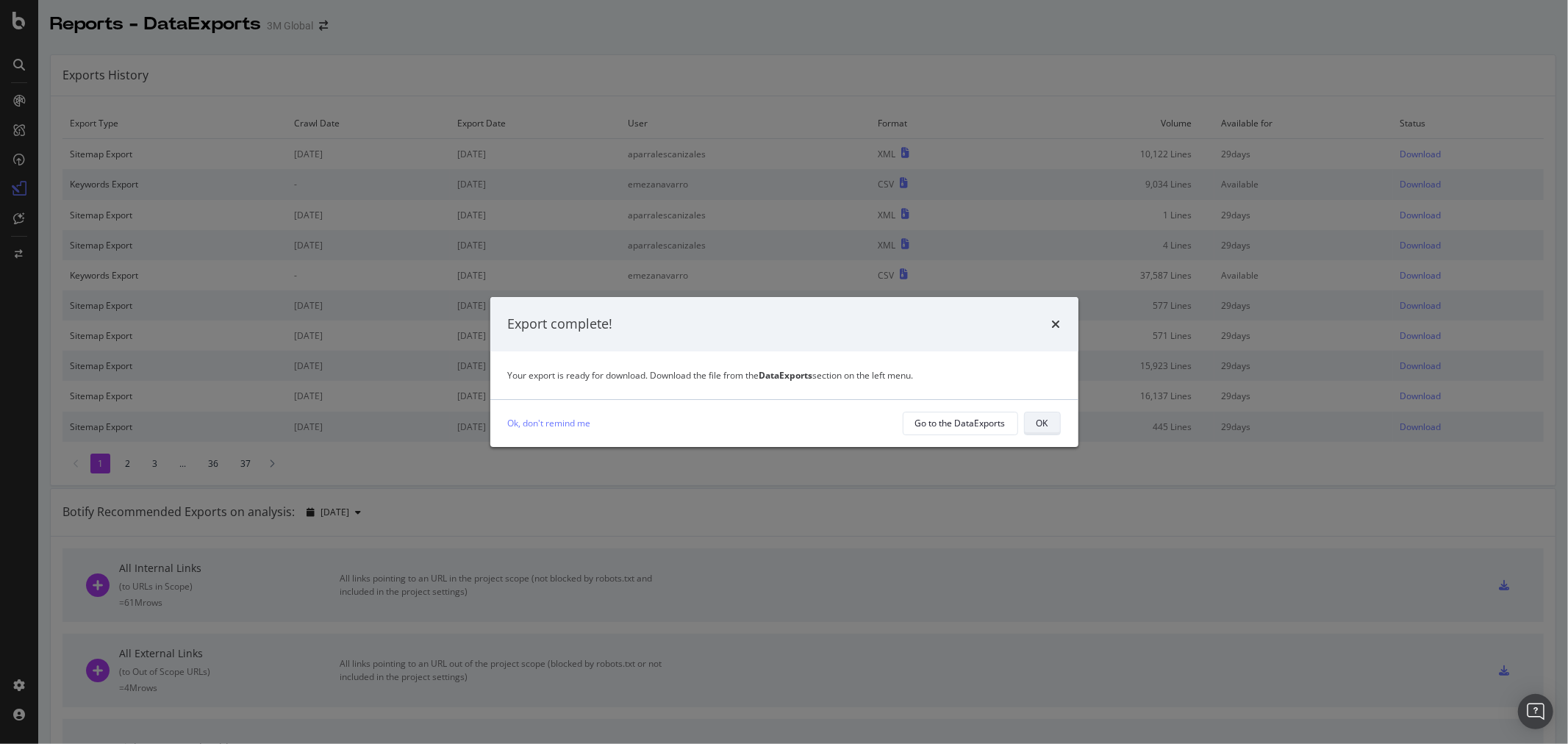
click at [1050, 428] on button "OK" at bounding box center [1042, 423] width 36 height 23
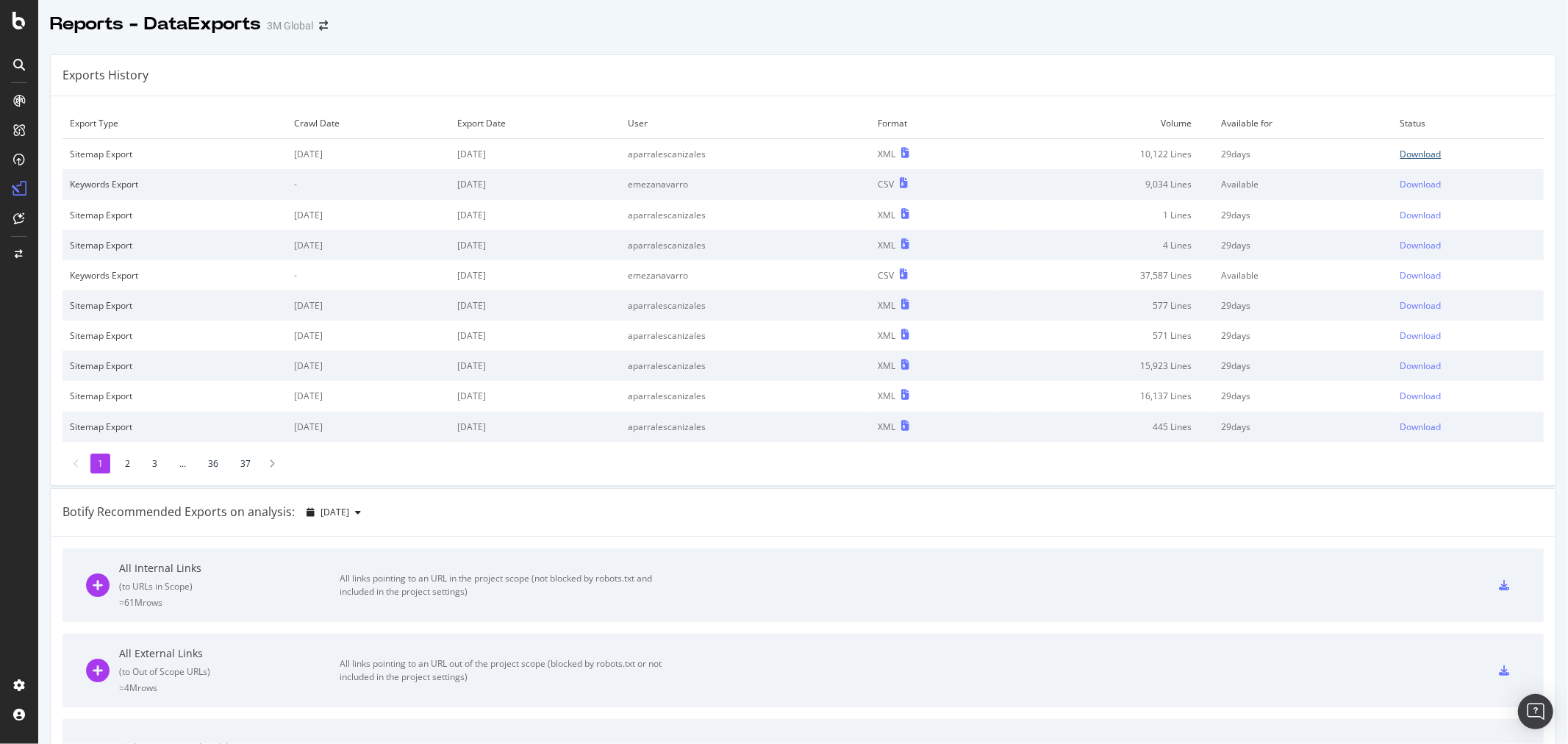
click at [1401, 154] on div "Download" at bounding box center [1421, 153] width 41 height 12
click at [877, 75] on div "Exports History" at bounding box center [803, 76] width 1504 height 41
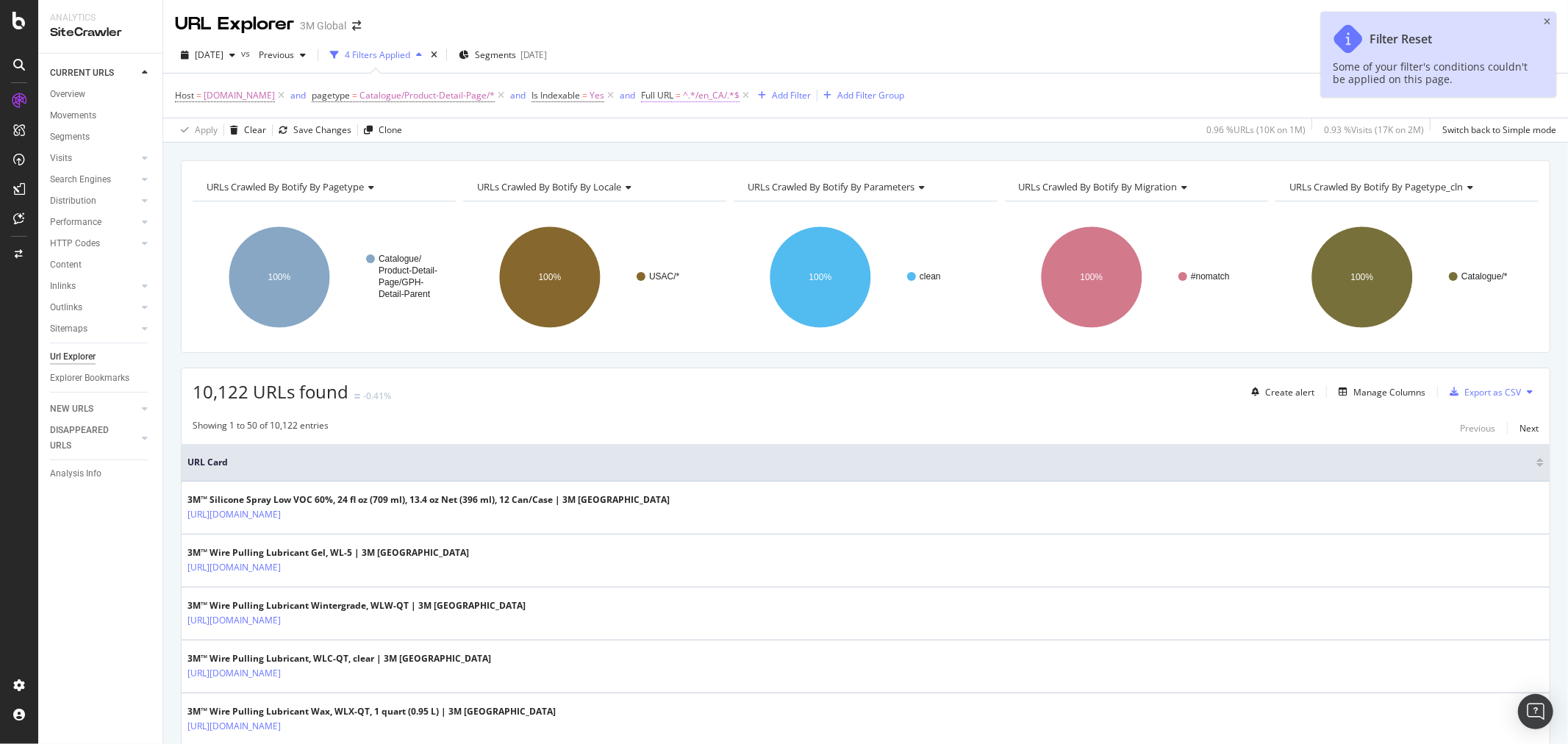
click at [712, 97] on span "^.*/en_CA/.*$" at bounding box center [711, 95] width 57 height 21
click at [677, 152] on input "/en_CA/" at bounding box center [730, 157] width 139 height 23
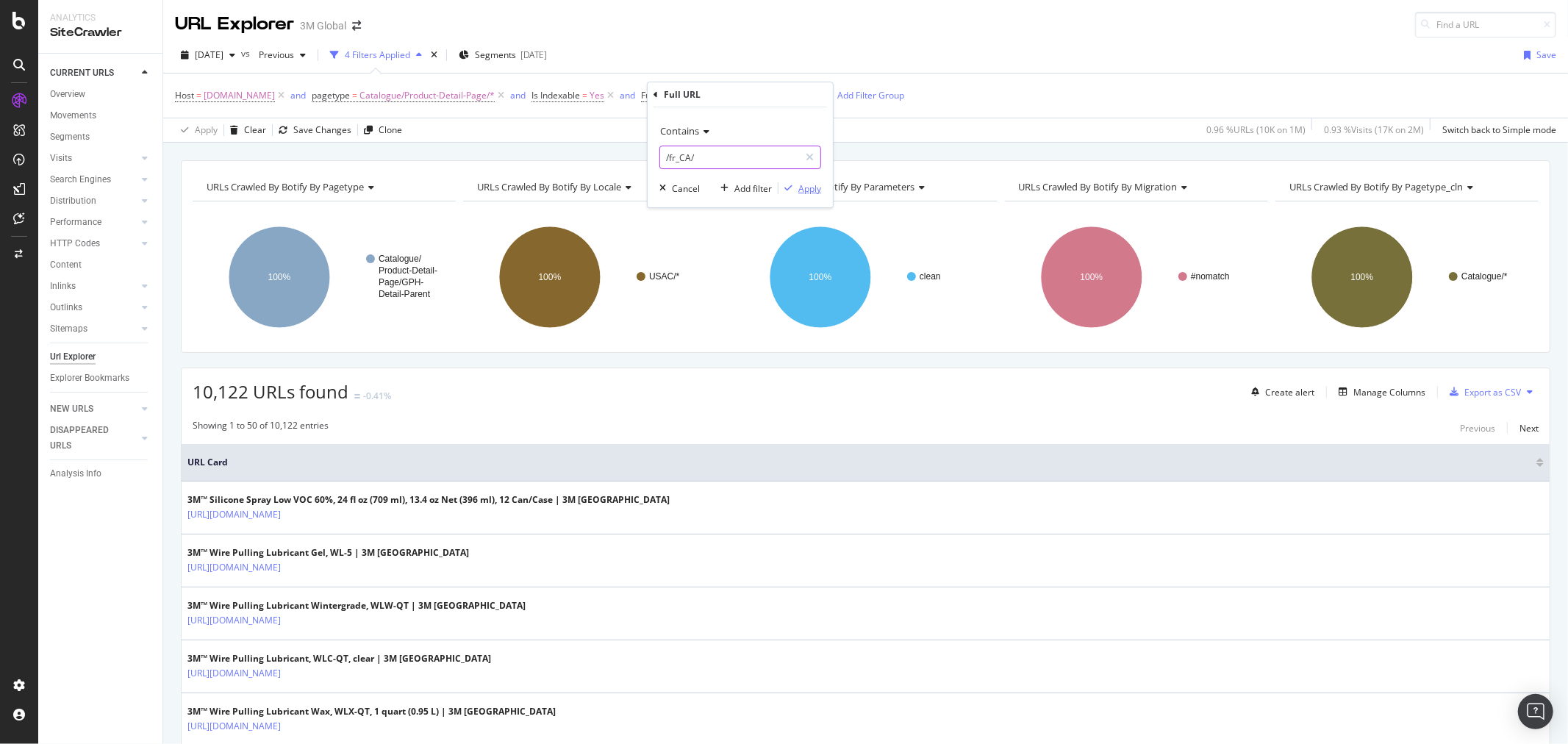
type input "/fr_CA/"
click at [806, 185] on div "Apply" at bounding box center [809, 188] width 22 height 12
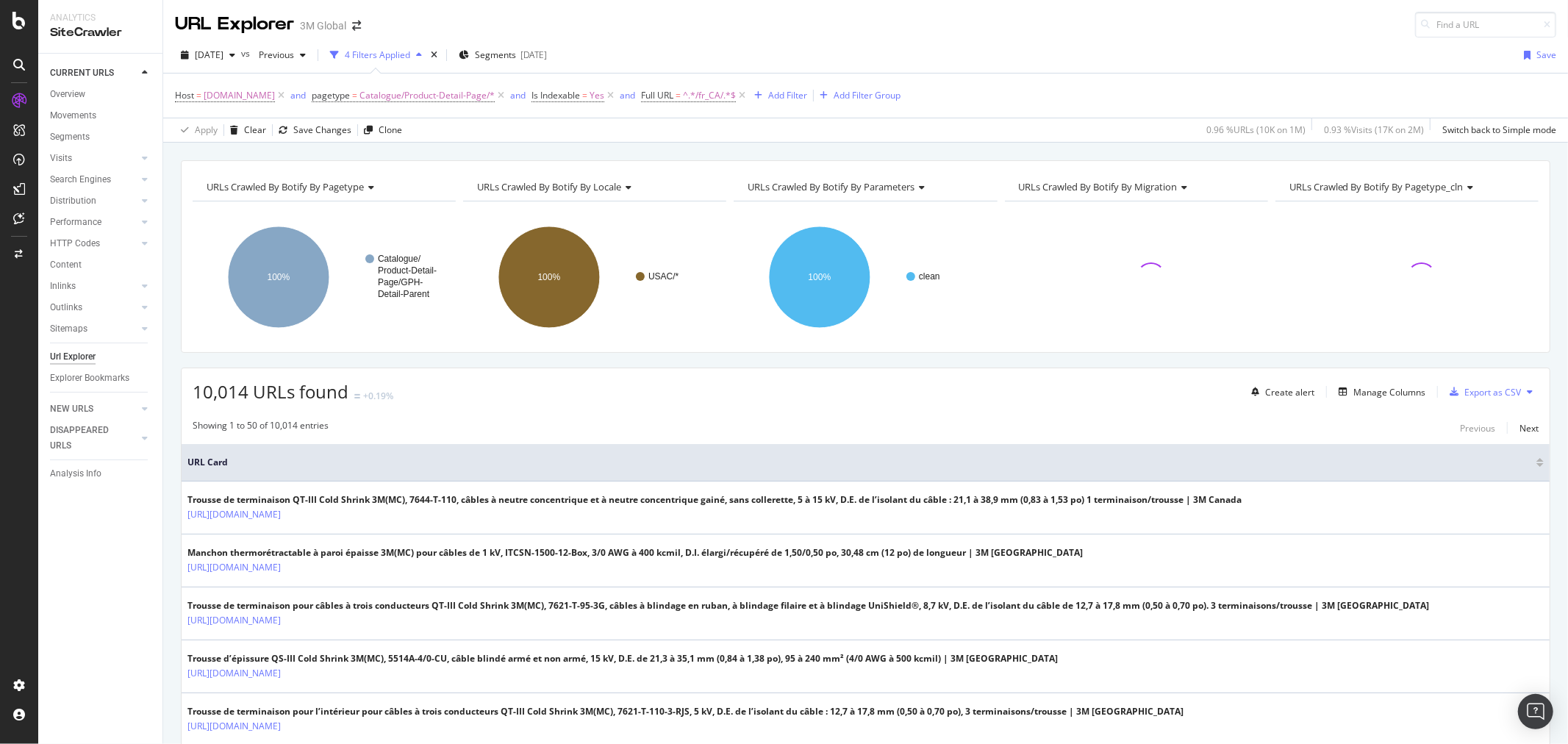
click at [1521, 390] on button at bounding box center [1530, 391] width 18 height 23
click at [1467, 392] on span "Export XML Sitemaps" at bounding box center [1453, 393] width 87 height 13
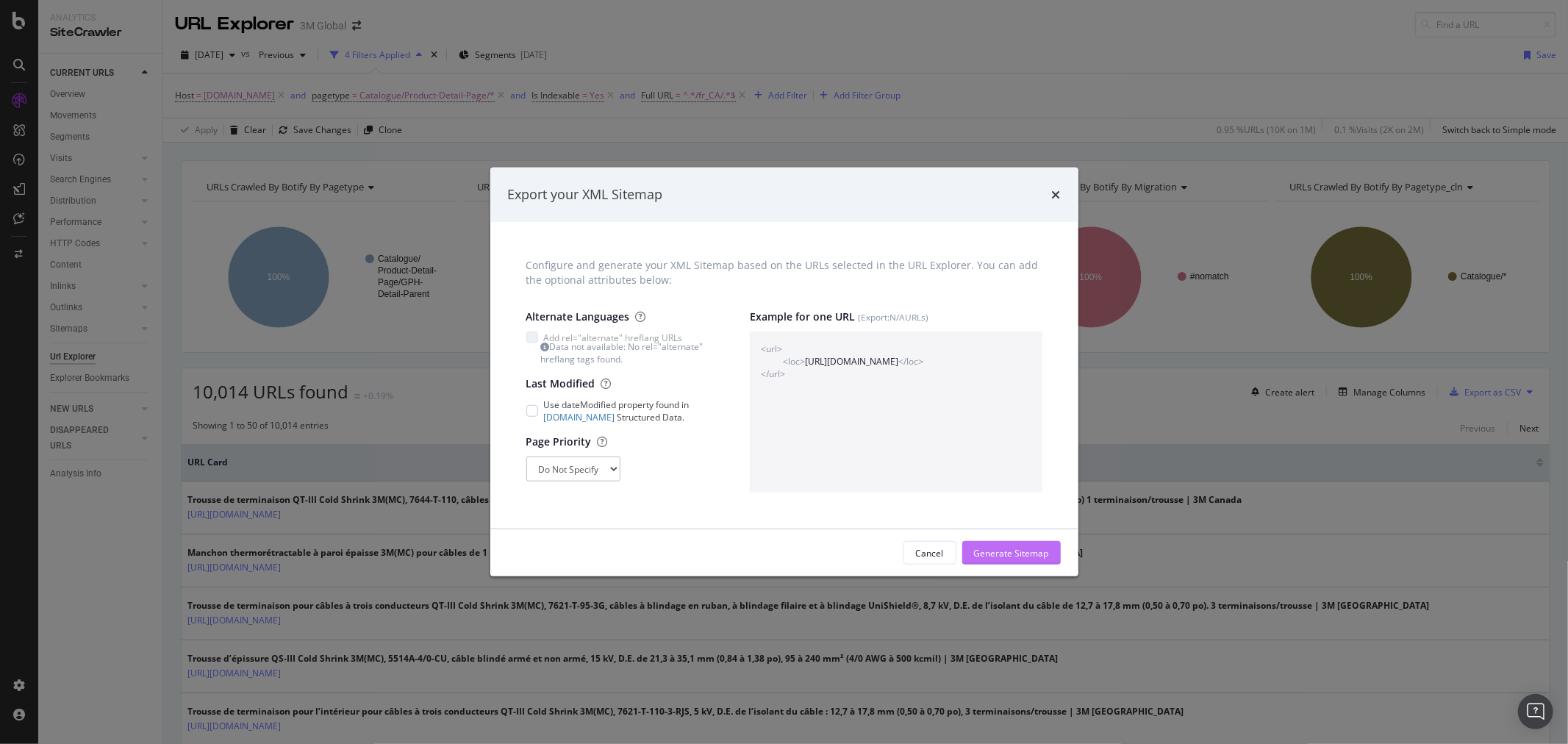
click at [1023, 554] on div "Generate Sitemap" at bounding box center [1011, 553] width 75 height 12
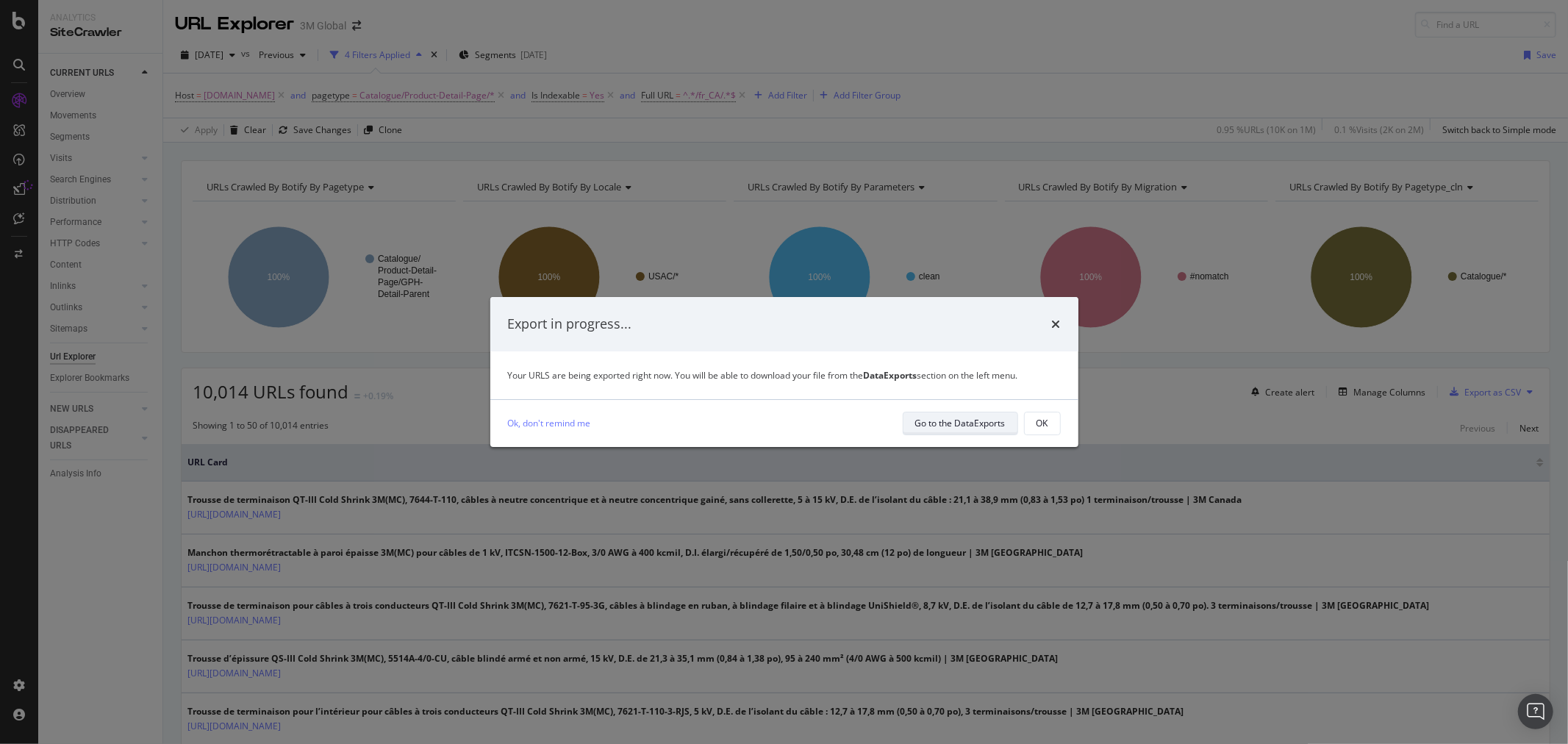
click at [965, 421] on div "Go to the DataExports" at bounding box center [960, 423] width 91 height 12
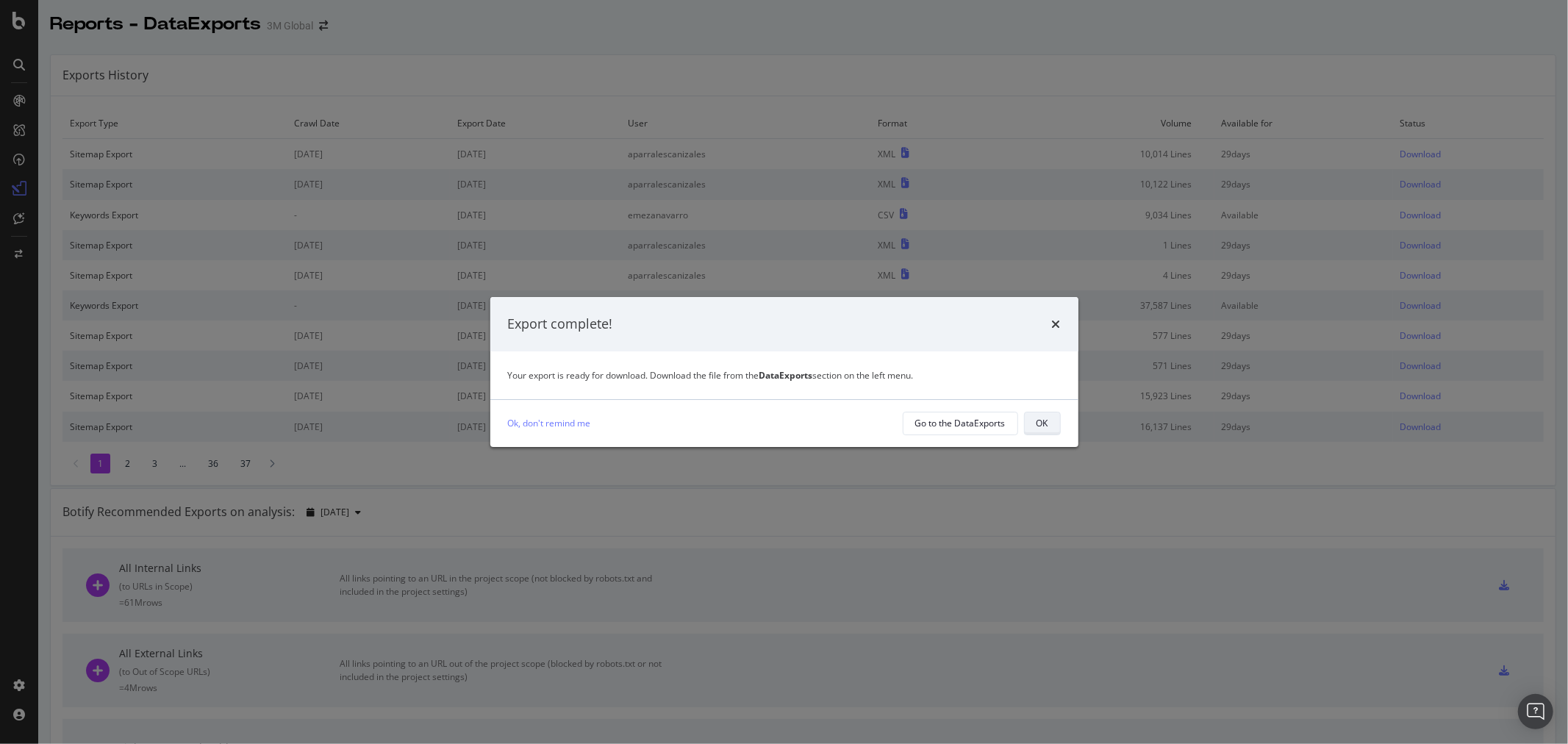
click at [1052, 415] on button "OK" at bounding box center [1042, 423] width 36 height 23
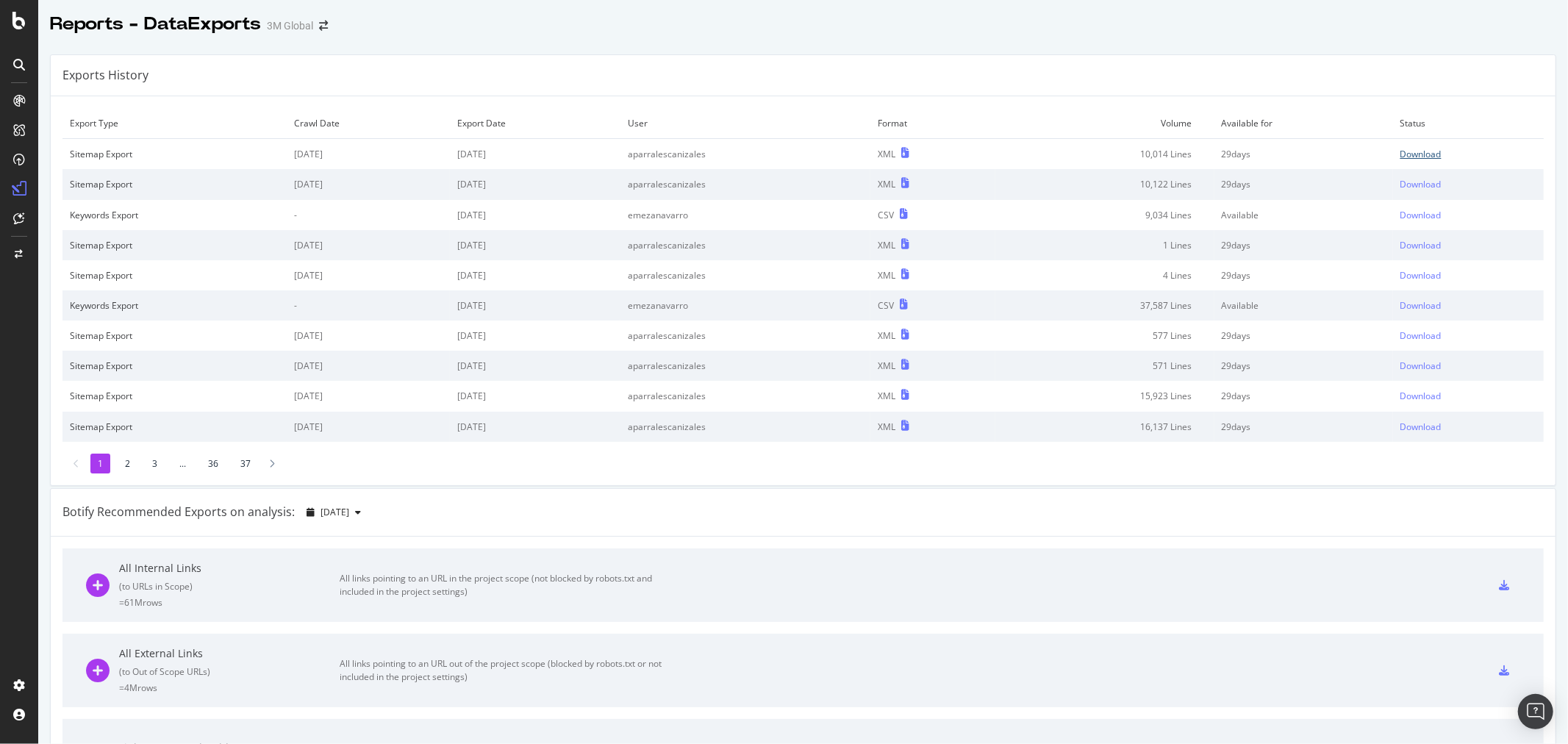
click at [1428, 155] on link "Download" at bounding box center [1468, 153] width 136 height 12
